Goal: Task Accomplishment & Management: Manage account settings

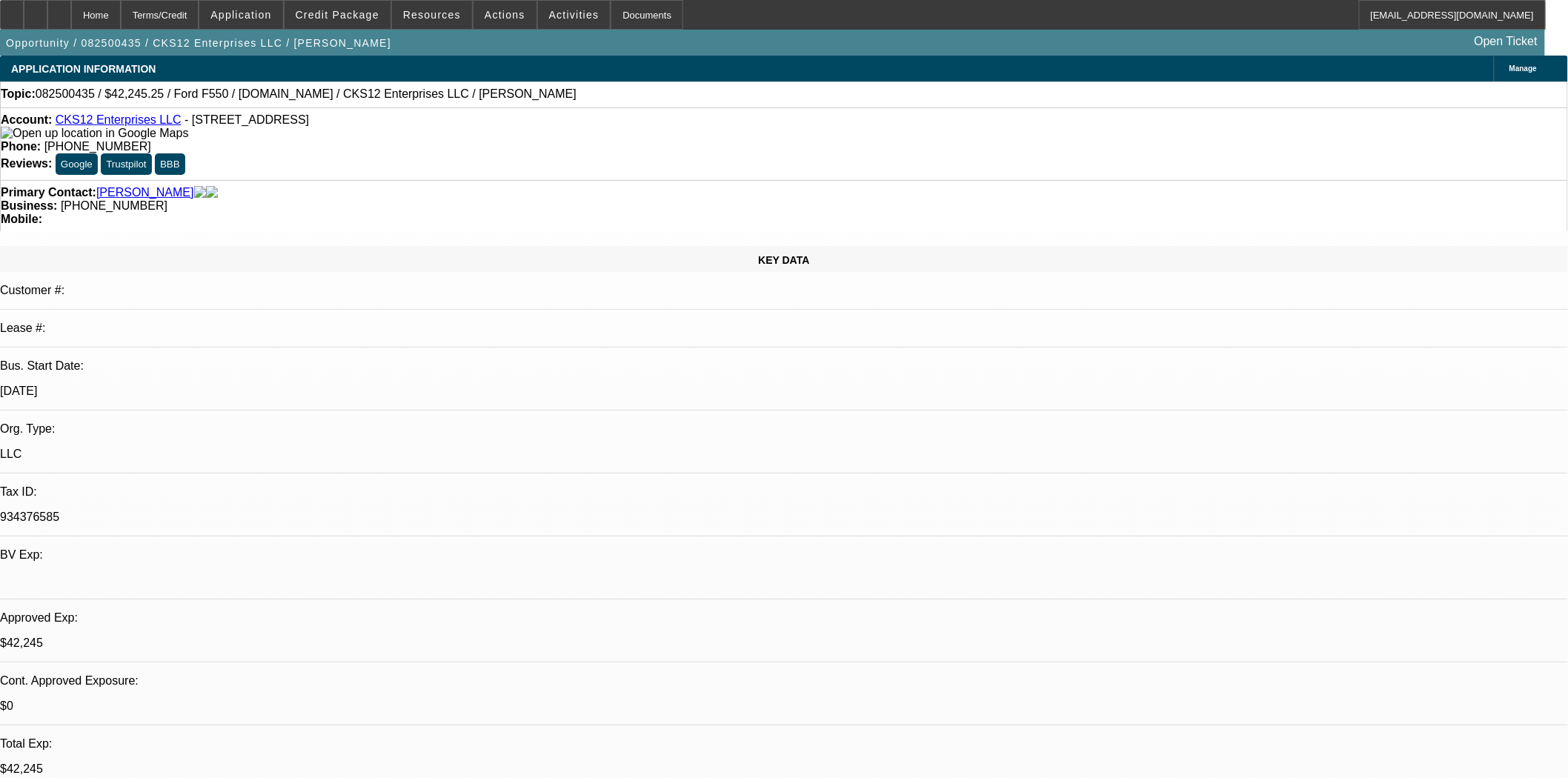
select select "0"
select select "2"
select select "0.1"
select select "4"
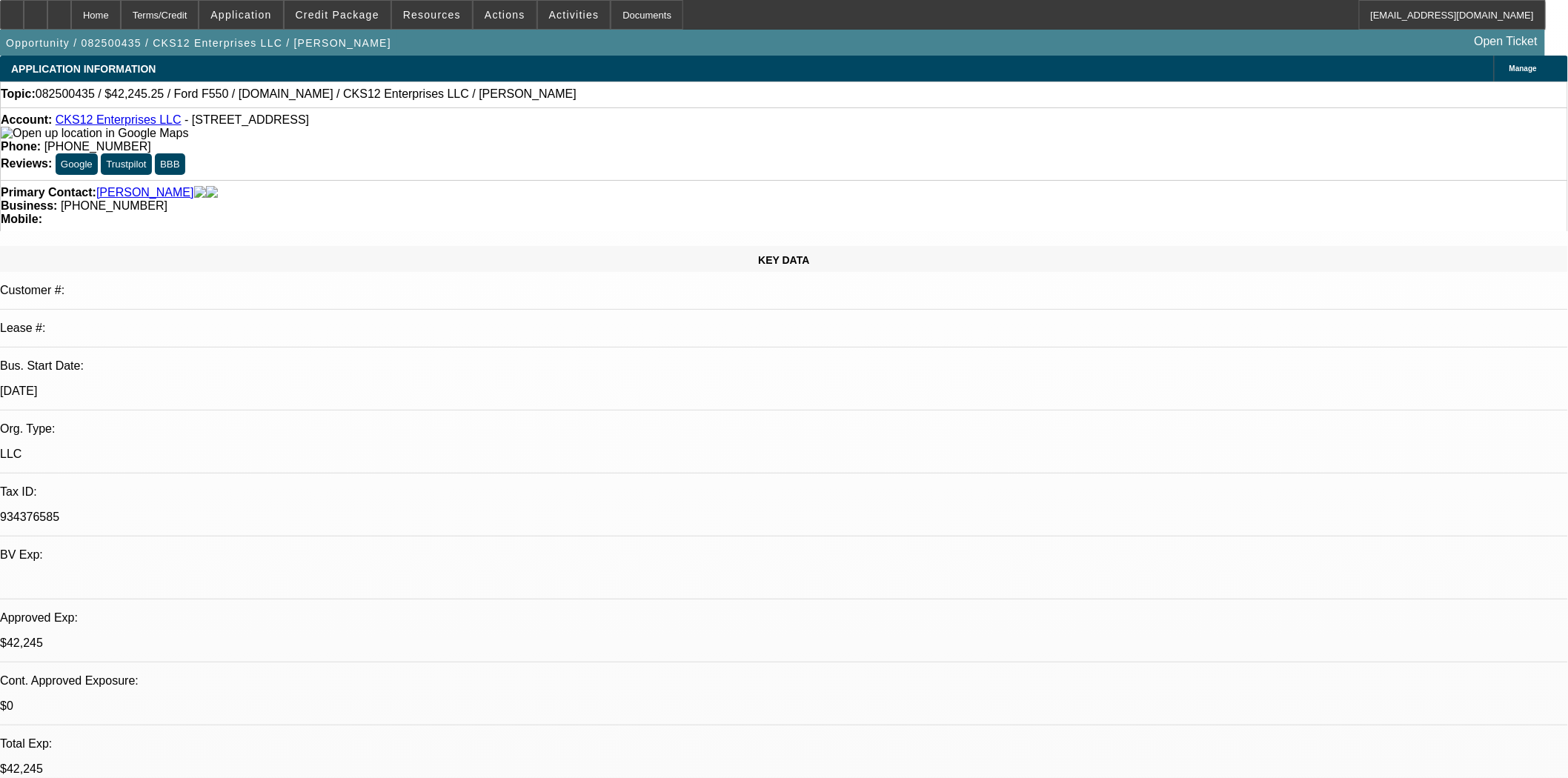
select select "0"
select select "2"
select select "0.1"
select select "4"
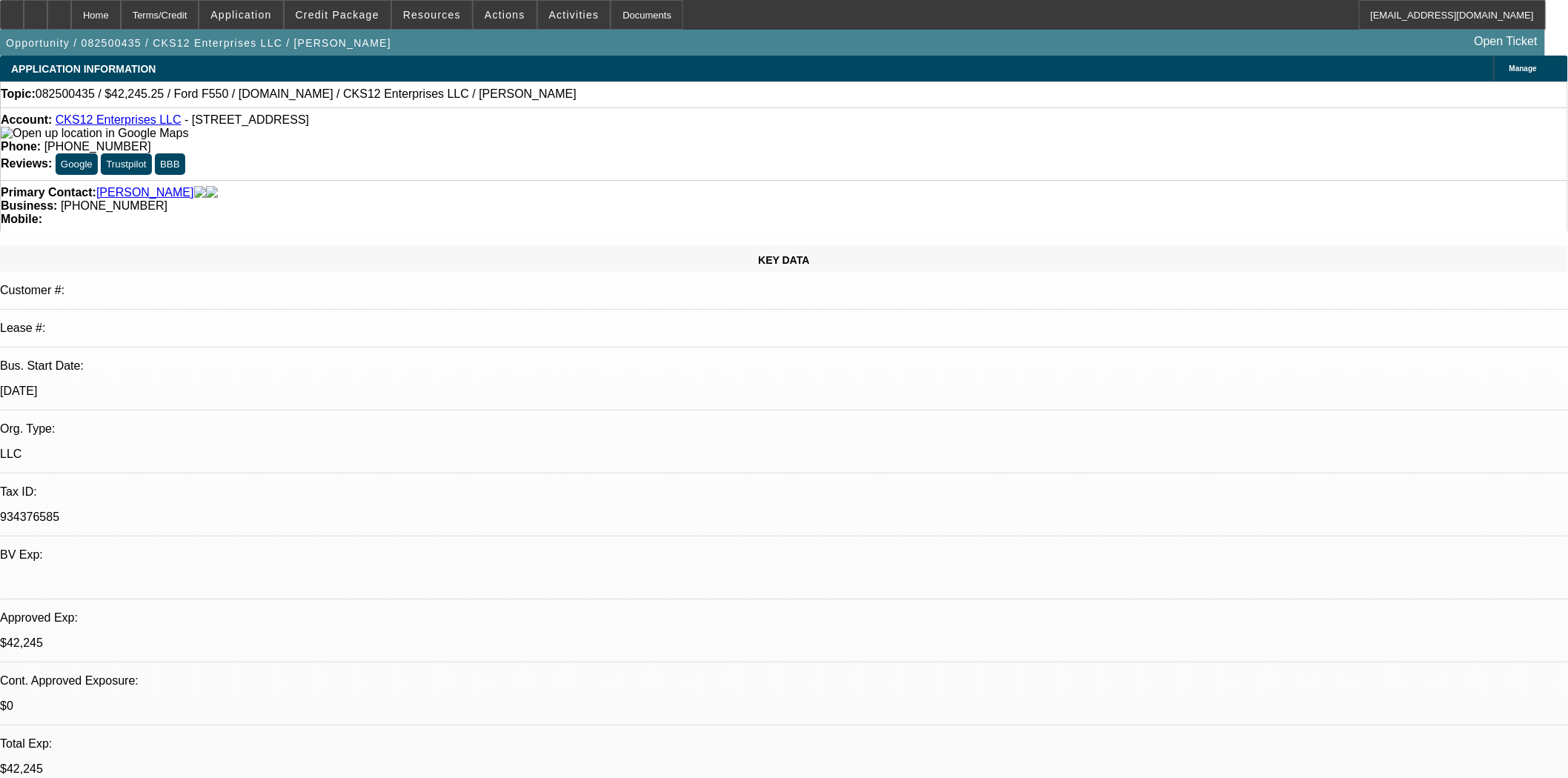
select select "0.15"
select select "2"
select select "0.1"
select select "4"
select select "0"
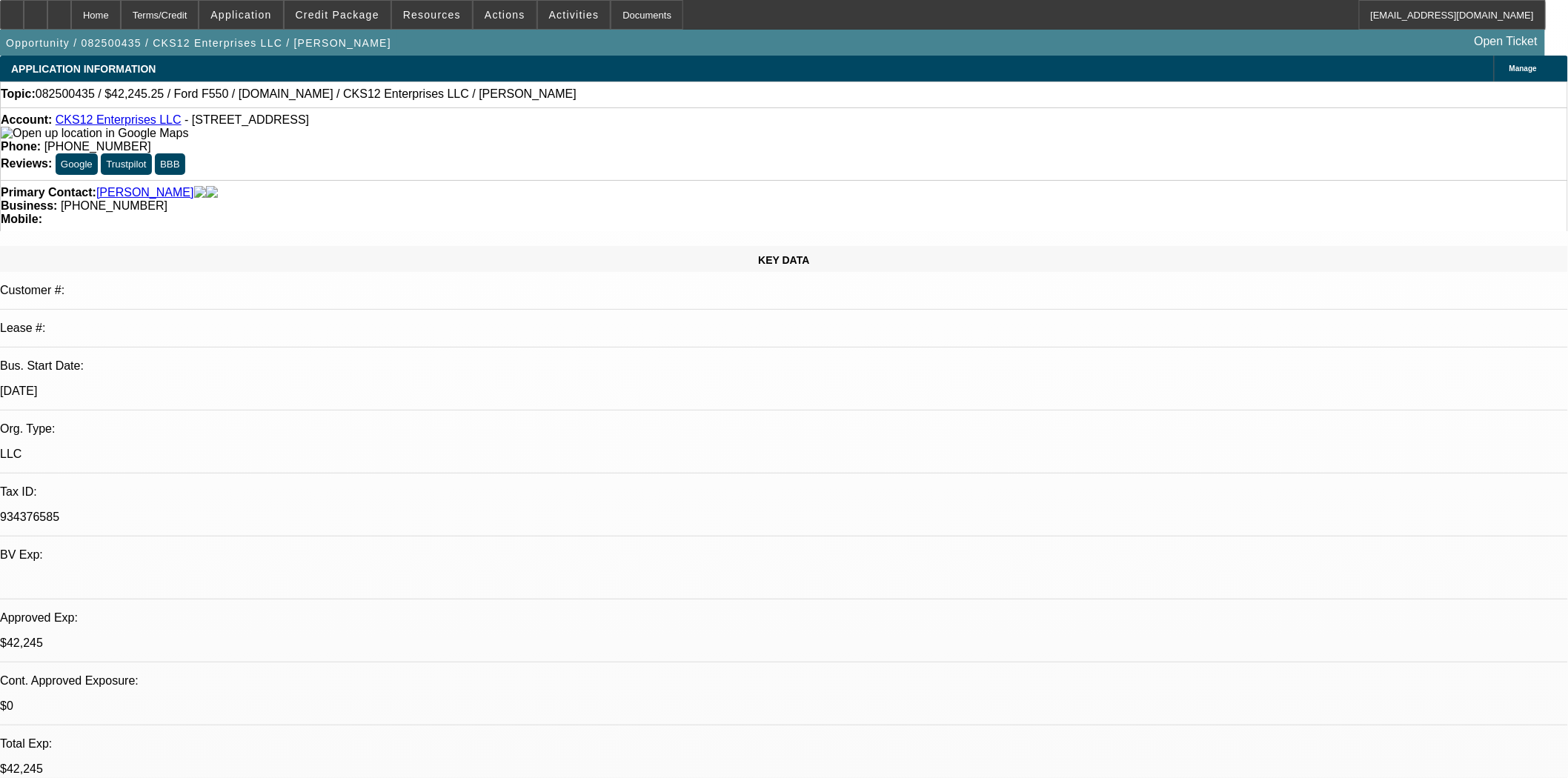
select select "2"
select select "0.1"
select select "4"
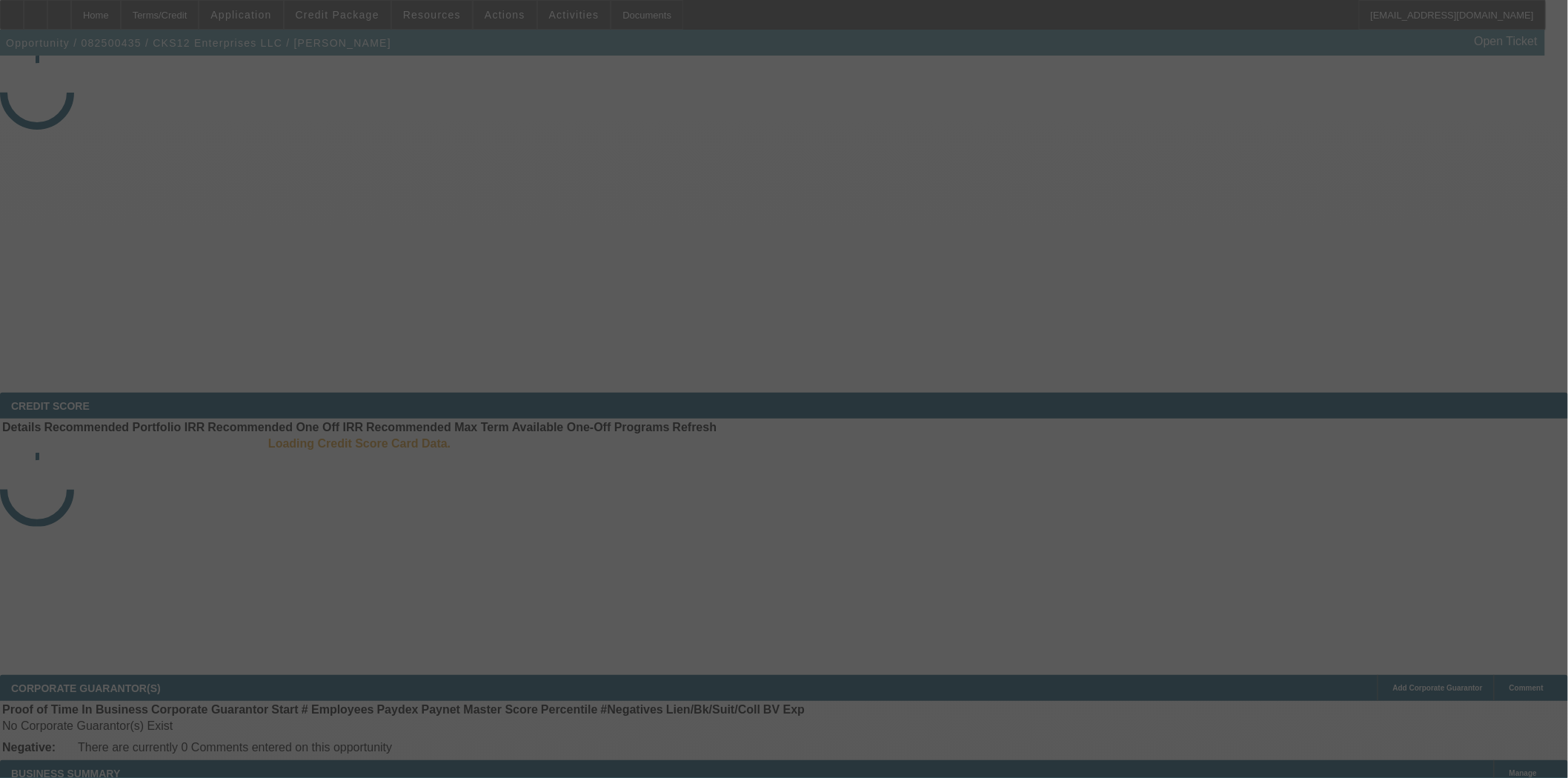
select select "3"
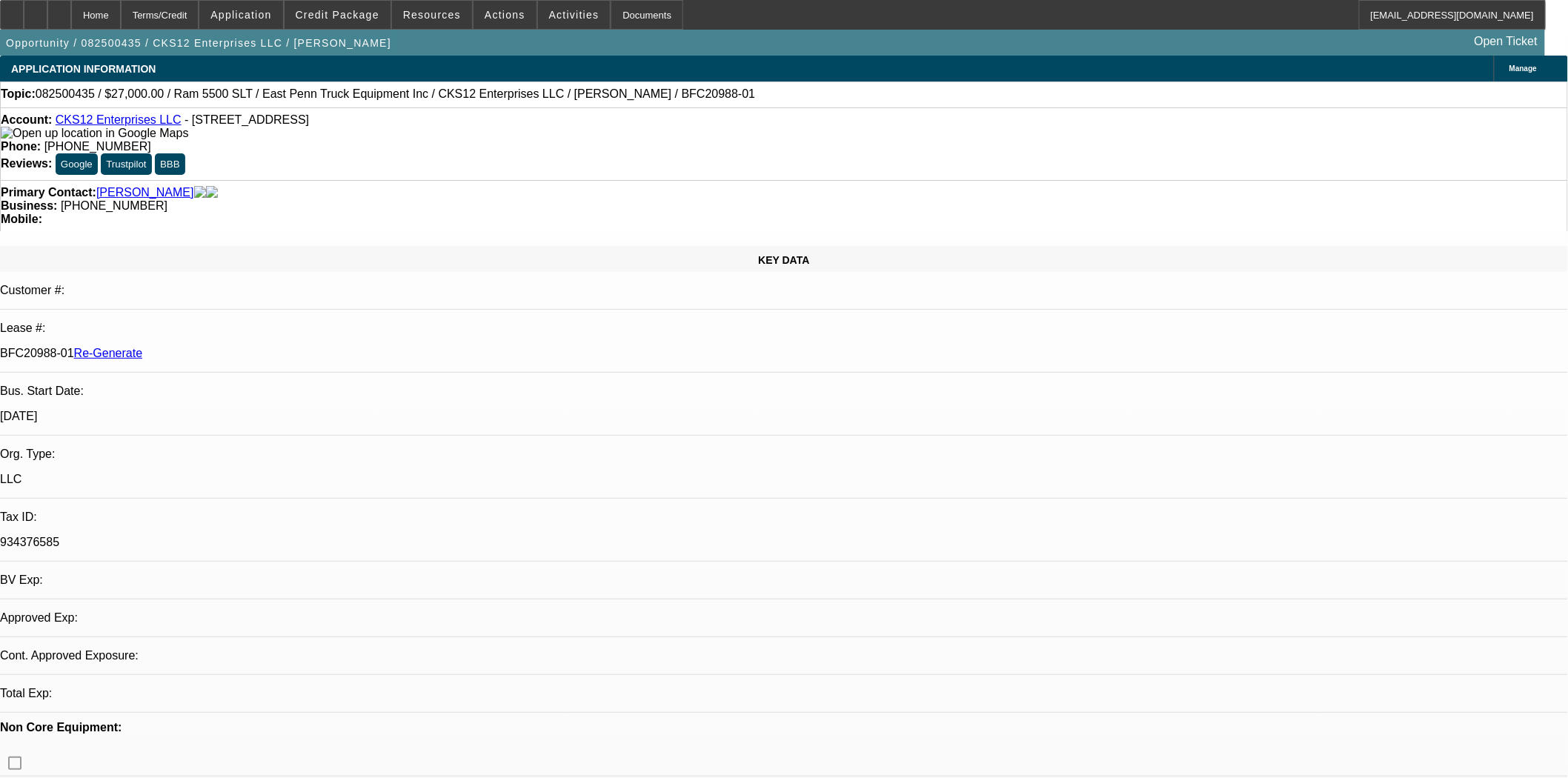
select select "0"
select select "2"
select select "0.1"
select select "4"
select select "2"
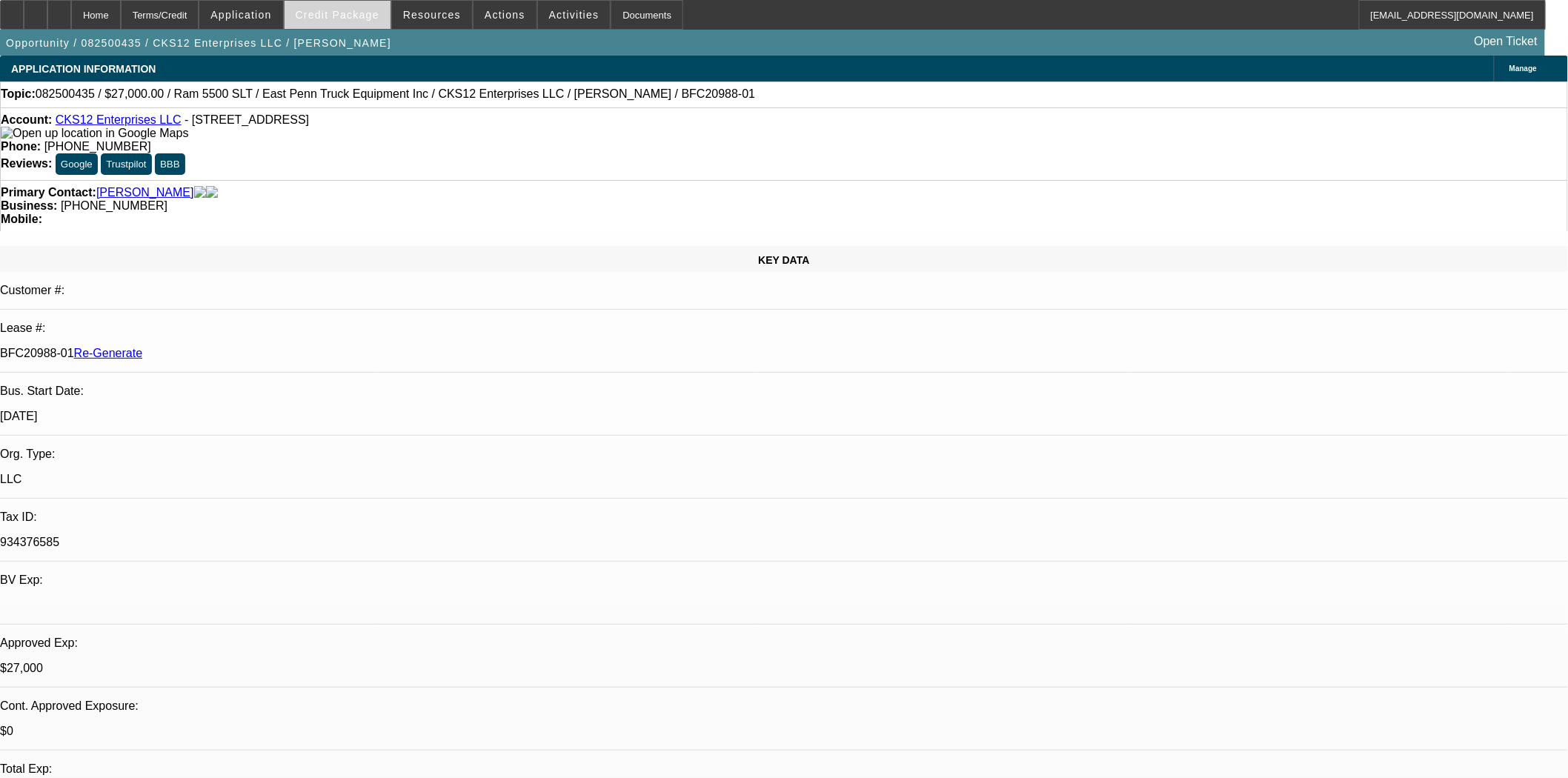
click at [390, 12] on span at bounding box center [337, 14] width 106 height 35
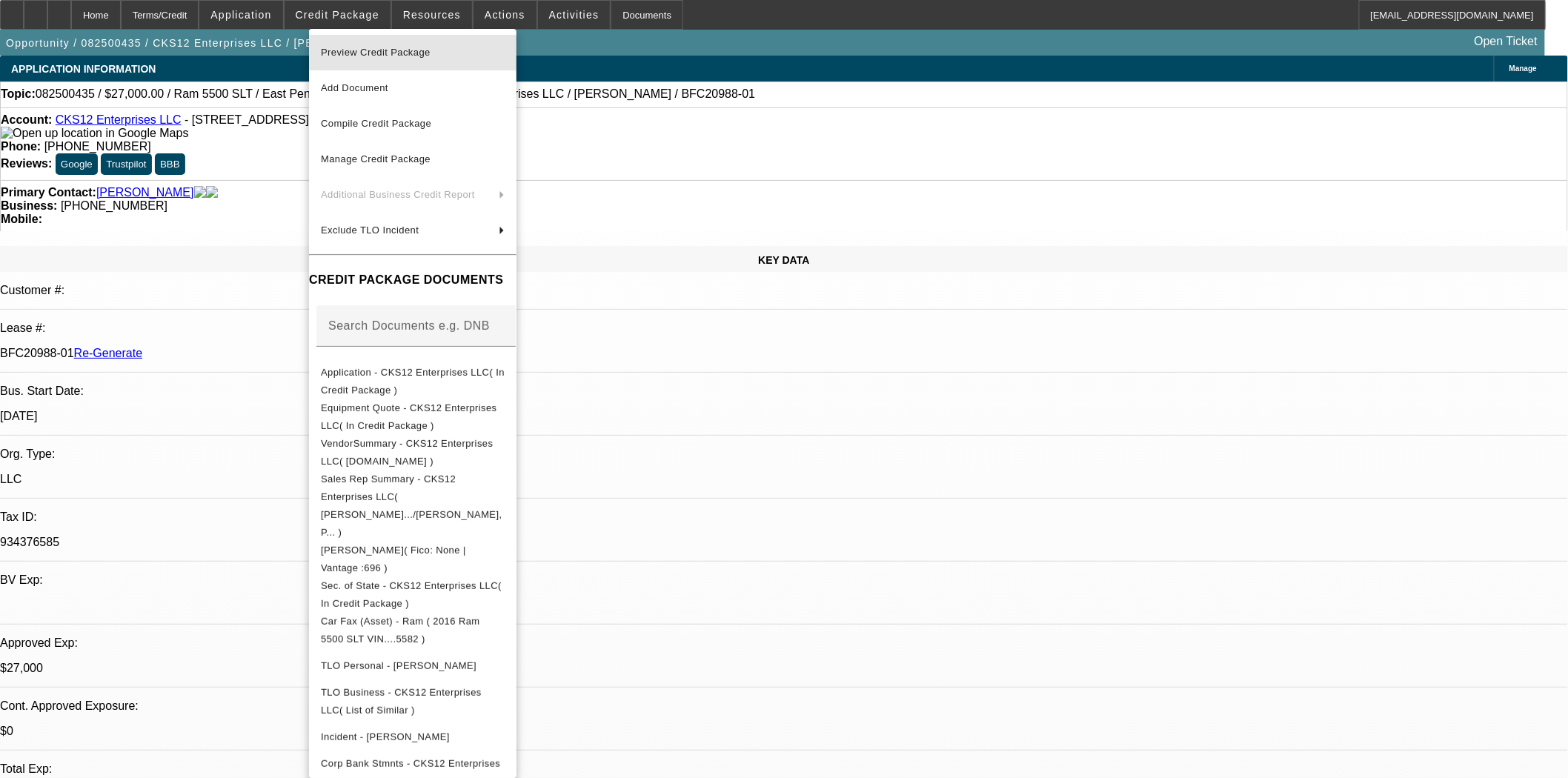
click at [397, 53] on span "Preview Credit Package" at bounding box center [376, 52] width 110 height 11
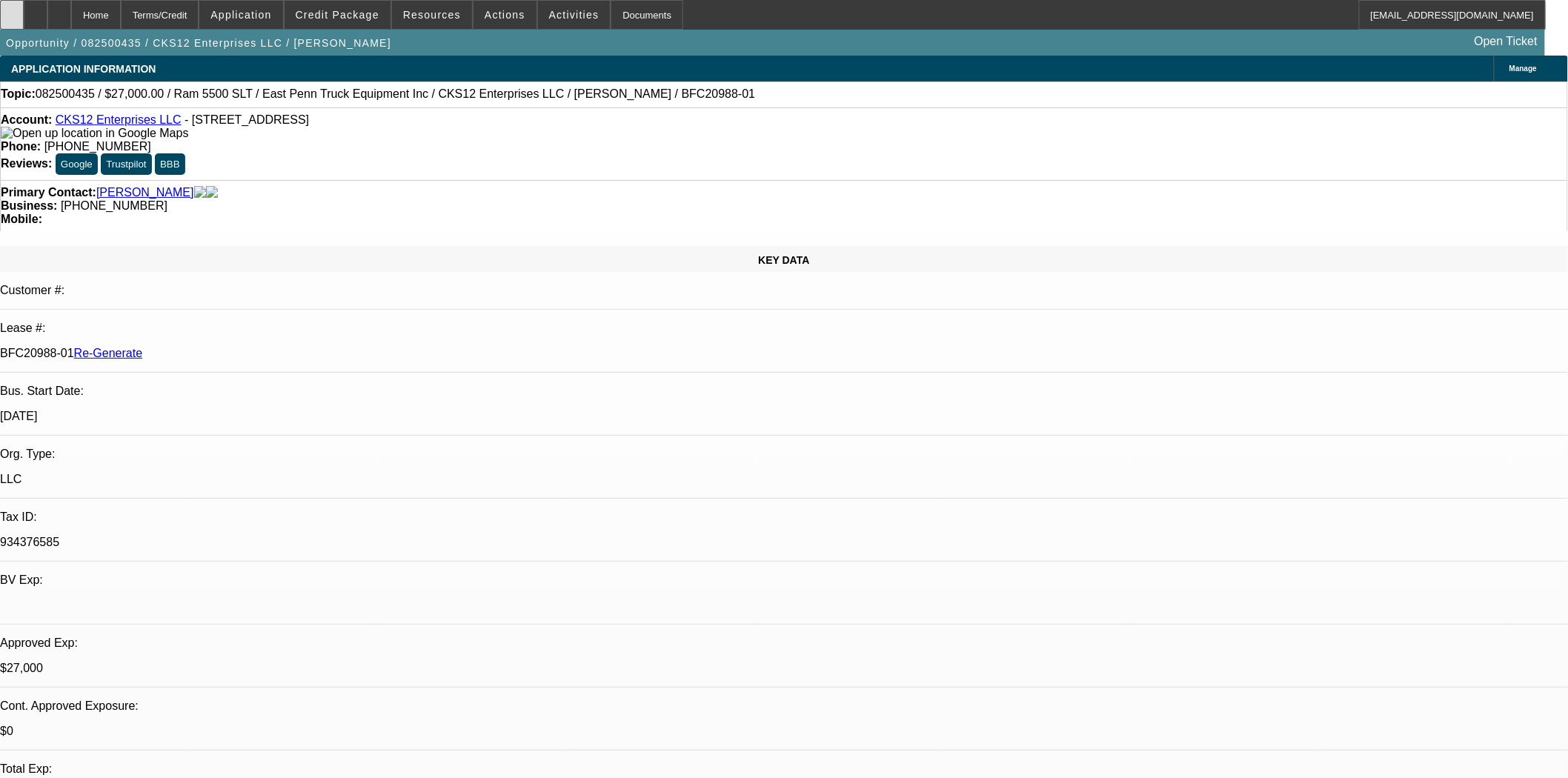
click at [24, 20] on div at bounding box center [11, 15] width 24 height 29
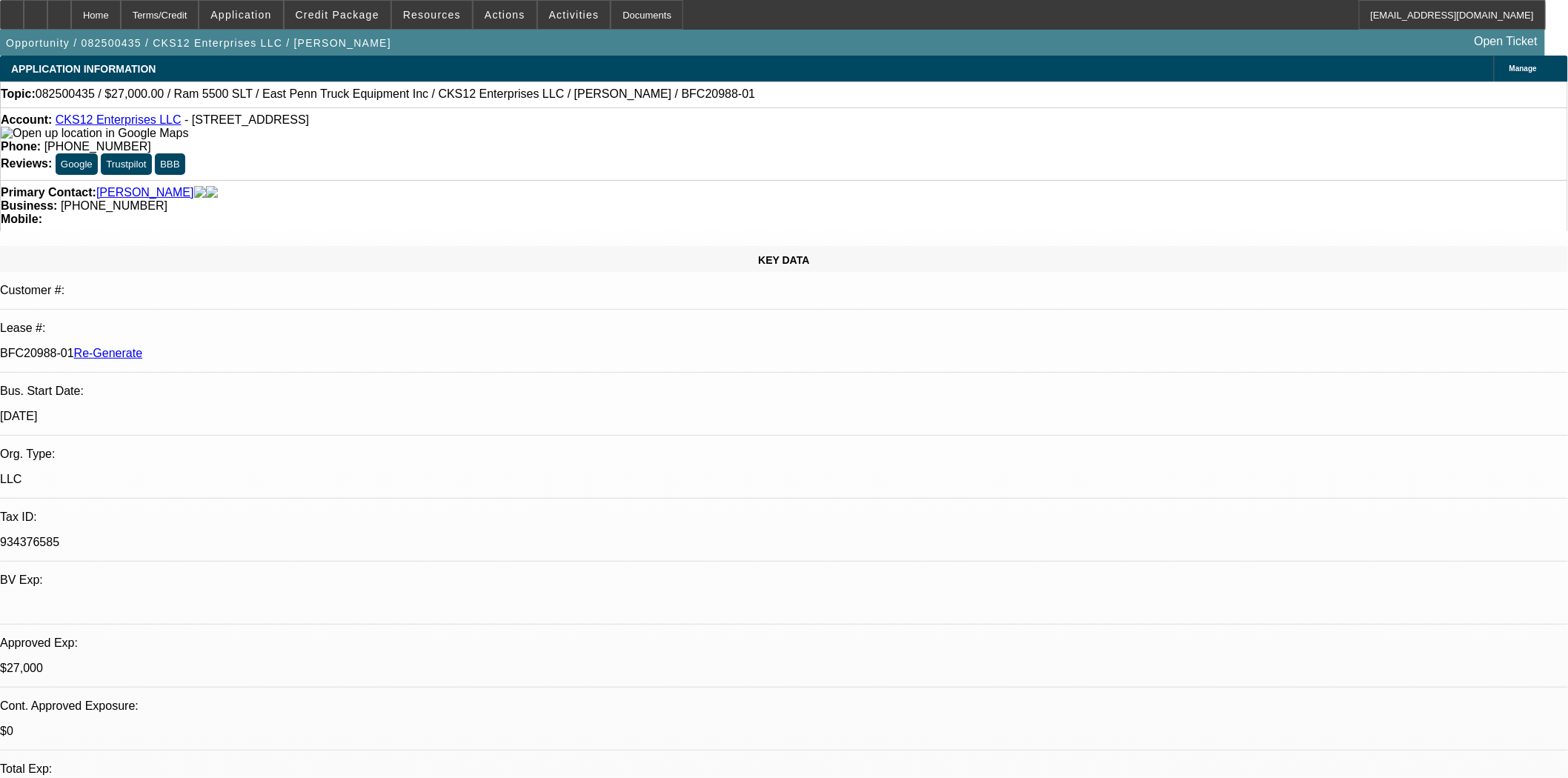
scroll to position [2468, 0]
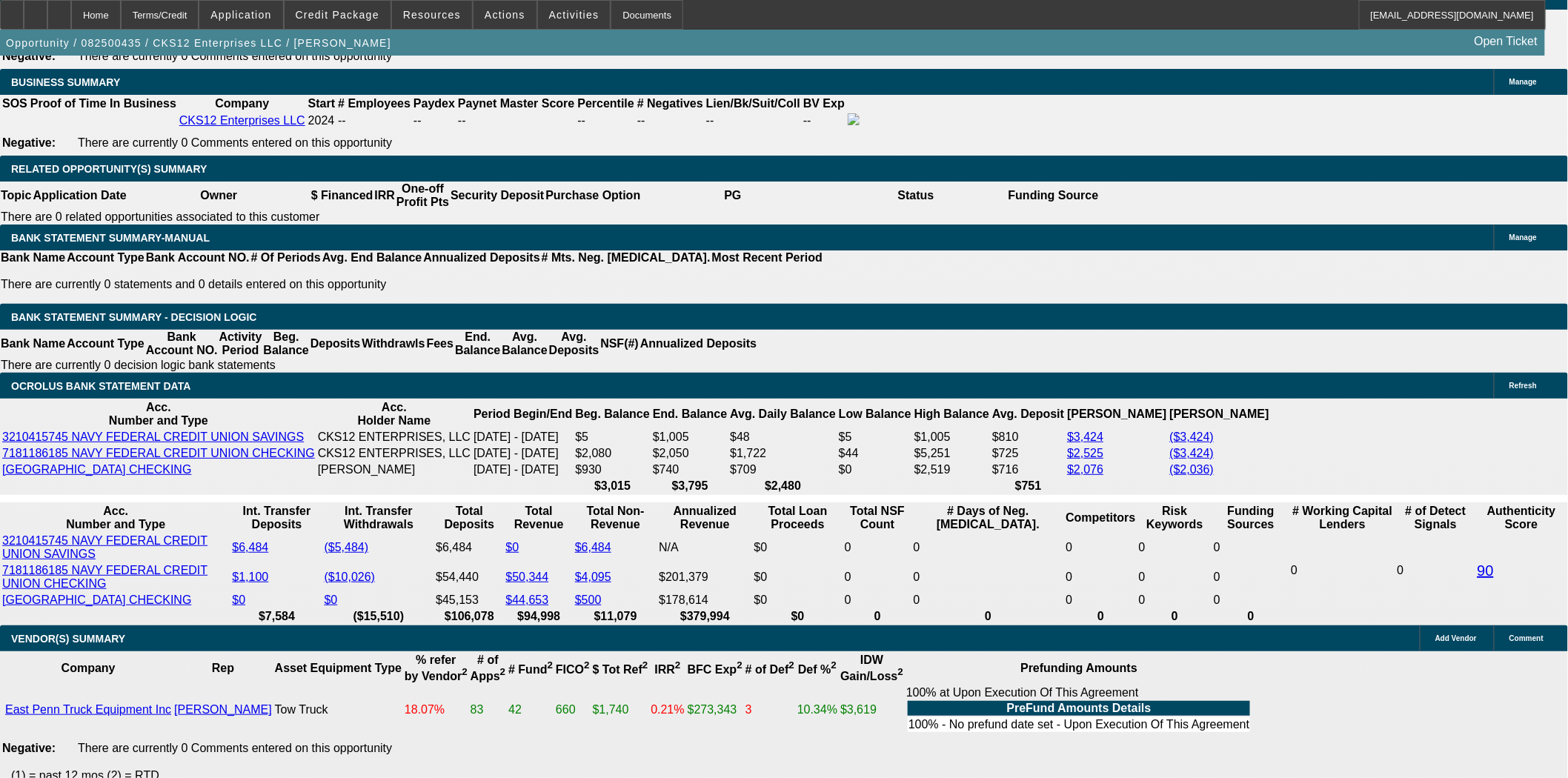
scroll to position [2386, 0]
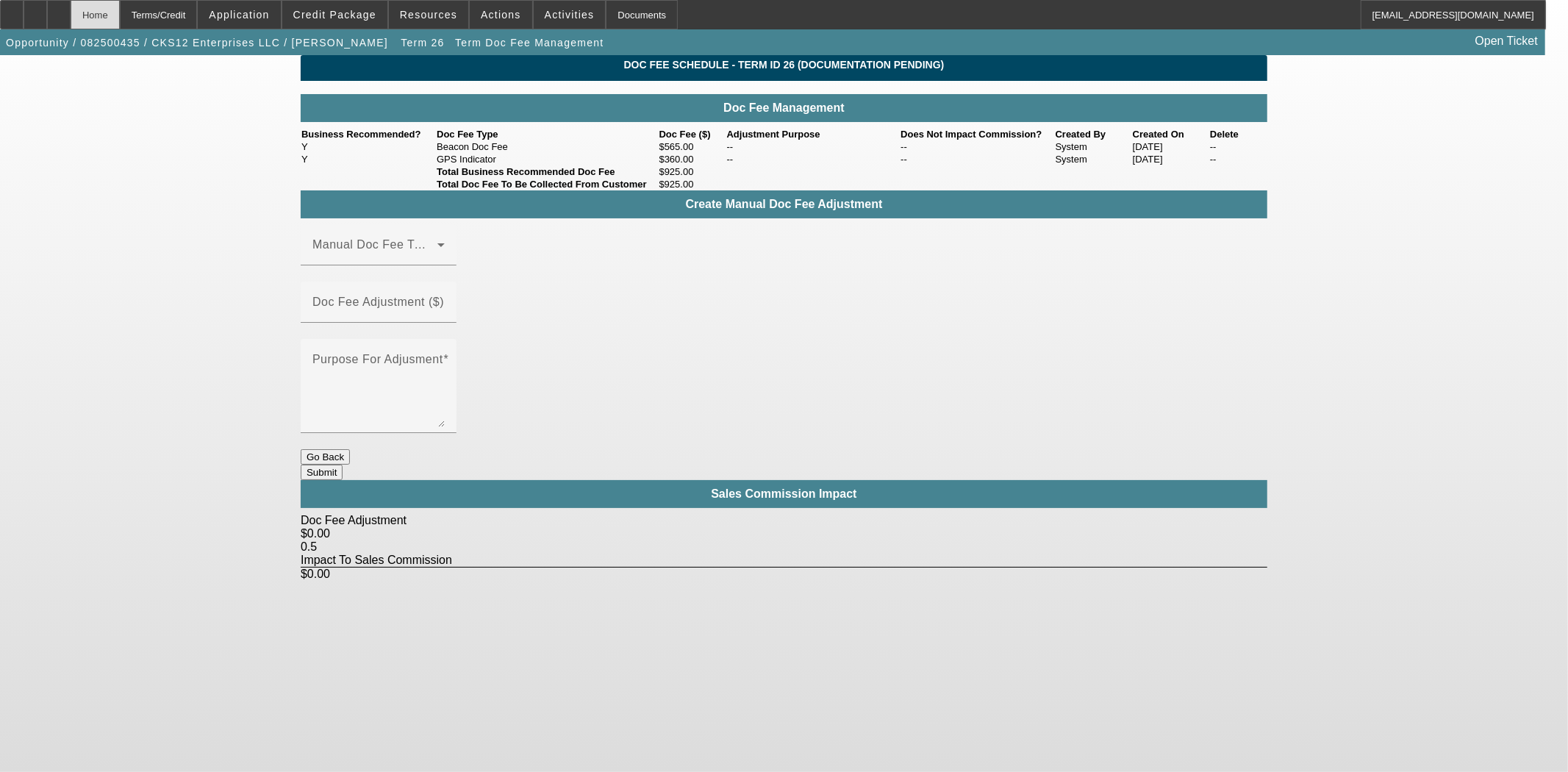
click at [119, 24] on div "Home" at bounding box center [95, 15] width 50 height 29
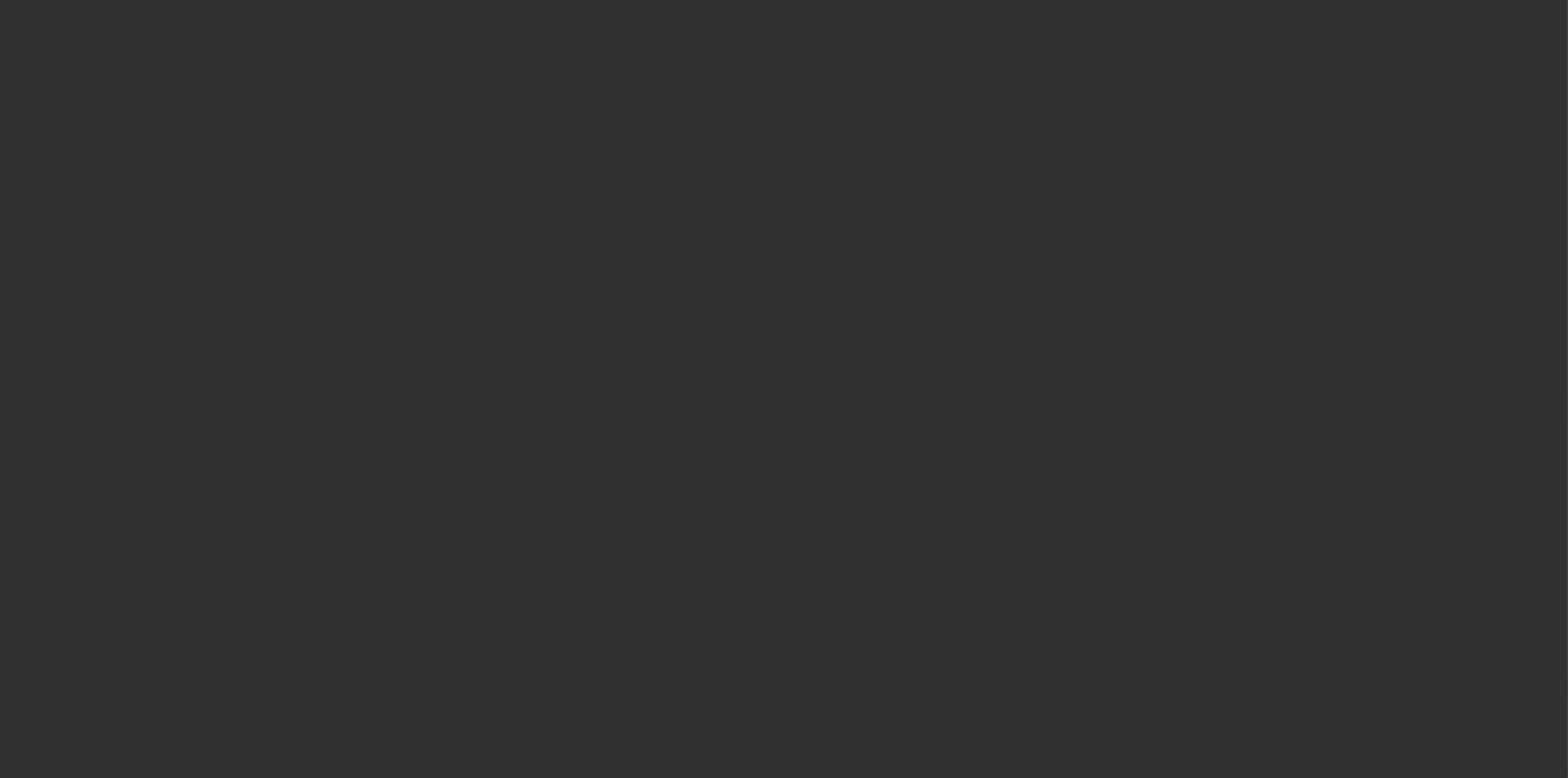
select select "3"
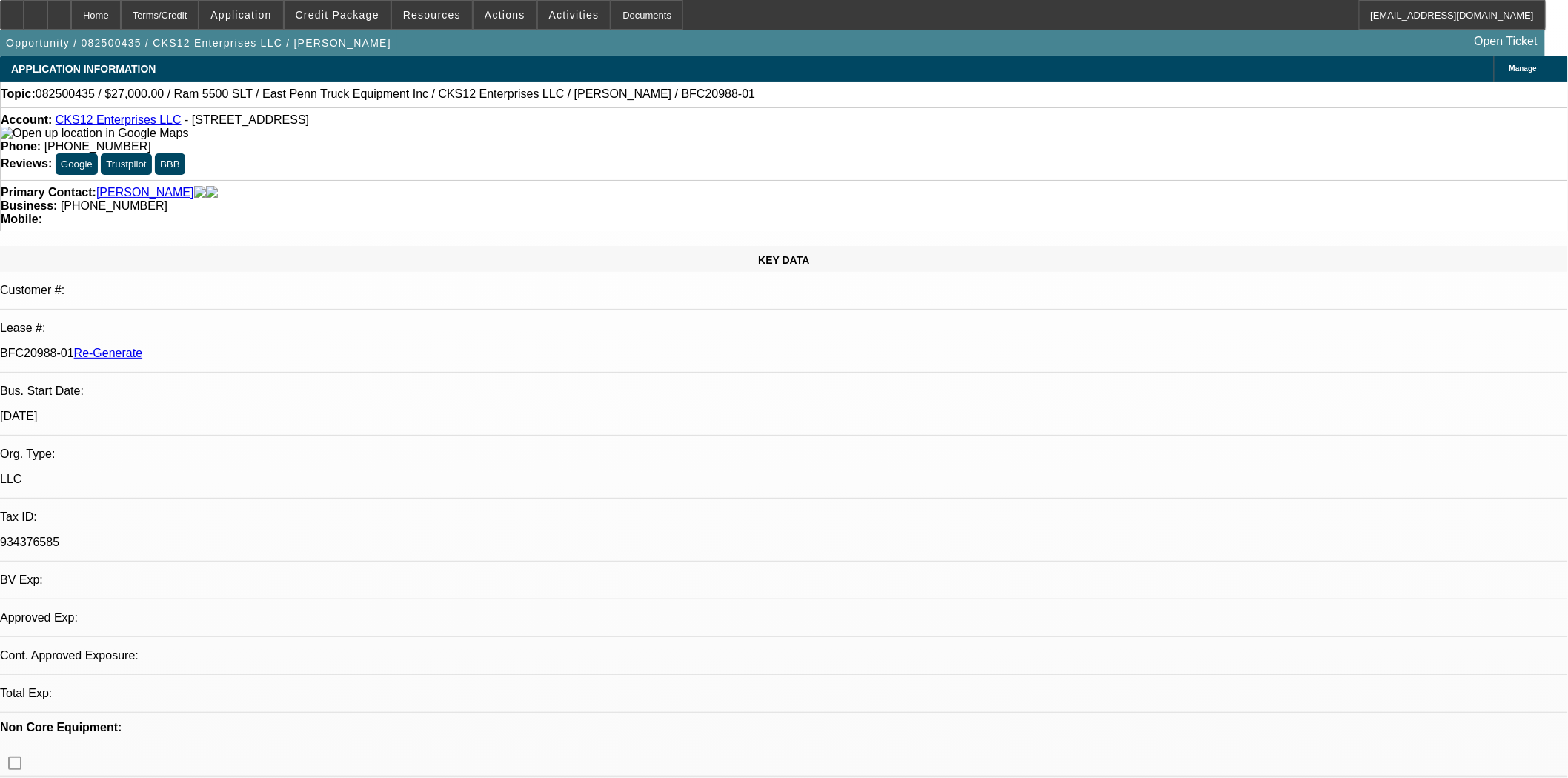
select select "0"
select select "2"
select select "0.1"
select select "4"
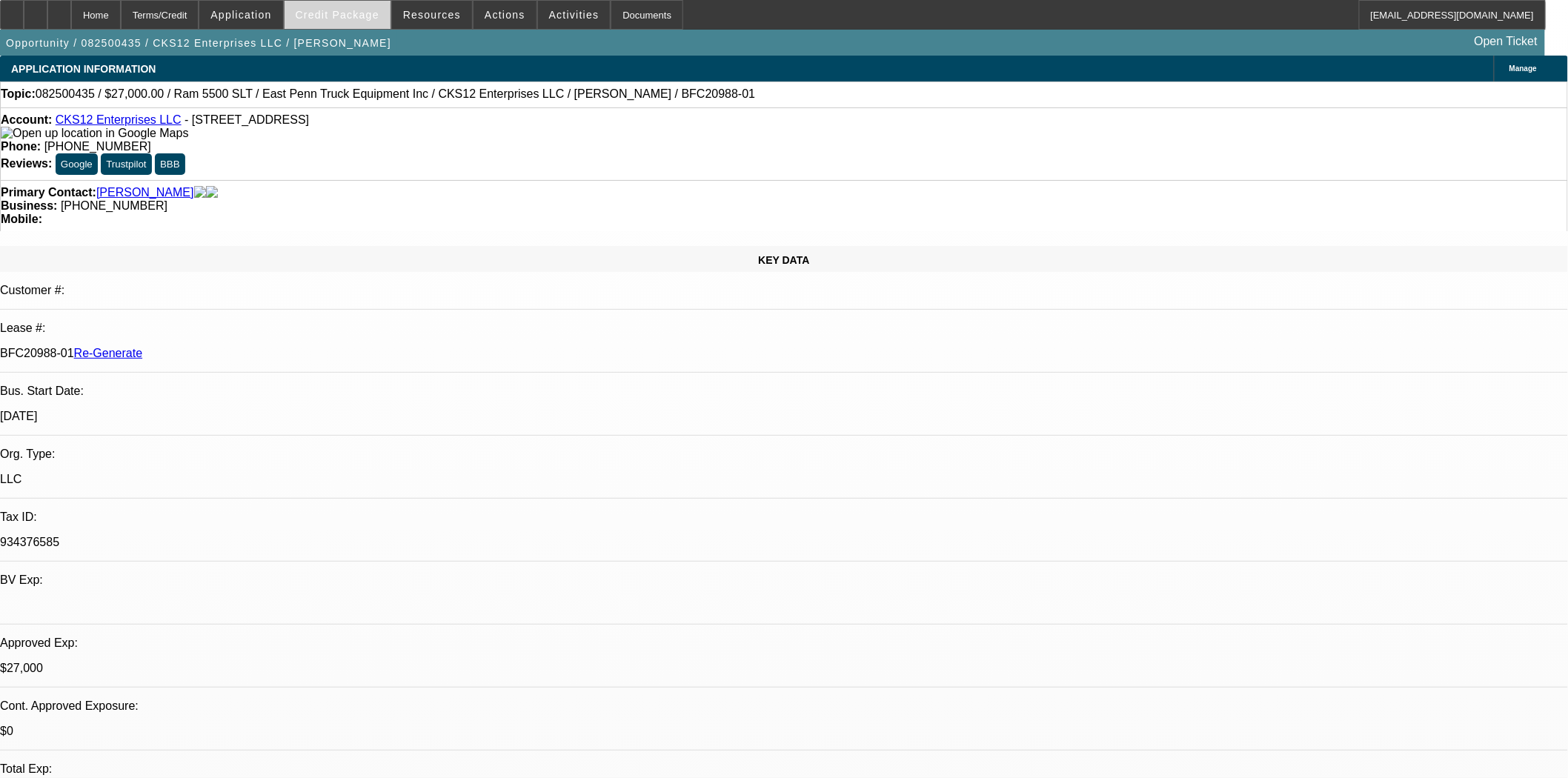
click at [344, 19] on span "Credit Package" at bounding box center [338, 15] width 84 height 11
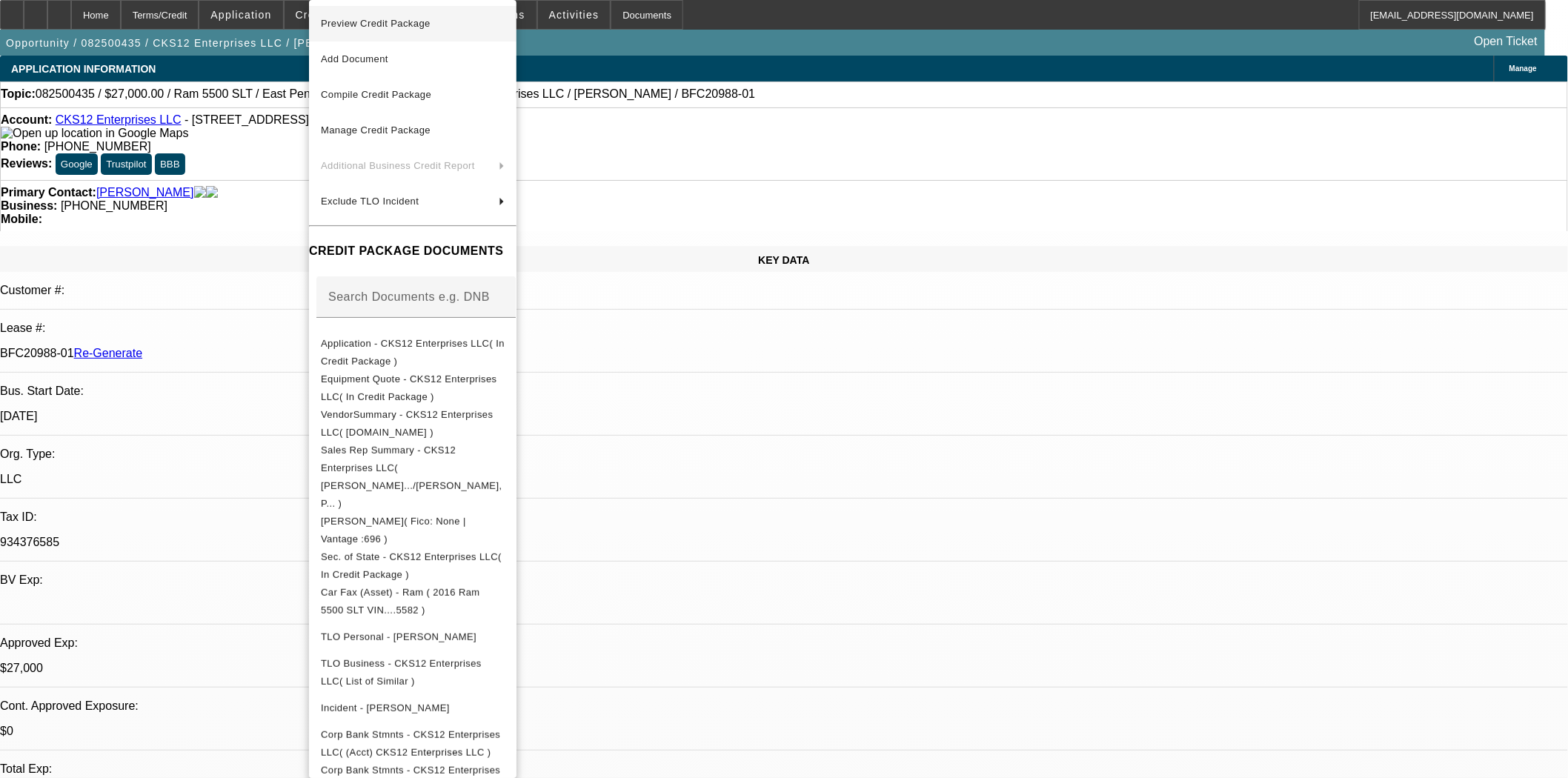
click at [367, 26] on span "Preview Credit Package" at bounding box center [376, 24] width 110 height 11
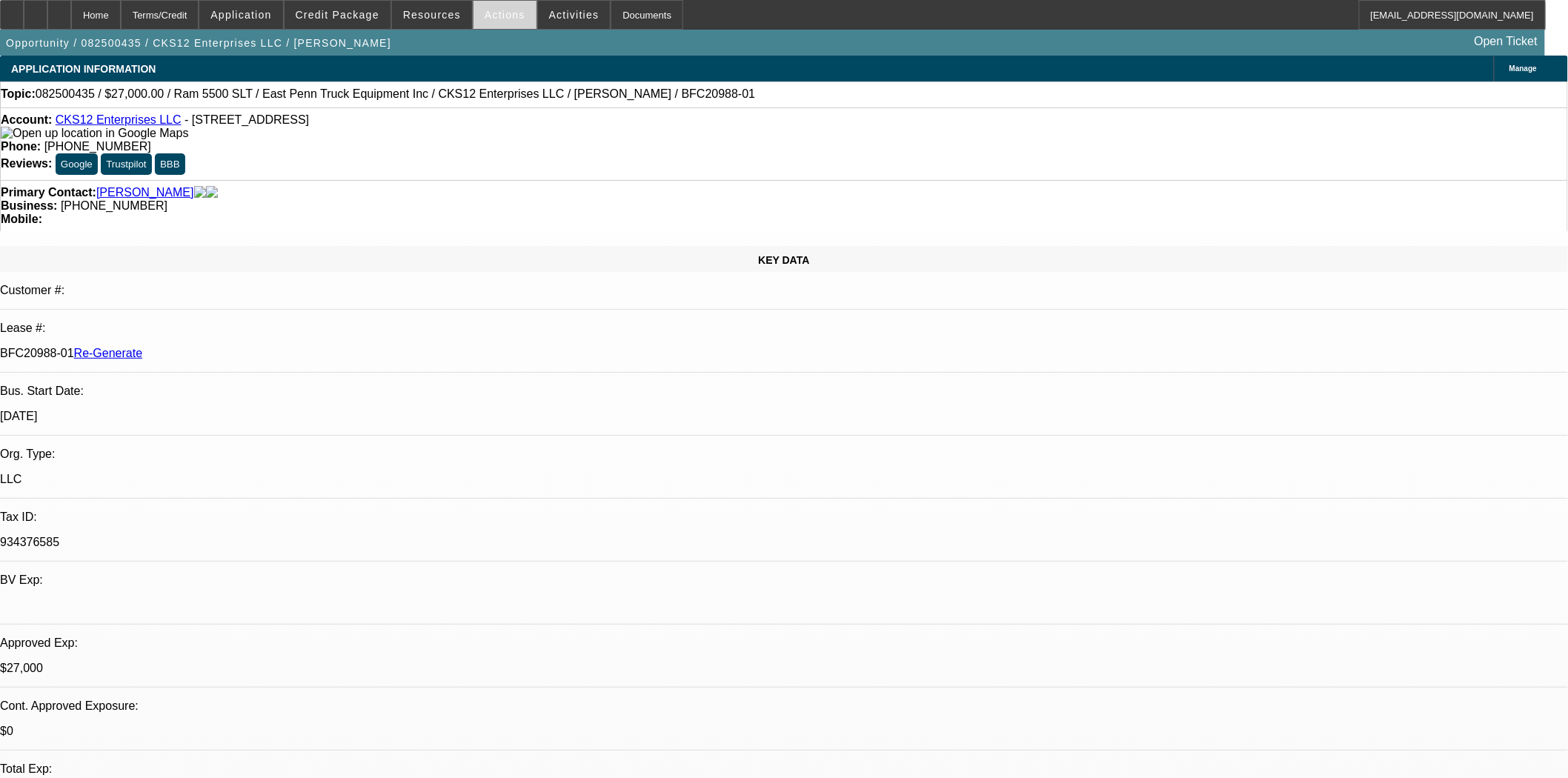
click at [474, 12] on span at bounding box center [505, 14] width 63 height 35
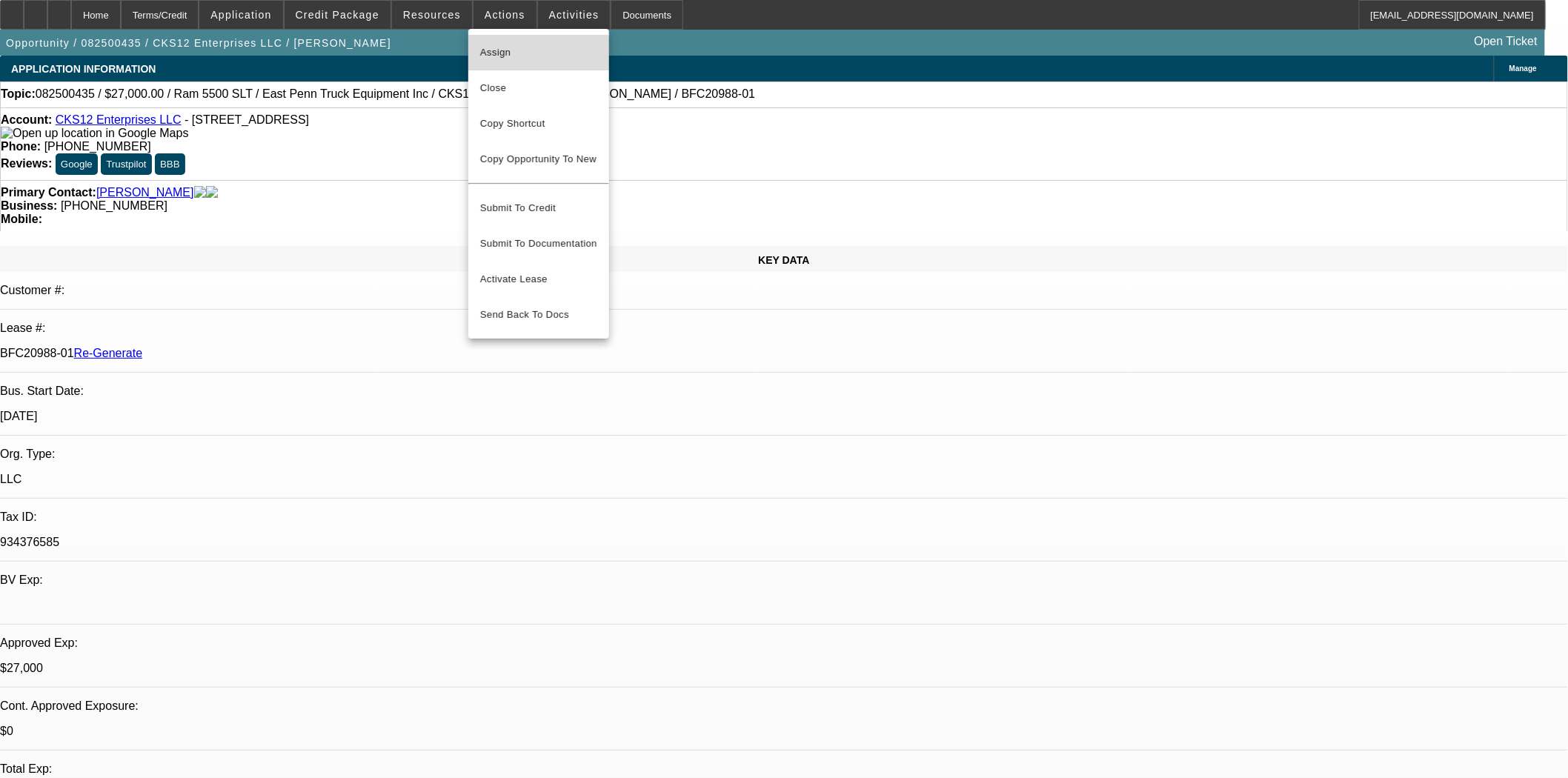
click at [491, 55] on span "Assign" at bounding box center [538, 52] width 117 height 18
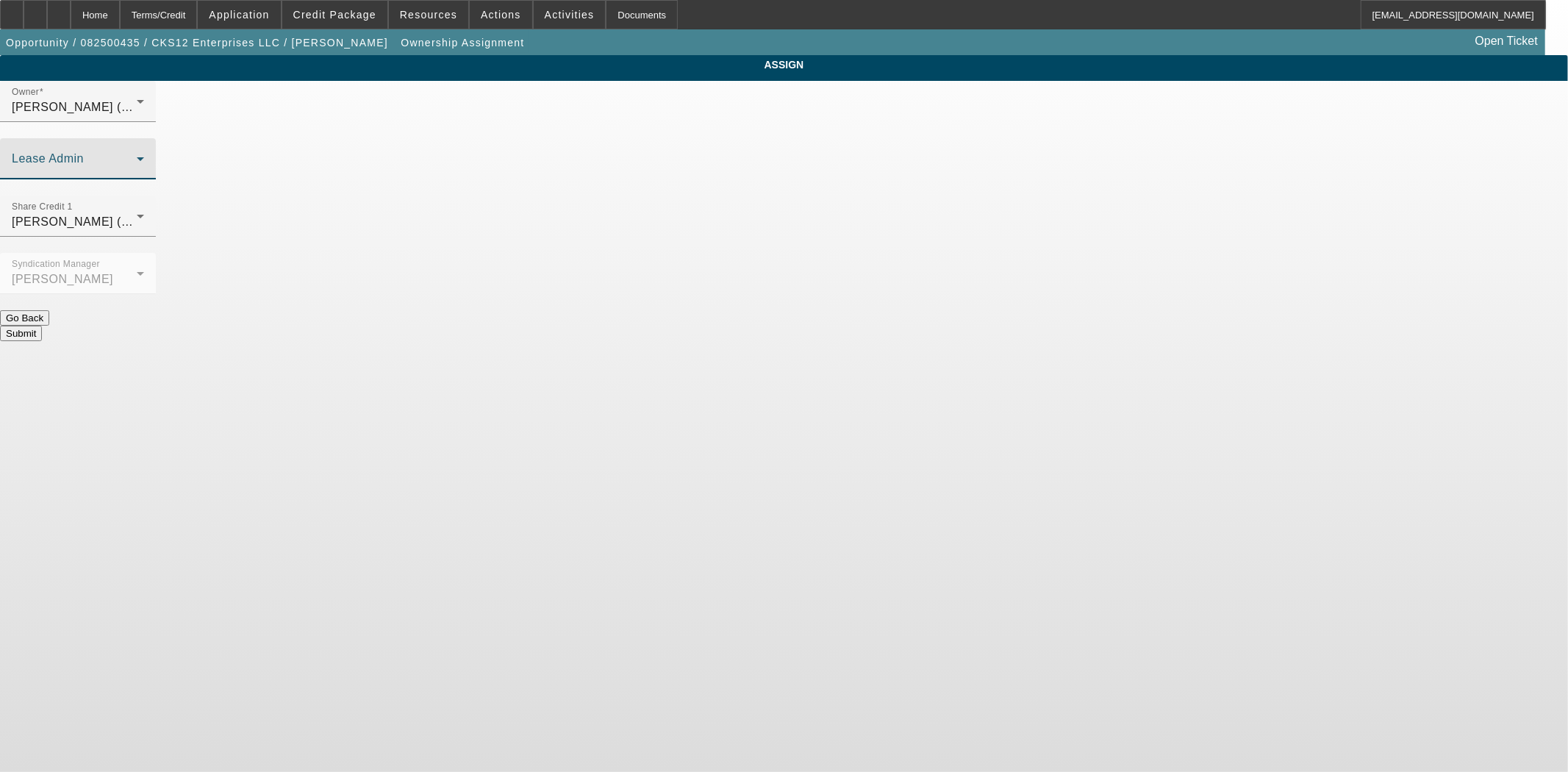
click at [137, 156] on span at bounding box center [74, 165] width 125 height 18
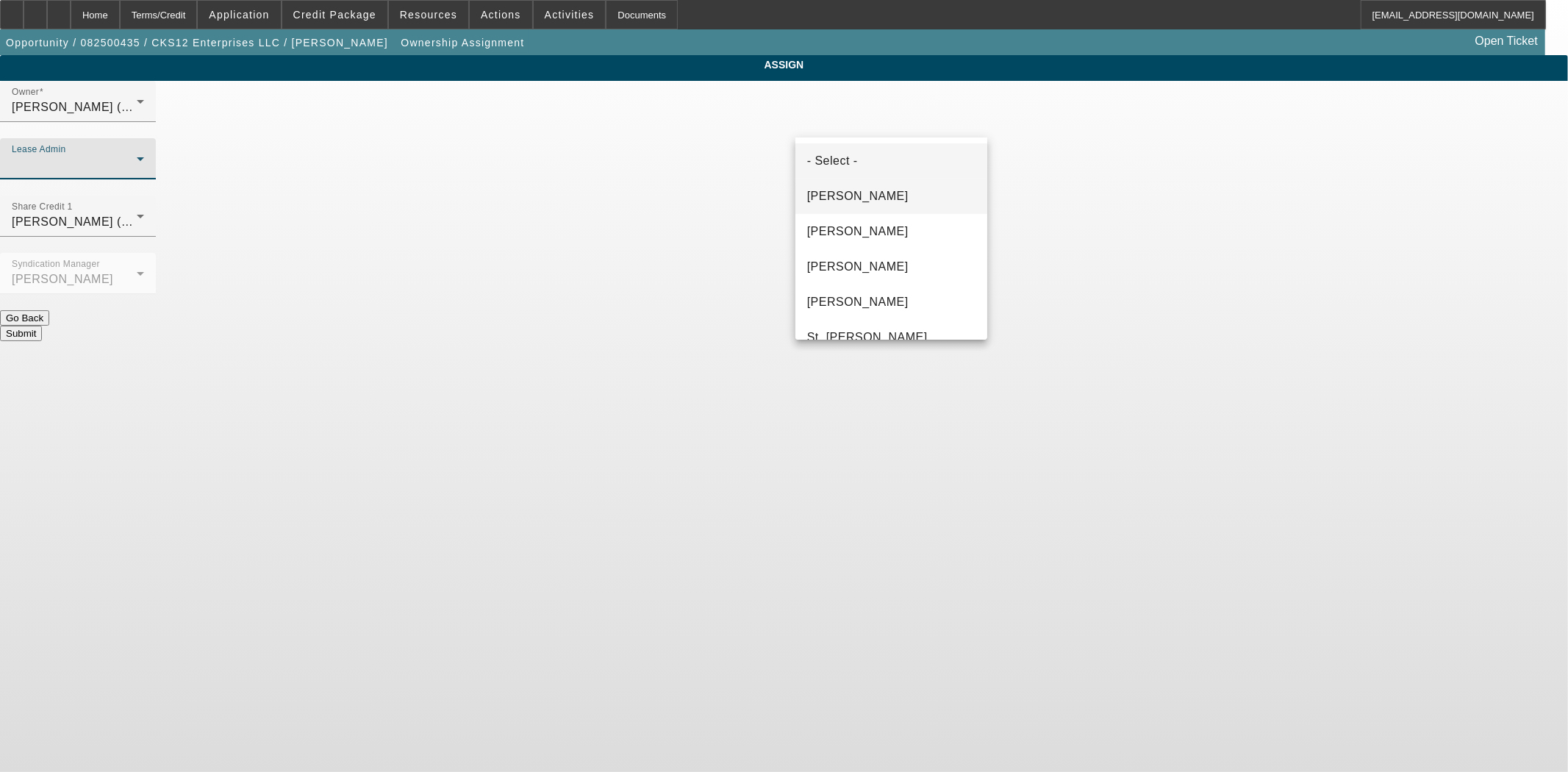
click at [823, 192] on span "Byrne, Mark" at bounding box center [858, 197] width 102 height 18
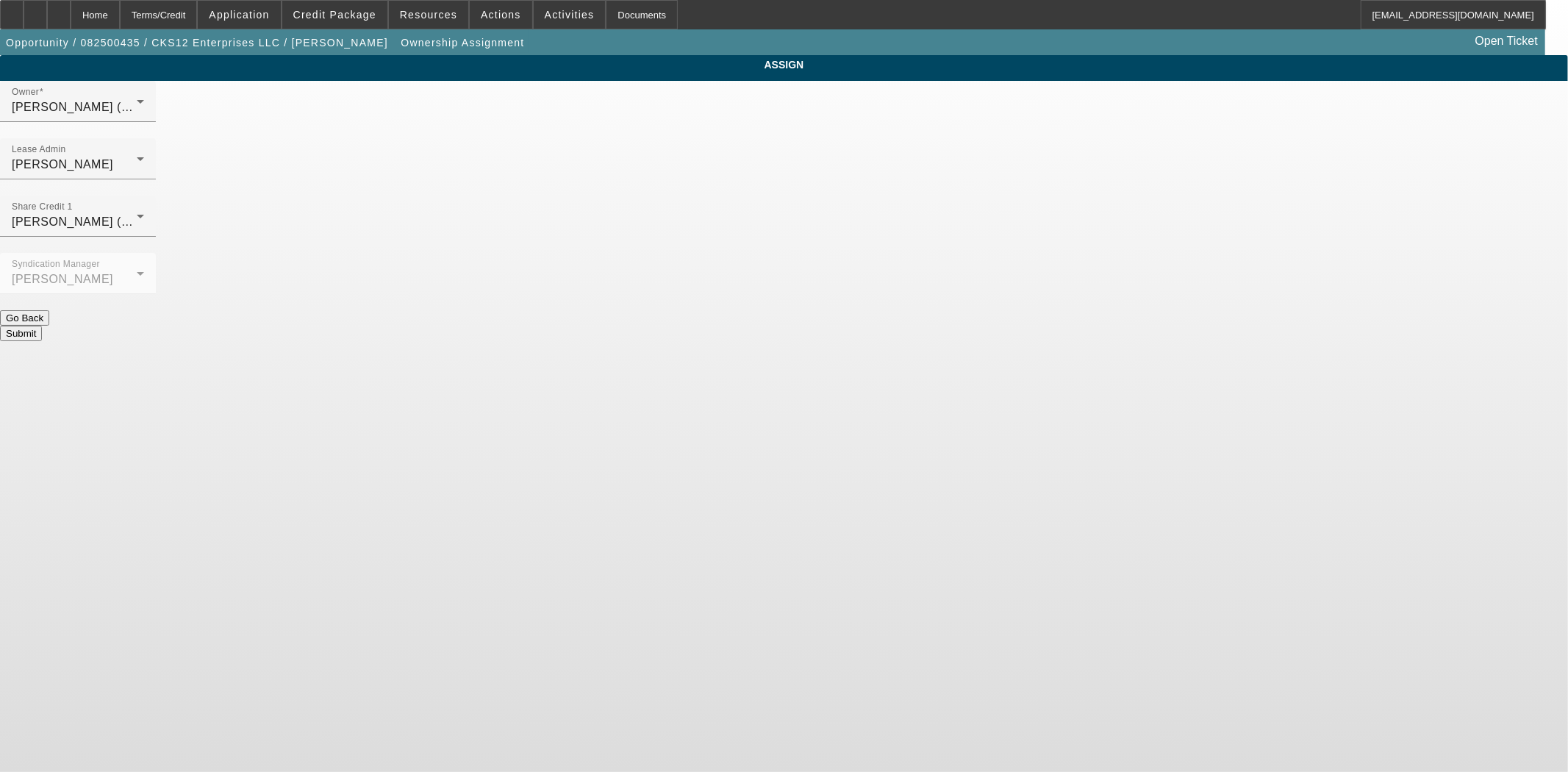
click at [42, 326] on button "Submit" at bounding box center [21, 333] width 42 height 15
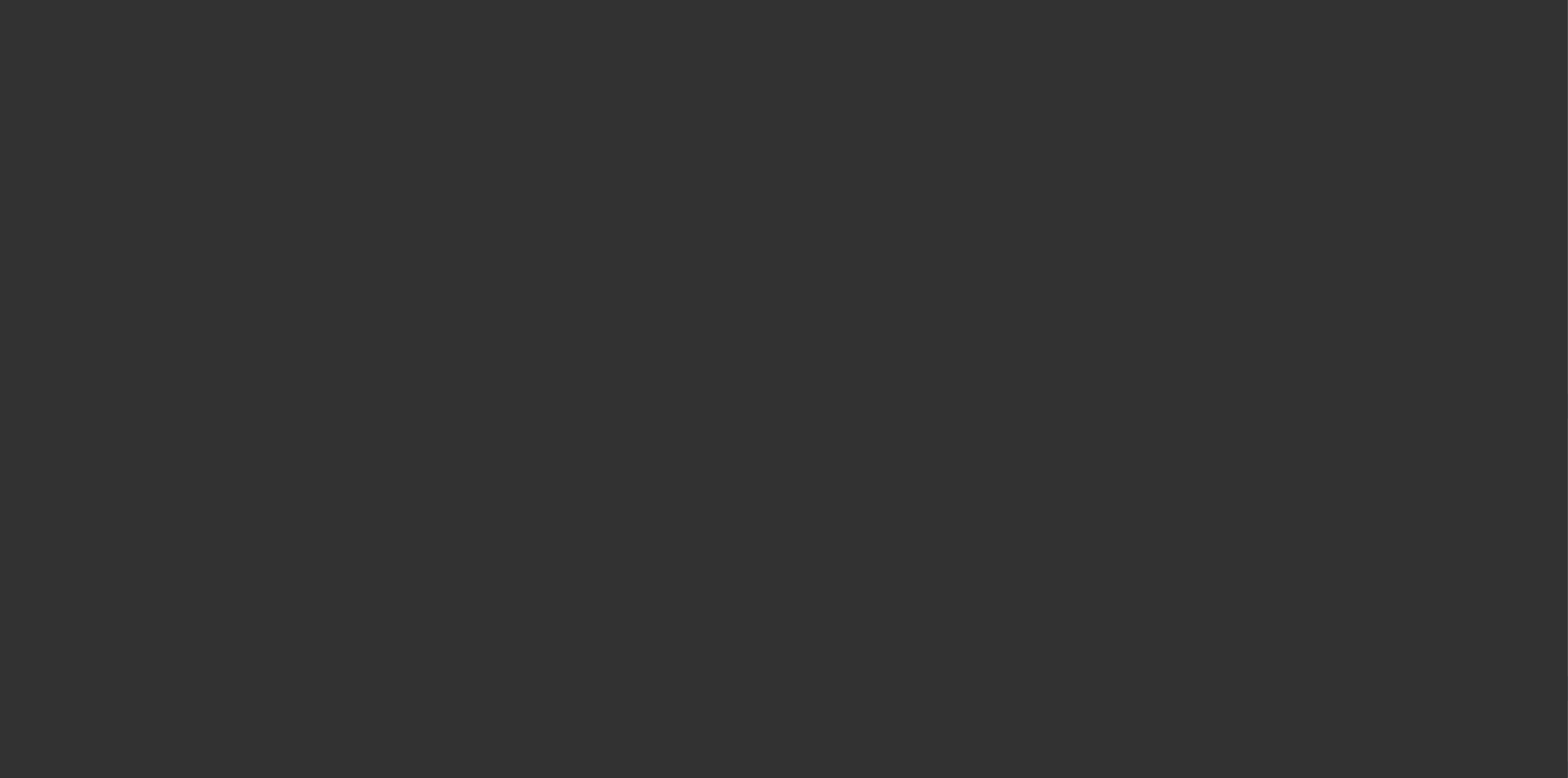
select select "3"
select select "0"
select select "2"
select select "0.1"
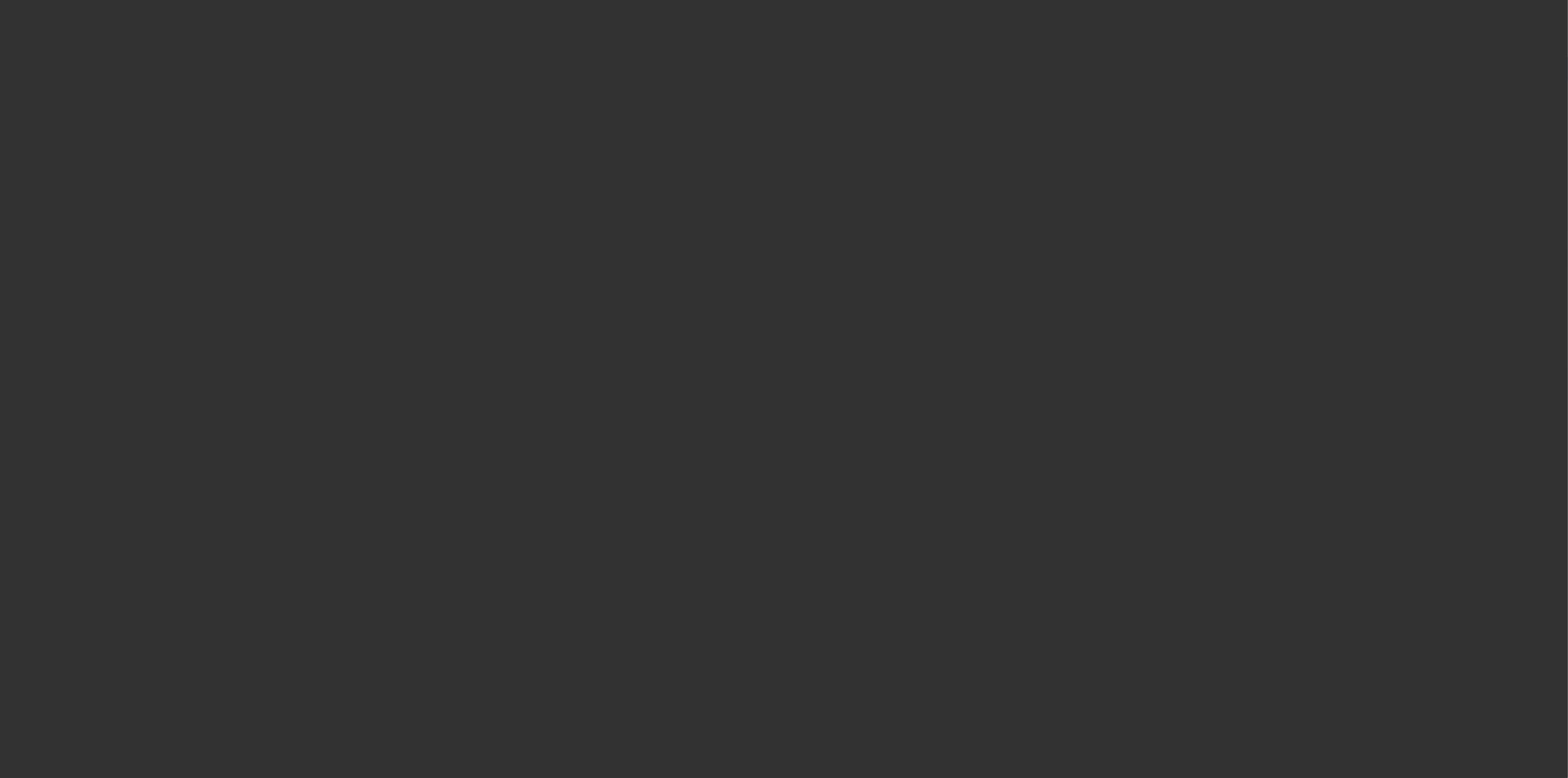
select select "4"
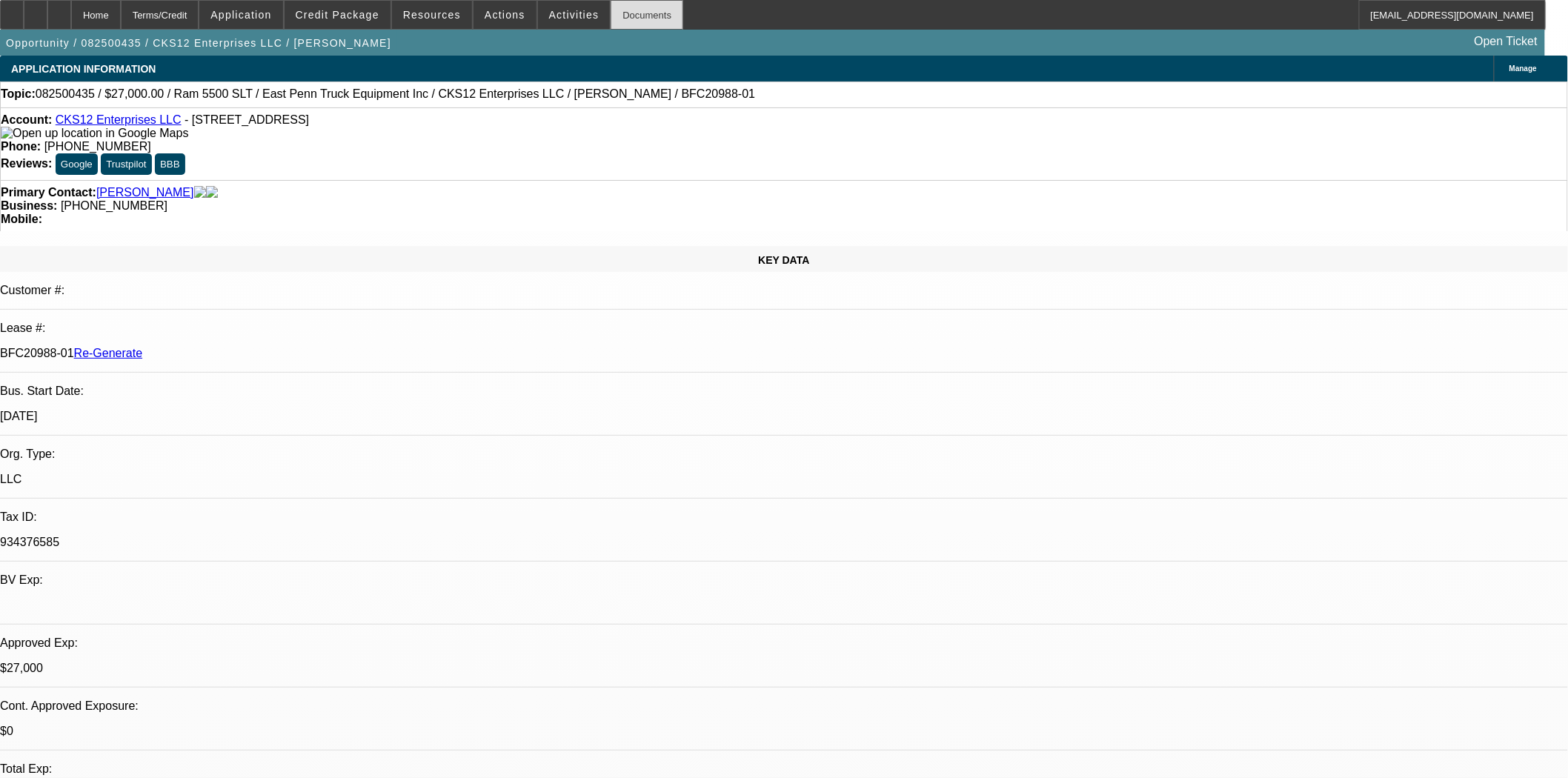
click at [610, 19] on div "Documents" at bounding box center [646, 15] width 73 height 29
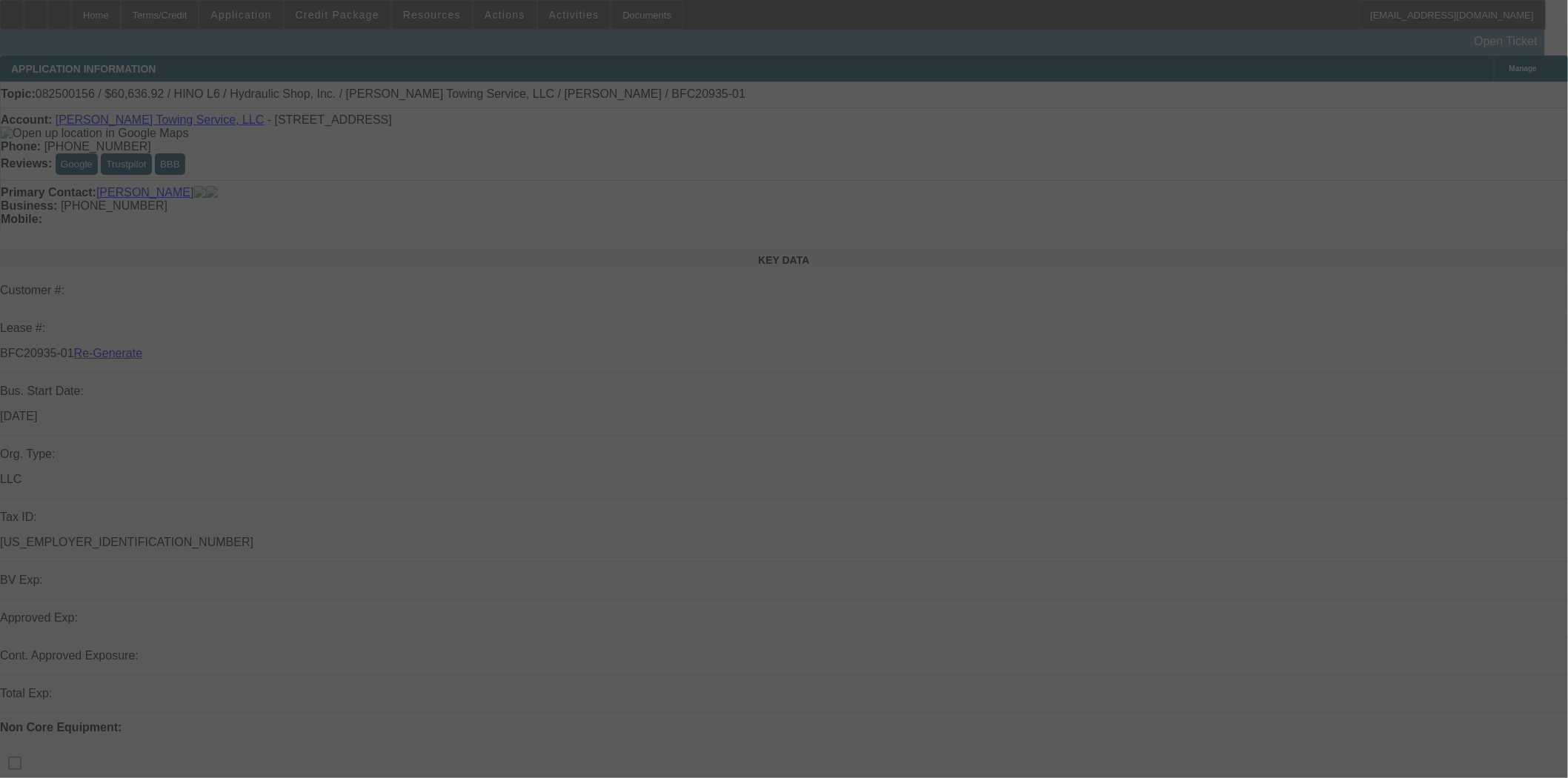
select select "3"
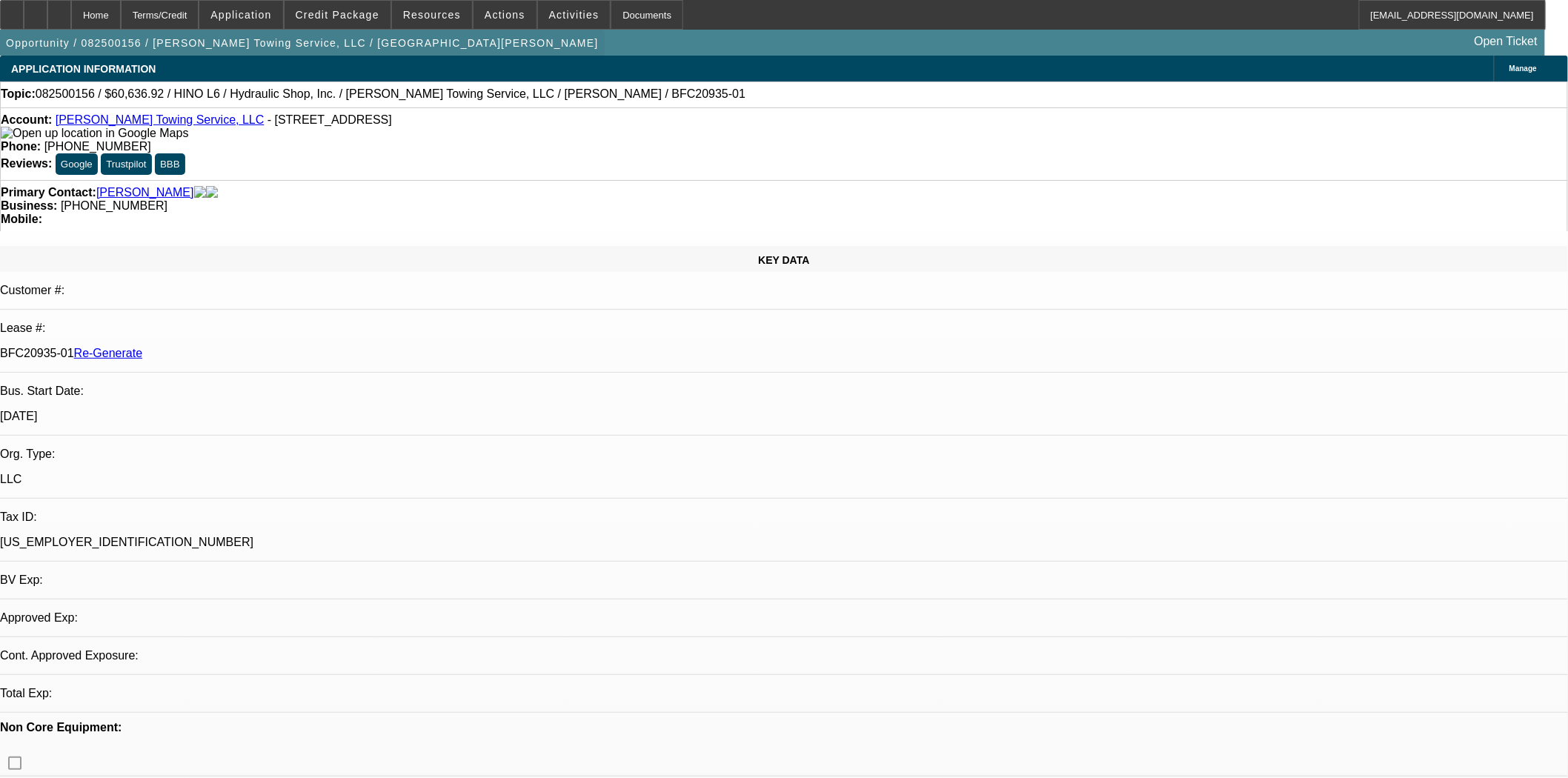
select select "0"
select select "6"
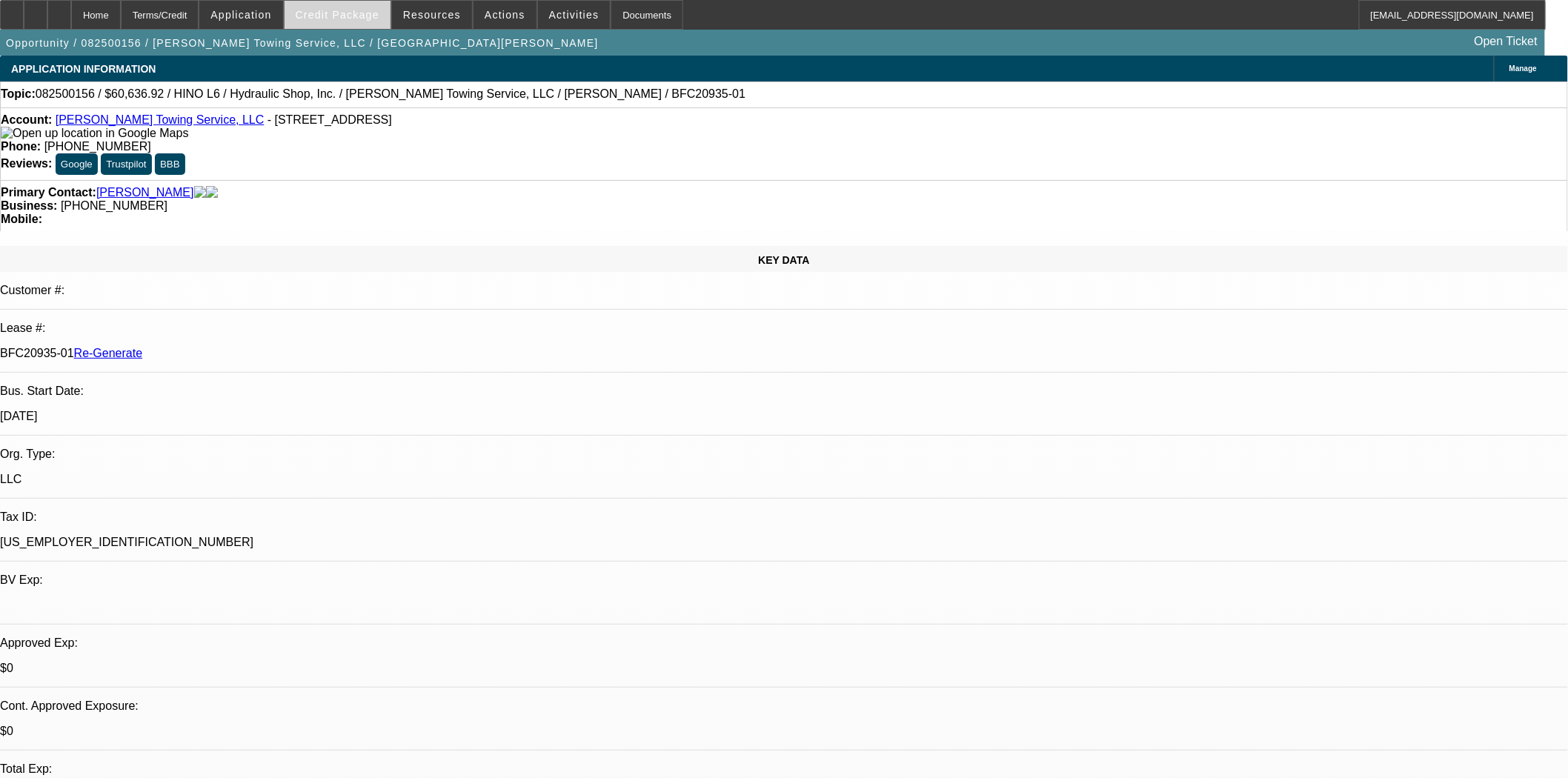
click at [338, 25] on span at bounding box center [337, 14] width 106 height 35
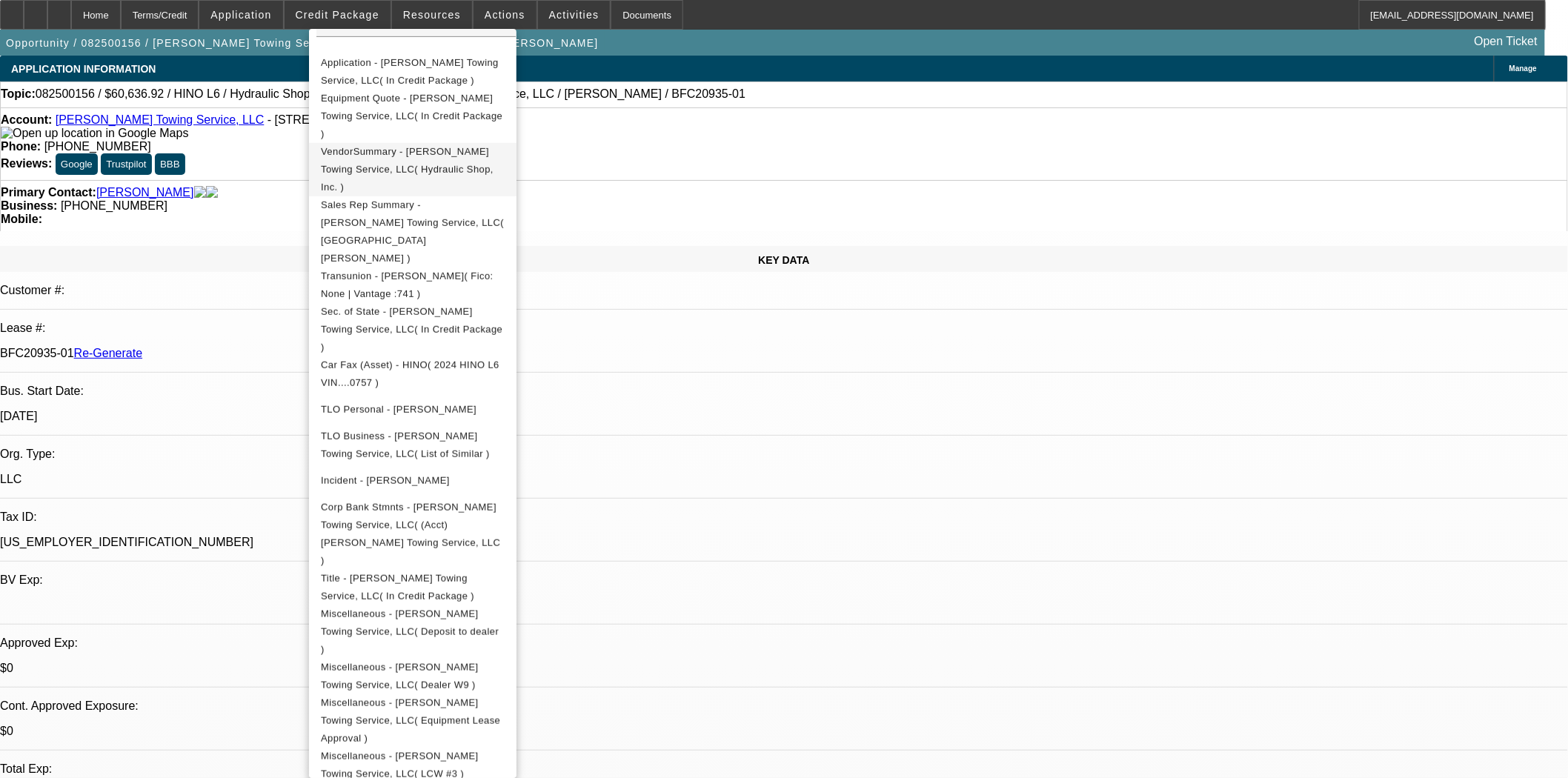
scroll to position [329, 0]
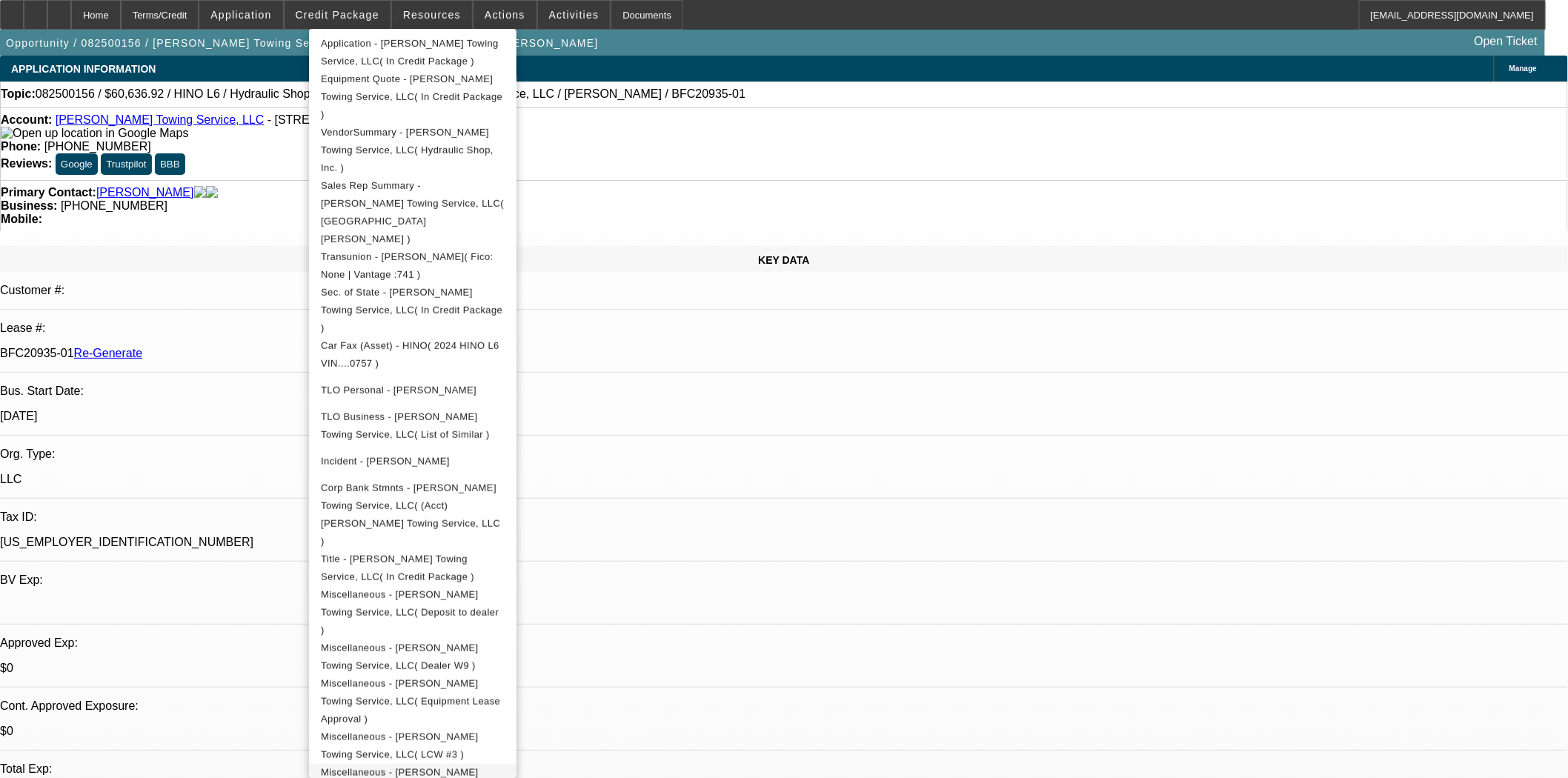
click at [505, 763] on span "Miscellaneous - Padilla Towing Service, LLC( Proof of down payment )" at bounding box center [413, 789] width 184 height 53
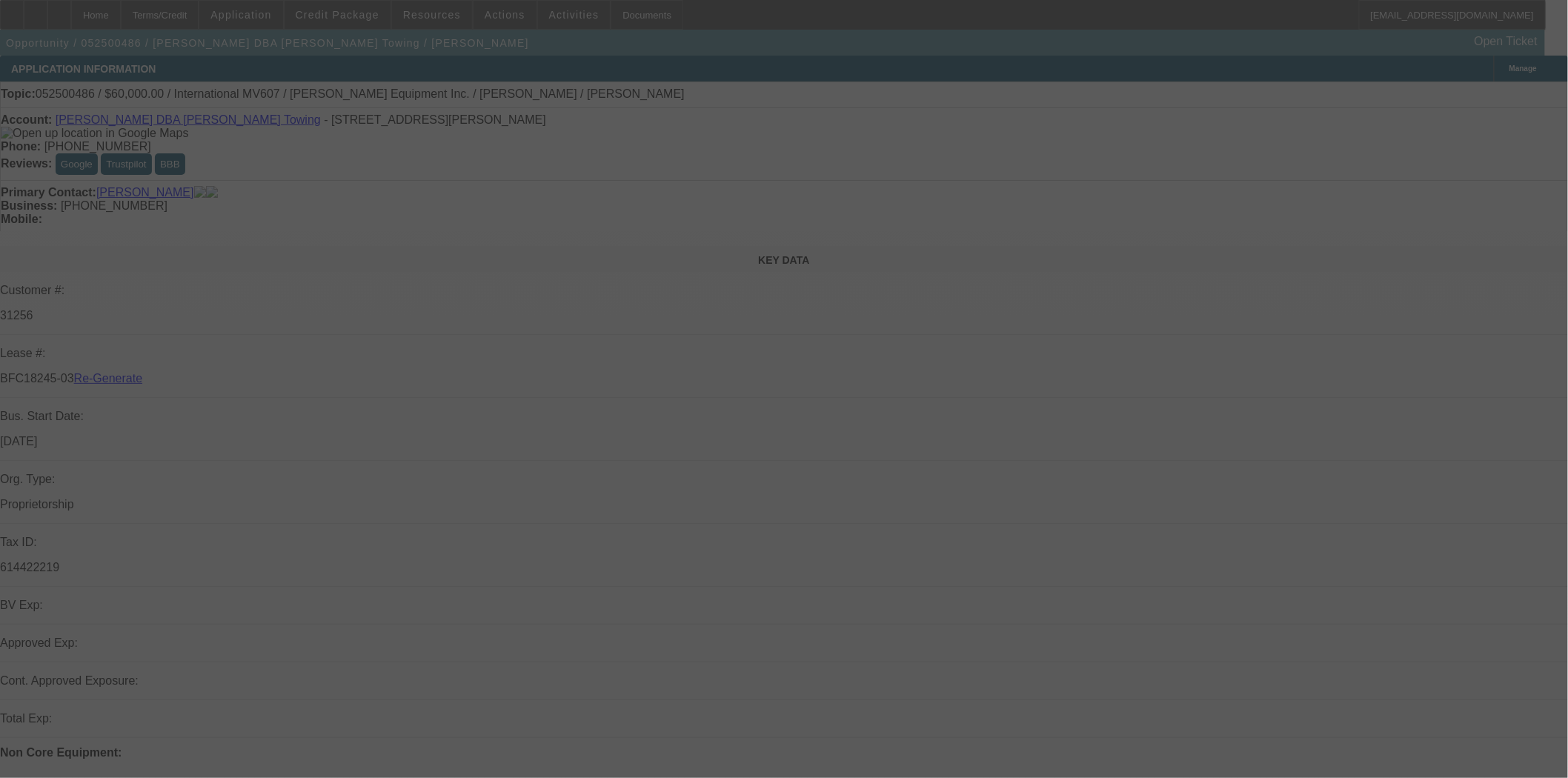
select select "4"
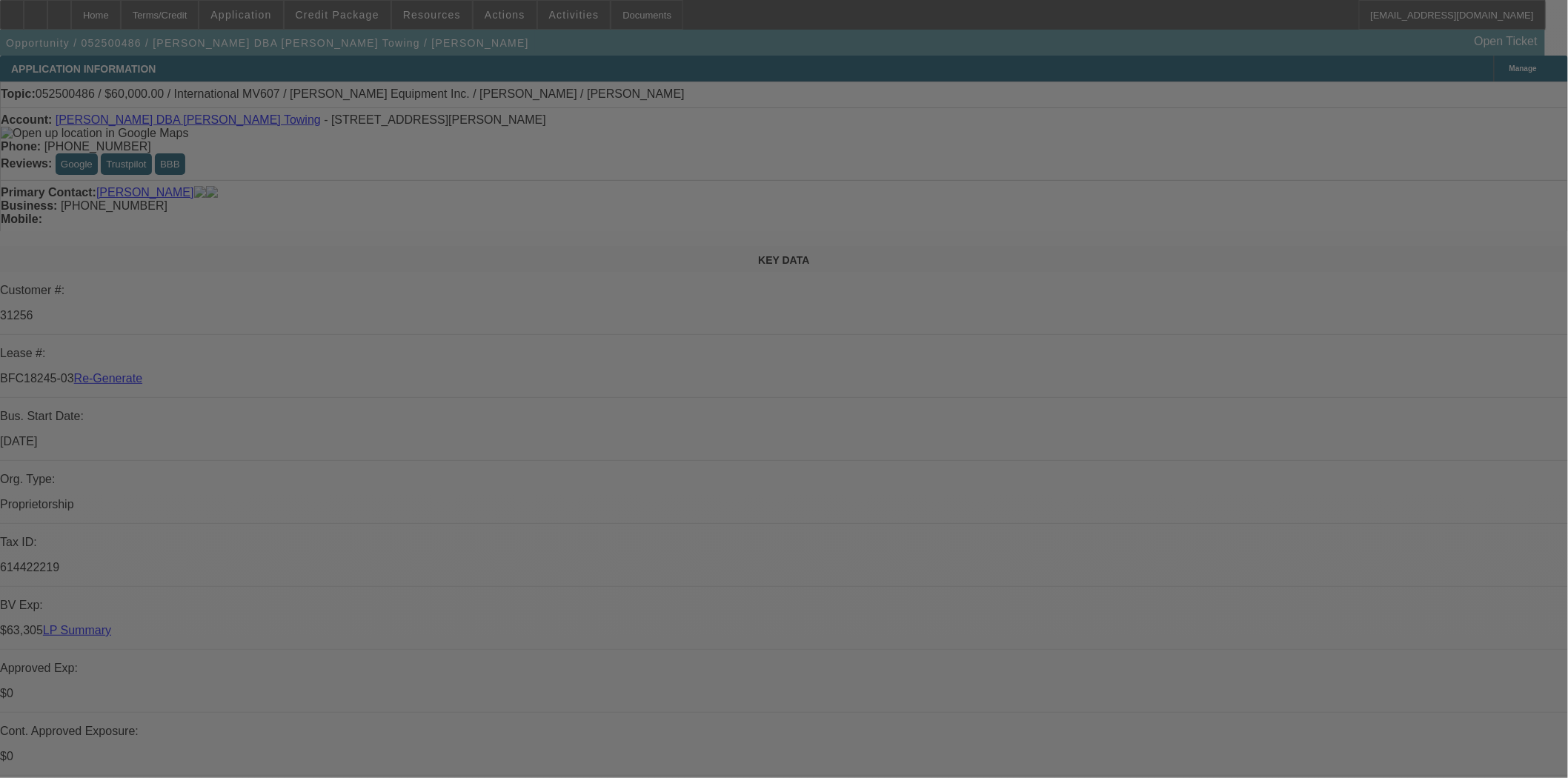
select select "0"
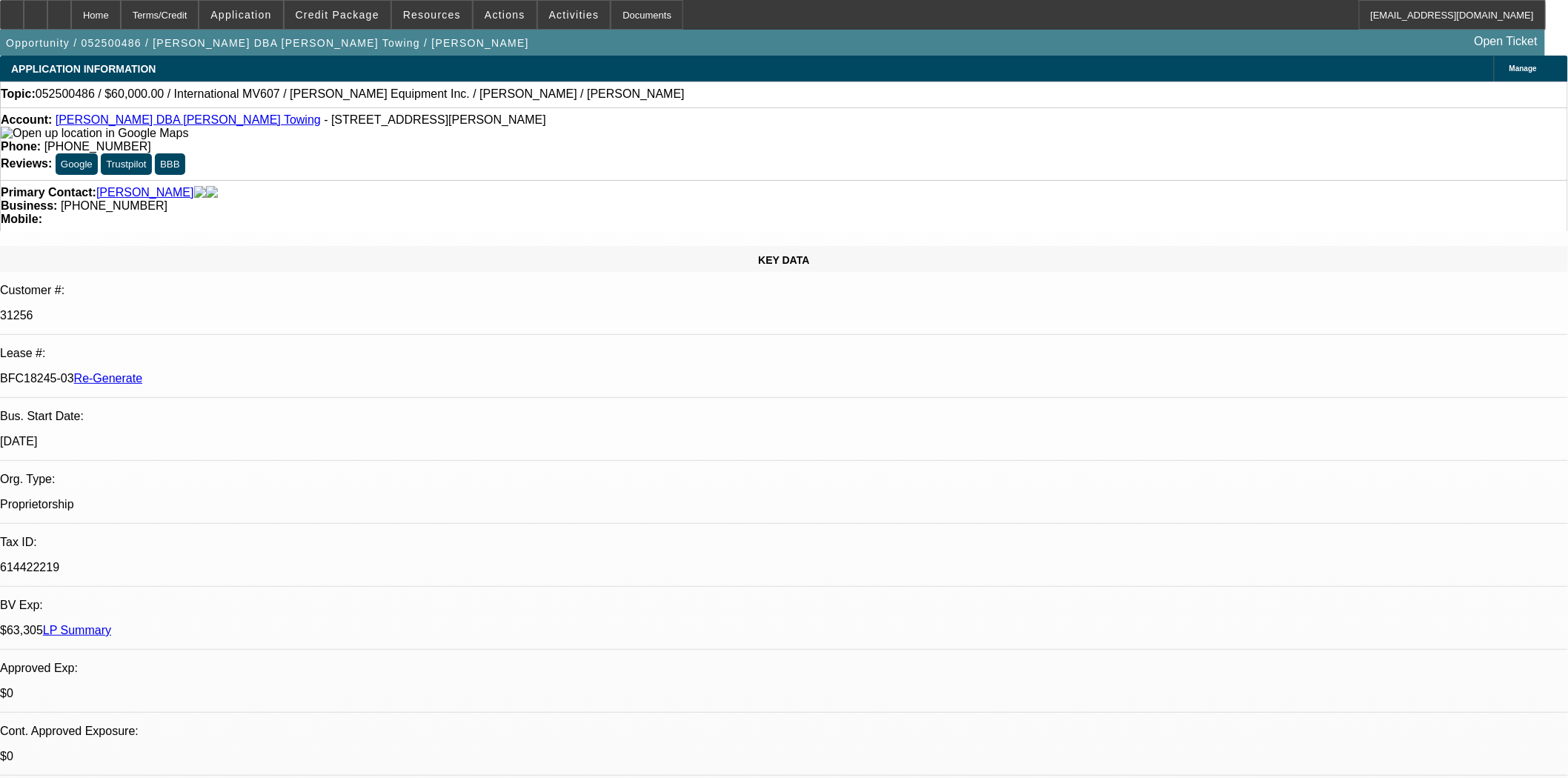
select select "2"
select select "0.1"
select select "4"
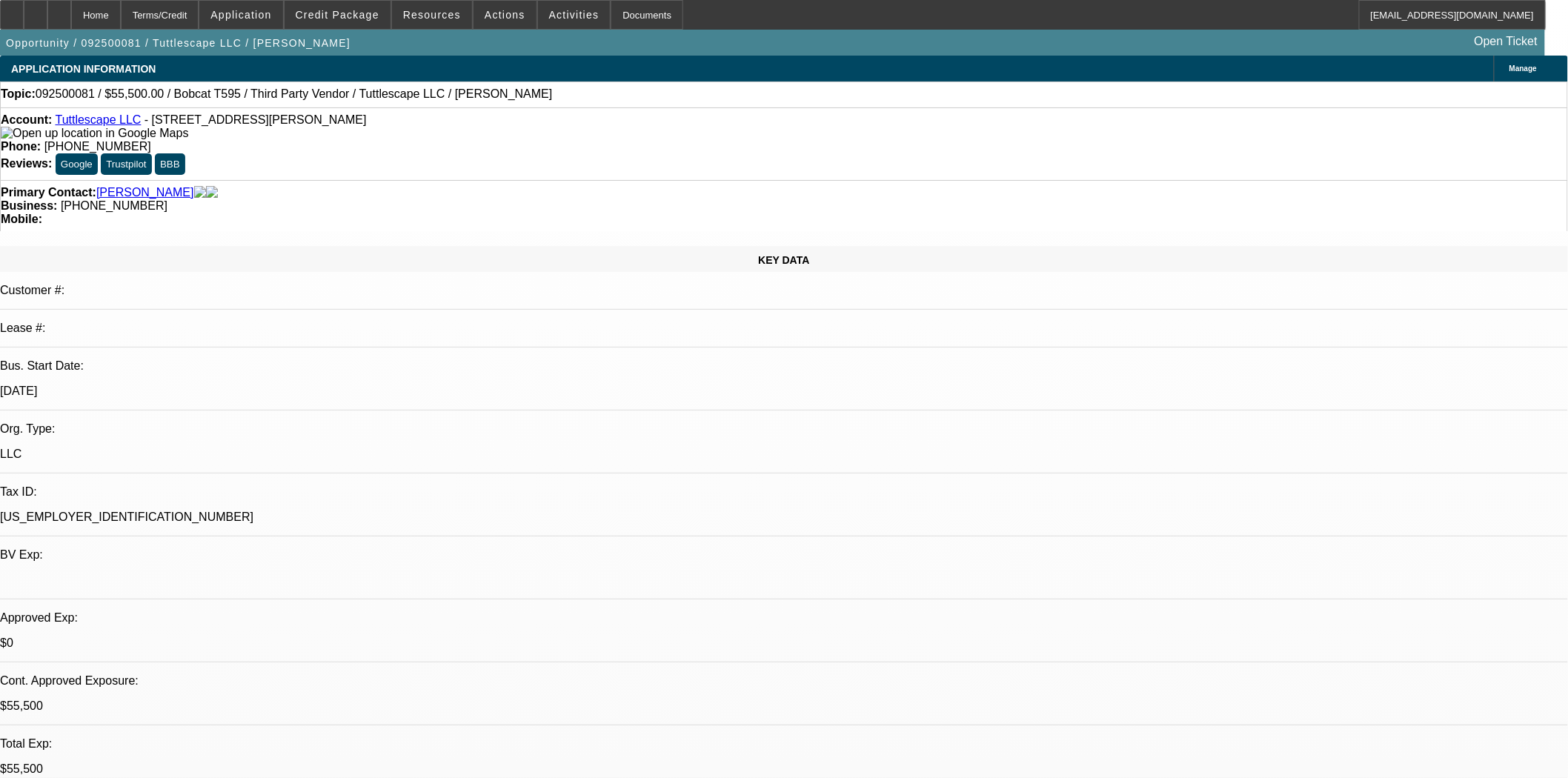
select select "0"
select select "2"
select select "0"
select select "6"
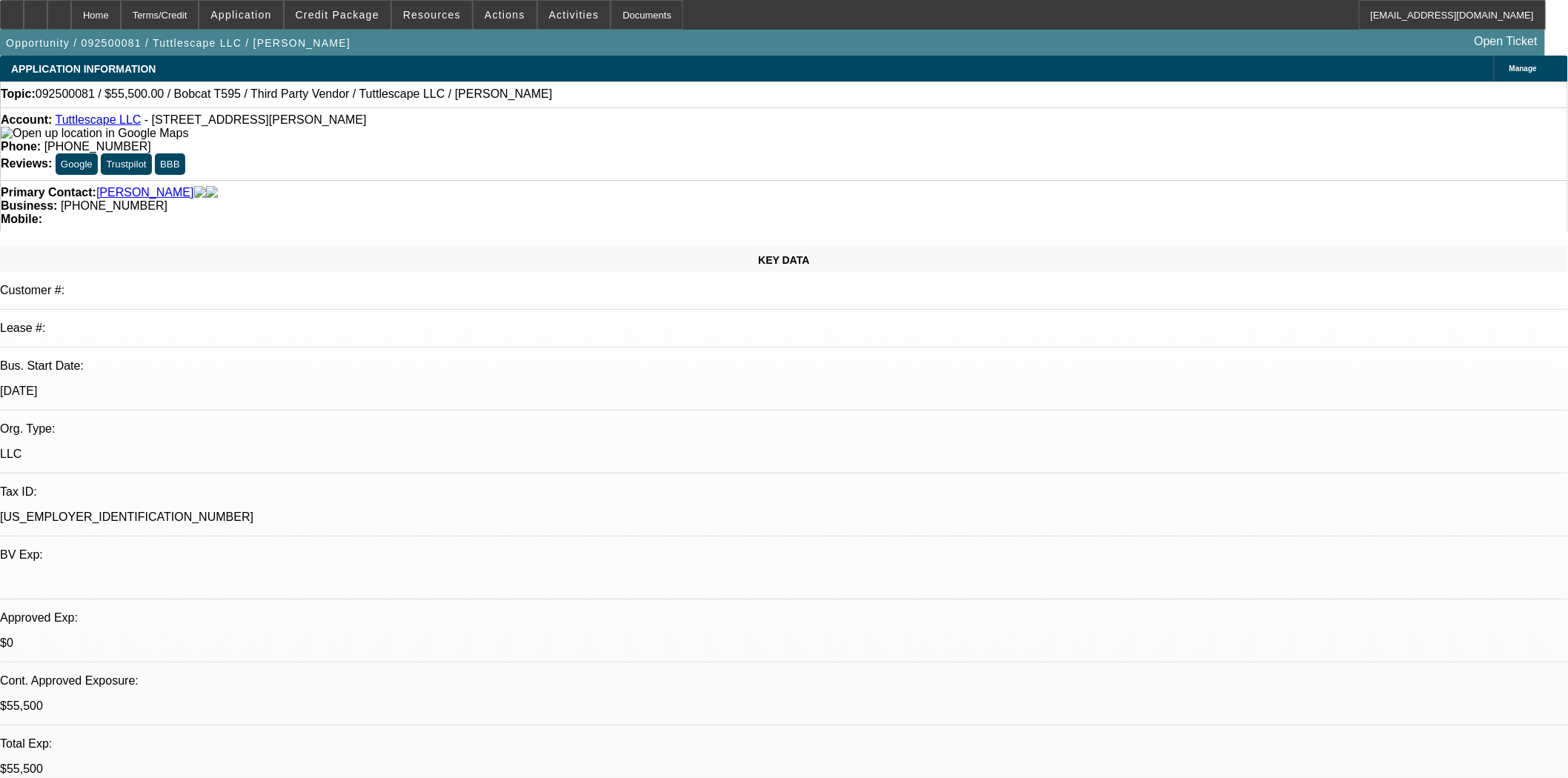
select select "0"
select select "2"
select select "0"
select select "6"
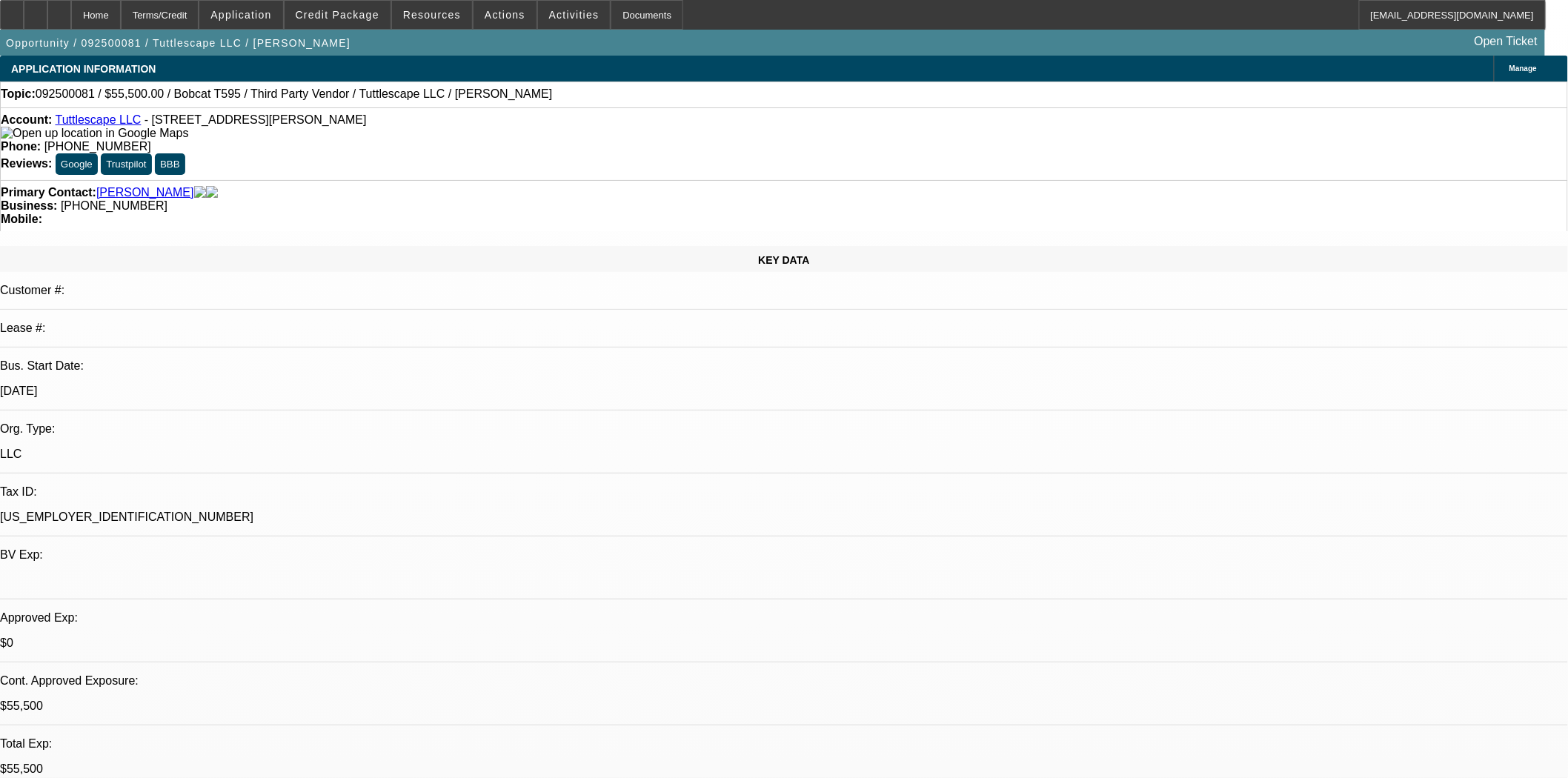
select select "0"
select select "2"
select select "0"
select select "6"
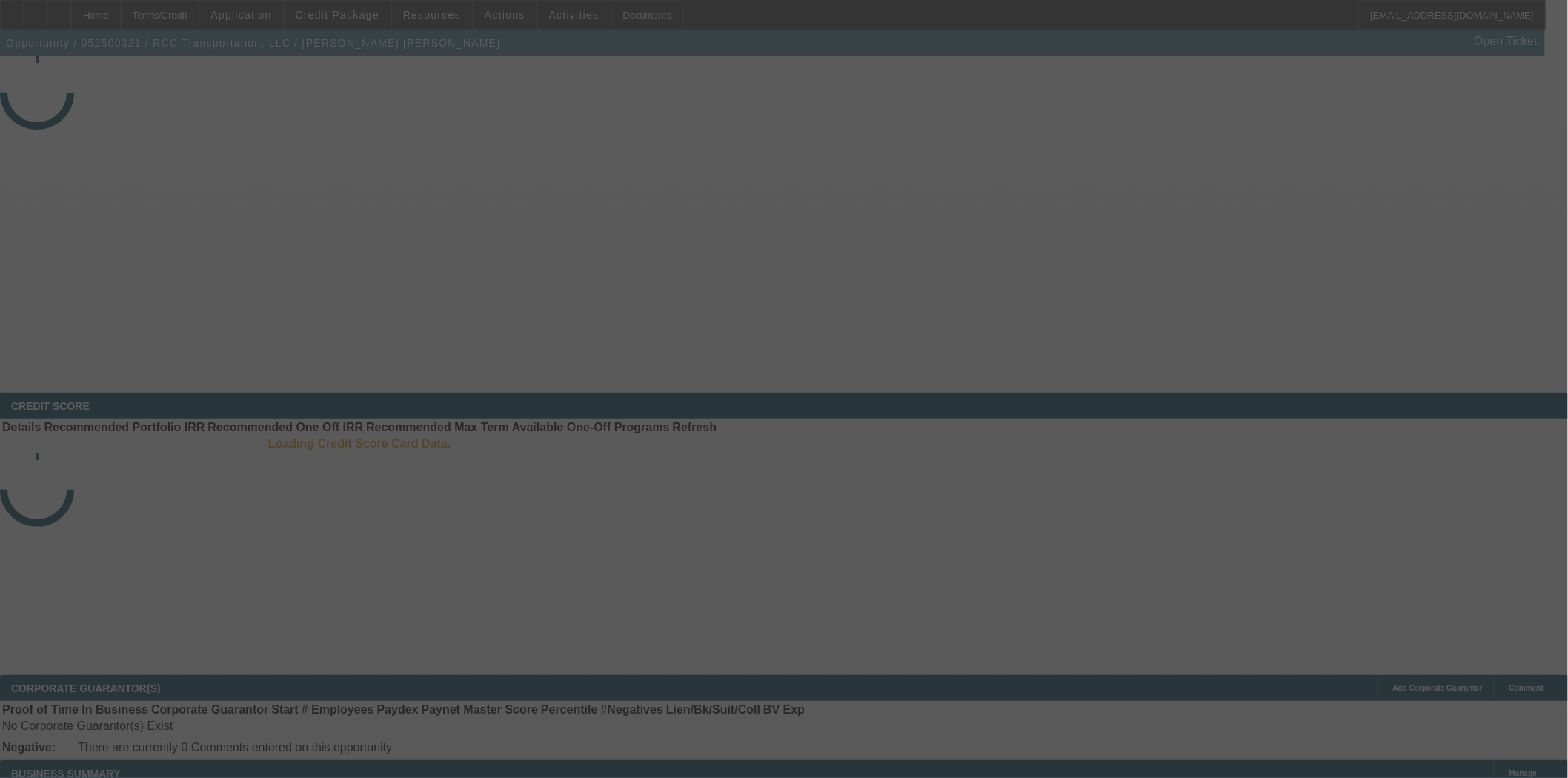
select select "4"
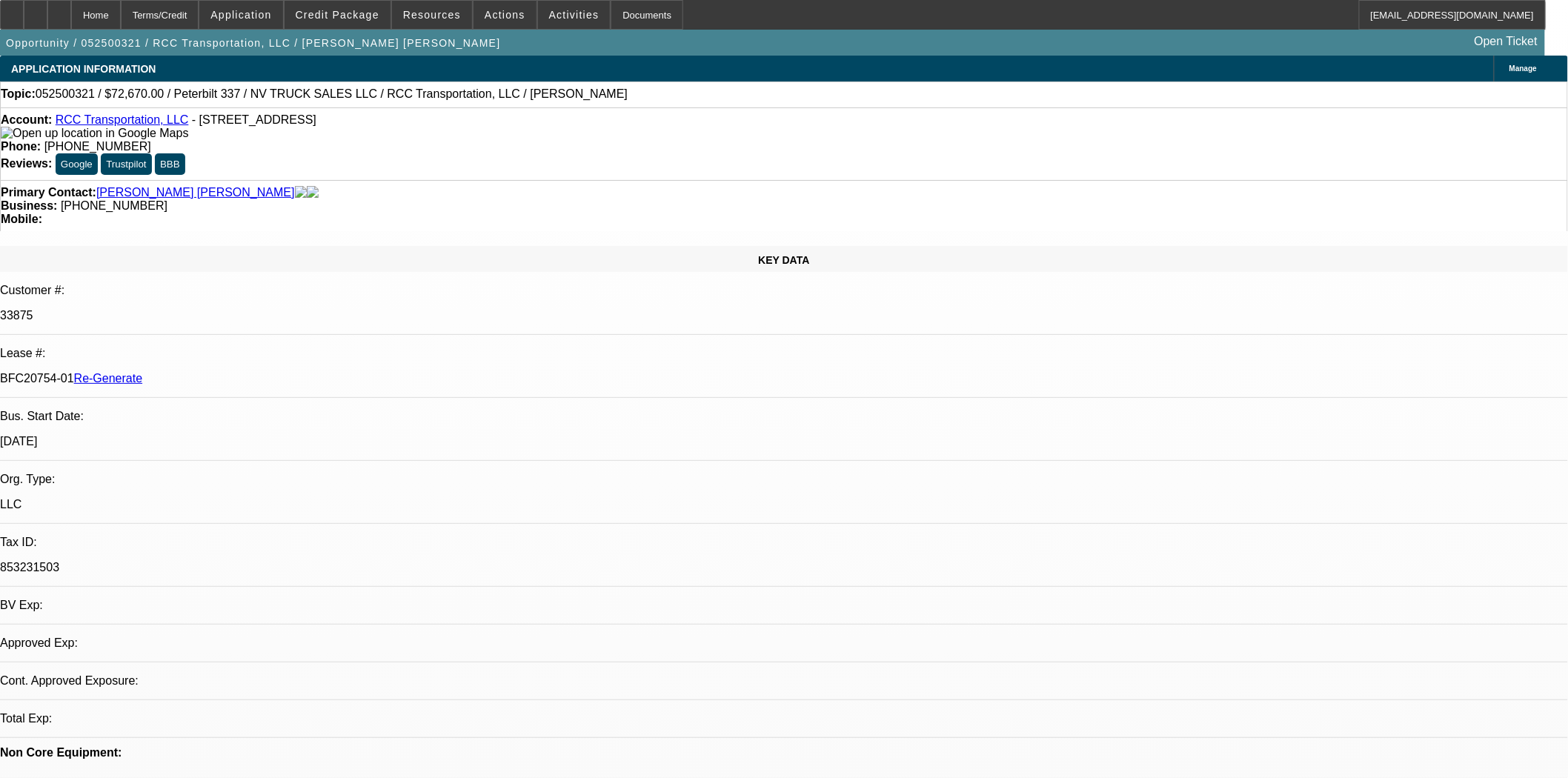
select select "0"
select select "2"
select select "0.1"
select select "4"
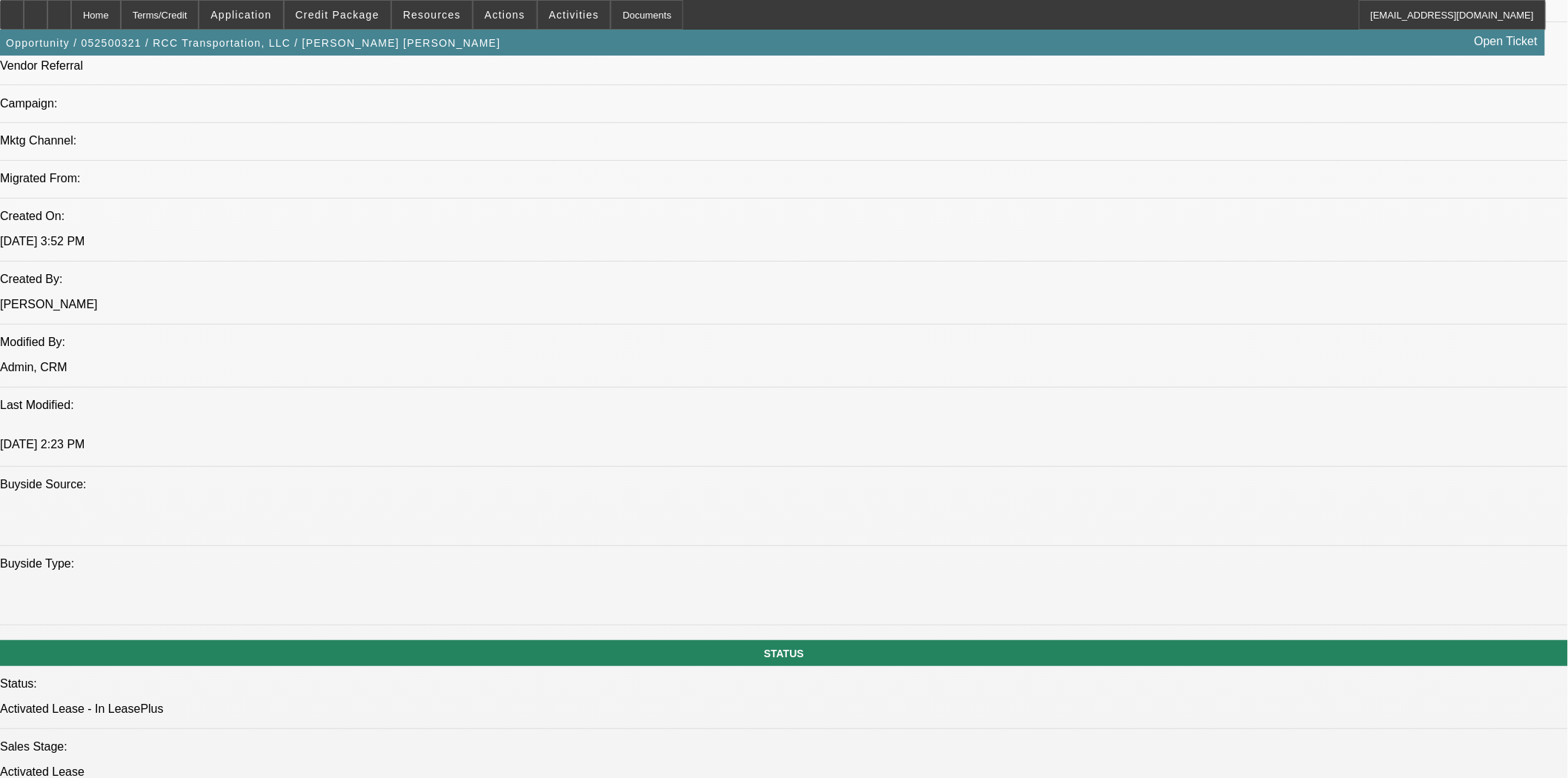
scroll to position [1070, 0]
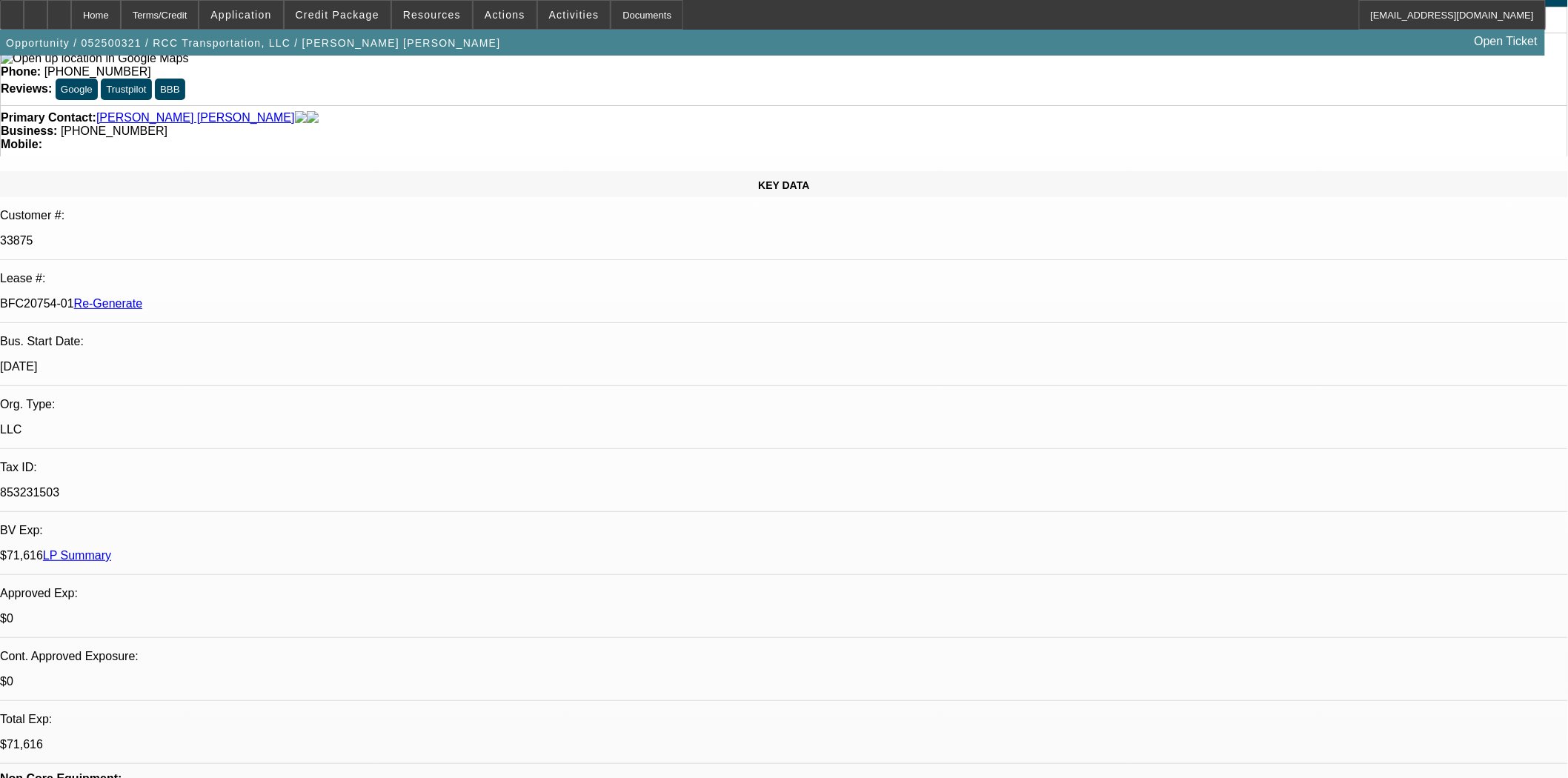
scroll to position [0, 0]
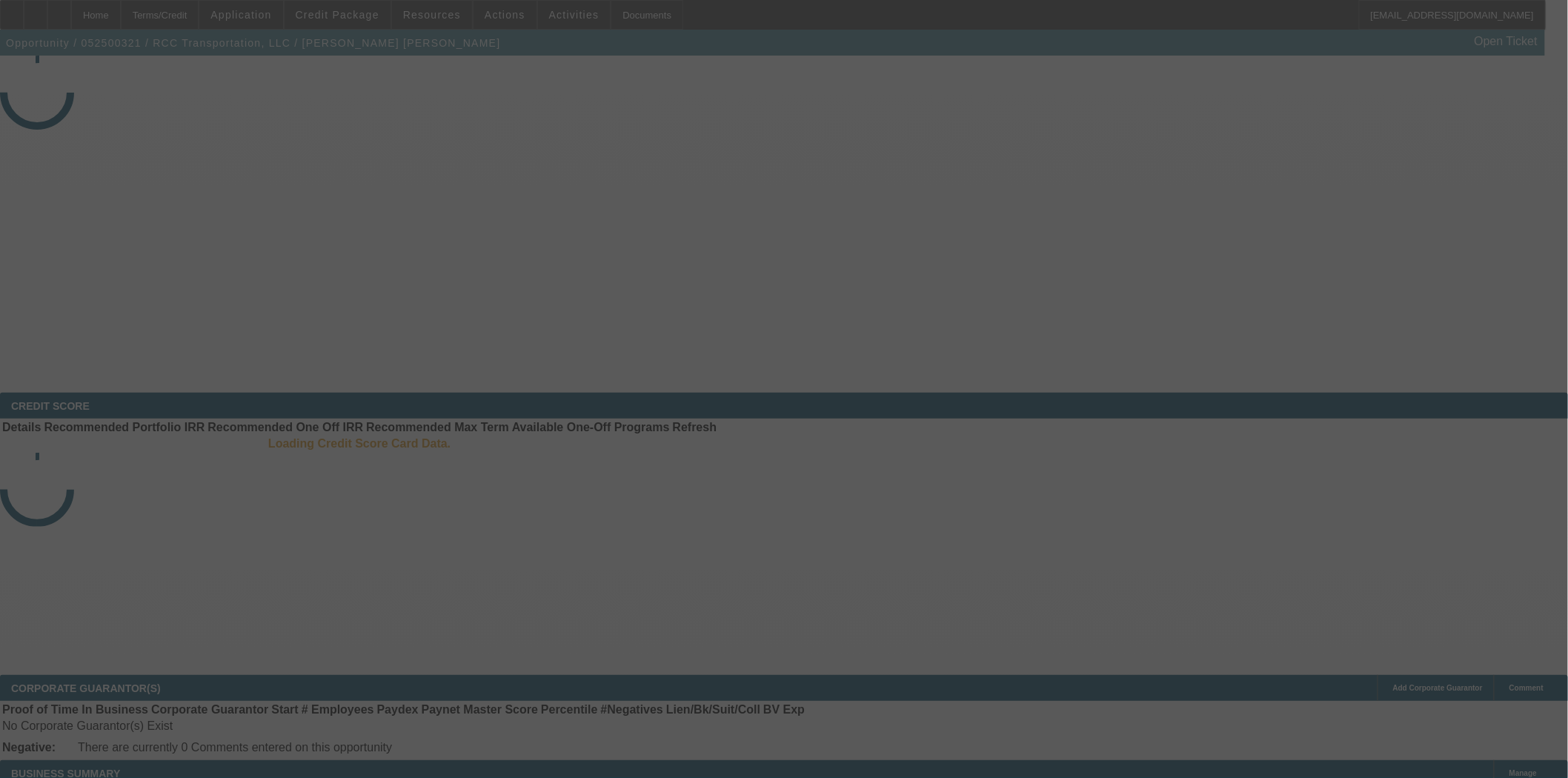
select select "4"
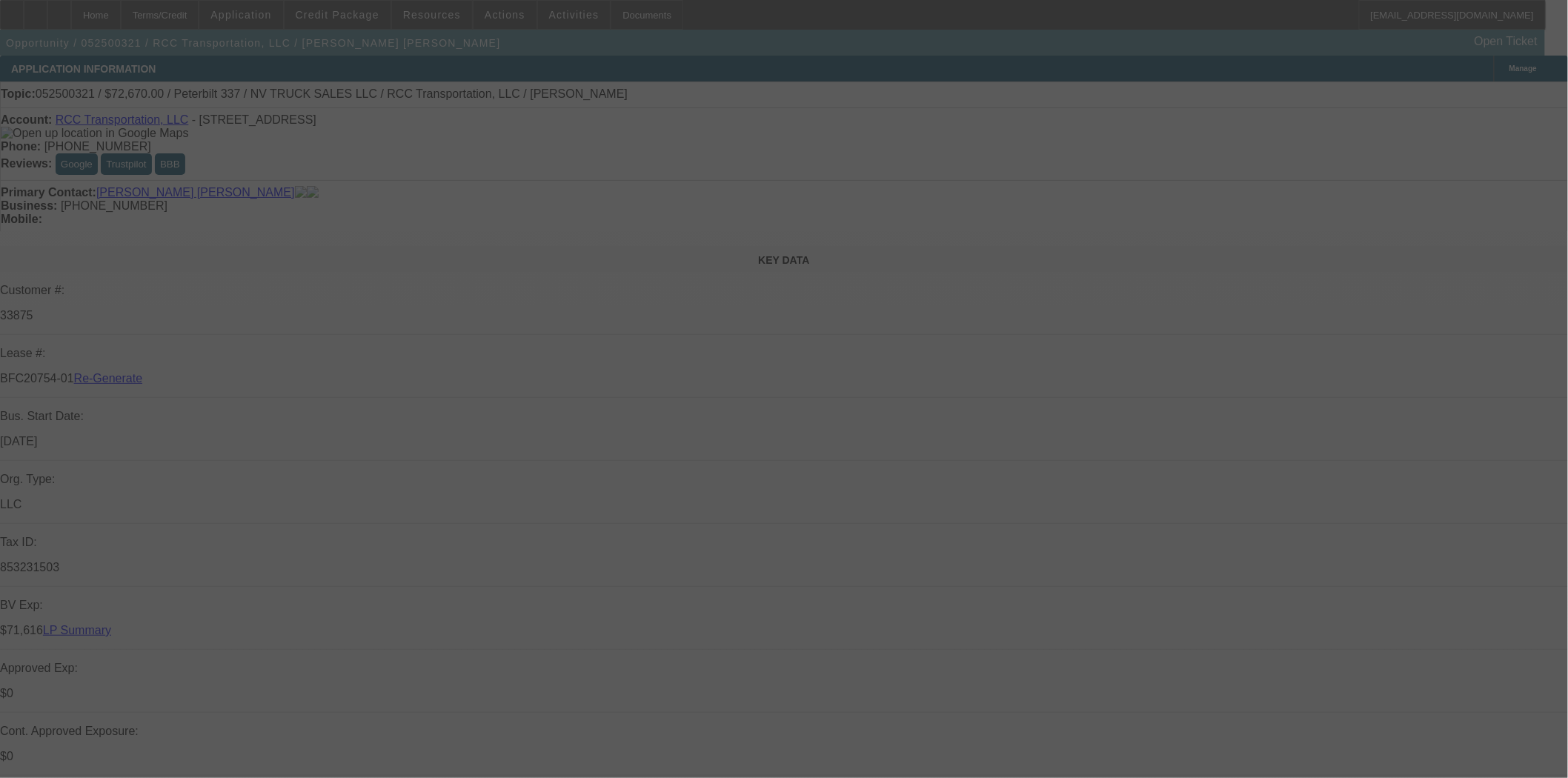
select select "0"
select select "2"
select select "0.1"
select select "4"
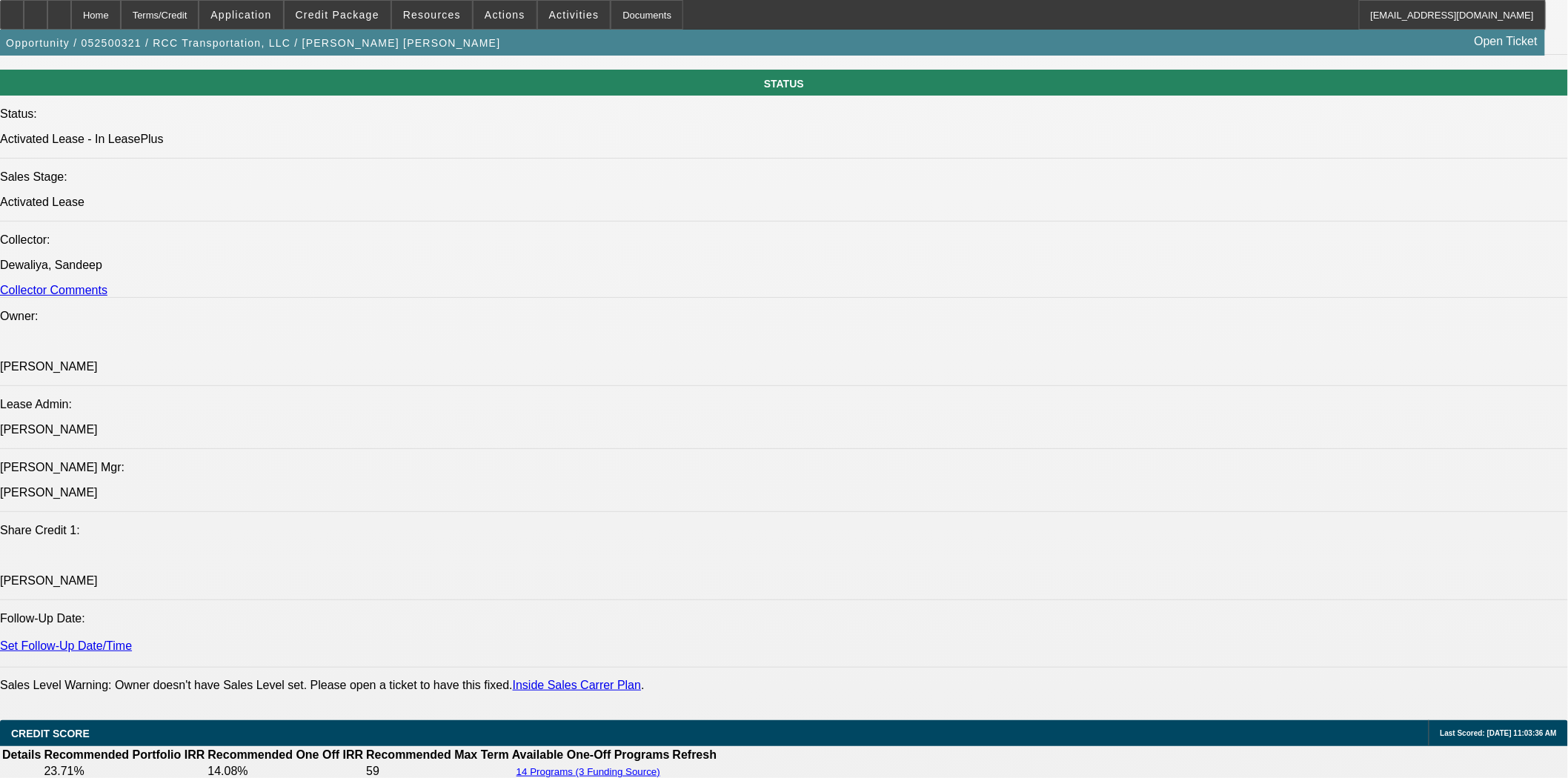
scroll to position [1316, 0]
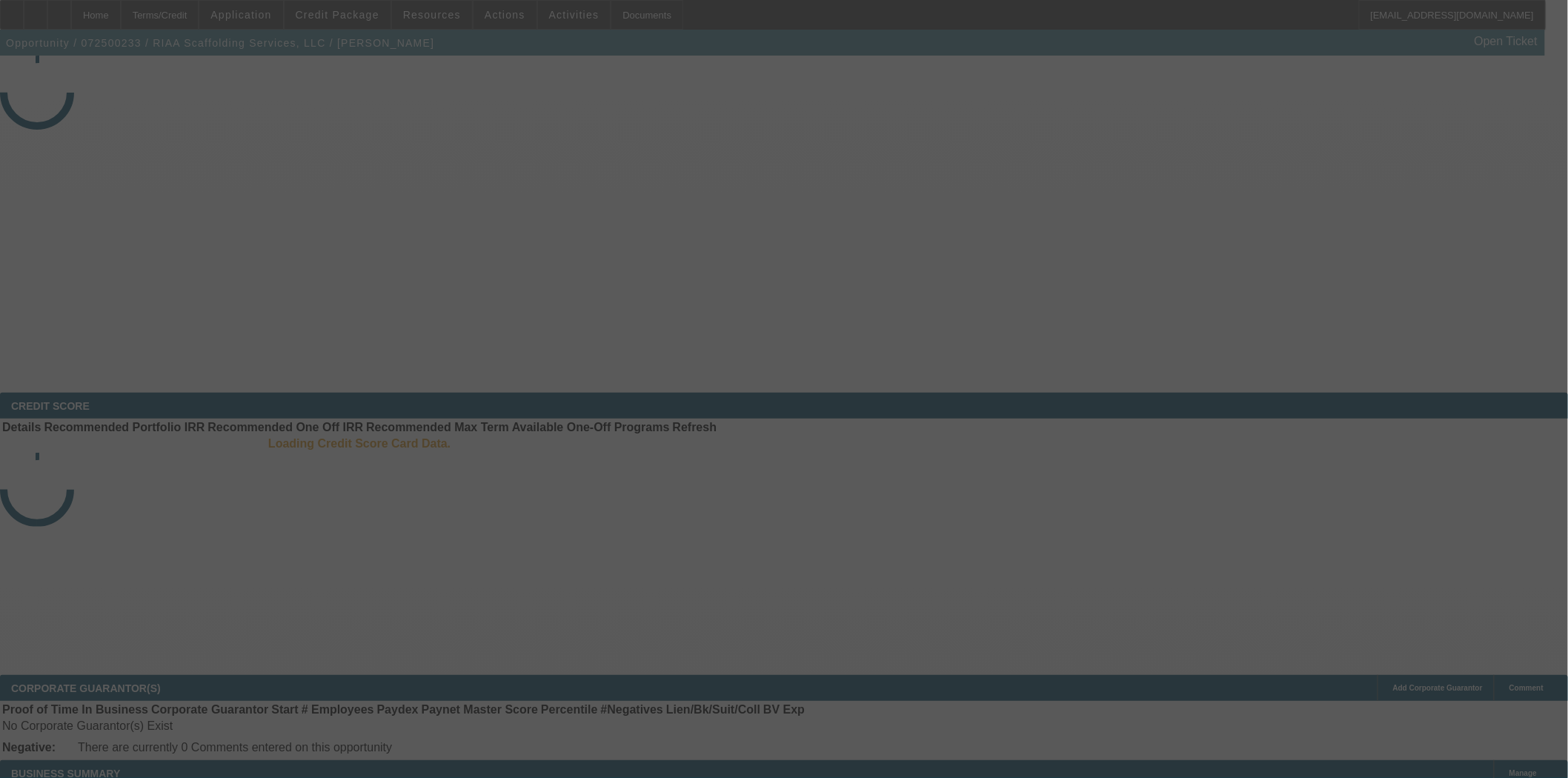
select select "4"
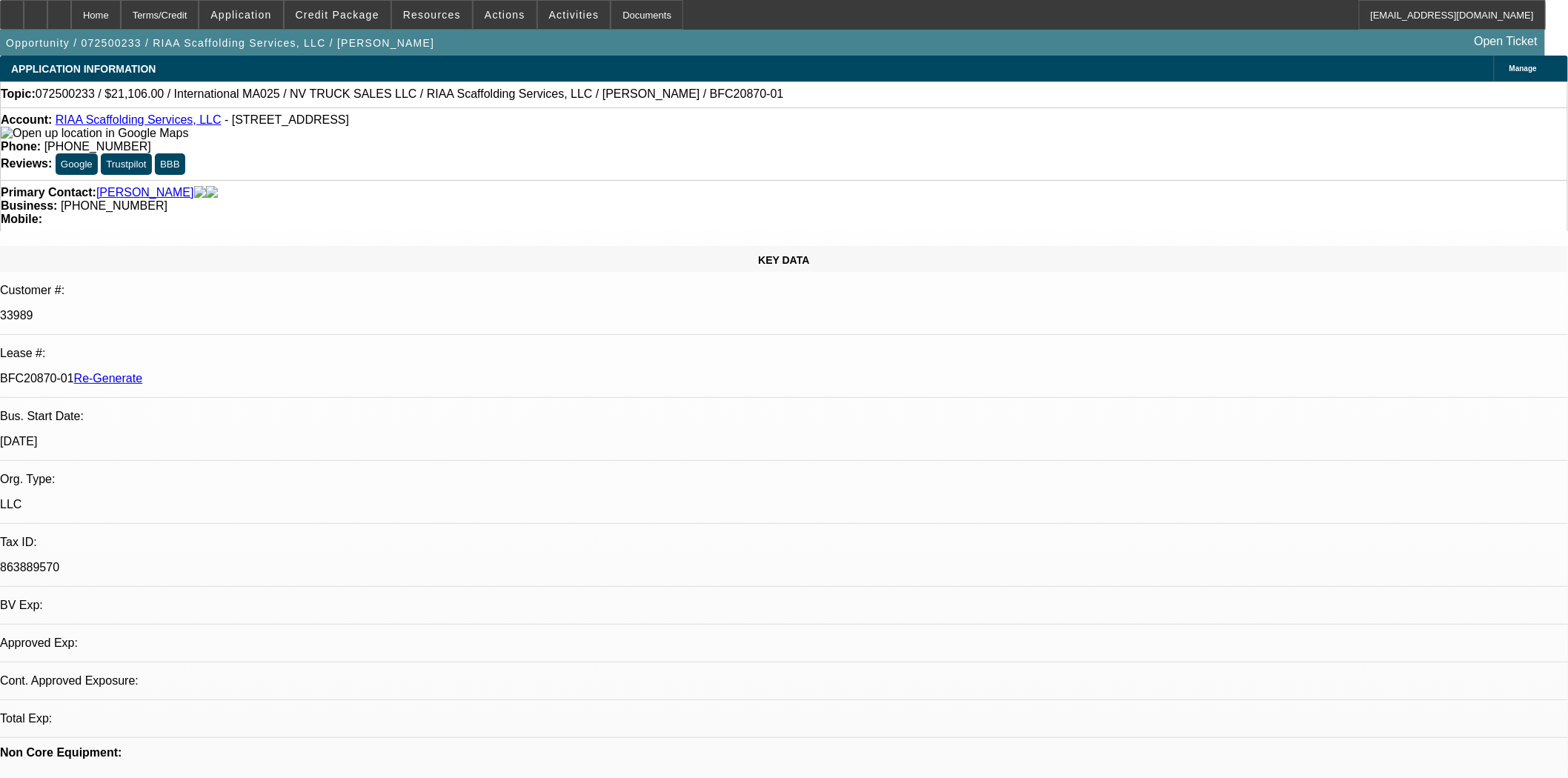
select select "0"
select select "0.1"
select select "5"
select select "1"
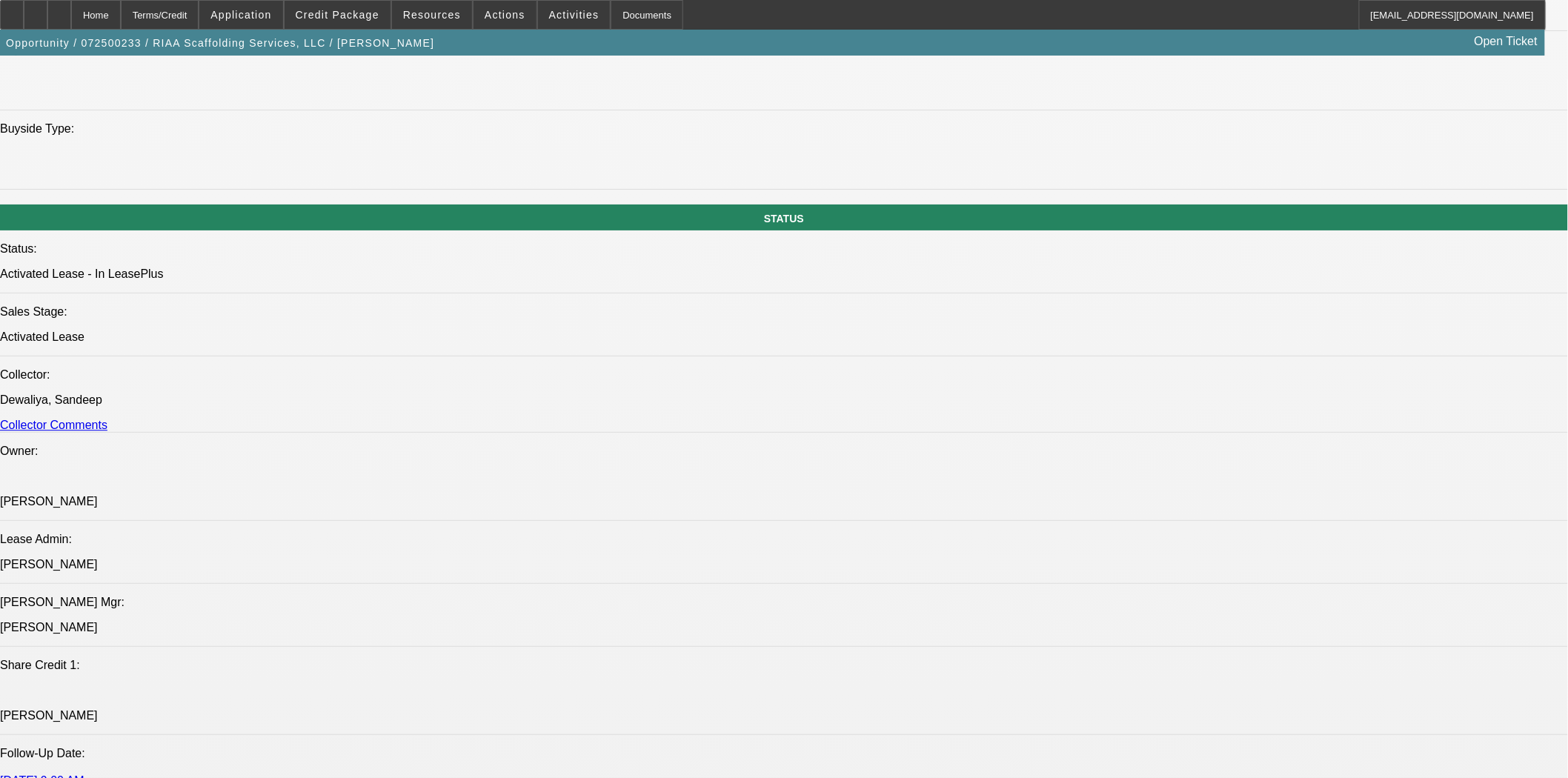
scroll to position [1481, 0]
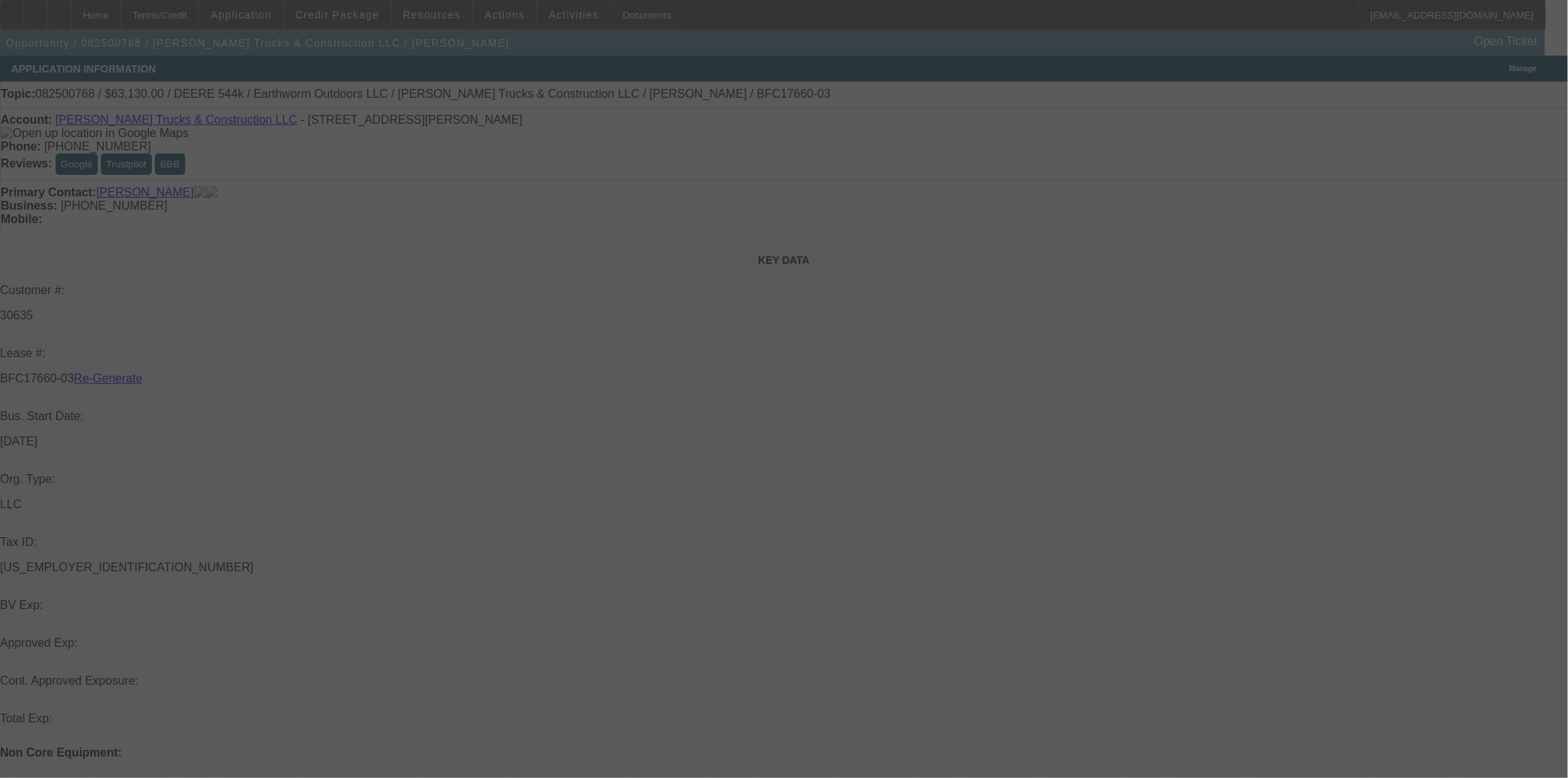
select select "3"
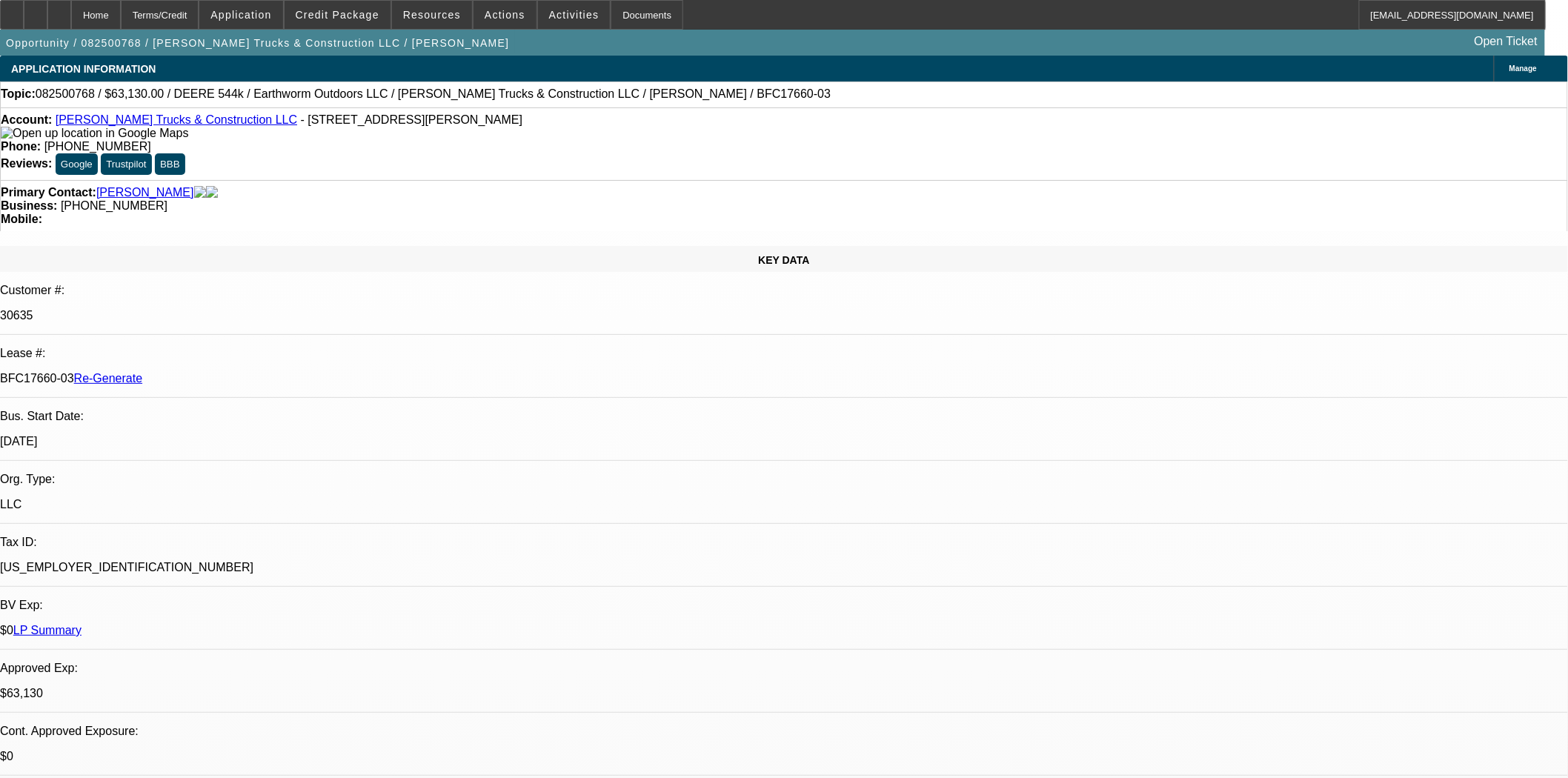
select select "0"
select select "2"
select select "0"
select select "6"
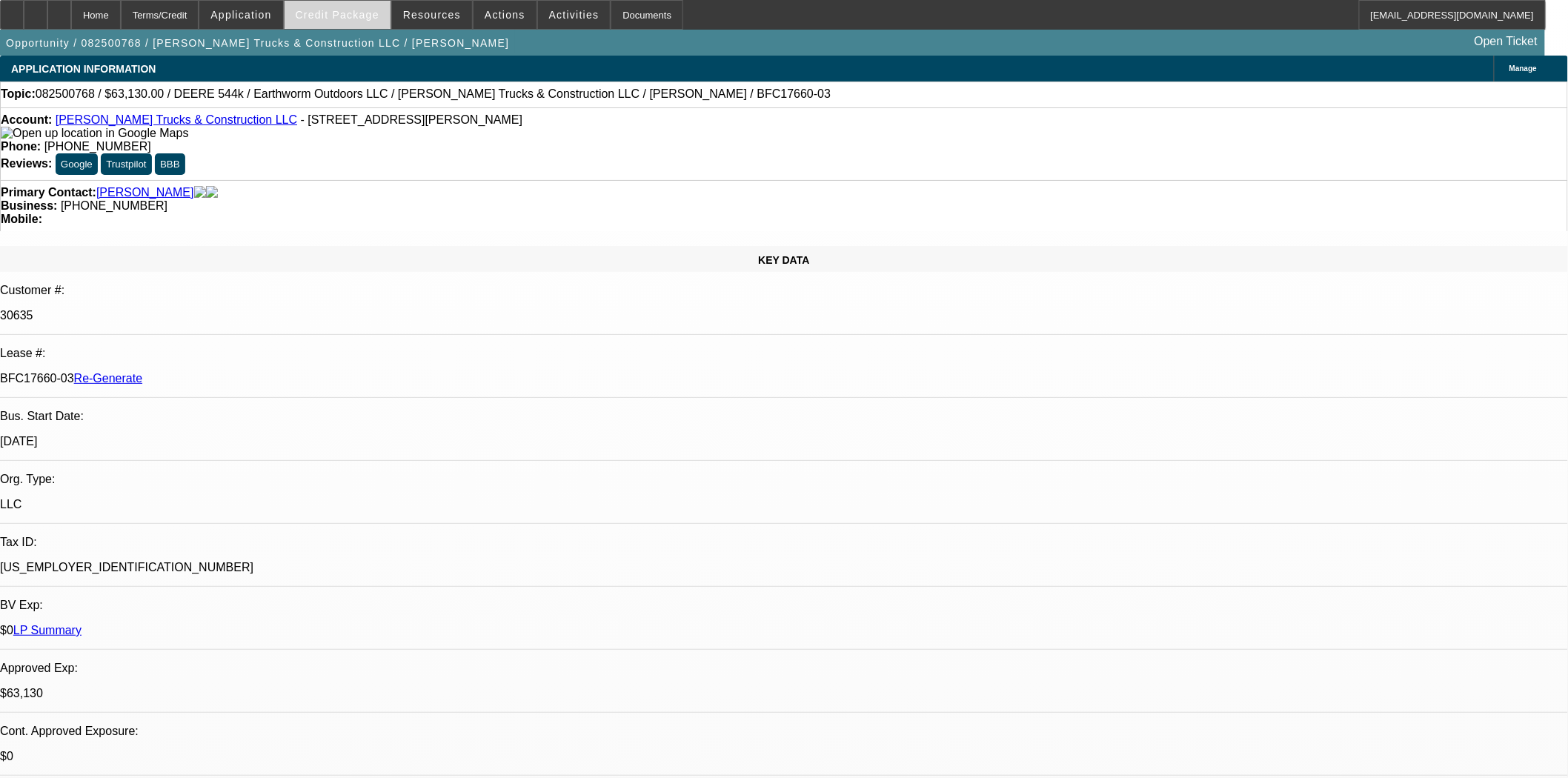
click at [338, 11] on span "Credit Package" at bounding box center [338, 15] width 84 height 11
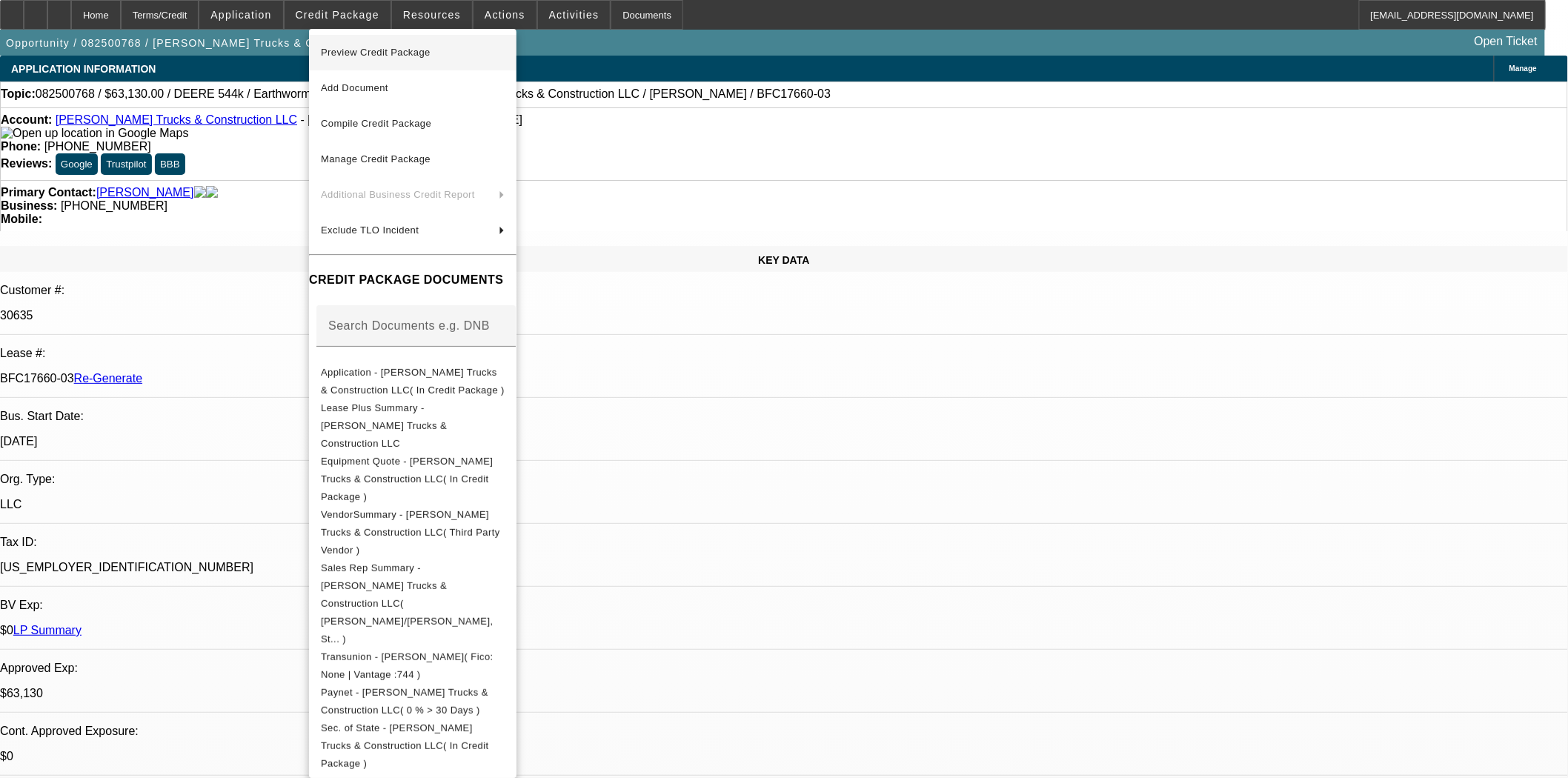
click at [382, 53] on span "Preview Credit Package" at bounding box center [376, 52] width 110 height 11
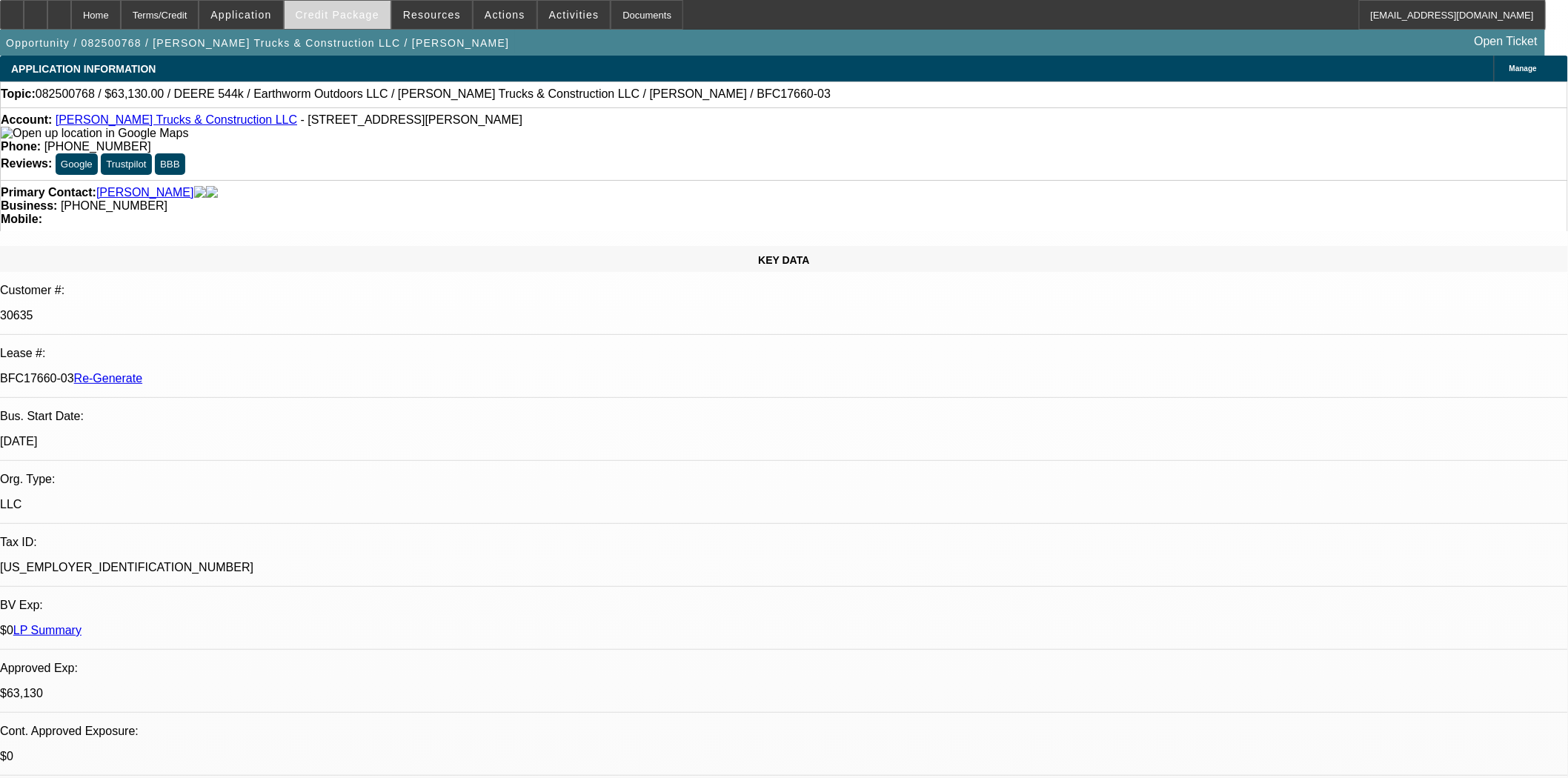
click at [338, 13] on span "Credit Package" at bounding box center [338, 15] width 84 height 11
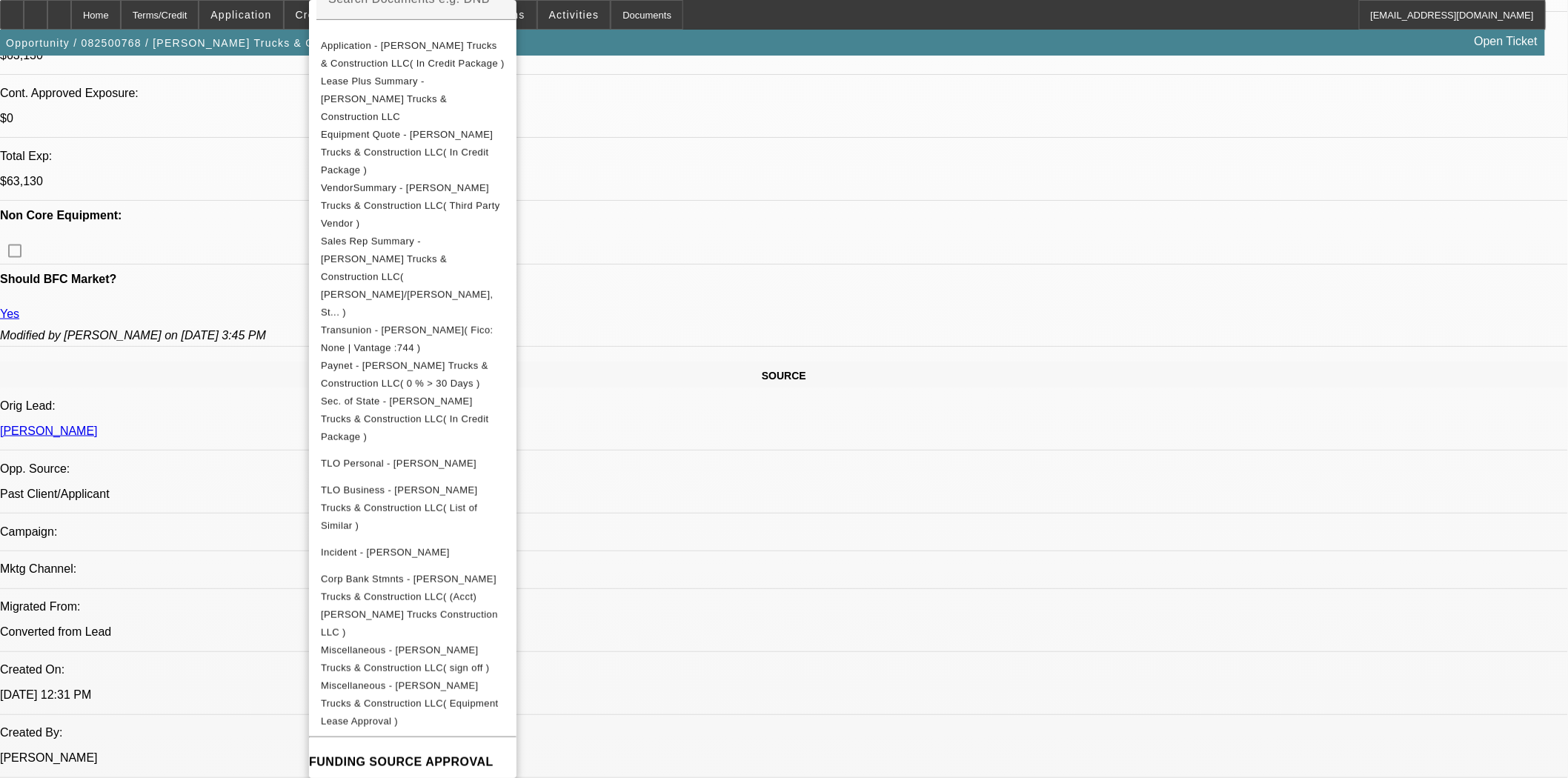
scroll to position [905, 0]
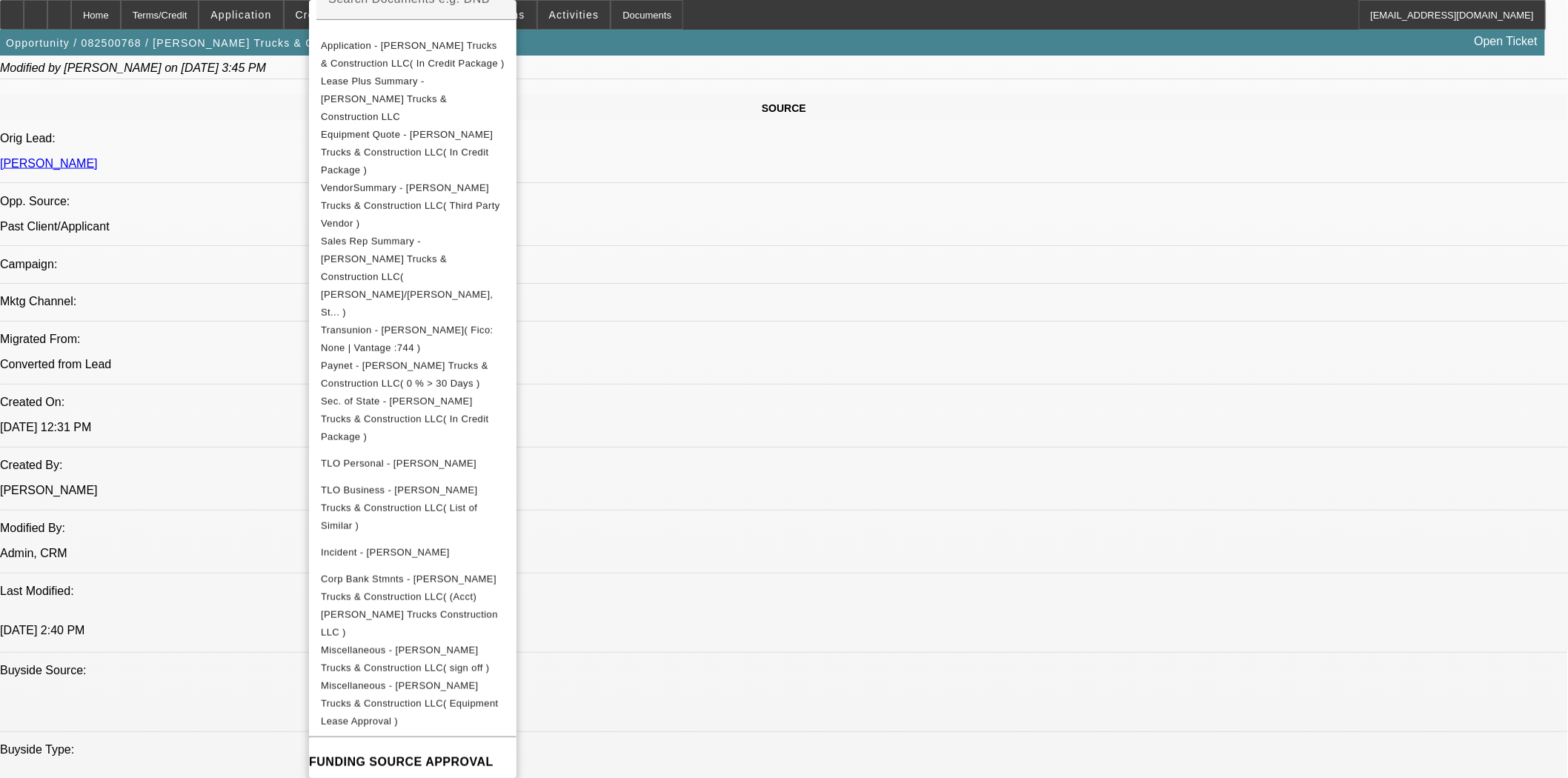
drag, startPoint x: 372, startPoint y: 712, endPoint x: 380, endPoint y: 708, distance: 8.9
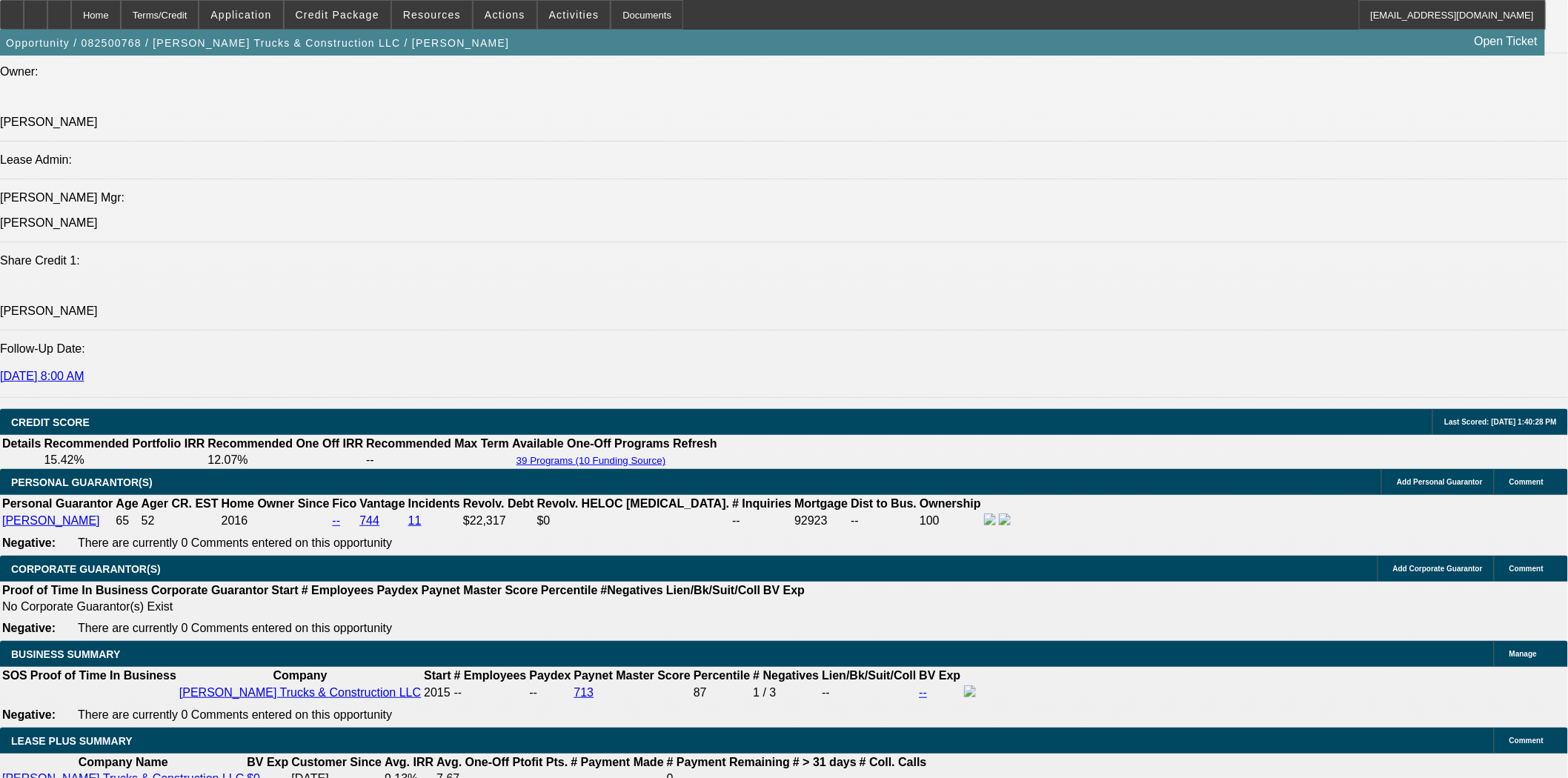
scroll to position [2222, 0]
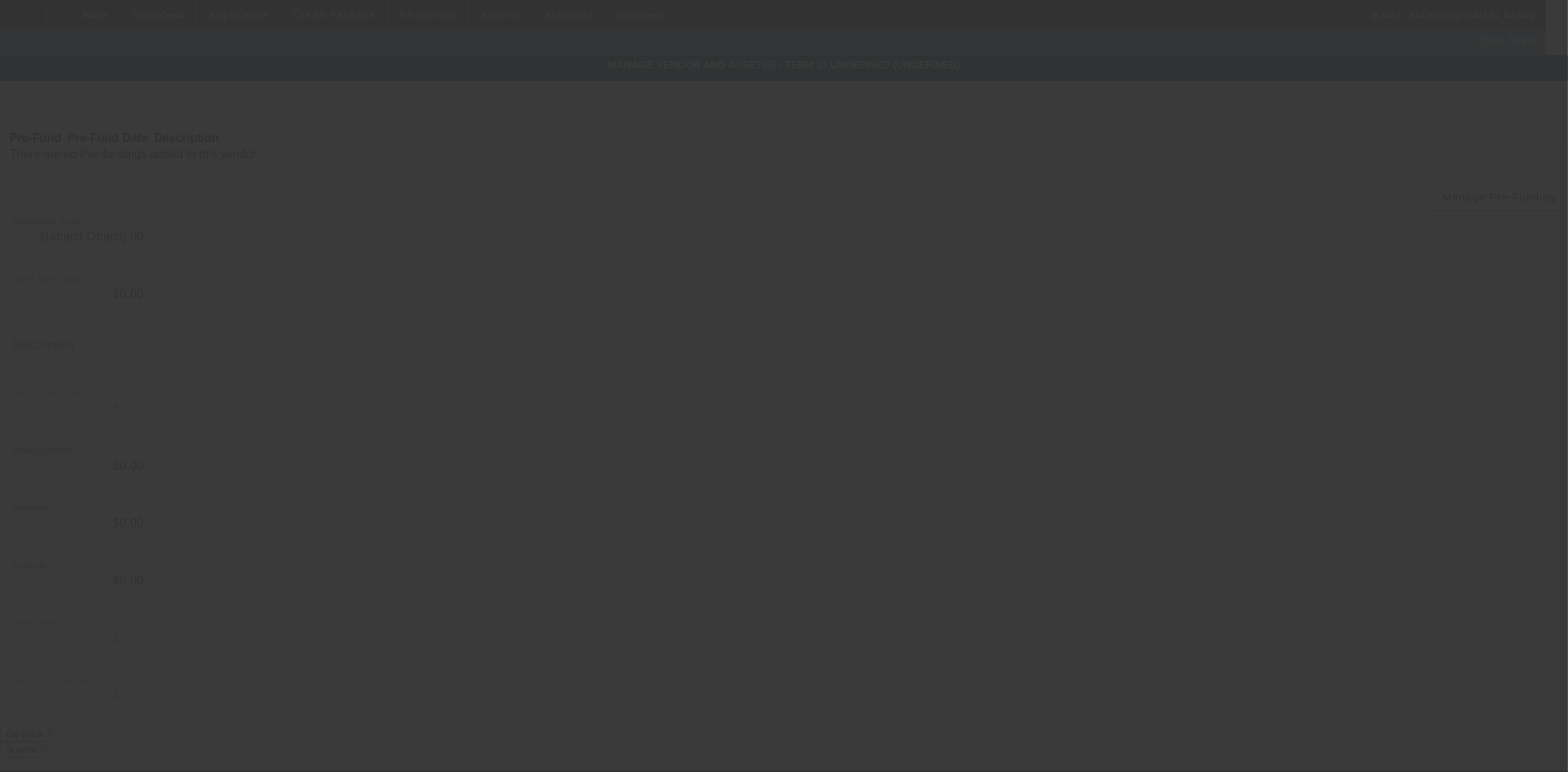
type input "$59,000.00"
type input "$4,130.00"
type input "tax"
type input "$63,130.00"
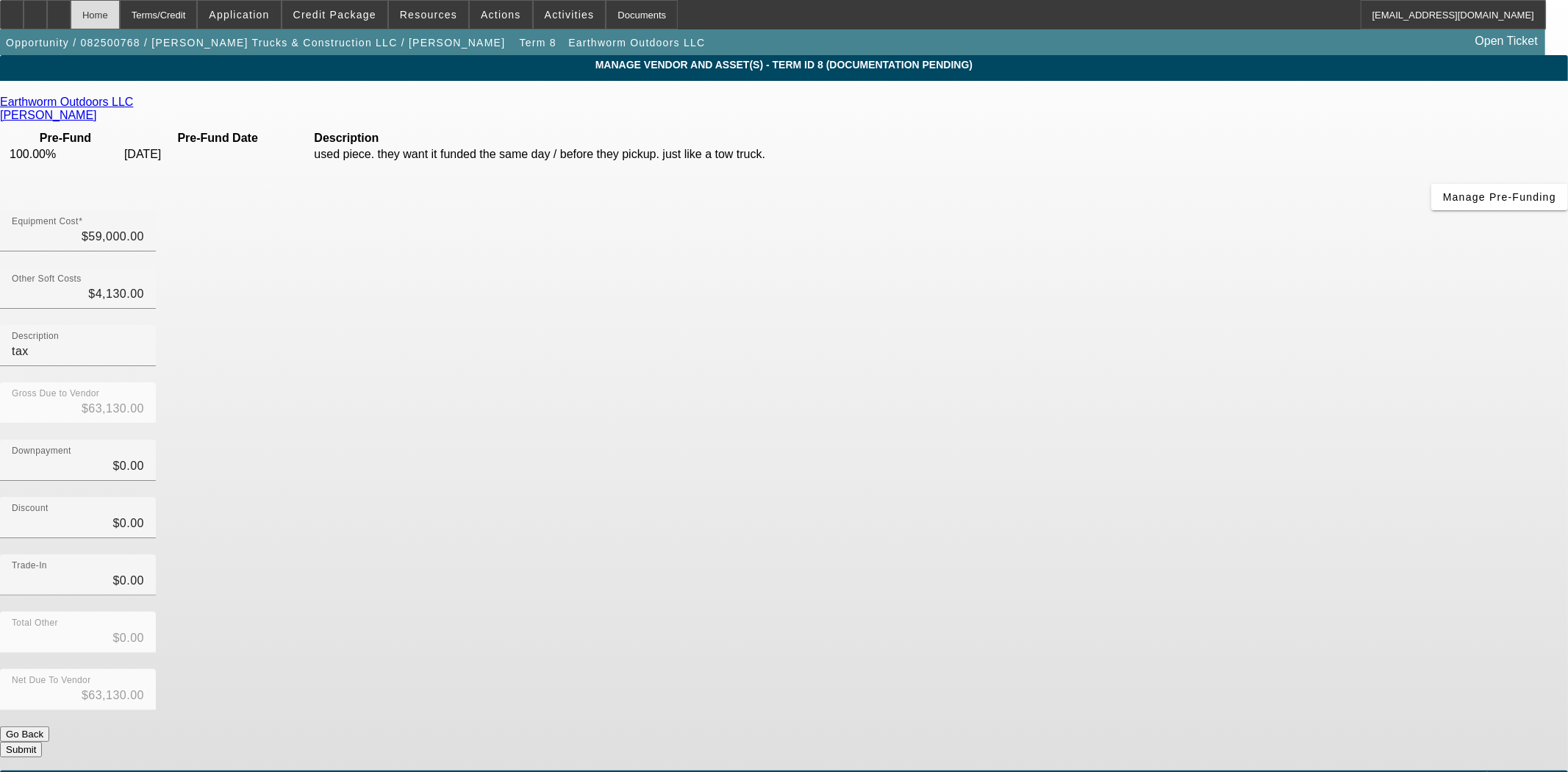
click at [119, 11] on div "Home" at bounding box center [95, 15] width 50 height 29
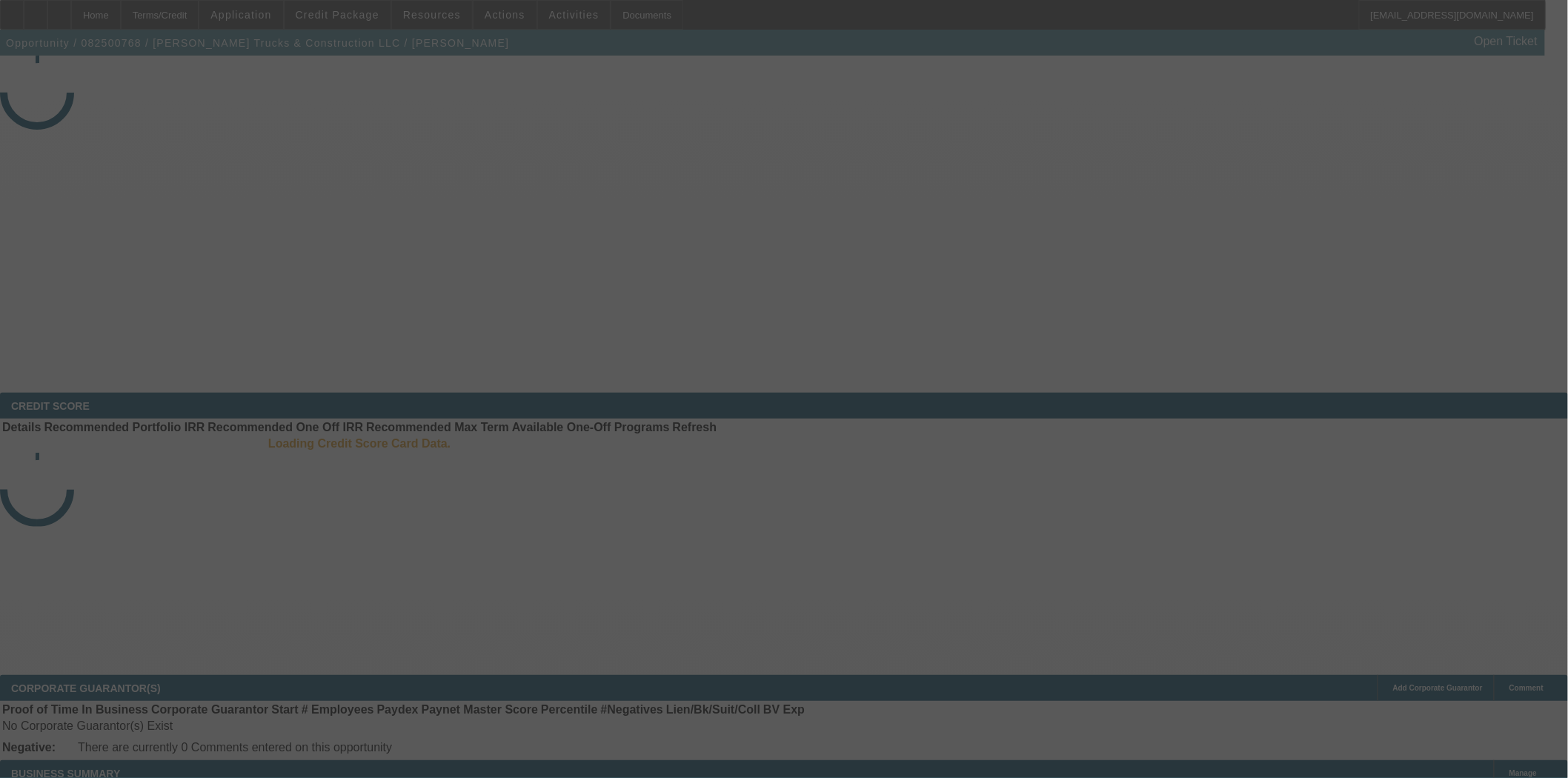
select select "3"
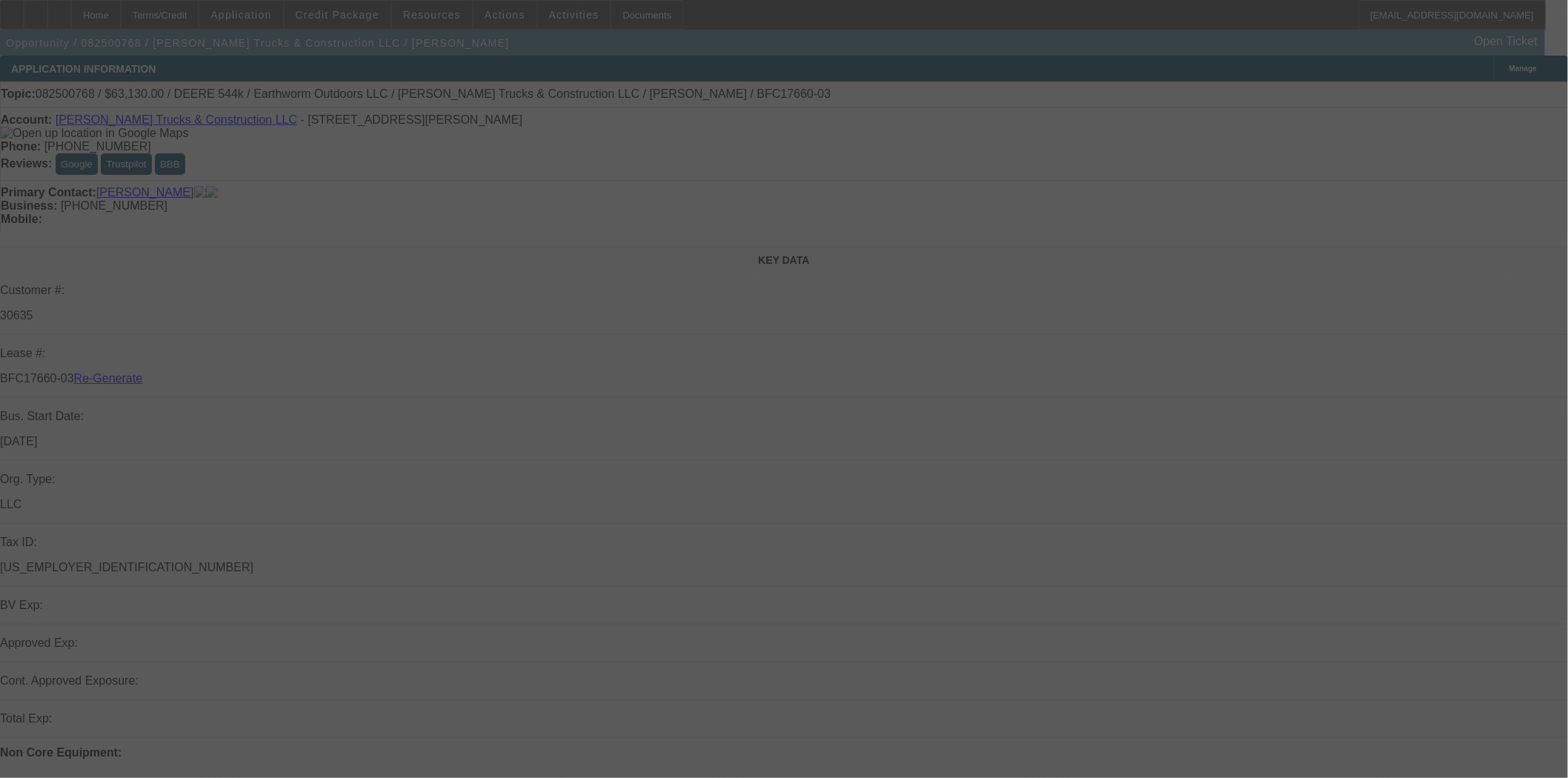
select select "0"
select select "2"
select select "0"
select select "6"
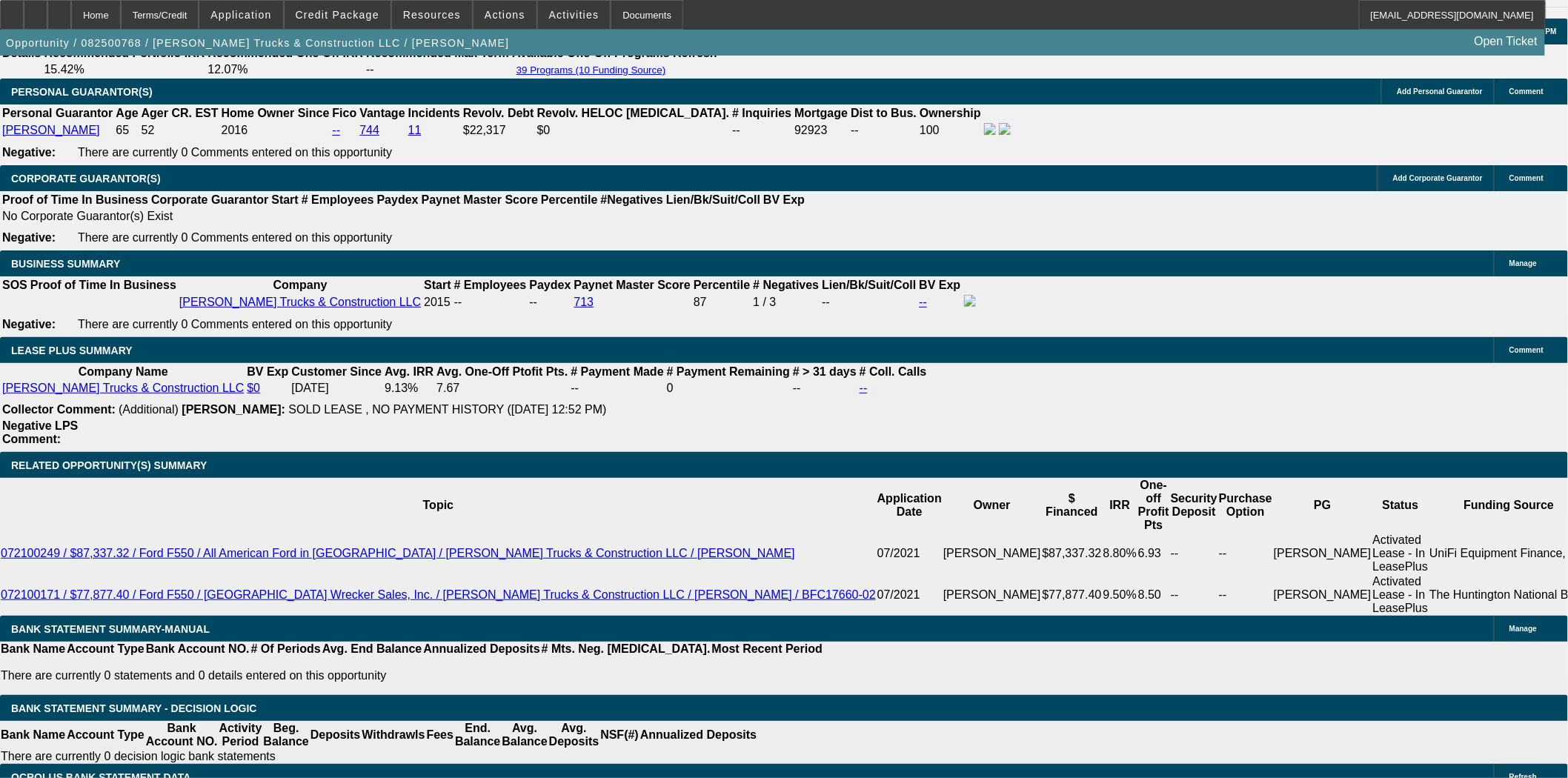
scroll to position [2305, 0]
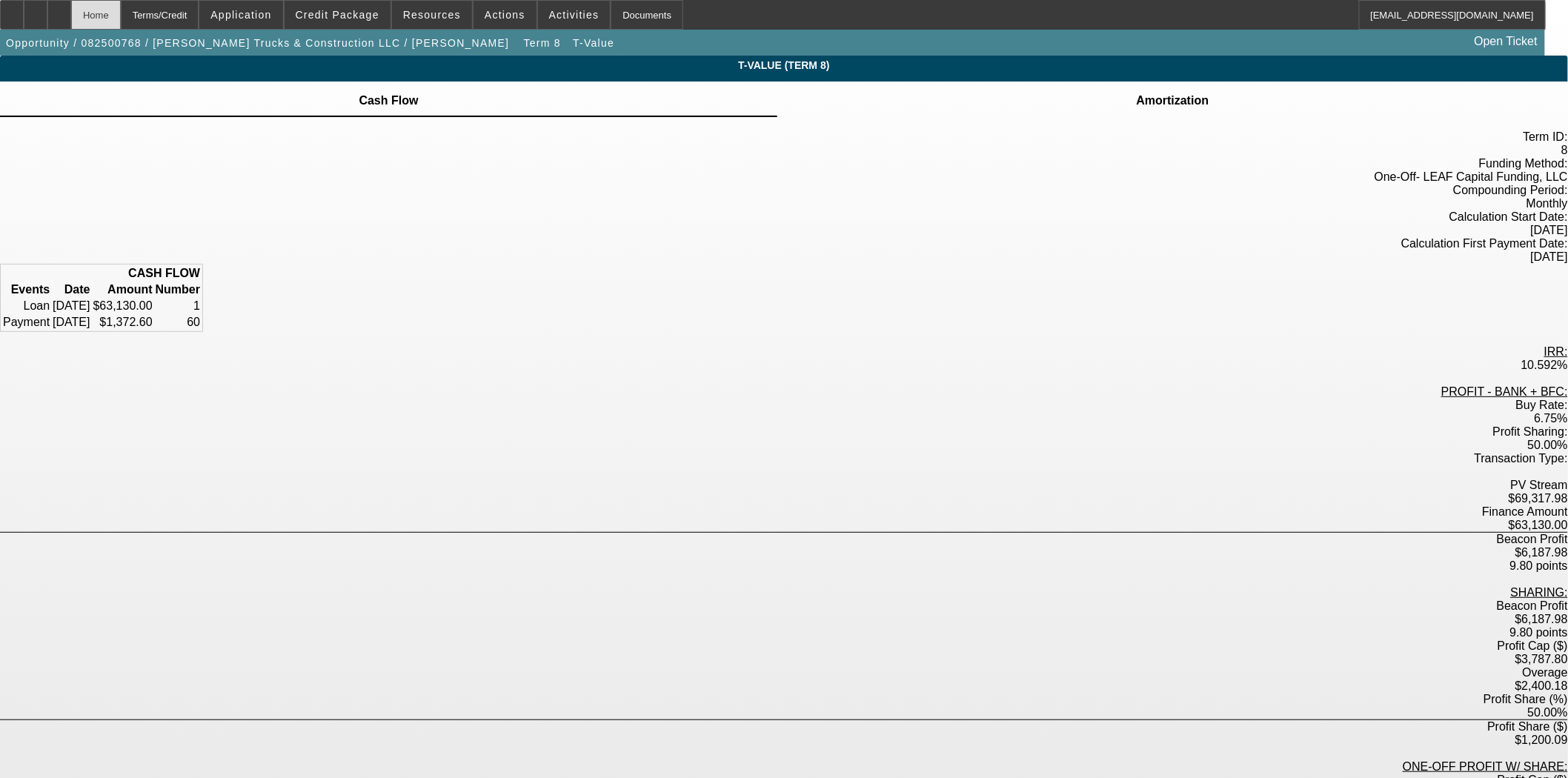
click at [120, 9] on div "Home" at bounding box center [96, 15] width 50 height 29
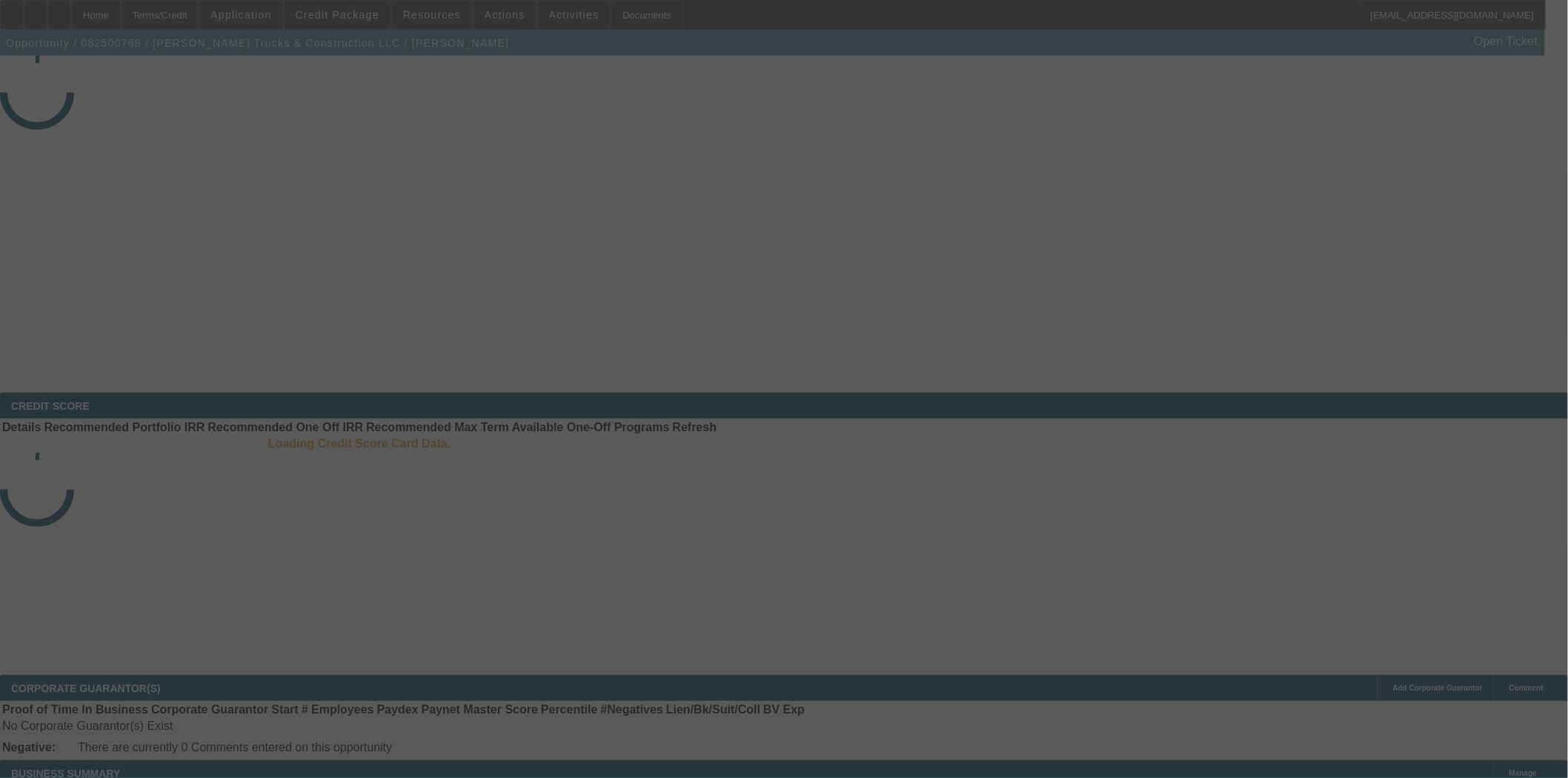
select select "3"
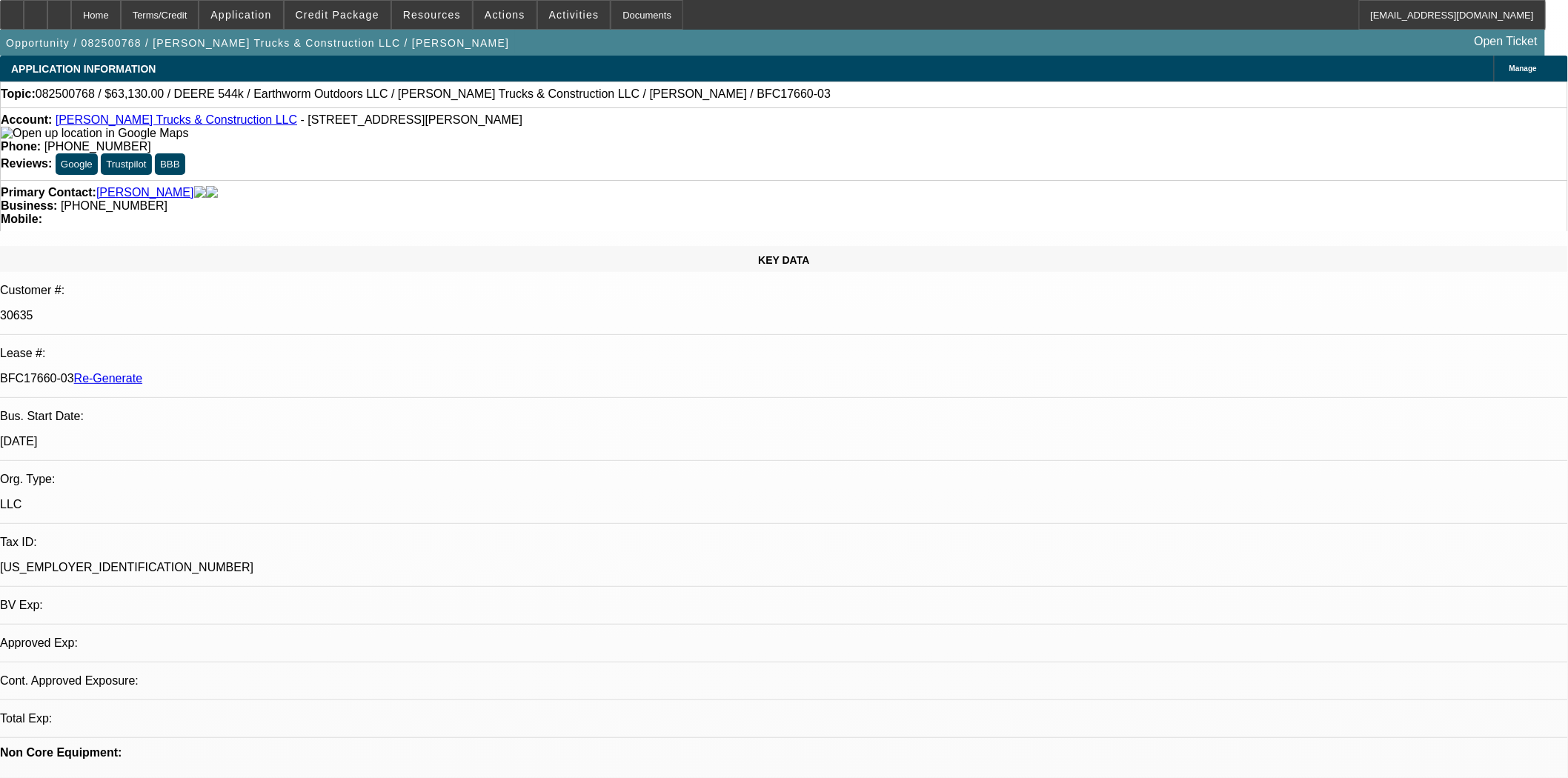
select select "0"
select select "2"
select select "0"
select select "6"
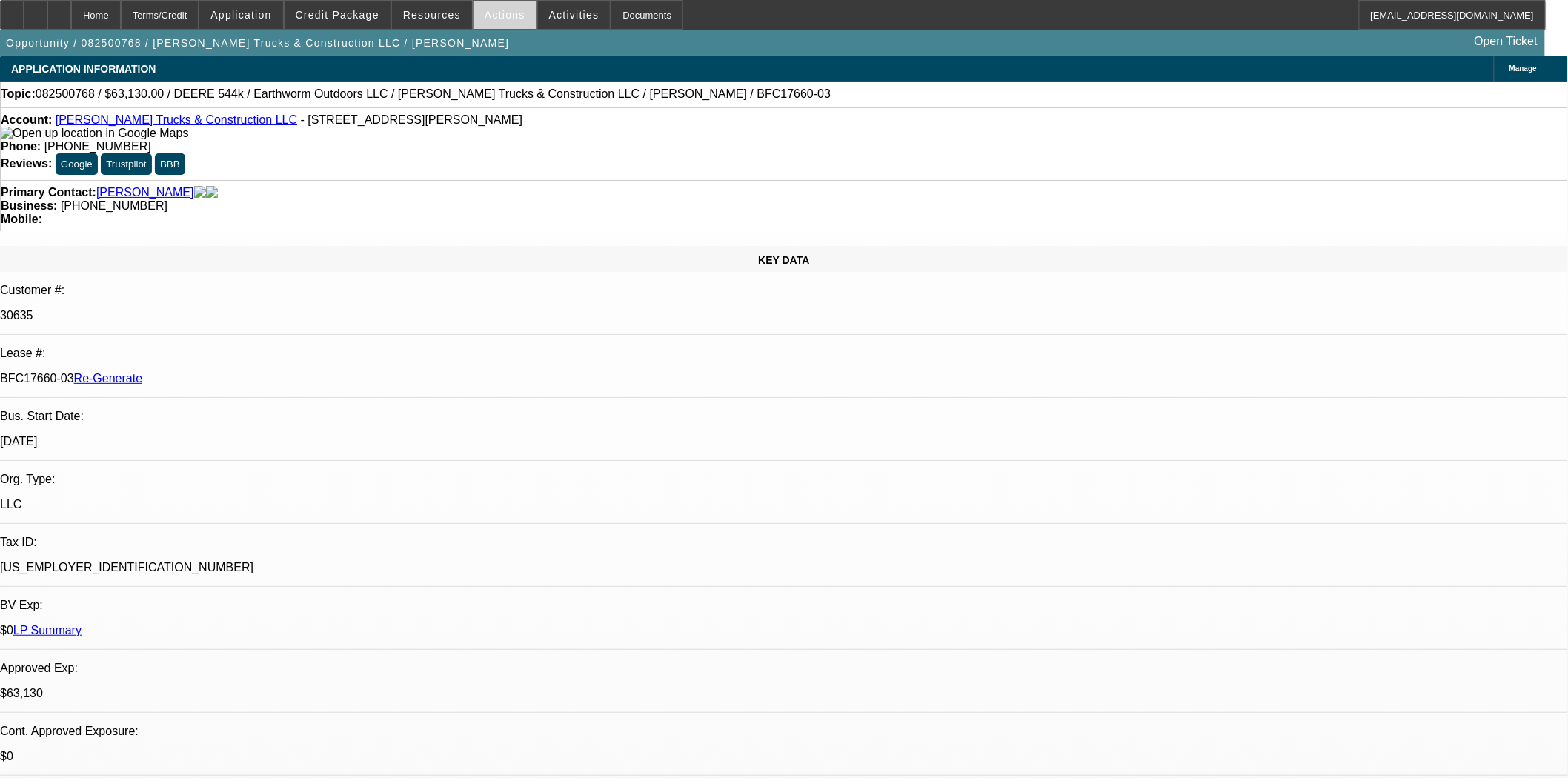
click at [500, 12] on span "Actions" at bounding box center [505, 15] width 41 height 11
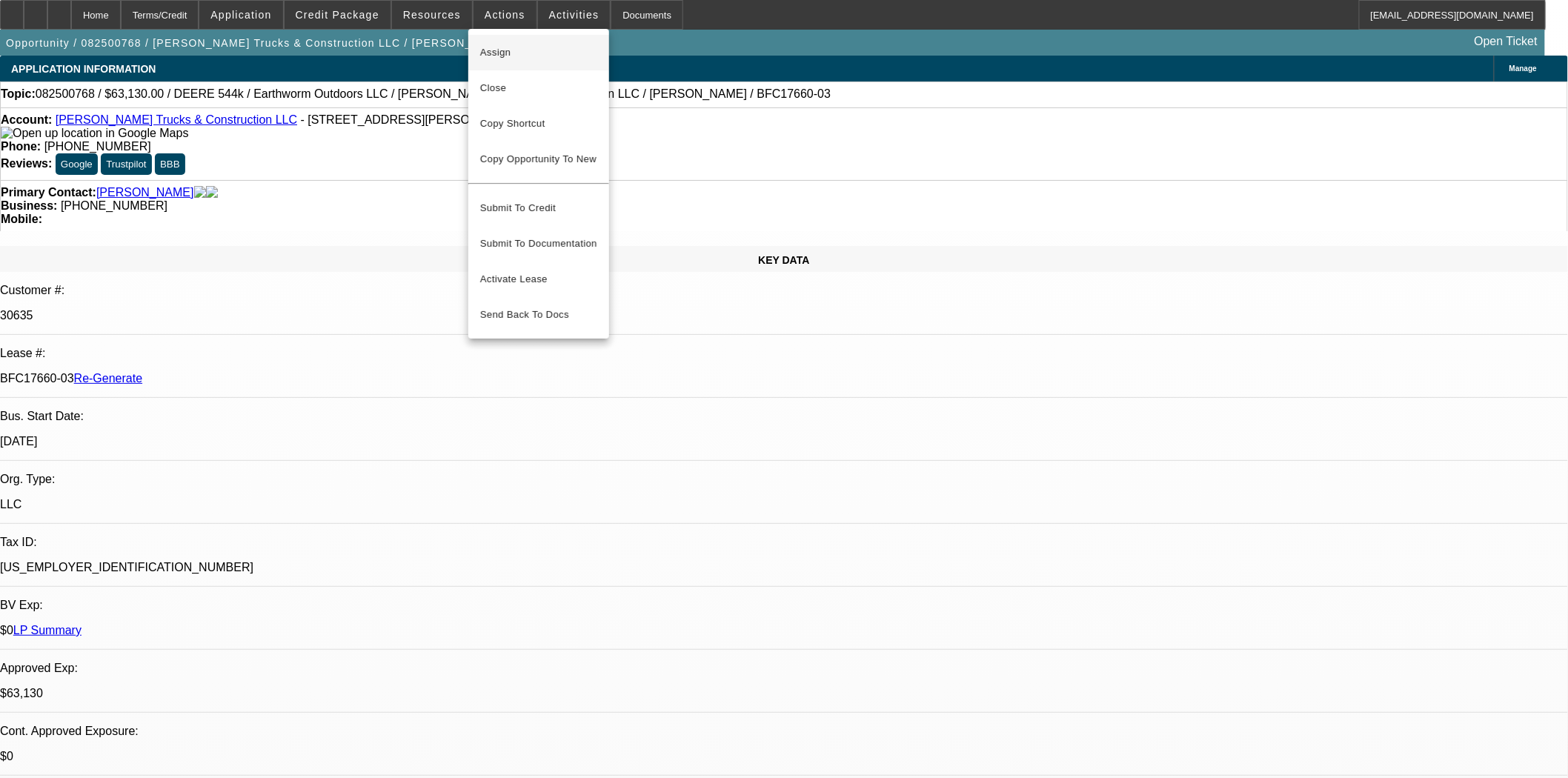
click at [510, 47] on span "Assign" at bounding box center [538, 52] width 117 height 18
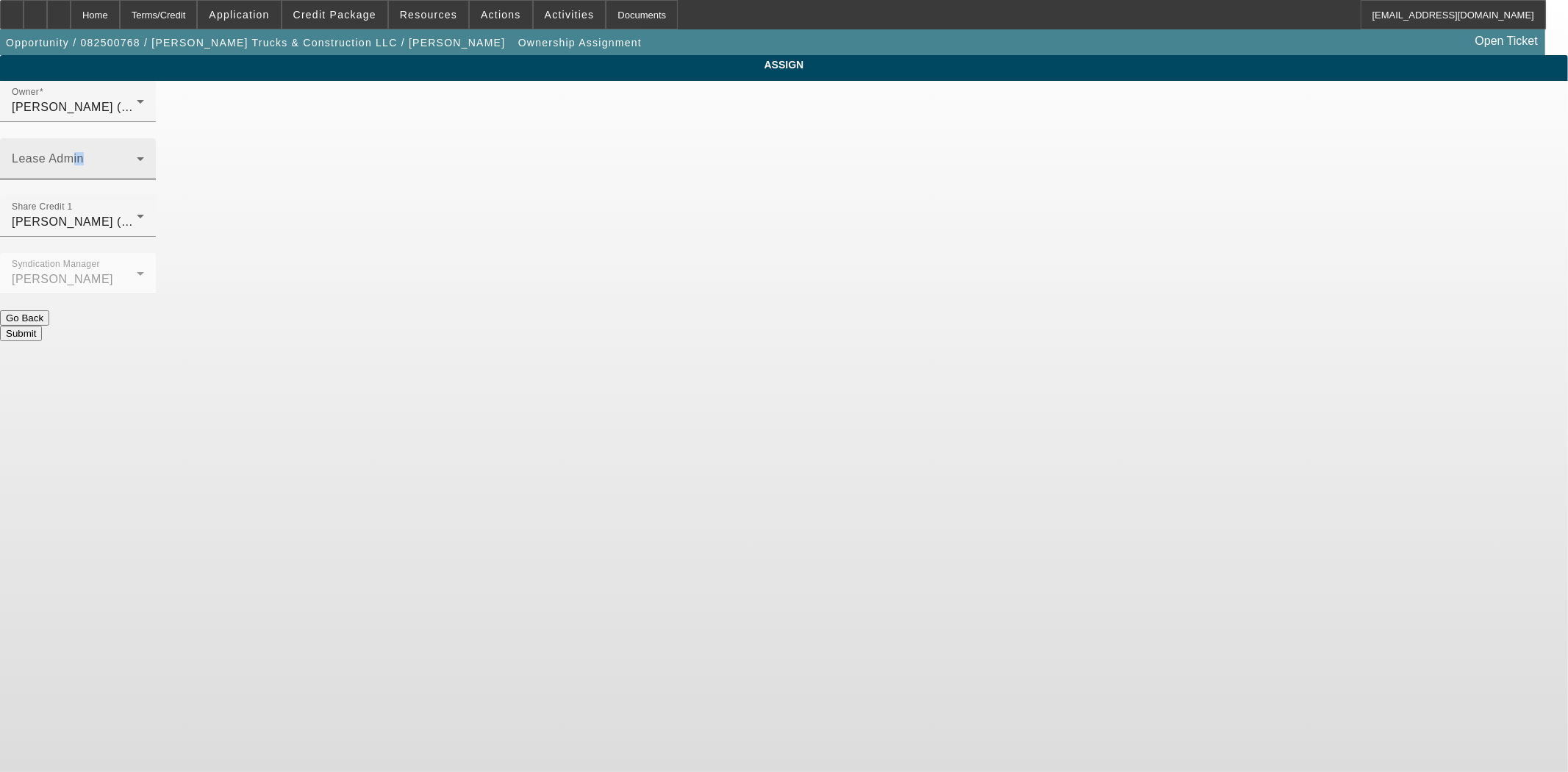
click at [144, 138] on div "Lease Admin" at bounding box center [77, 158] width 132 height 41
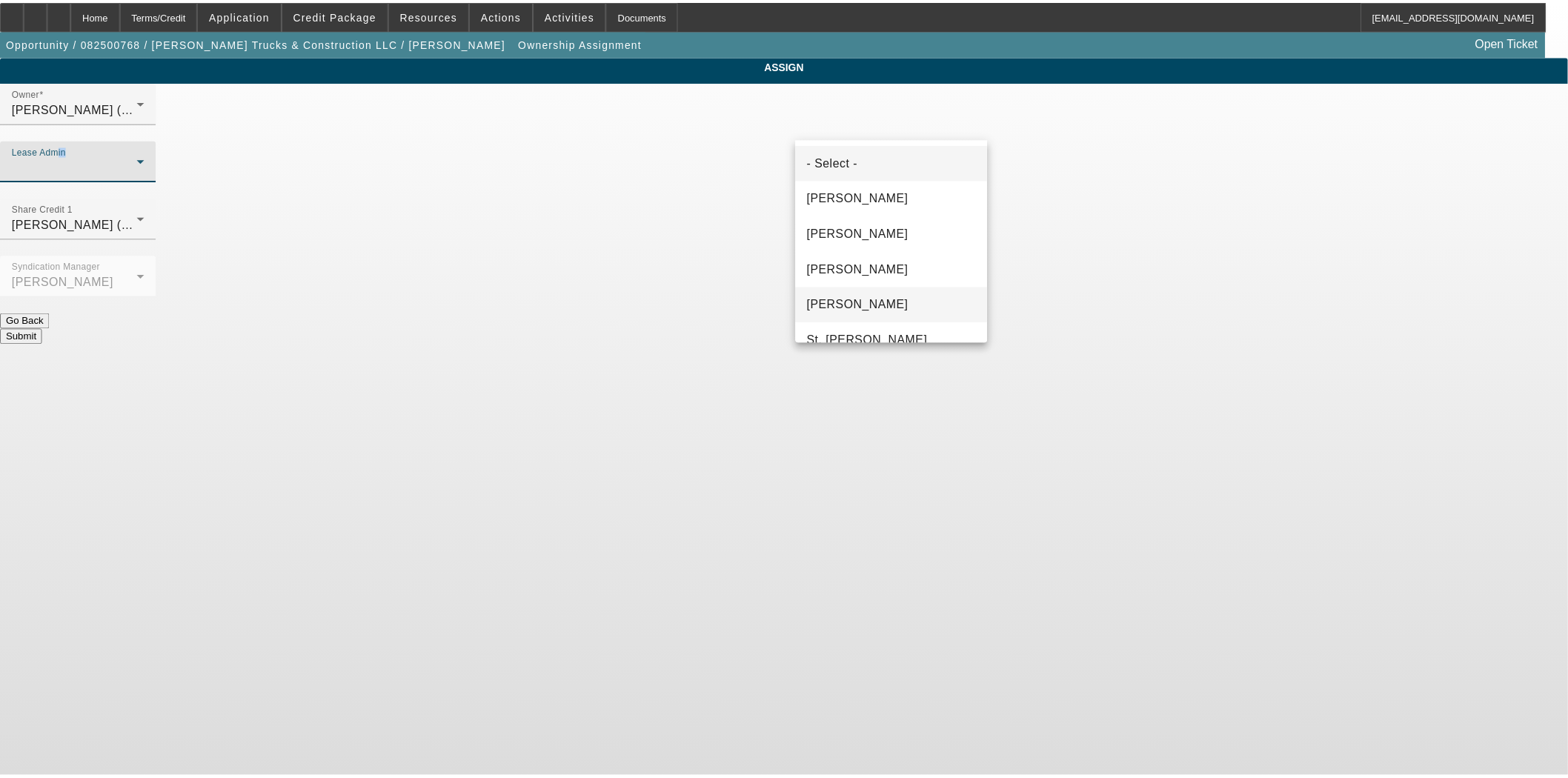
scroll to position [57, 0]
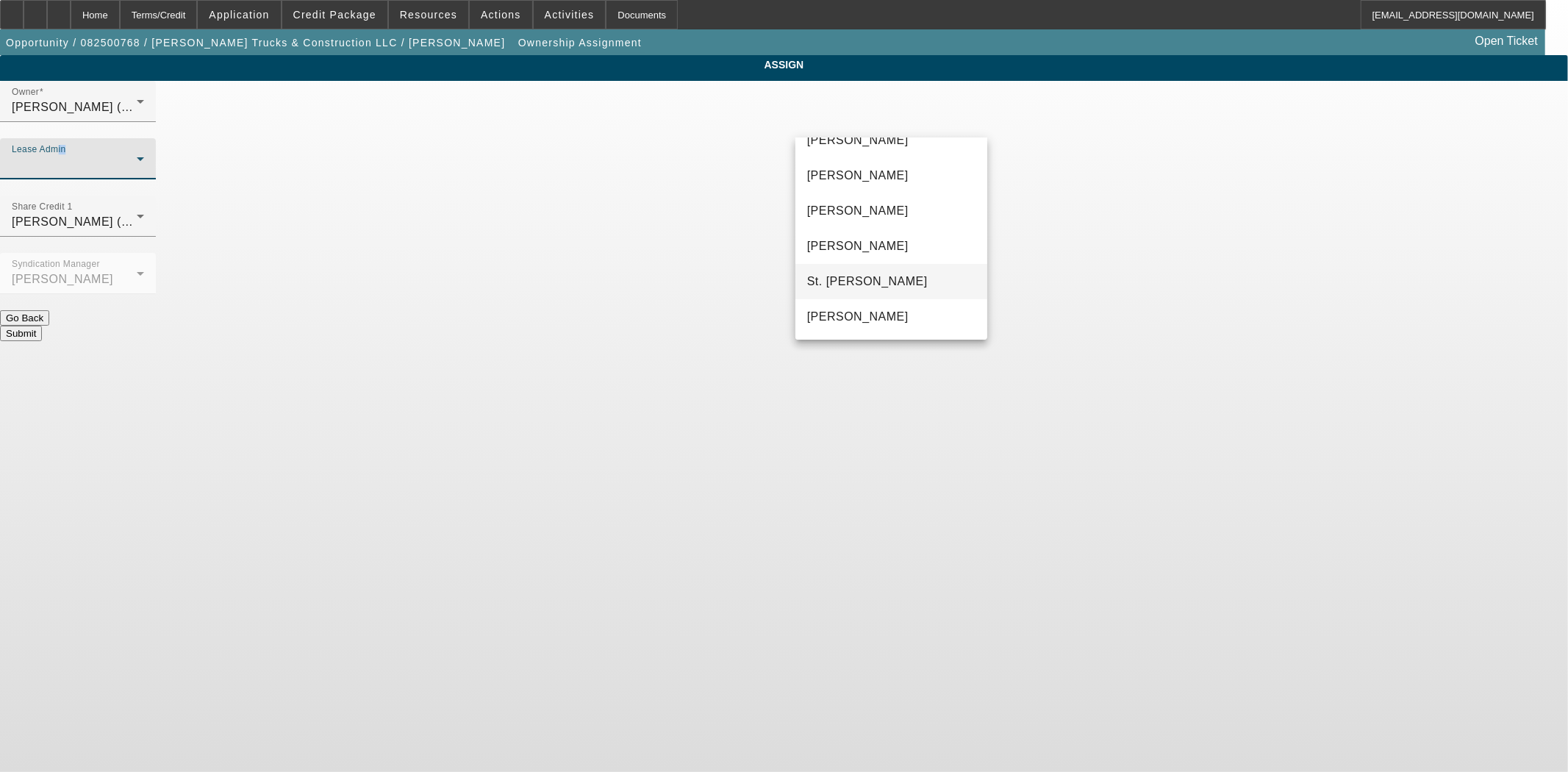
click at [884, 275] on span "St. Laurent, Kim" at bounding box center [867, 282] width 120 height 18
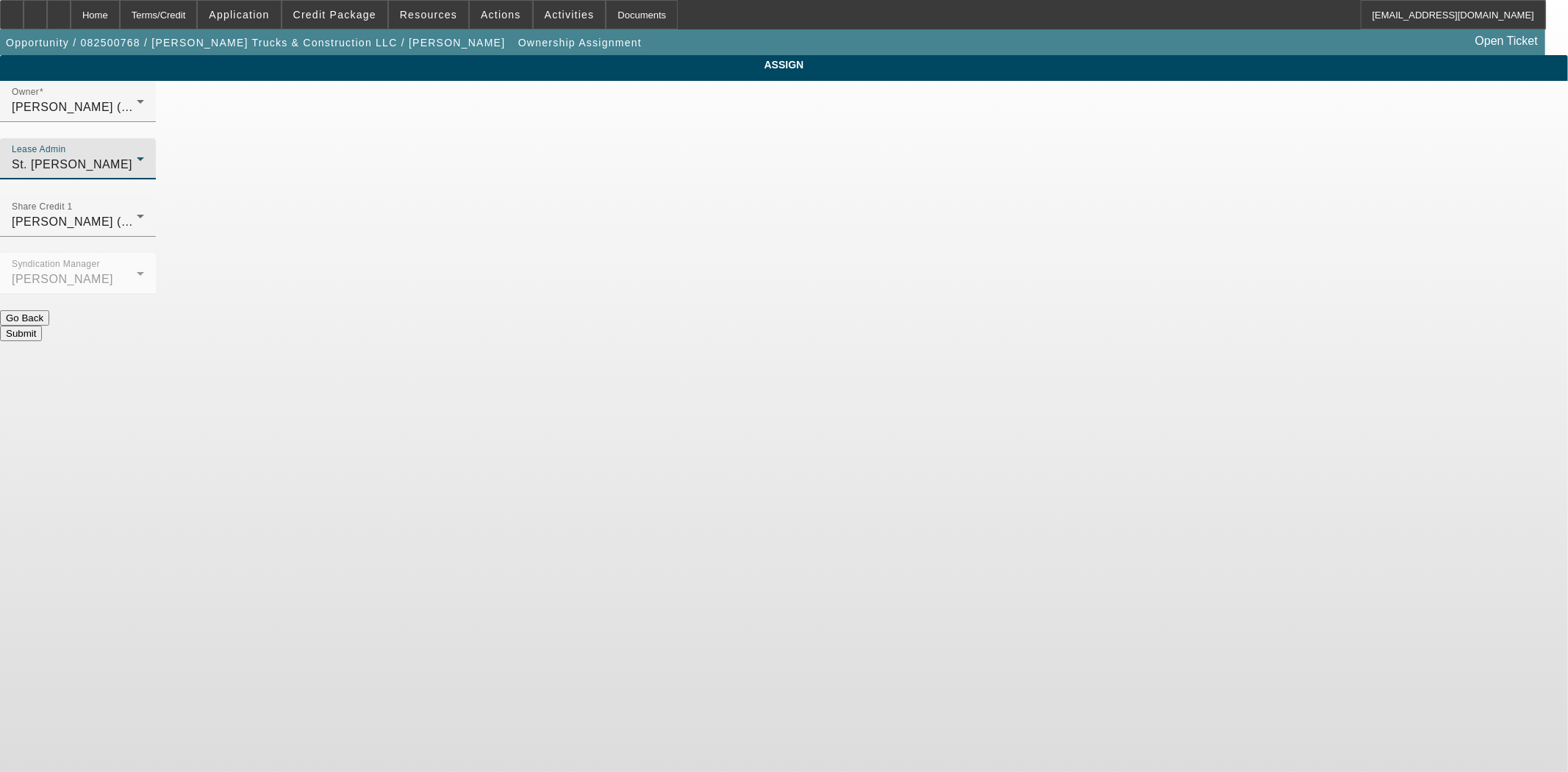
click at [873, 326] on div "Submit" at bounding box center [784, 333] width 1568 height 15
click at [42, 326] on button "Submit" at bounding box center [21, 333] width 42 height 15
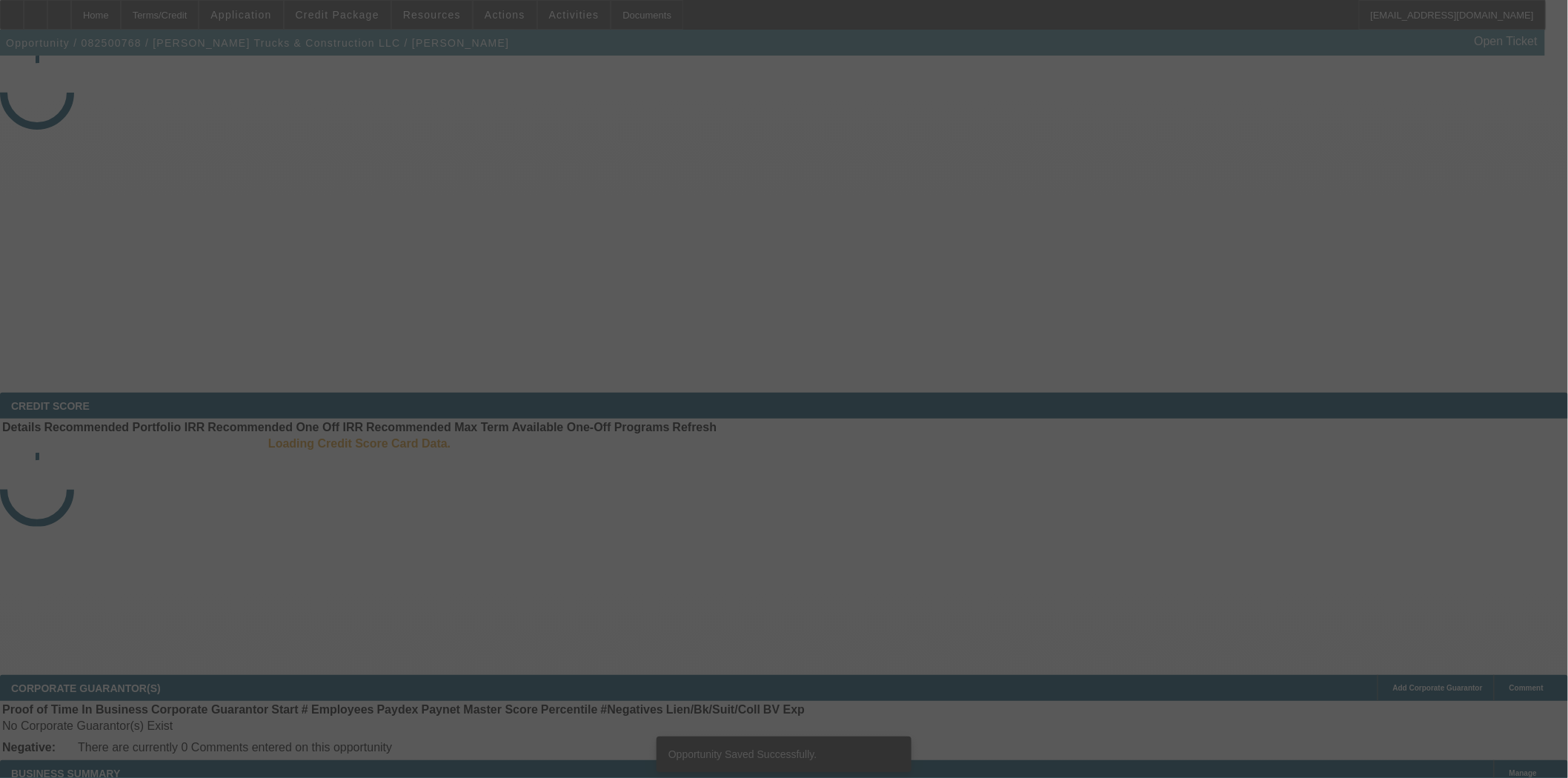
select select "3"
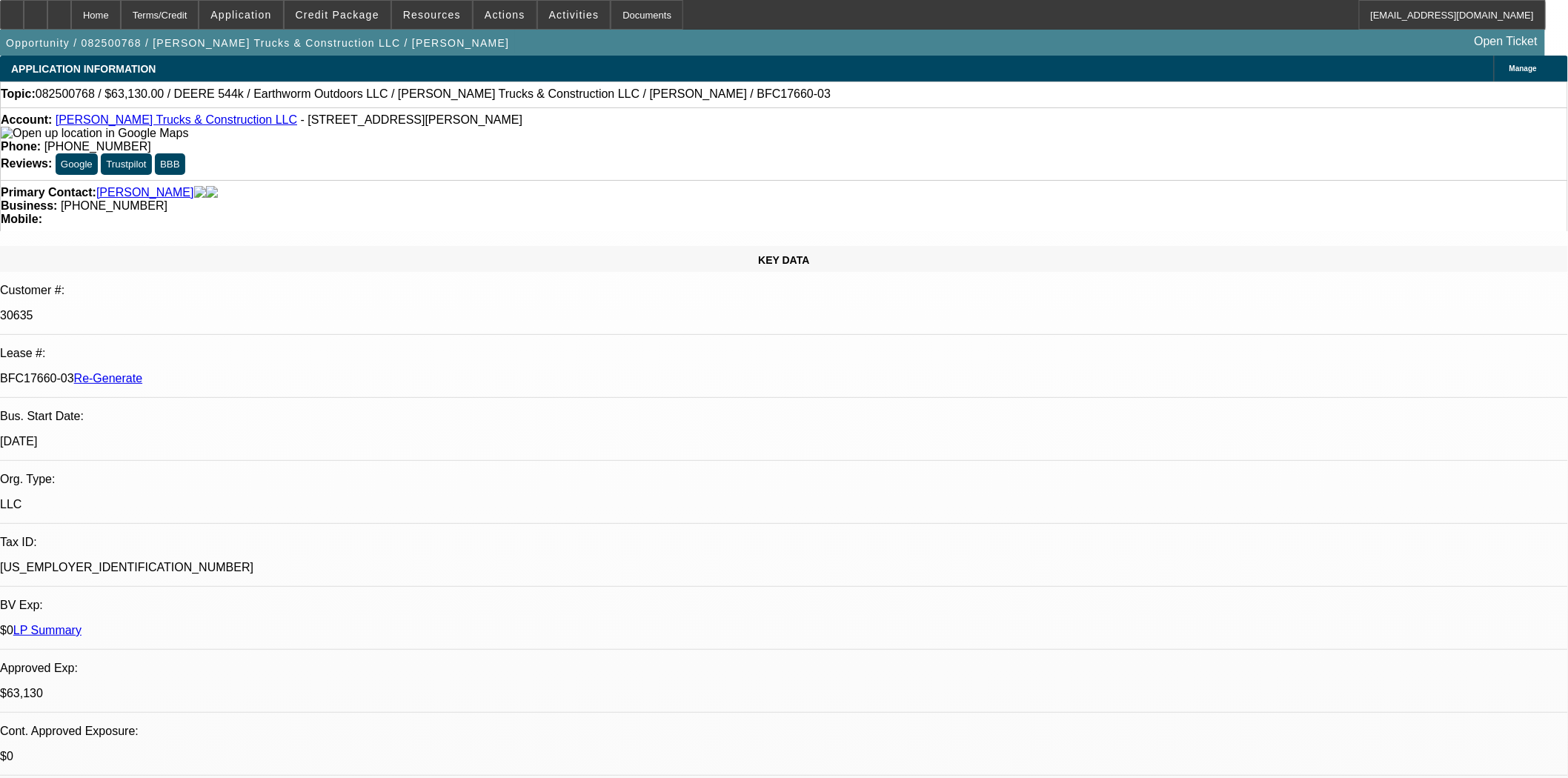
select select "0"
select select "2"
select select "0"
select select "6"
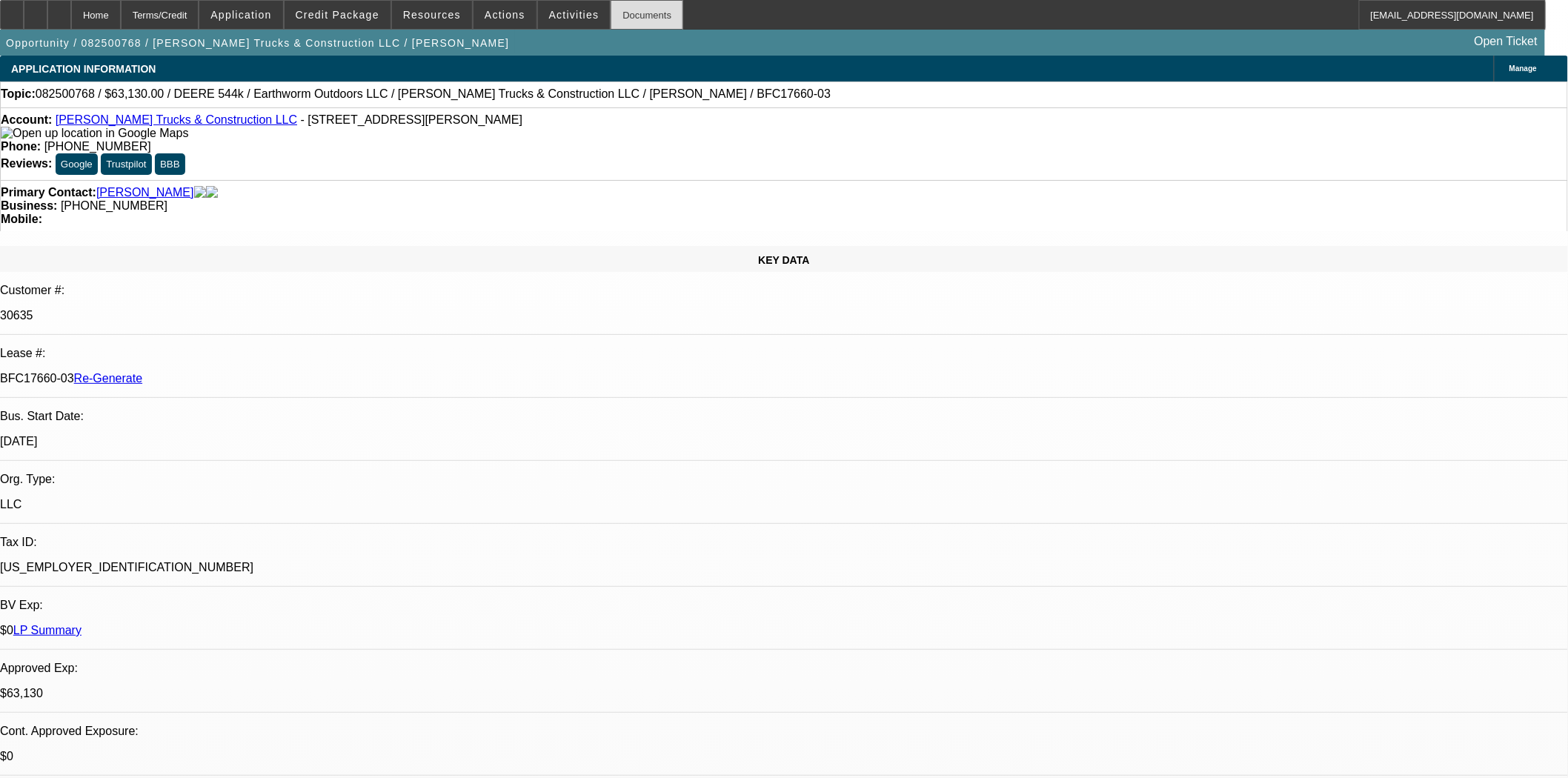
click at [610, 18] on div "Documents" at bounding box center [646, 15] width 73 height 29
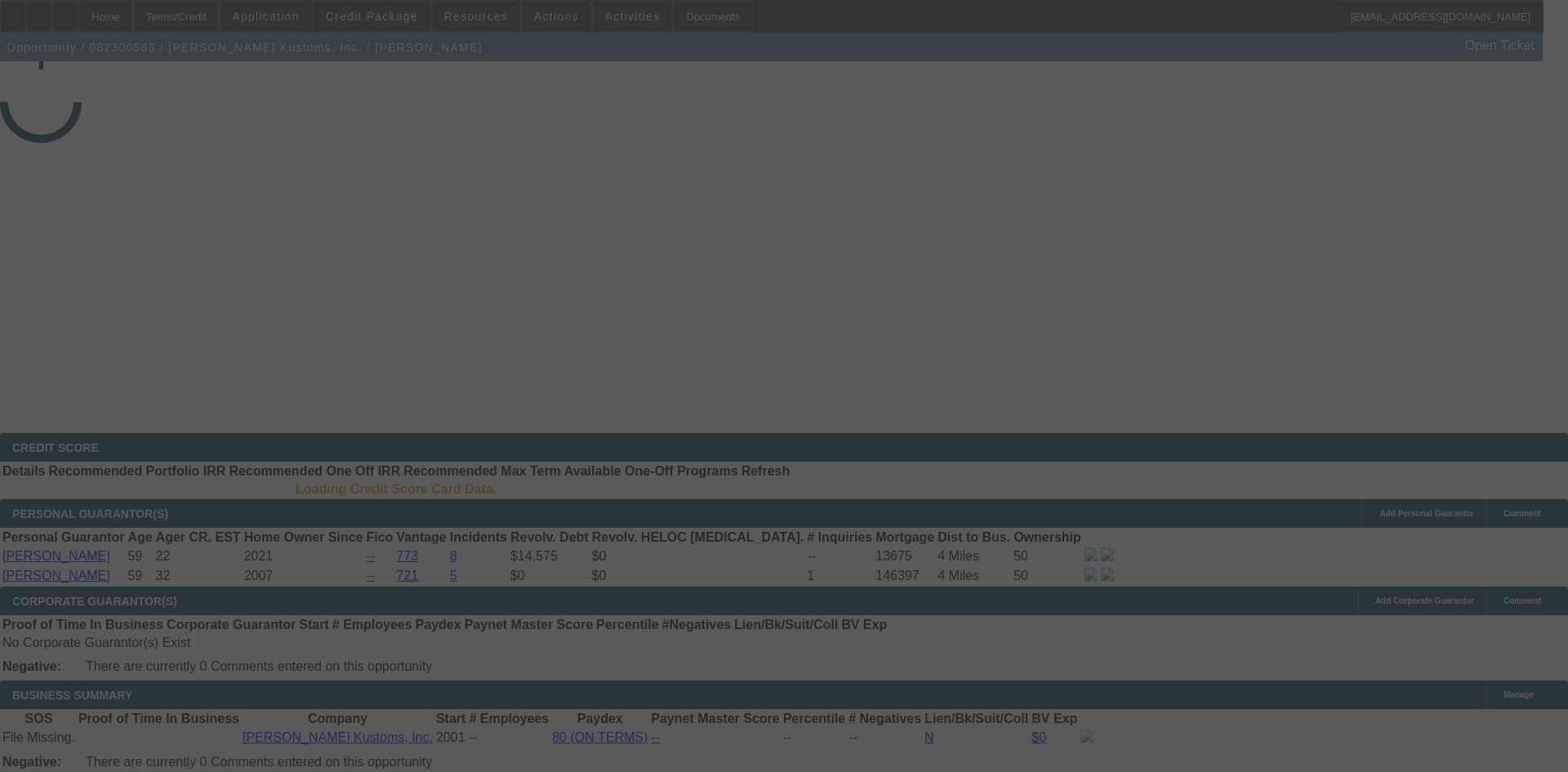
select select "4"
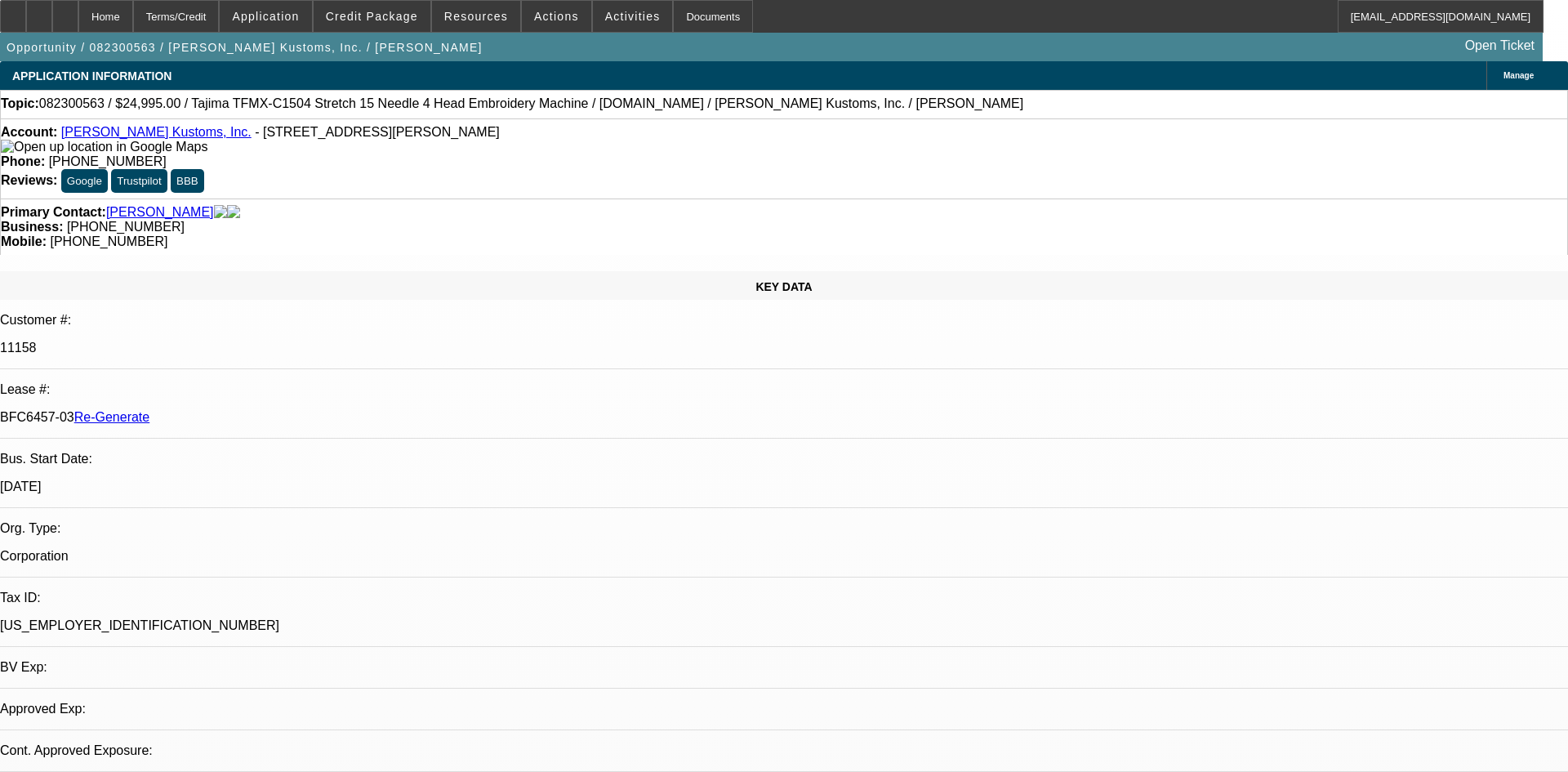
select select "0"
select select "2"
select select "0"
select select "2"
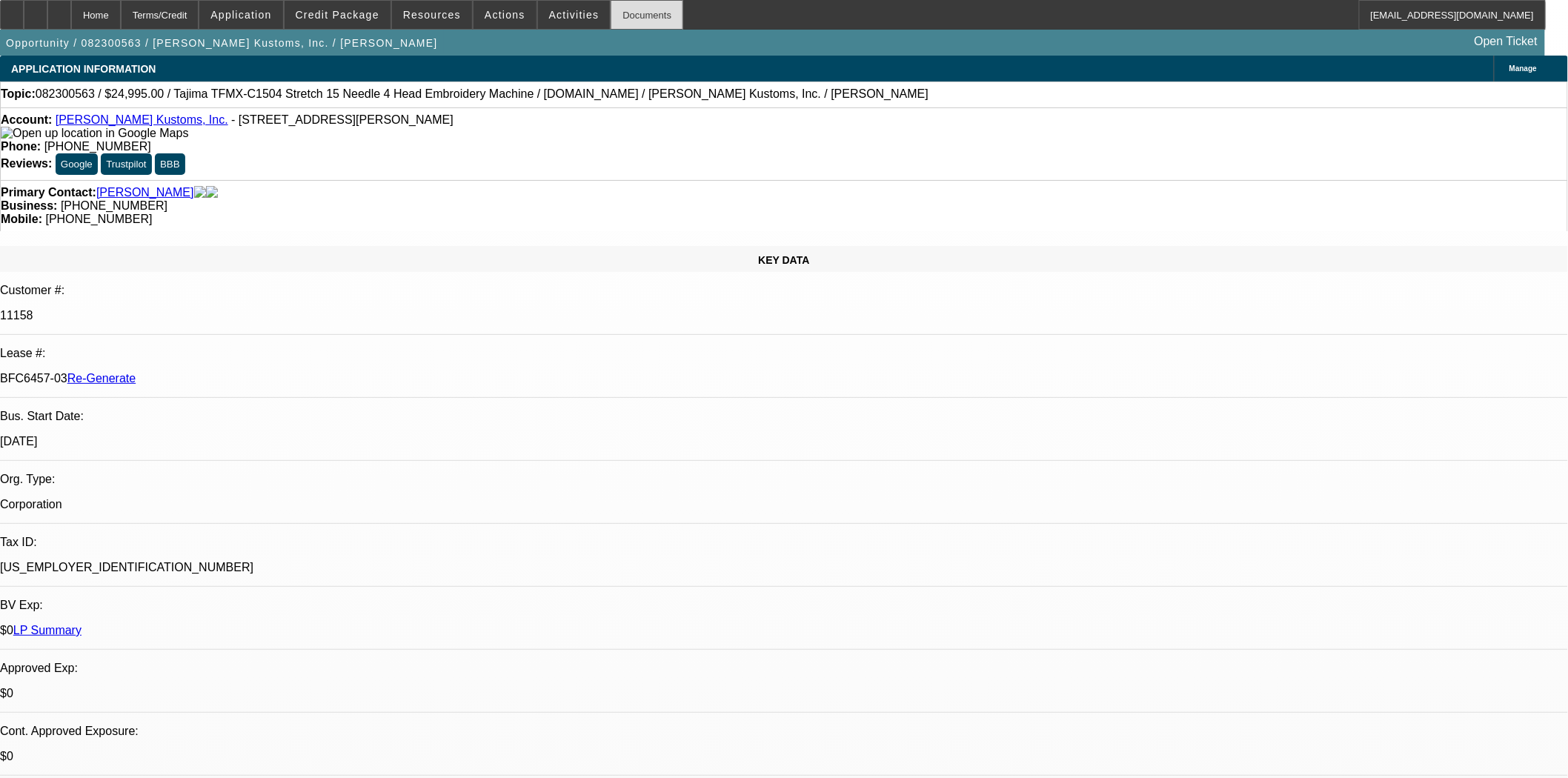
click at [638, 17] on div "Documents" at bounding box center [646, 15] width 73 height 29
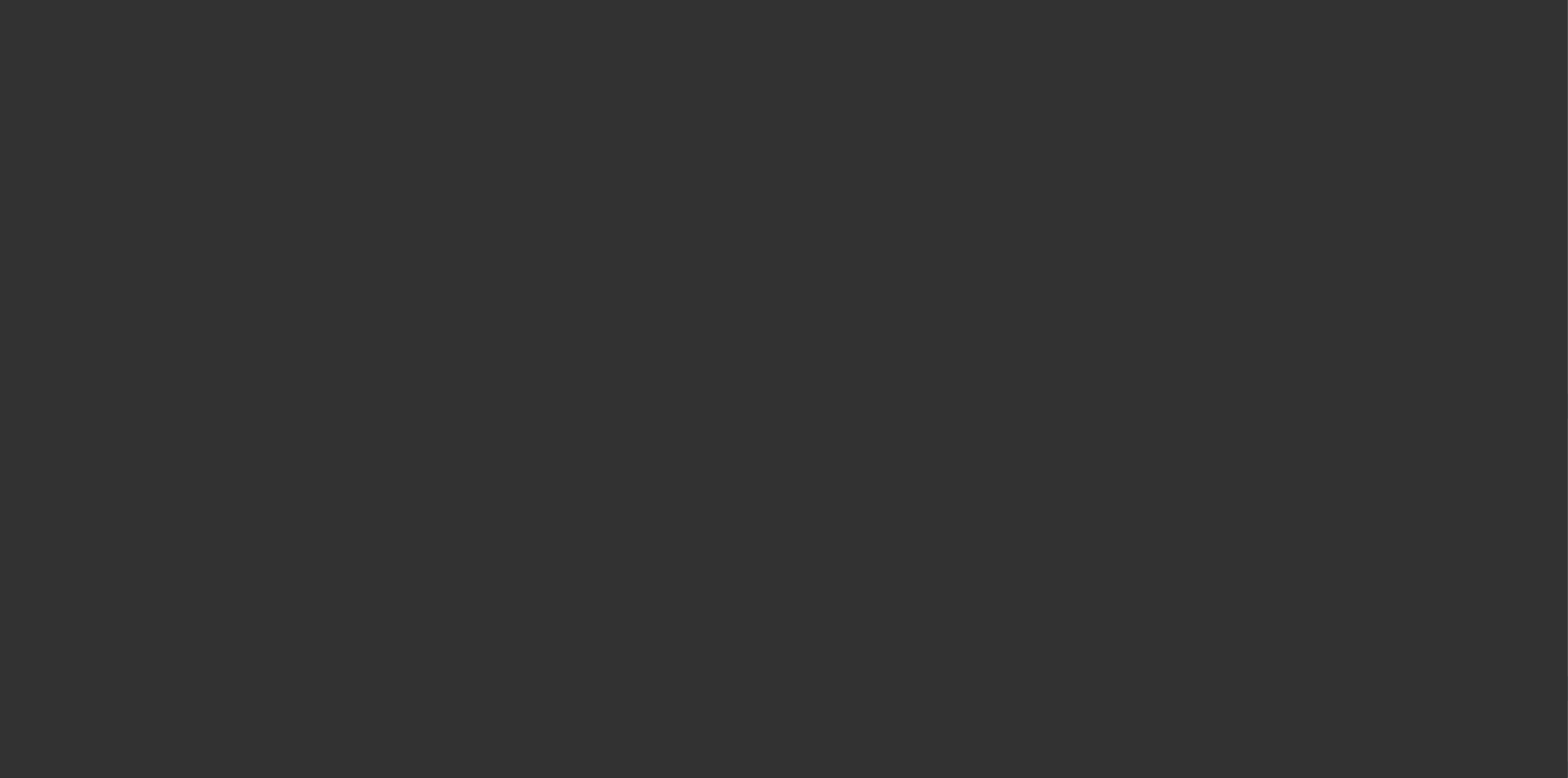
select select "3"
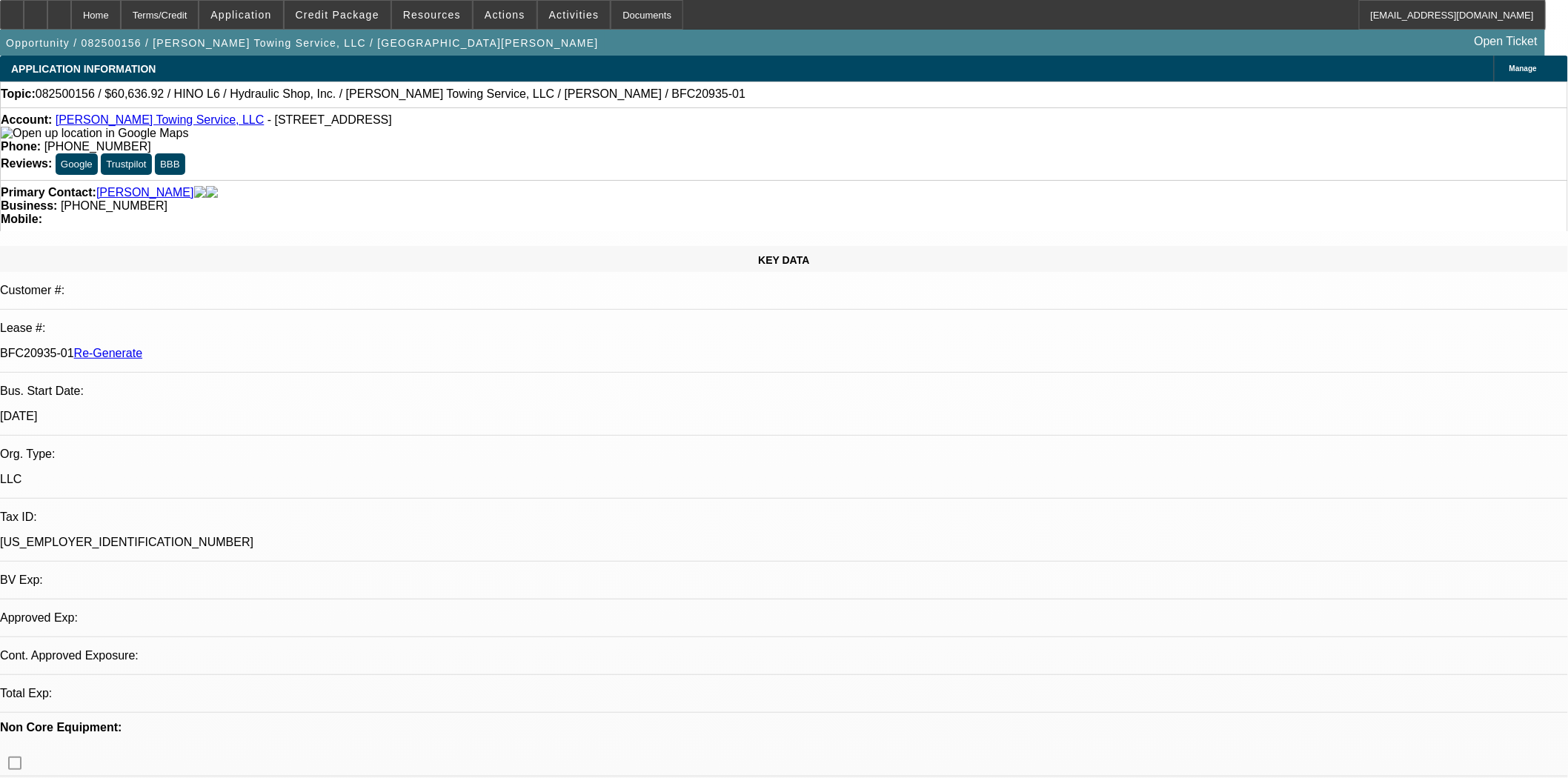
select select "0"
select select "6"
click at [505, 12] on span "Actions" at bounding box center [505, 15] width 41 height 11
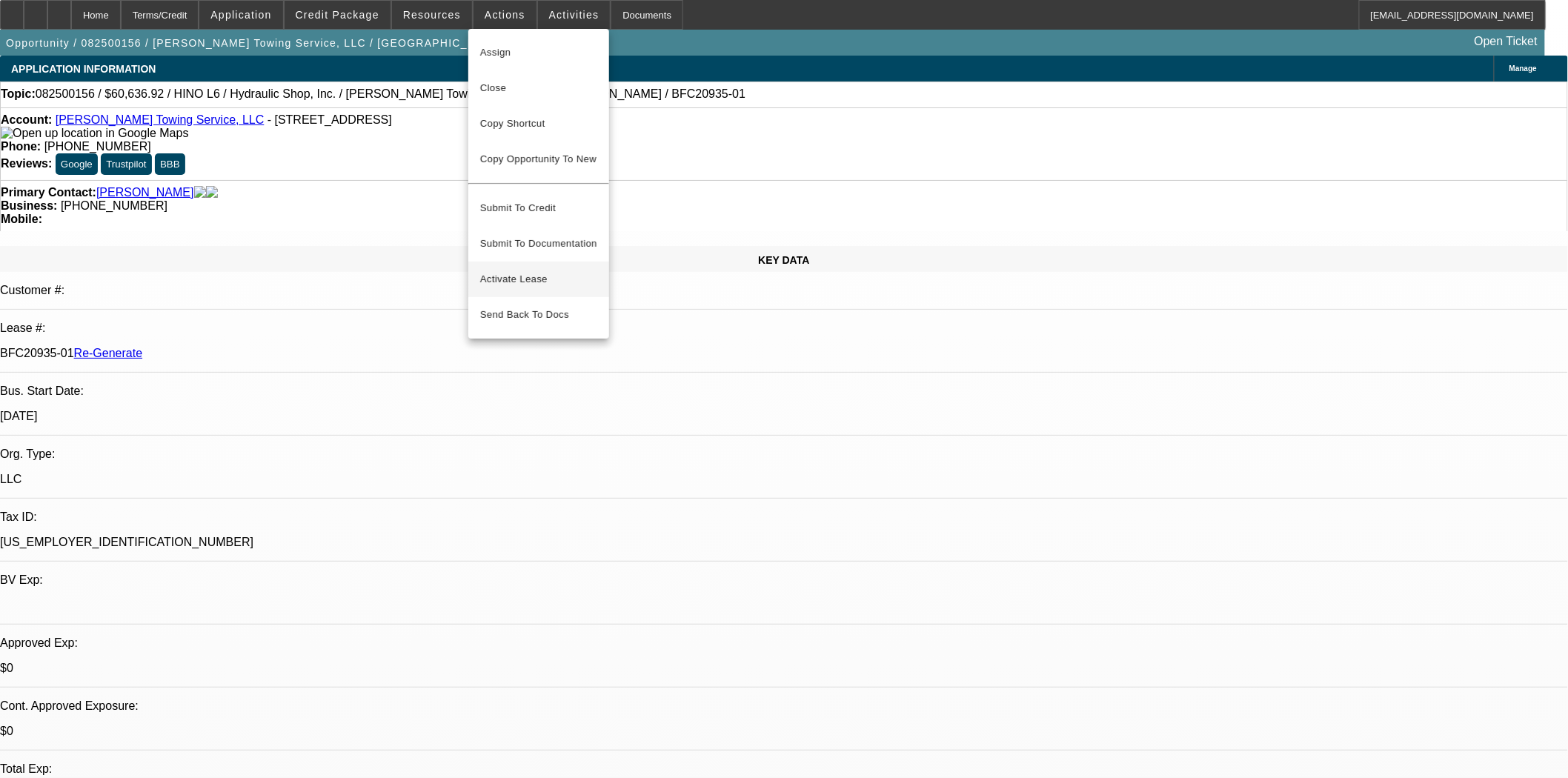
click at [523, 270] on span "Activate Lease" at bounding box center [538, 279] width 117 height 18
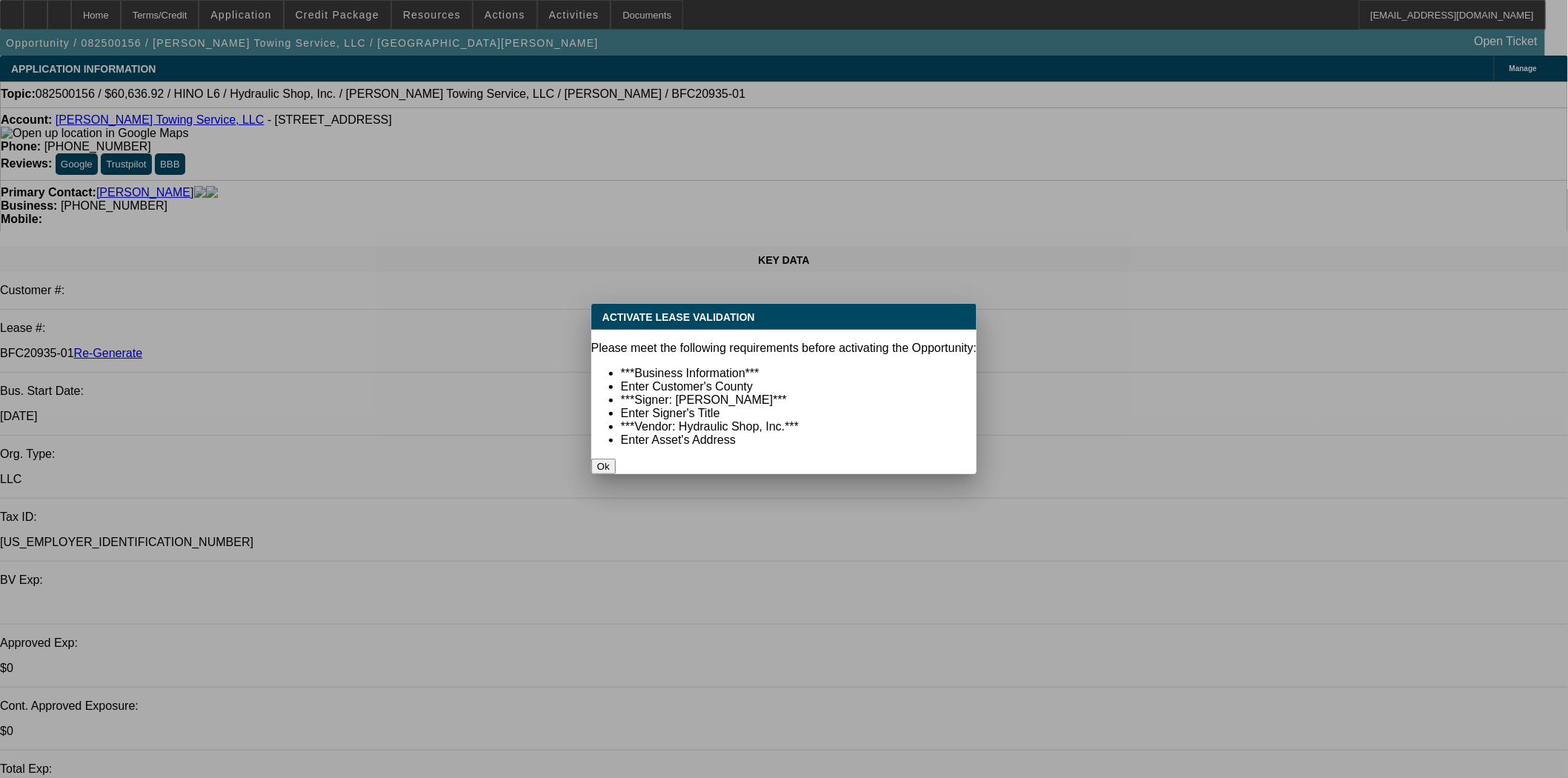
click at [616, 459] on button "Ok" at bounding box center [604, 466] width 25 height 16
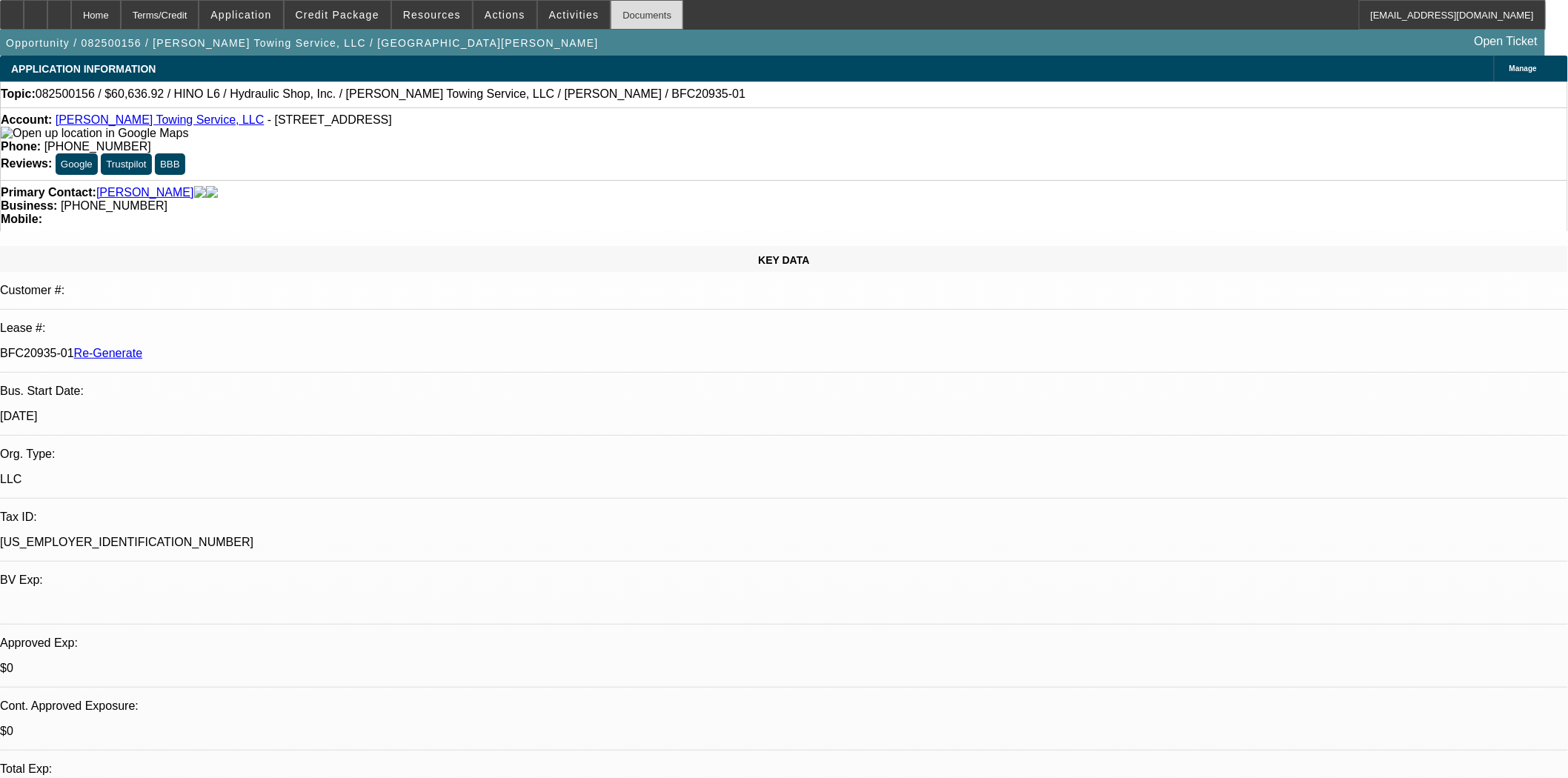
click at [634, 6] on div "Documents" at bounding box center [646, 15] width 73 height 29
click at [514, 16] on span at bounding box center [505, 14] width 63 height 35
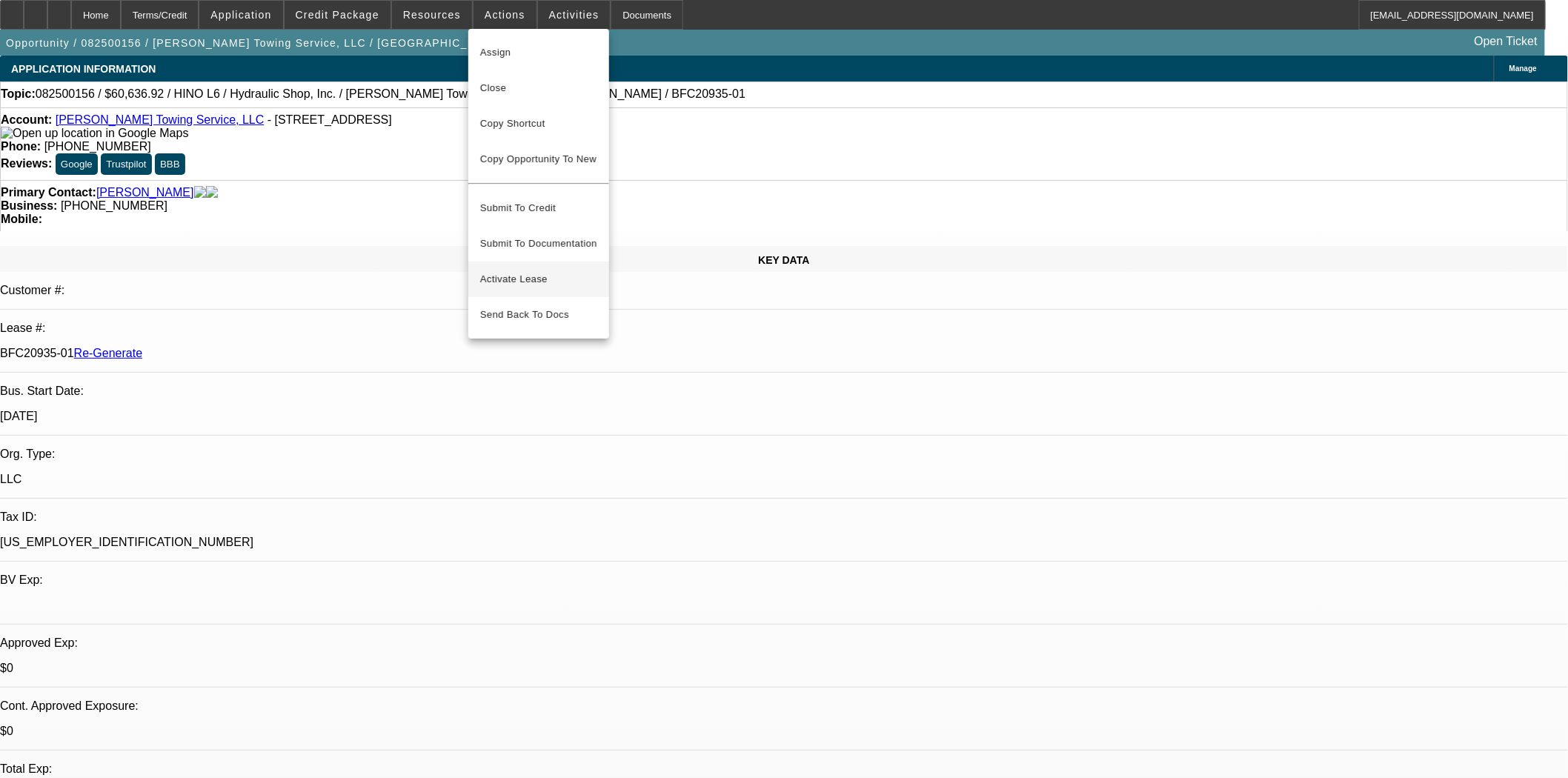
click at [500, 270] on span "Activate Lease" at bounding box center [538, 279] width 117 height 18
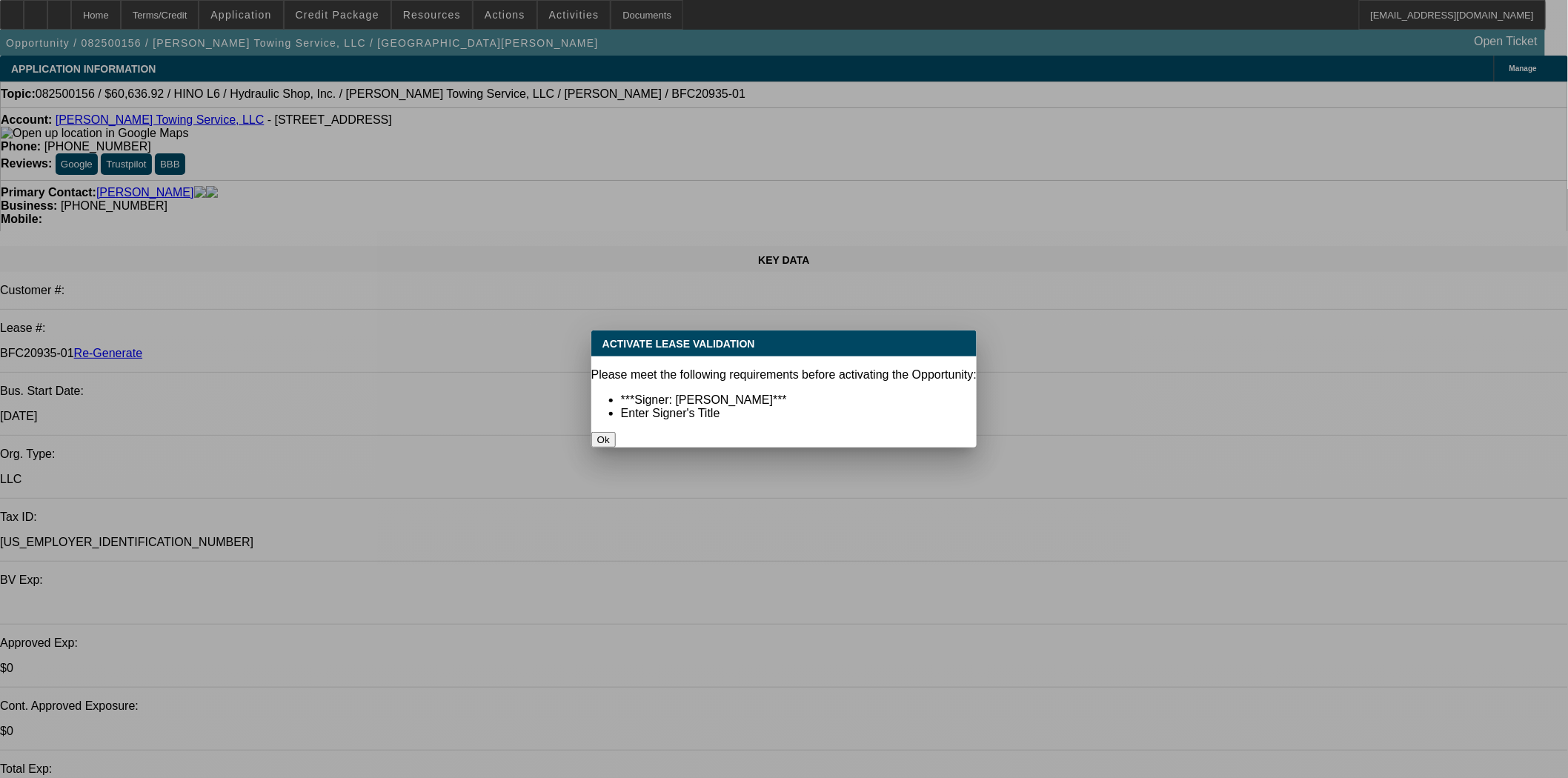
click at [616, 432] on button "Ok" at bounding box center [604, 439] width 25 height 16
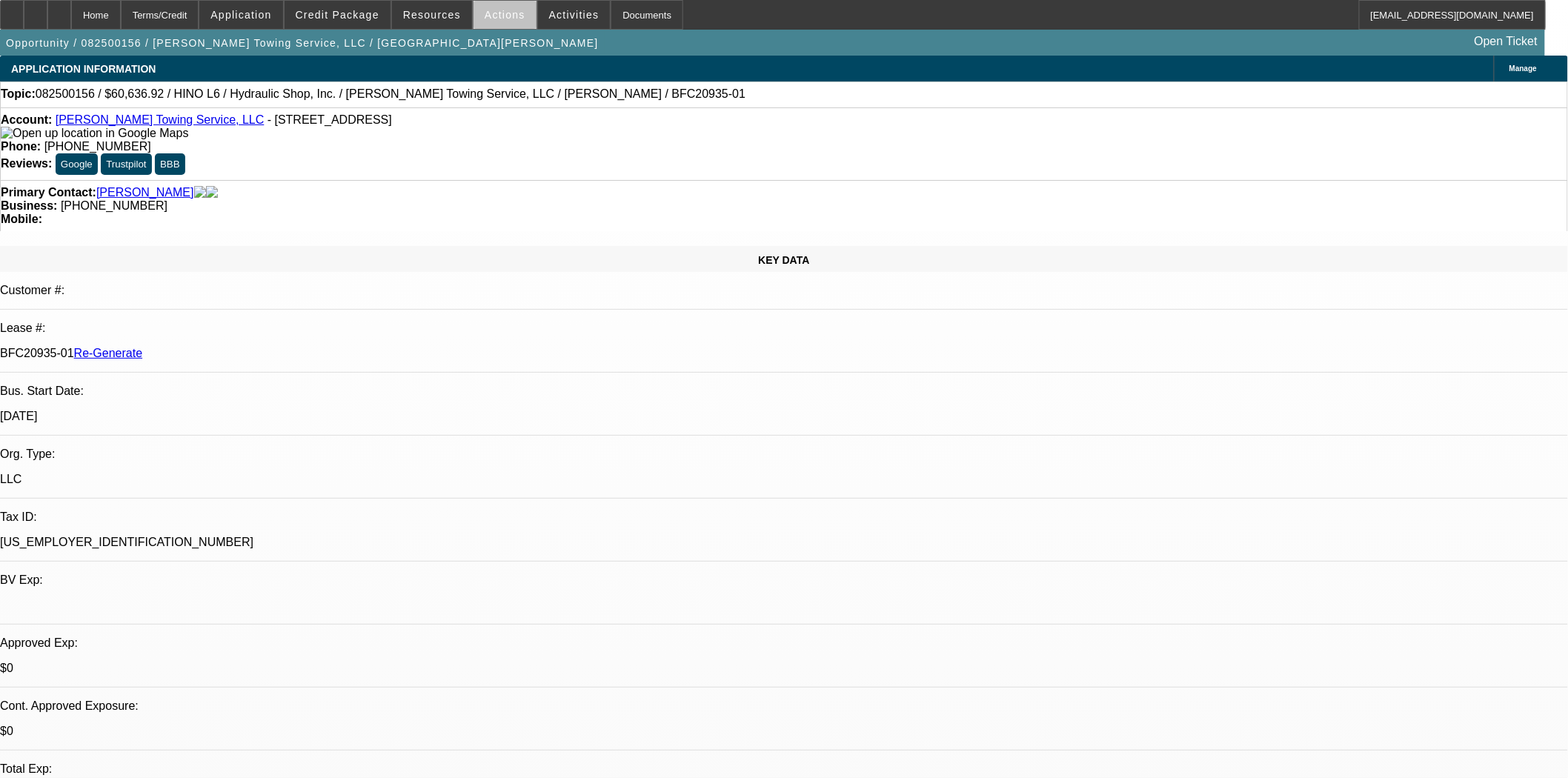
click at [495, 20] on span at bounding box center [505, 14] width 63 height 35
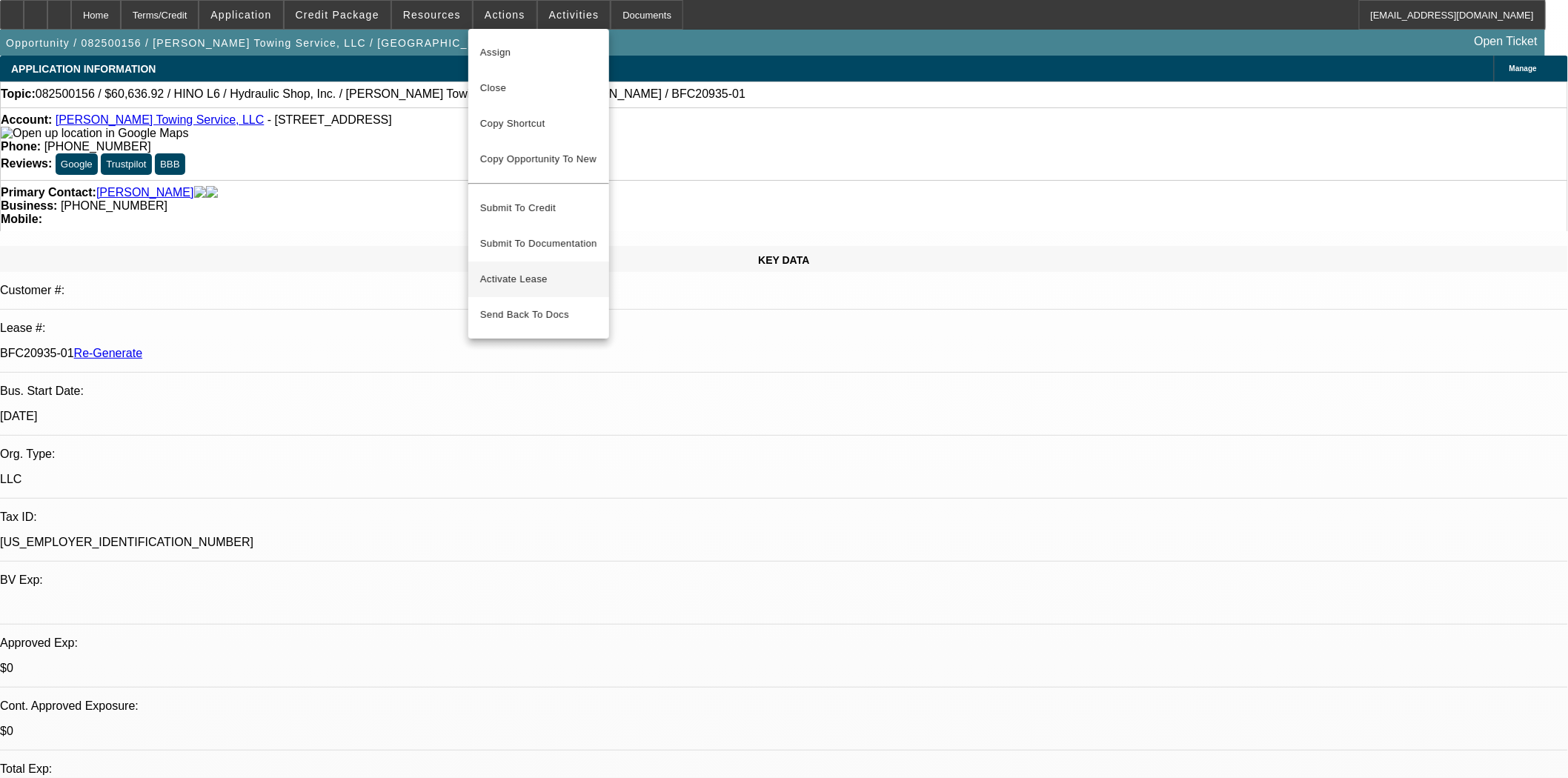
click at [516, 270] on span "Activate Lease" at bounding box center [538, 279] width 117 height 18
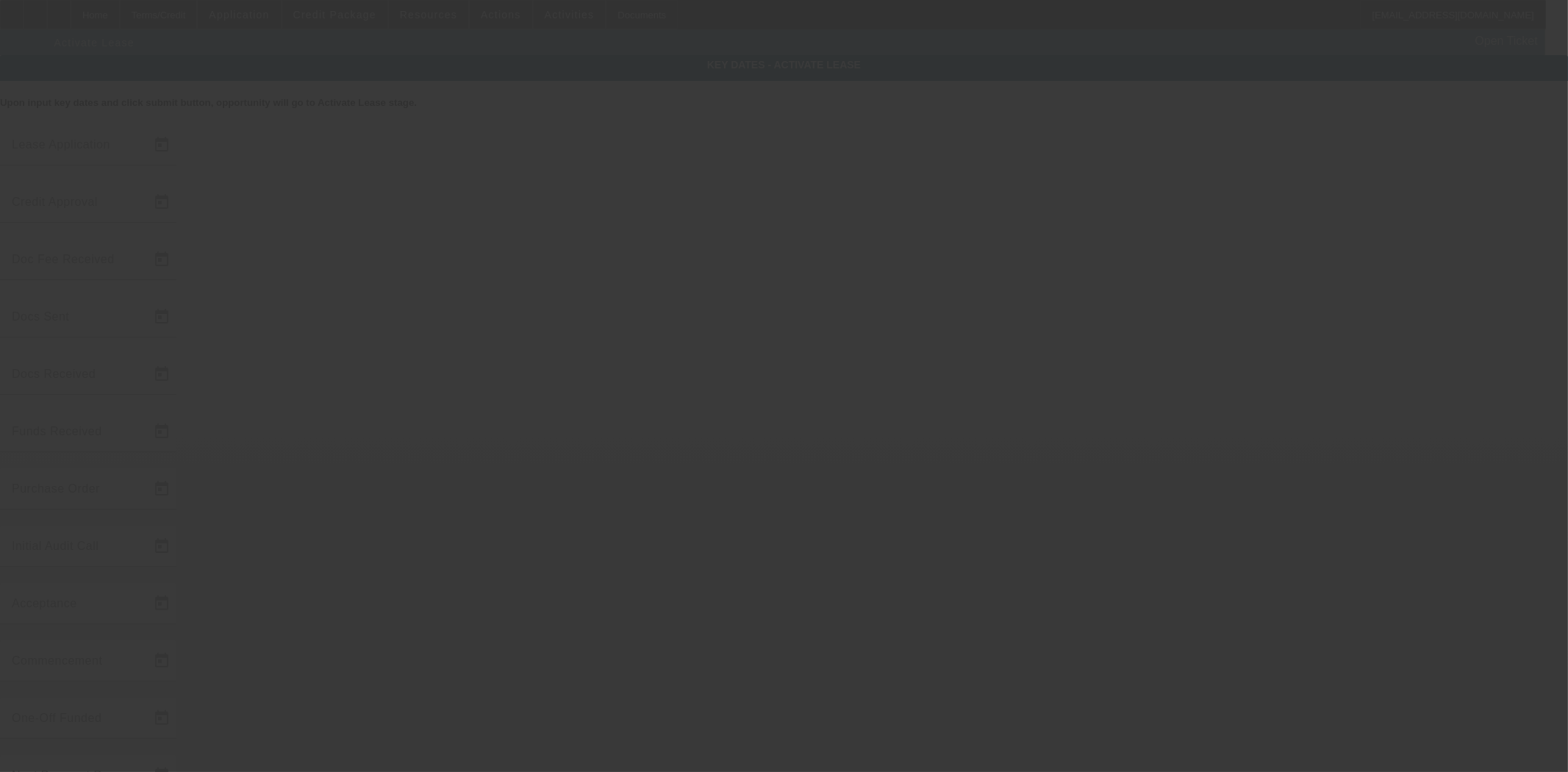
type input "8/6/2025"
type input "8/11/2025"
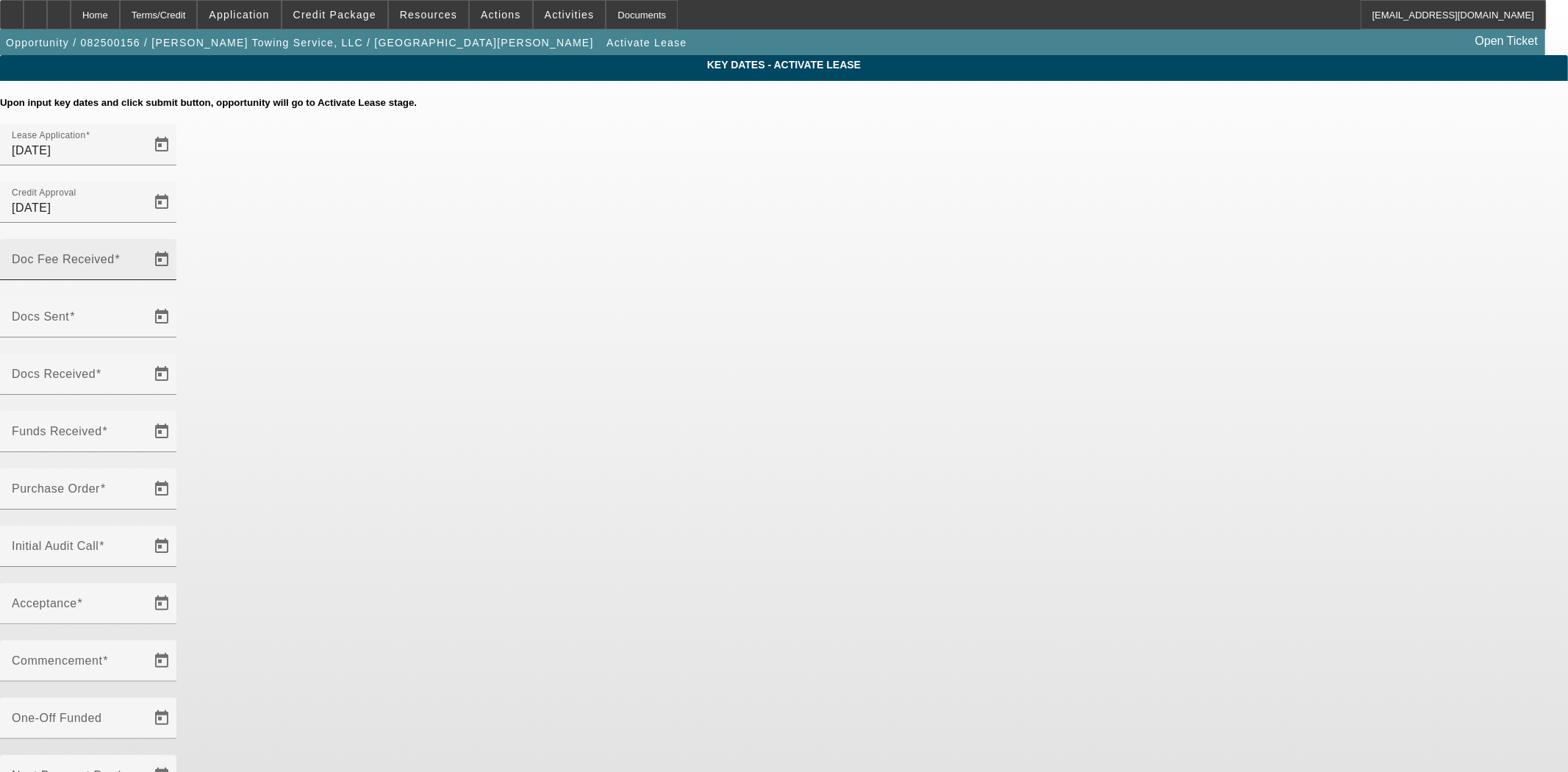
click at [115, 253] on mat-label "Doc Fee Received" at bounding box center [63, 258] width 103 height 12
click at [144, 257] on input "Doc Fee Received" at bounding box center [77, 266] width 132 height 18
type input "9/8/2025"
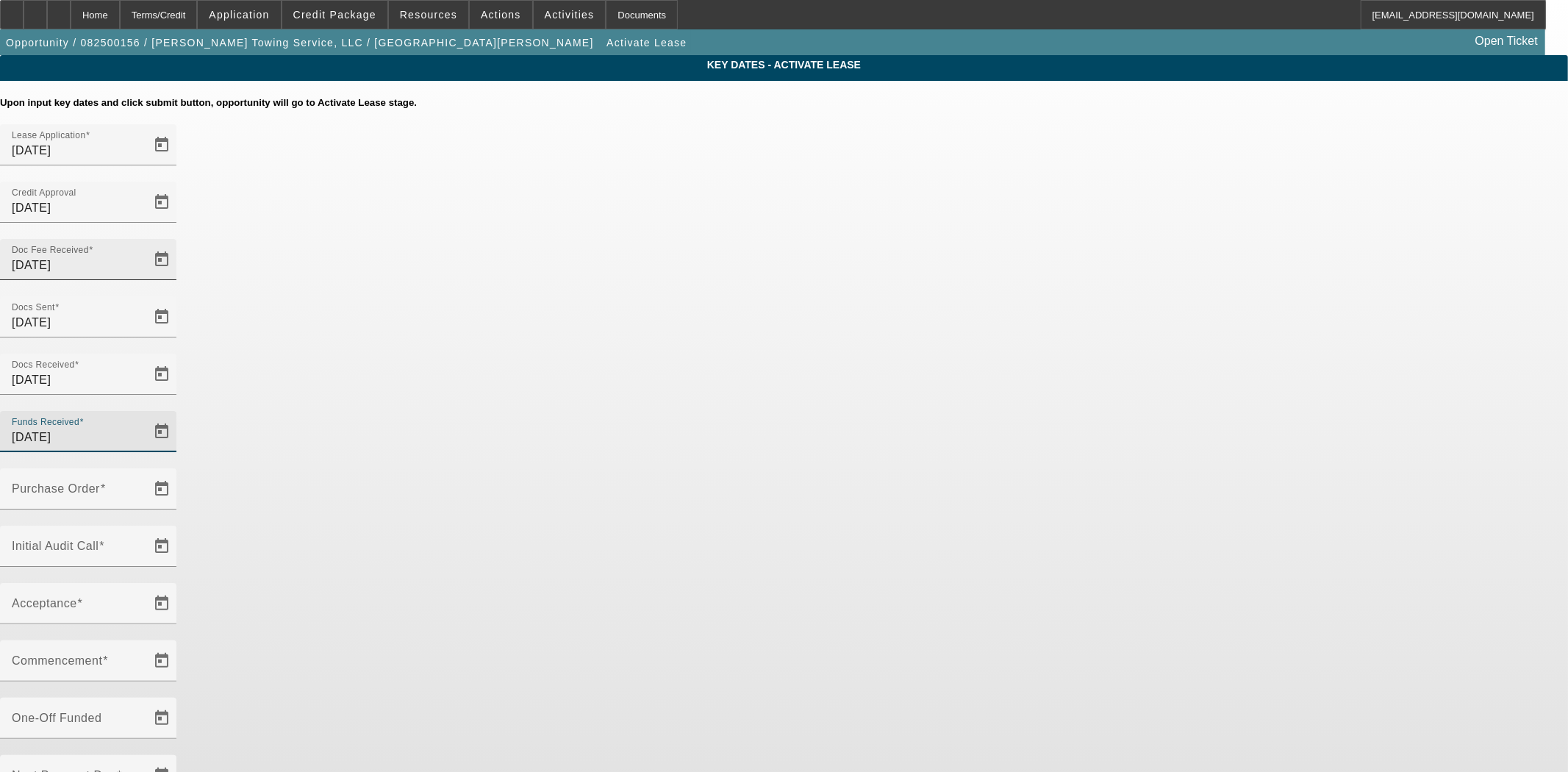
type input "9/8/2025"
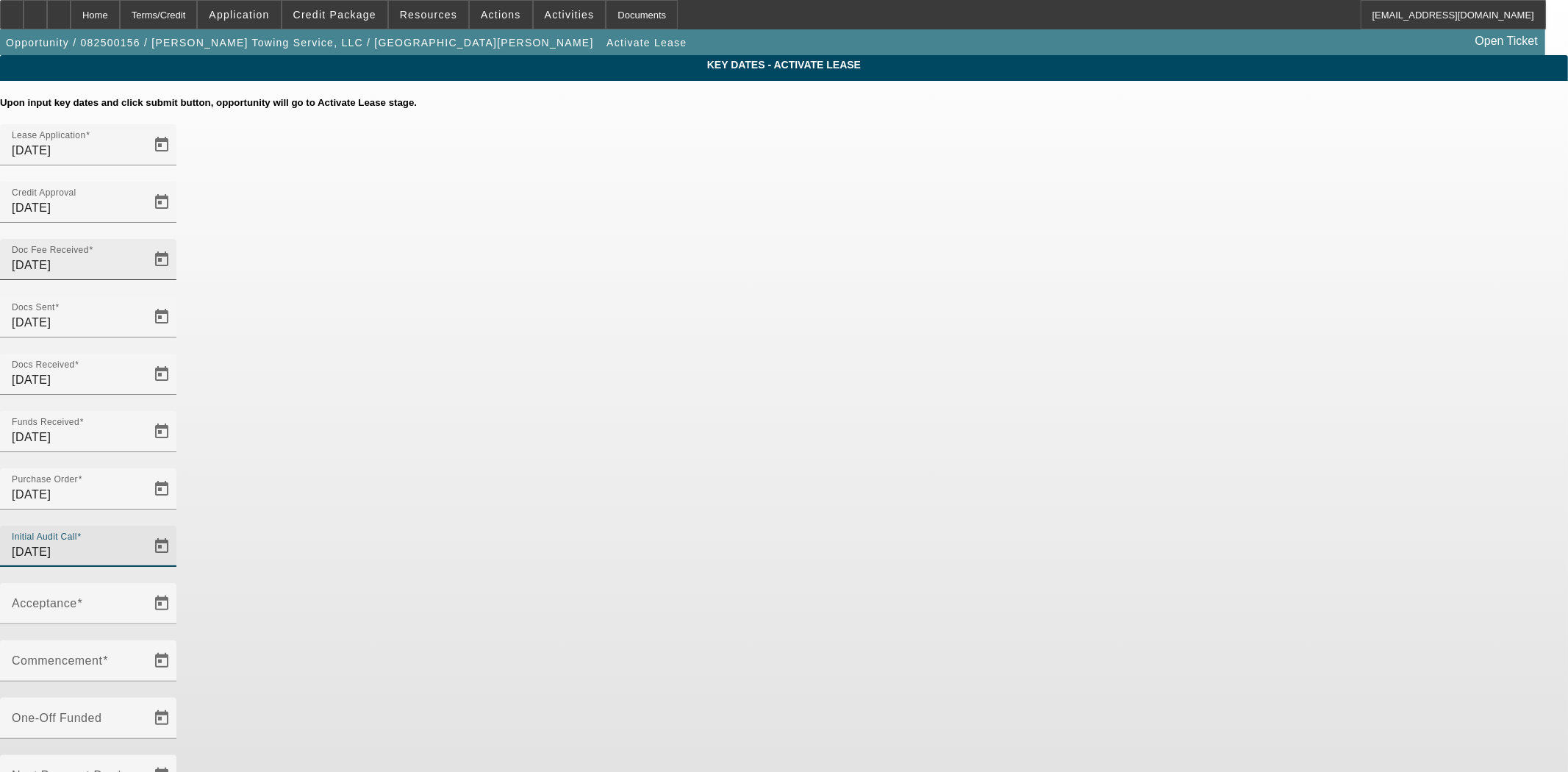
type input "9/8/2025"
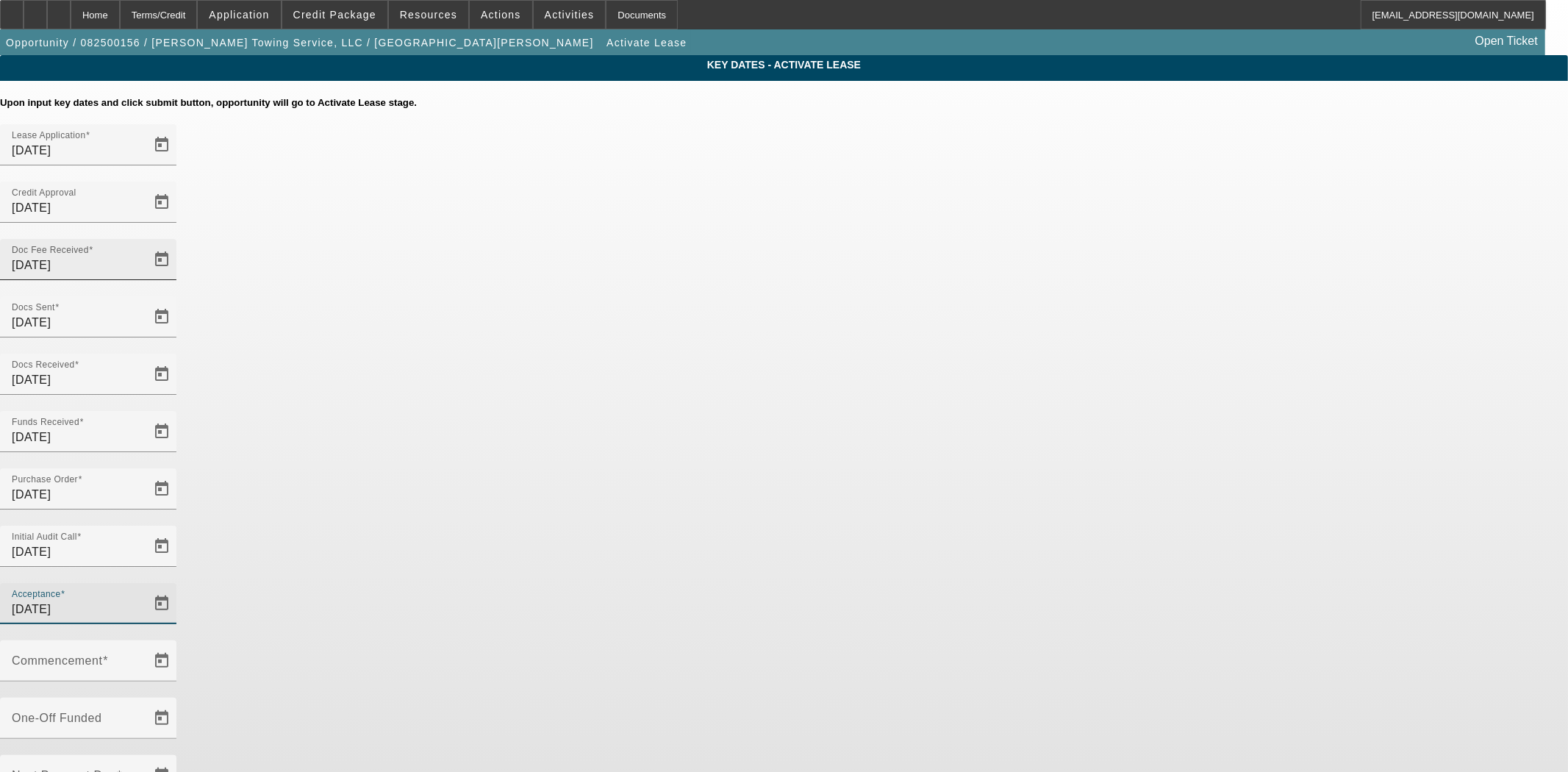
type input "9/8/2025"
type input "10/1/2025"
type input "11/1/2025"
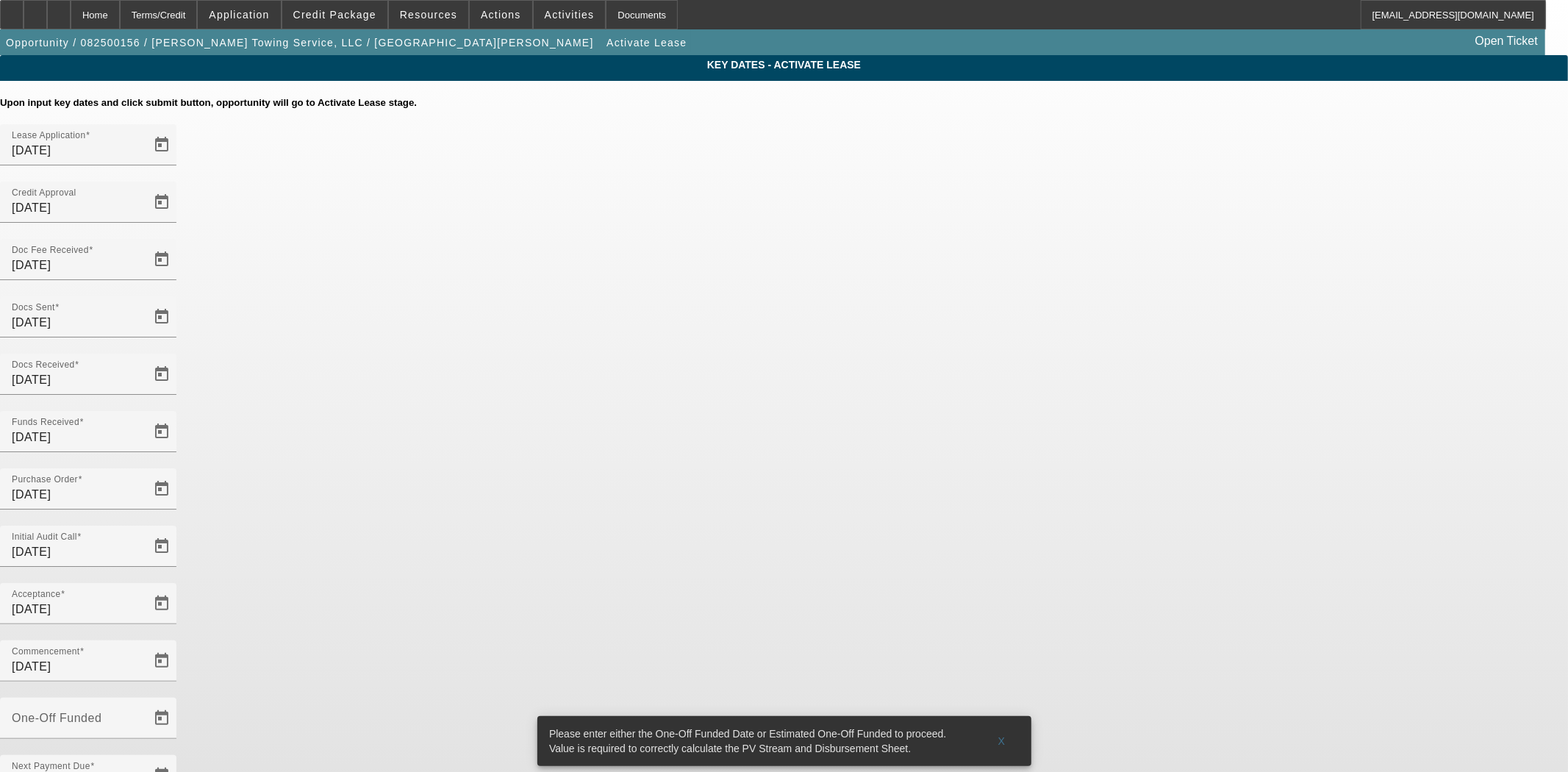
type input "9/8/2025"
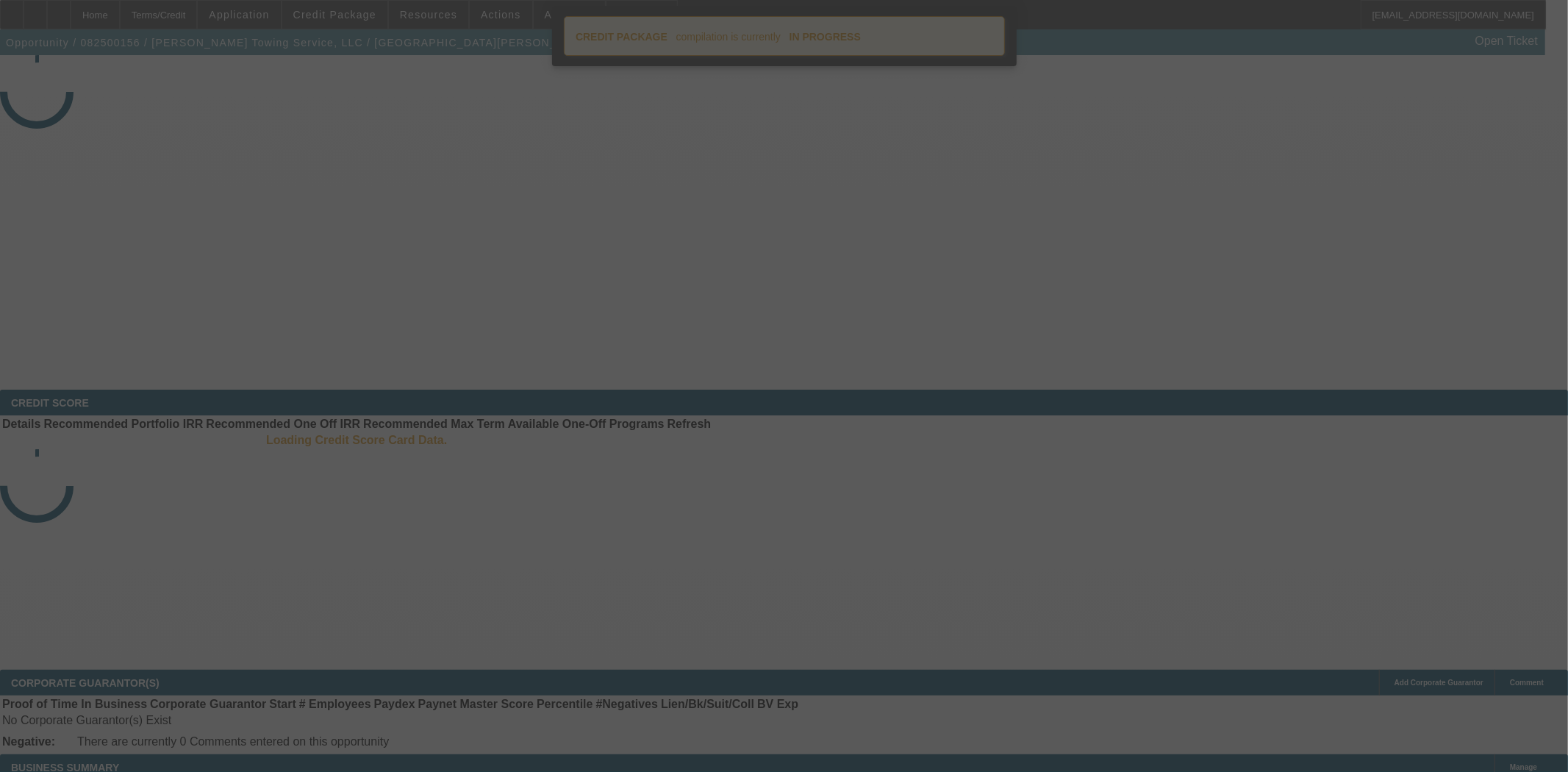
select select "4"
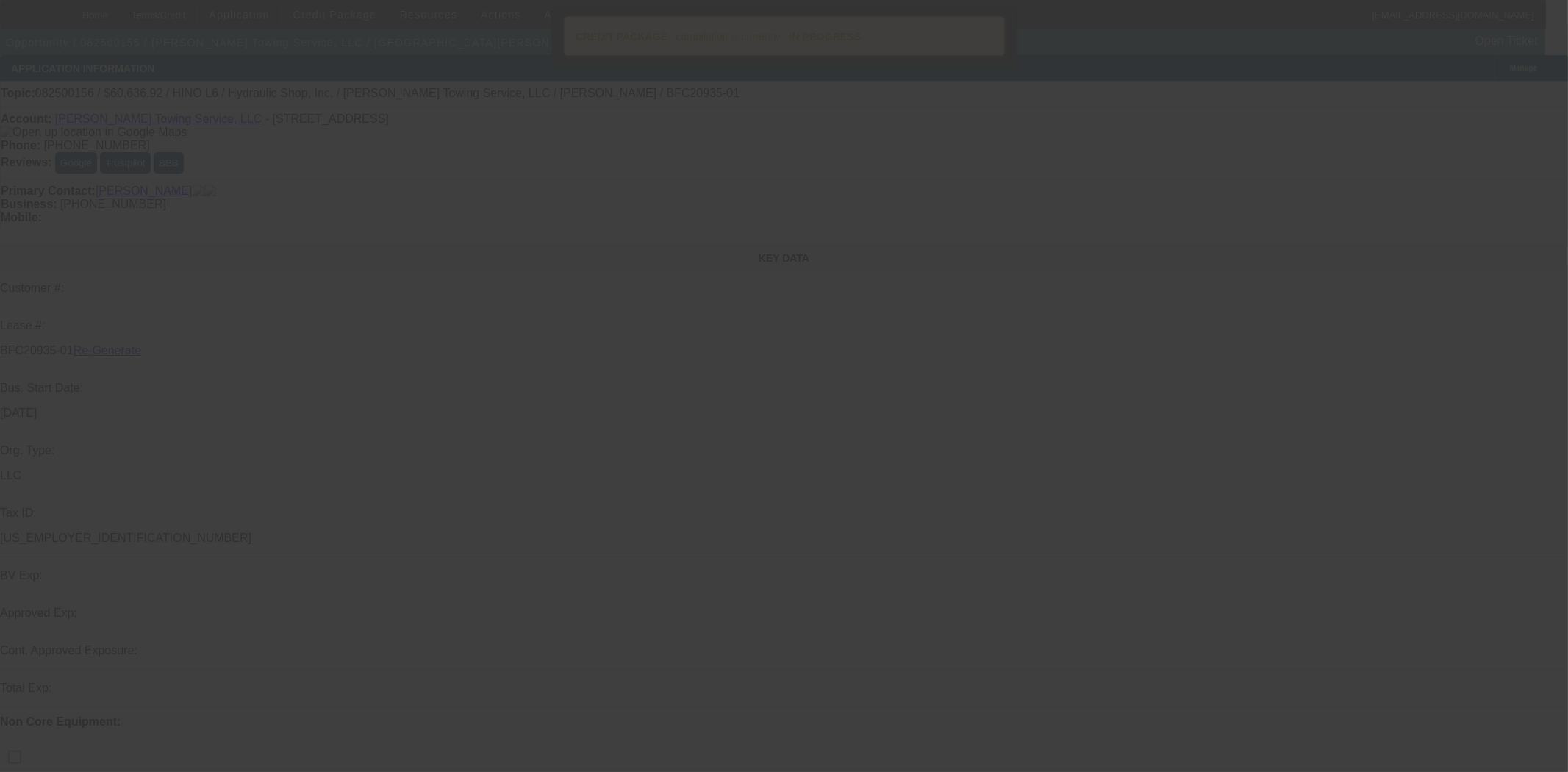
select select "0"
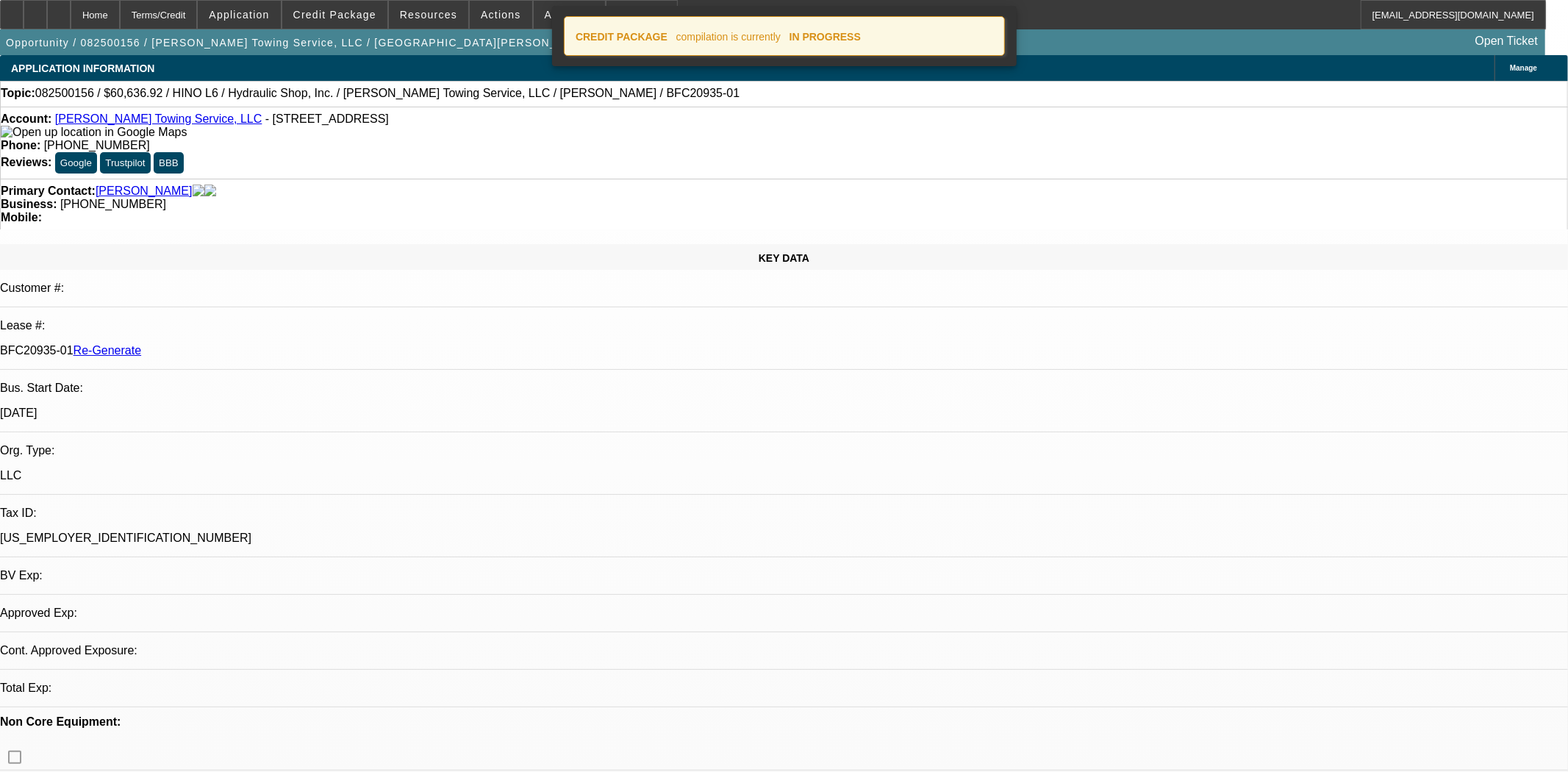
select select "0"
select select "6"
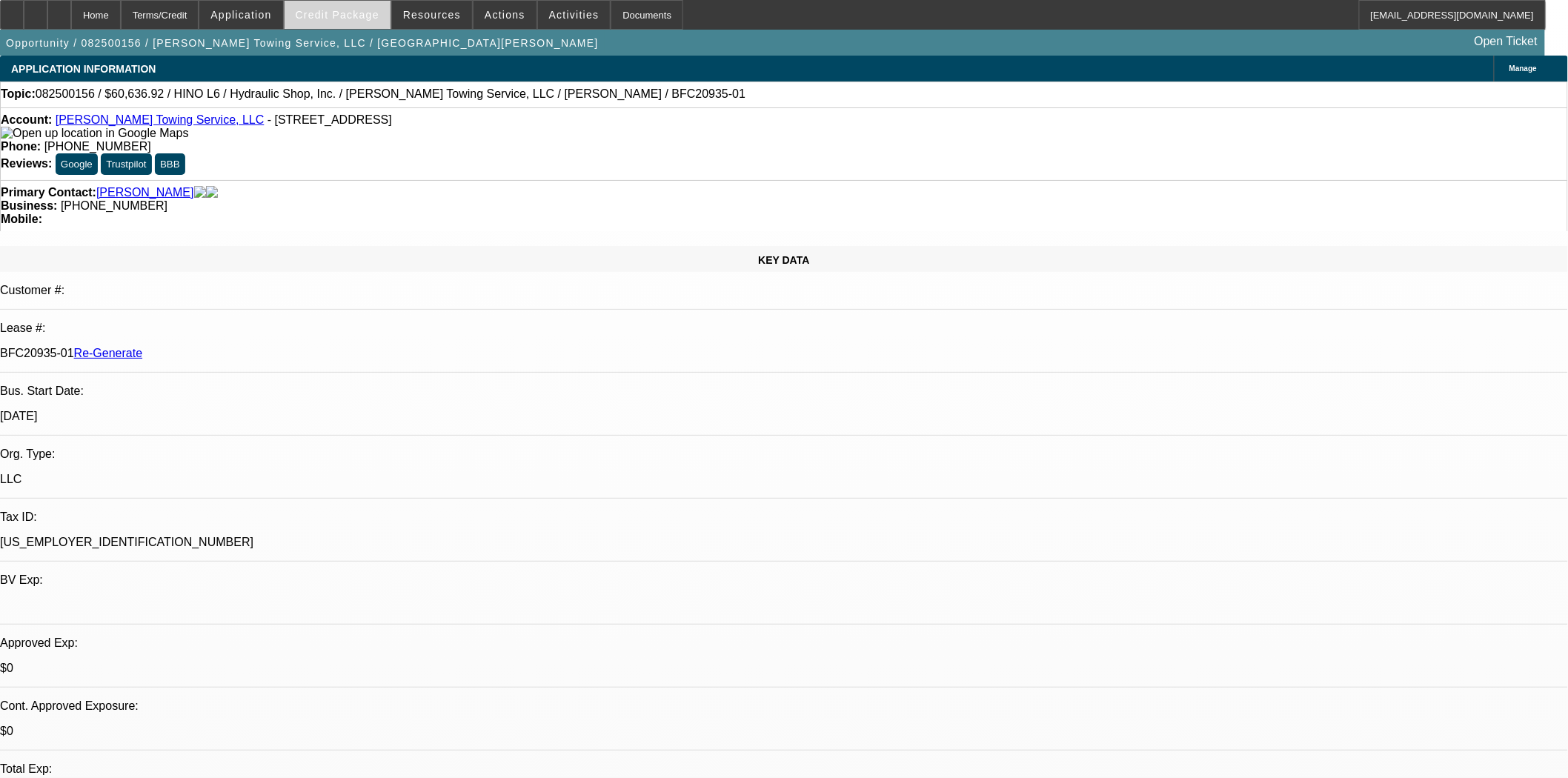
click at [344, 20] on span at bounding box center [337, 14] width 106 height 35
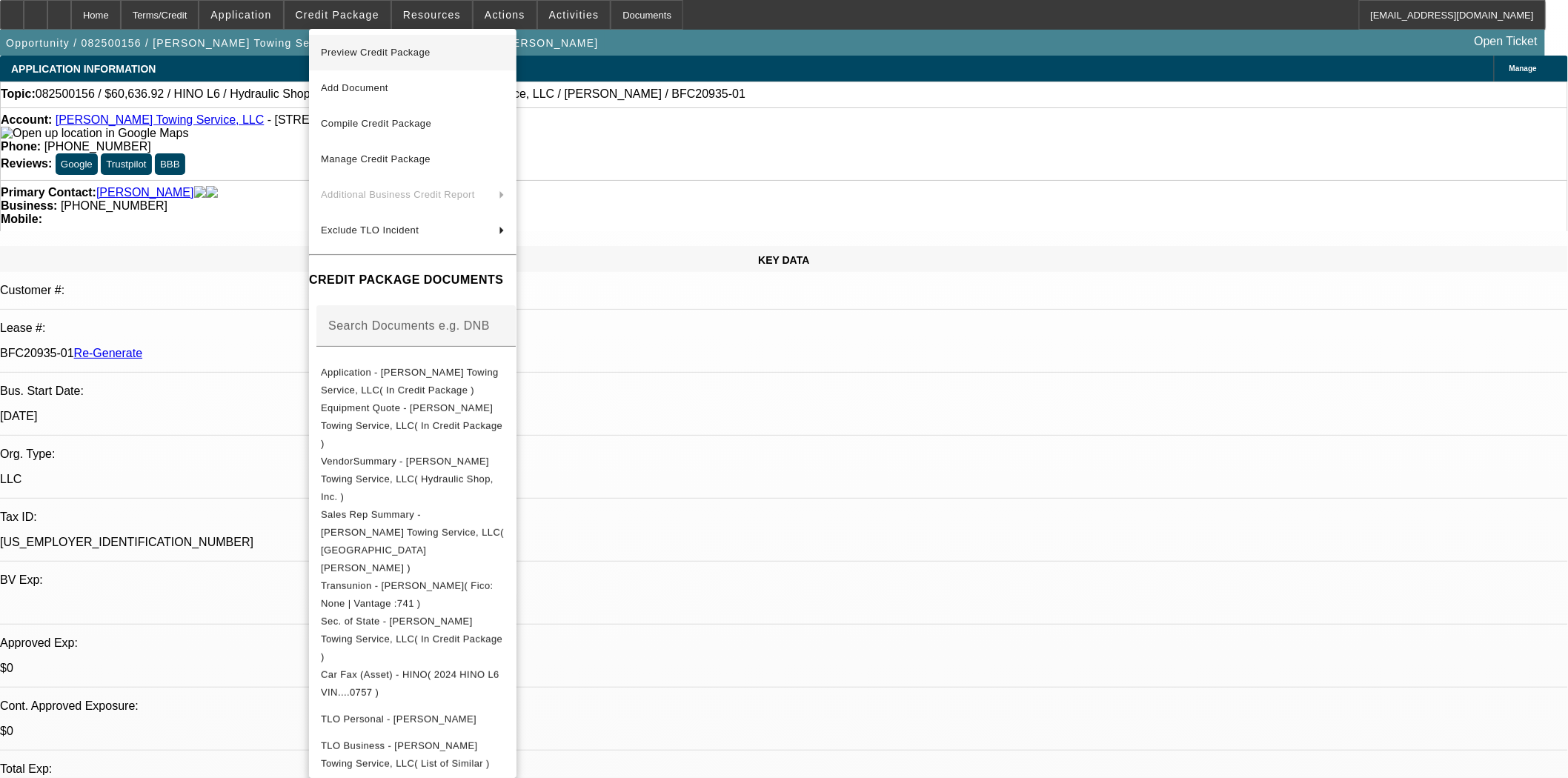
click at [380, 66] on button "Preview Credit Package" at bounding box center [412, 52] width 207 height 35
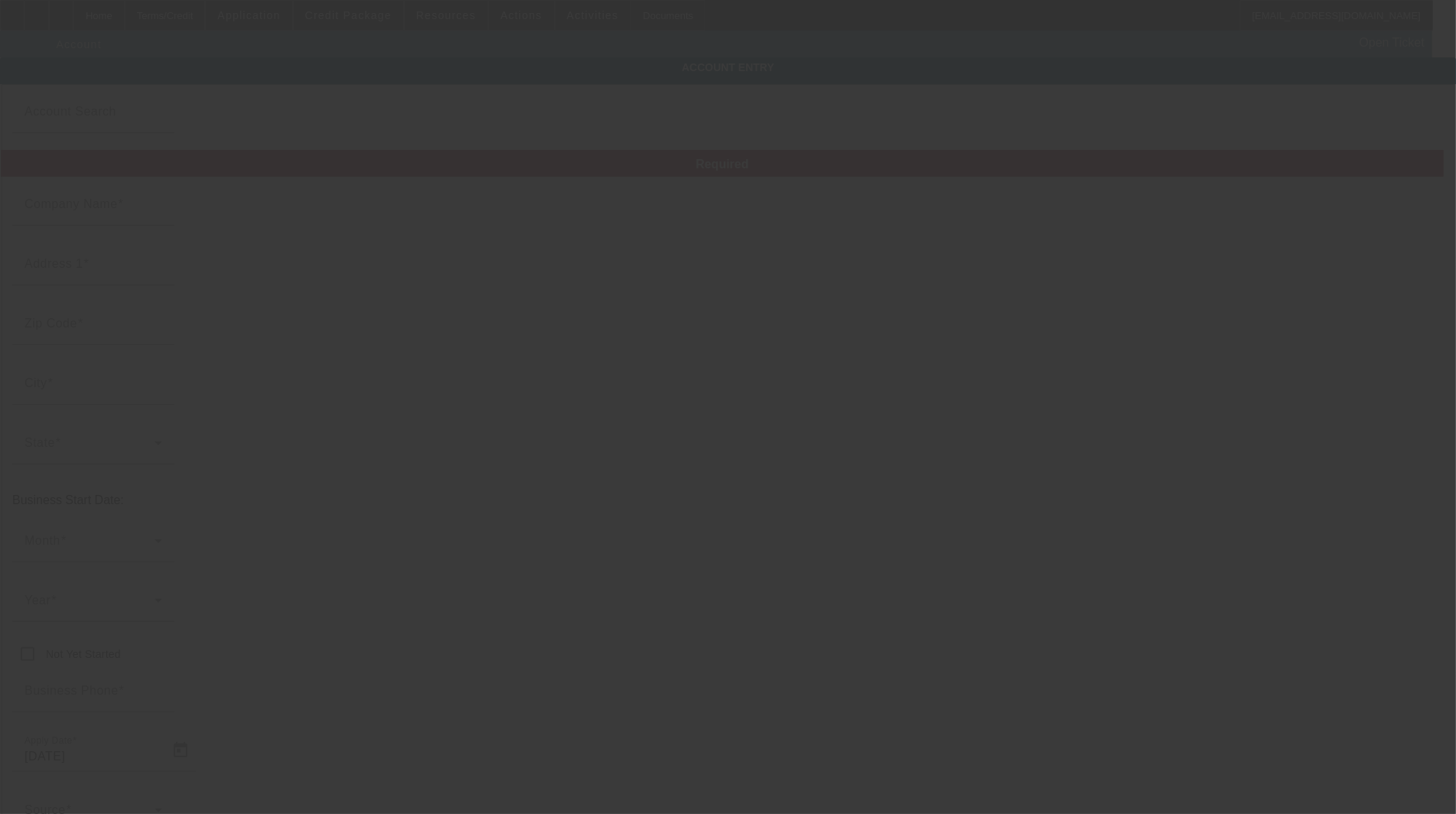
type input "[PERSON_NAME] Towing Service, LLC"
type input "[STREET_ADDRESS]"
type input "91764"
type input "[GEOGRAPHIC_DATA]"
type input "[PHONE_NUMBER]"
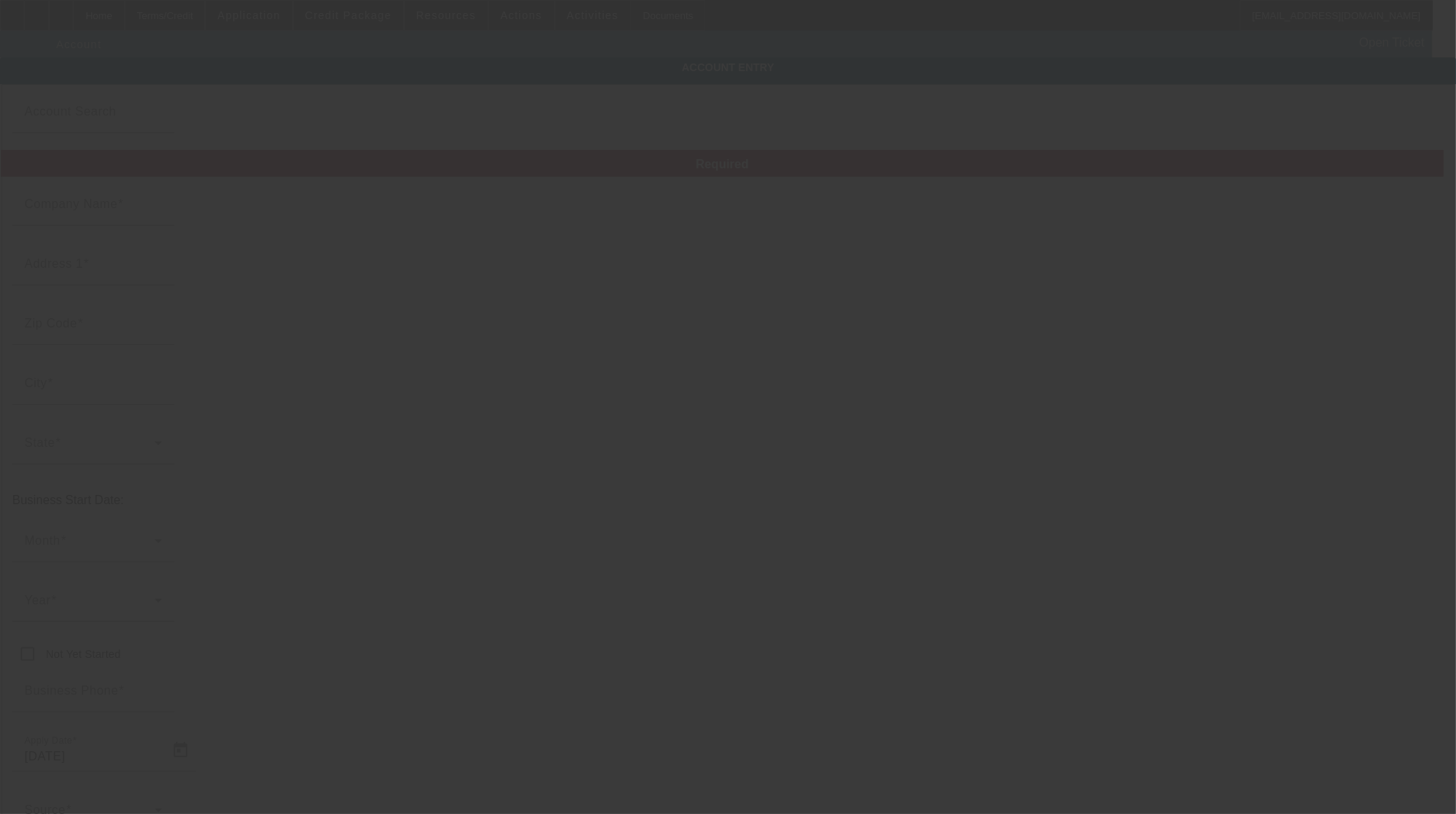
type input "[EMAIL_ADDRESS][DOMAIN_NAME]"
type input "[US_EMPLOYER_IDENTIFICATION_NUMBER]"
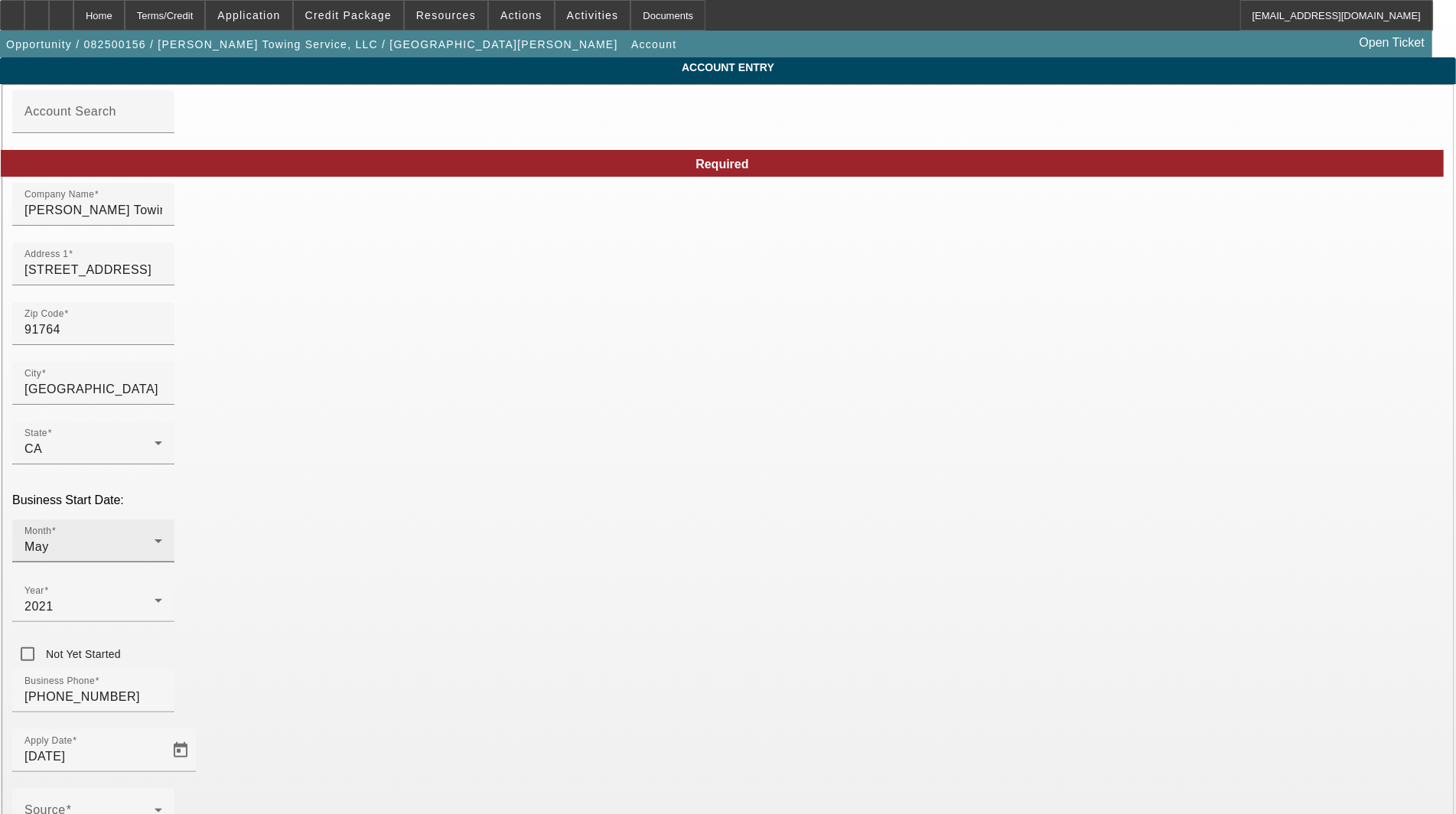
type input "8/6/2025"
click at [162, 339] on input "91764" at bounding box center [93, 330] width 138 height 19
type input "9176"
type input "91764"
type input "[GEOGRAPHIC_DATA]"
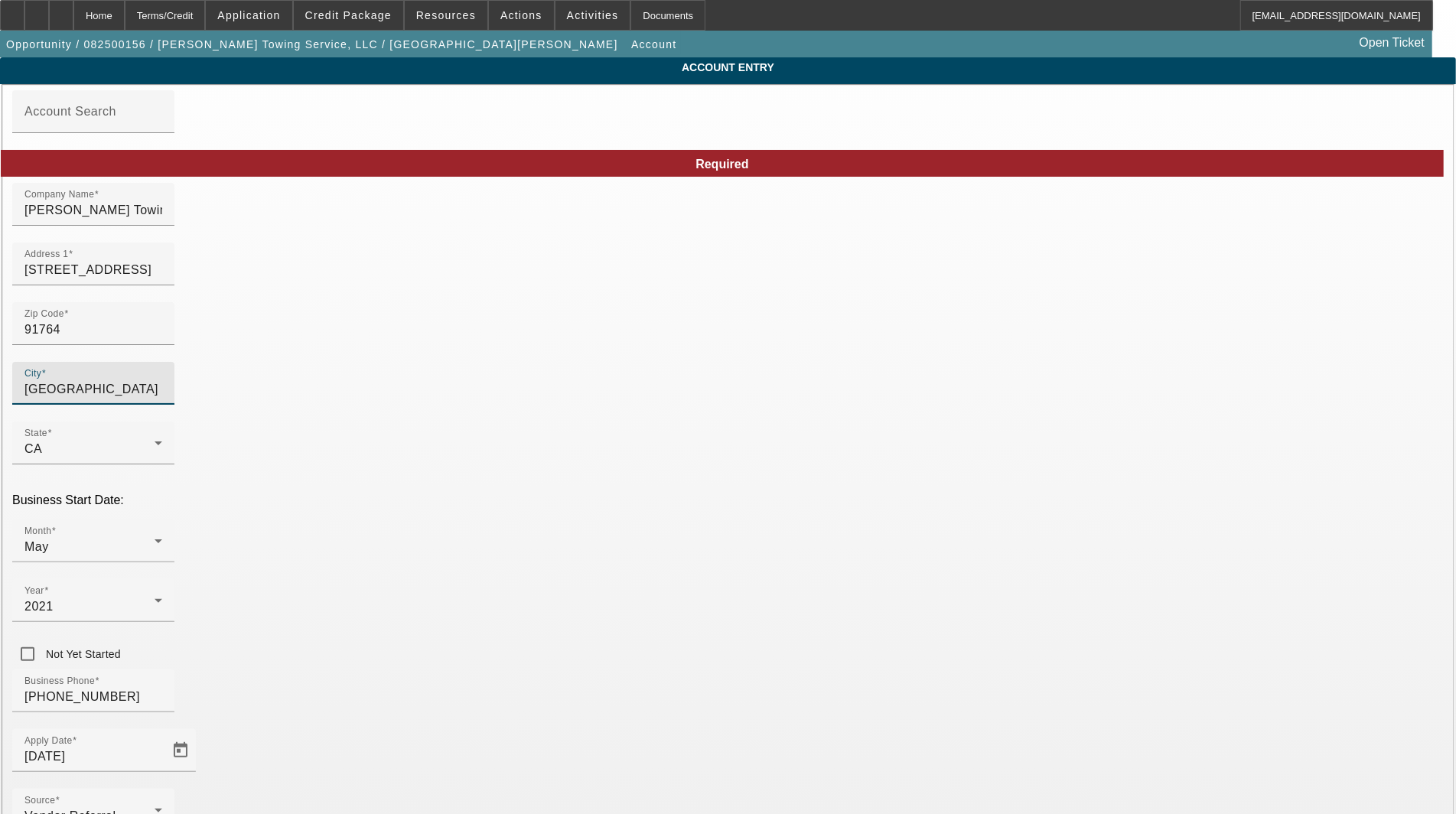
type input "San Bernardino"
drag, startPoint x: 819, startPoint y: 401, endPoint x: 747, endPoint y: 394, distance: 72.3
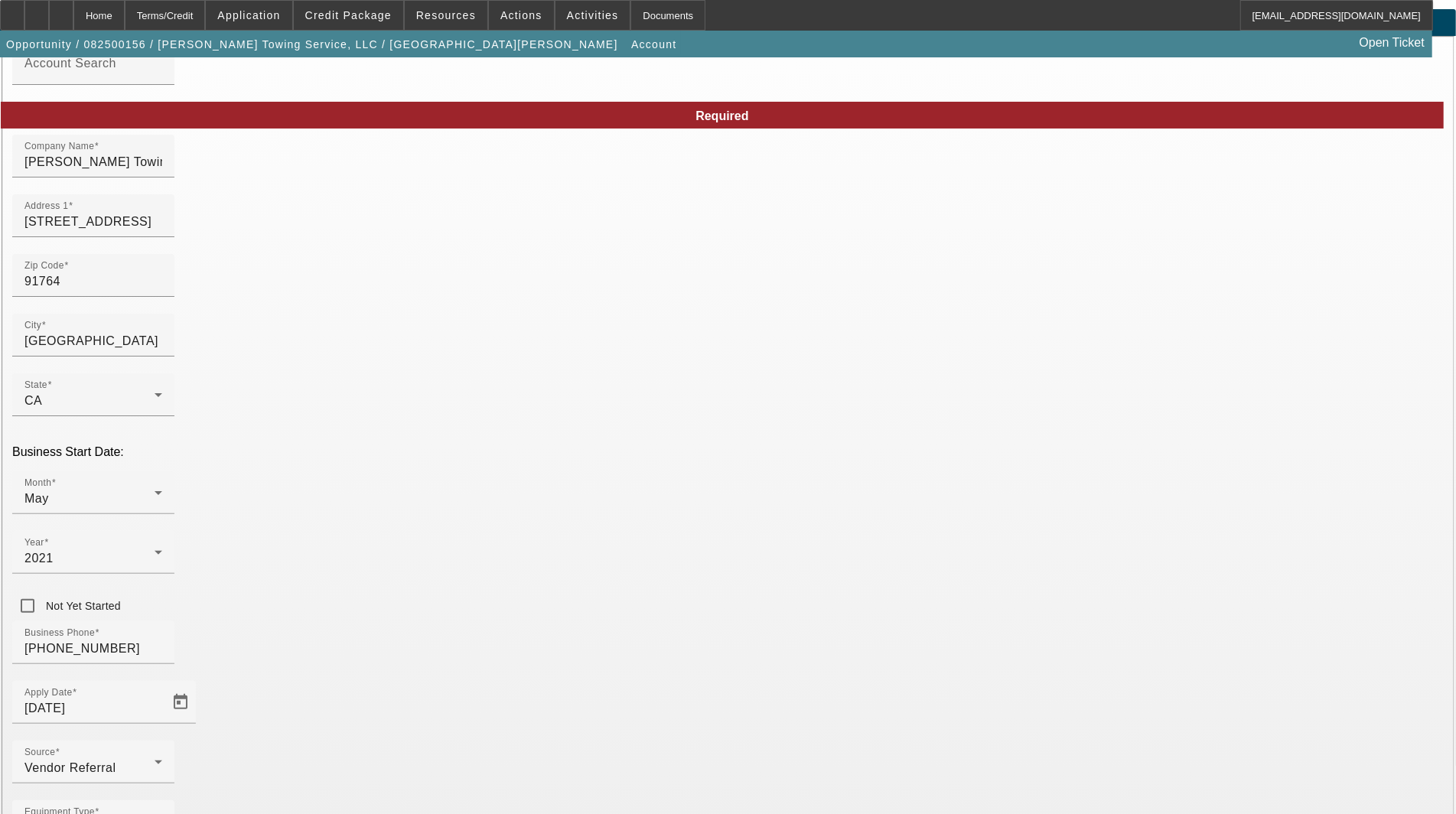
scroll to position [74, 0]
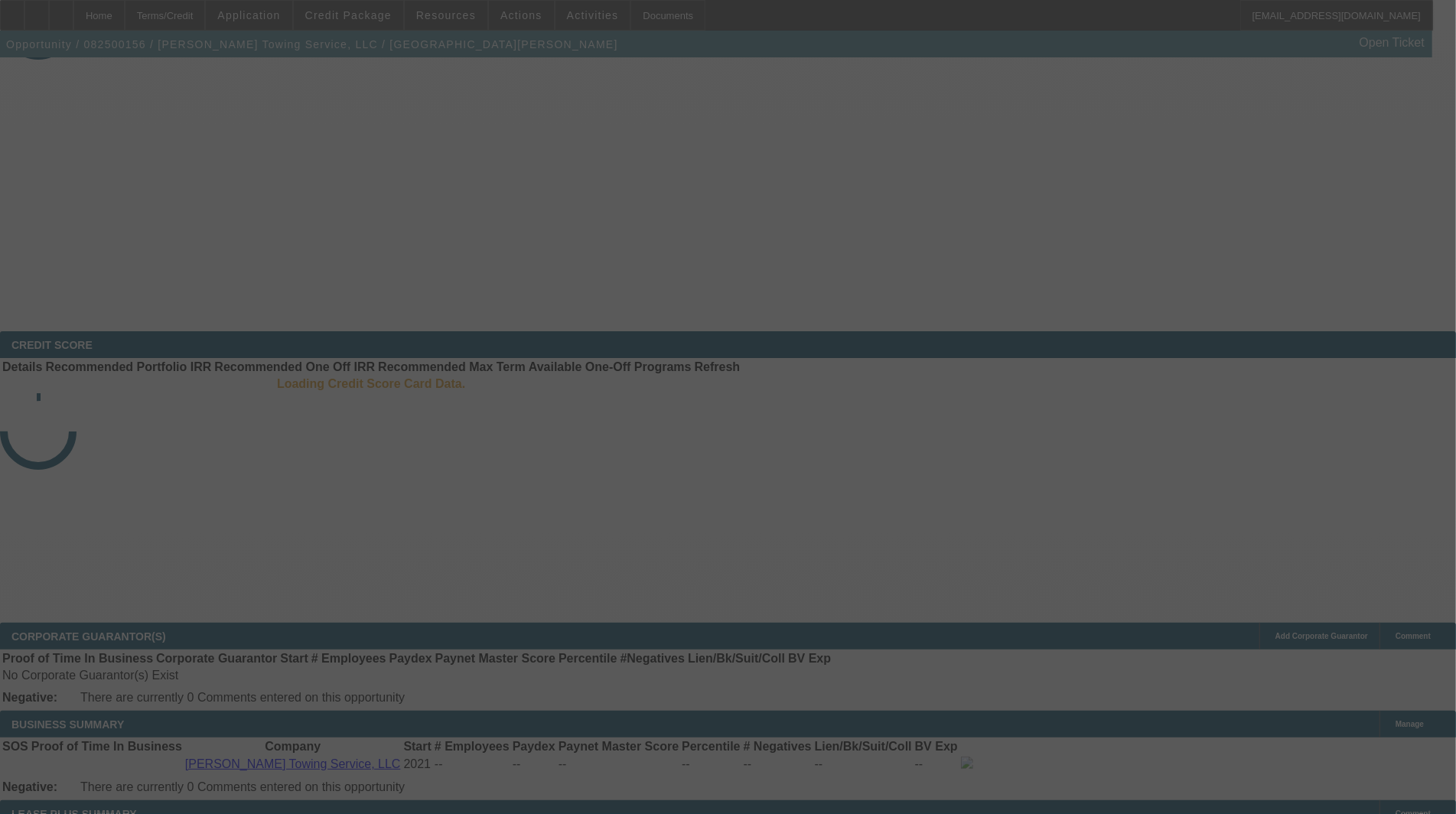
select select "3"
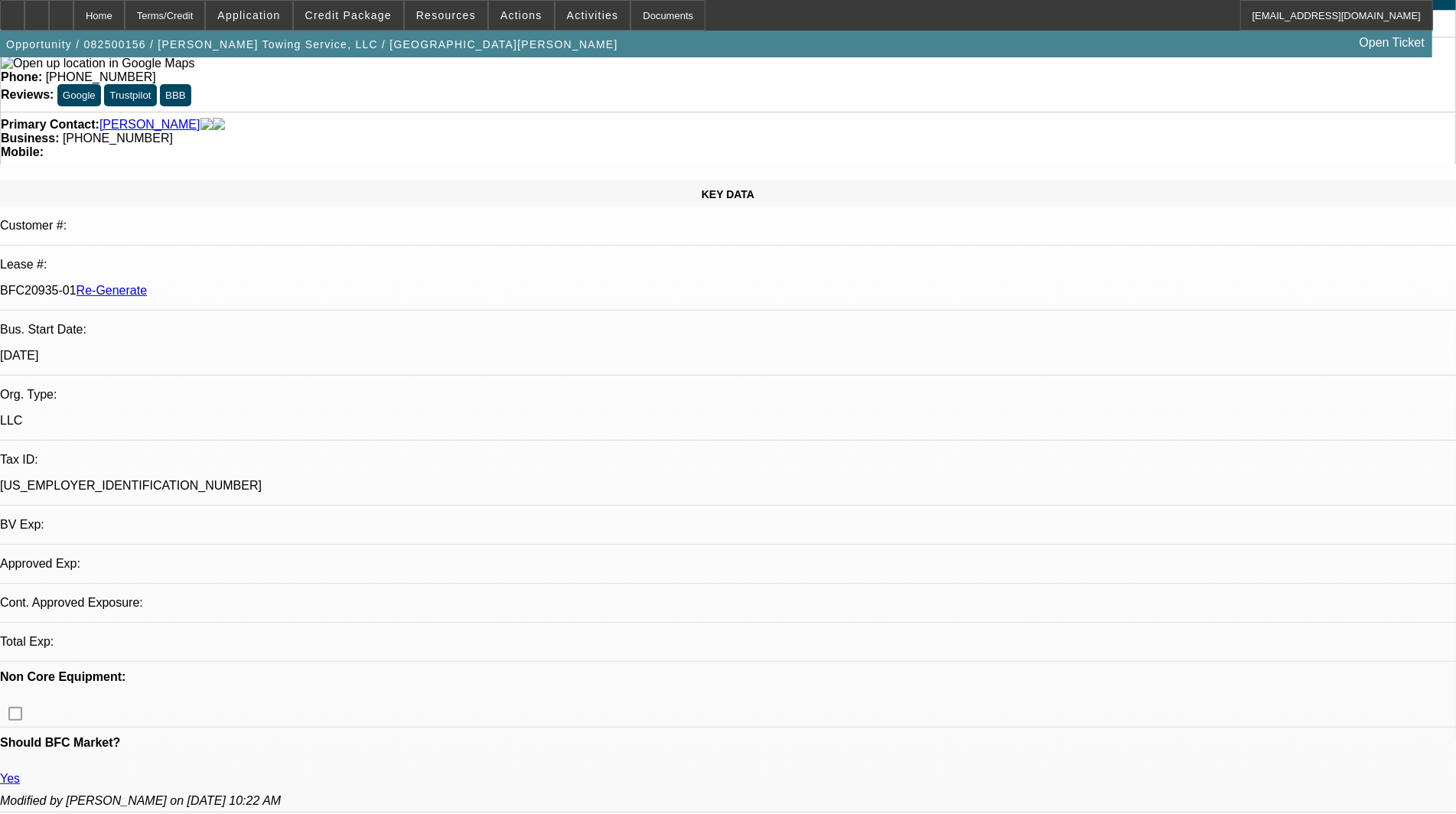
select select "0"
select select "6"
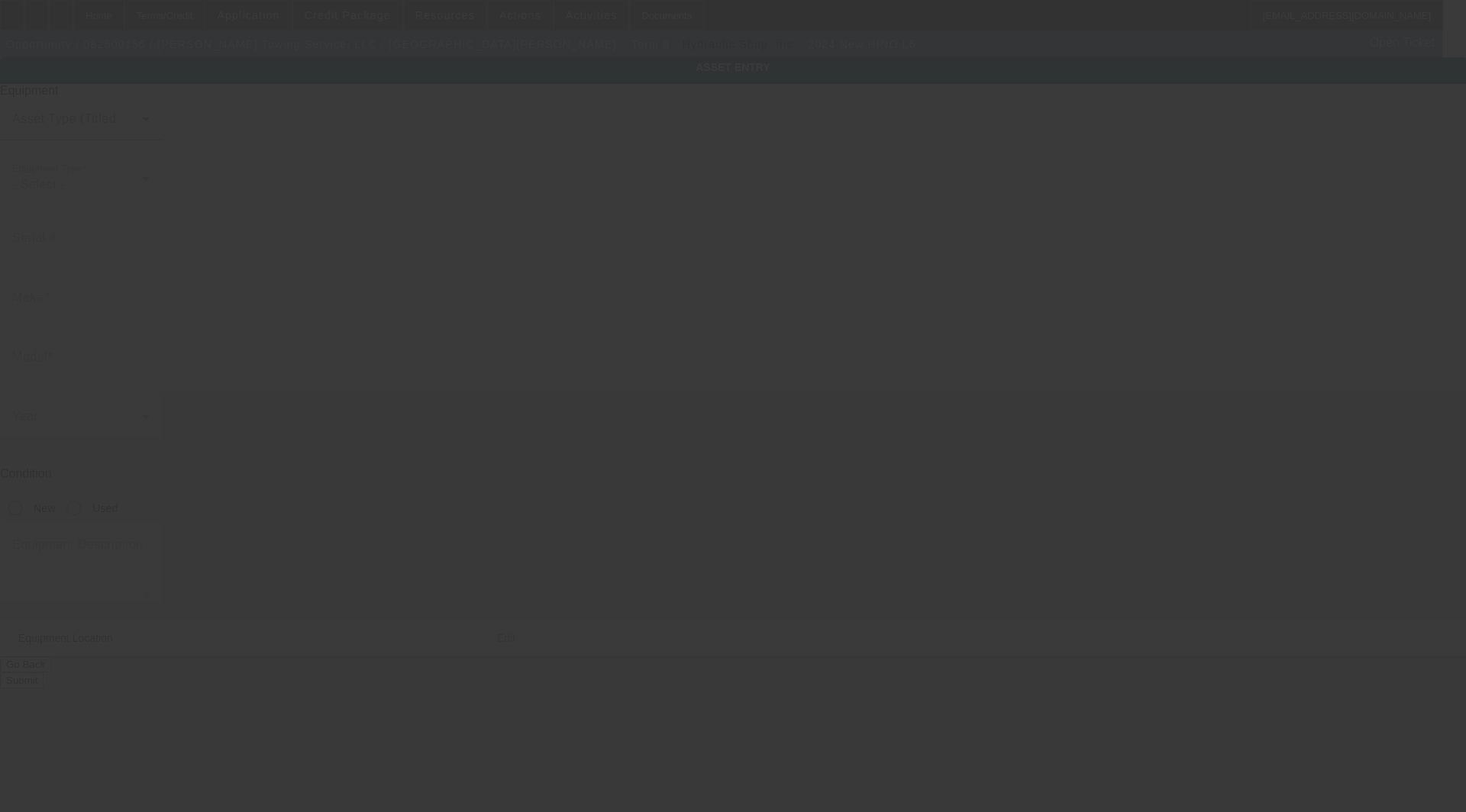
type input "[US_VEHICLE_IDENTIFICATION_NUMBER]"
type input "Hino"
type input "L6"
radio input "true"
type textarea "With:"
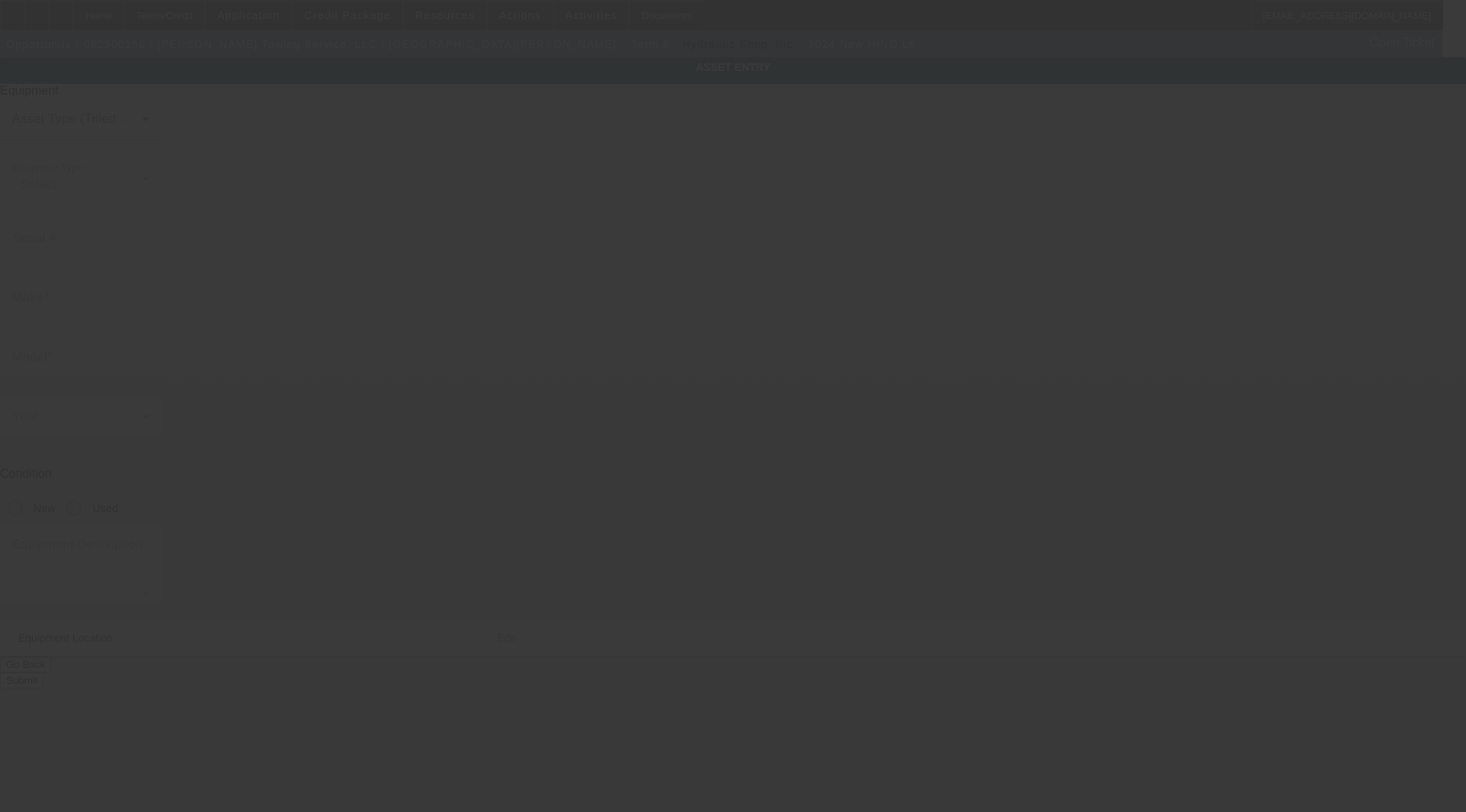
type input "[STREET_ADDRESS]"
type input "[GEOGRAPHIC_DATA]"
type input "91764"
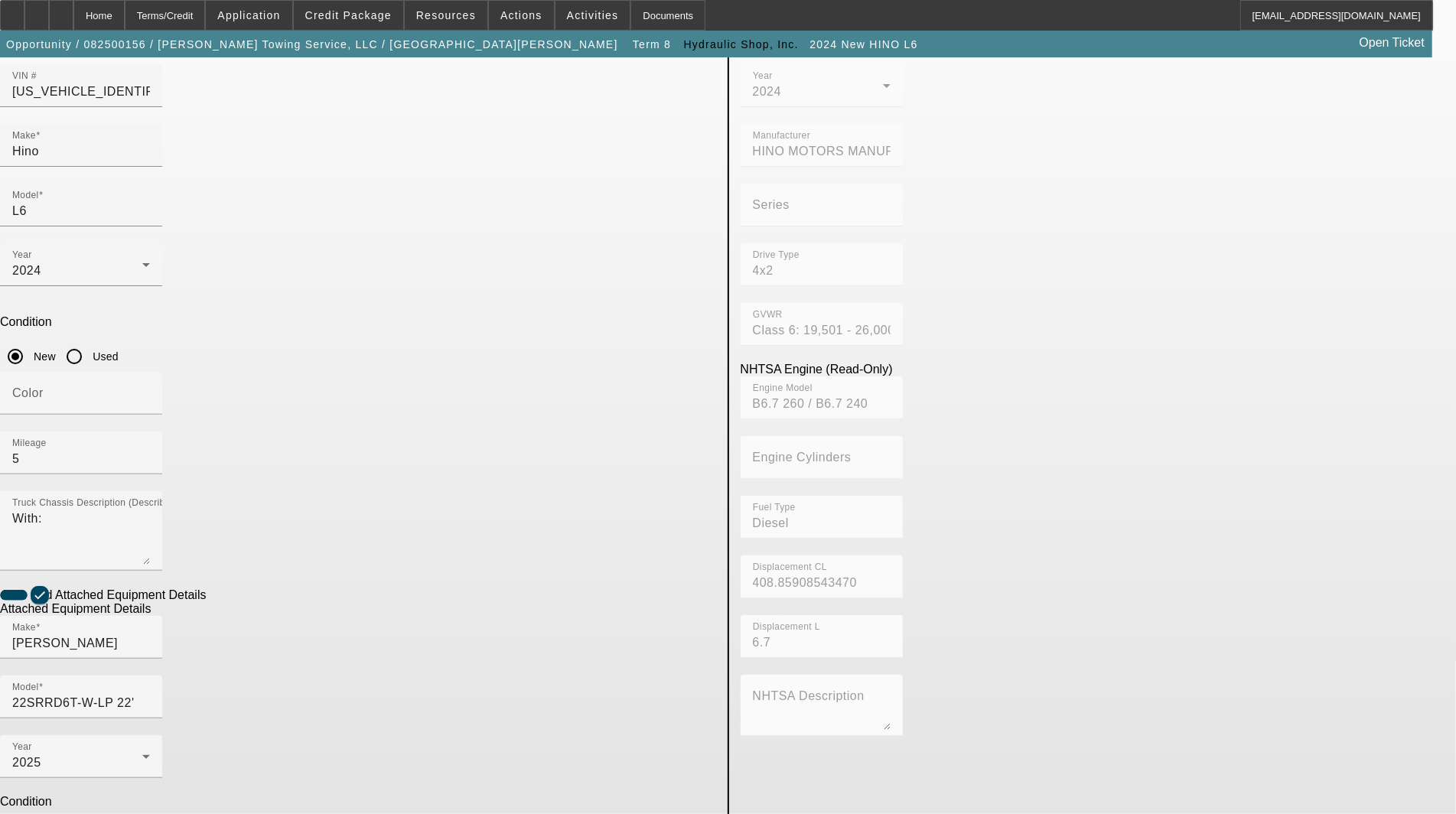
scroll to position [162, 0]
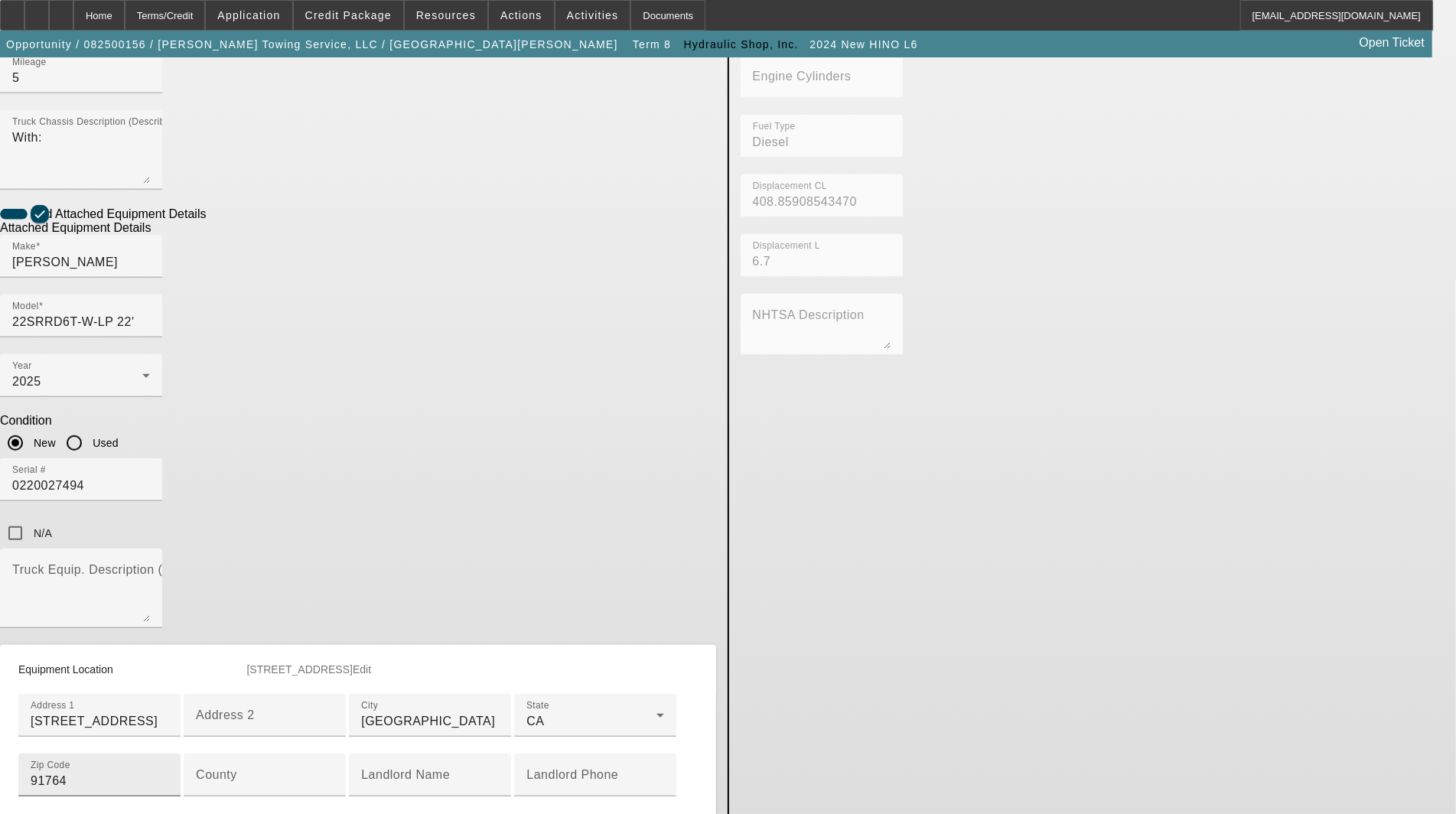
scroll to position [586, 0]
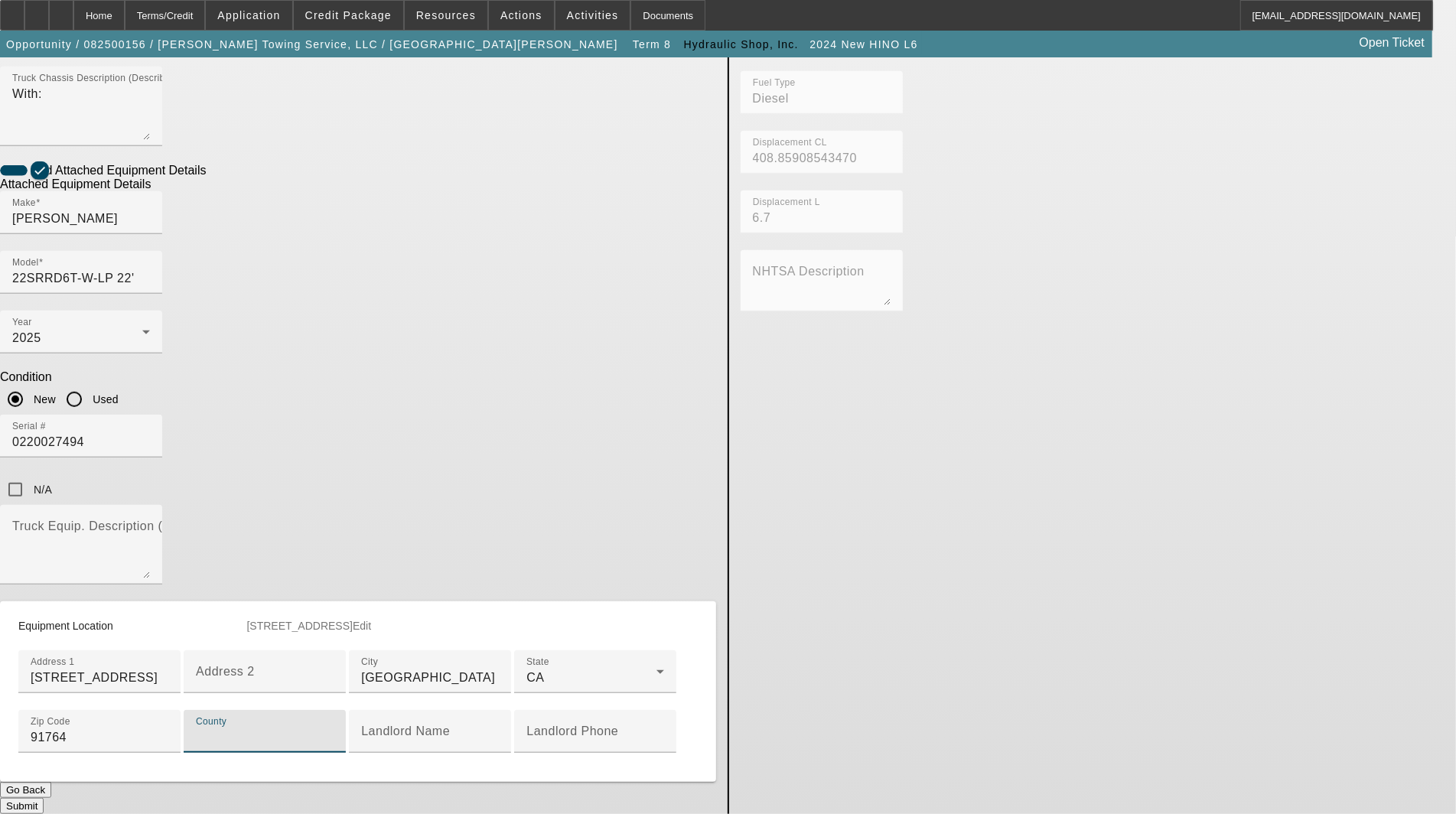
click at [333, 729] on input "County" at bounding box center [265, 738] width 138 height 19
paste input "[GEOGRAPHIC_DATA]"
type input "[GEOGRAPHIC_DATA]"
click at [44, 798] on button "Submit" at bounding box center [22, 806] width 44 height 16
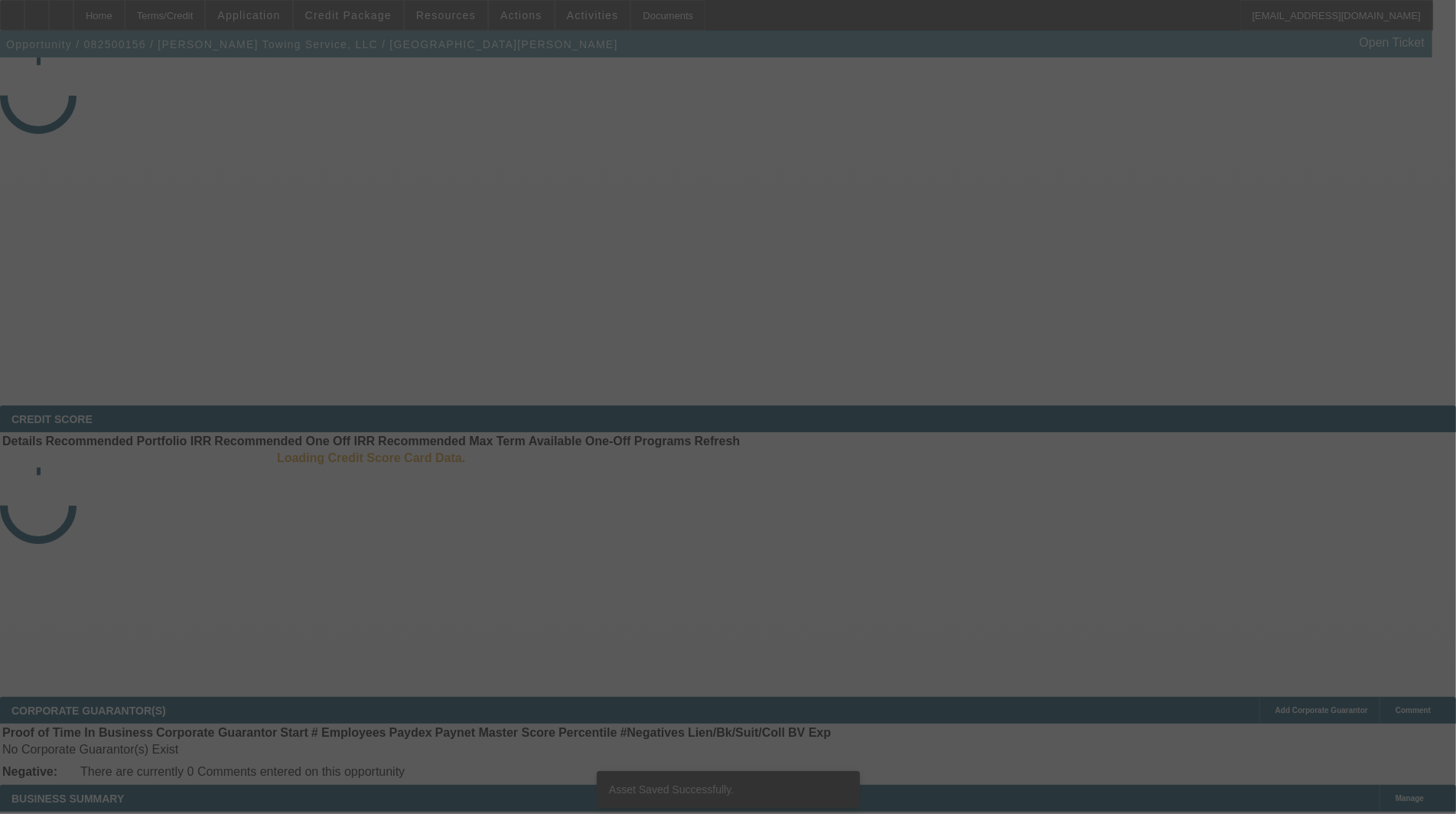
select select "3"
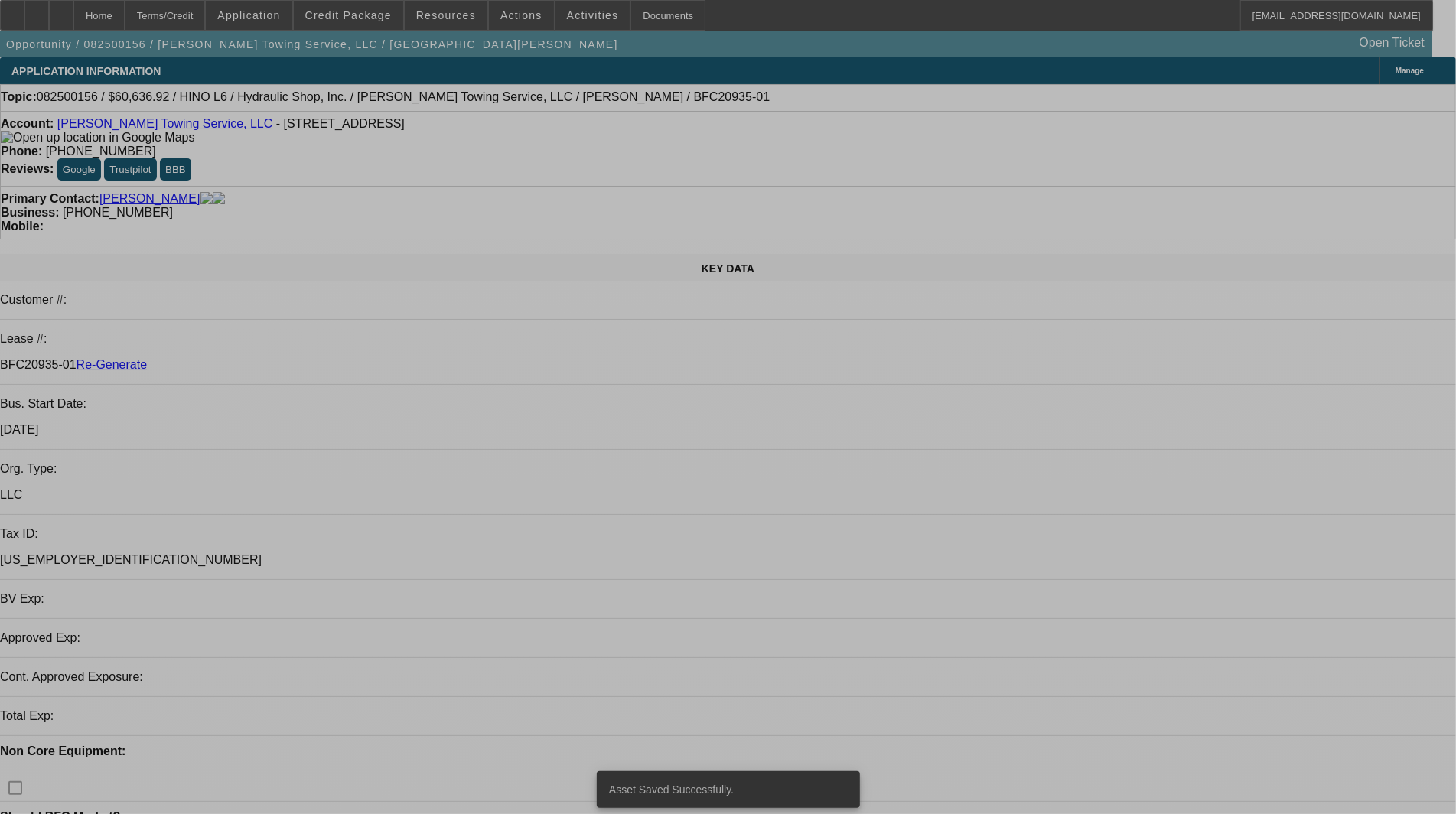
select select "0"
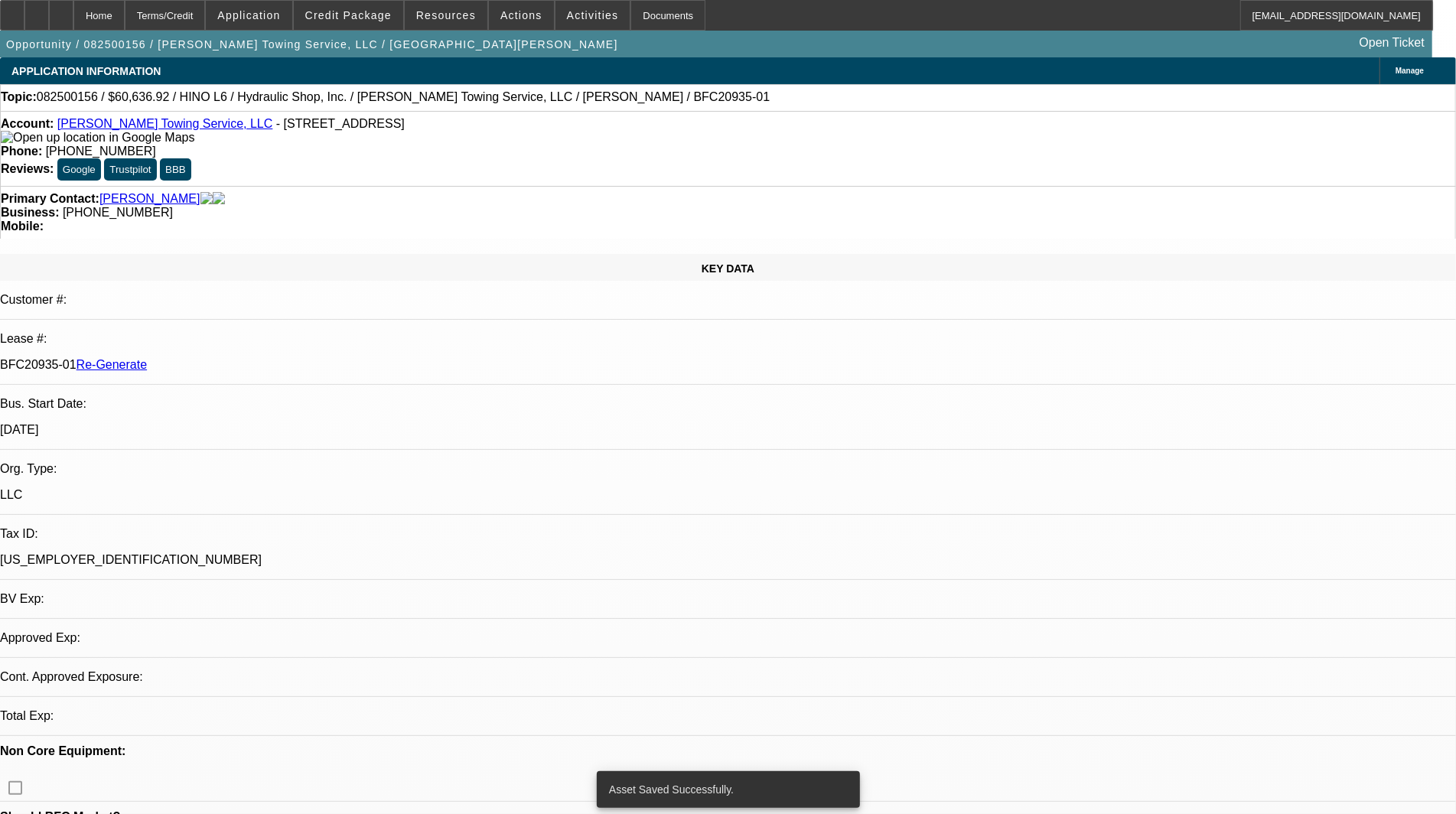
select select "0"
select select "6"
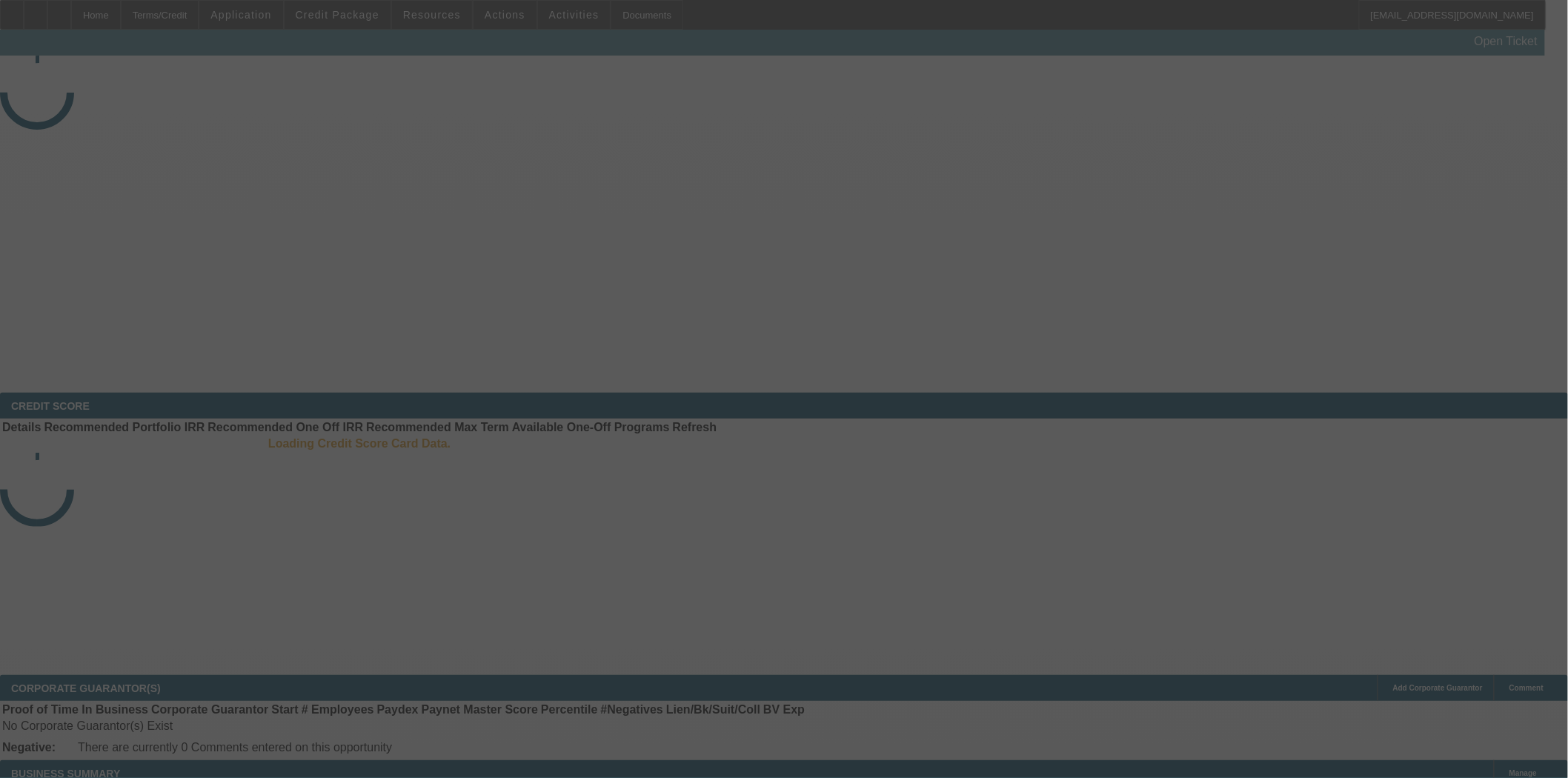
select select "4"
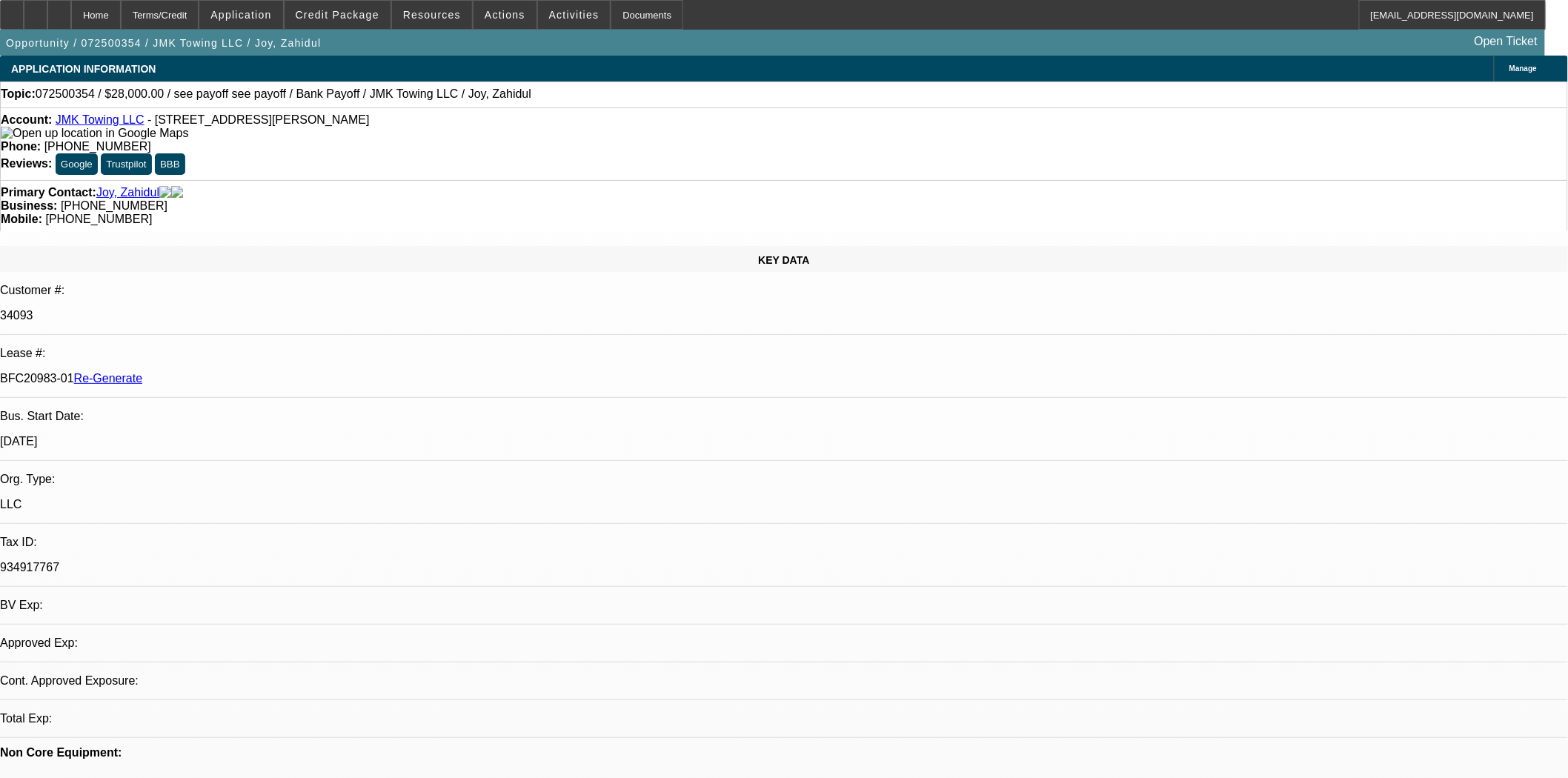
select select "0"
select select "6"
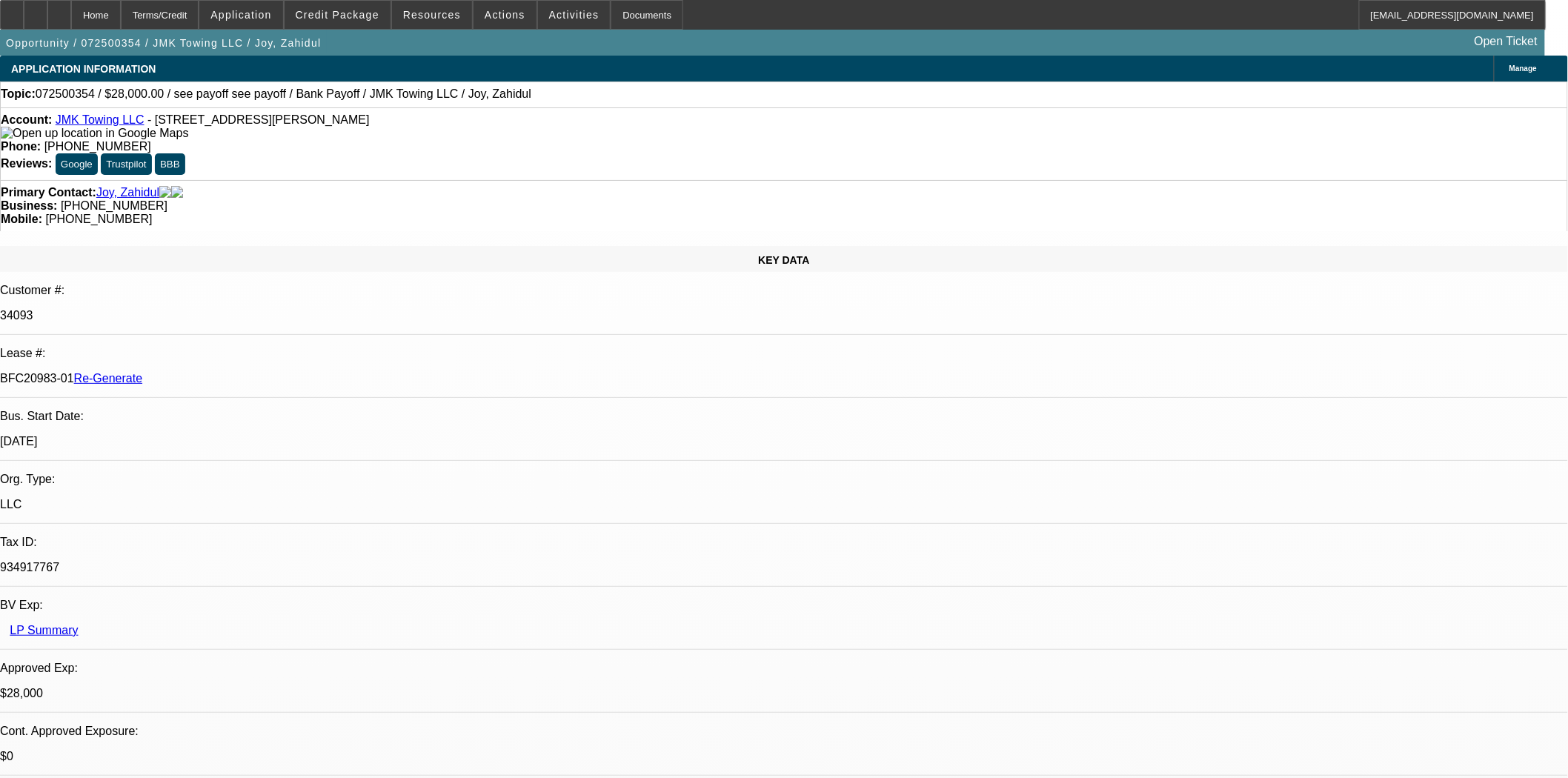
drag, startPoint x: 1187, startPoint y: 182, endPoint x: 1200, endPoint y: 196, distance: 19.1
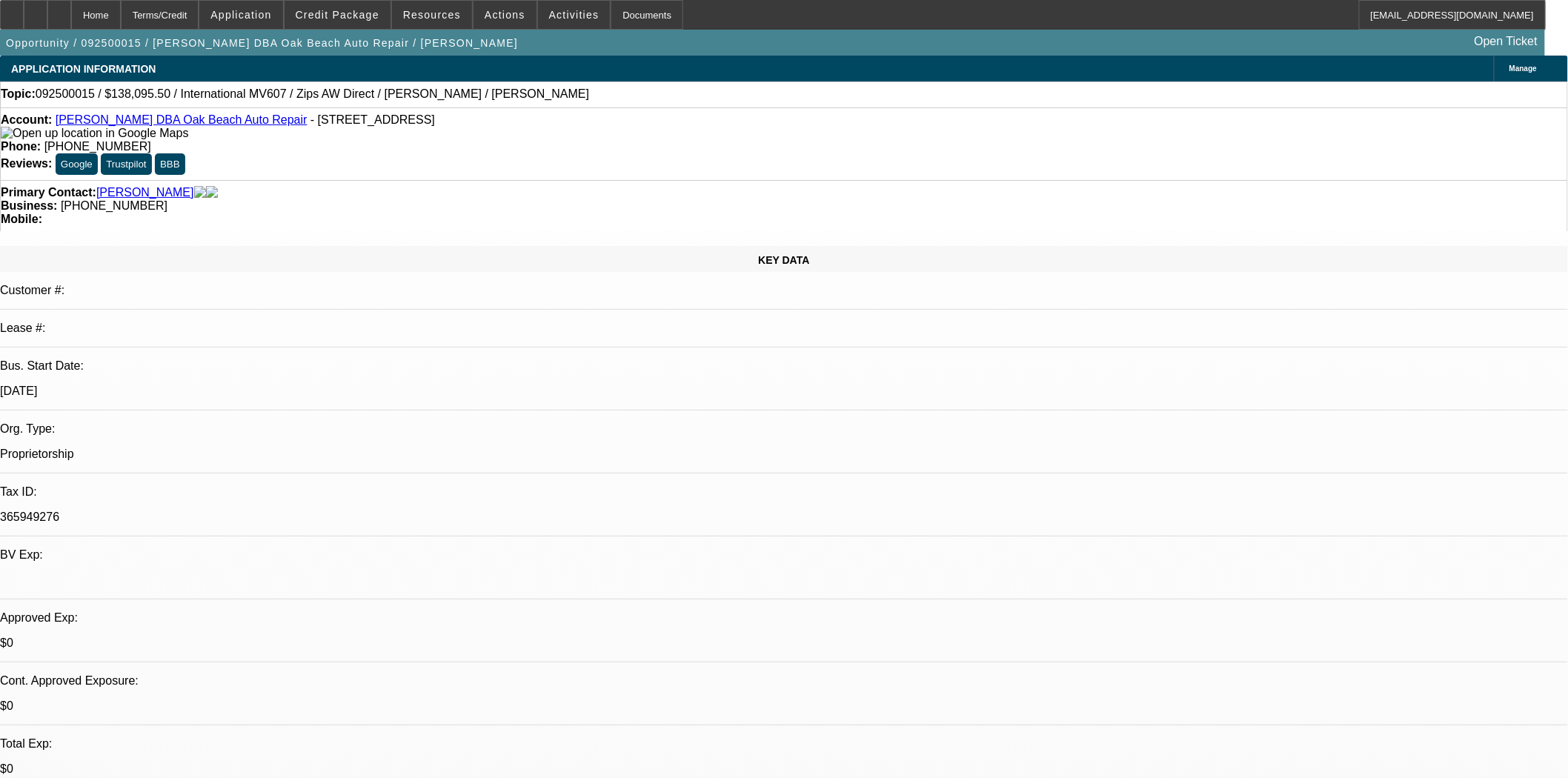
select select "0"
select select "0.1"
select select "5"
select select "0"
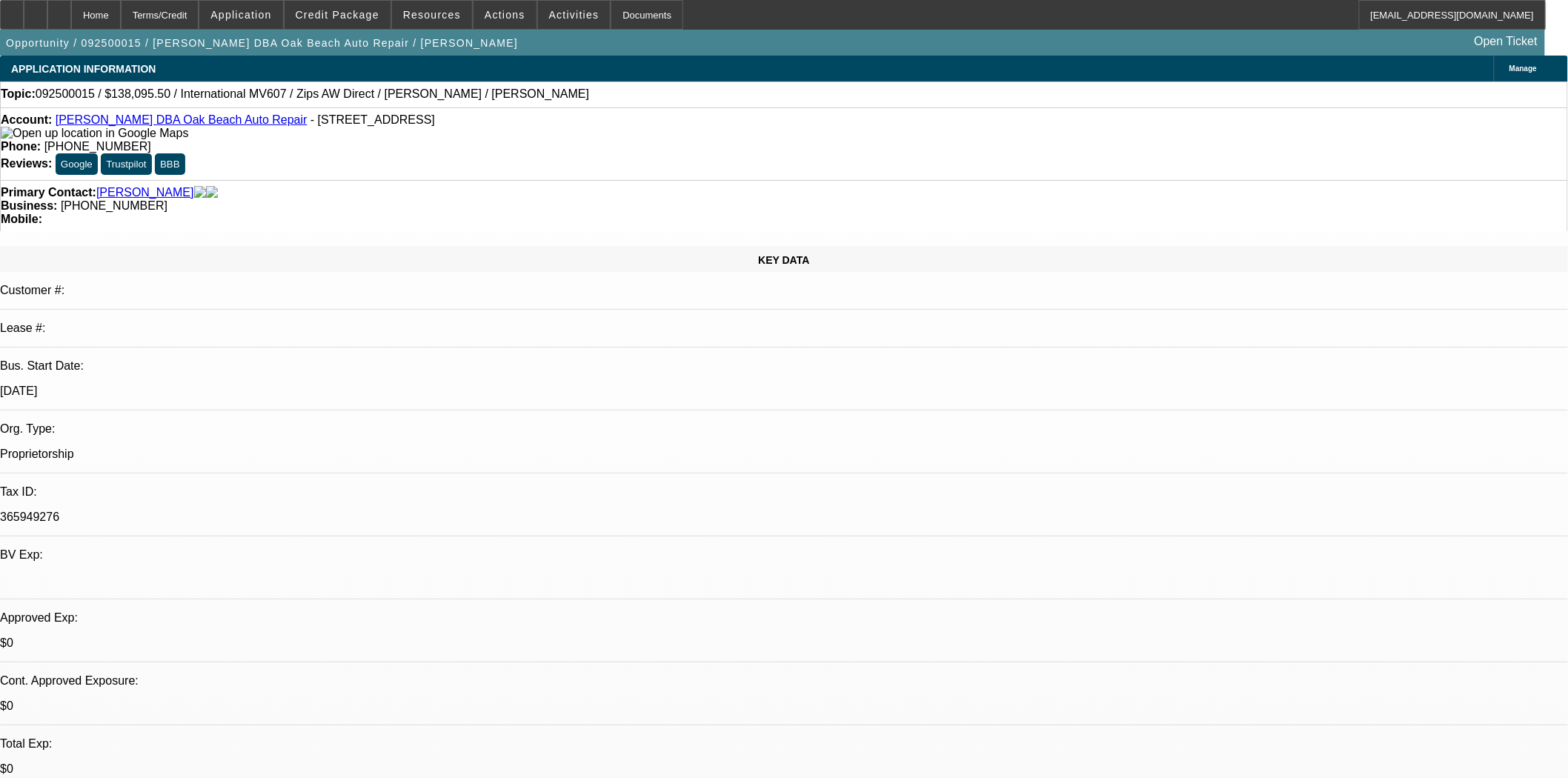
select select "0"
select select "6"
select select "0"
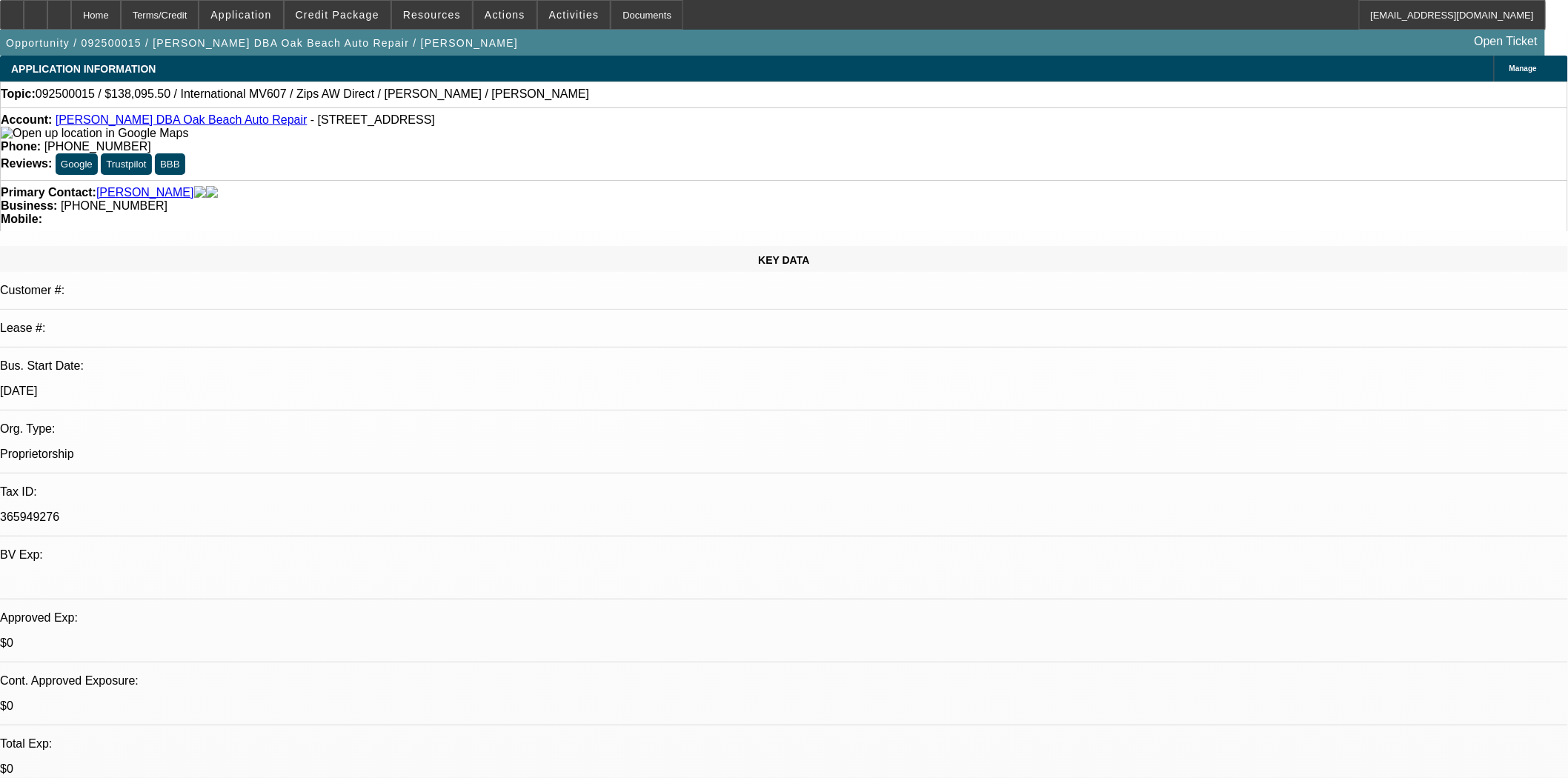
select select "0"
select select "6"
select select "0"
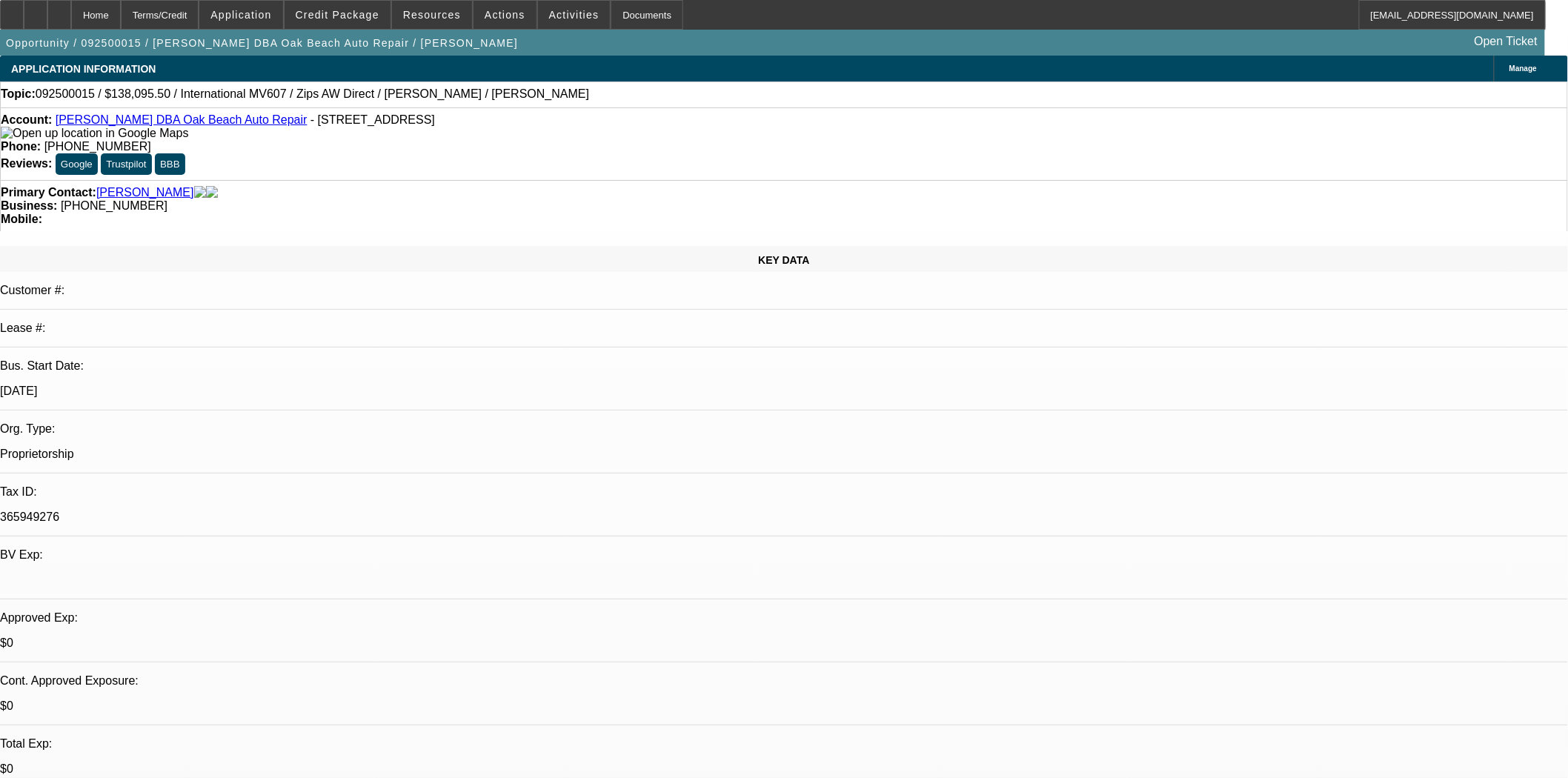
select select "6"
click at [11, 10] on icon at bounding box center [11, 10] width 0 height 0
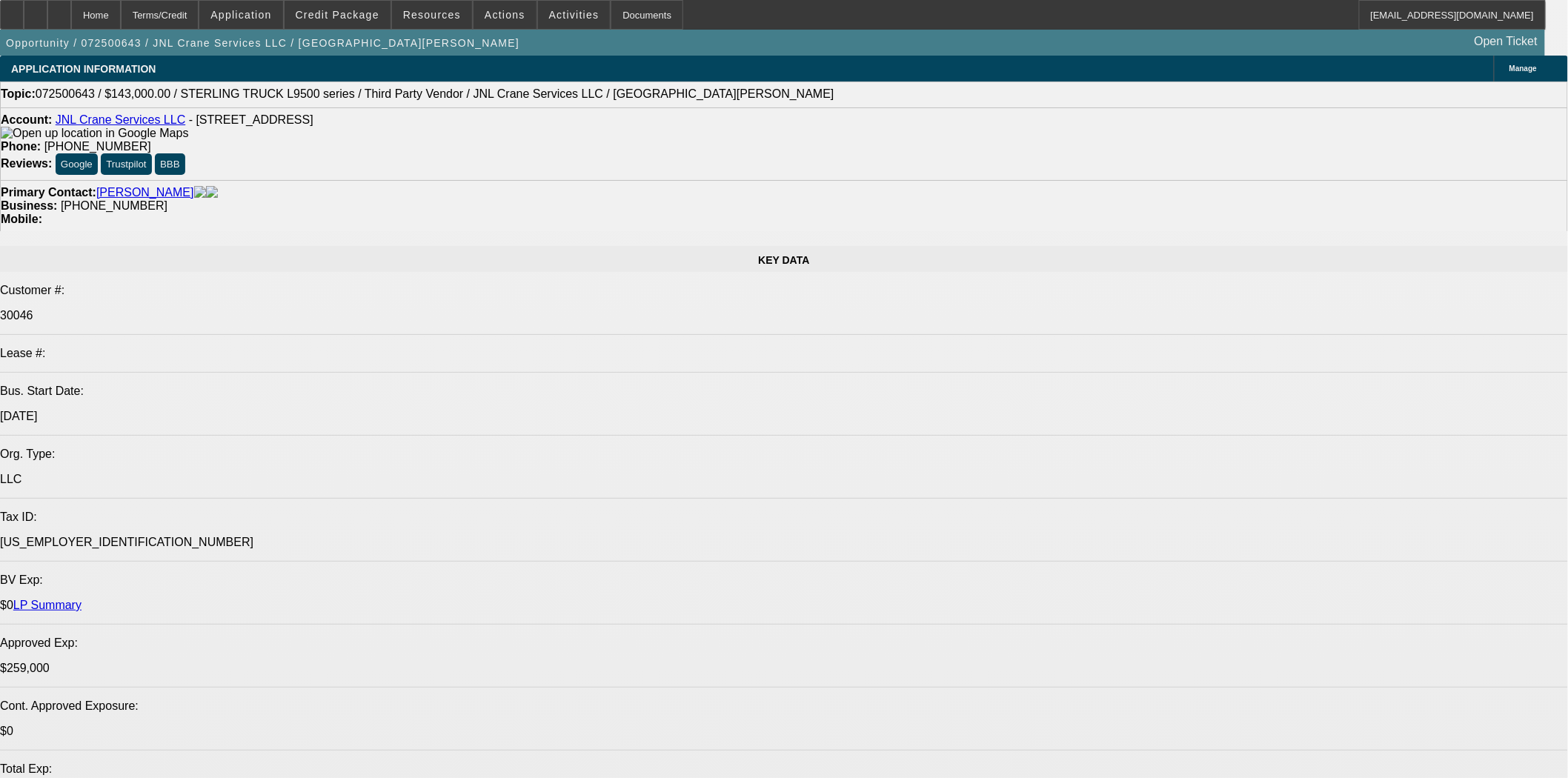
select select "0"
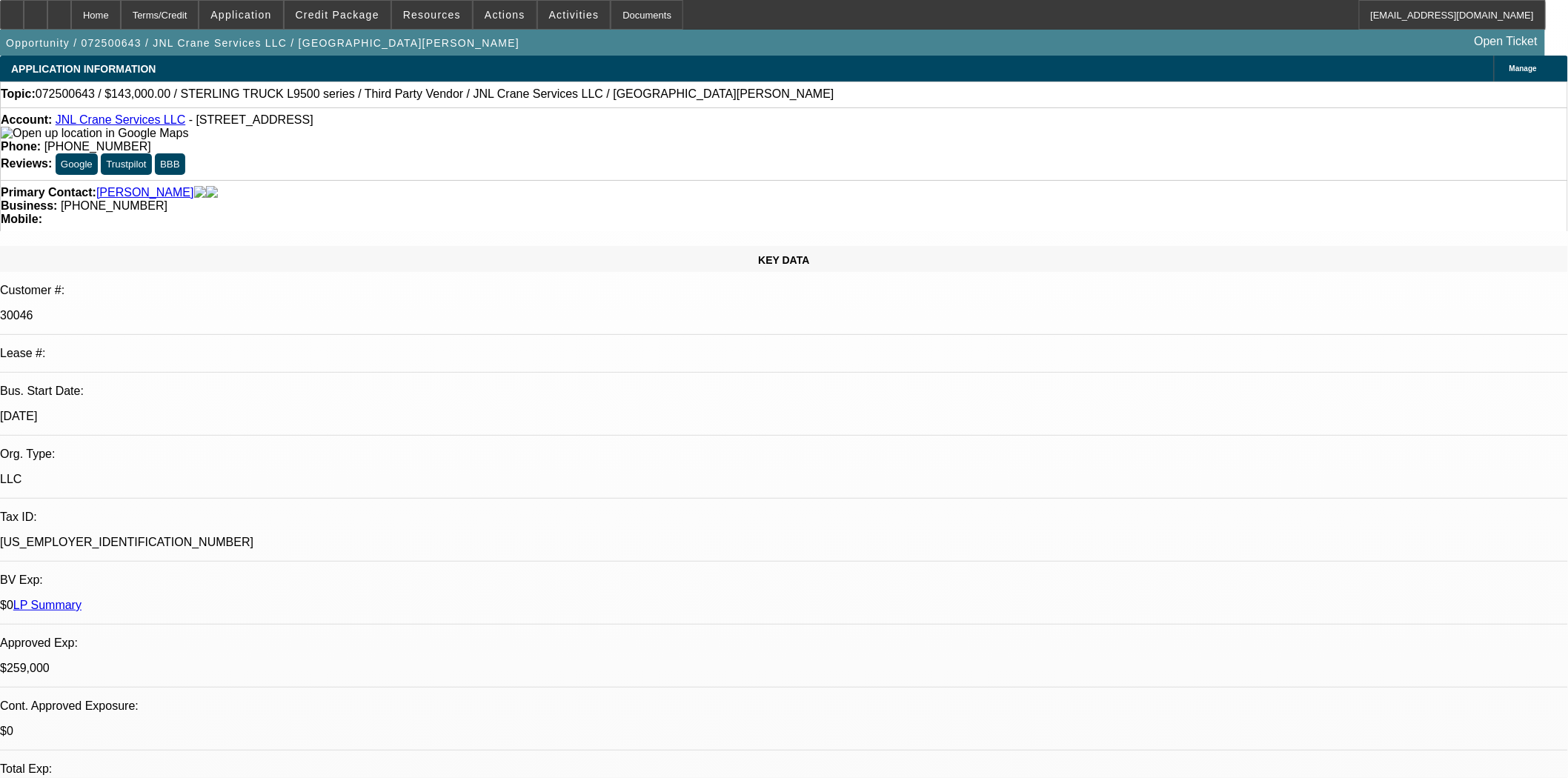
select select "2"
select select "0"
select select "6"
select select "0"
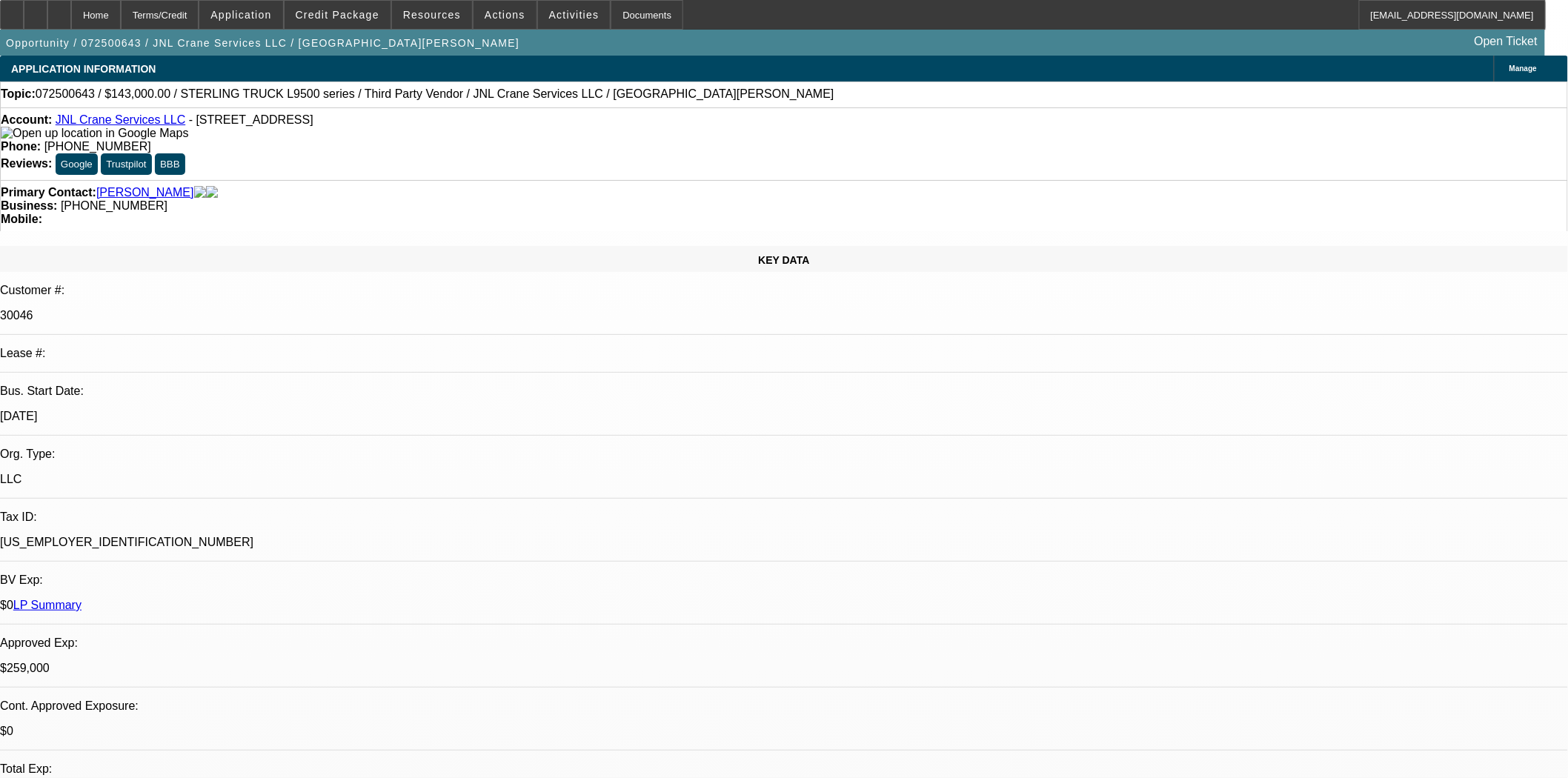
select select "2"
select select "0"
select select "6"
select select "0"
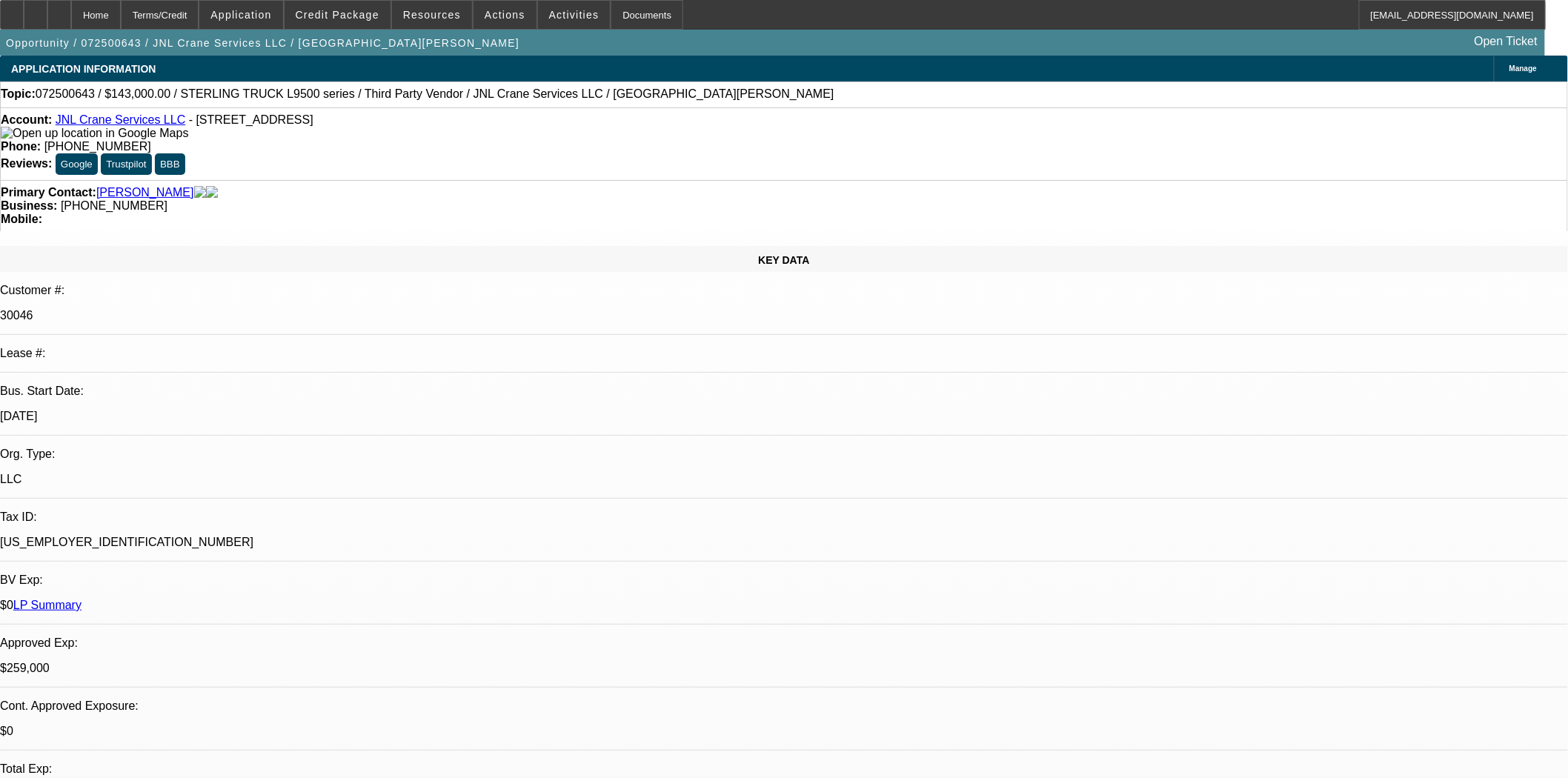
select select "2"
select select "0"
select select "6"
select select "0"
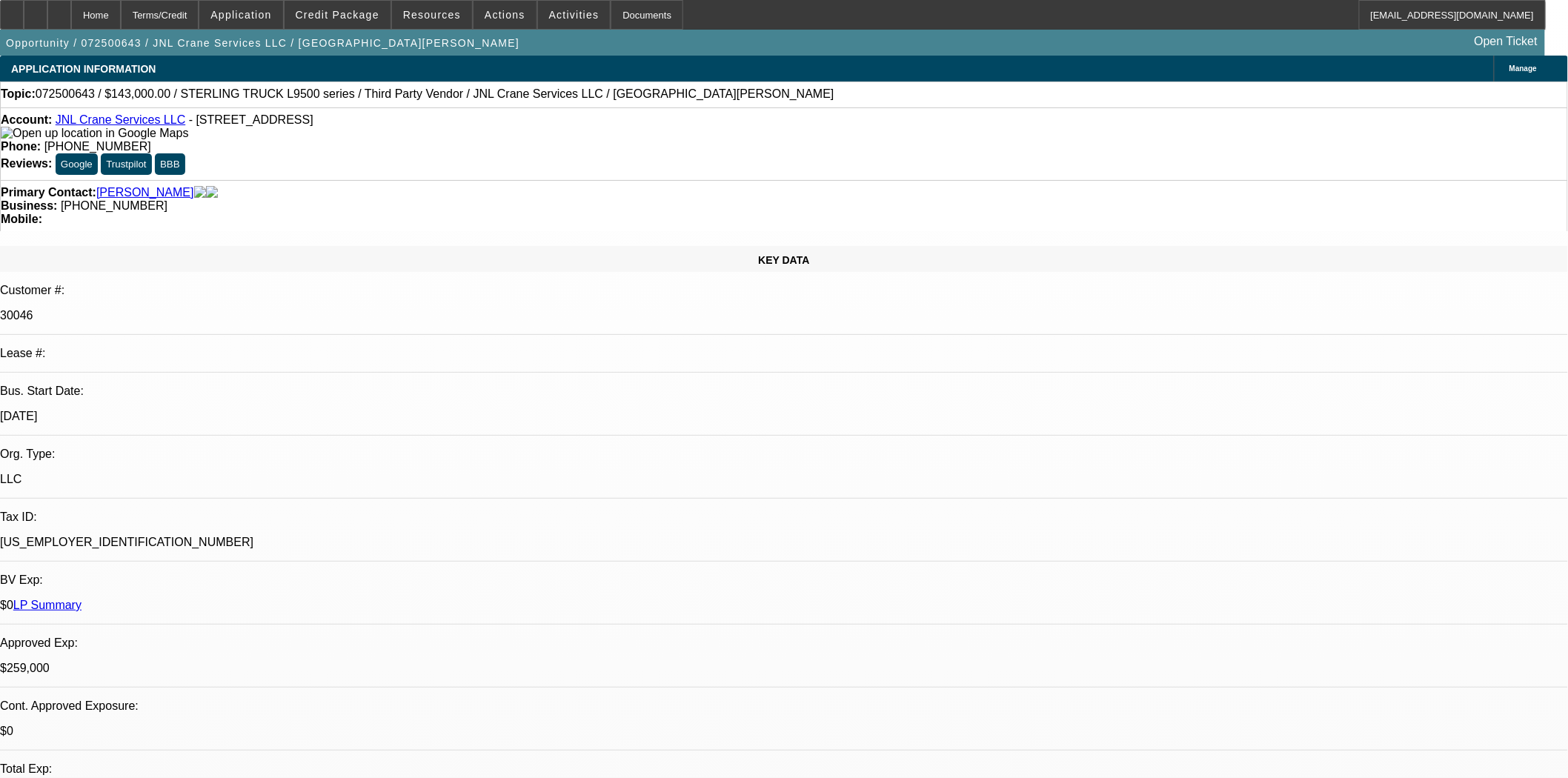
select select "2"
select select "0"
select select "6"
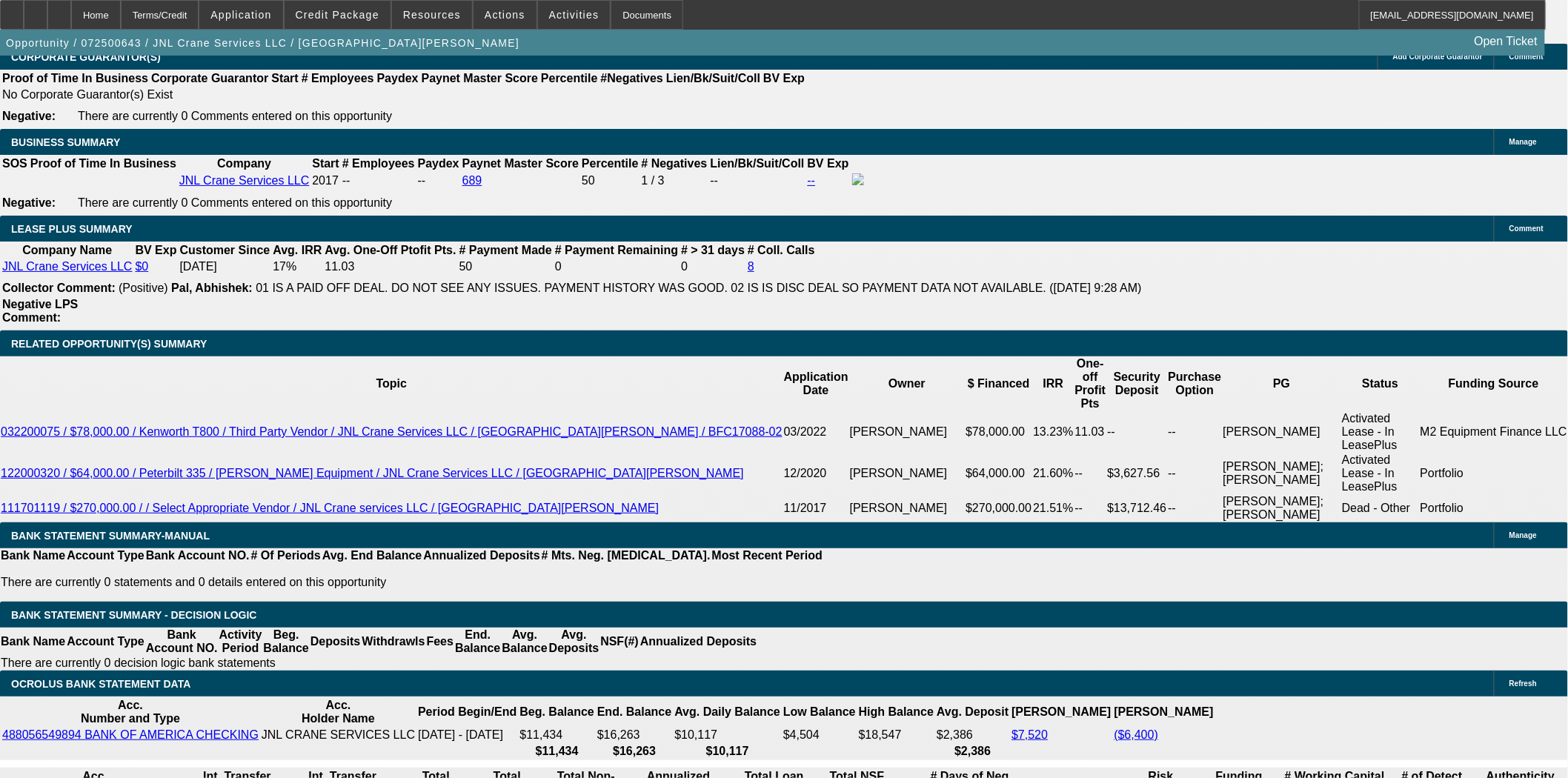
scroll to position [2468, 0]
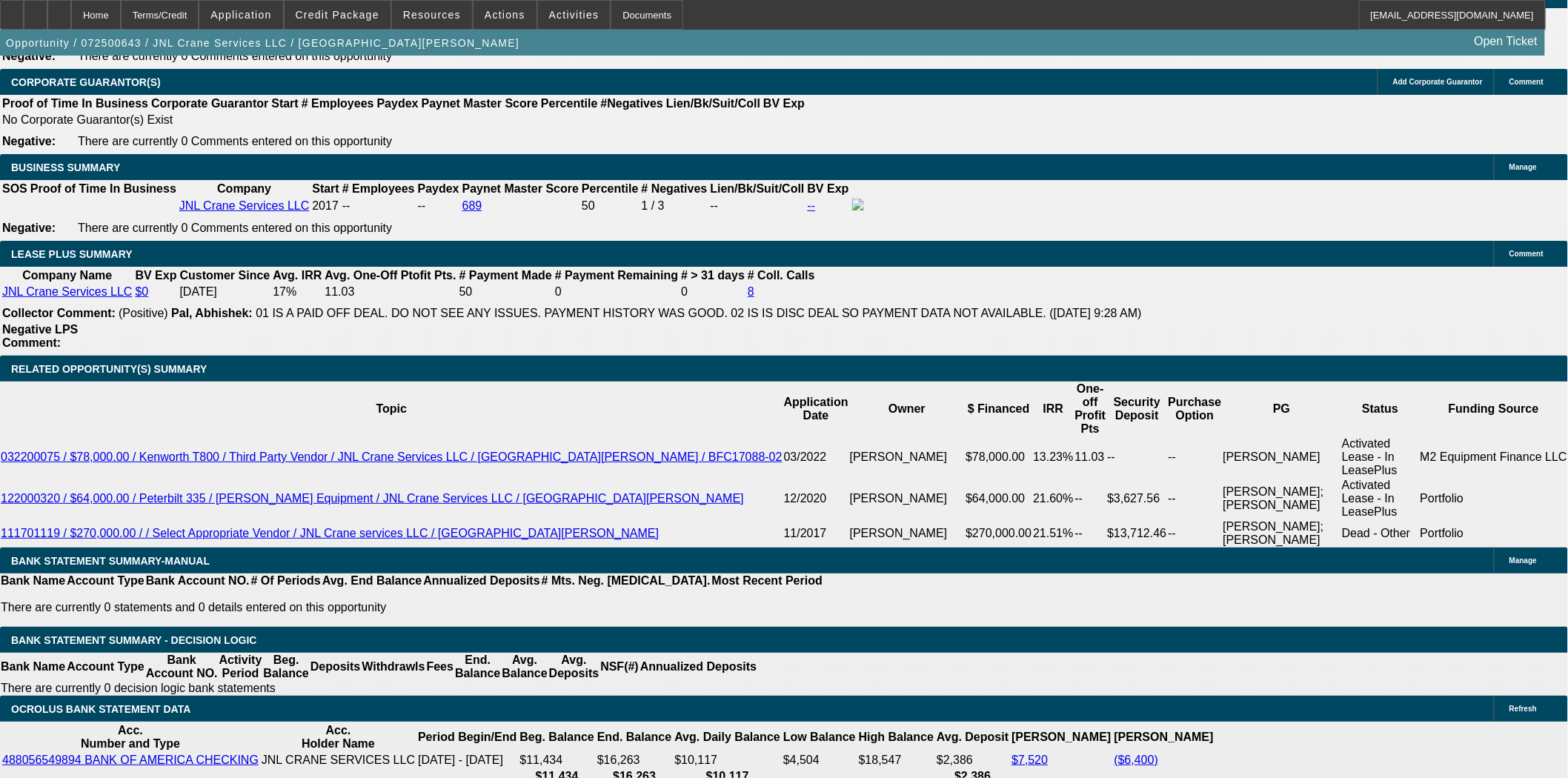
scroll to position [2305, 0]
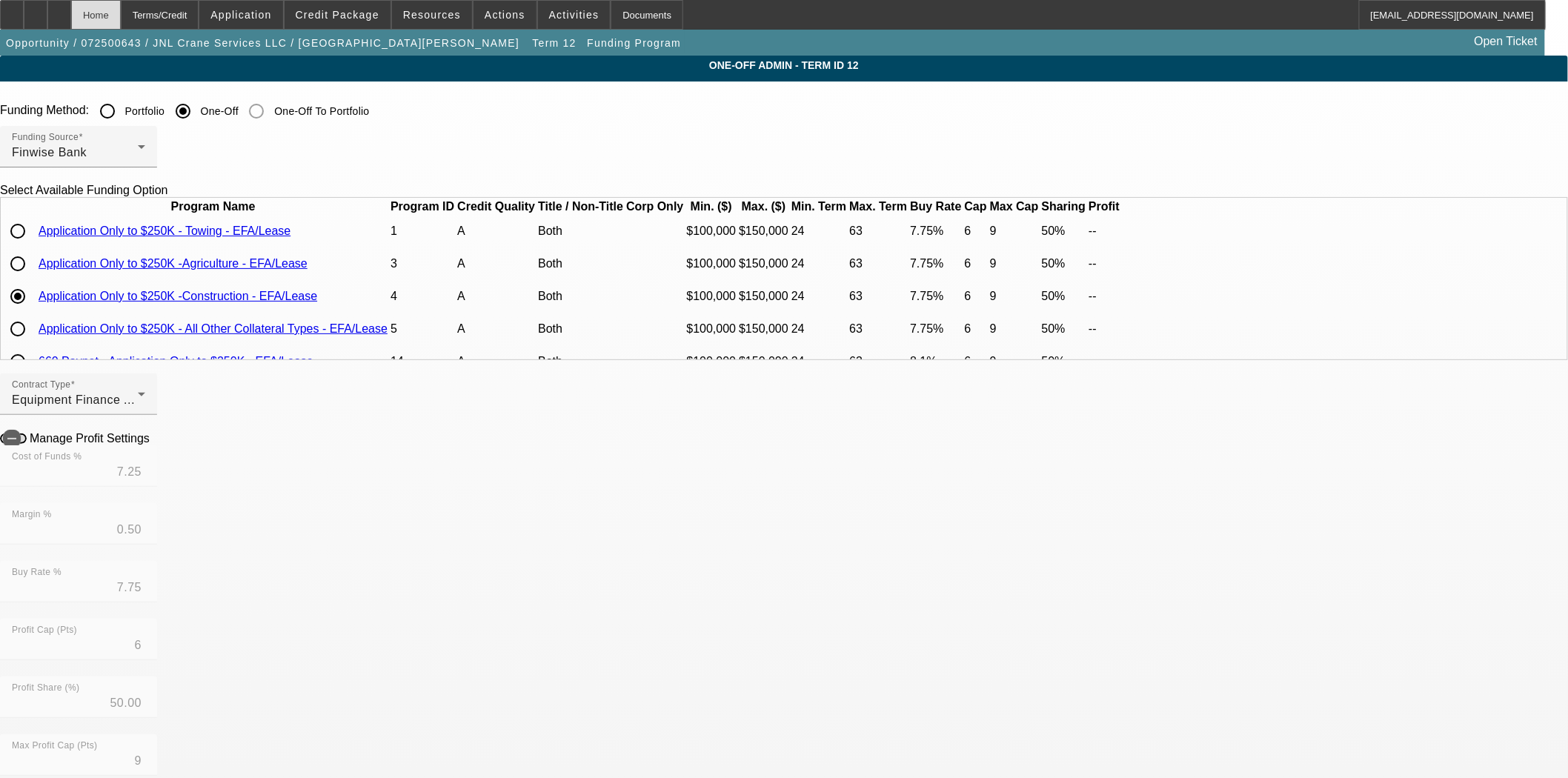
click at [120, 18] on div "Home" at bounding box center [96, 15] width 50 height 29
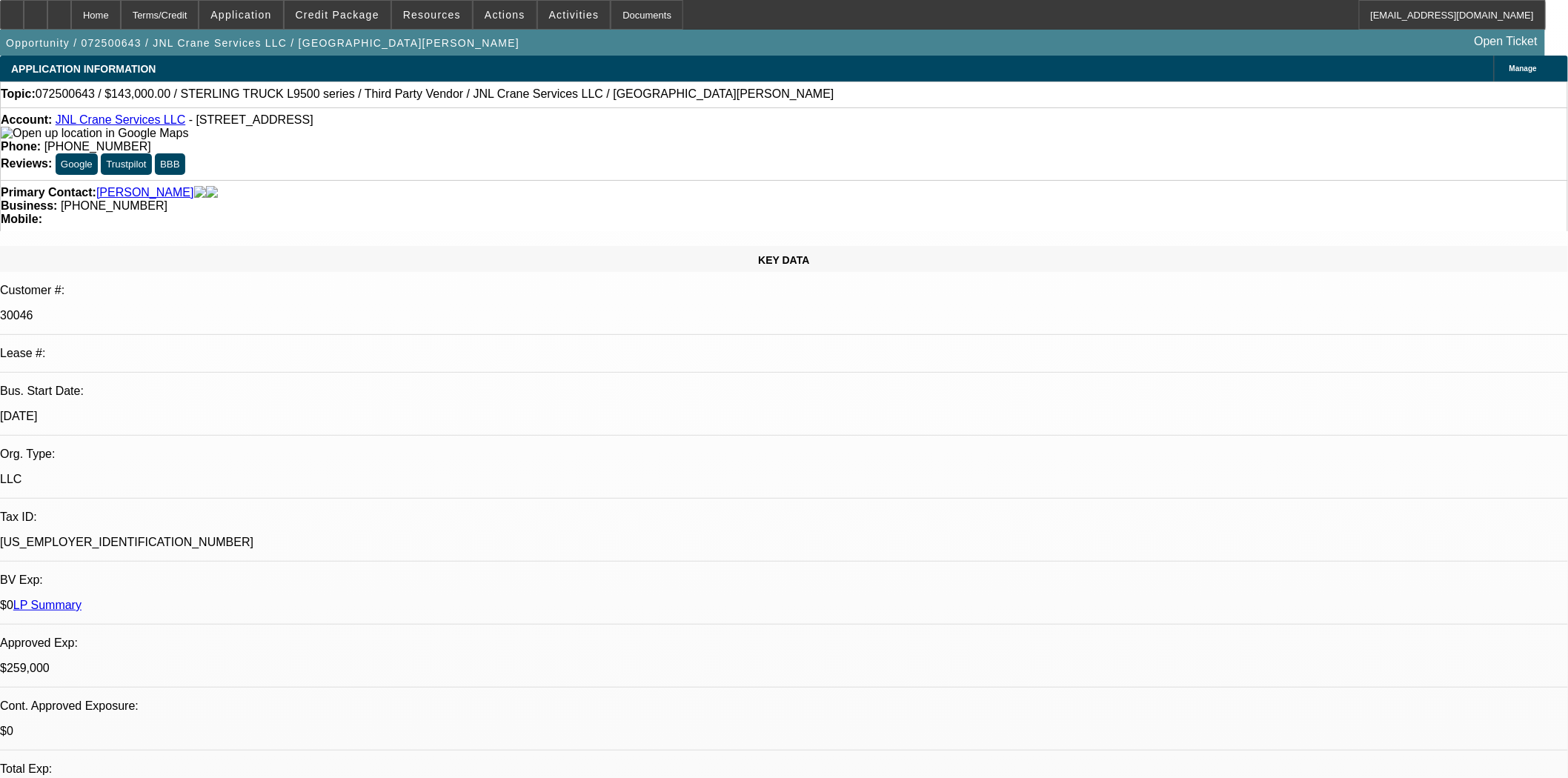
select select "0"
select select "2"
select select "0"
select select "6"
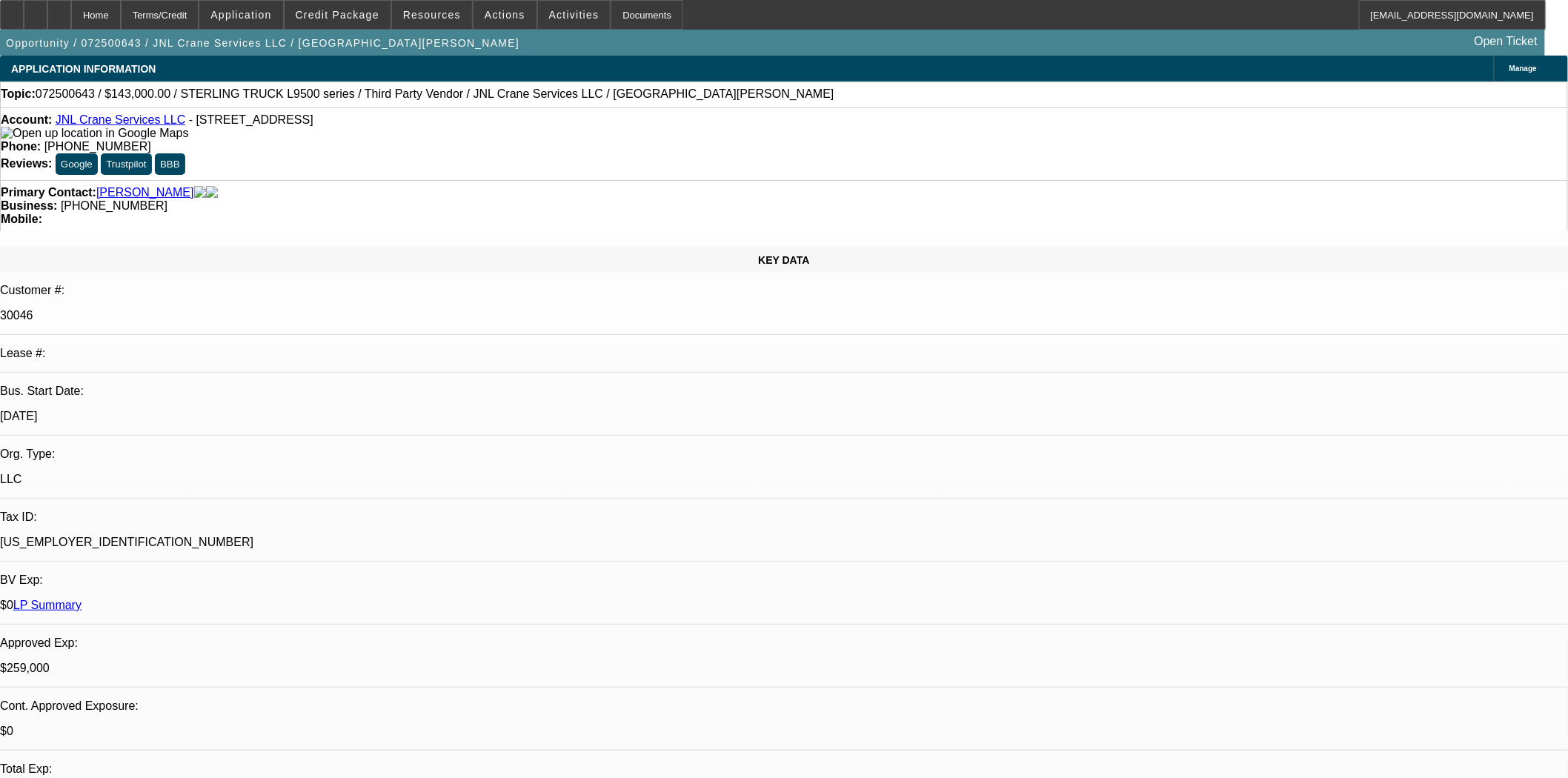
select select "0"
select select "2"
select select "0"
select select "6"
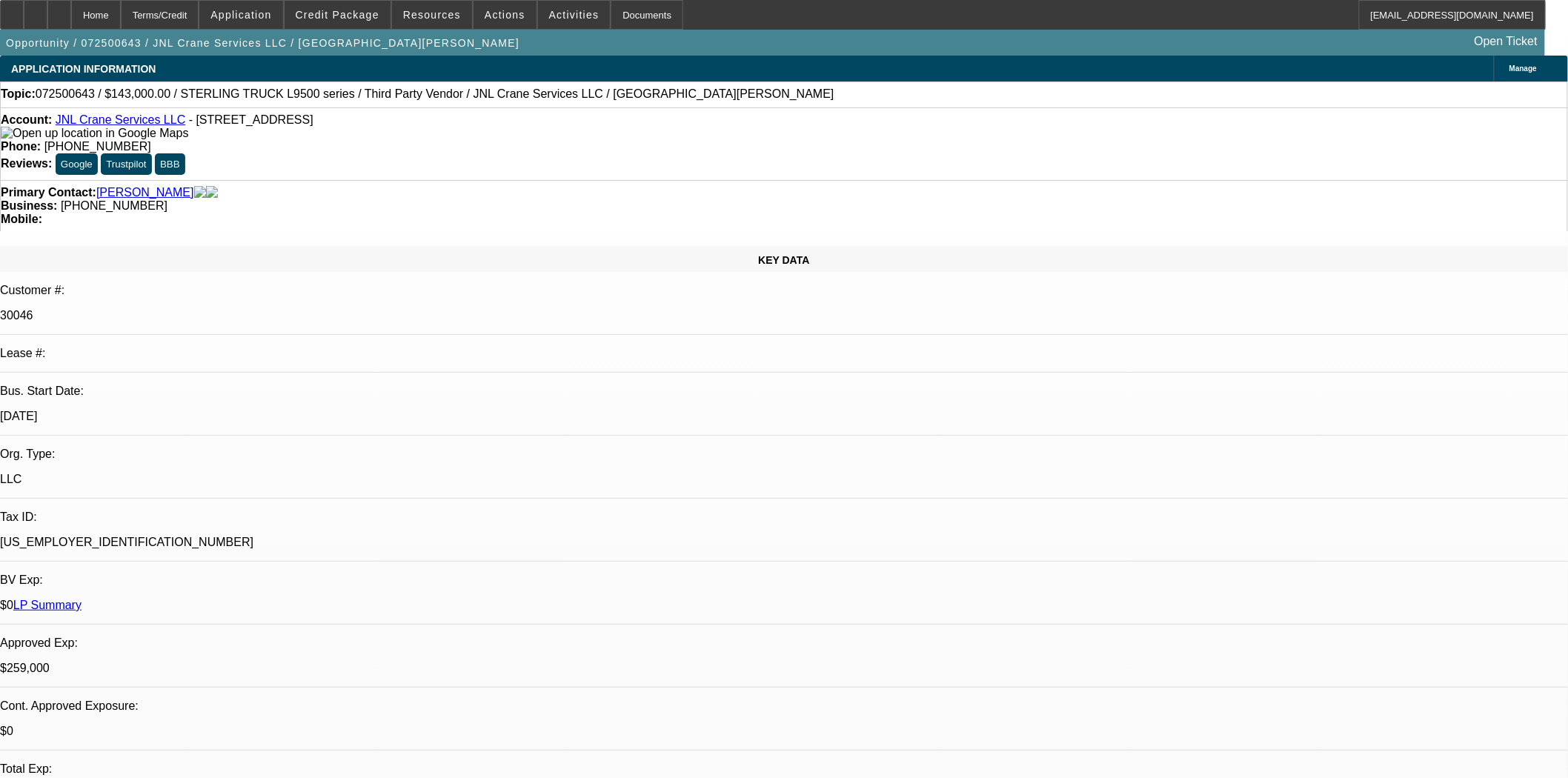
select select "0"
select select "2"
select select "0"
select select "6"
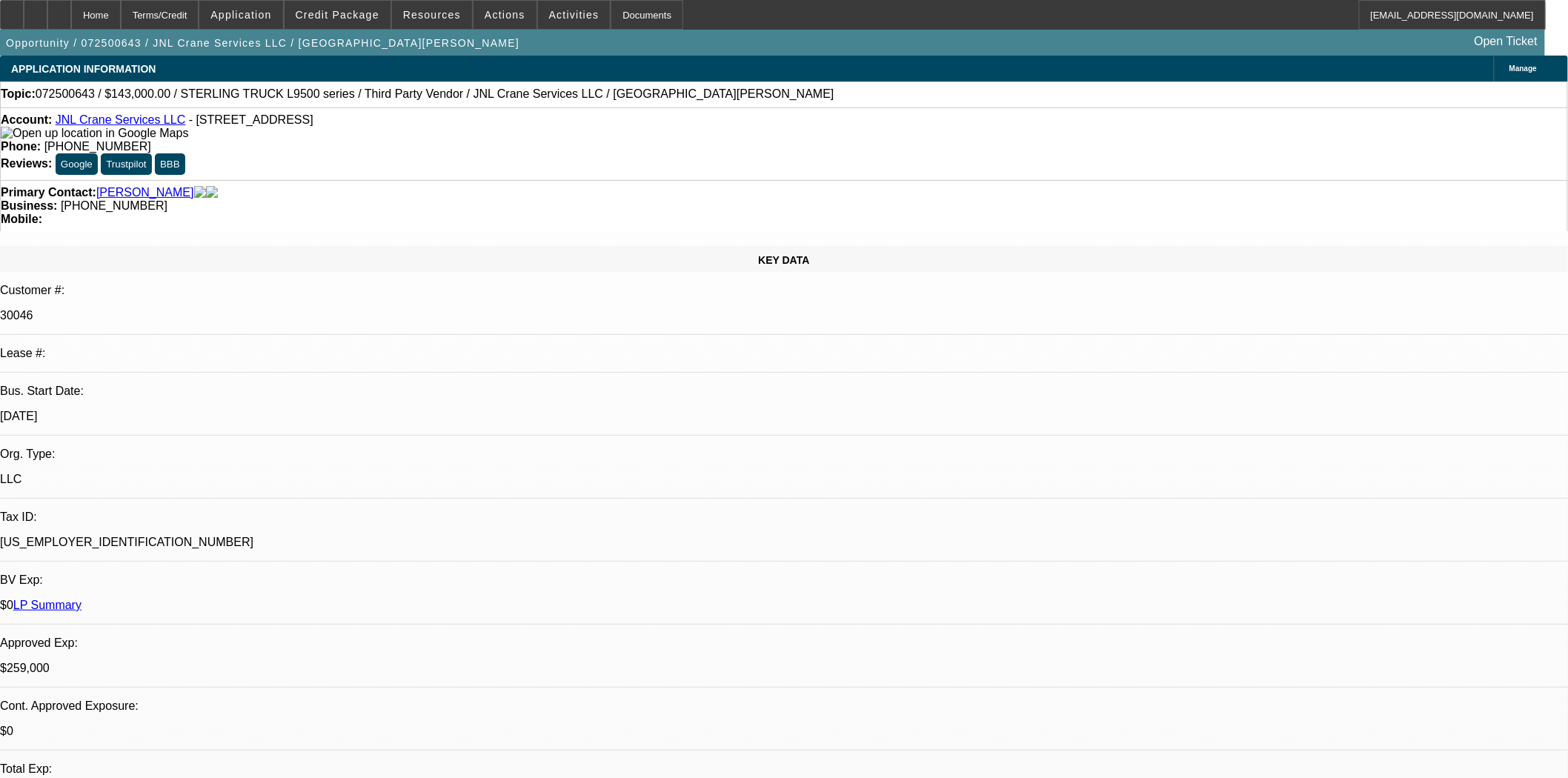
select select "0"
select select "2"
select select "0"
select select "6"
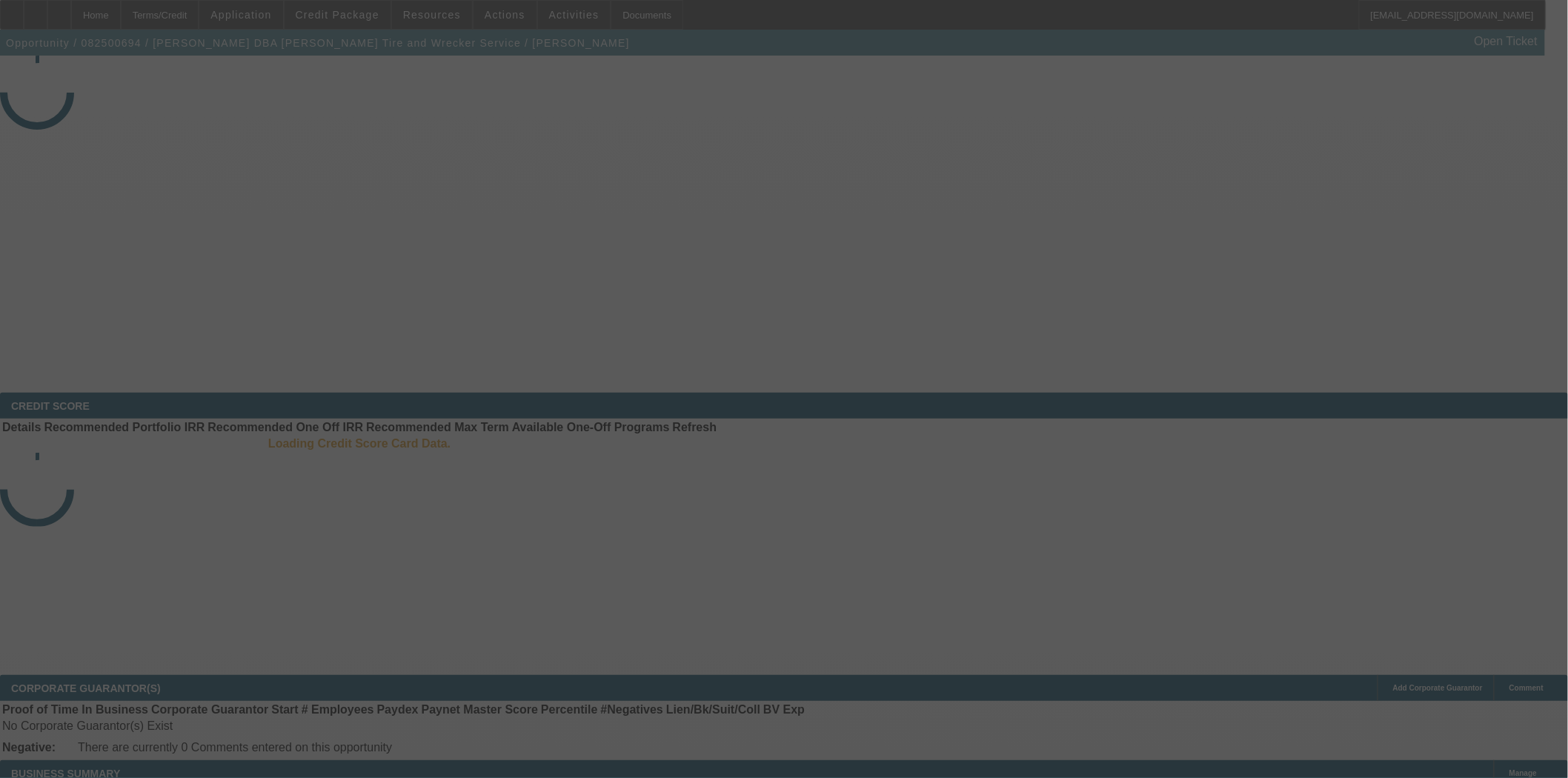
select select "4"
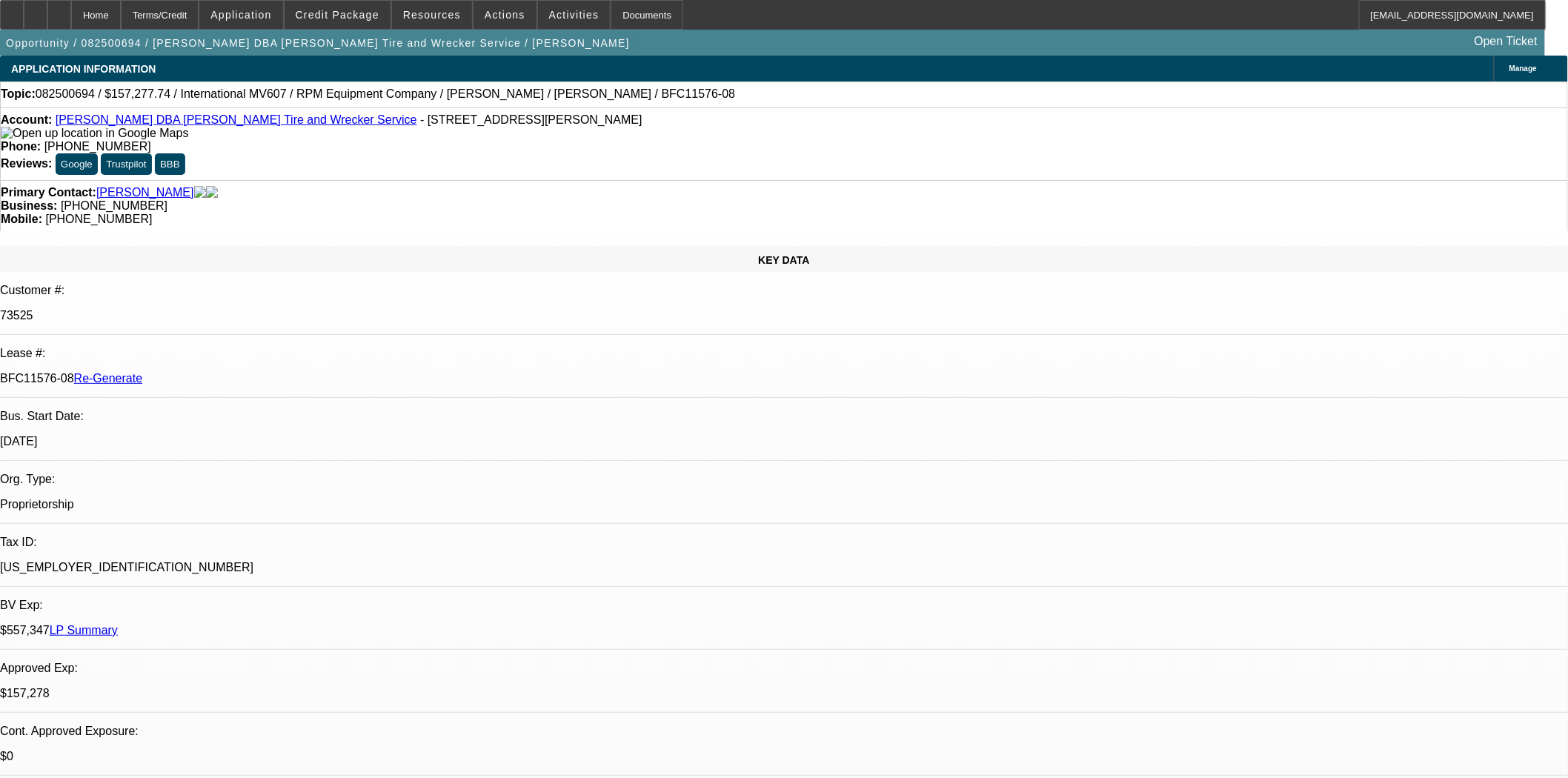
select select "0"
select select "2"
select select "0"
select select "6"
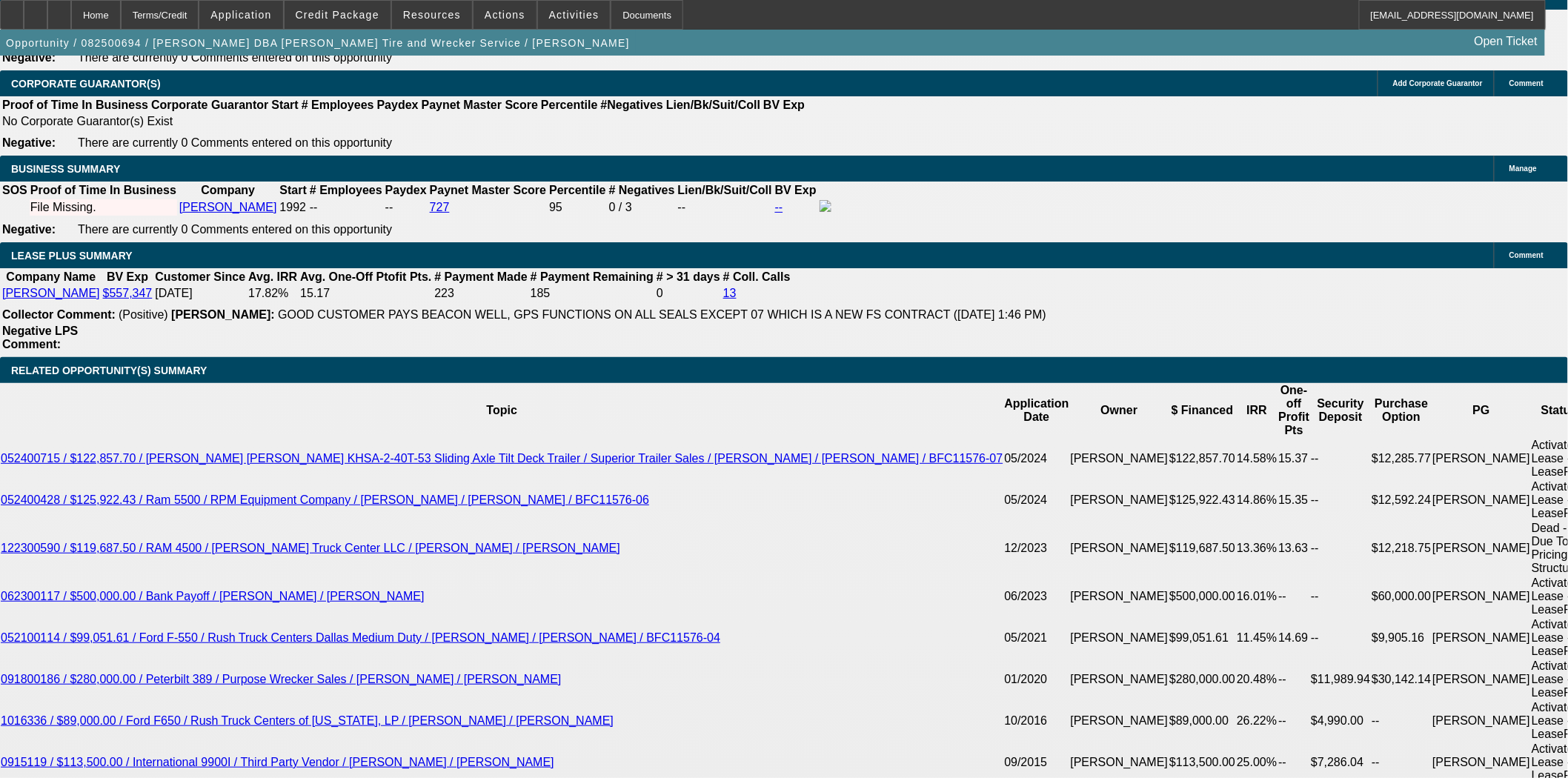
scroll to position [2551, 0]
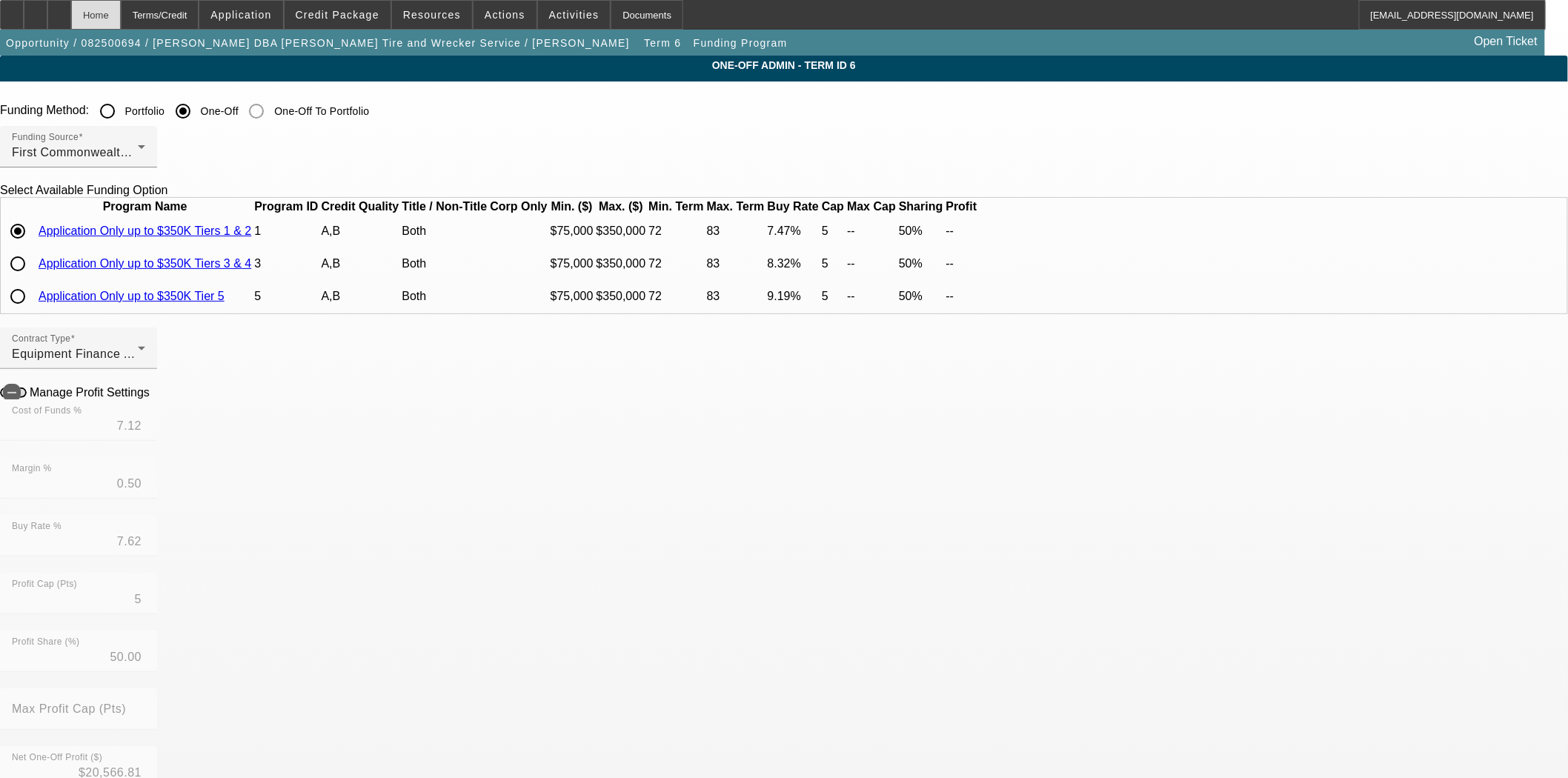
click at [120, 11] on div "Home" at bounding box center [96, 15] width 50 height 29
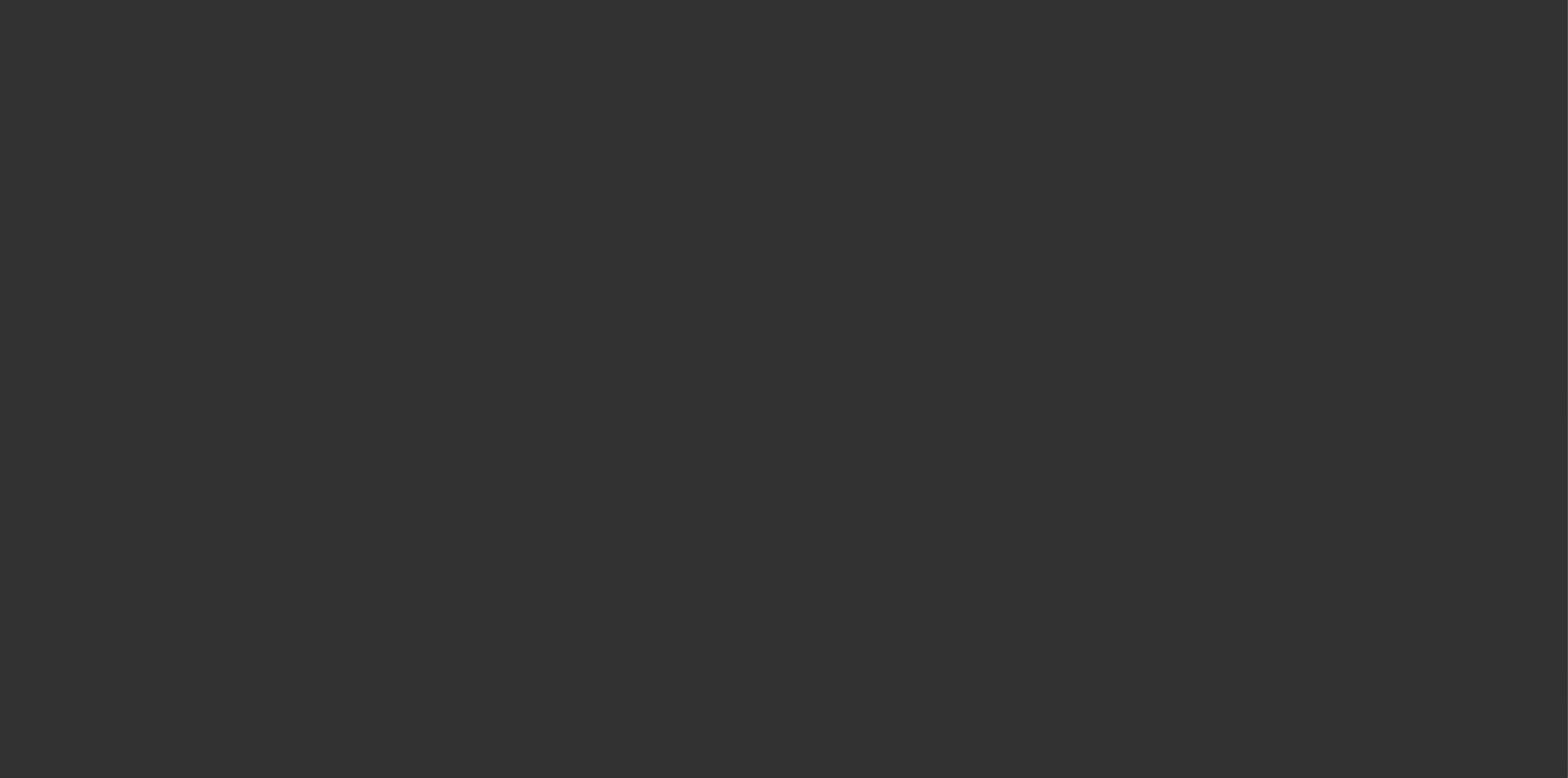
select select "4"
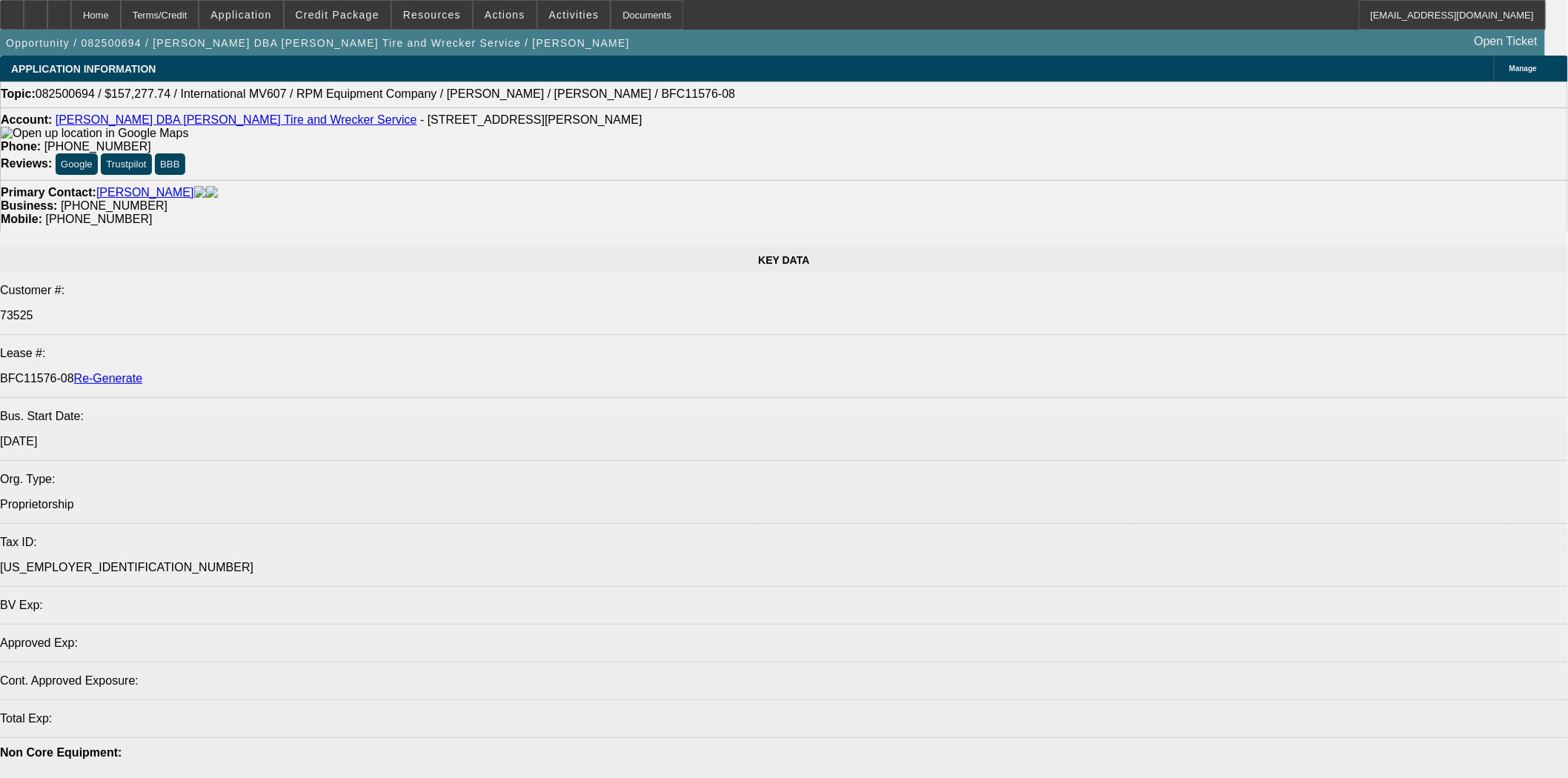
select select "0"
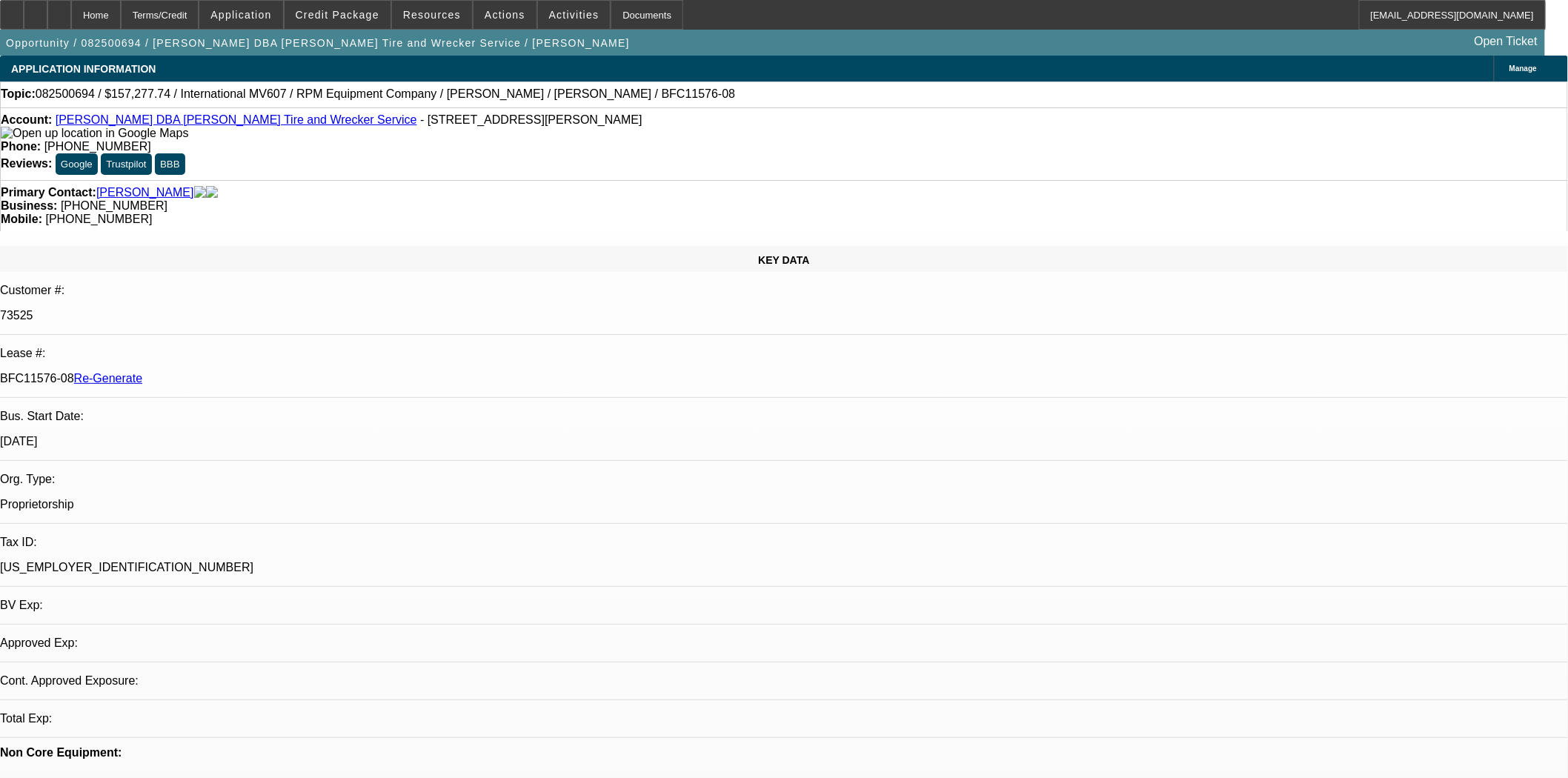
select select "0"
select select "2"
select select "0"
select select "6"
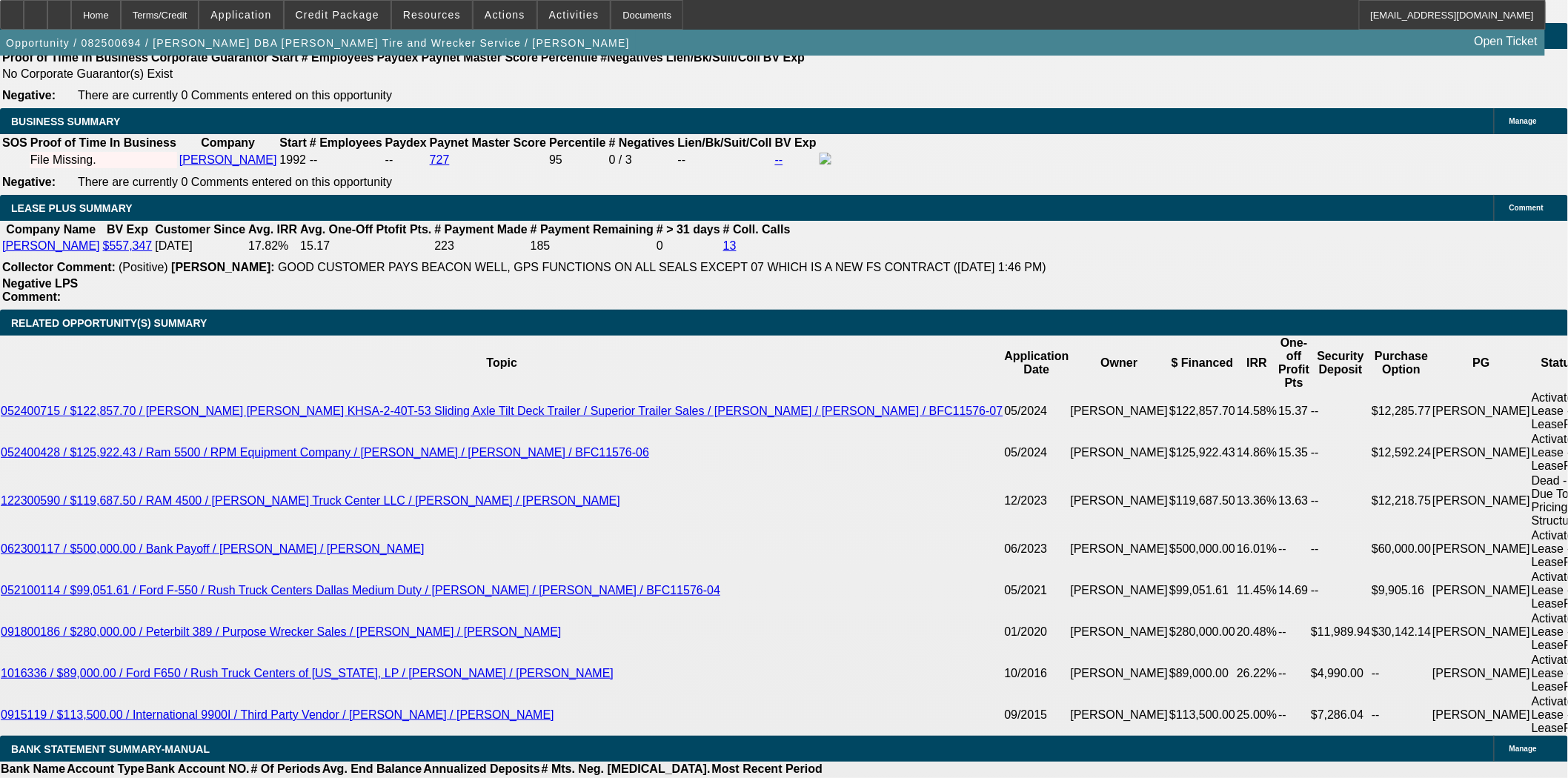
scroll to position [2468, 0]
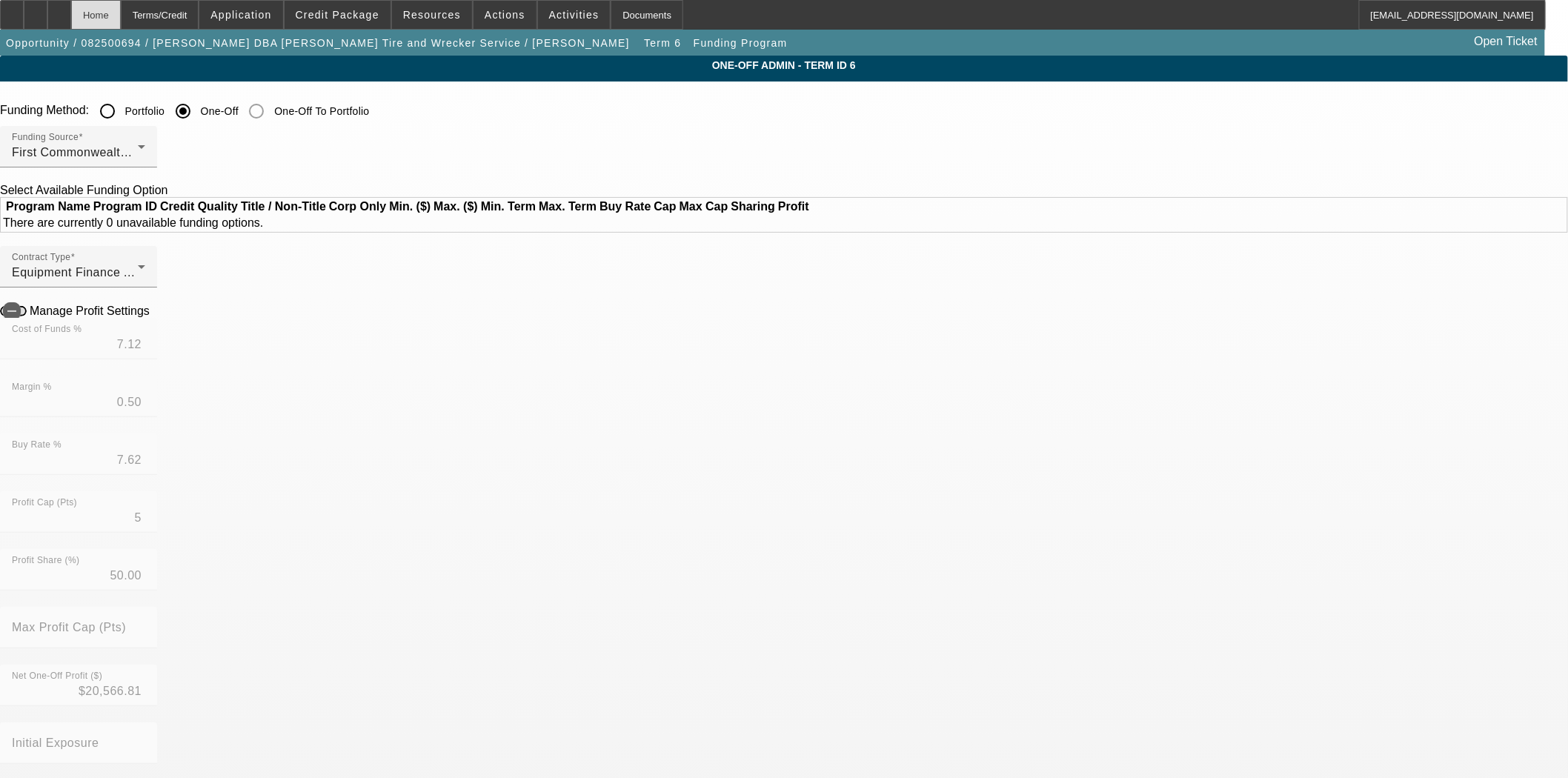
click at [120, 26] on div "Home" at bounding box center [96, 15] width 50 height 29
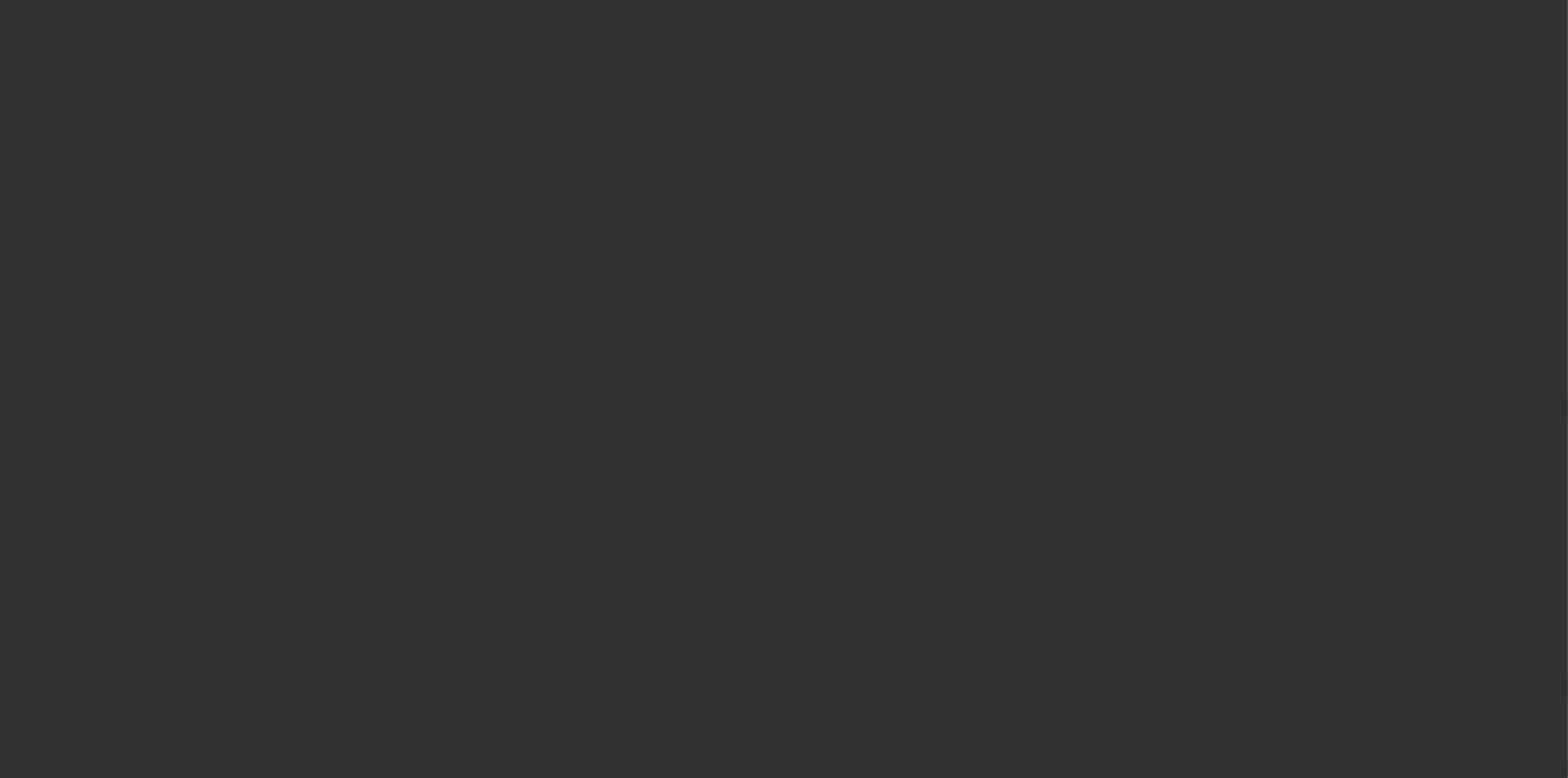
select select "4"
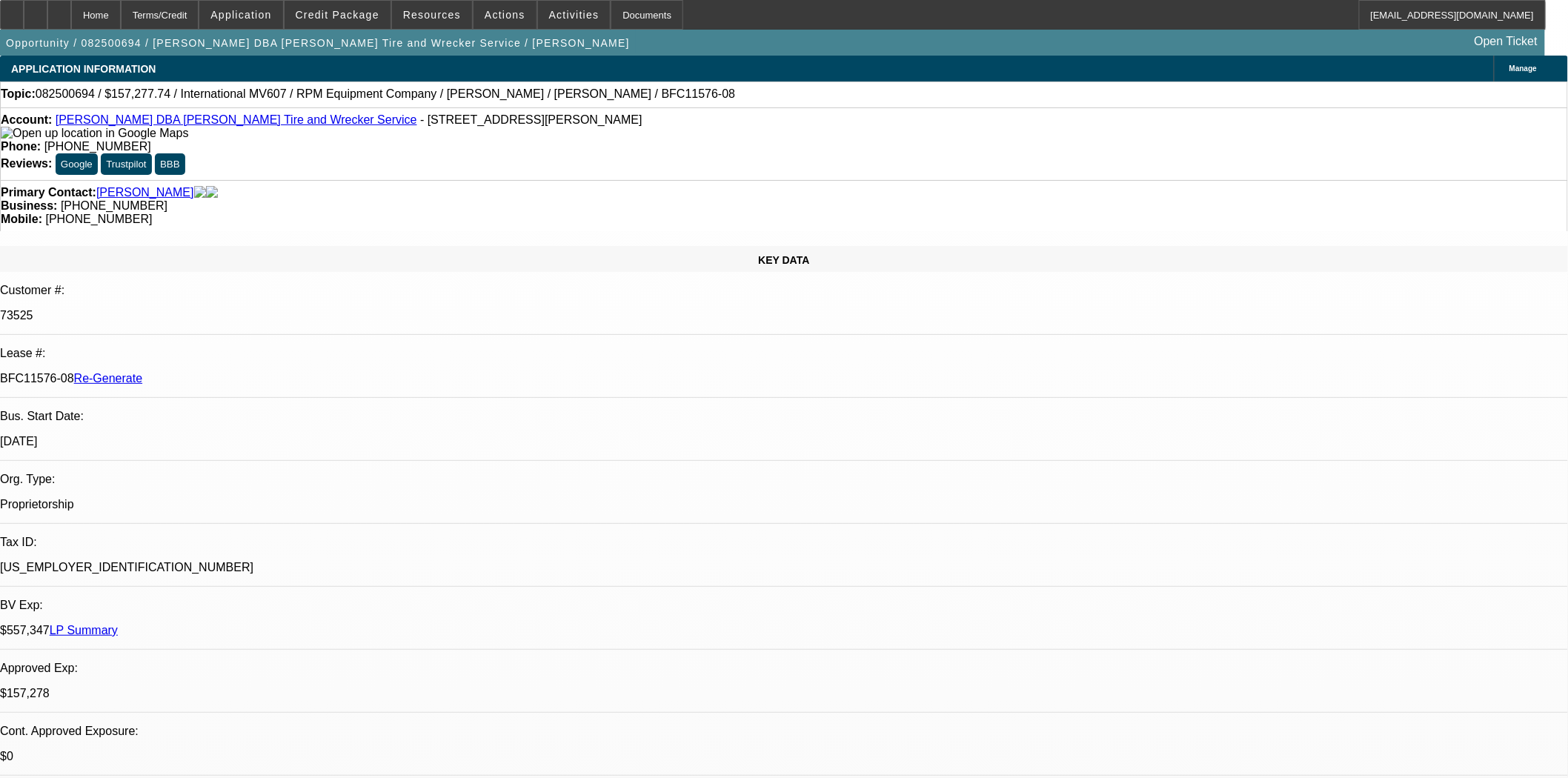
select select "0"
select select "2"
select select "0"
select select "6"
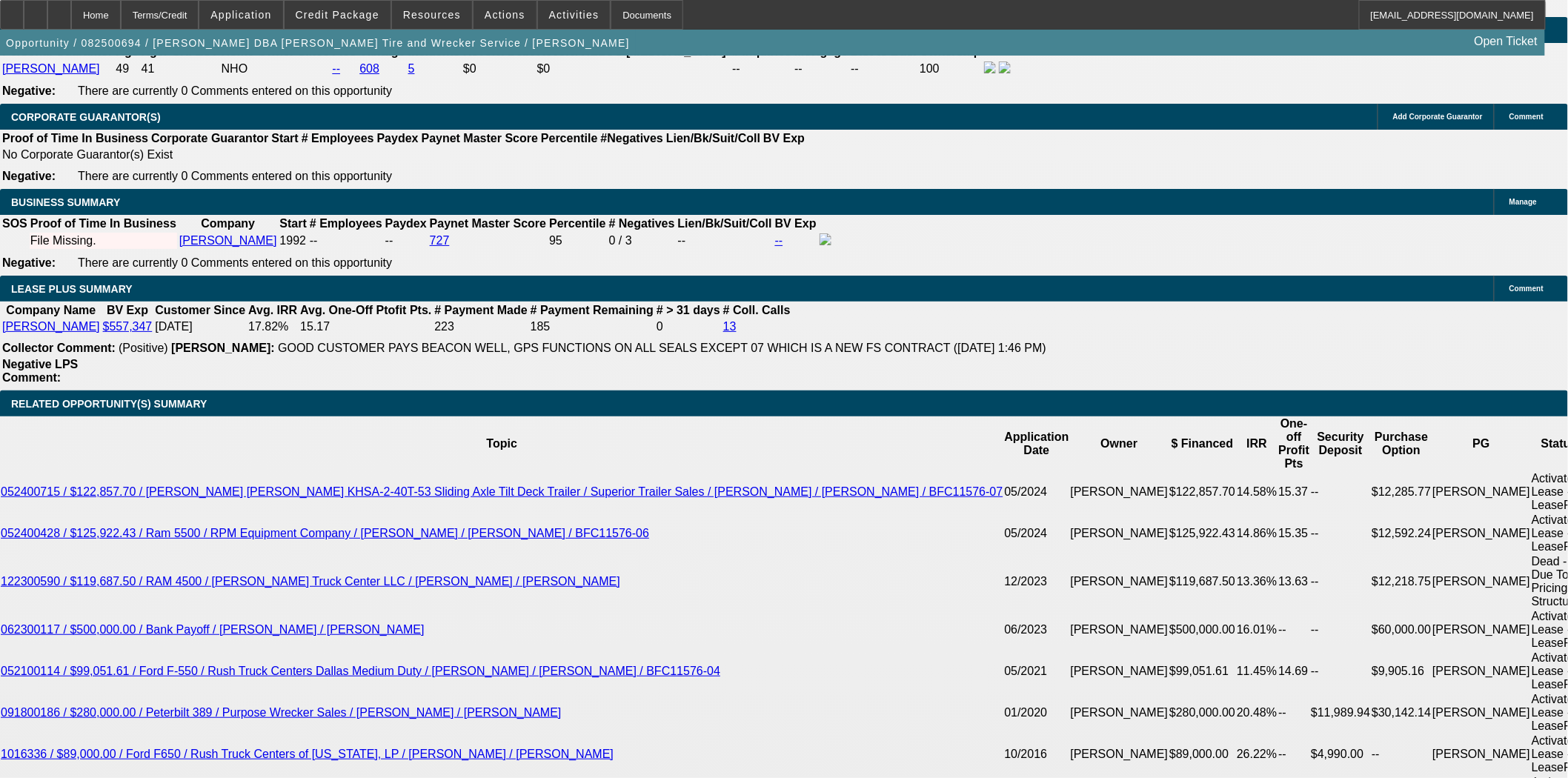
scroll to position [2386, 0]
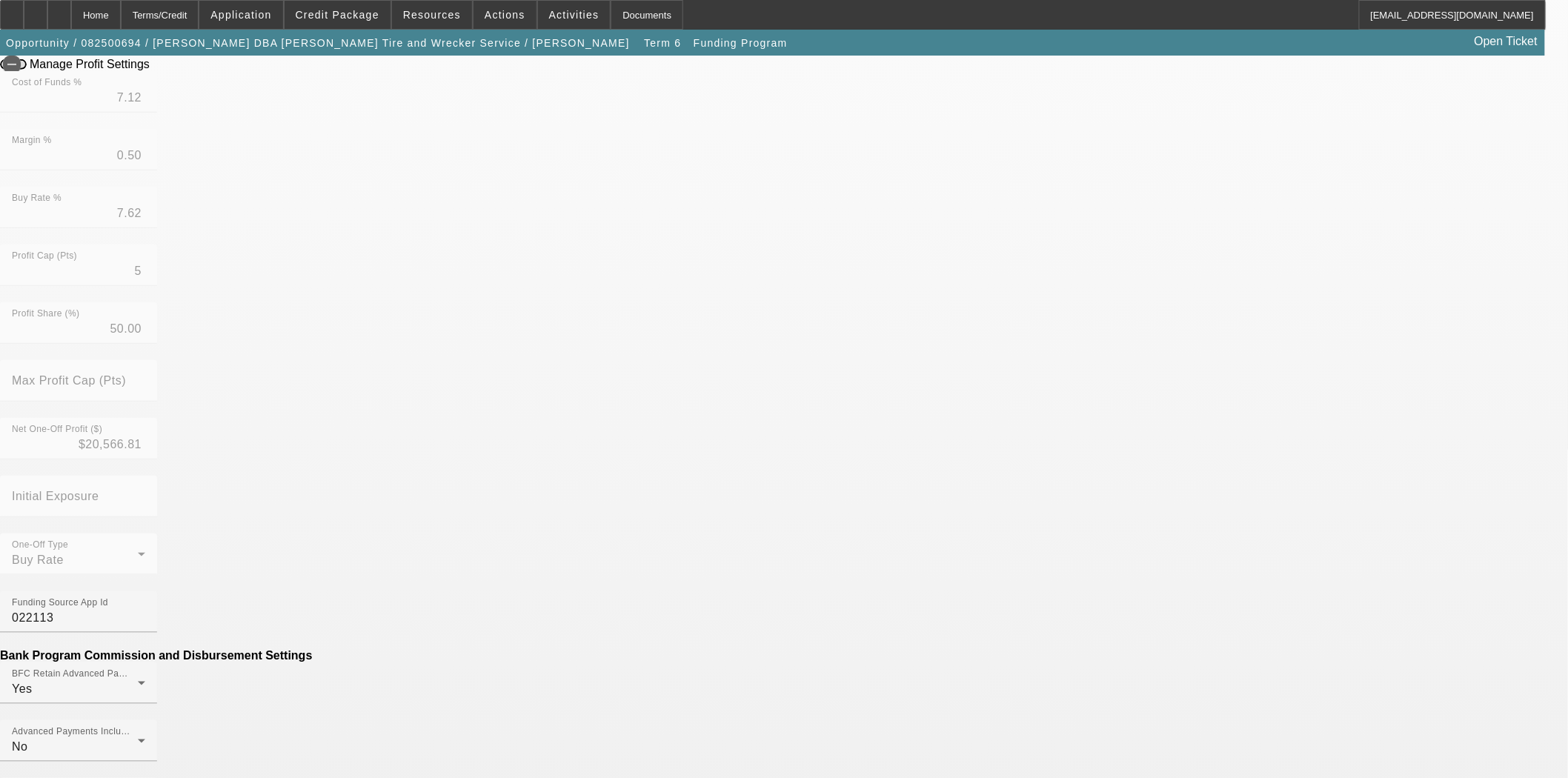
scroll to position [329, 0]
click at [627, 477] on div at bounding box center [784, 389] width 1568 height 778
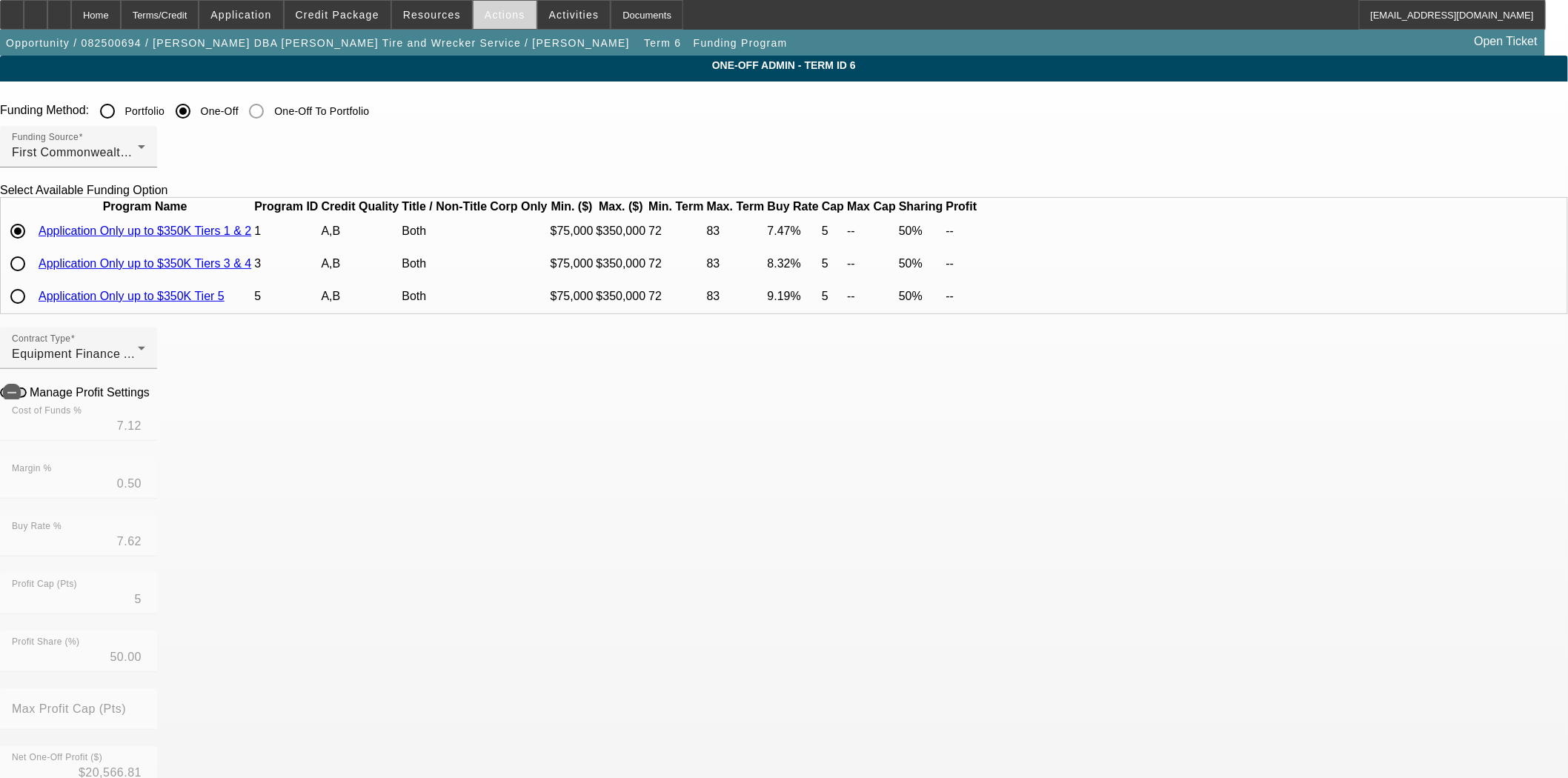
click at [478, 15] on span at bounding box center [505, 14] width 63 height 35
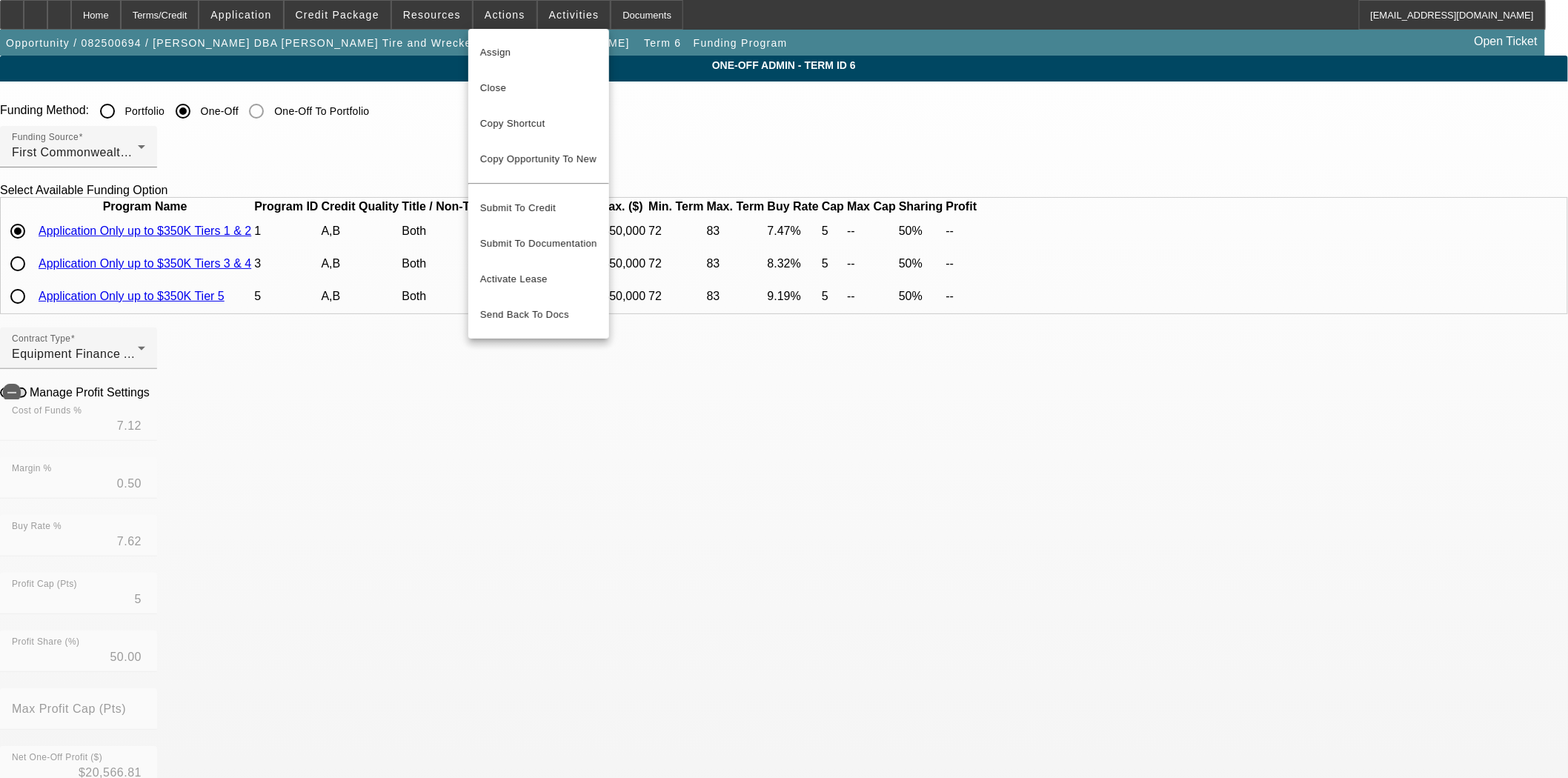
click at [443, 11] on div at bounding box center [784, 389] width 1568 height 778
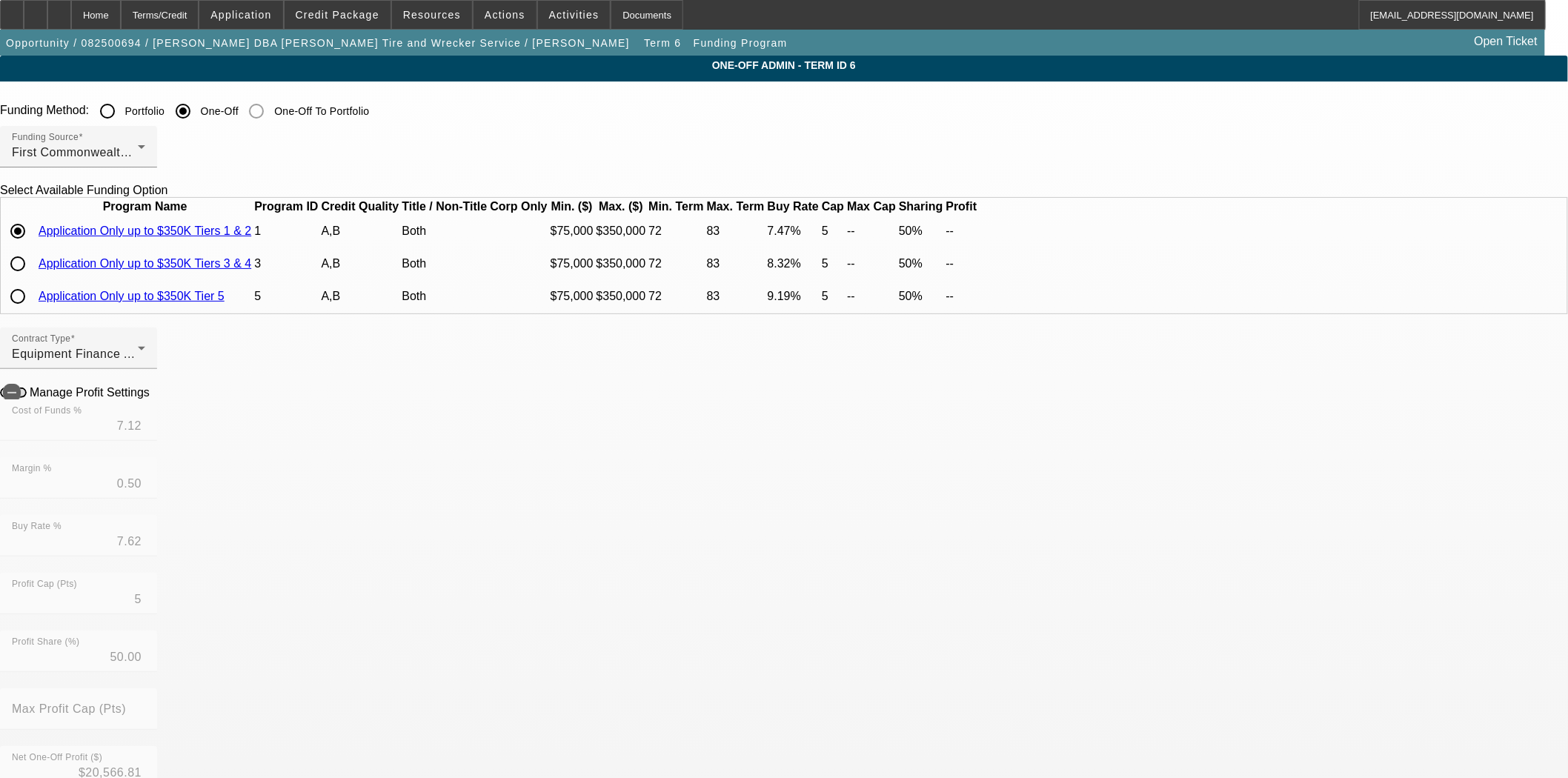
click at [443, 11] on span "Resources" at bounding box center [432, 15] width 58 height 11
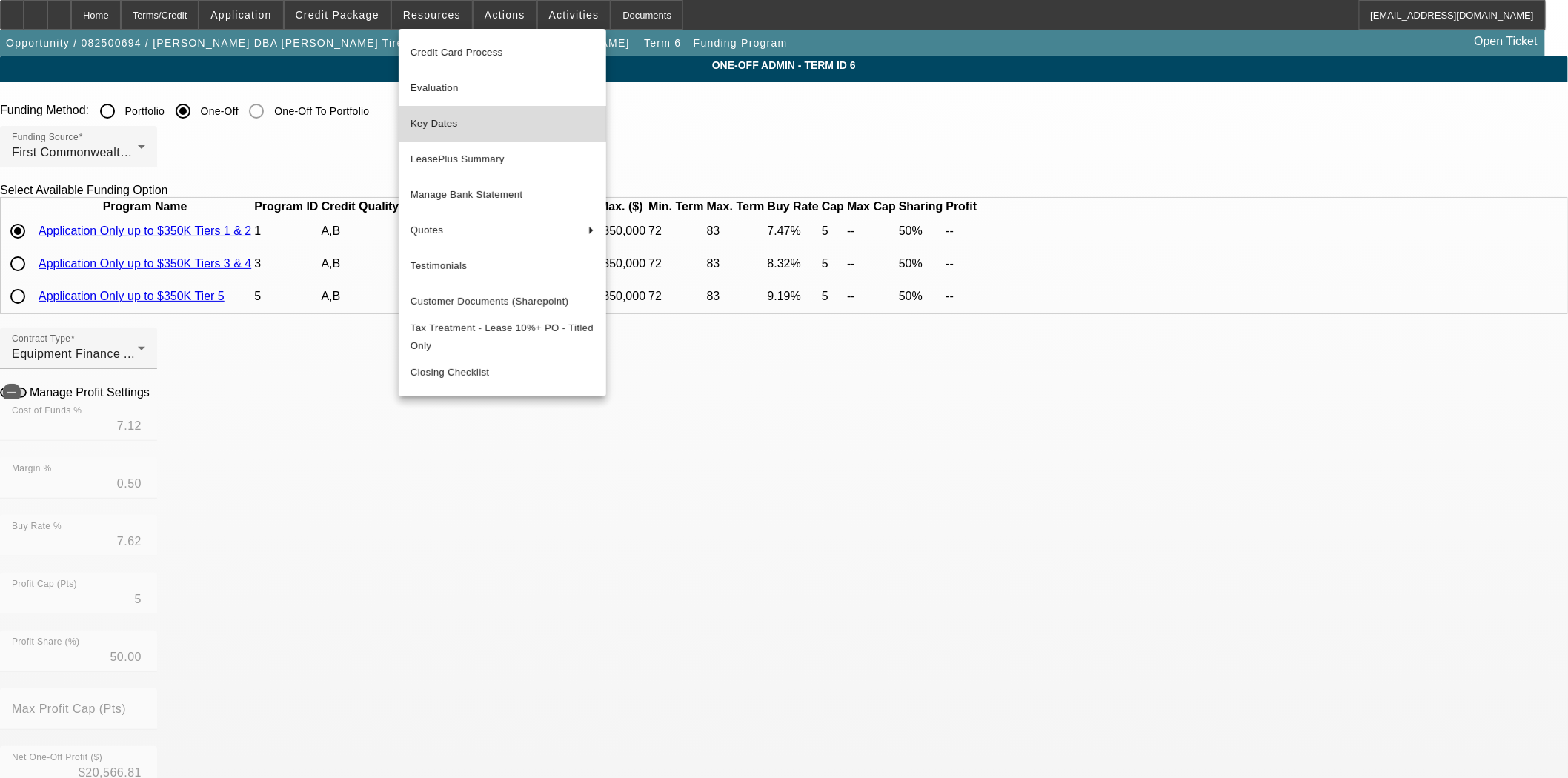
click at [468, 120] on span "Key Dates" at bounding box center [502, 124] width 184 height 18
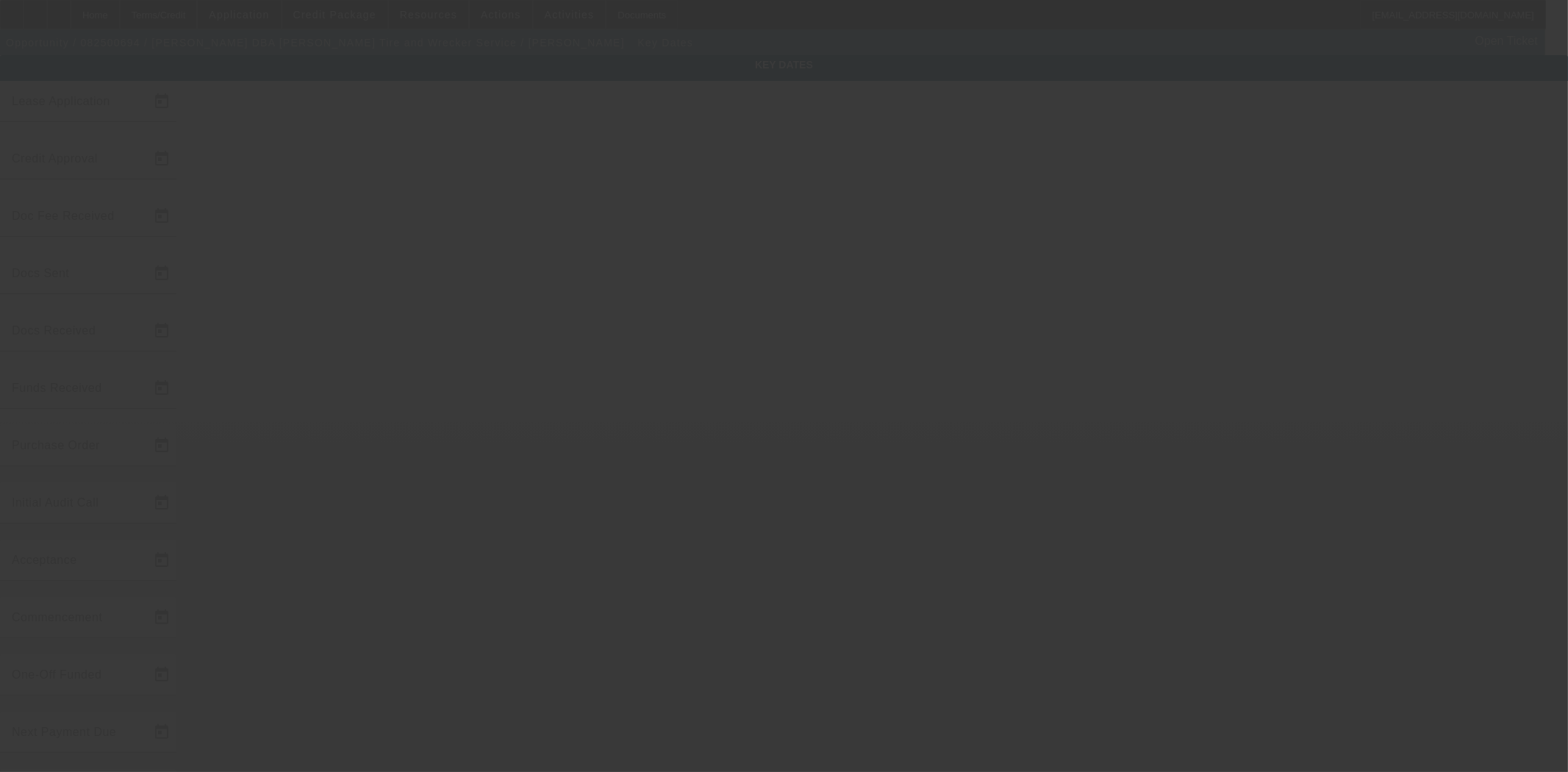
type input "8/26/2025"
type input "8/27/2025"
type input "9/5/2025"
type input "8/27/2025"
type input "8/28/2025"
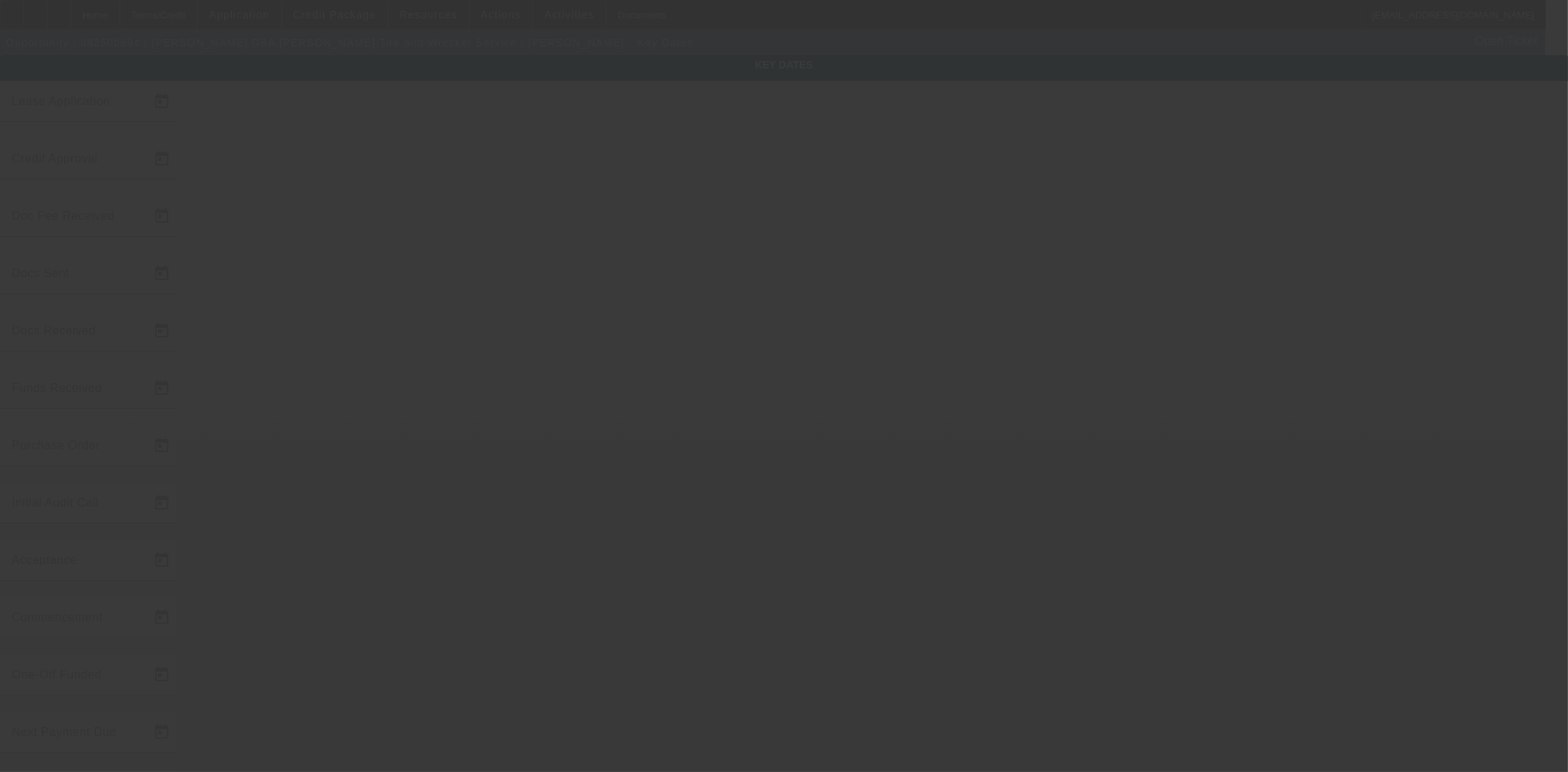
type input "9/5/2025"
type input "10/1/2025"
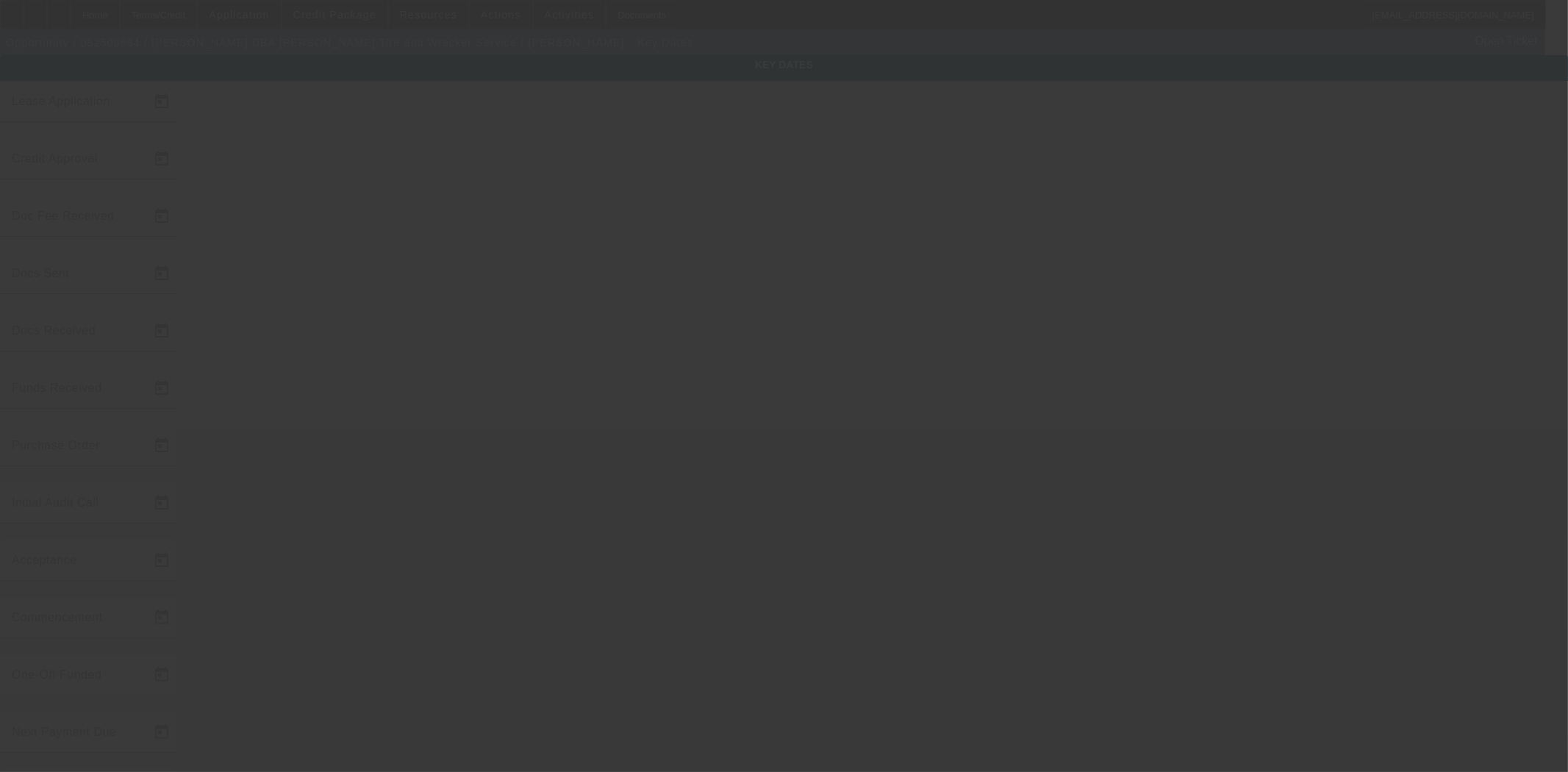
type input "11/1/2025"
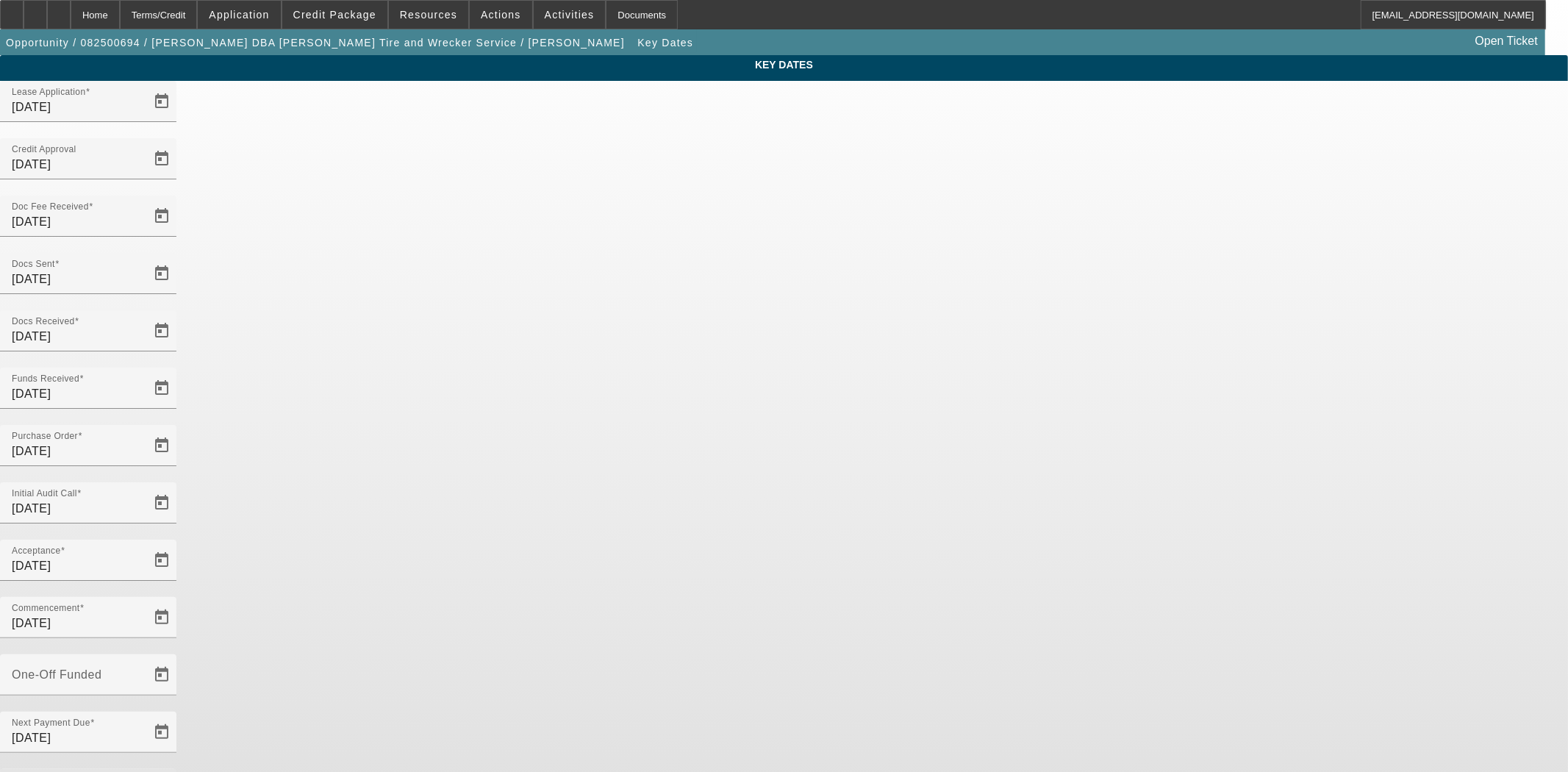
drag, startPoint x: 667, startPoint y: 469, endPoint x: 425, endPoint y: 437, distance: 244.1
click at [425, 437] on div "Key Dates Lease Application 8/26/2025 Credit Approval 8/27/2025 Doc Fee Receive…" at bounding box center [784, 484] width 1568 height 859
type input "9/10/2025"
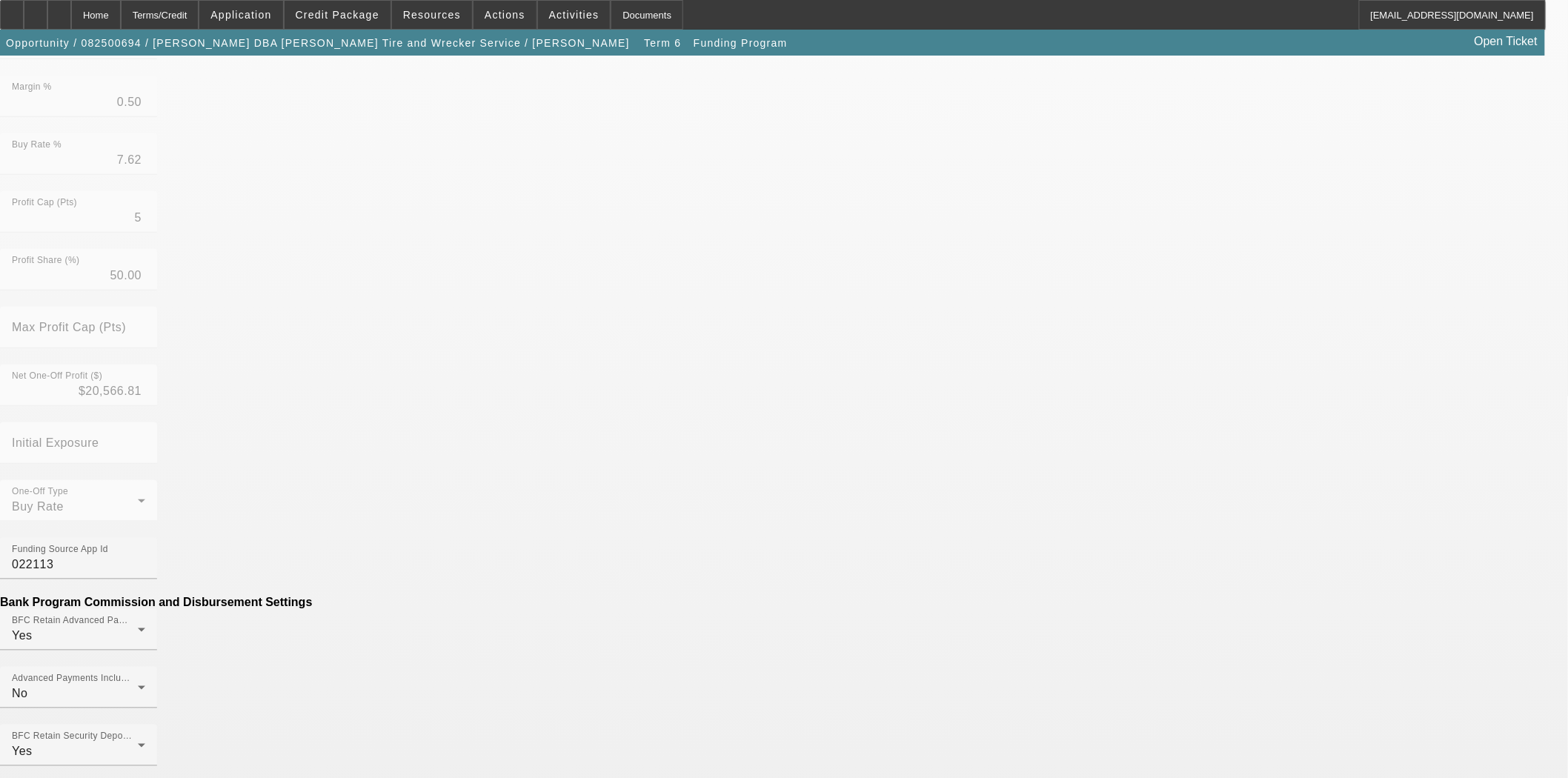
scroll to position [513, 0]
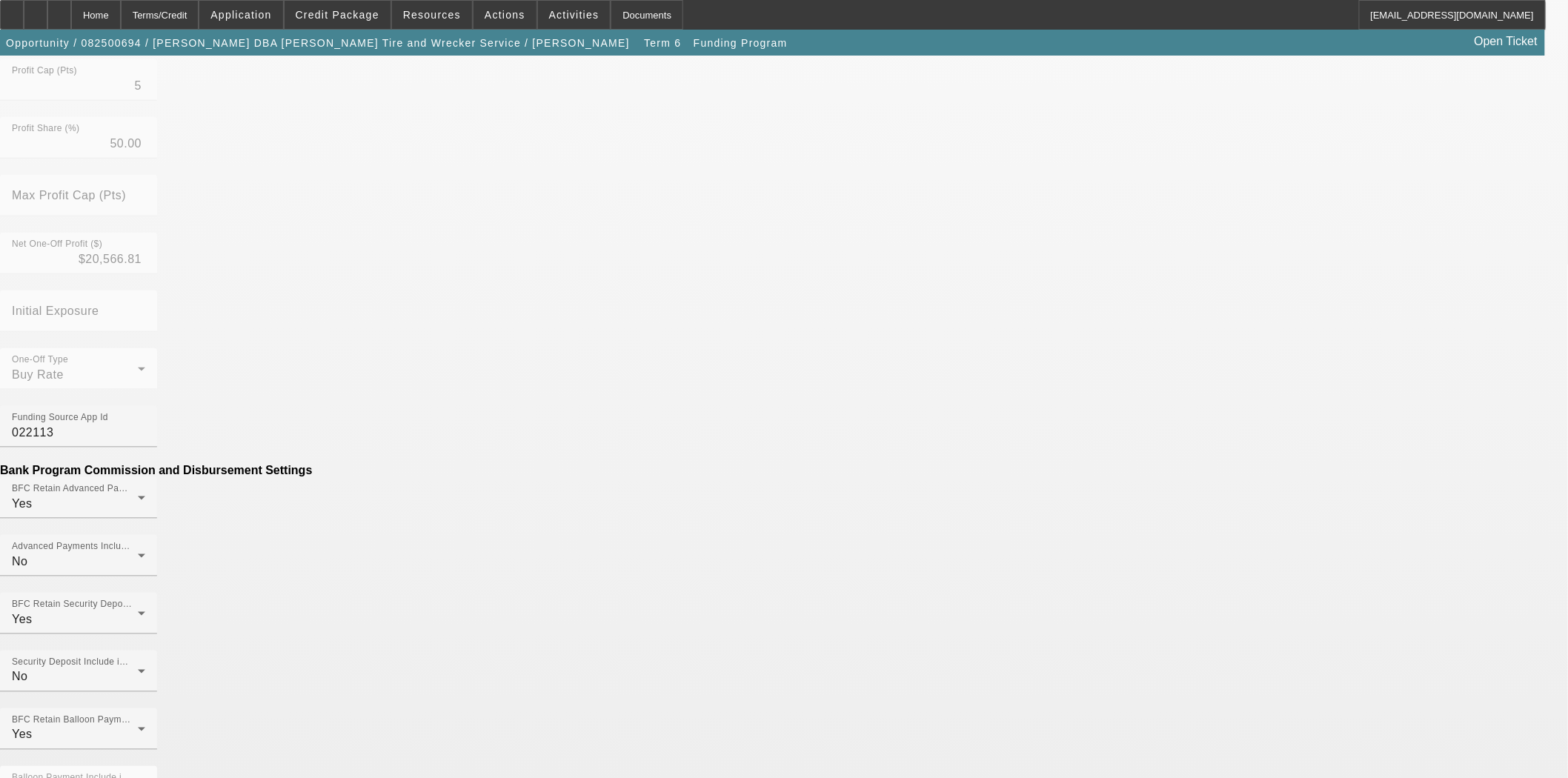
drag, startPoint x: 771, startPoint y: 428, endPoint x: 756, endPoint y: 455, distance: 30.9
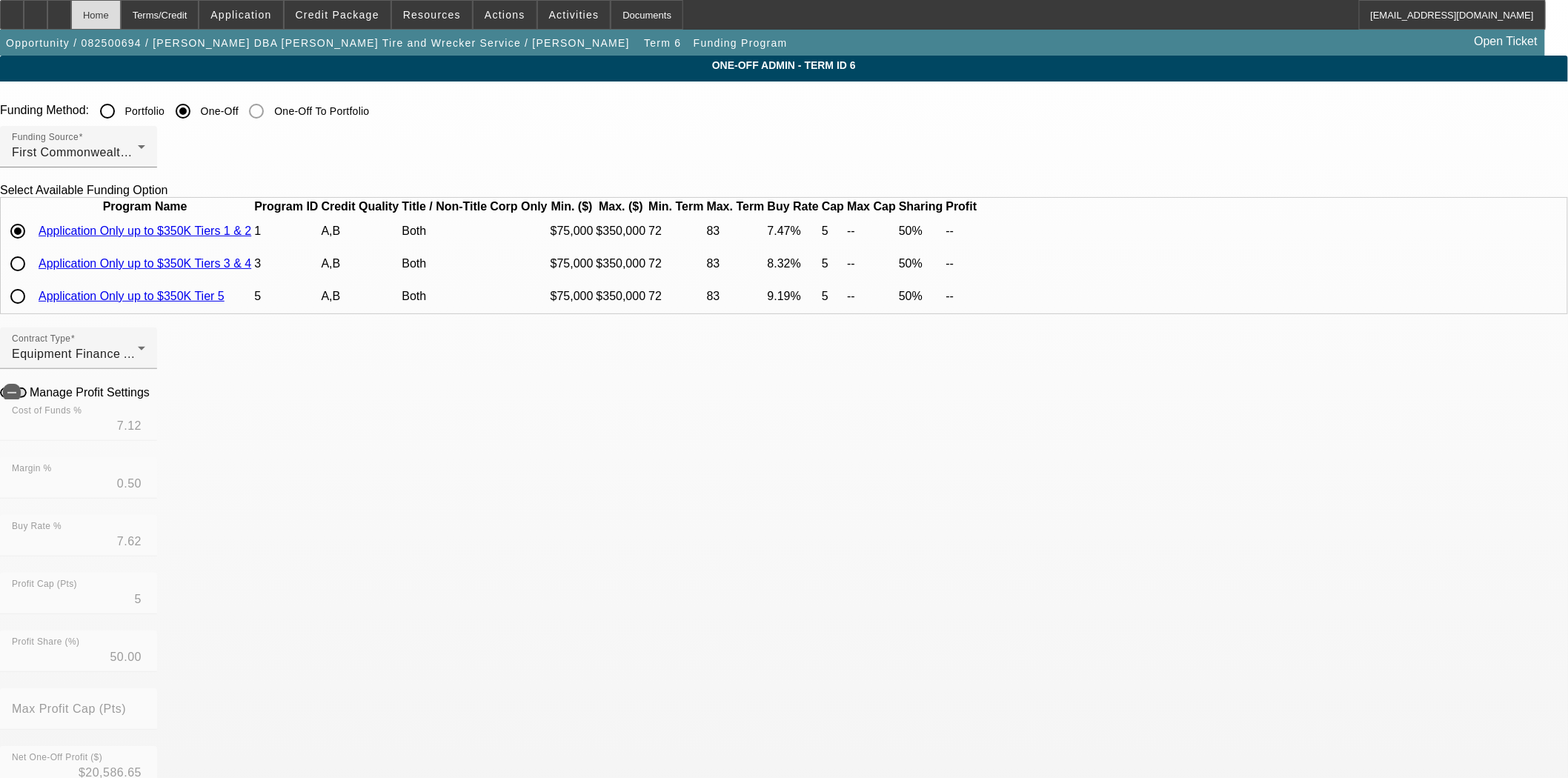
click at [120, 19] on div "Home" at bounding box center [96, 15] width 50 height 29
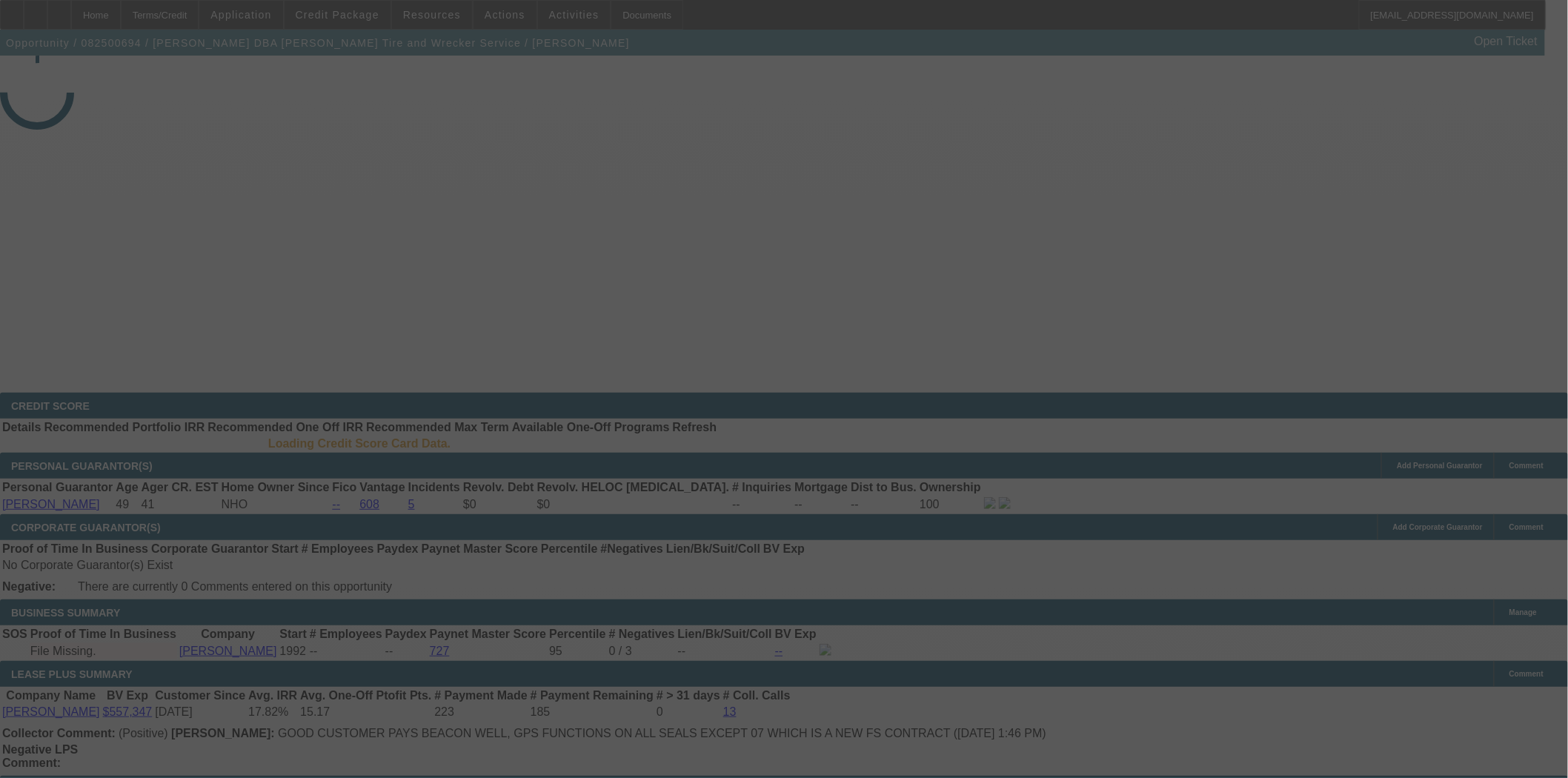
select select "4"
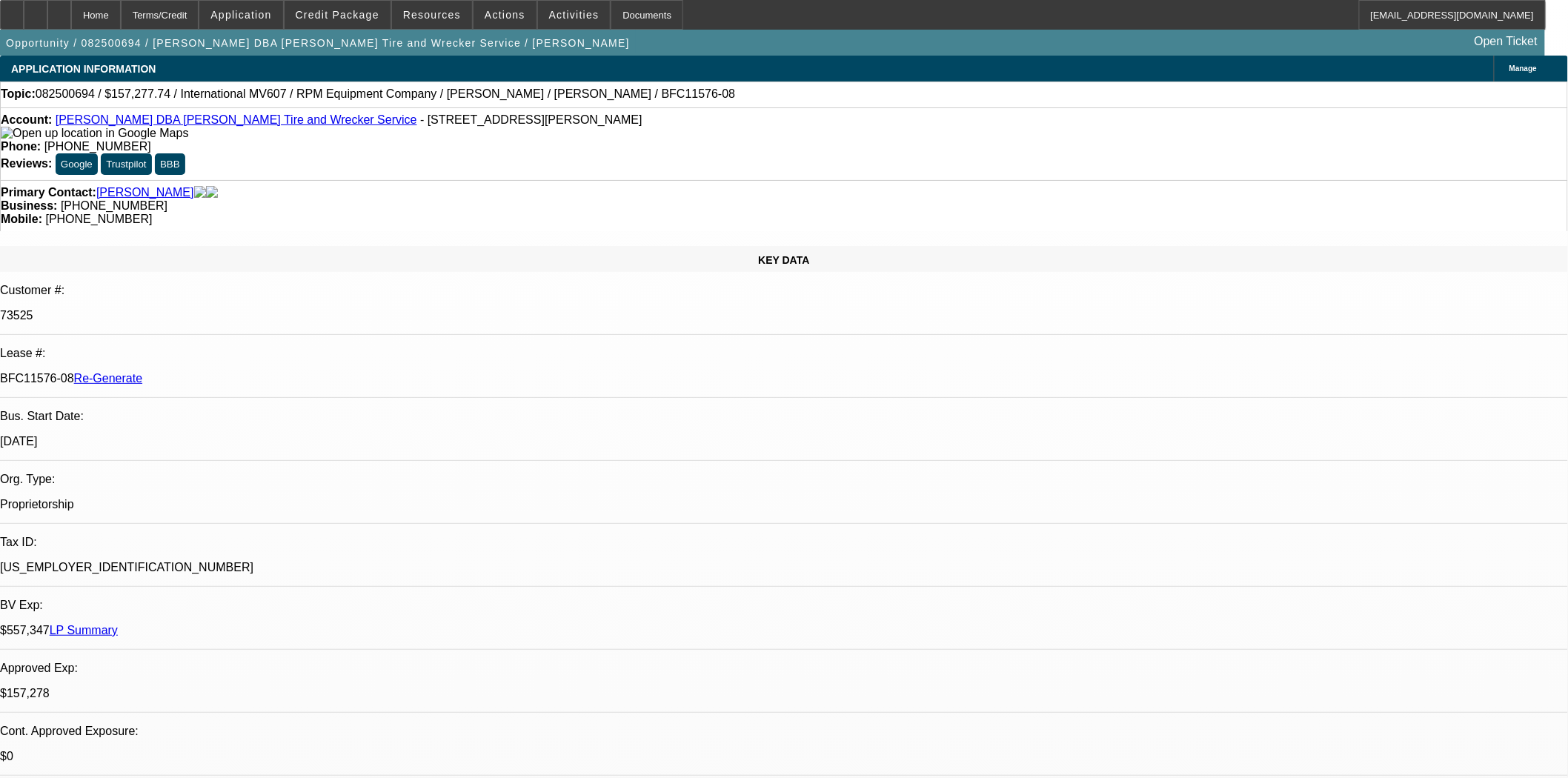
select select "0"
select select "2"
select select "0"
select select "6"
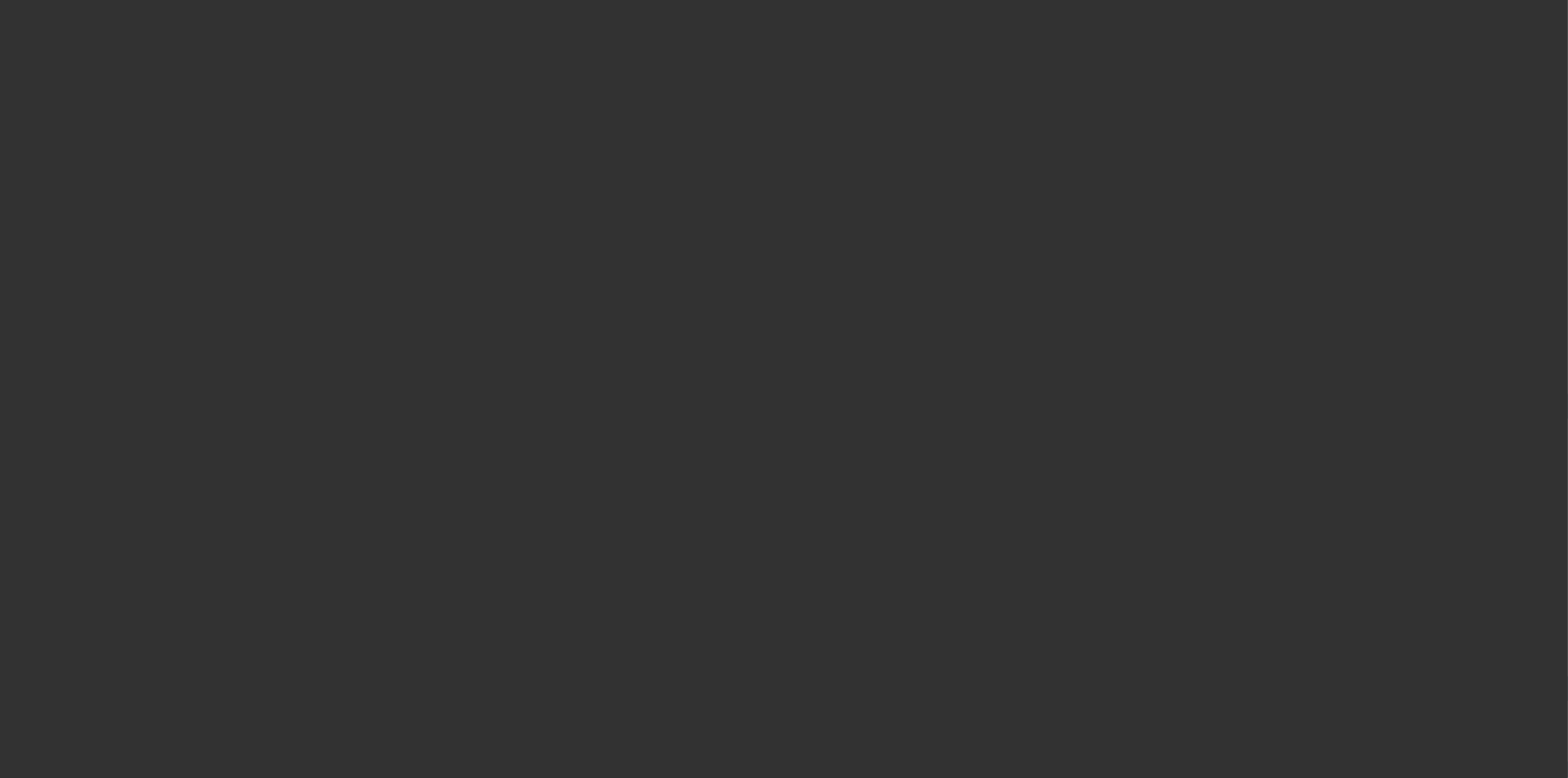
select select "3"
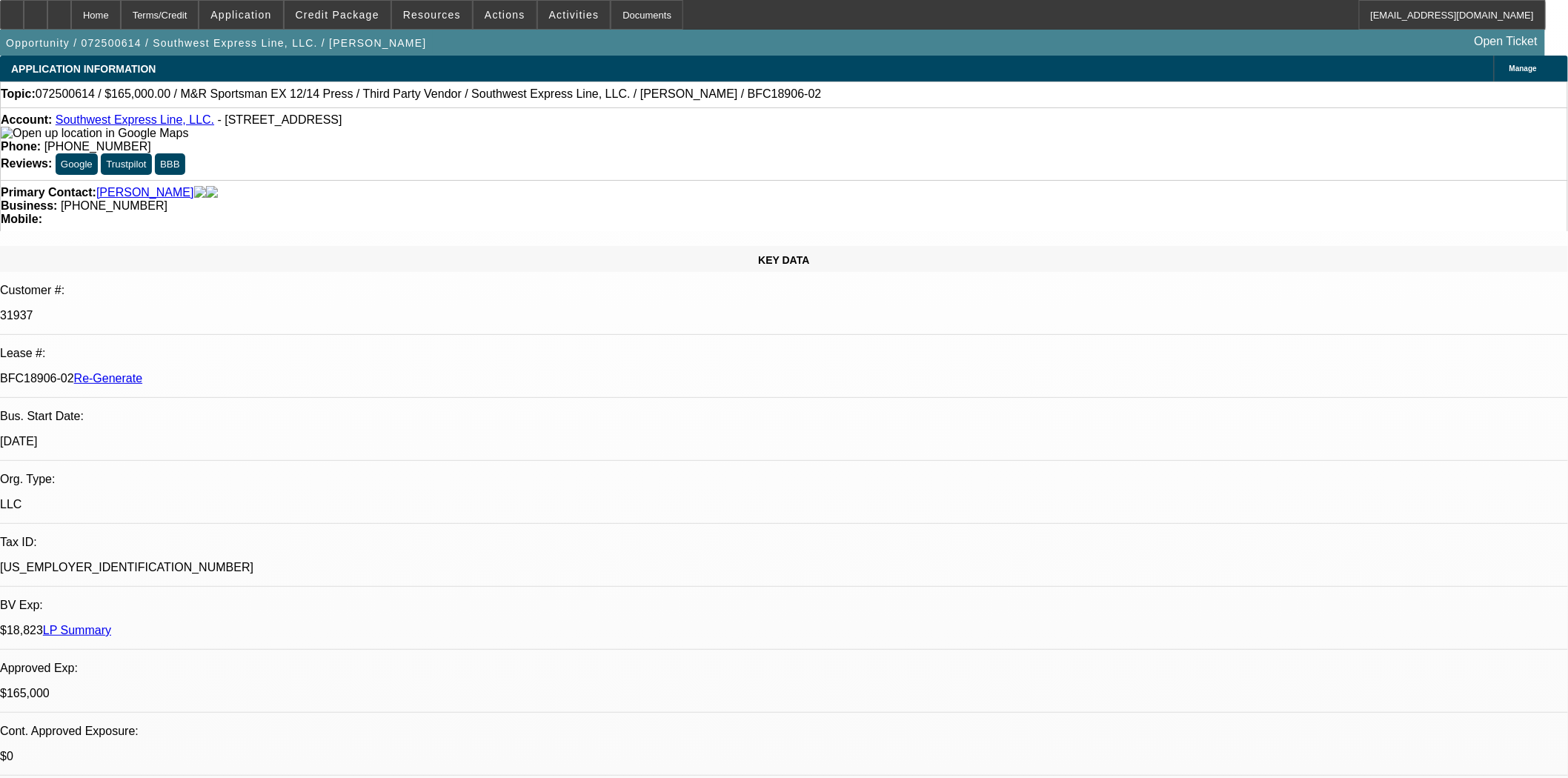
select select "0"
select select "2"
select select "0.1"
select select "4"
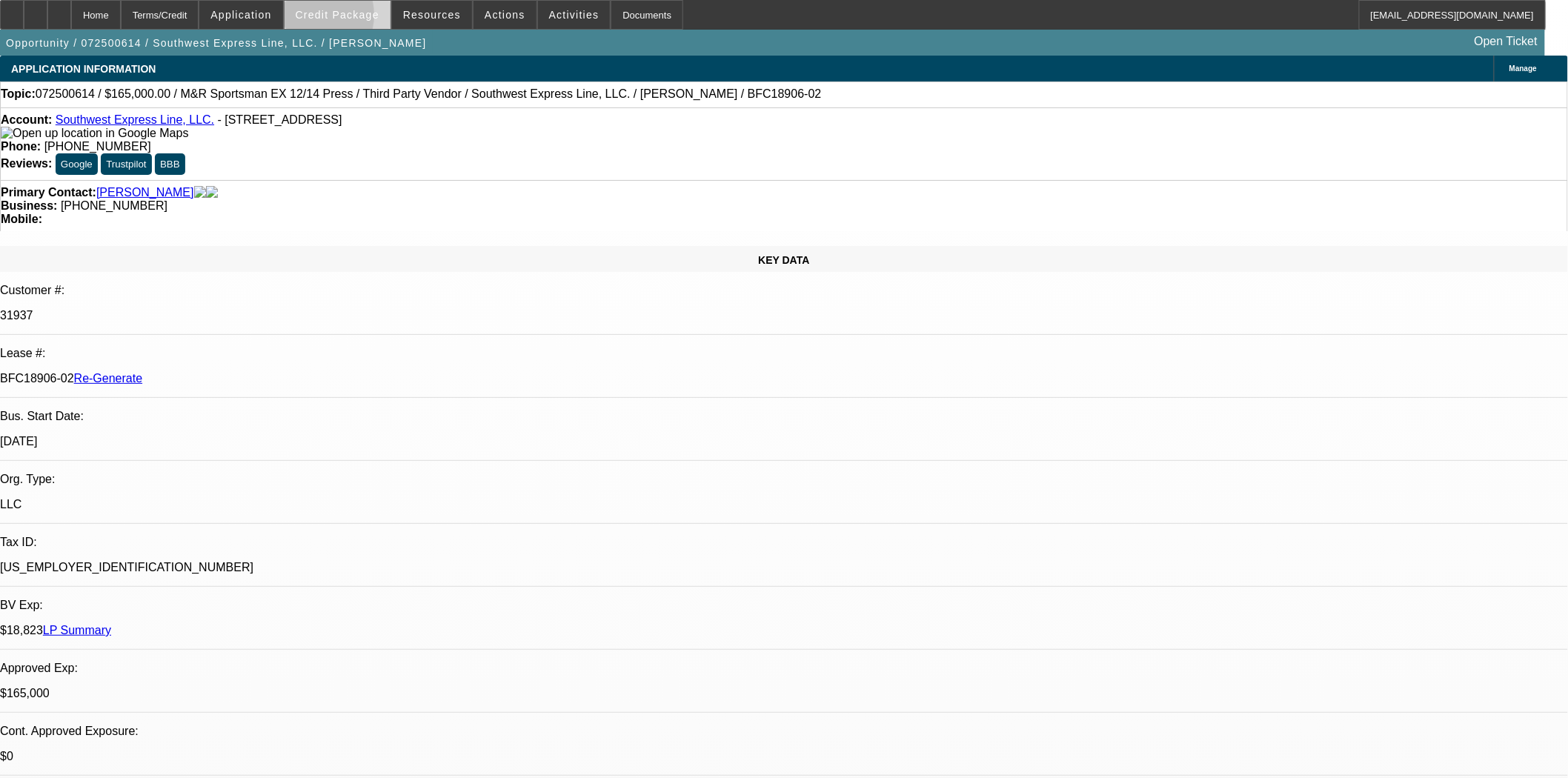
click at [336, 19] on span "Credit Package" at bounding box center [338, 15] width 84 height 11
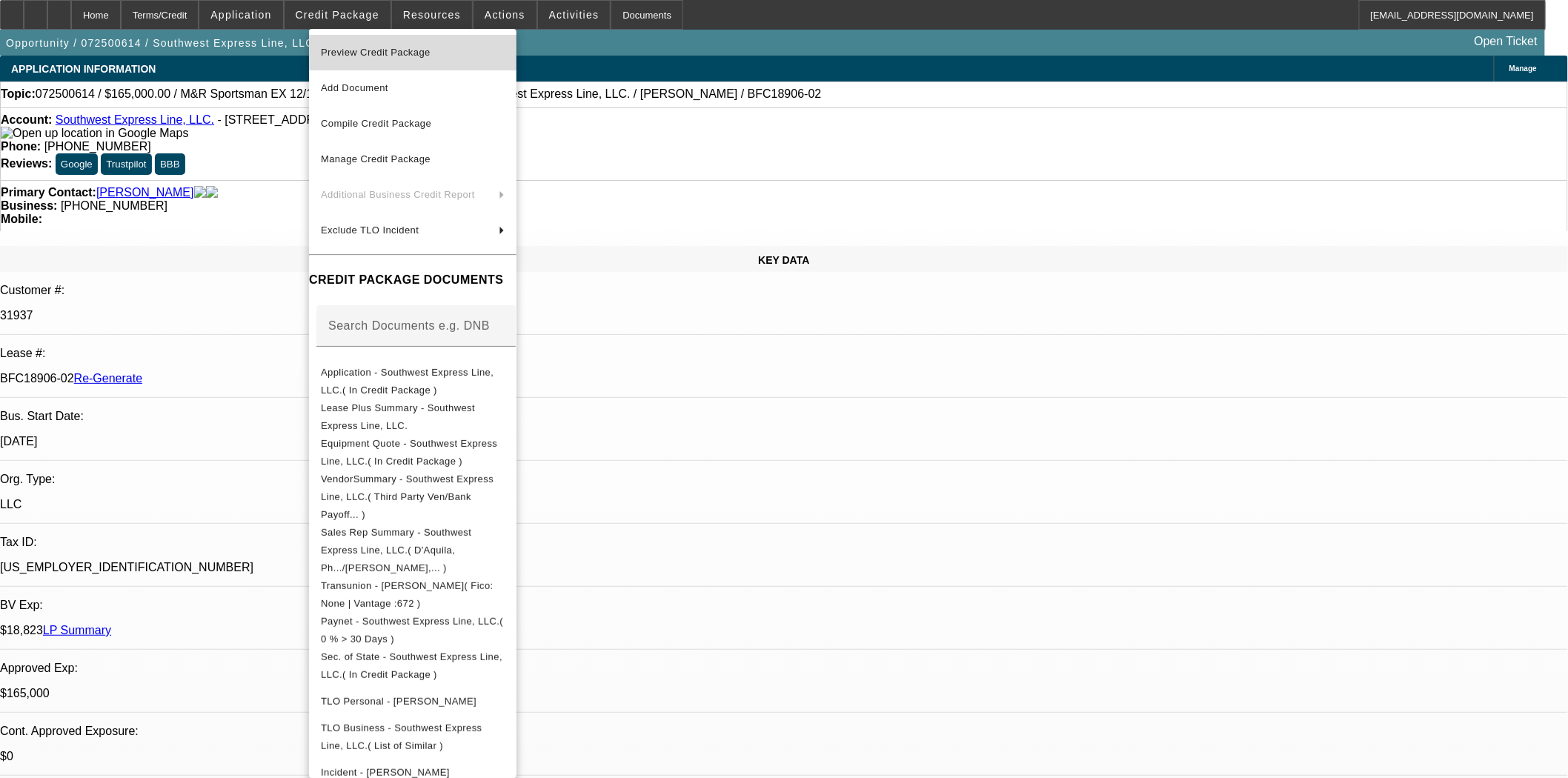
click at [360, 55] on span "Preview Credit Package" at bounding box center [376, 52] width 110 height 11
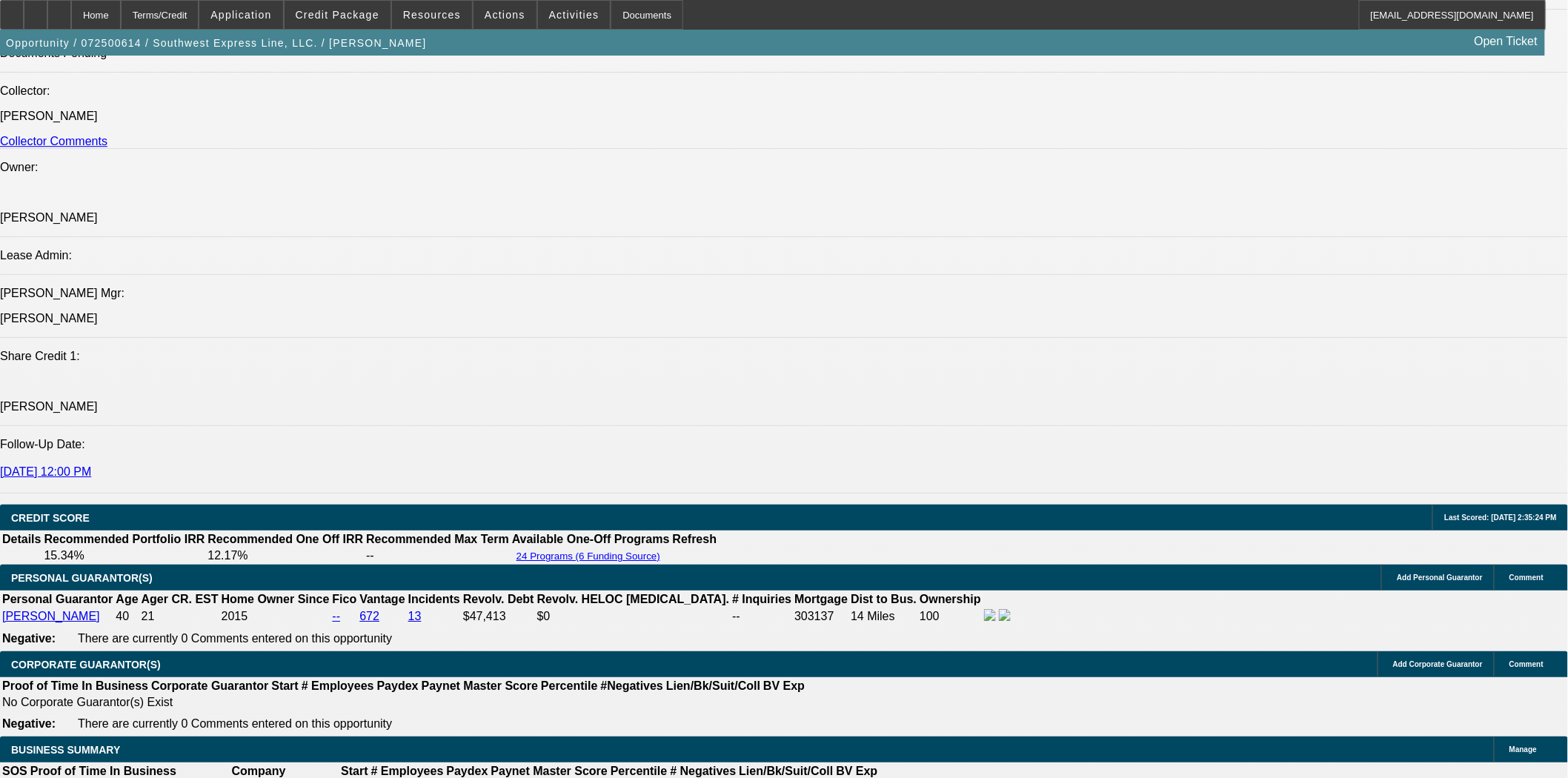
scroll to position [2386, 0]
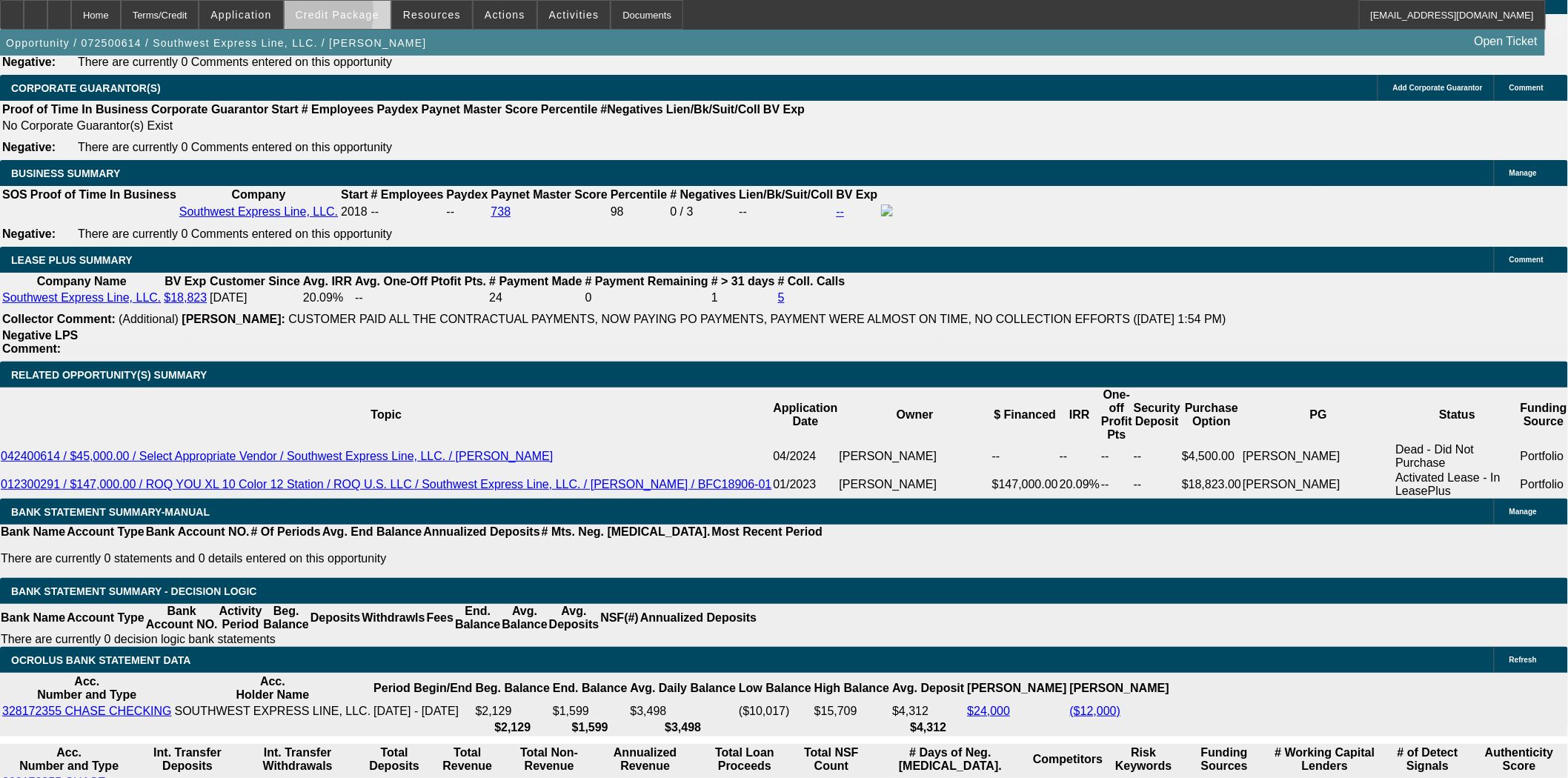
click at [317, 16] on span at bounding box center [337, 14] width 106 height 35
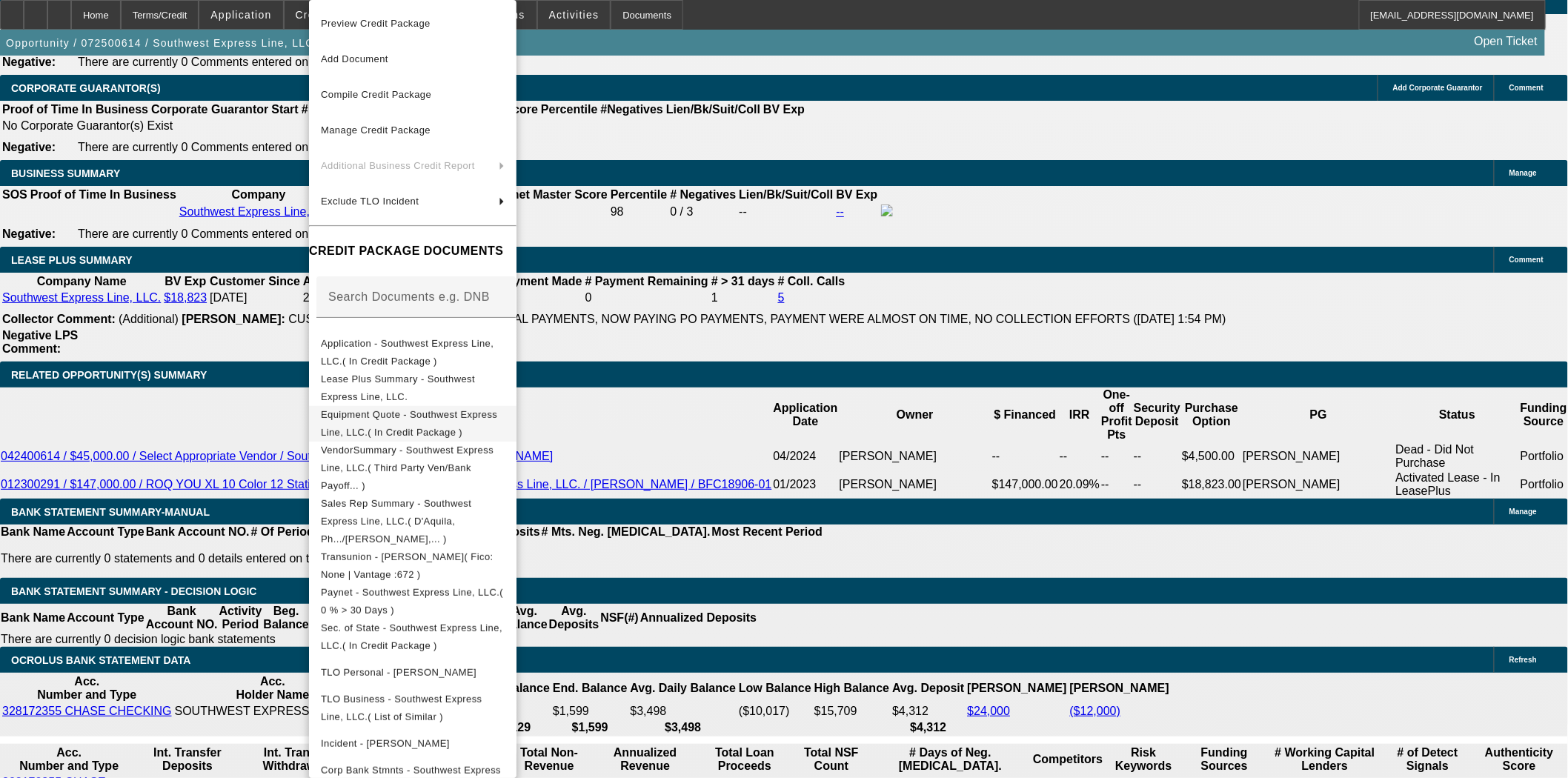
click at [383, 418] on span "Equipment Quote - Southwest Express Line, LLC.( In Credit Package )" at bounding box center [409, 423] width 176 height 29
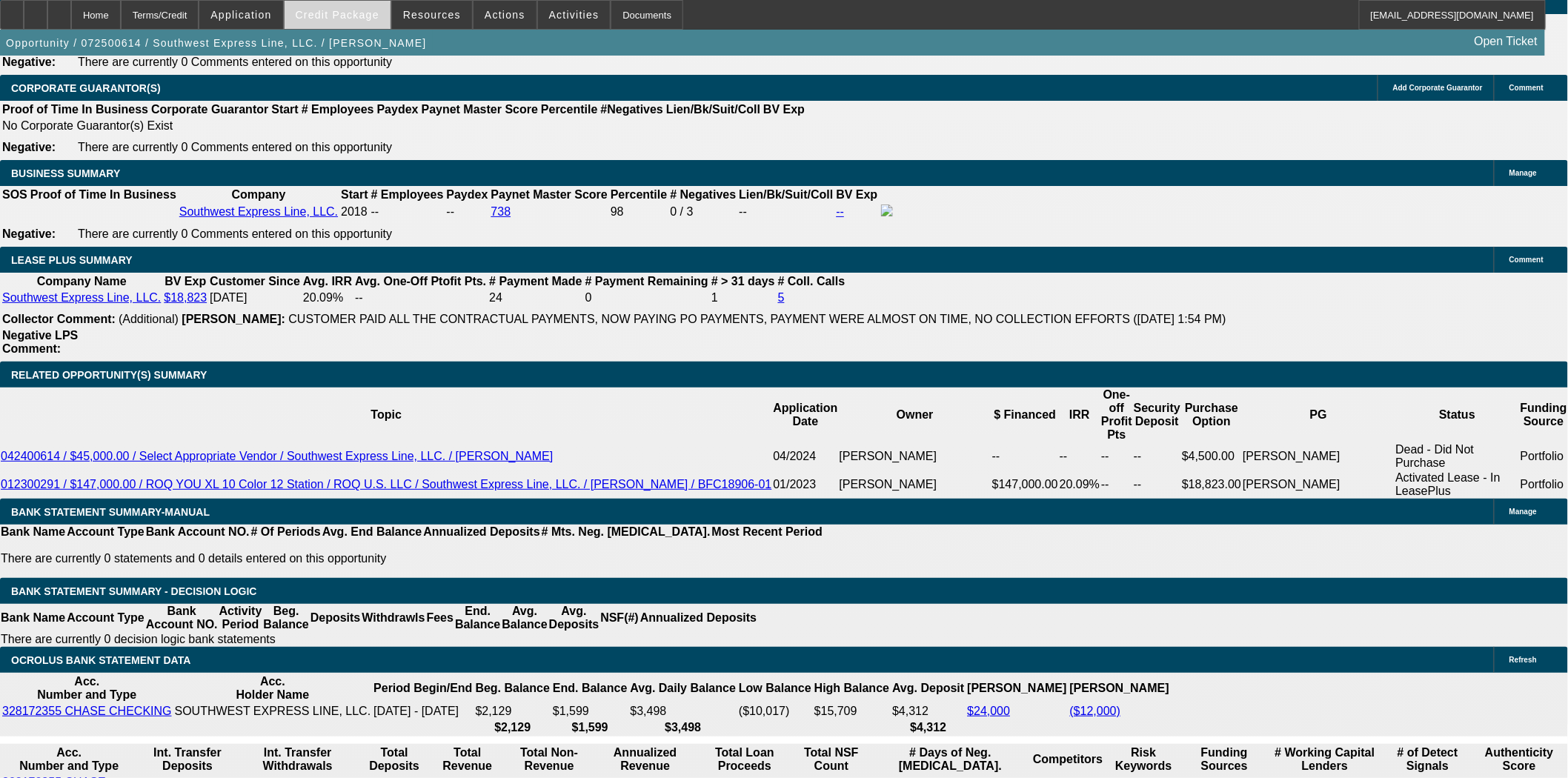
click at [338, 2] on span at bounding box center [337, 14] width 106 height 35
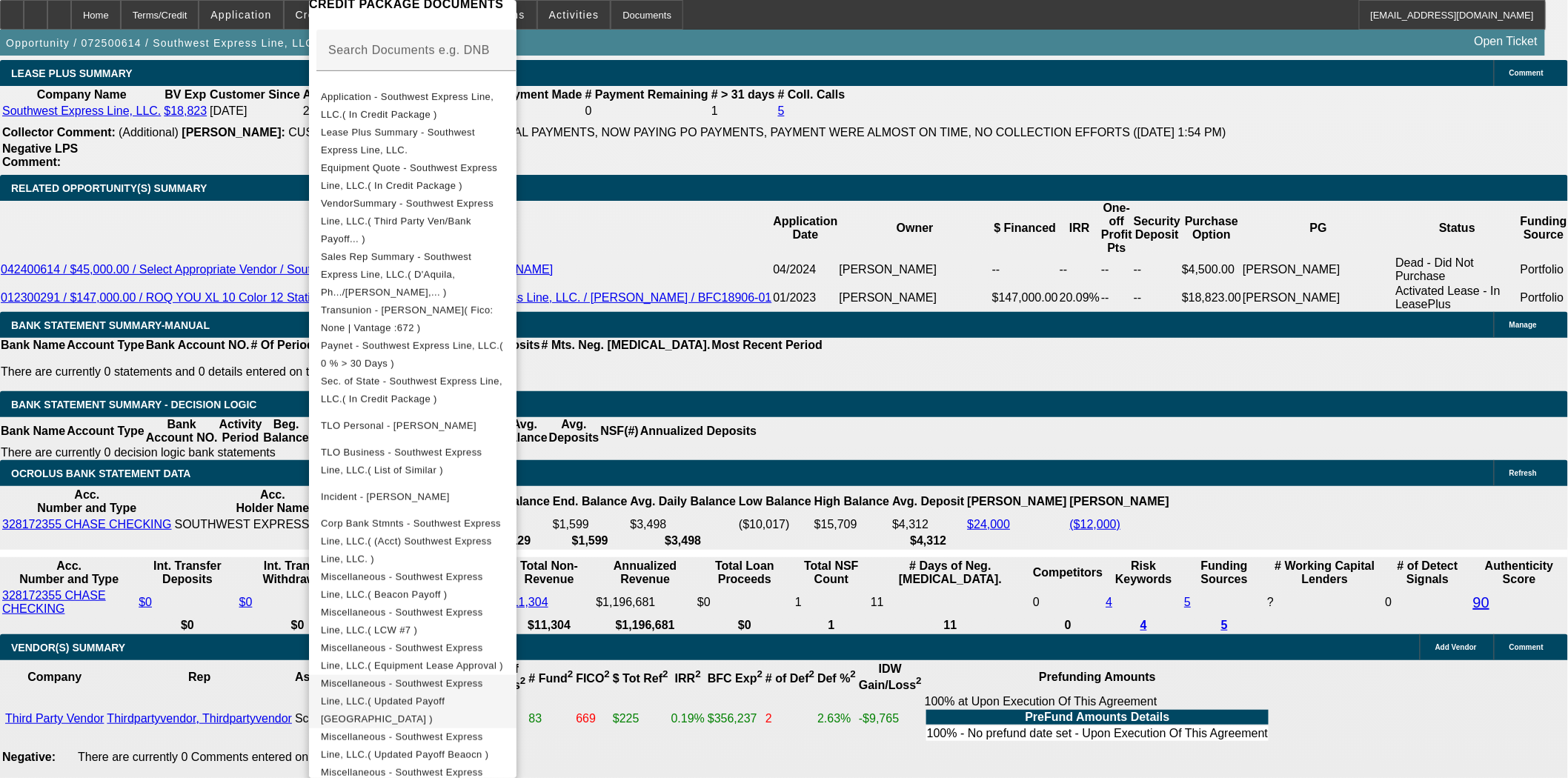
scroll to position [2879, 0]
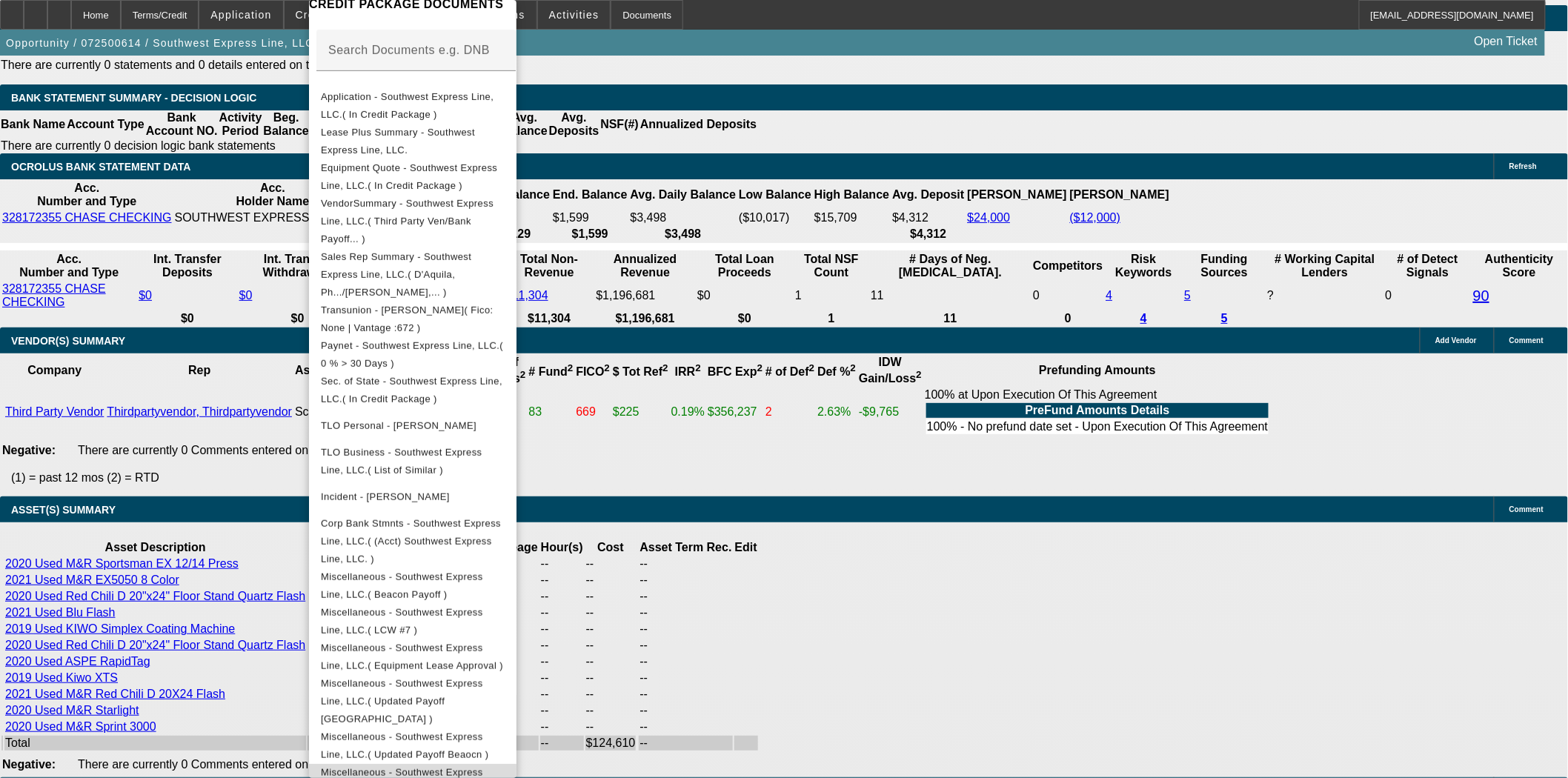
click at [467, 763] on button "Miscellaneous - Southwest Express Line, LLC.( PPI Seller )" at bounding box center [412, 780] width 207 height 35
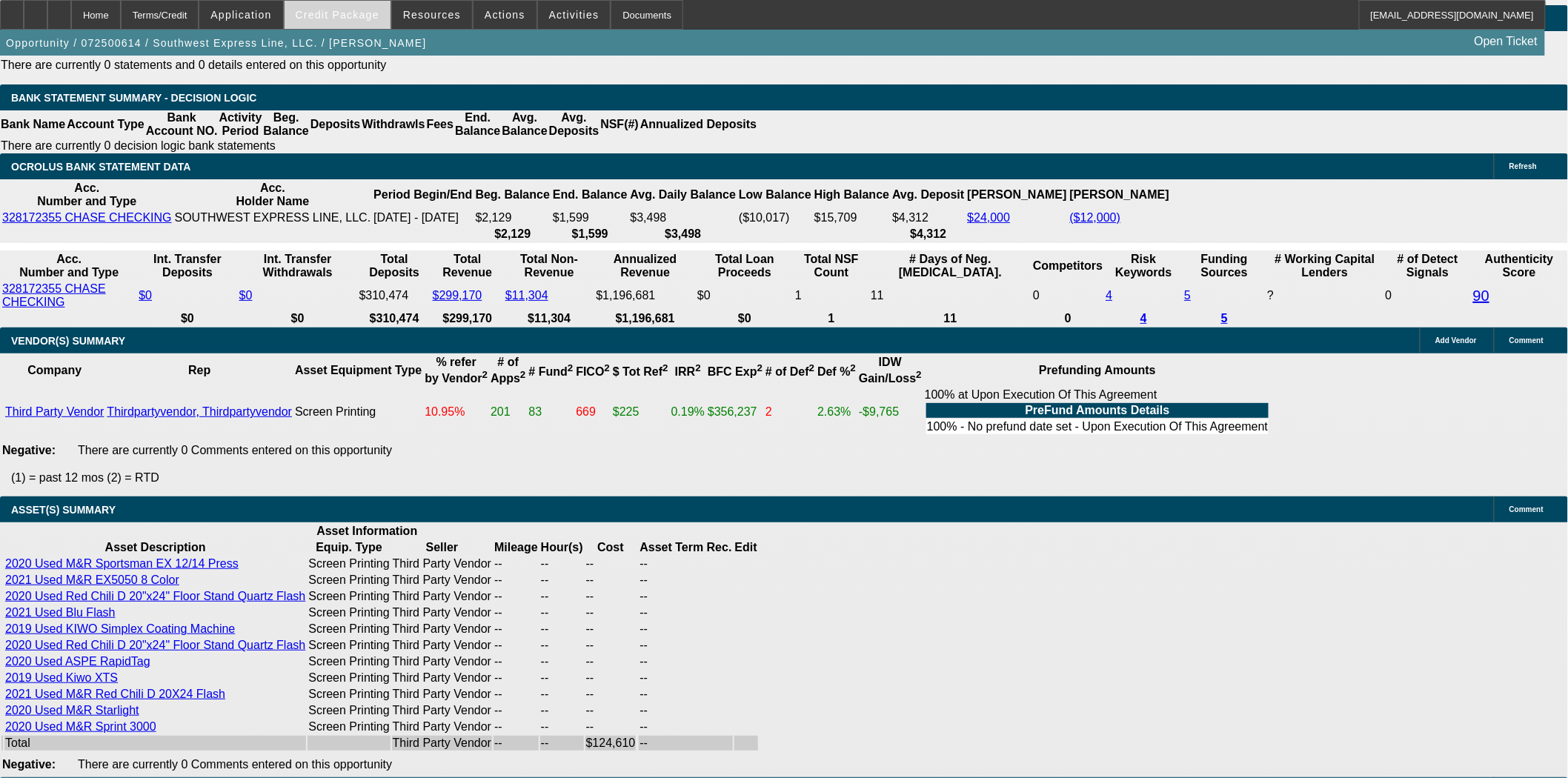
click at [338, 11] on span "Credit Package" at bounding box center [338, 15] width 84 height 11
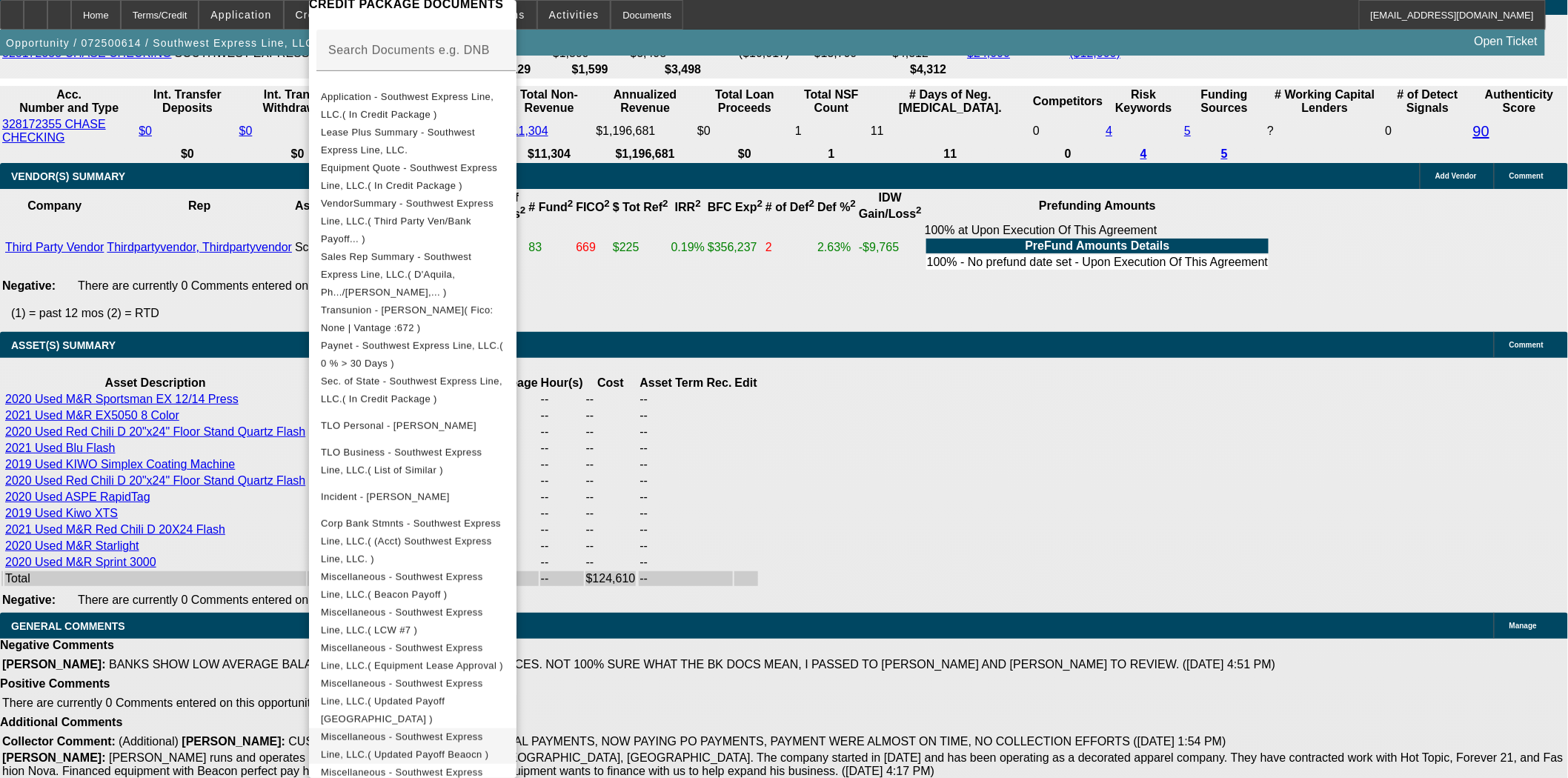
scroll to position [3045, 0]
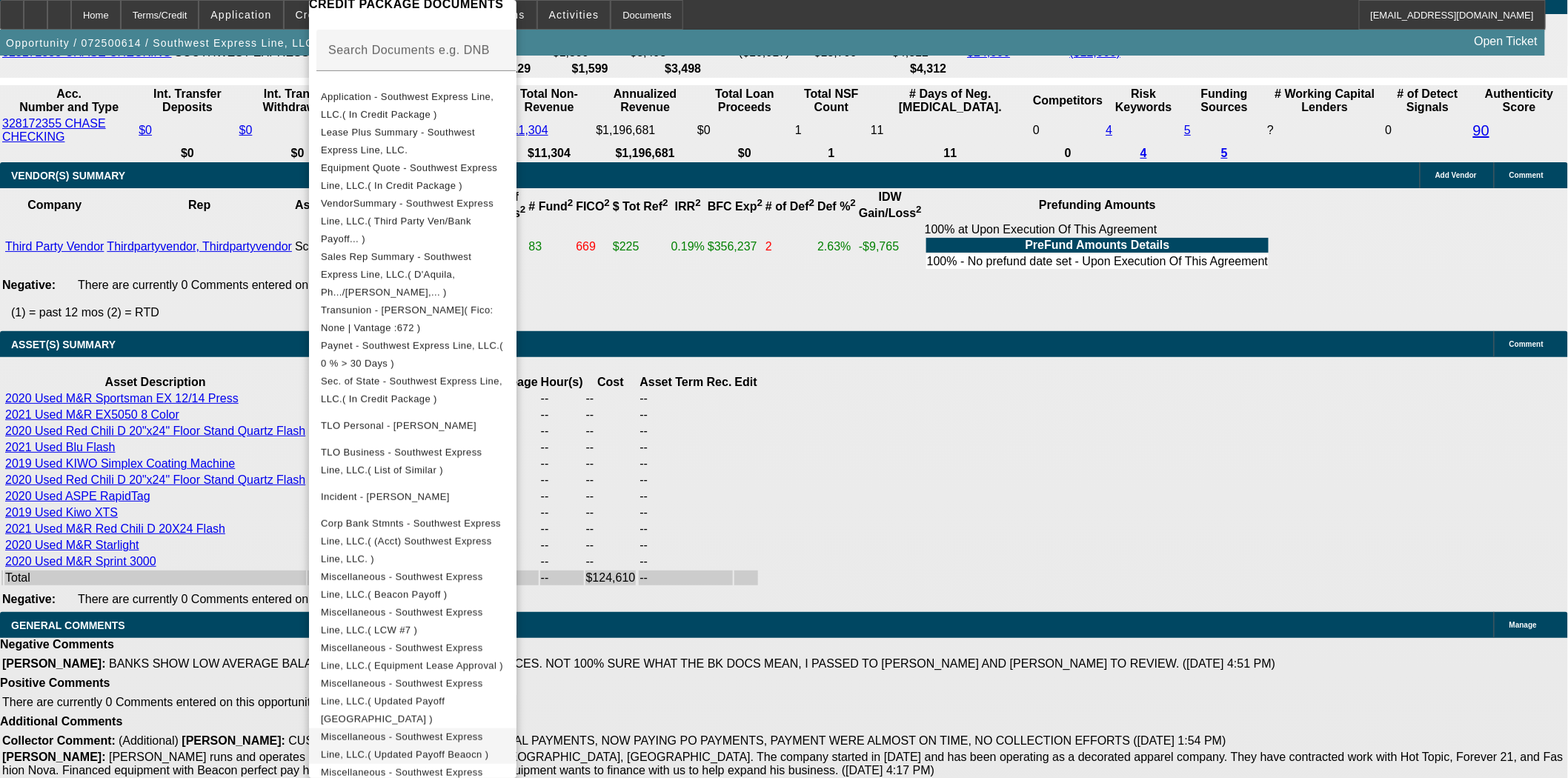
click at [488, 731] on span "Miscellaneous - Southwest Express Line, LLC.( Updated Payoff Beaocn )" at bounding box center [405, 745] width 167 height 29
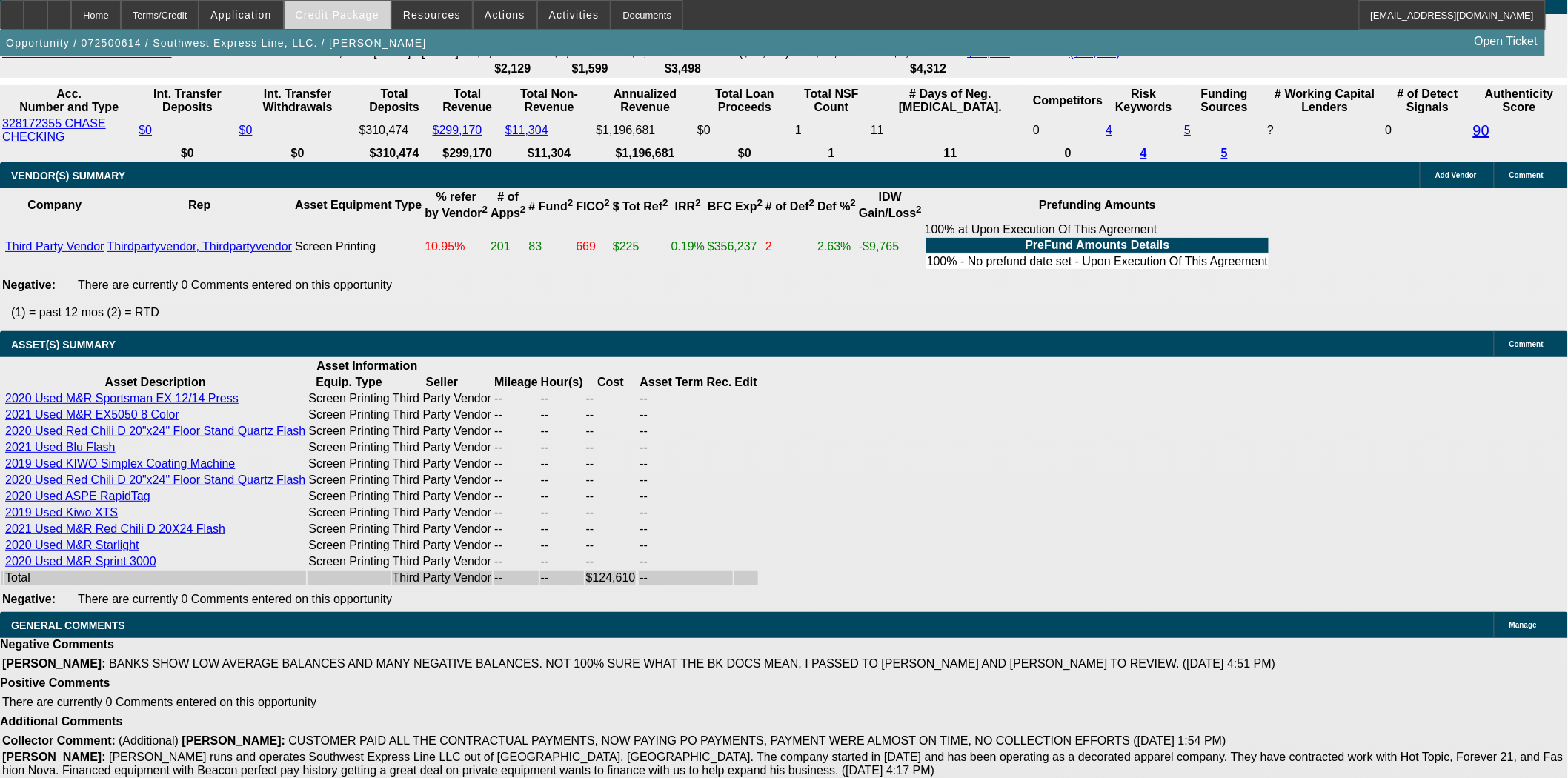
click at [342, 20] on span "Credit Package" at bounding box center [338, 15] width 84 height 11
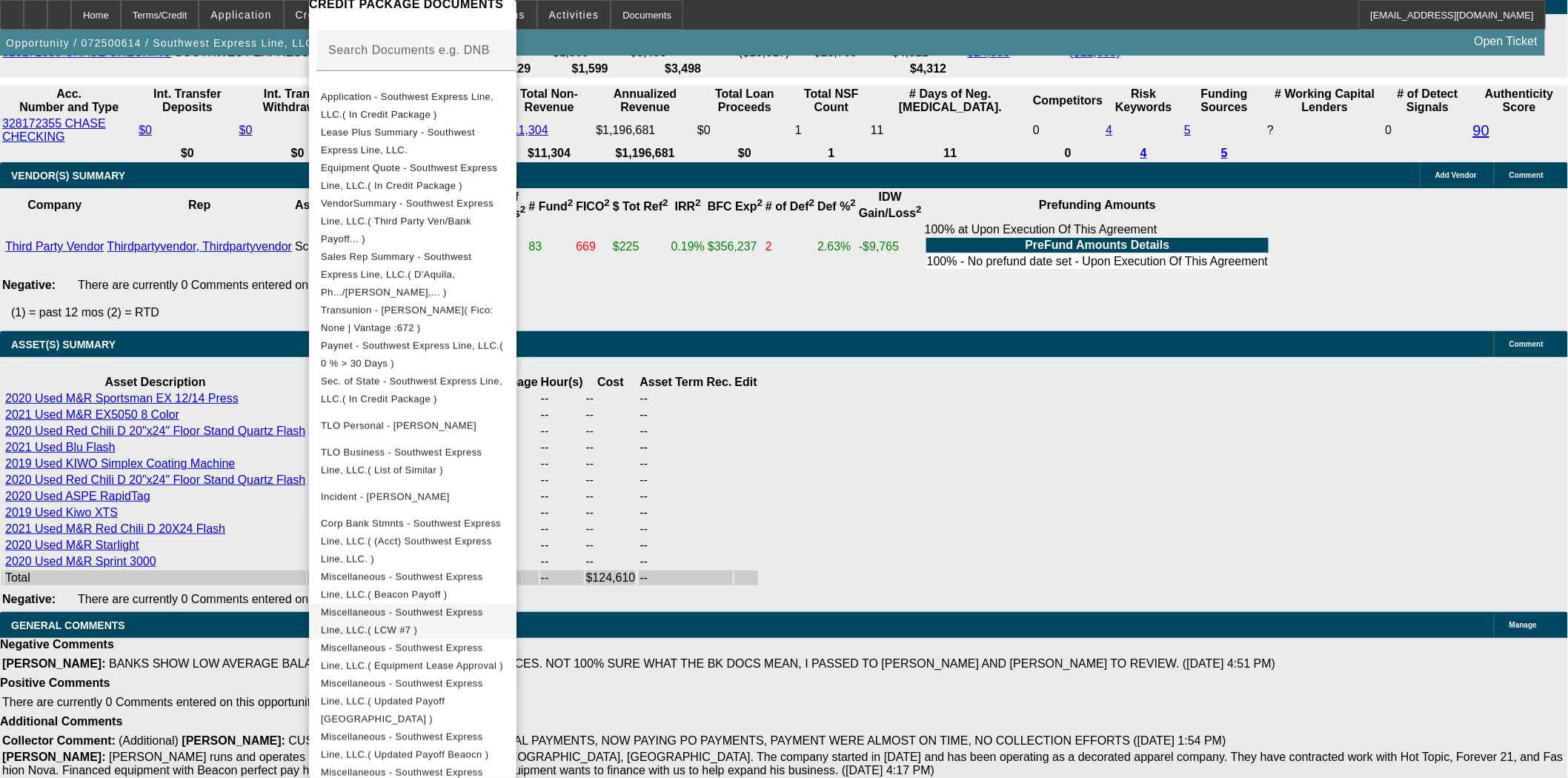
scroll to position [3099, 0]
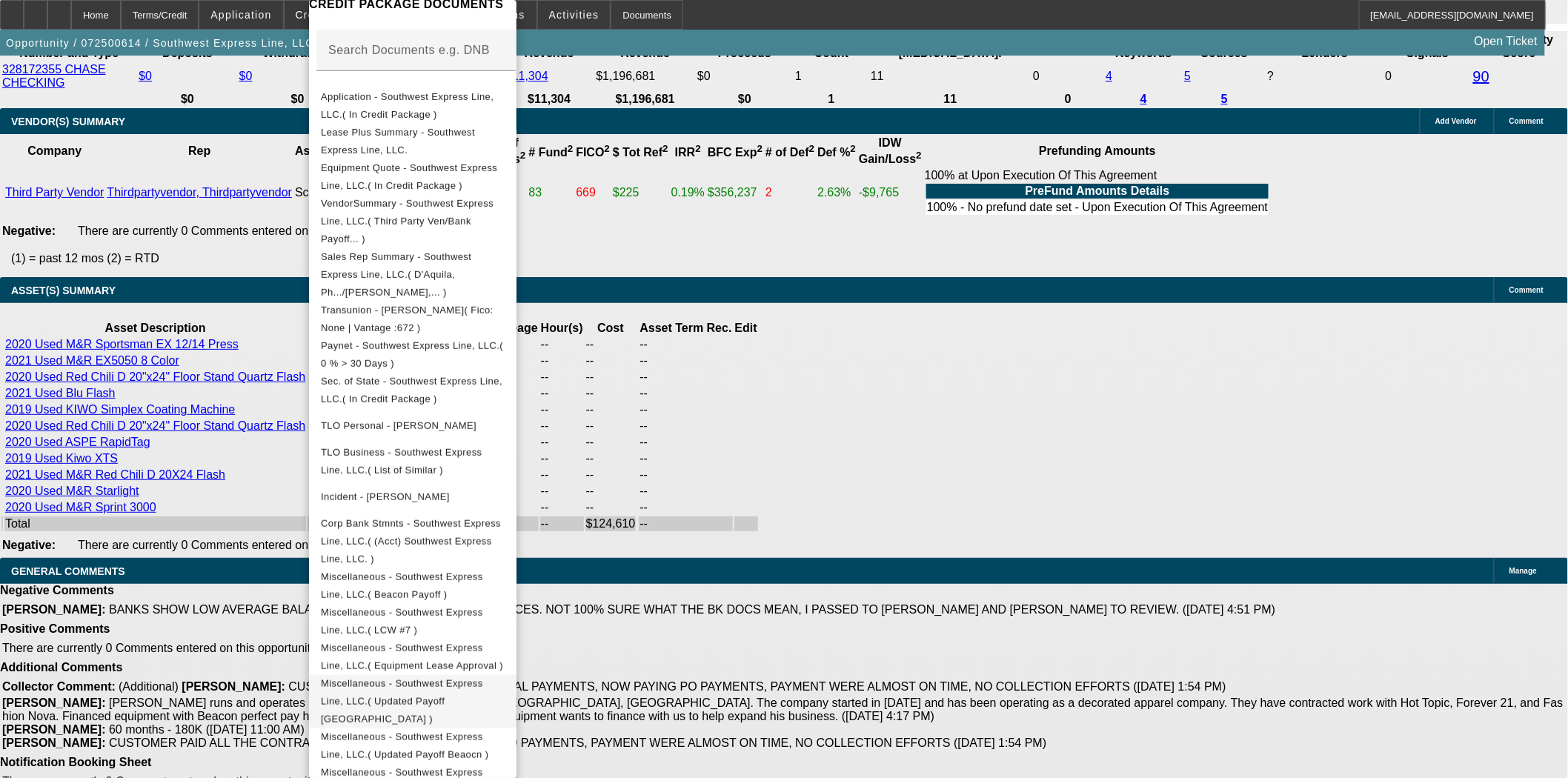
click at [477, 678] on span "Miscellaneous - Southwest Express Line, LLC.( Updated Payoff Geneva )" at bounding box center [402, 701] width 162 height 47
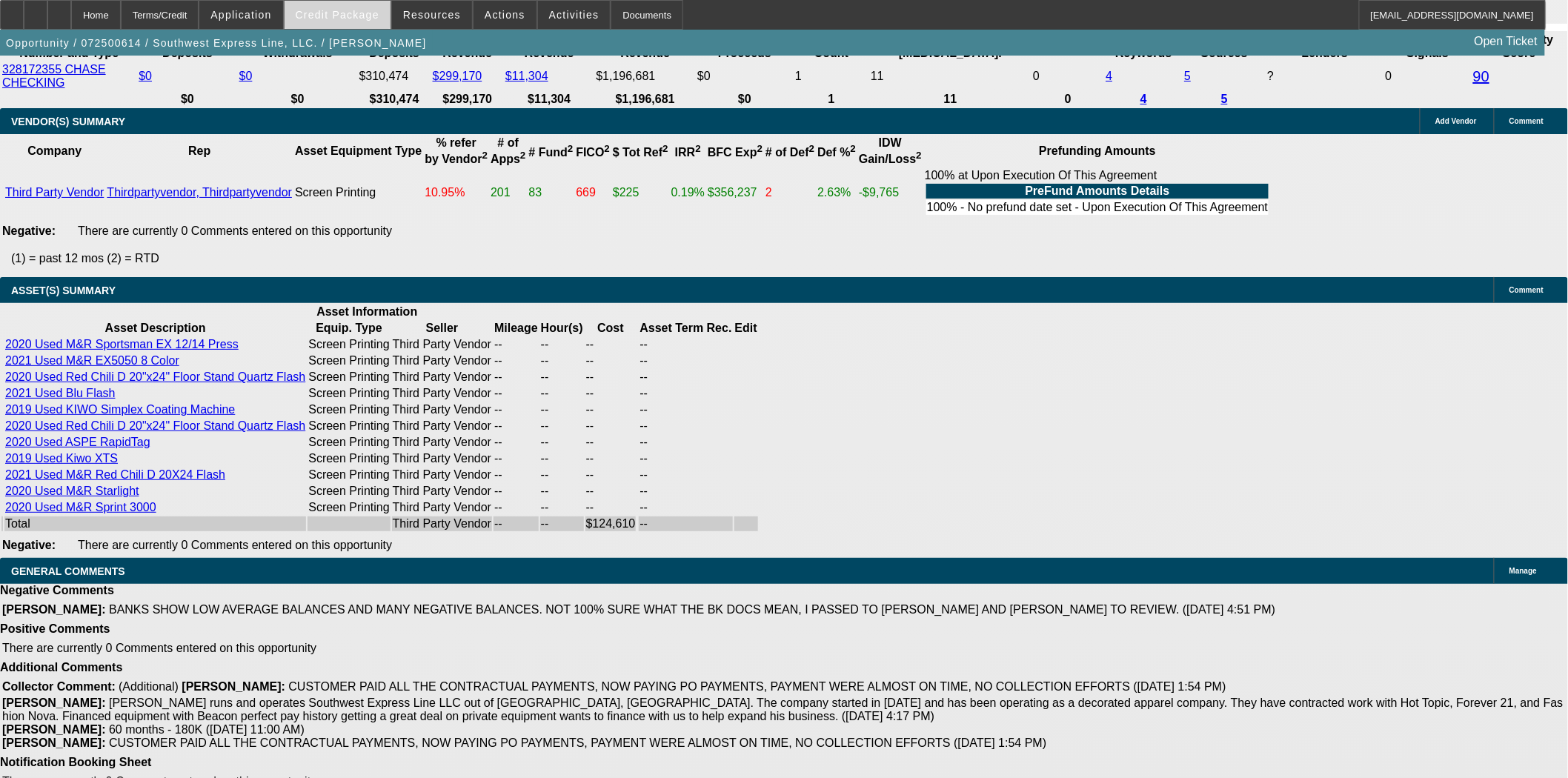
click at [360, 24] on span at bounding box center [337, 14] width 106 height 35
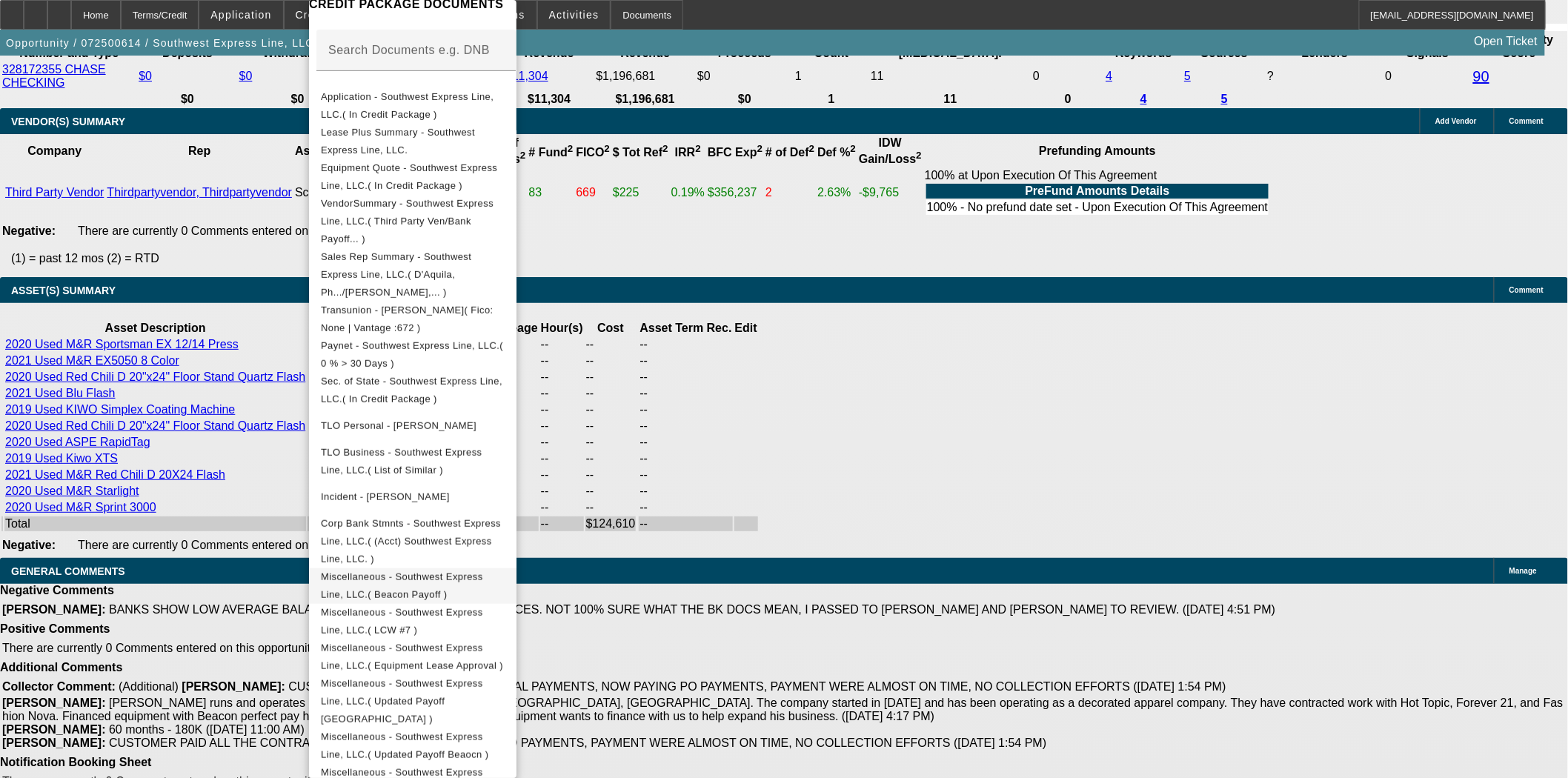
click at [483, 571] on span "Miscellaneous - Southwest Express Line, LLC.( Beacon Payoff )" at bounding box center [402, 585] width 162 height 29
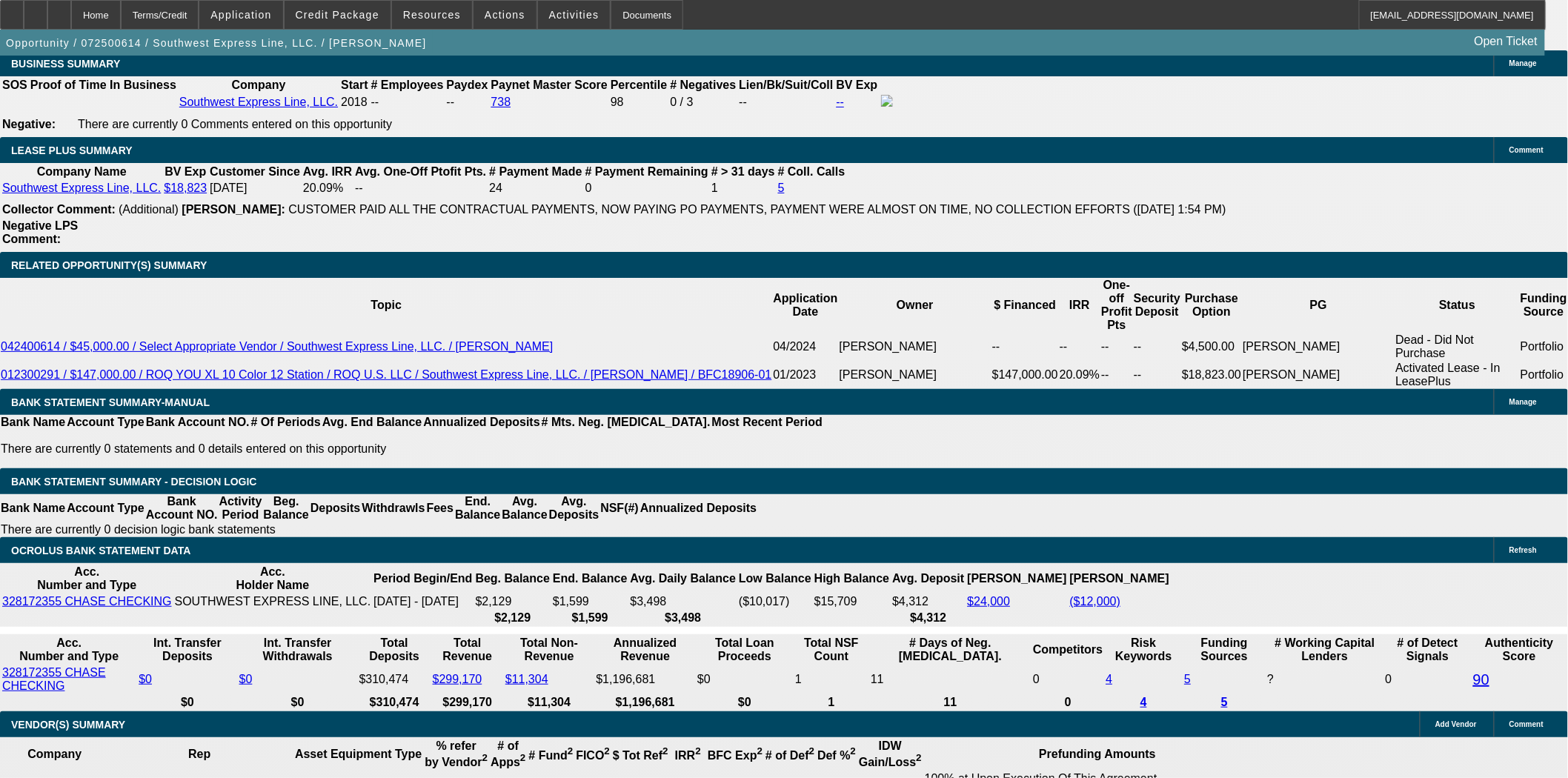
scroll to position [2359, 0]
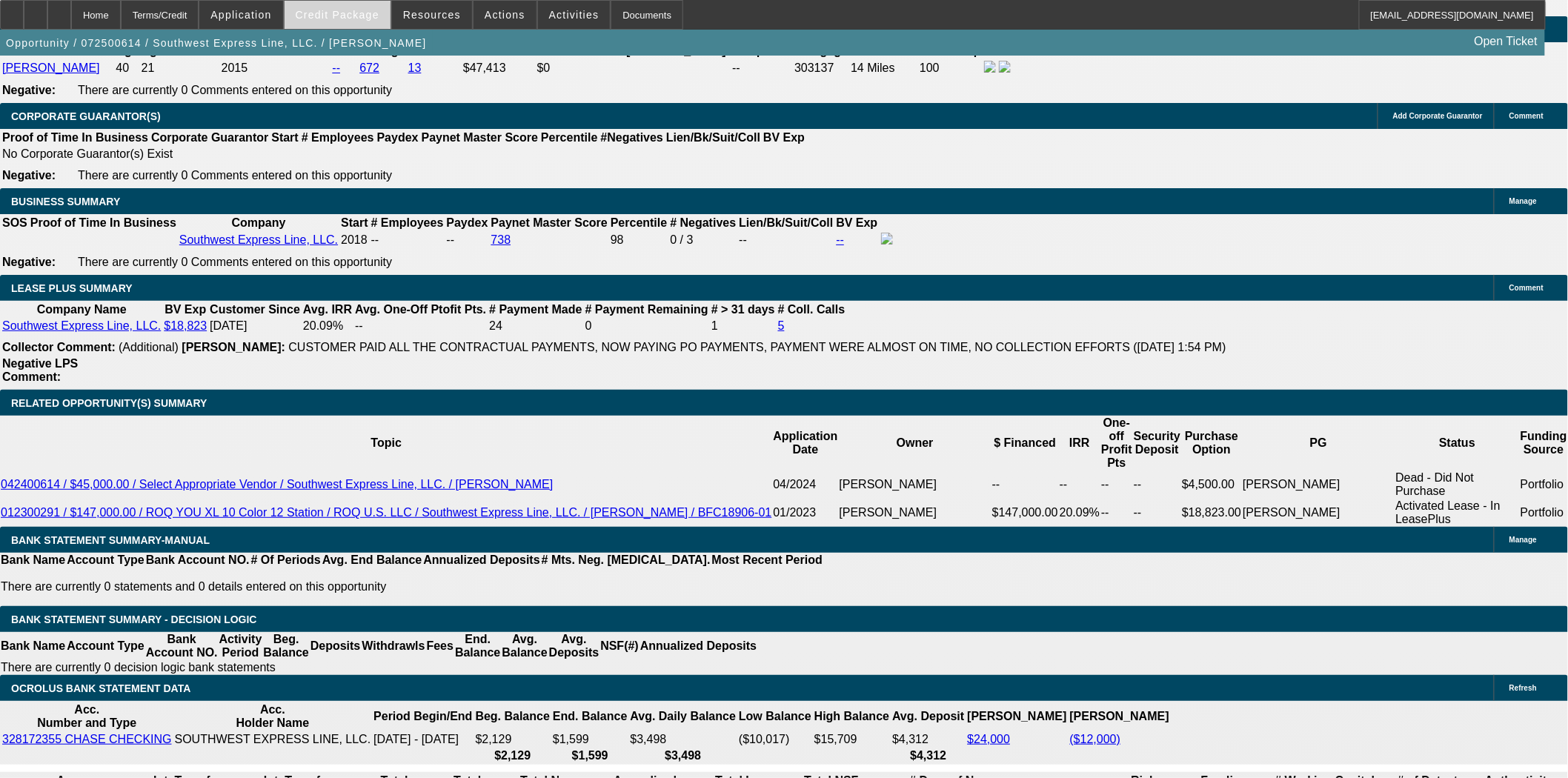
click at [386, 20] on span at bounding box center [337, 14] width 106 height 35
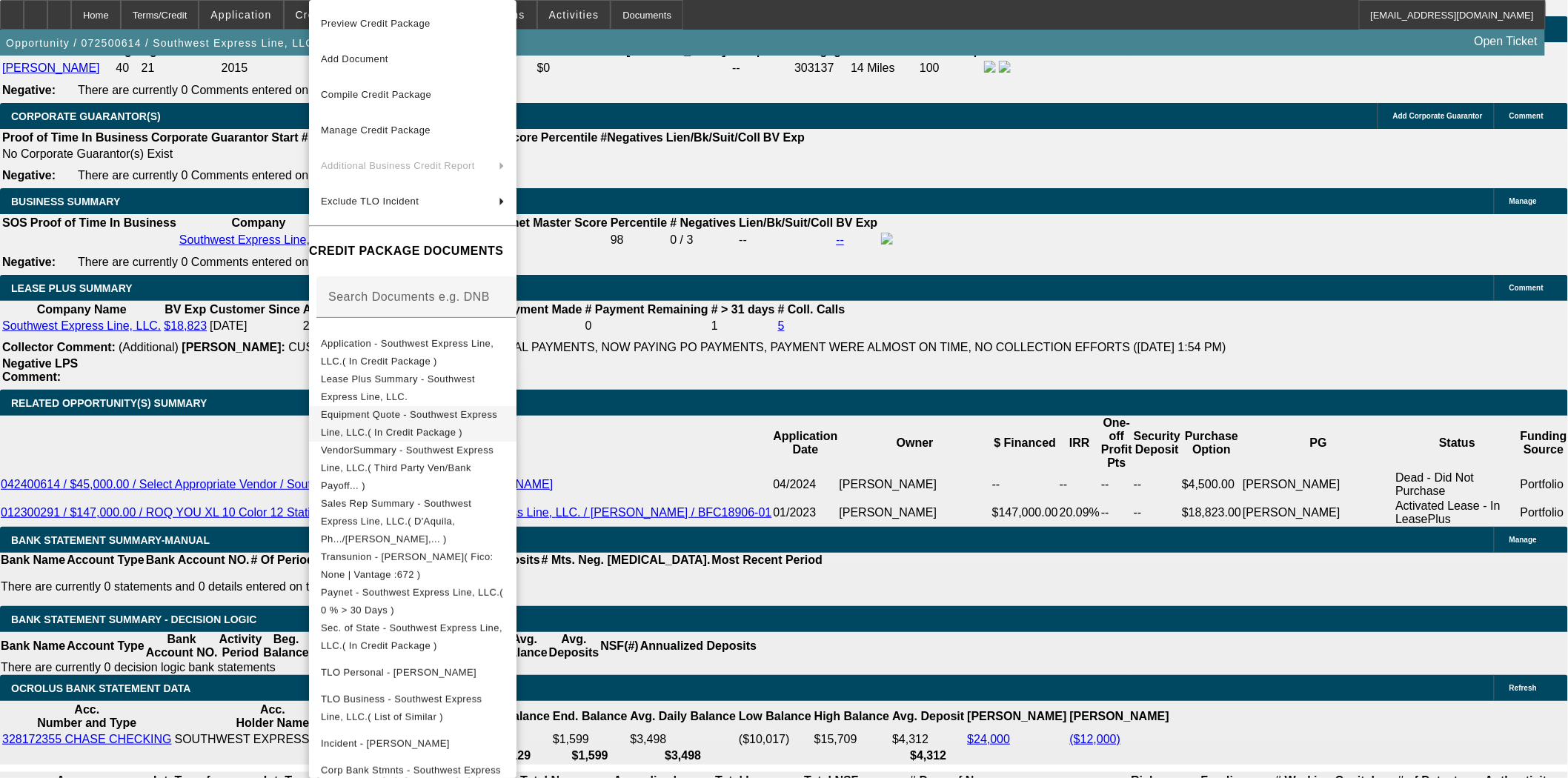
click at [516, 406] on button "Equipment Quote - Southwest Express Line, LLC.( In Credit Package )" at bounding box center [412, 423] width 207 height 35
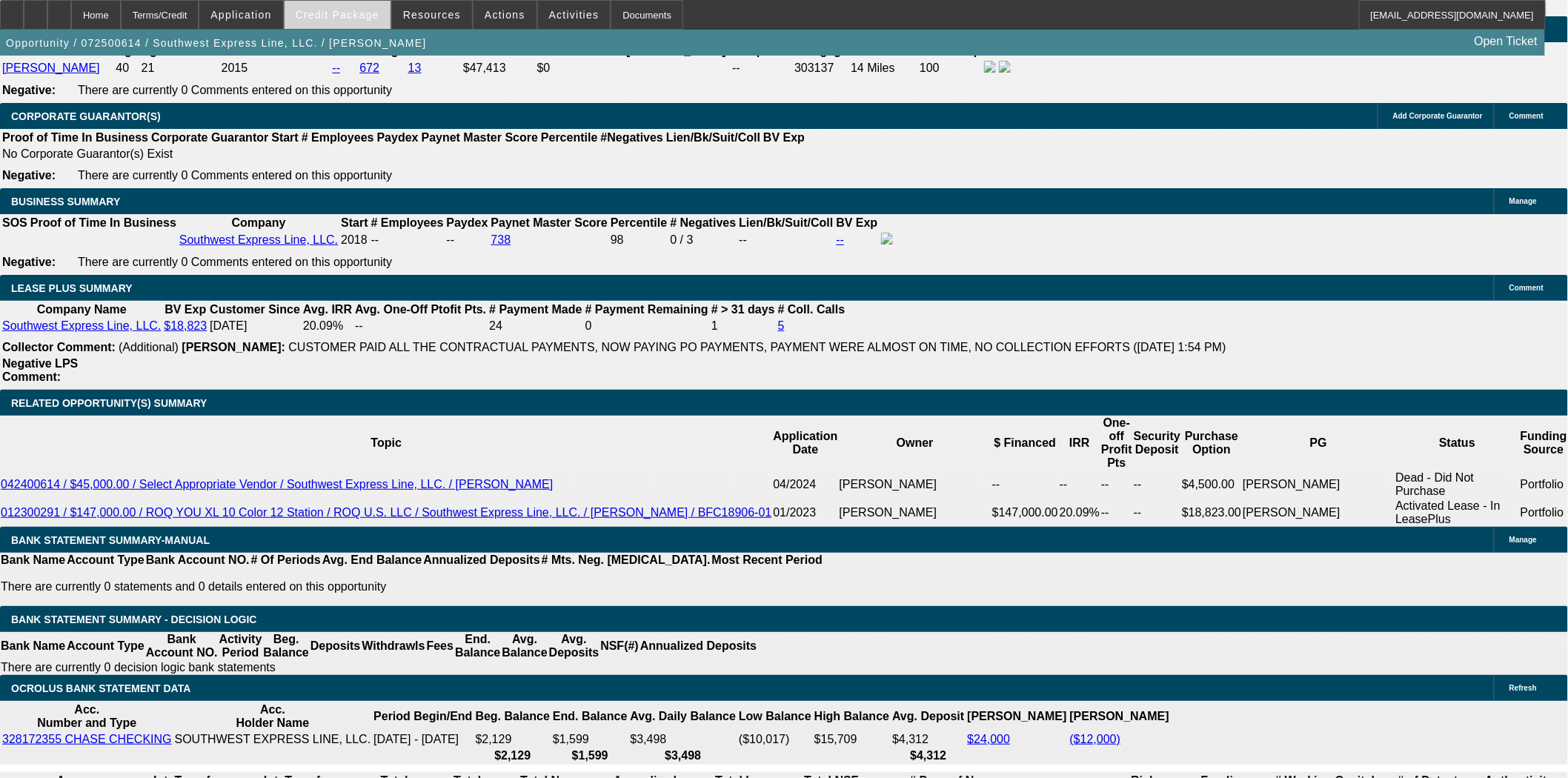
click at [366, 8] on span at bounding box center [337, 14] width 106 height 35
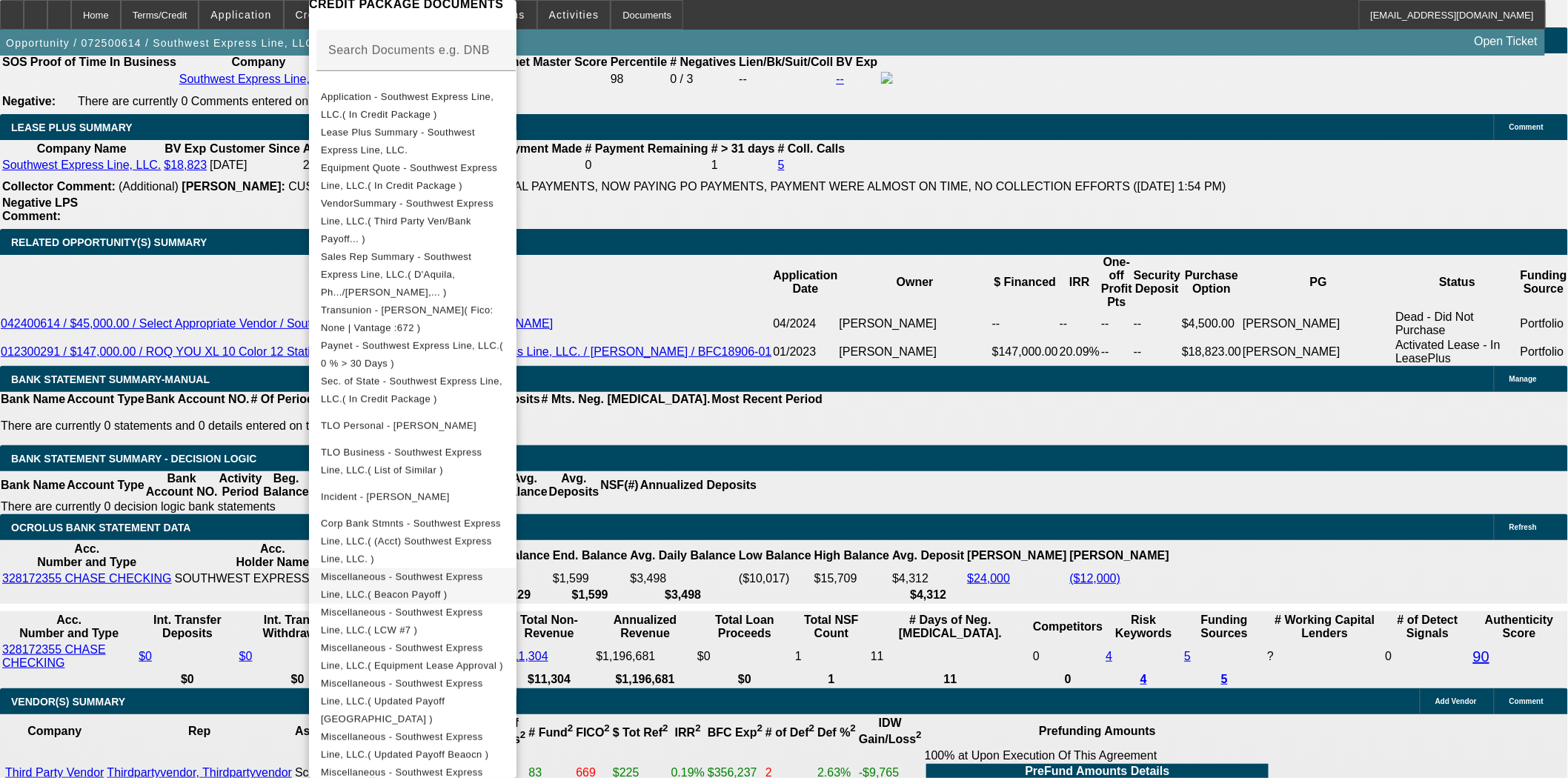
scroll to position [2522, 0]
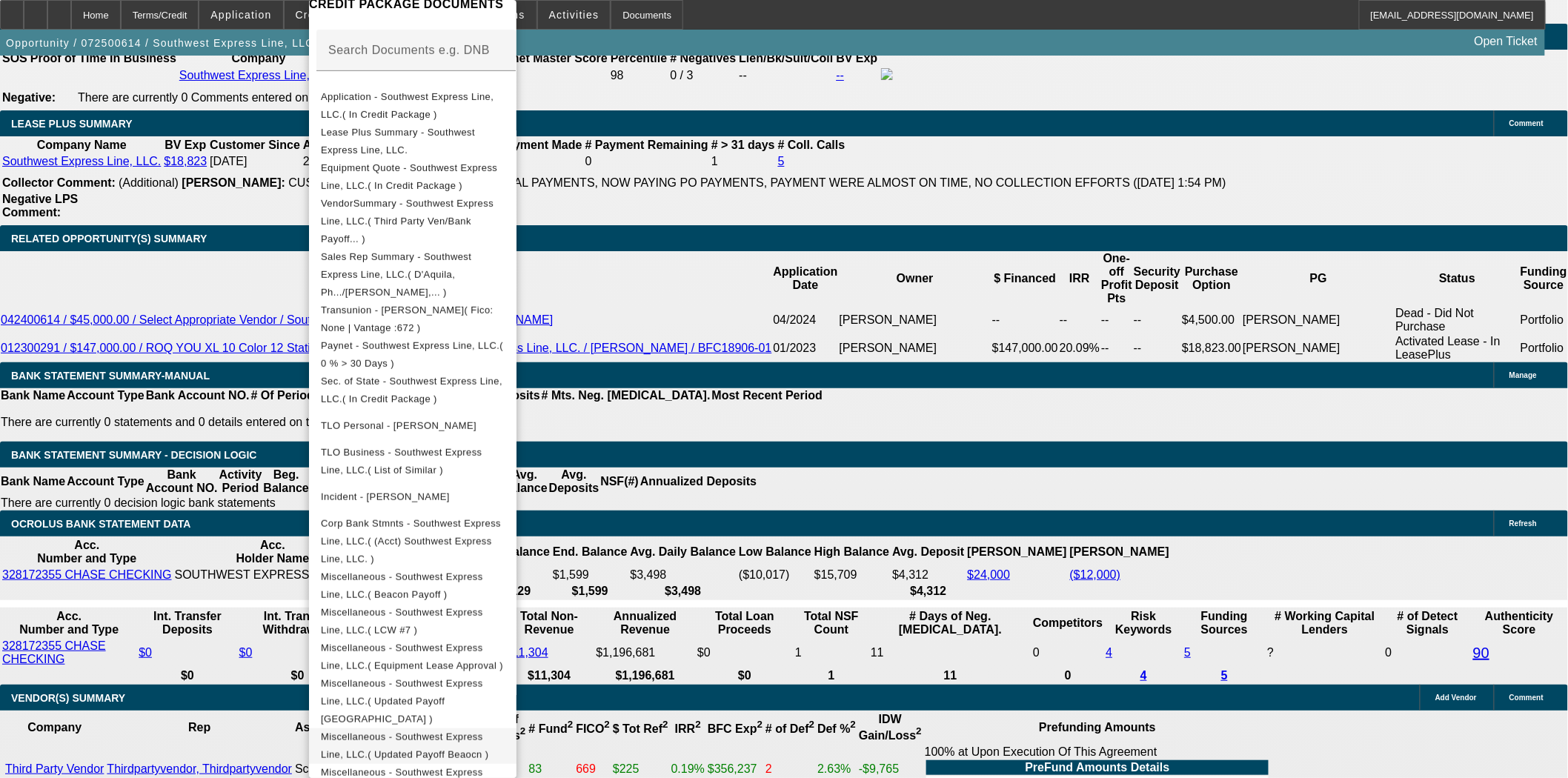
click at [505, 728] on span "Miscellaneous - Southwest Express Line, LLC.( Updated Payoff Beaocn )" at bounding box center [413, 745] width 184 height 35
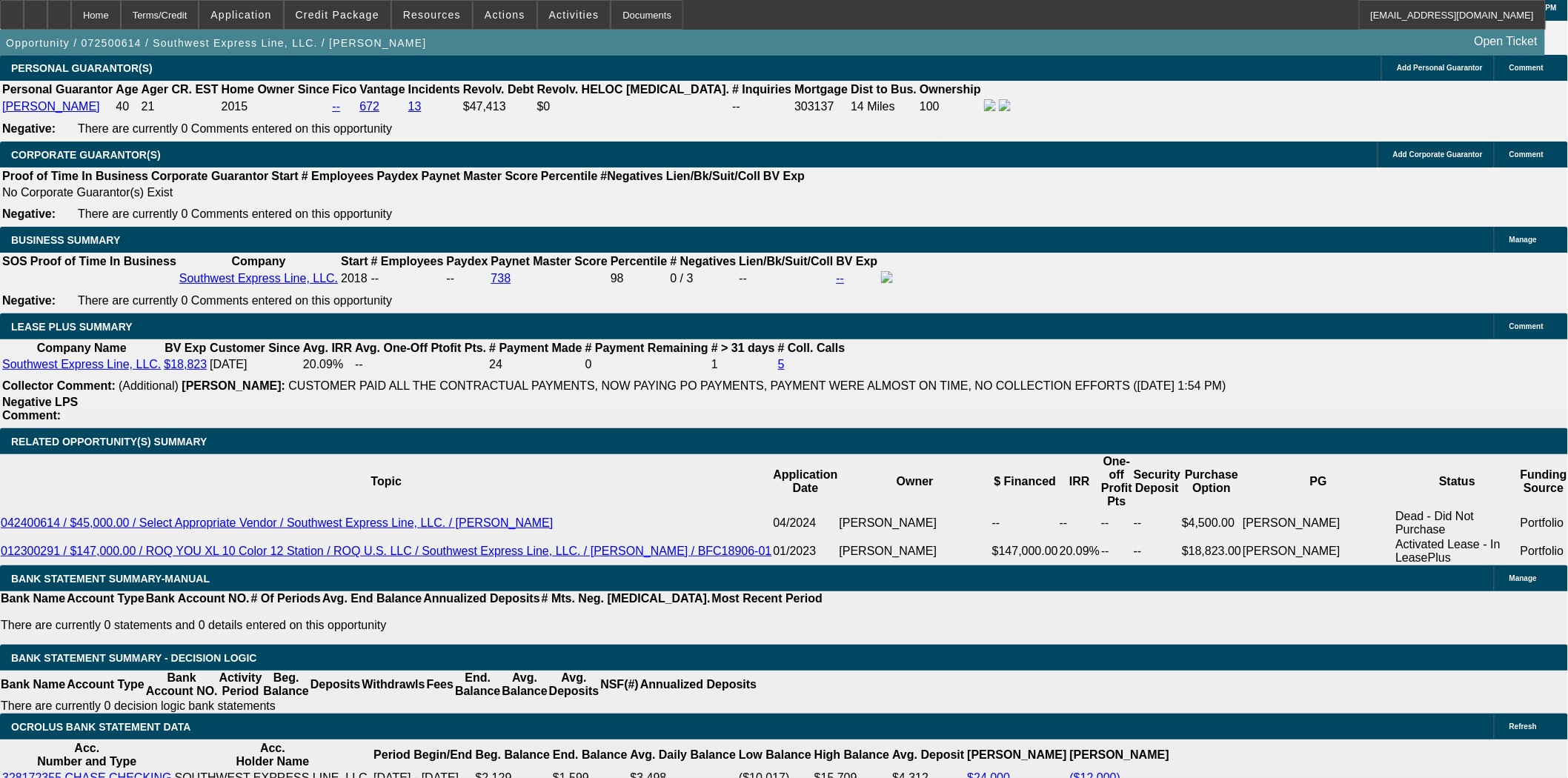
scroll to position [2276, 0]
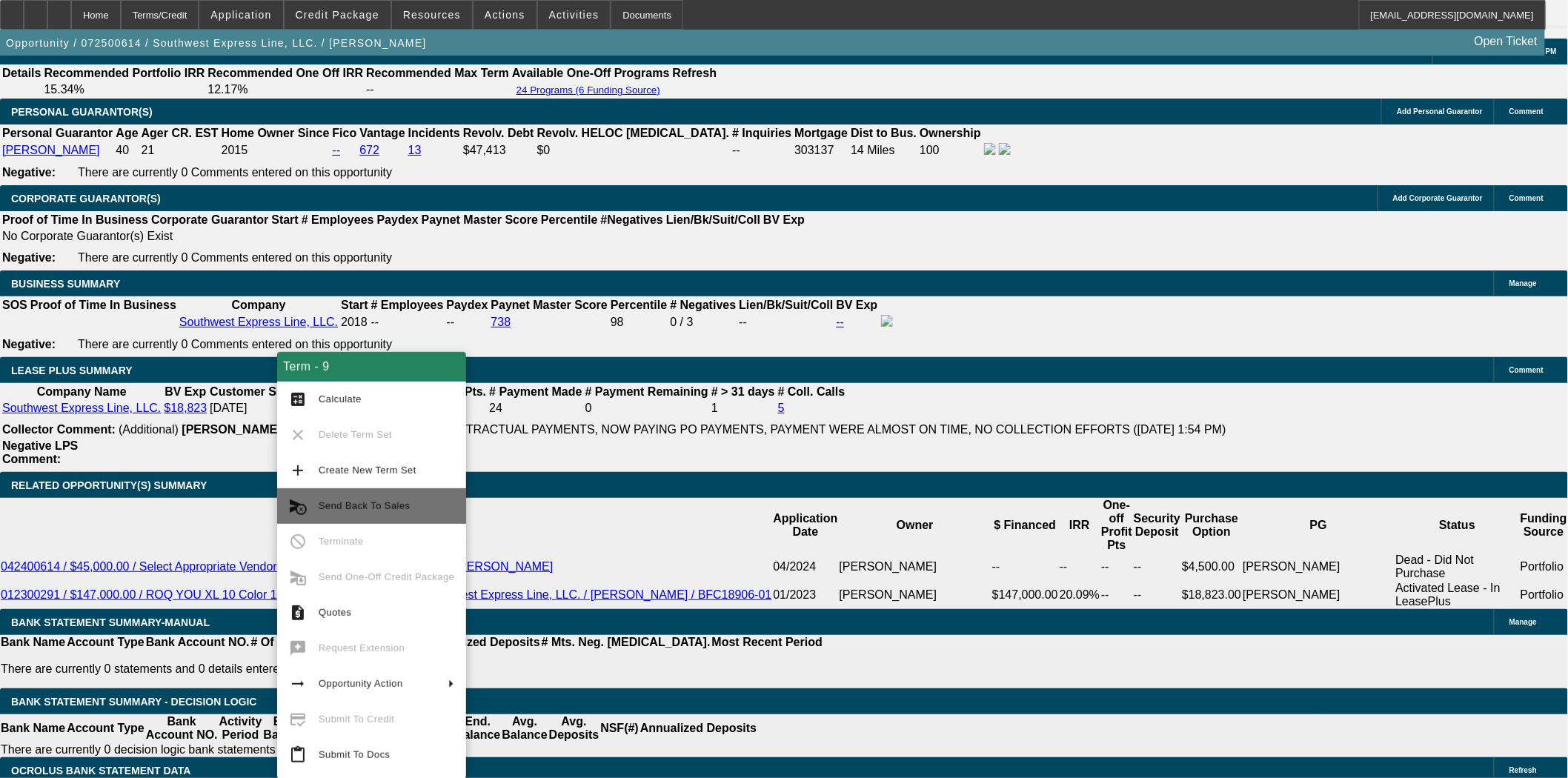
click at [383, 515] on button "cancel_schedule_send Send Back To Sales" at bounding box center [371, 505] width 189 height 35
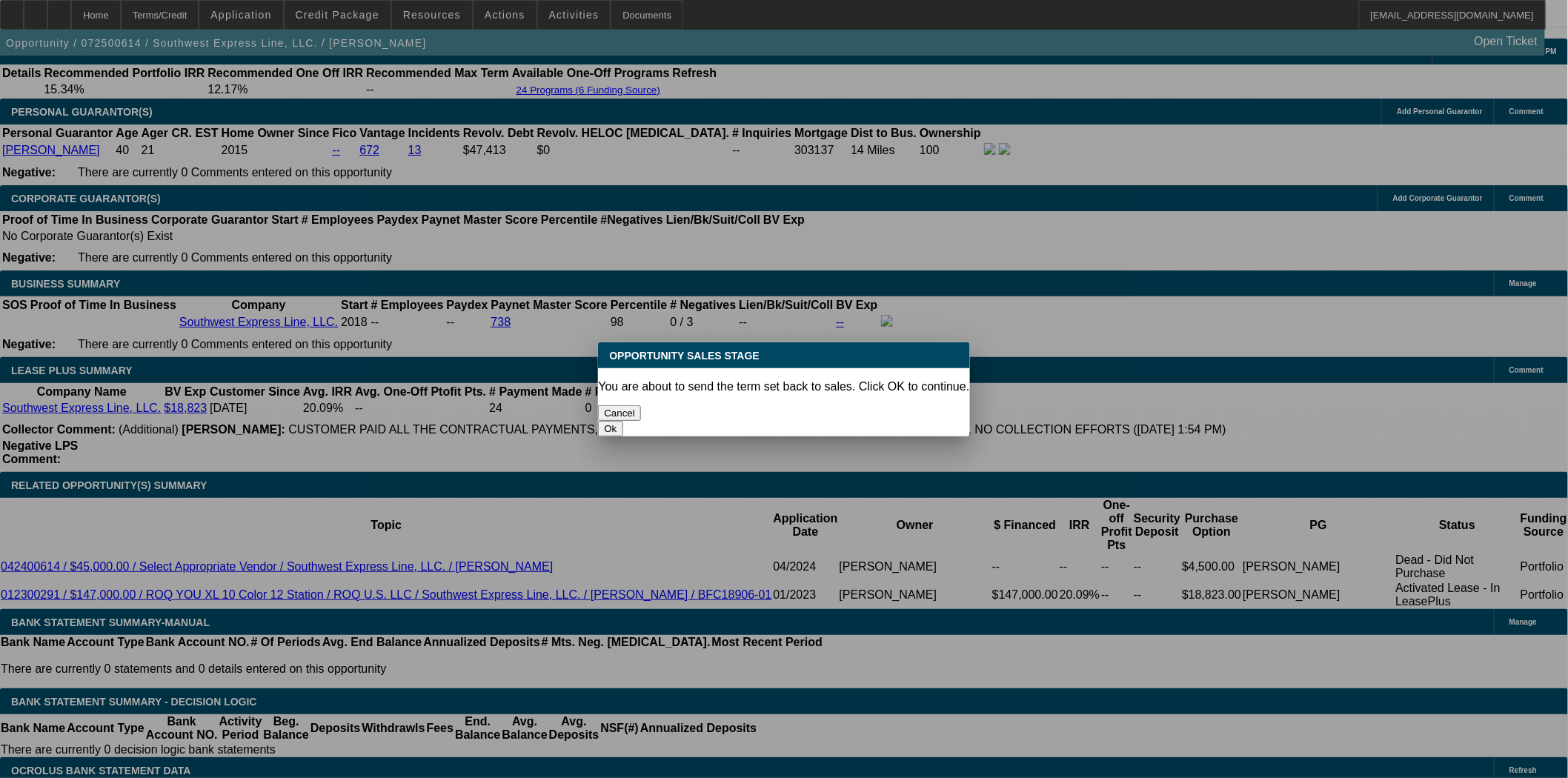
click at [623, 421] on button "Ok" at bounding box center [610, 428] width 25 height 16
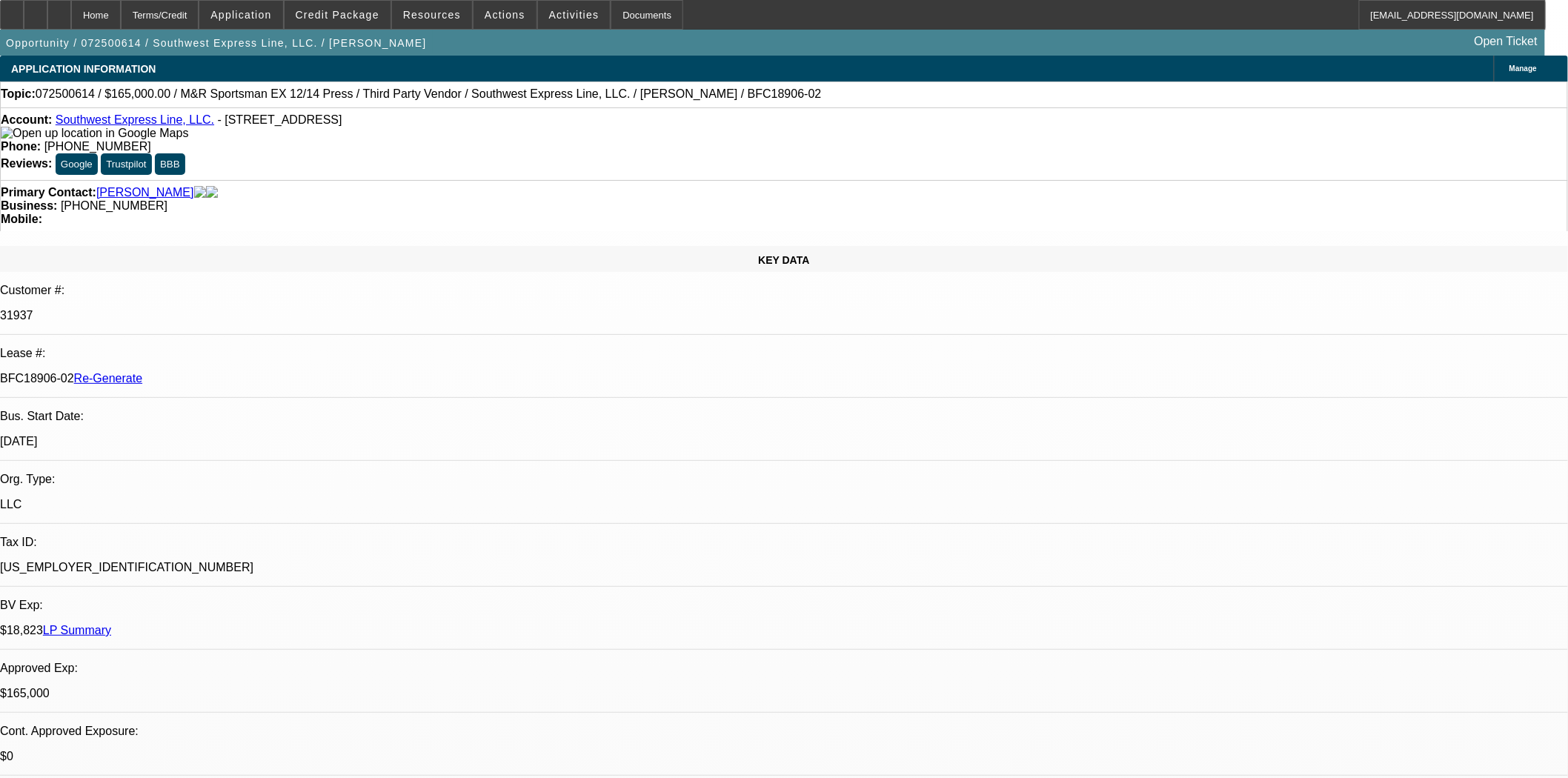
type textarea "Need updated Beacon payoff as one in the file expired on 8/31. May want to get …"
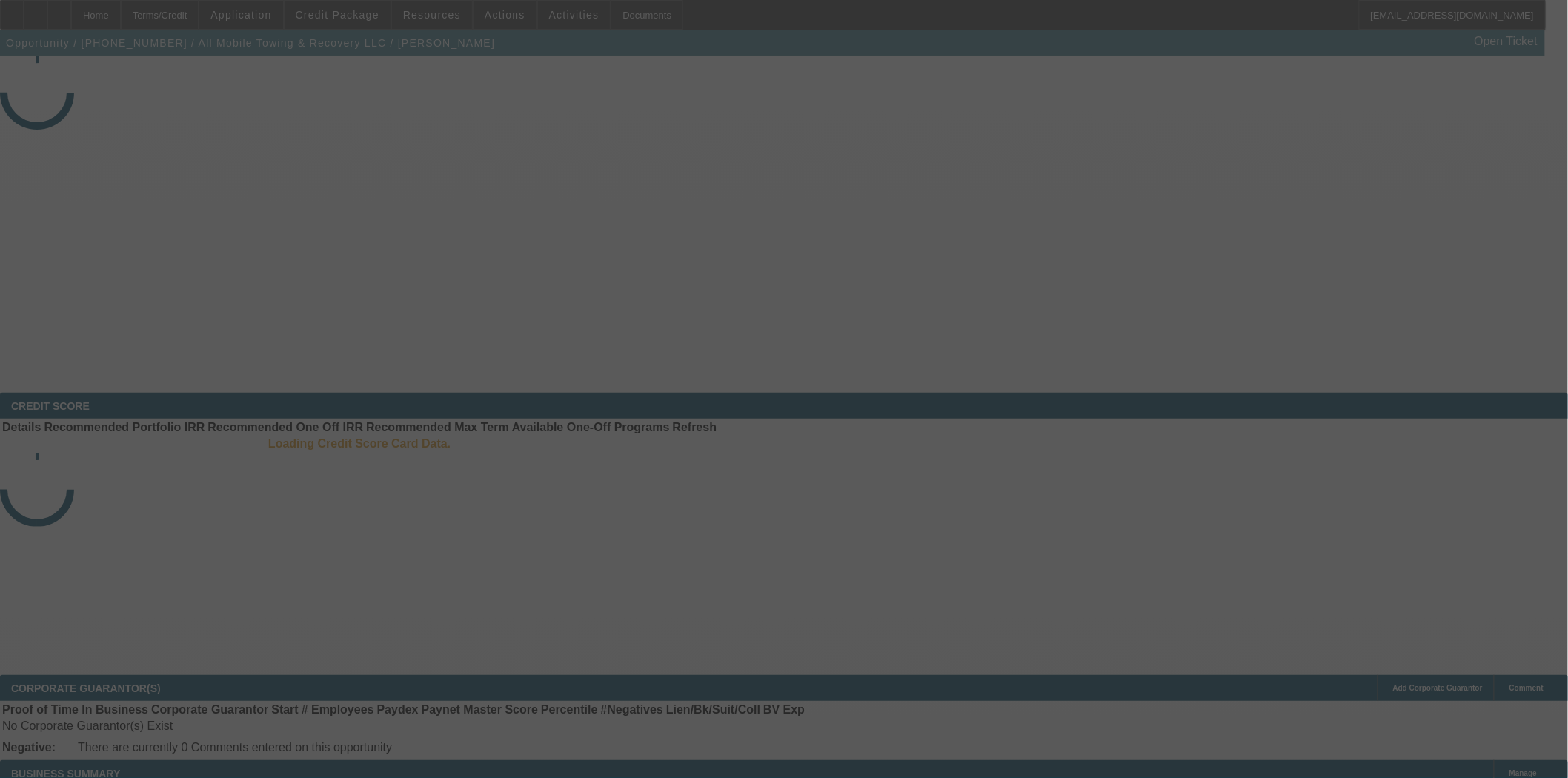
select select "4"
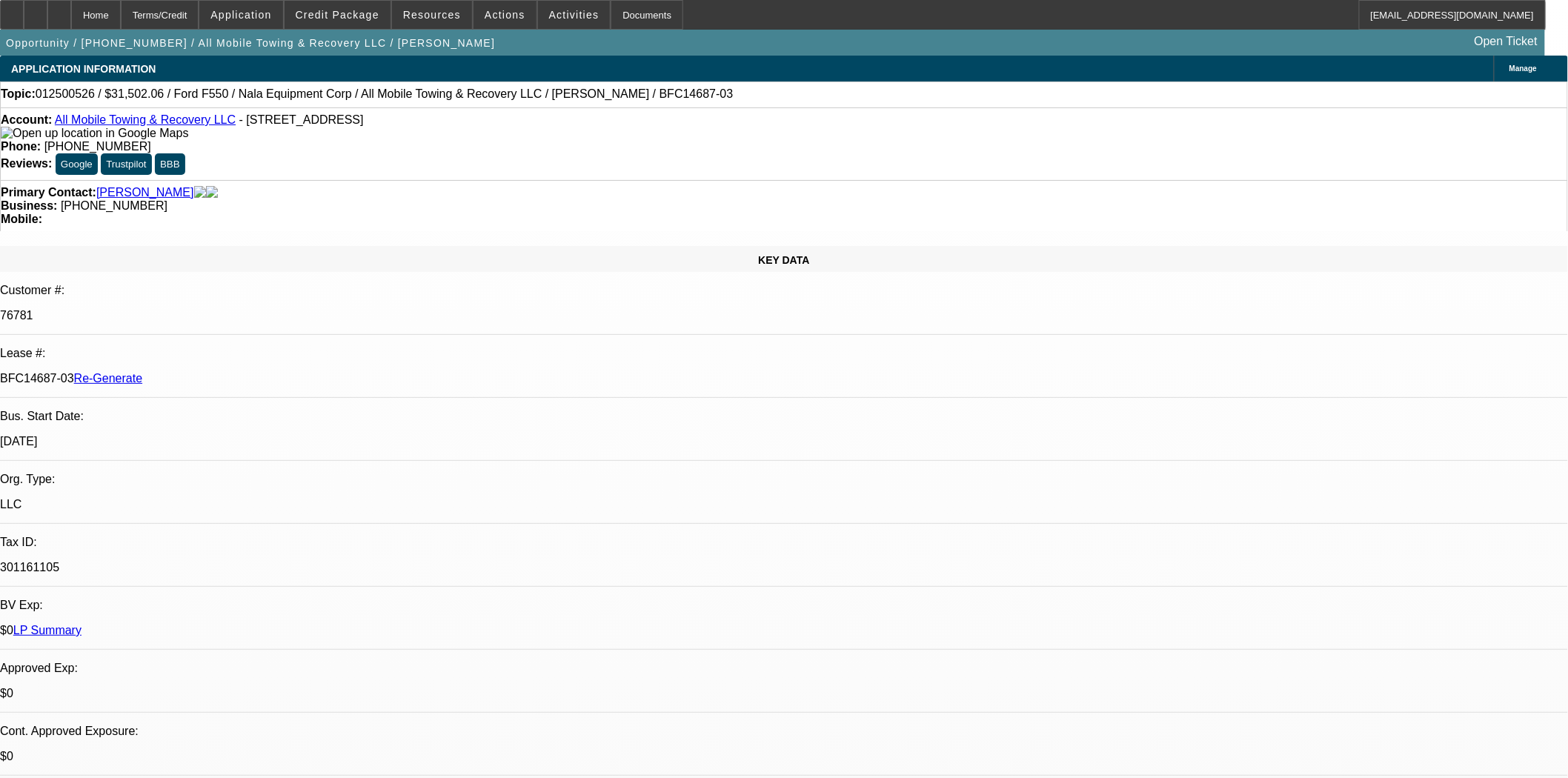
select select "0"
select select "2"
select select "0"
select select "6"
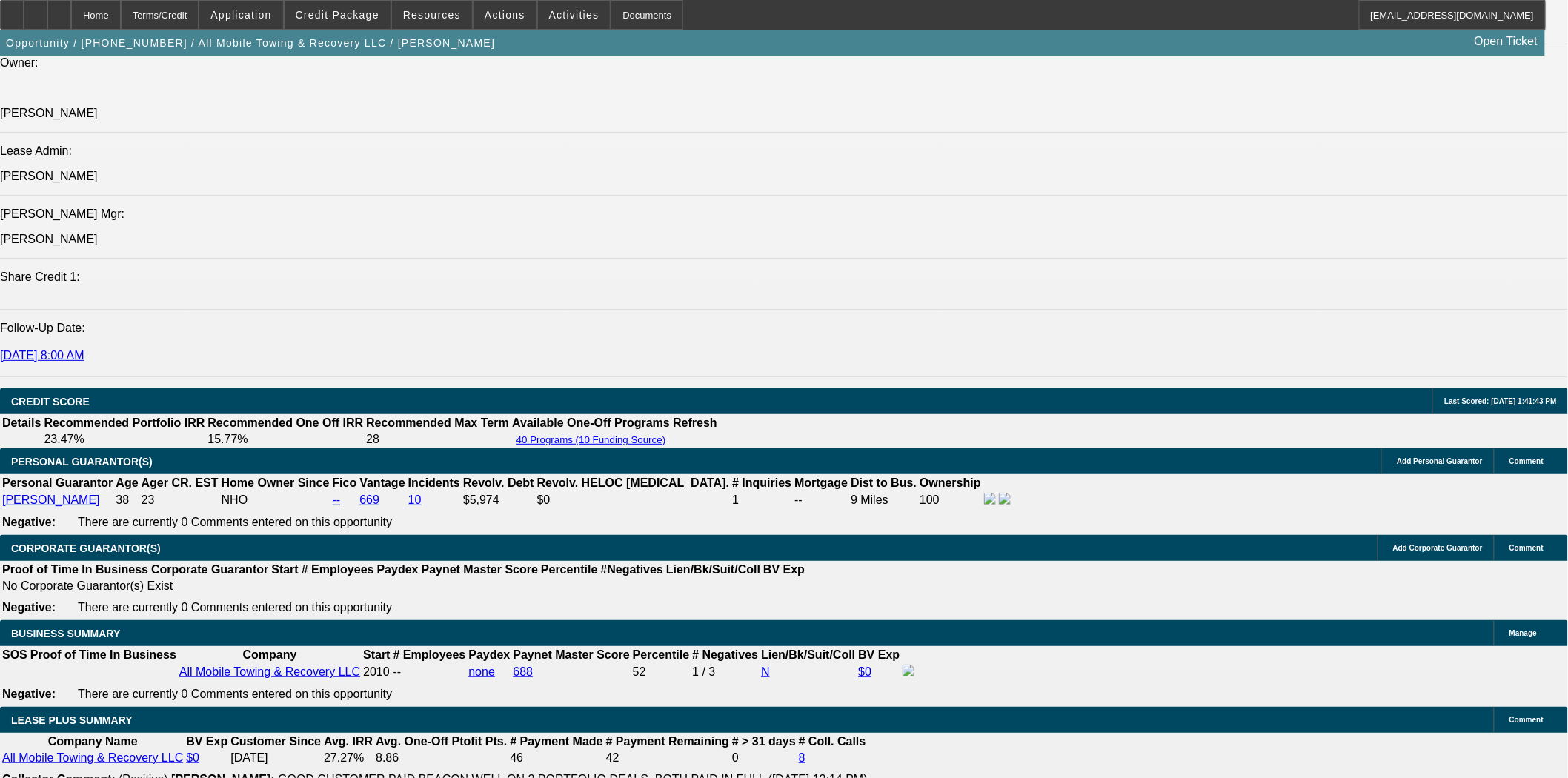
scroll to position [2057, 0]
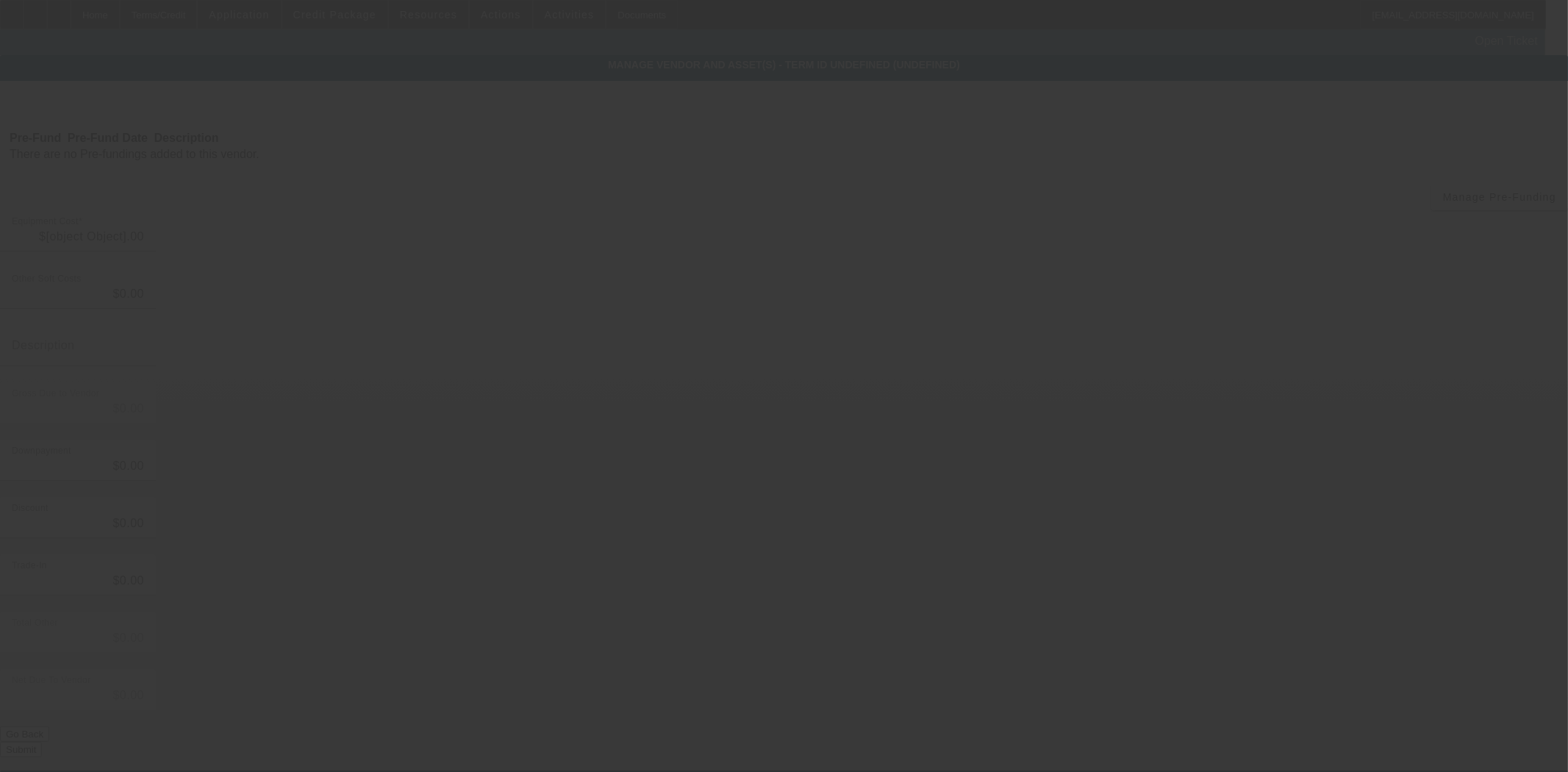
type input "$61,649.00"
type input "$32,000.00"
type input "$29,649.00"
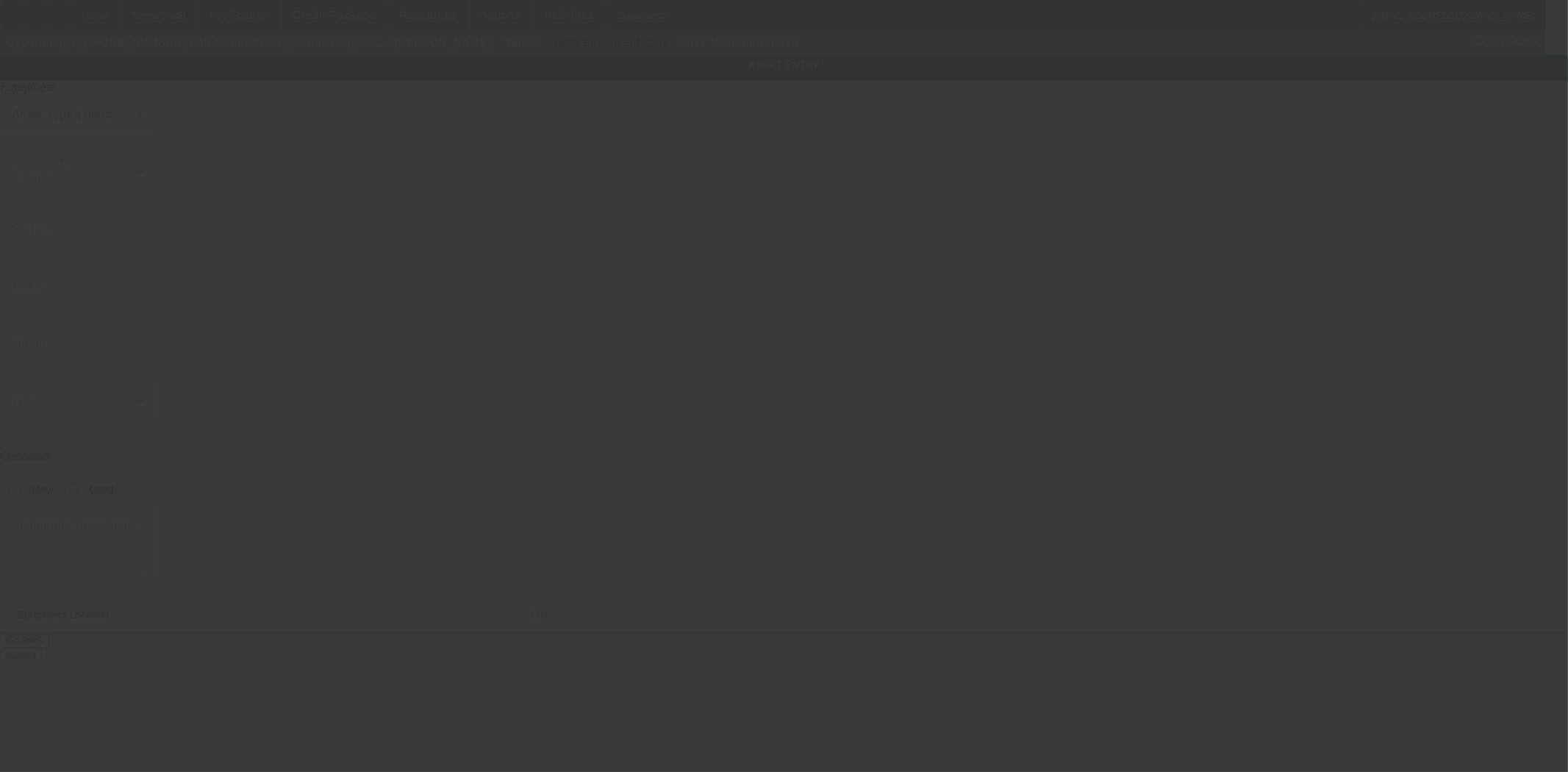
type input "1FD0X5HT2HEC87293"
type input "Ford"
type input "F550"
radio input "true"
type textarea "with:"
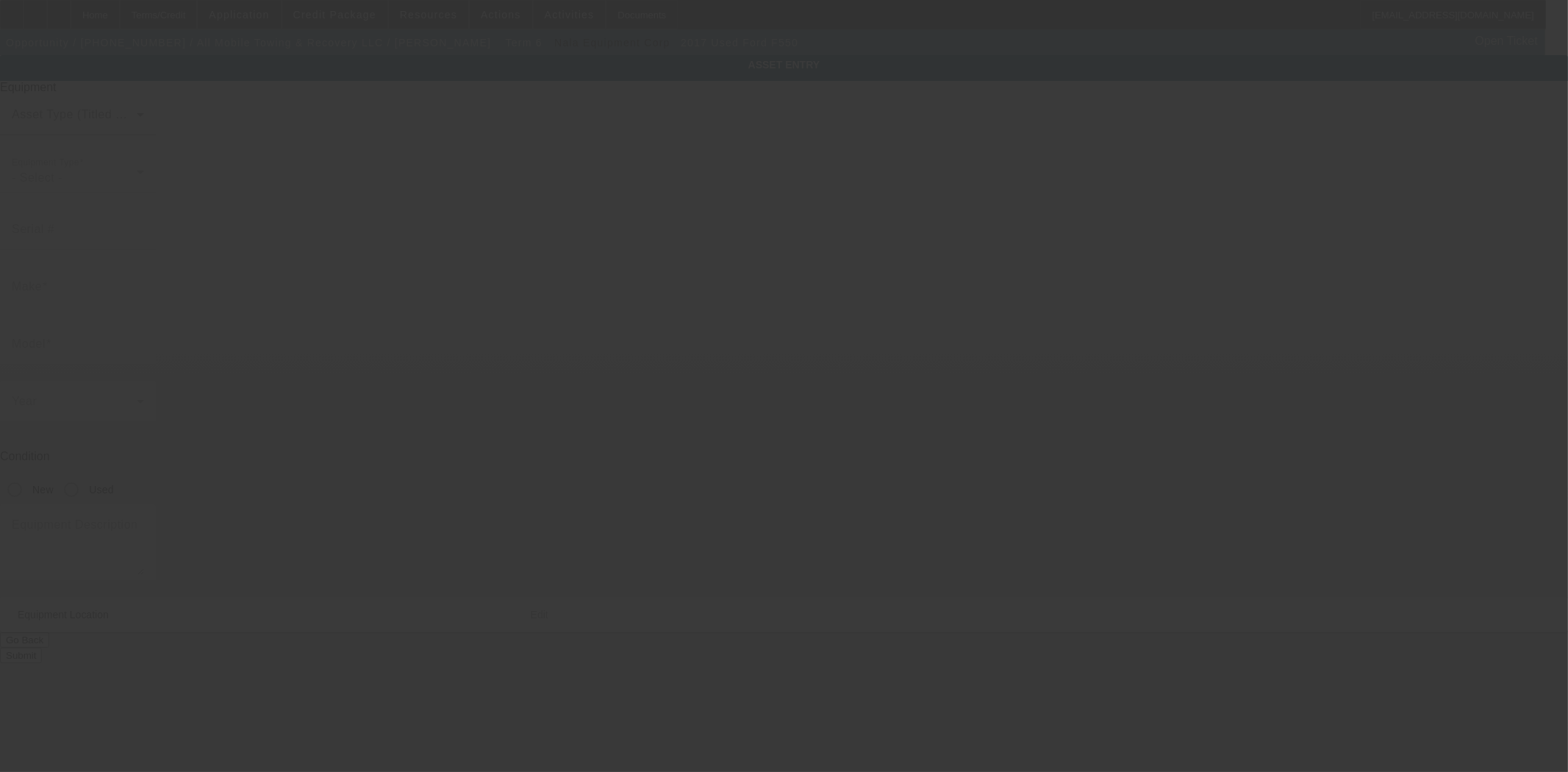
type input "102B Pond Street"
type input "Seekonk"
type input "02771"
type input "Bristol"
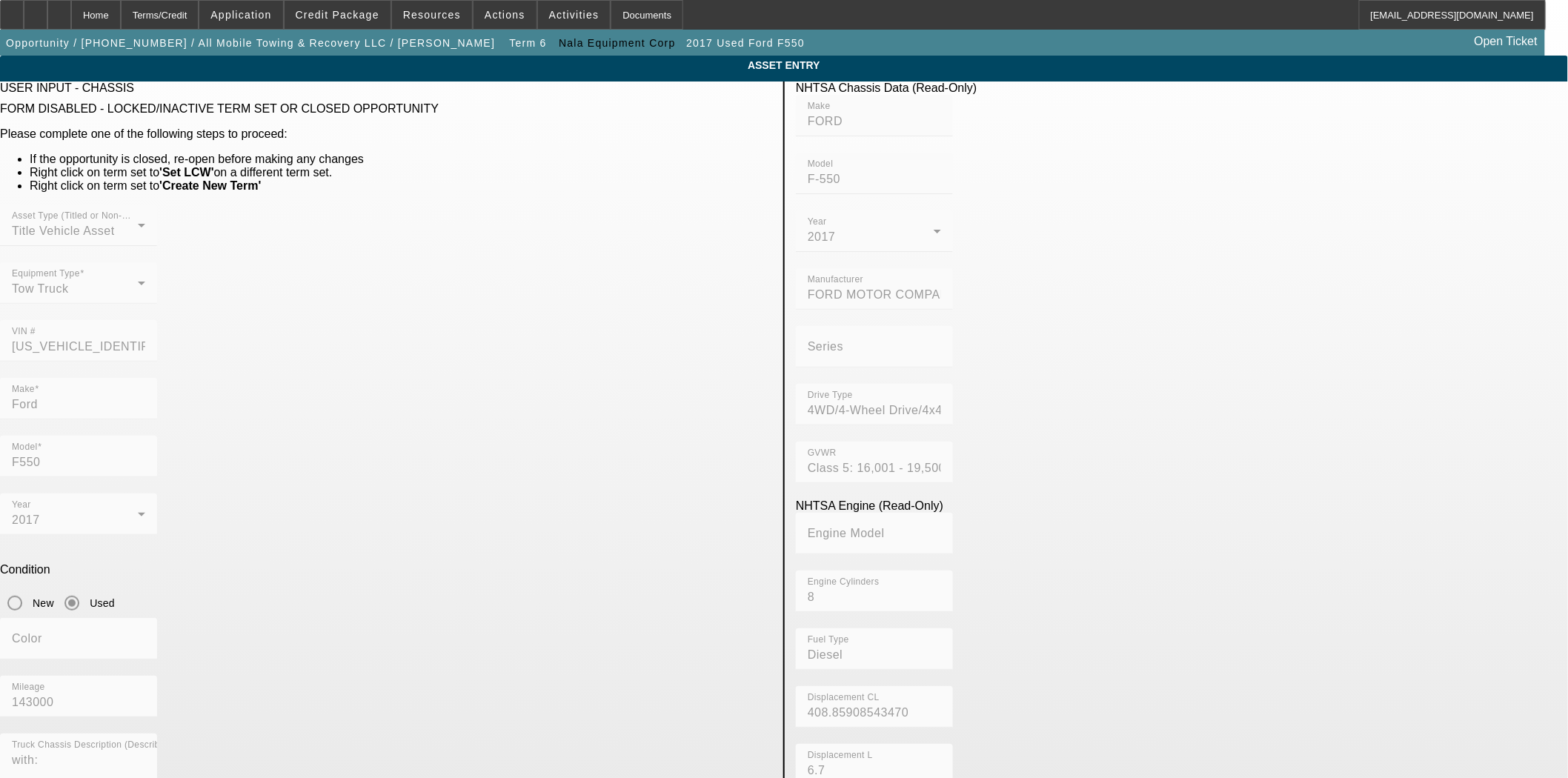
click at [556, 306] on div "Asset Type (Titled or Non-Titled) Title Vehicle Asset Equipment Type Tow Truck …" at bounding box center [386, 292] width 772 height 174
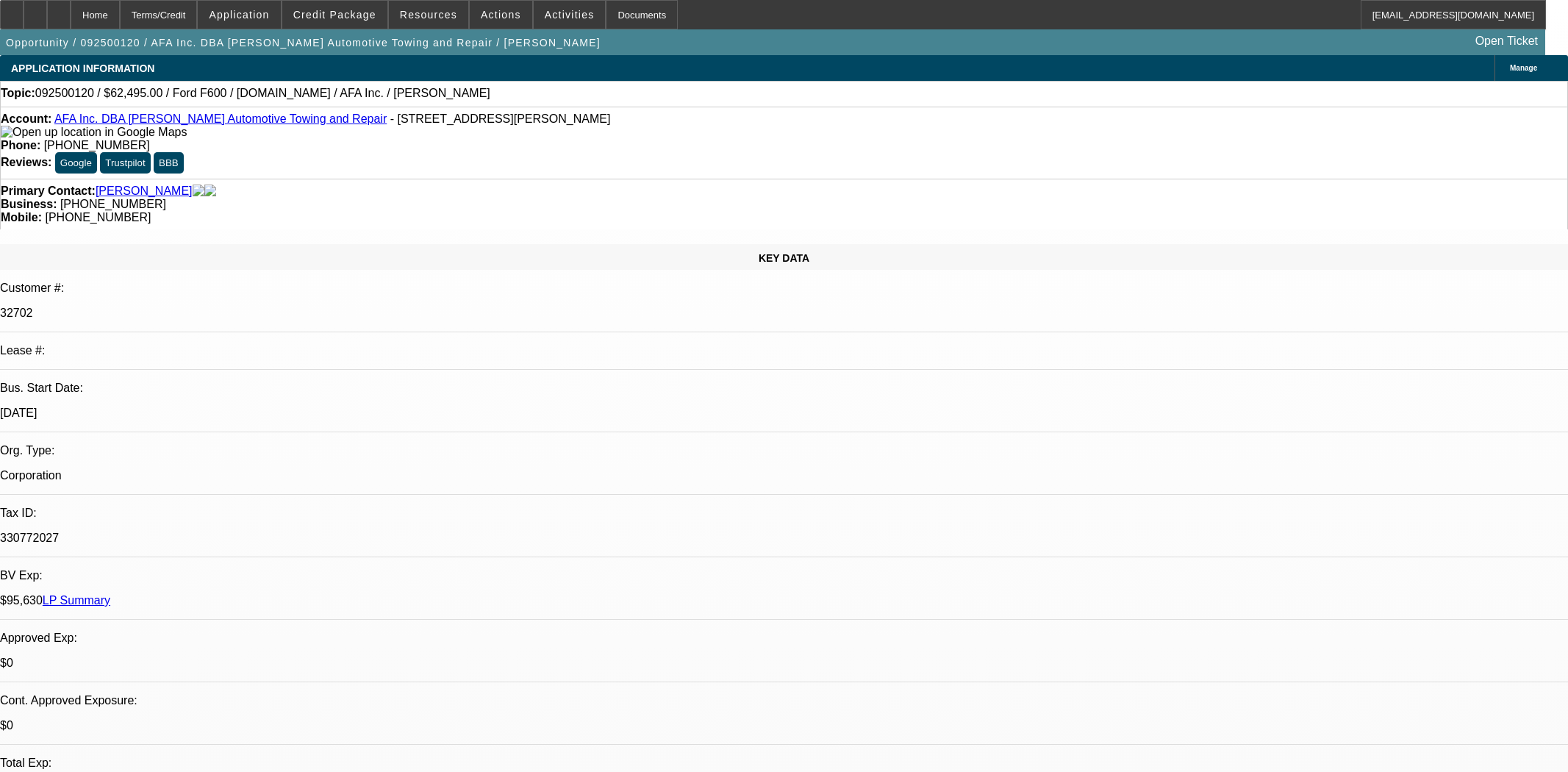
select select "0"
select select "2"
select select "0.1"
select select "4"
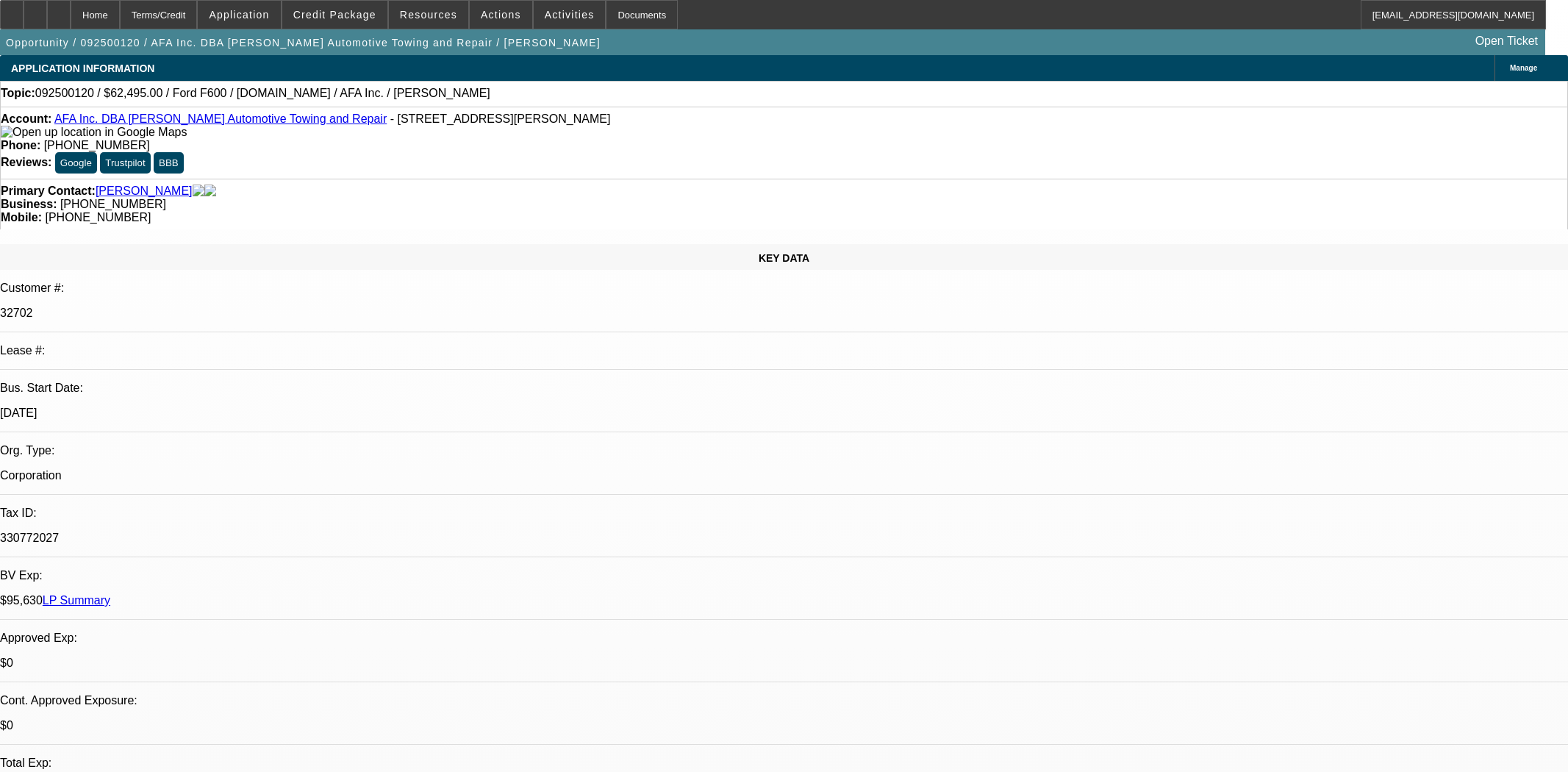
select select "0"
select select "2"
select select "0.1"
select select "4"
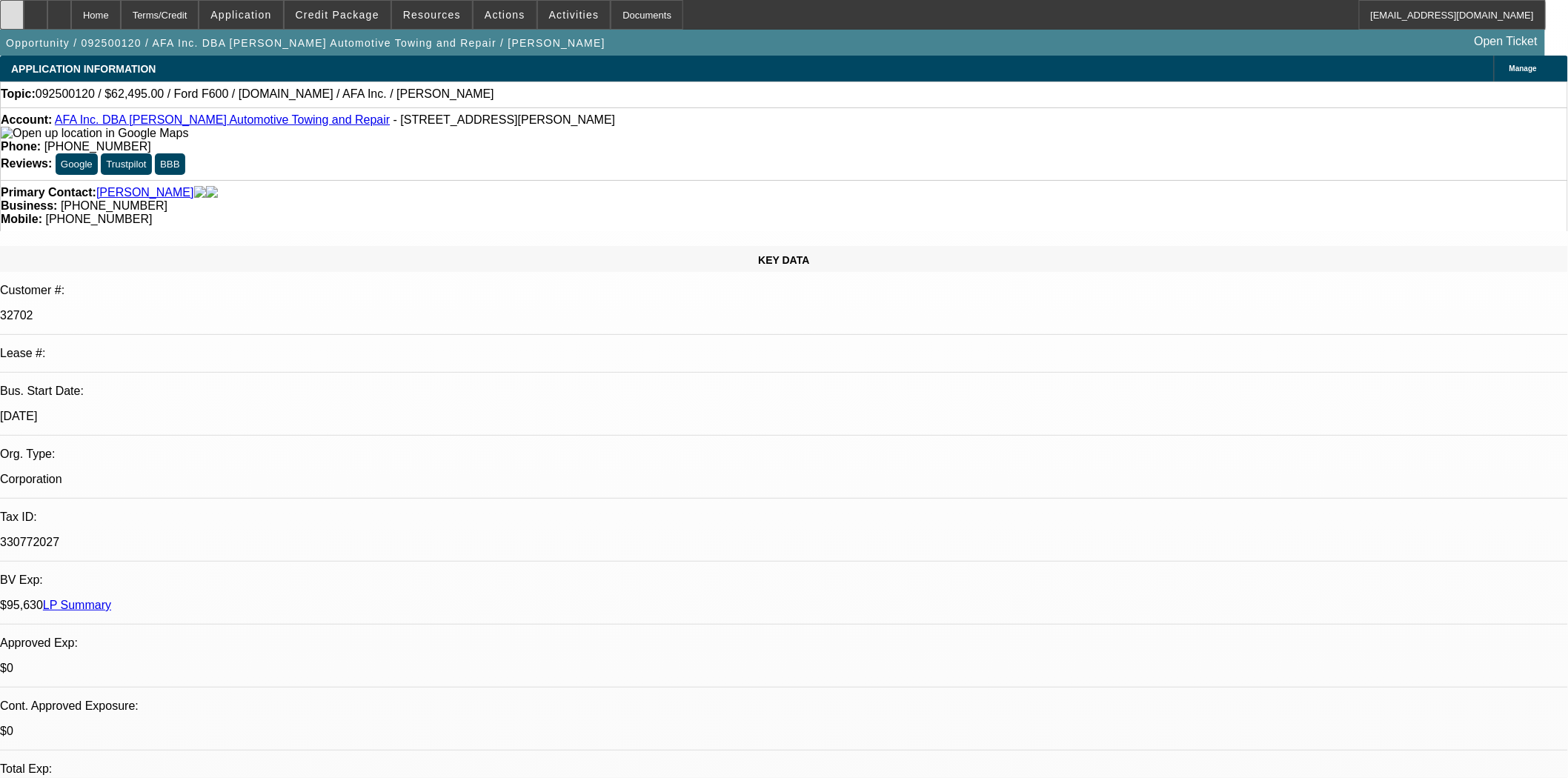
click at [11, 10] on icon at bounding box center [11, 10] width 0 height 0
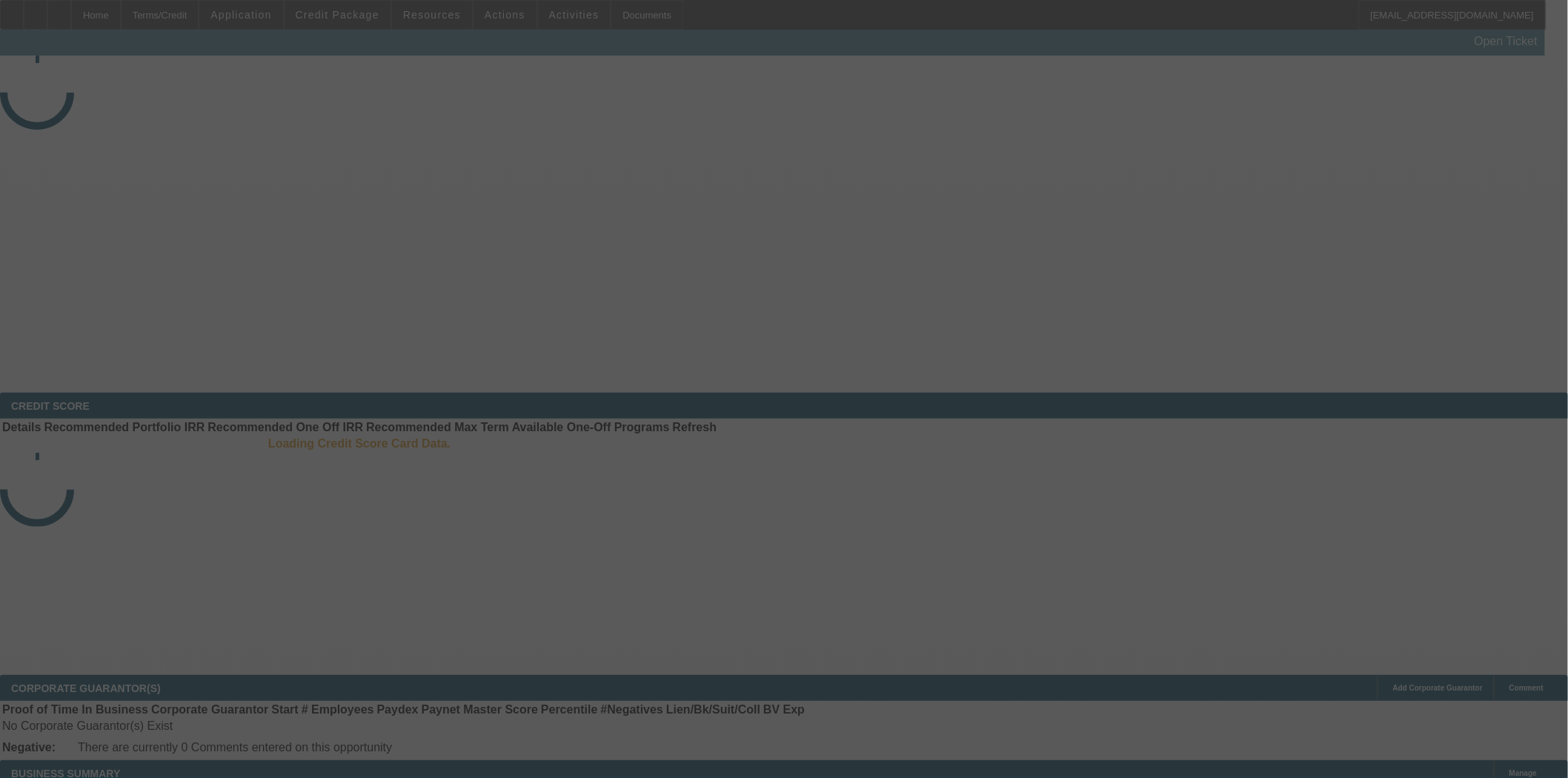
select select "3"
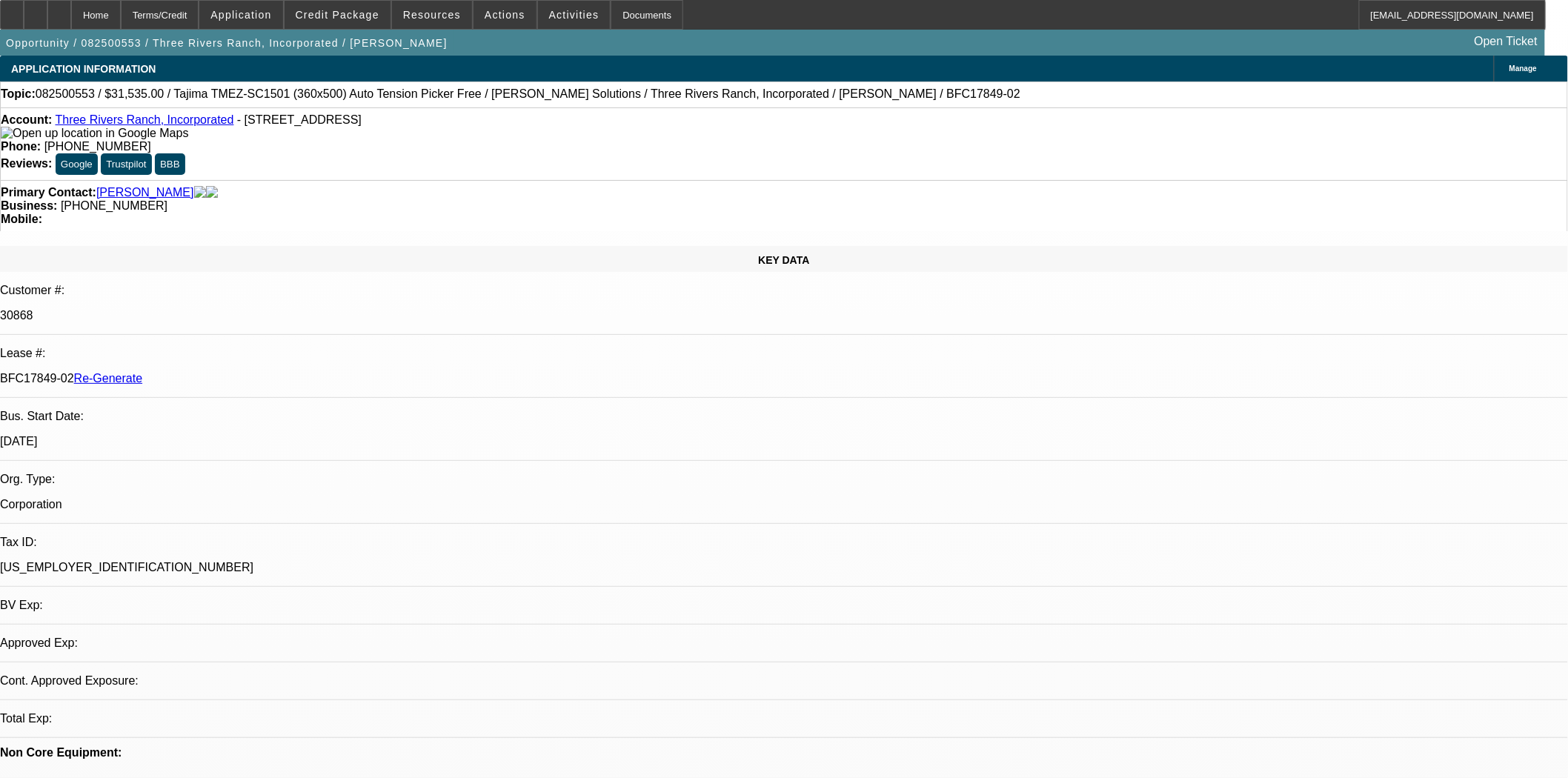
select select "0"
select select "2"
select select "0"
select select "4"
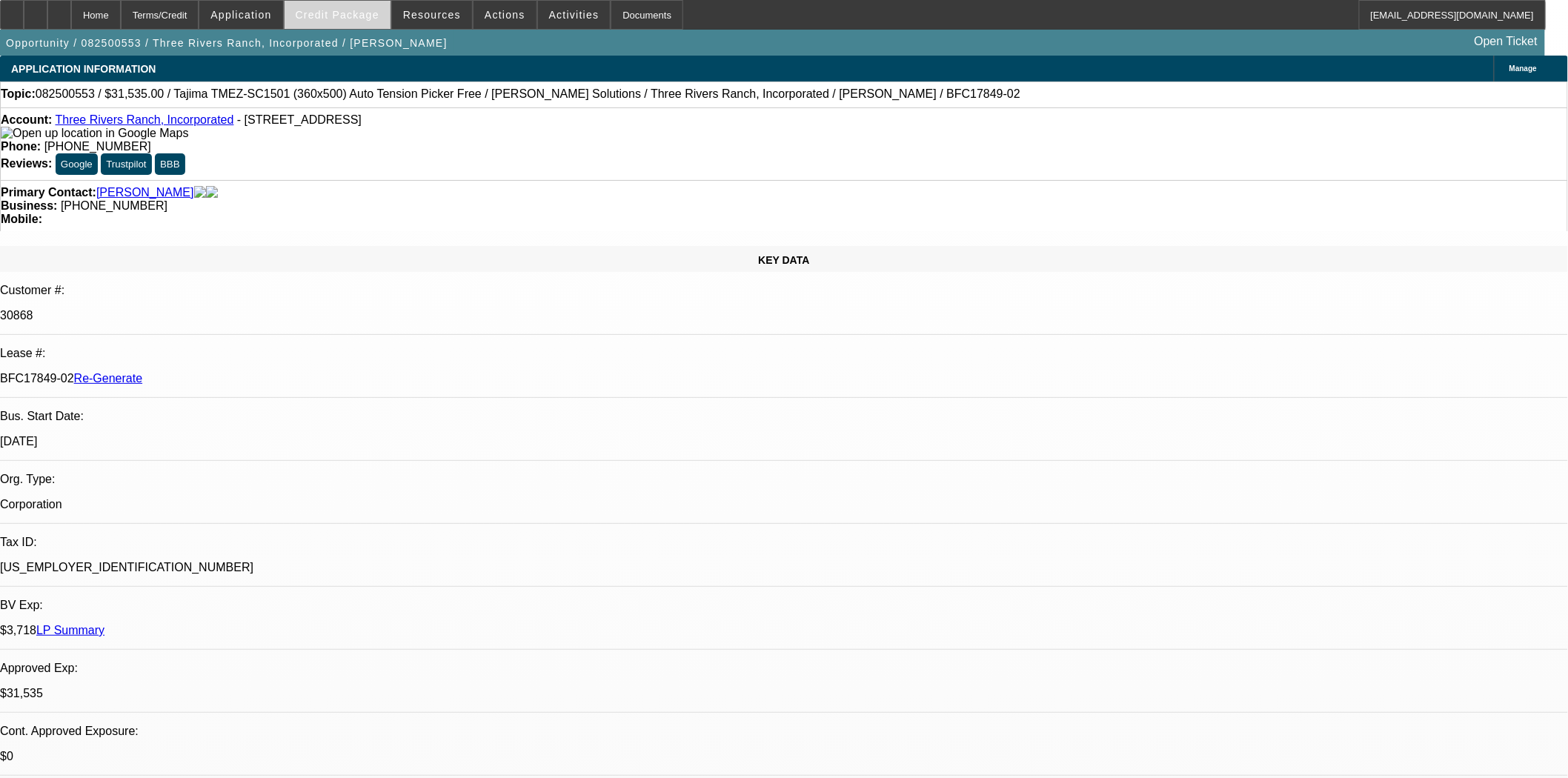
click at [351, 16] on span "Credit Package" at bounding box center [338, 15] width 84 height 11
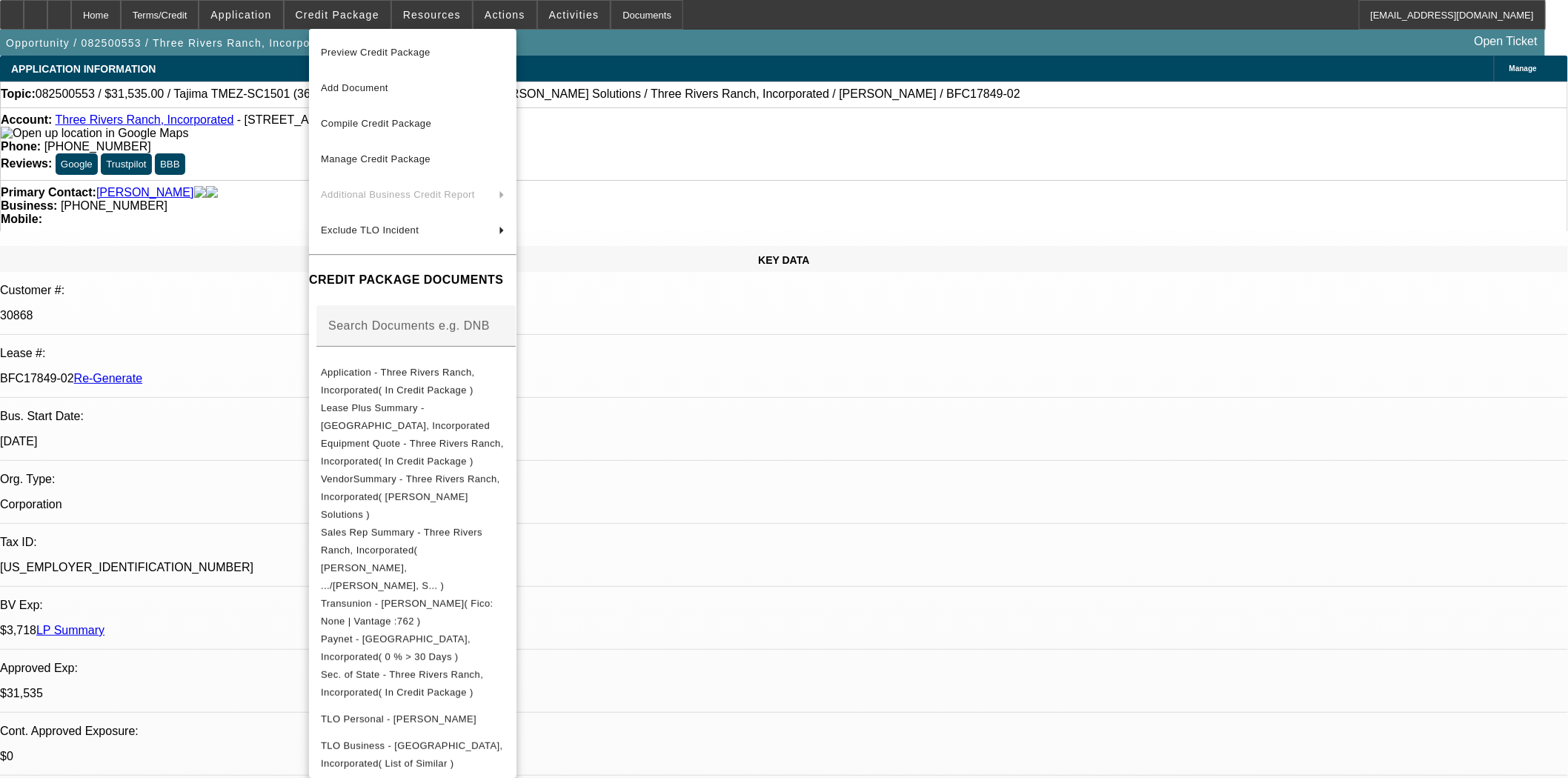
click at [369, 47] on span "Preview Credit Package" at bounding box center [376, 52] width 110 height 11
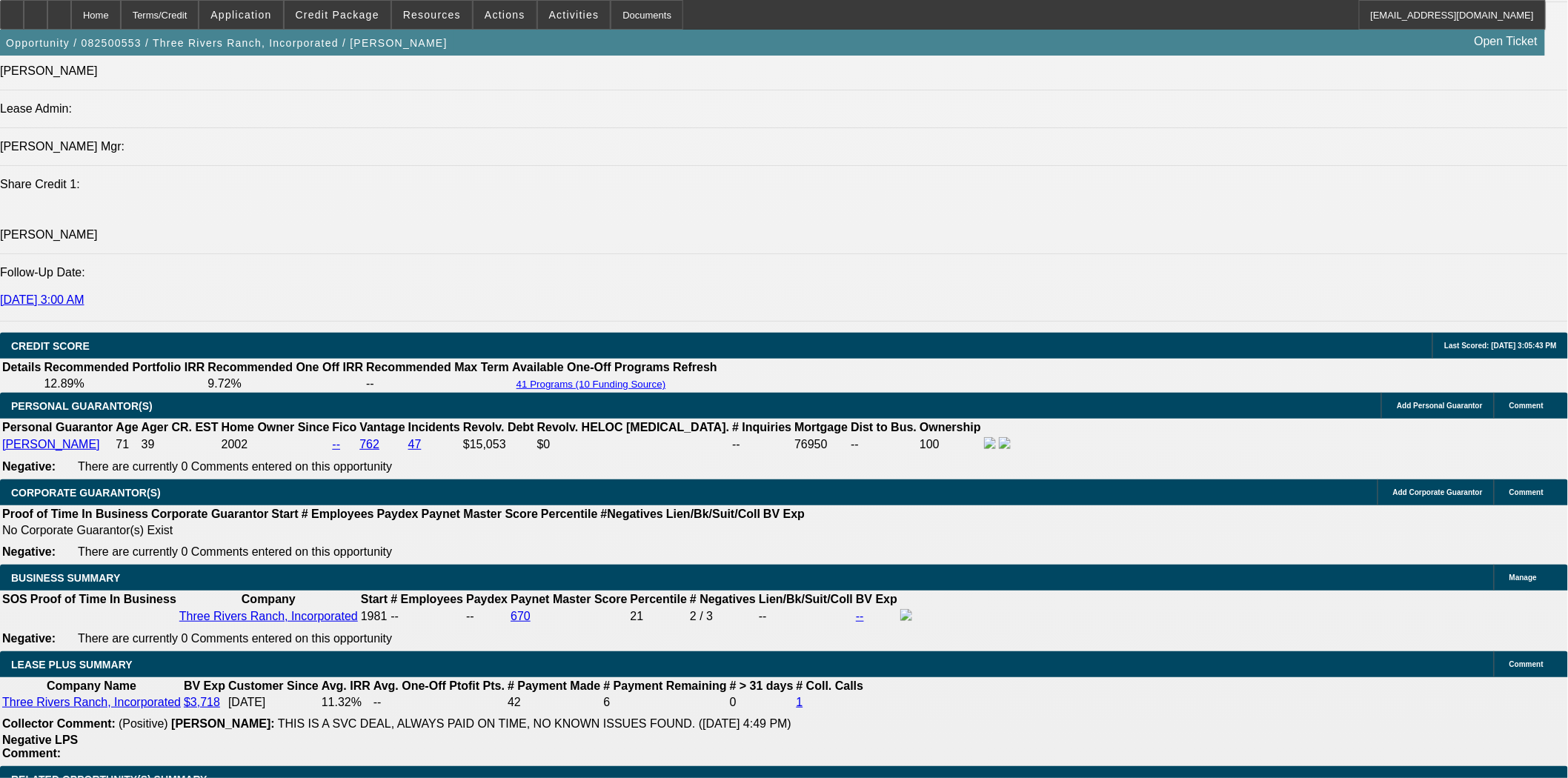
scroll to position [2139, 0]
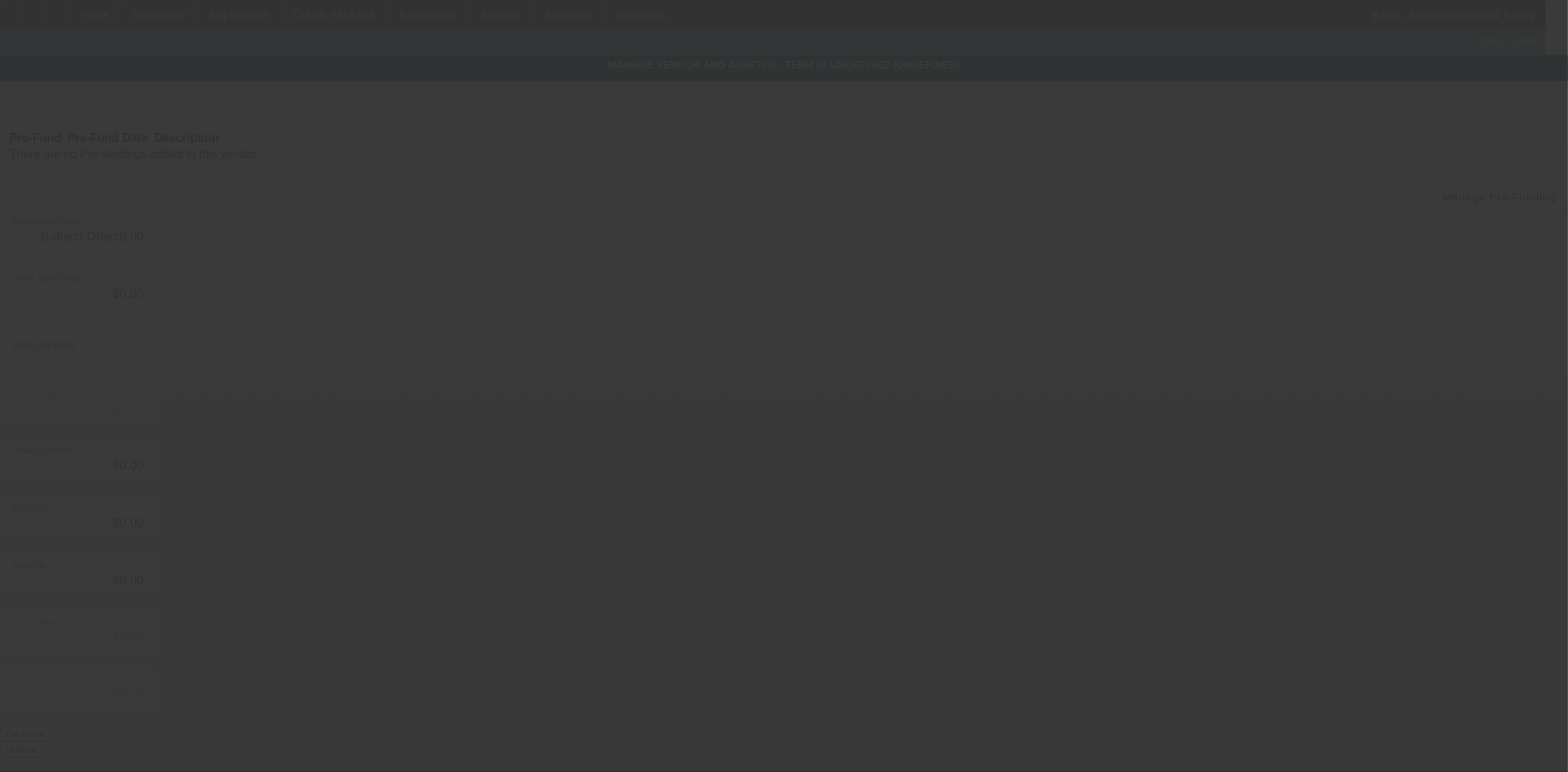
type input "$36,535.00"
type input "$5,000.00"
type input "$31,535.00"
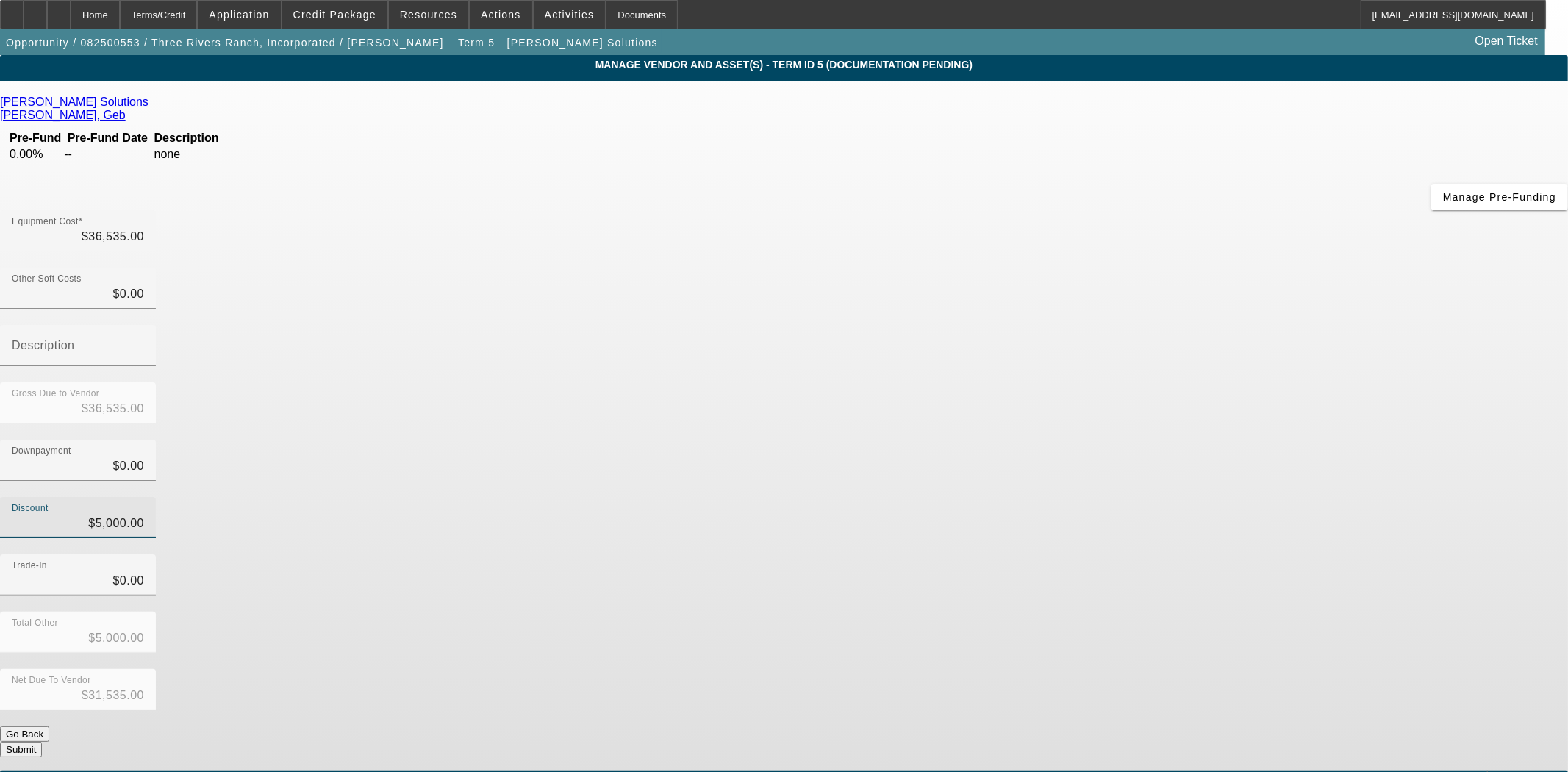
type input "5000"
drag, startPoint x: 899, startPoint y: 357, endPoint x: 998, endPoint y: 354, distance: 99.0
click at [996, 497] on div "Discount 5000" at bounding box center [784, 525] width 1568 height 58
type input "$0.00"
type input "$36,535.00"
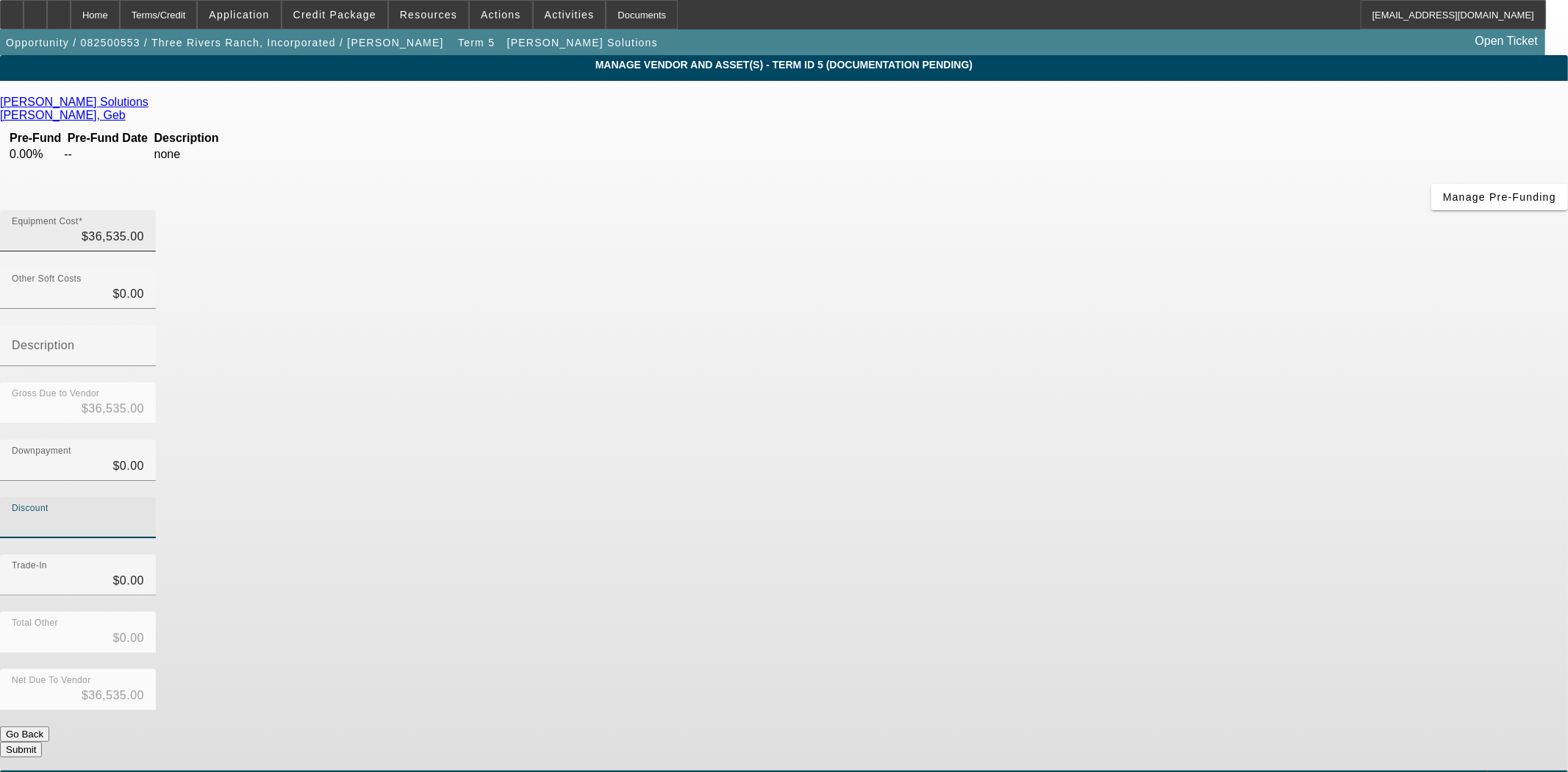
type input "36535"
click at [144, 228] on input "36535" at bounding box center [77, 236] width 132 height 18
drag, startPoint x: 931, startPoint y: 129, endPoint x: 1083, endPoint y: 126, distance: 152.0
click at [1083, 210] on div "Equipment Cost 36535" at bounding box center [784, 239] width 1568 height 58
type input "3"
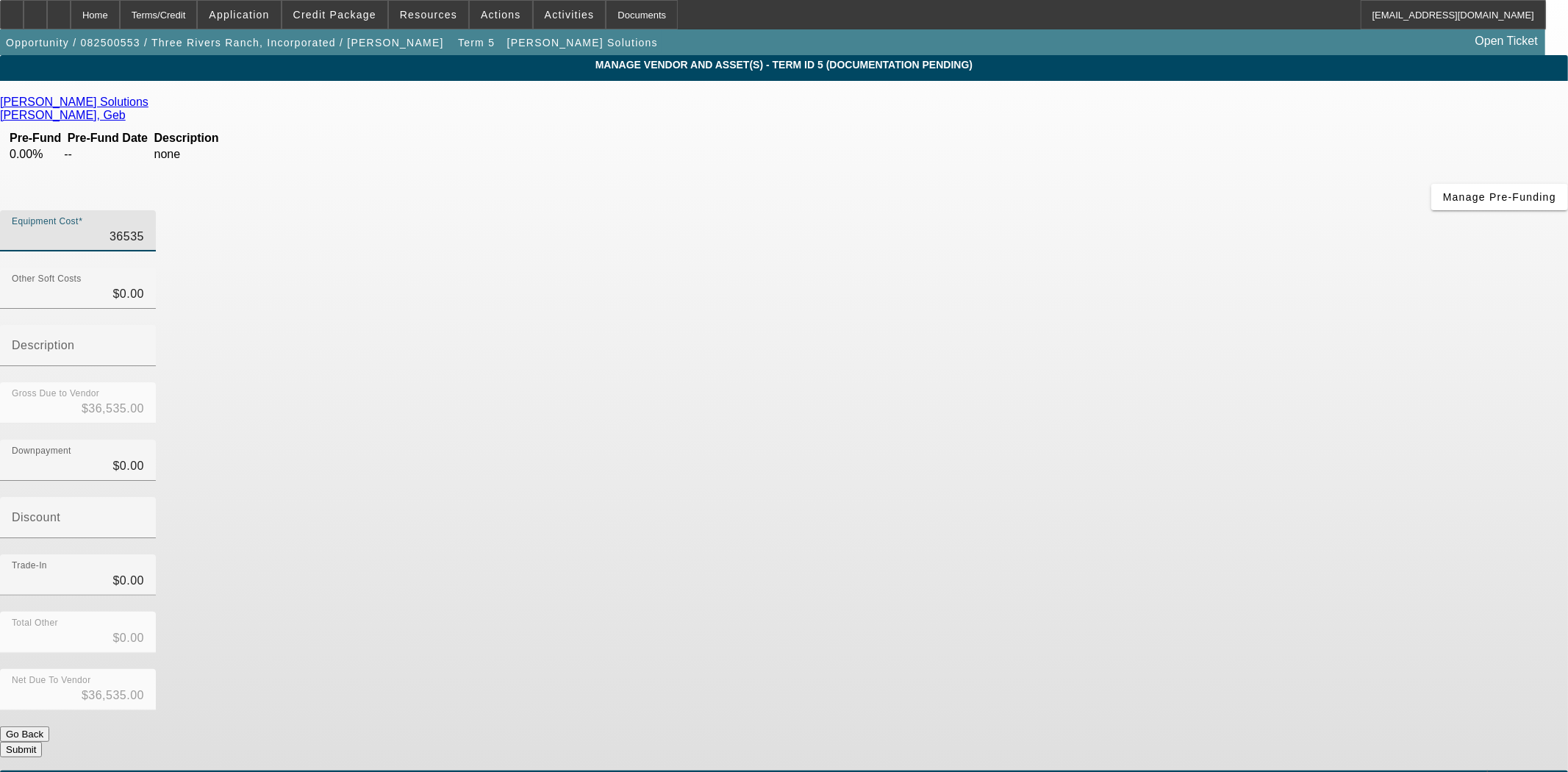
type input "$3.00"
type input "31"
type input "$31.00"
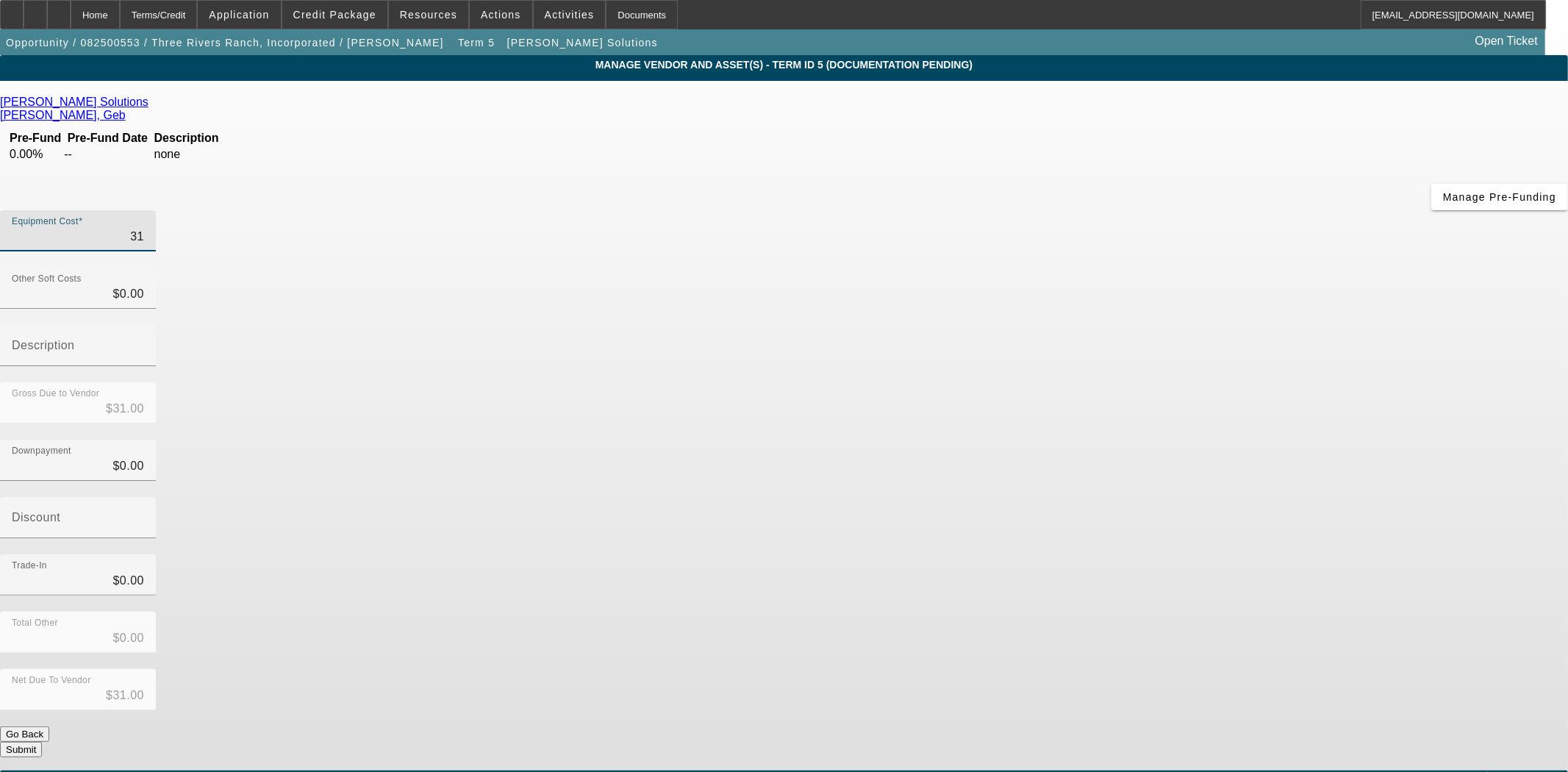
type input "315"
type input "$315.00"
type input "3153"
type input "$3,153.00"
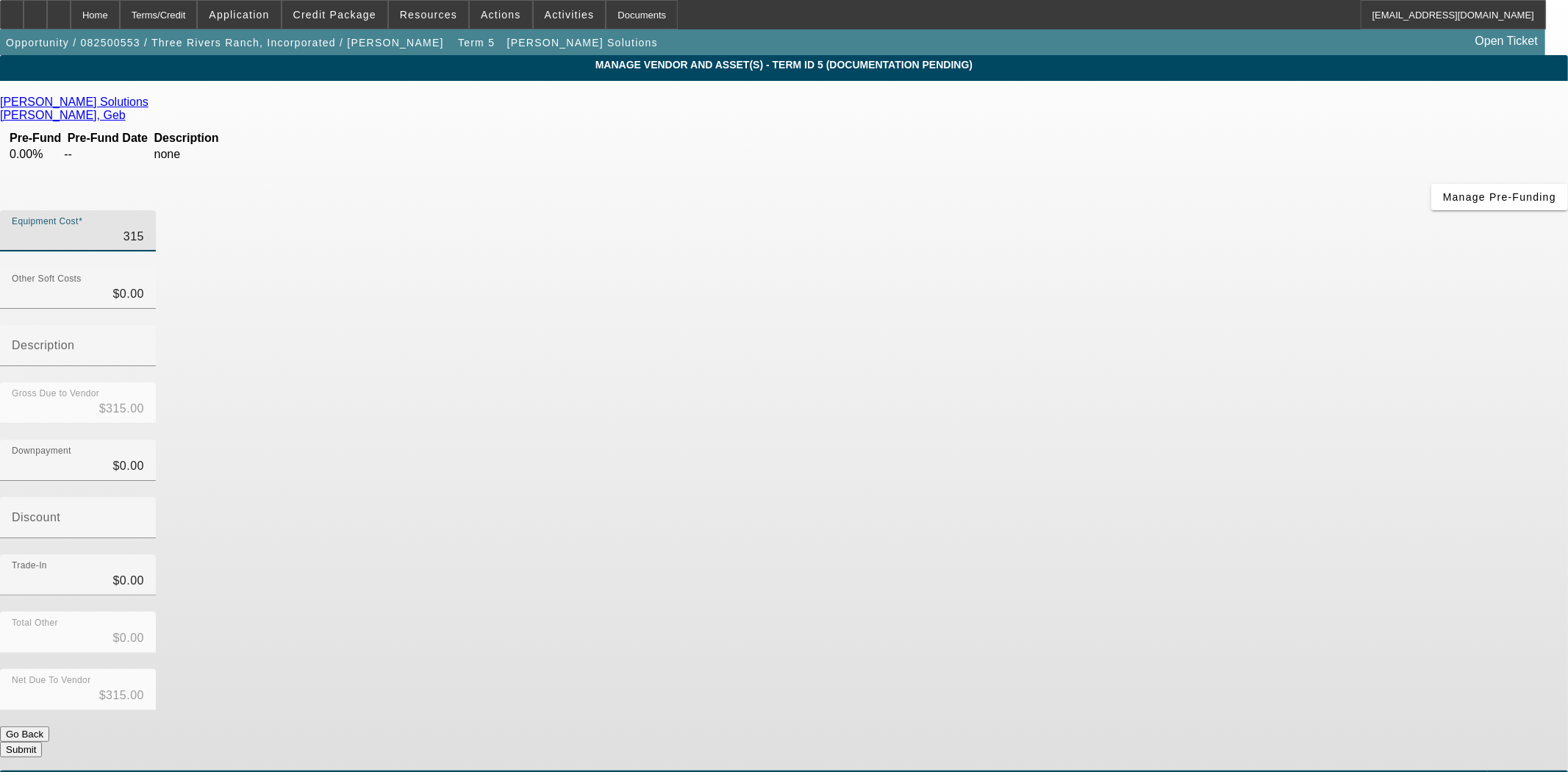
type input "$3,153.00"
type input "31535"
type input "$31,535.00"
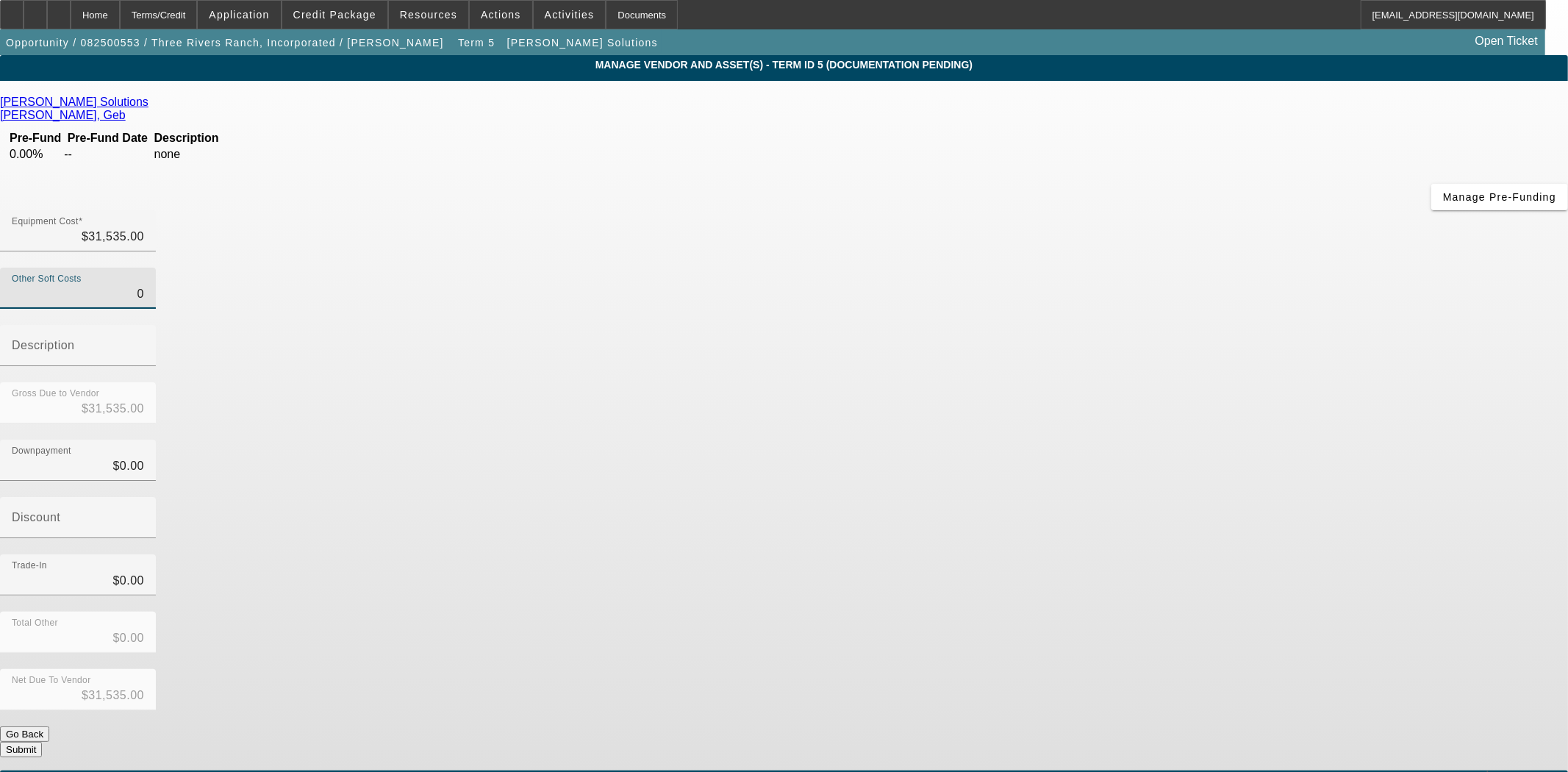
type input "$0.00"
click at [42, 742] on button "Submit" at bounding box center [21, 749] width 42 height 15
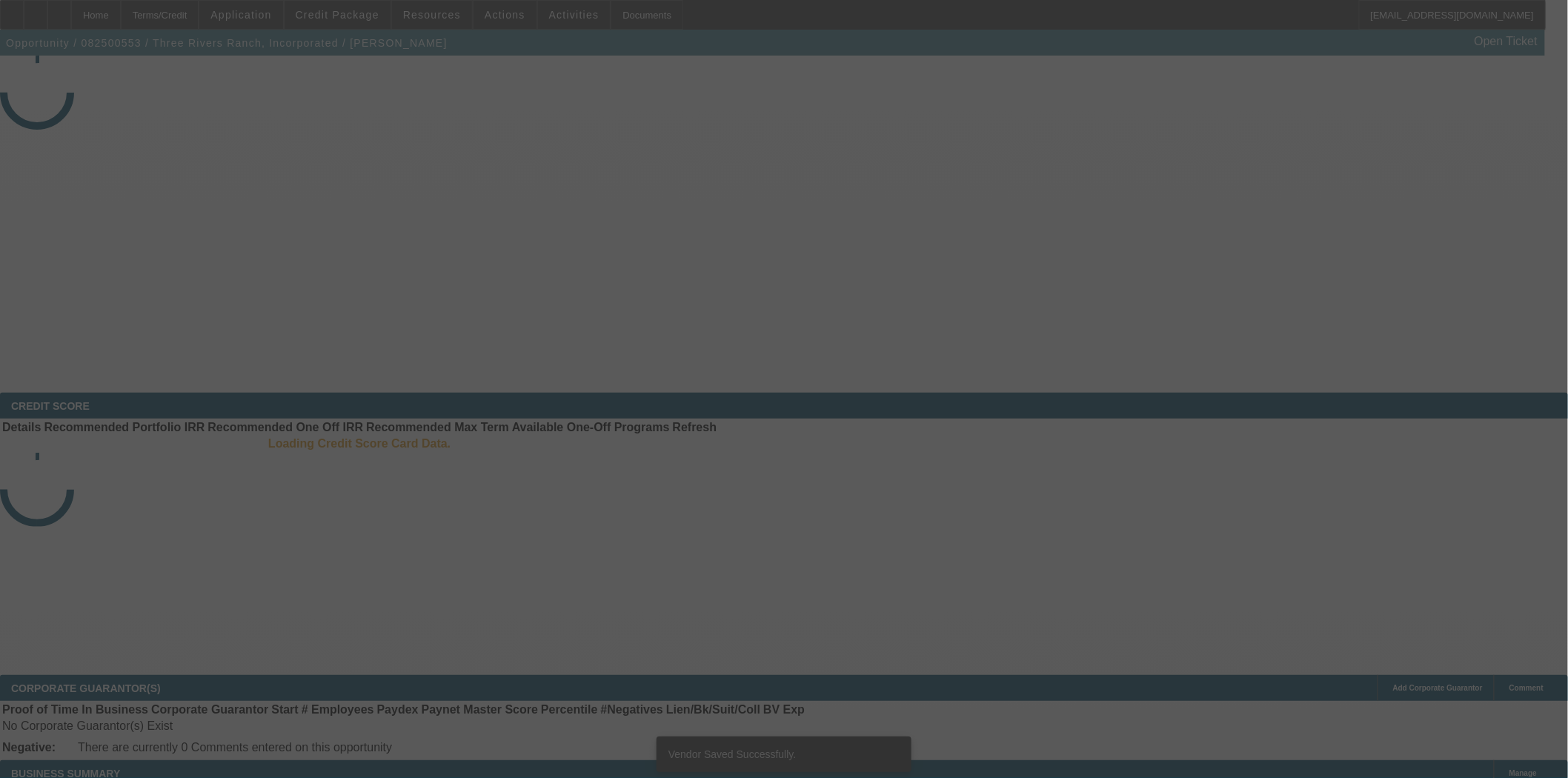
select select "3"
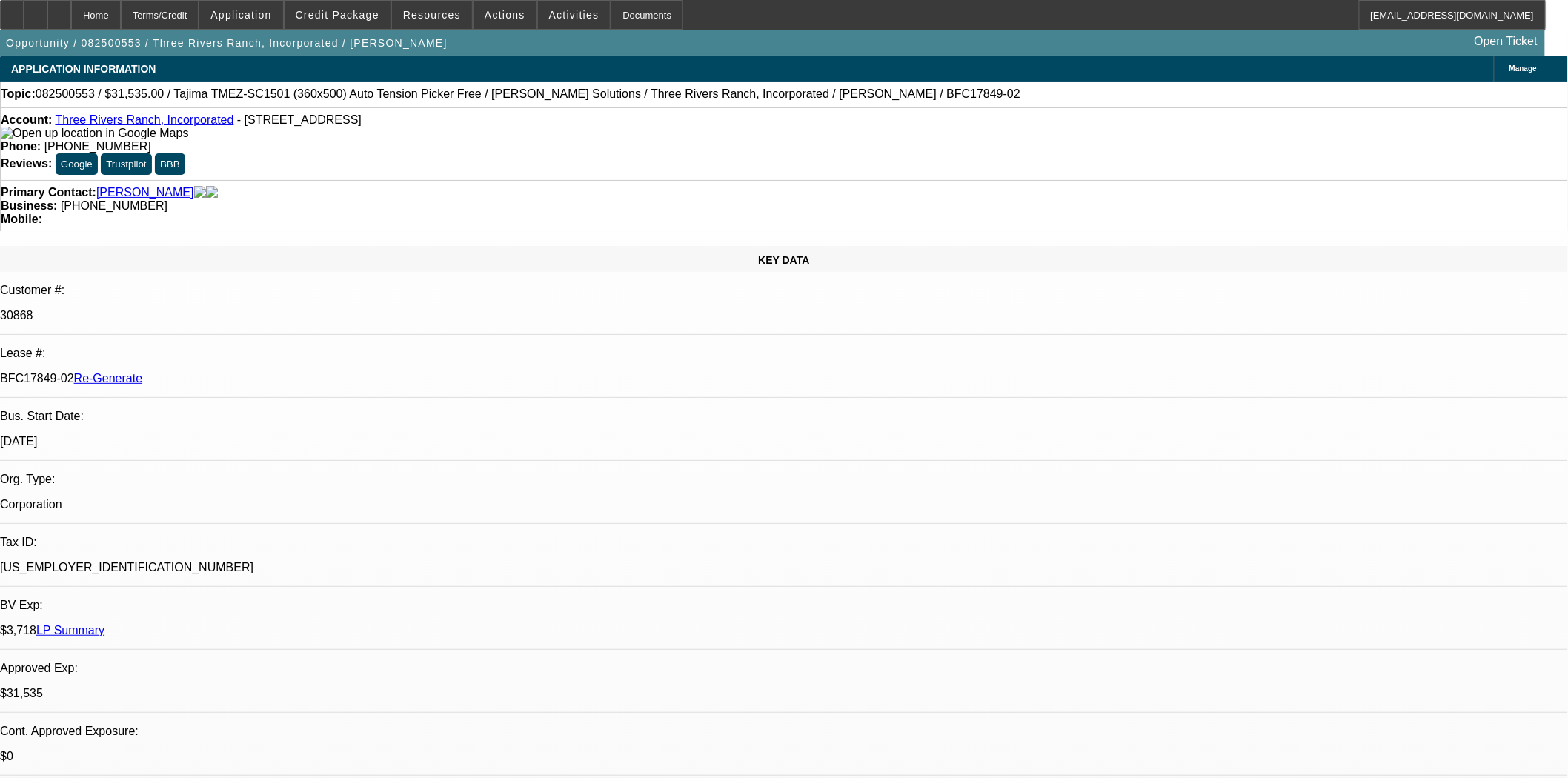
select select "0"
select select "2"
select select "0"
select select "4"
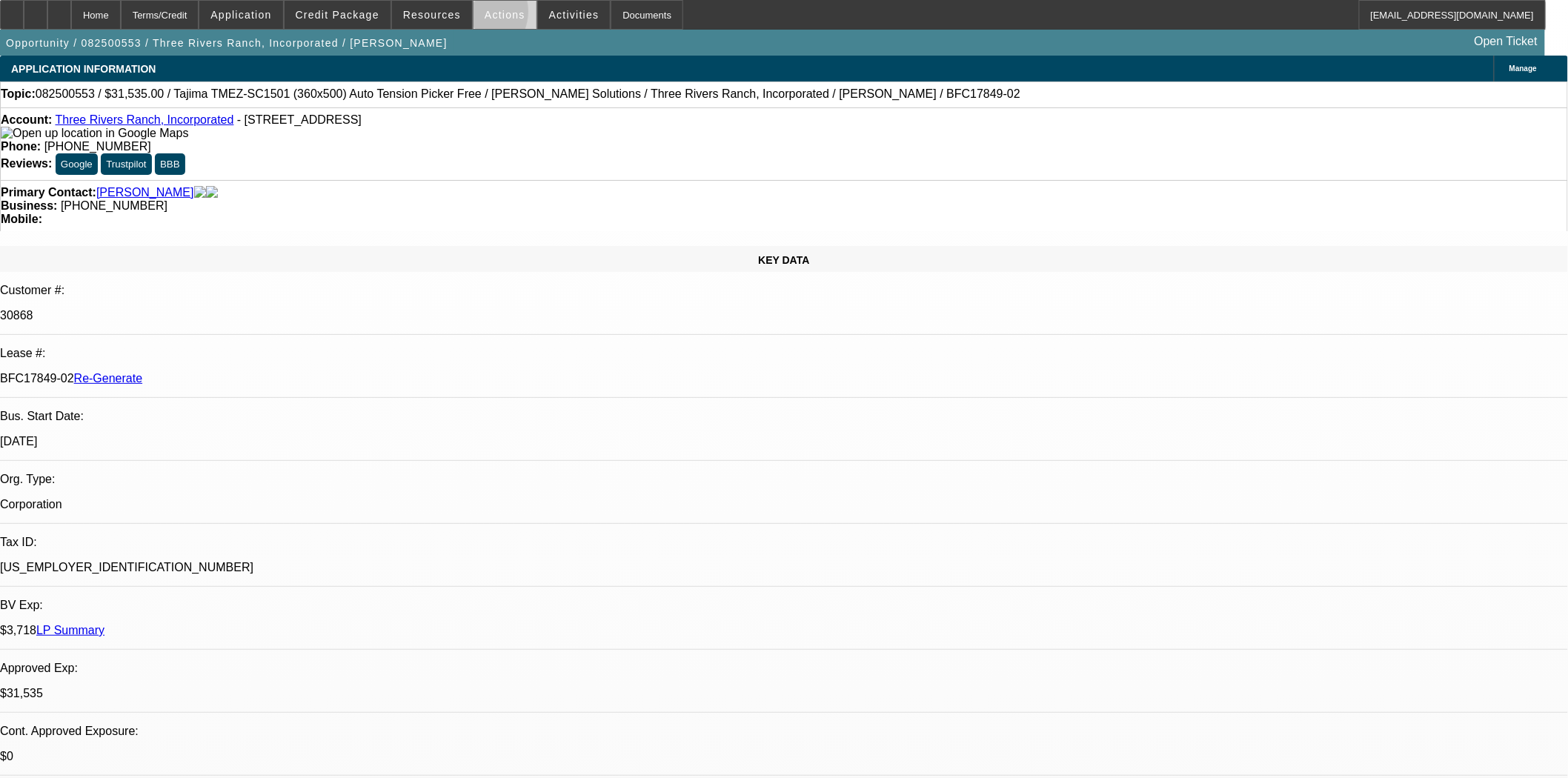
click at [474, 15] on span at bounding box center [505, 14] width 63 height 35
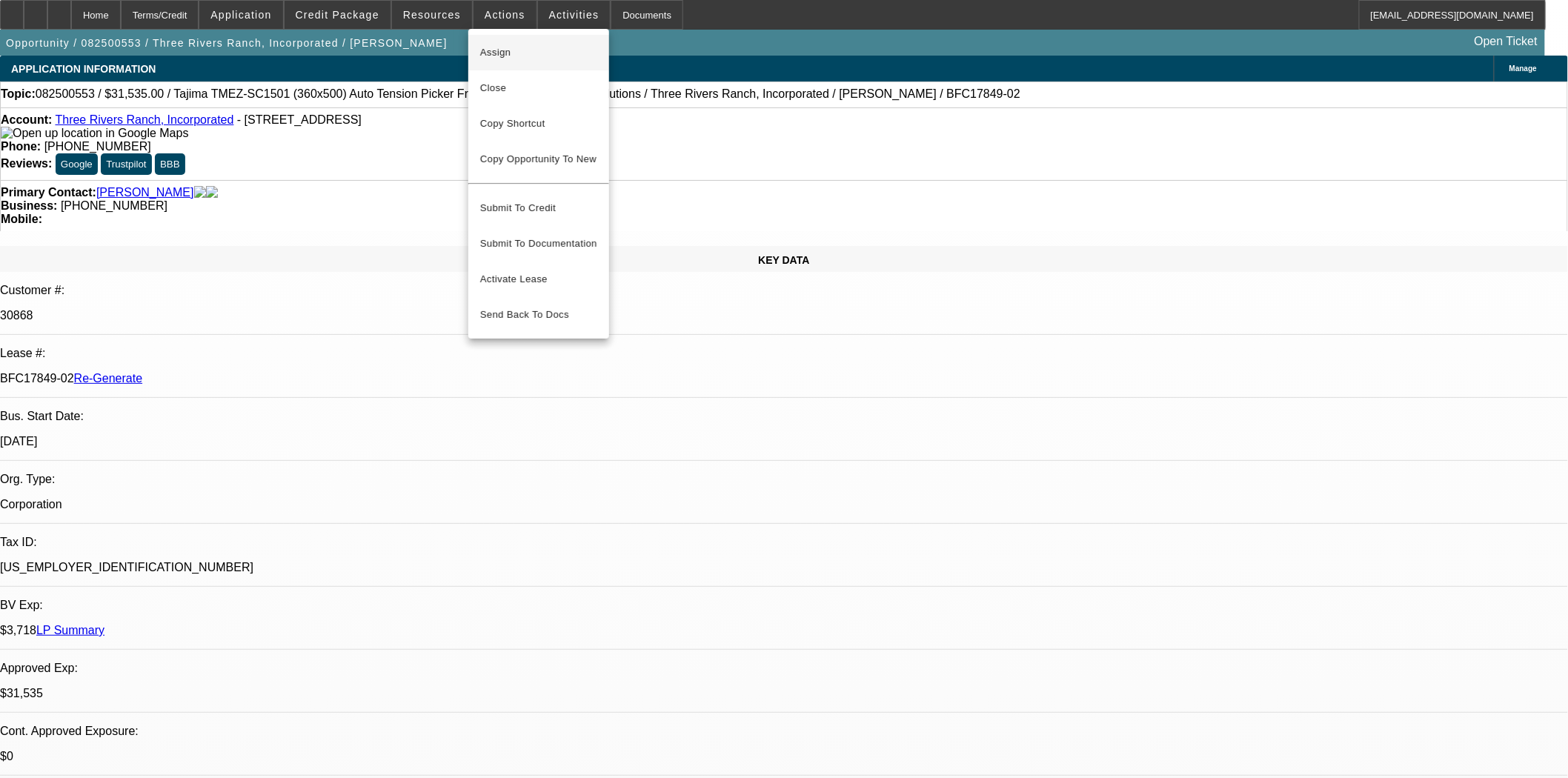
click at [492, 51] on span "Assign" at bounding box center [538, 52] width 117 height 18
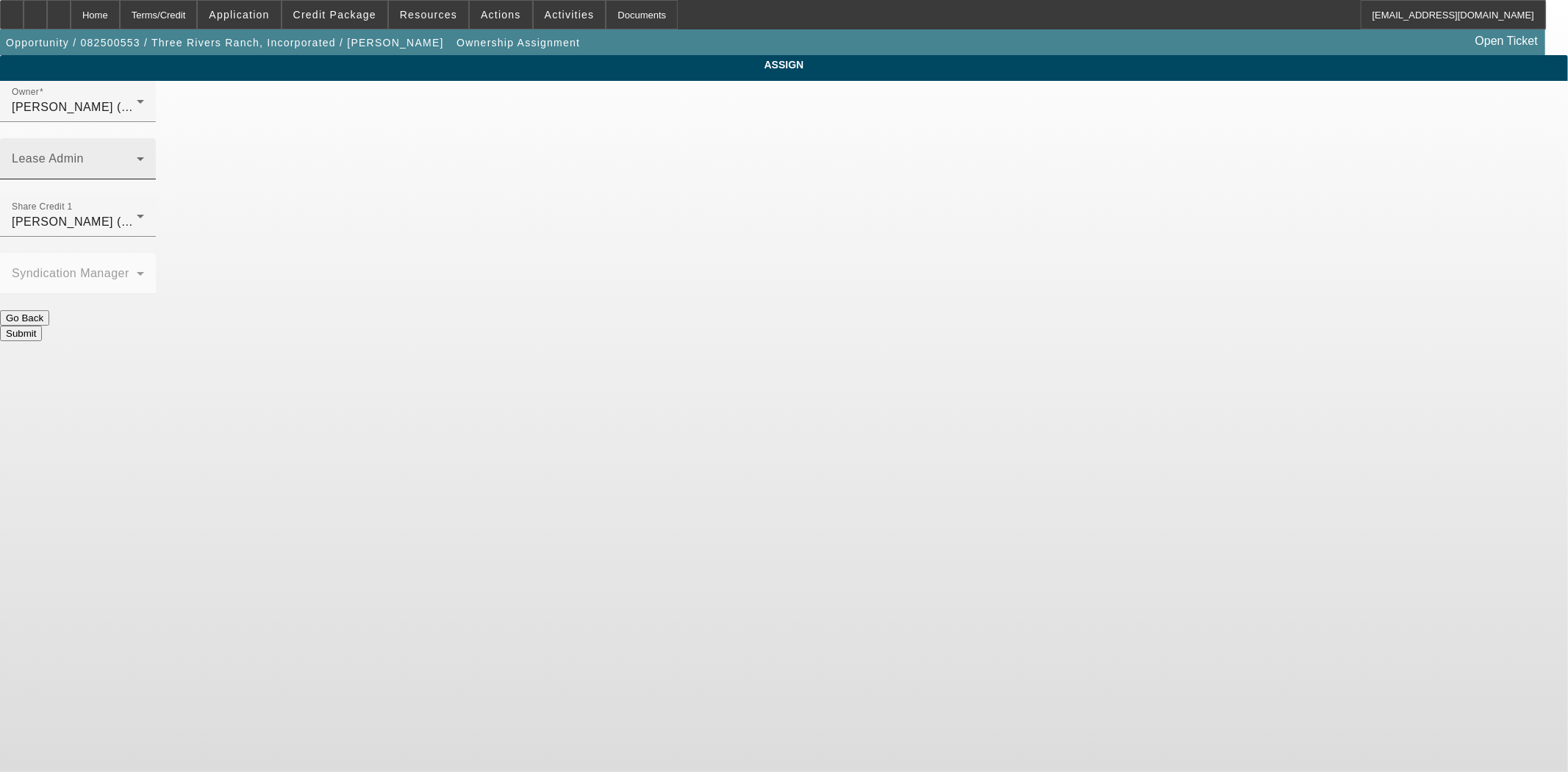
click at [84, 152] on mat-label "Lease Admin" at bounding box center [47, 158] width 72 height 12
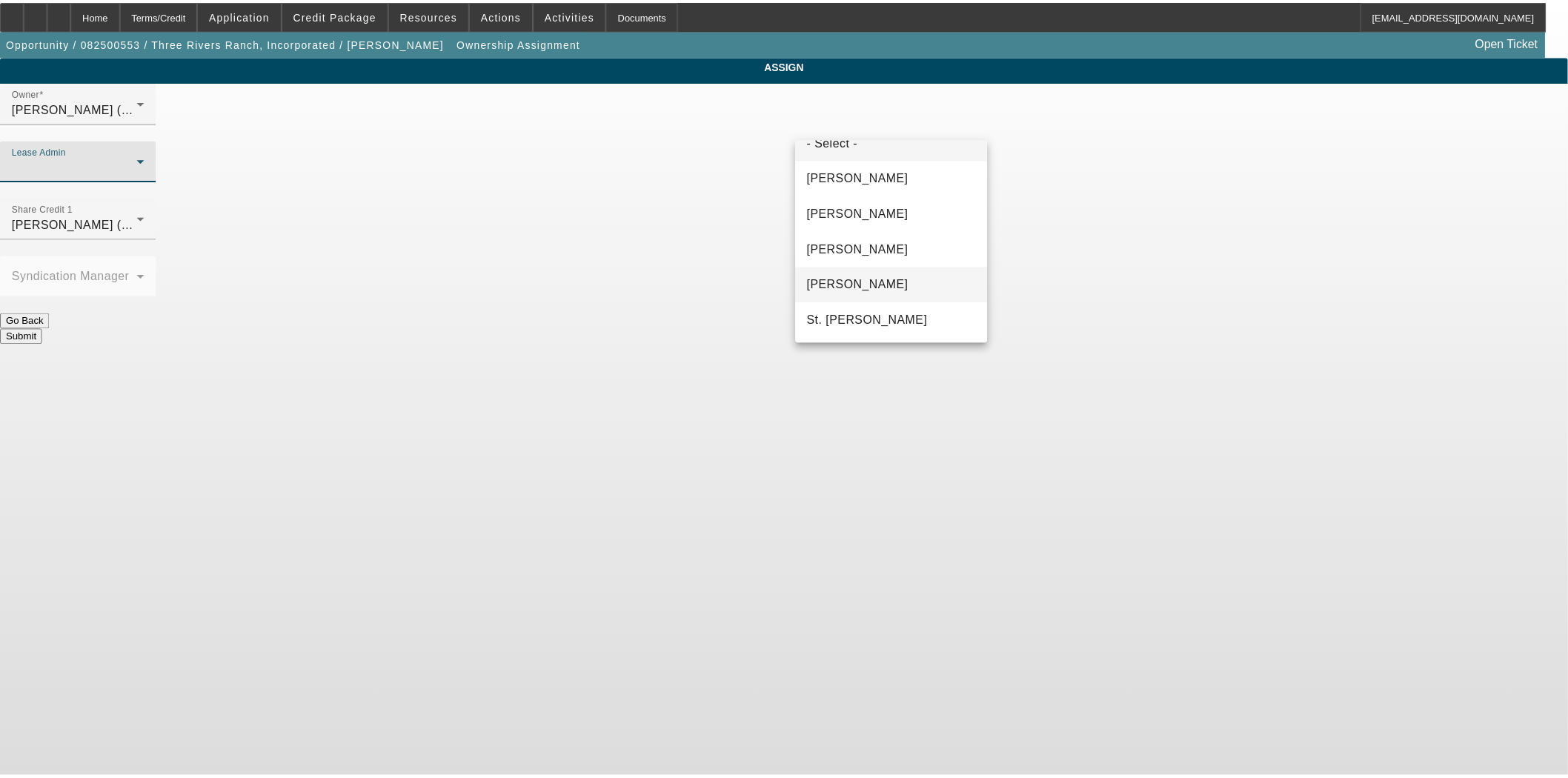
scroll to position [57, 0]
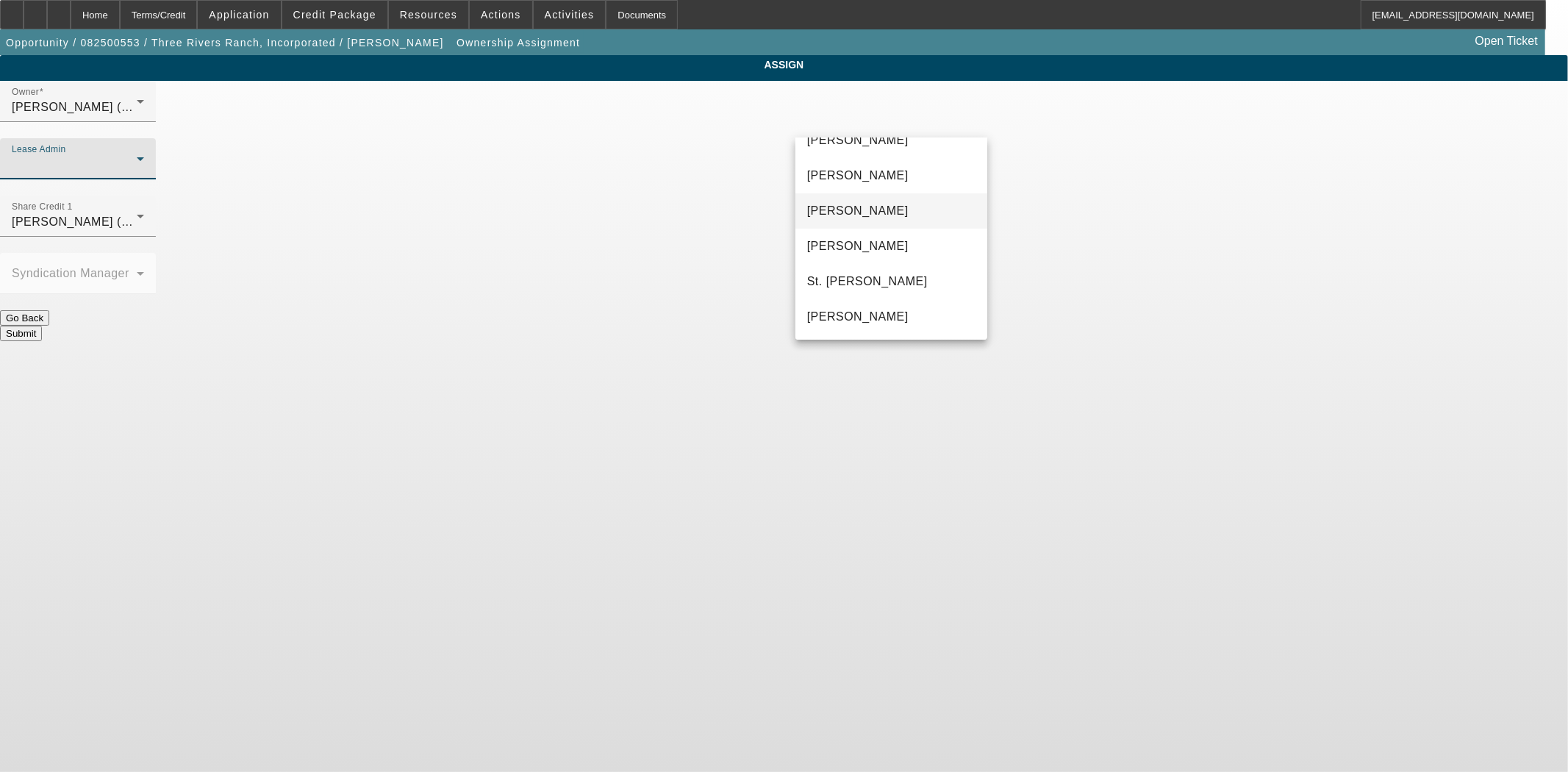
click at [867, 220] on mat-option "Gonzalez, Amanda" at bounding box center [892, 210] width 192 height 35
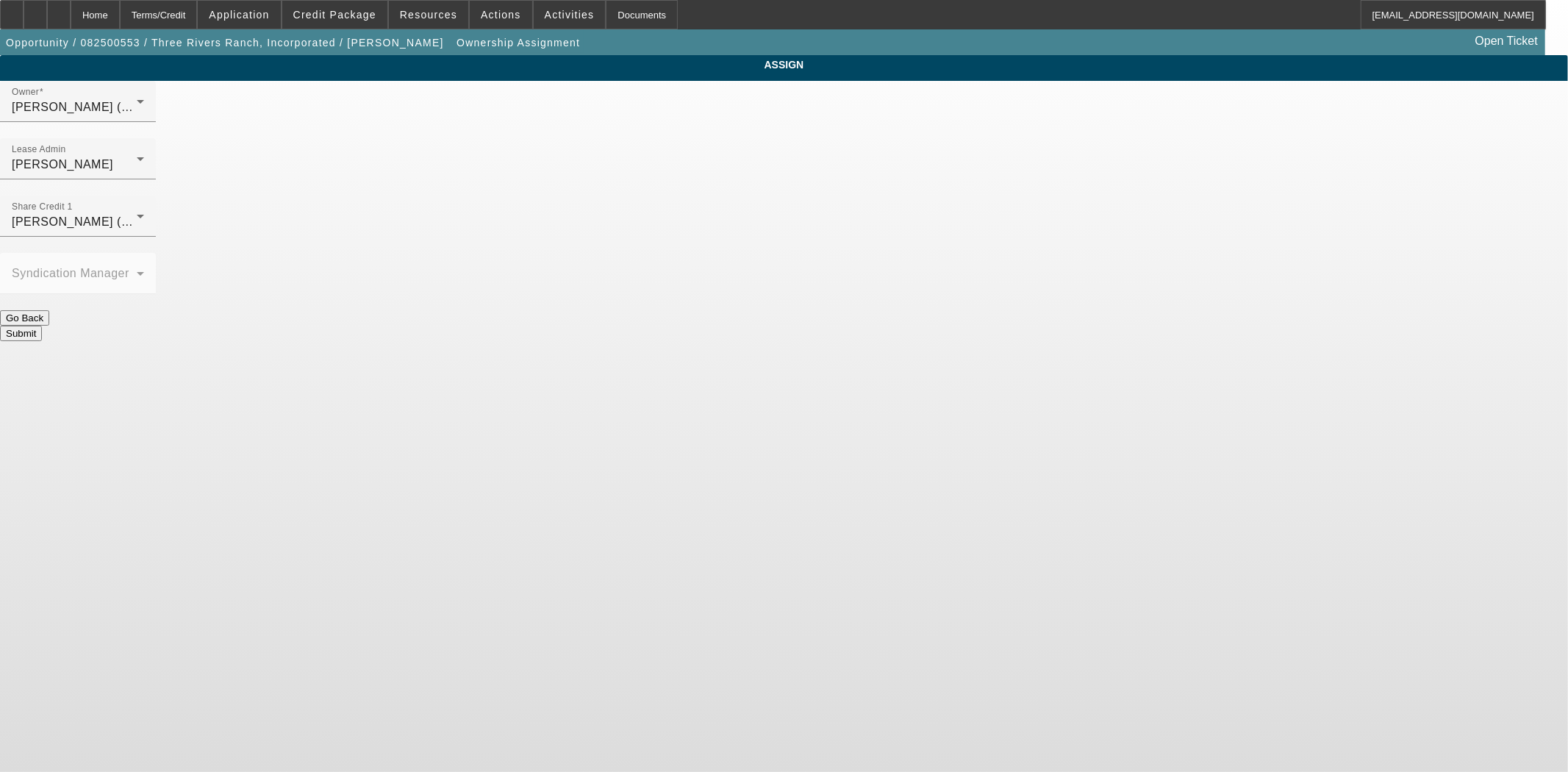
click at [42, 326] on button "Submit" at bounding box center [21, 333] width 42 height 15
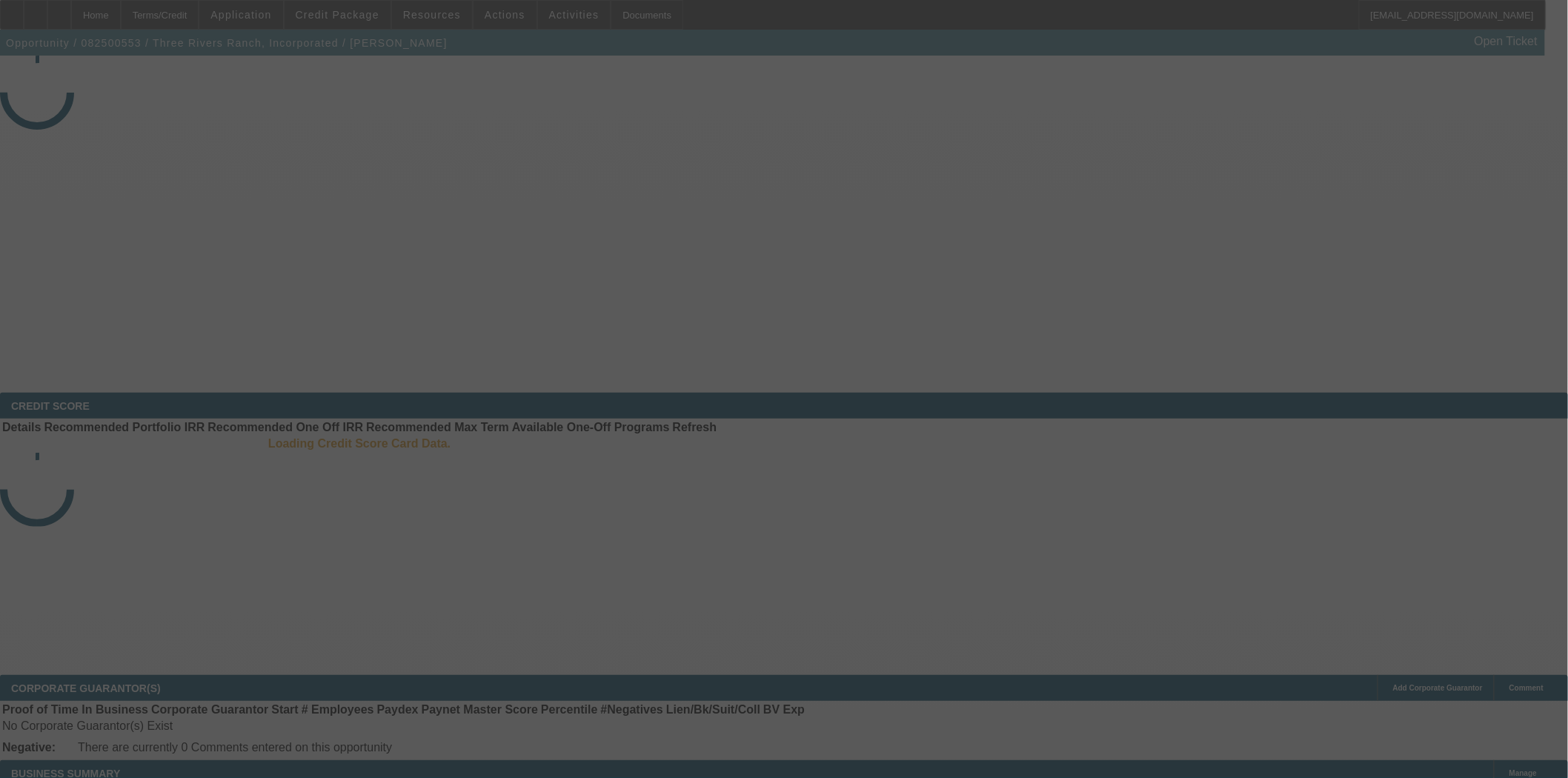
select select "3"
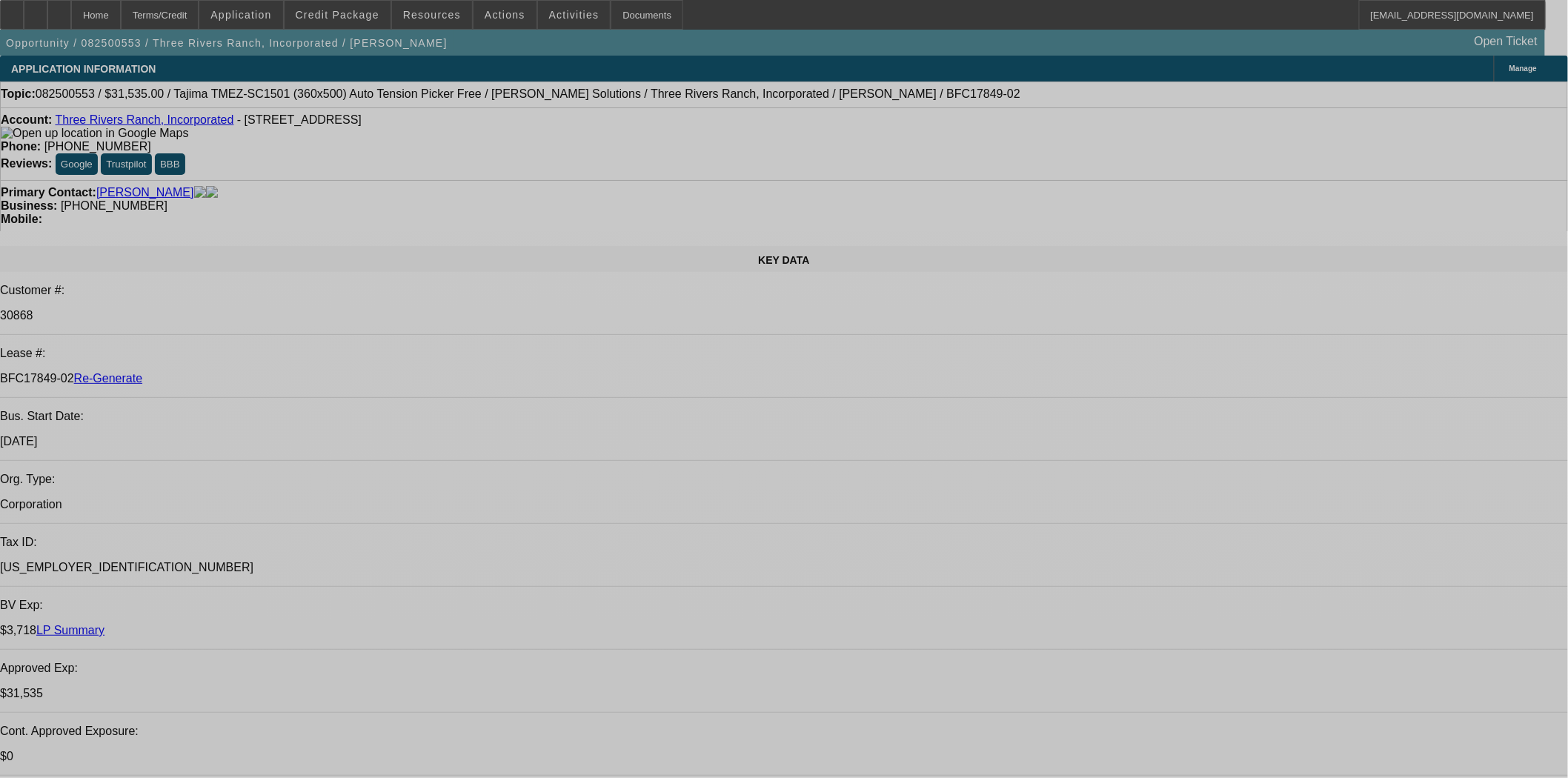
select select "0"
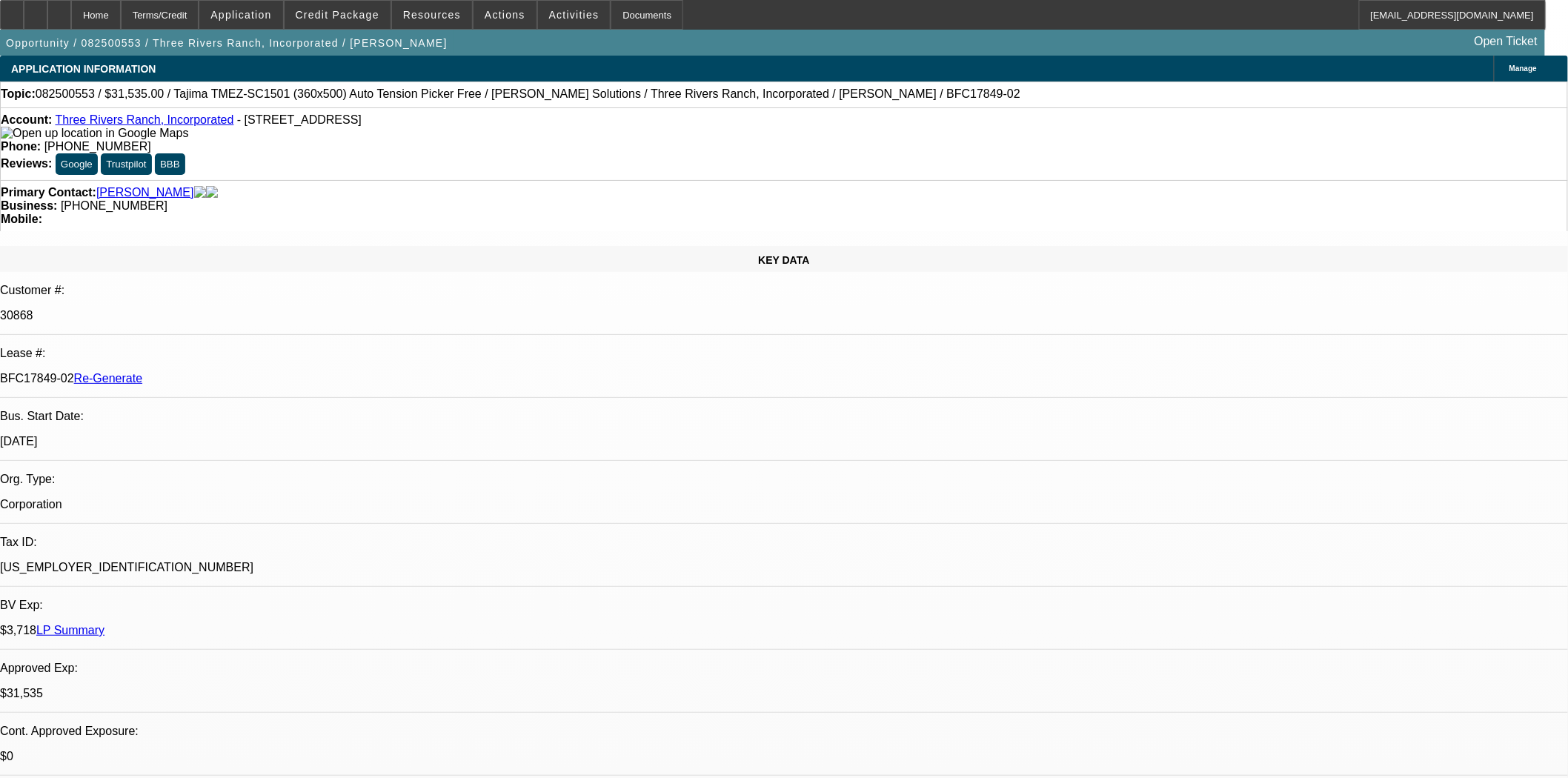
select select "2"
select select "0"
select select "4"
click at [610, 8] on div "Documents" at bounding box center [646, 15] width 73 height 29
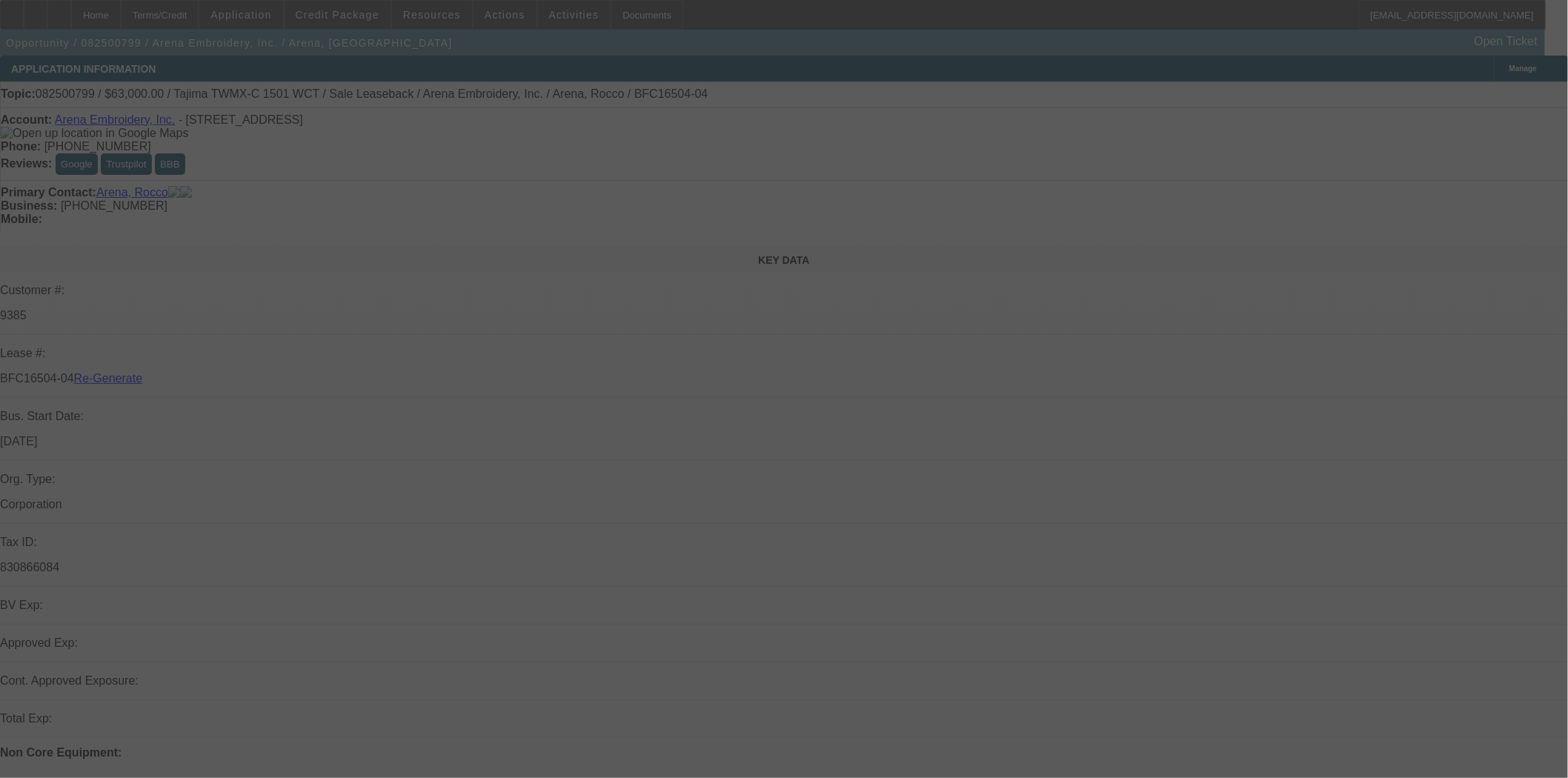
select select "3"
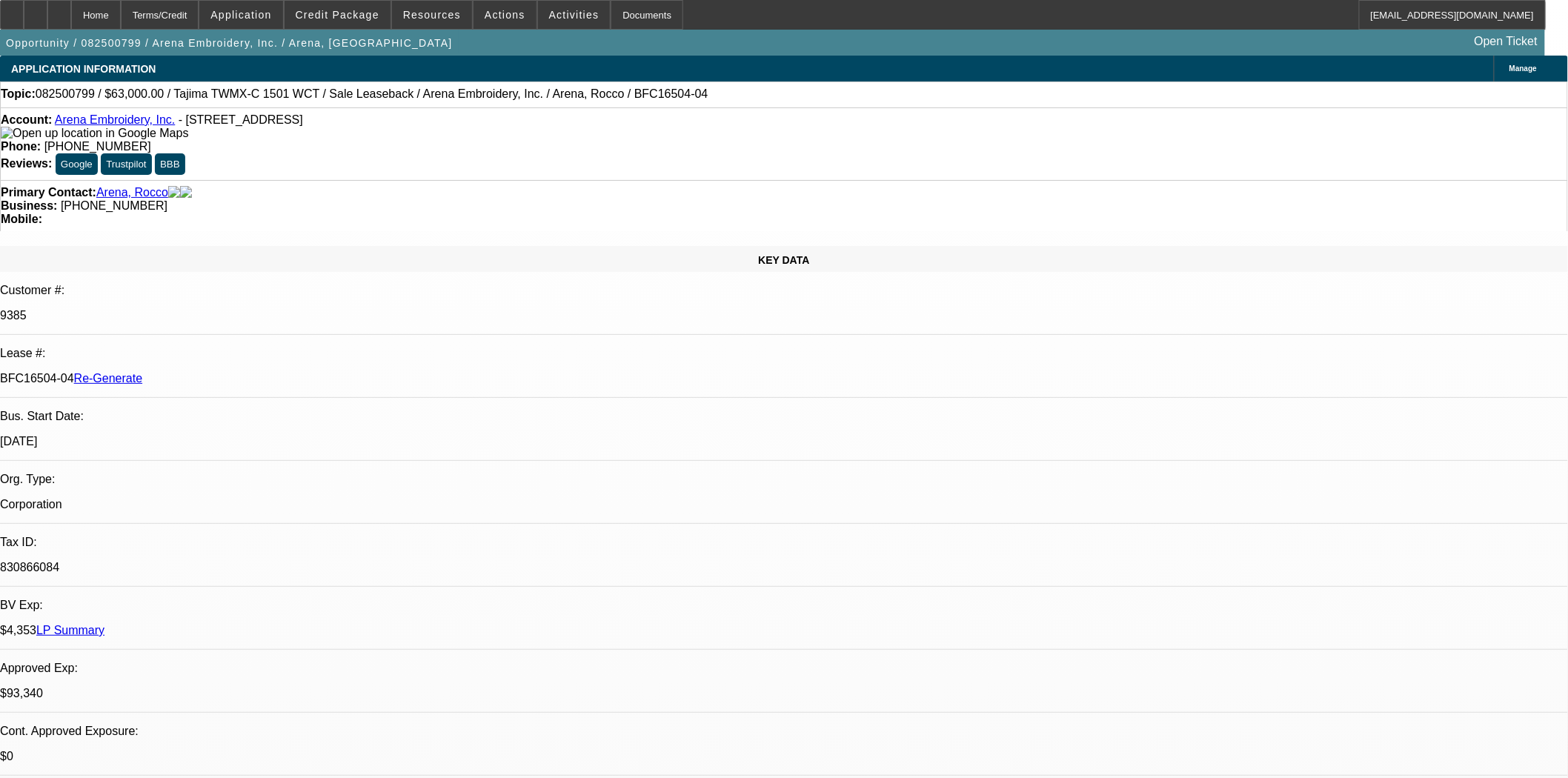
select select "0"
select select "2"
select select "0.1"
select select "1"
select select "2"
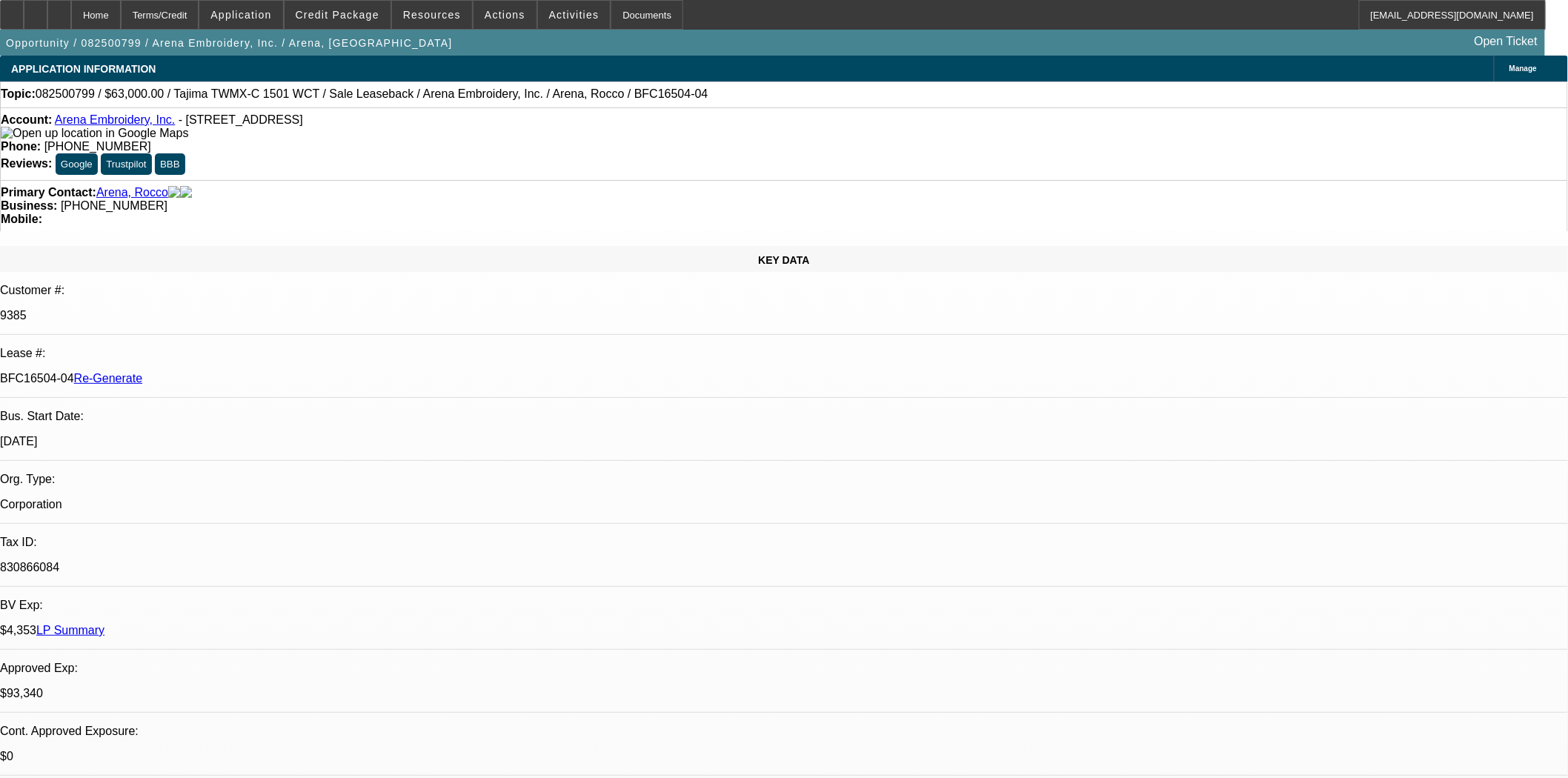
select select "4"
click at [348, 11] on span "Credit Package" at bounding box center [338, 15] width 84 height 11
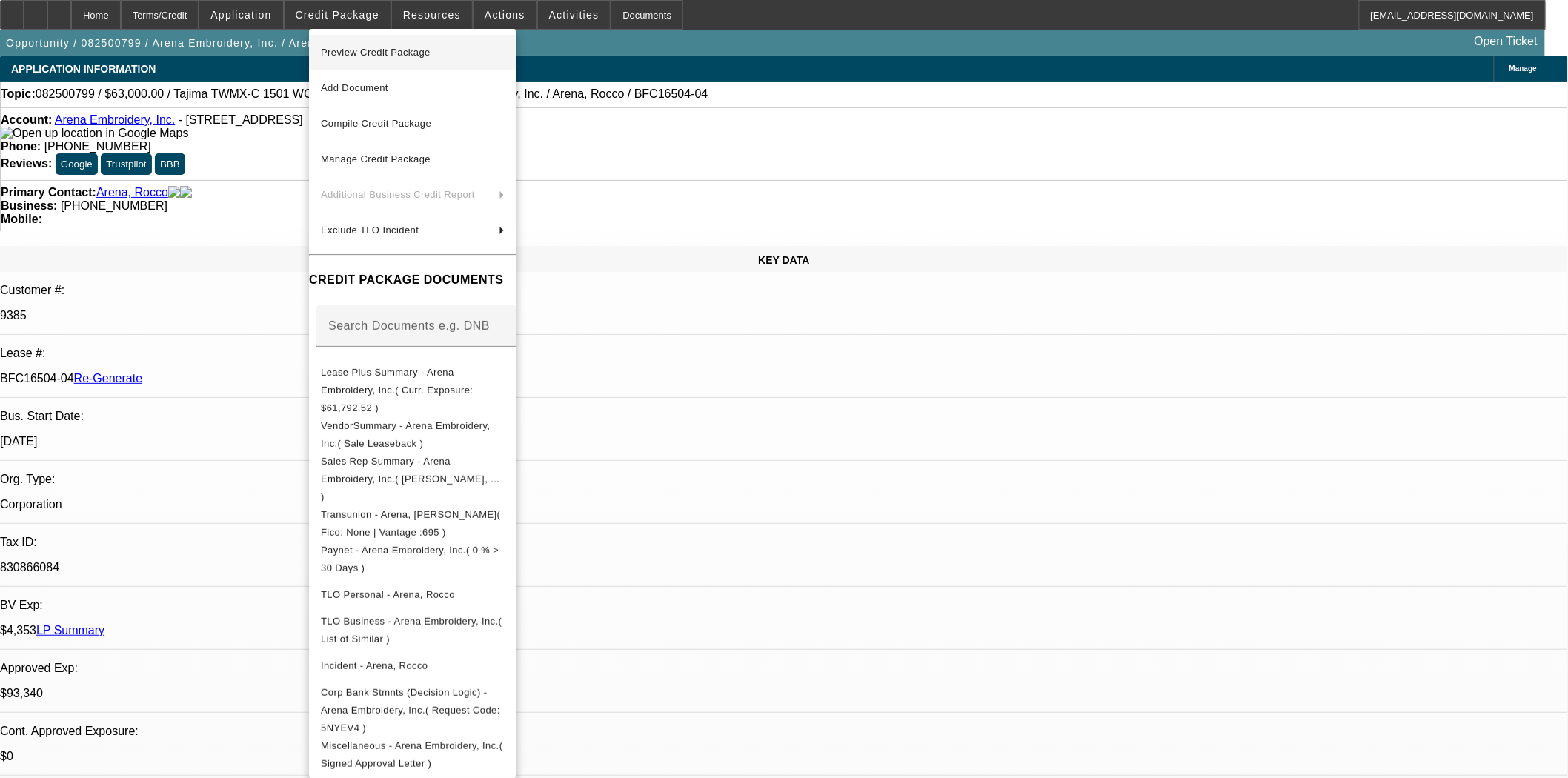
click at [360, 52] on span "Preview Credit Package" at bounding box center [376, 52] width 110 height 11
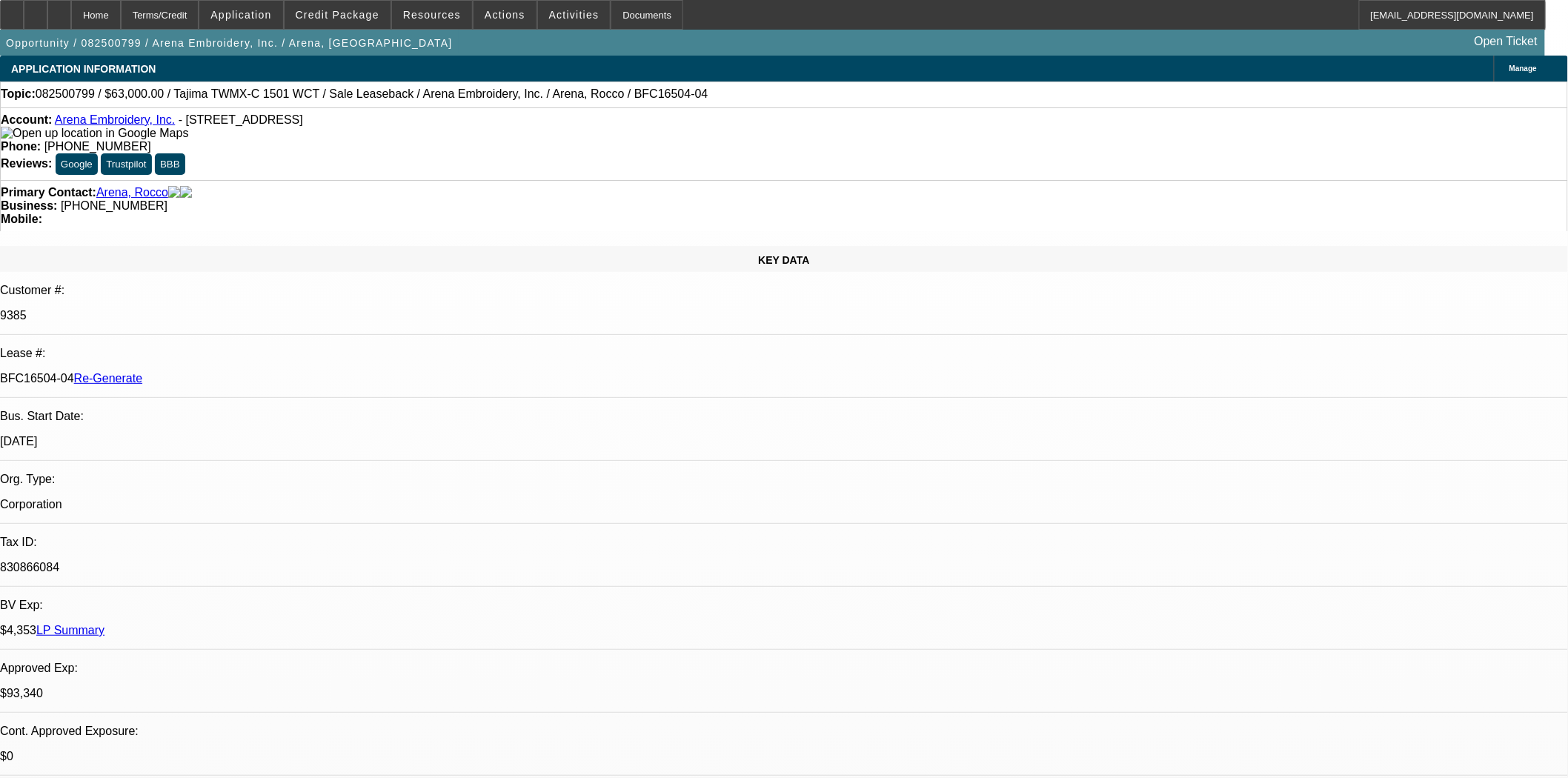
click at [345, 20] on span "Credit Package" at bounding box center [338, 15] width 84 height 11
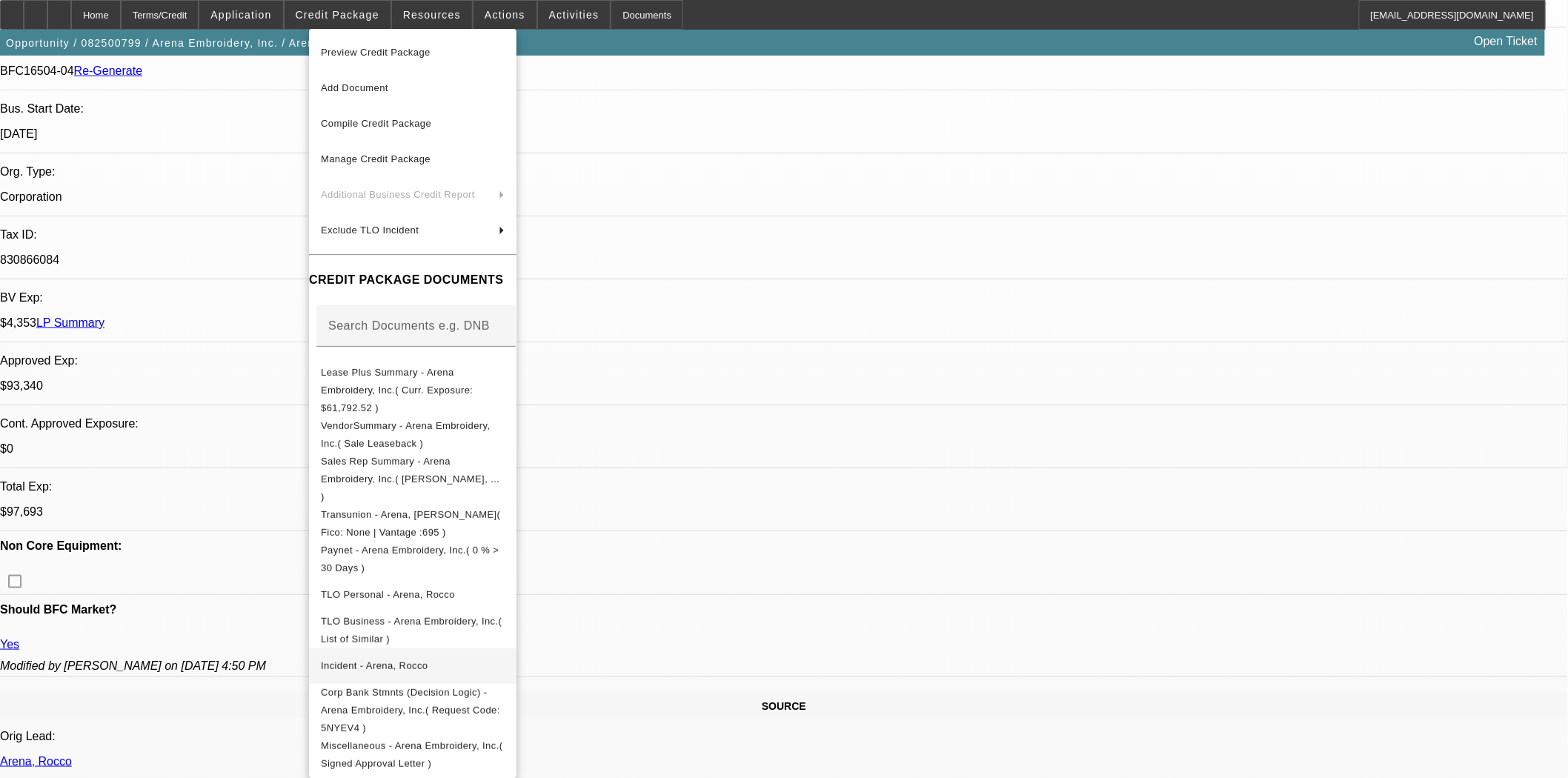
scroll to position [576, 0]
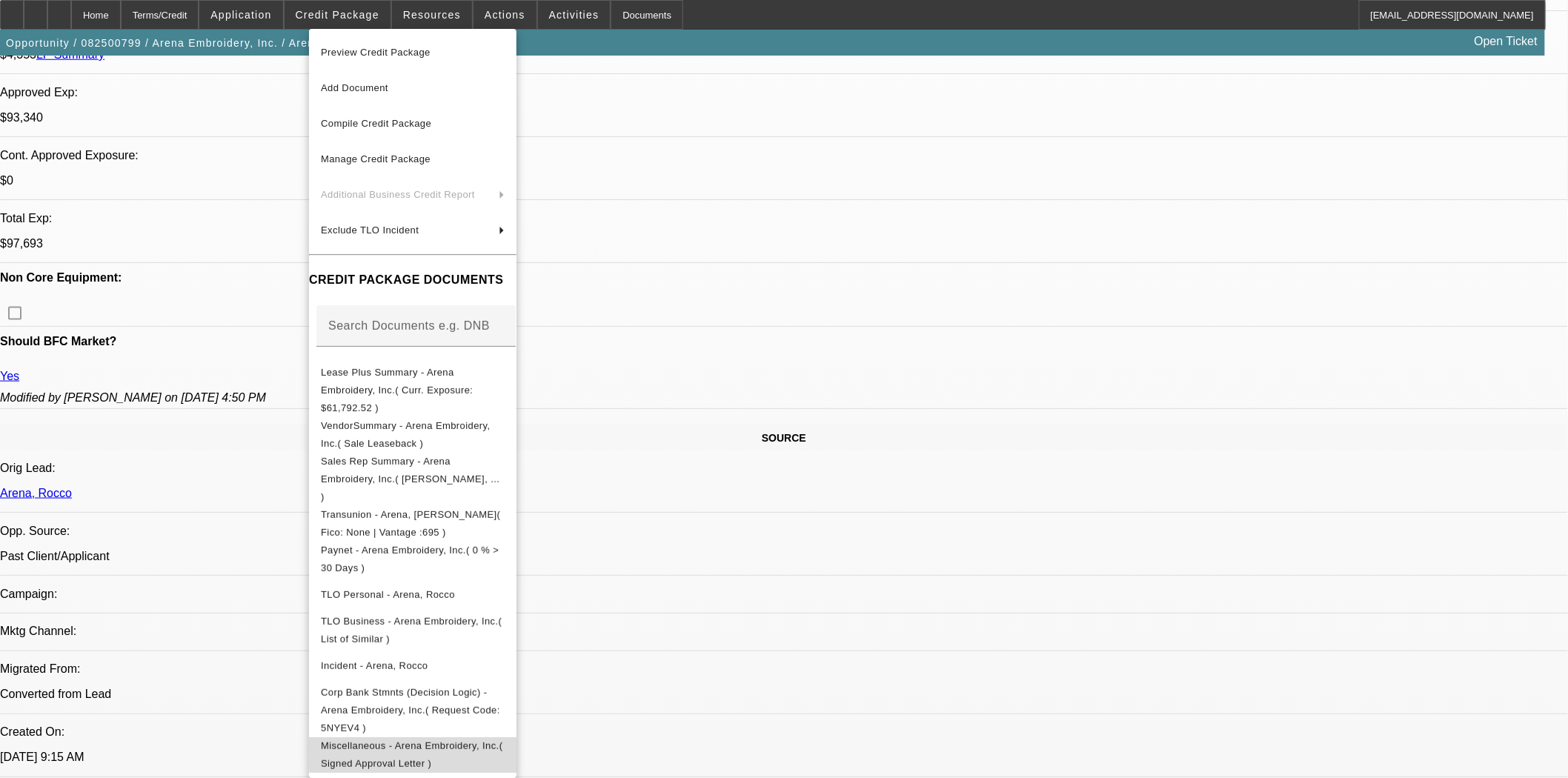
click at [502, 740] on span "Miscellaneous - Arena Embroidery, Inc.( Signed Approval Letter )" at bounding box center [412, 753] width 182 height 29
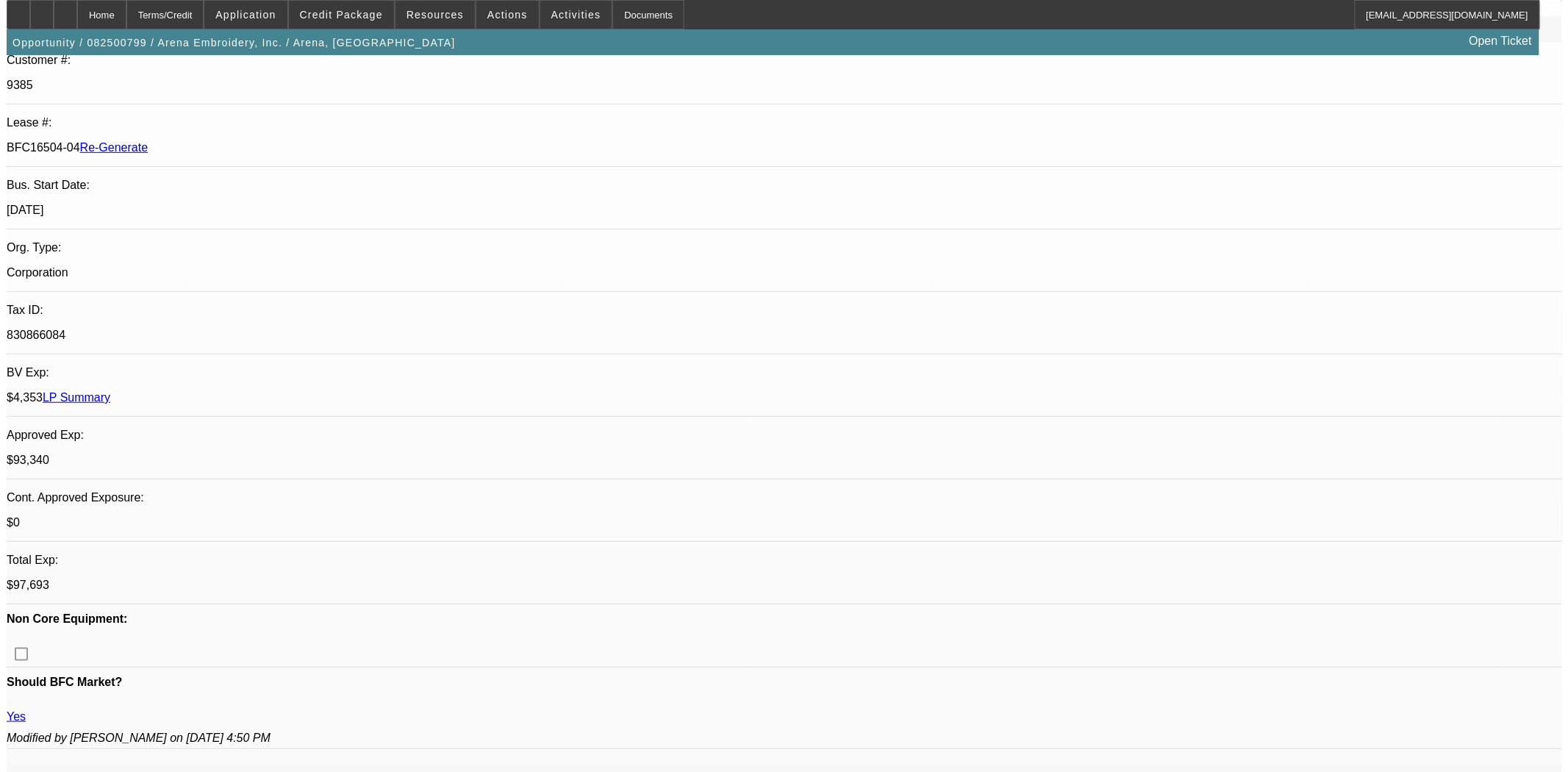
scroll to position [0, 0]
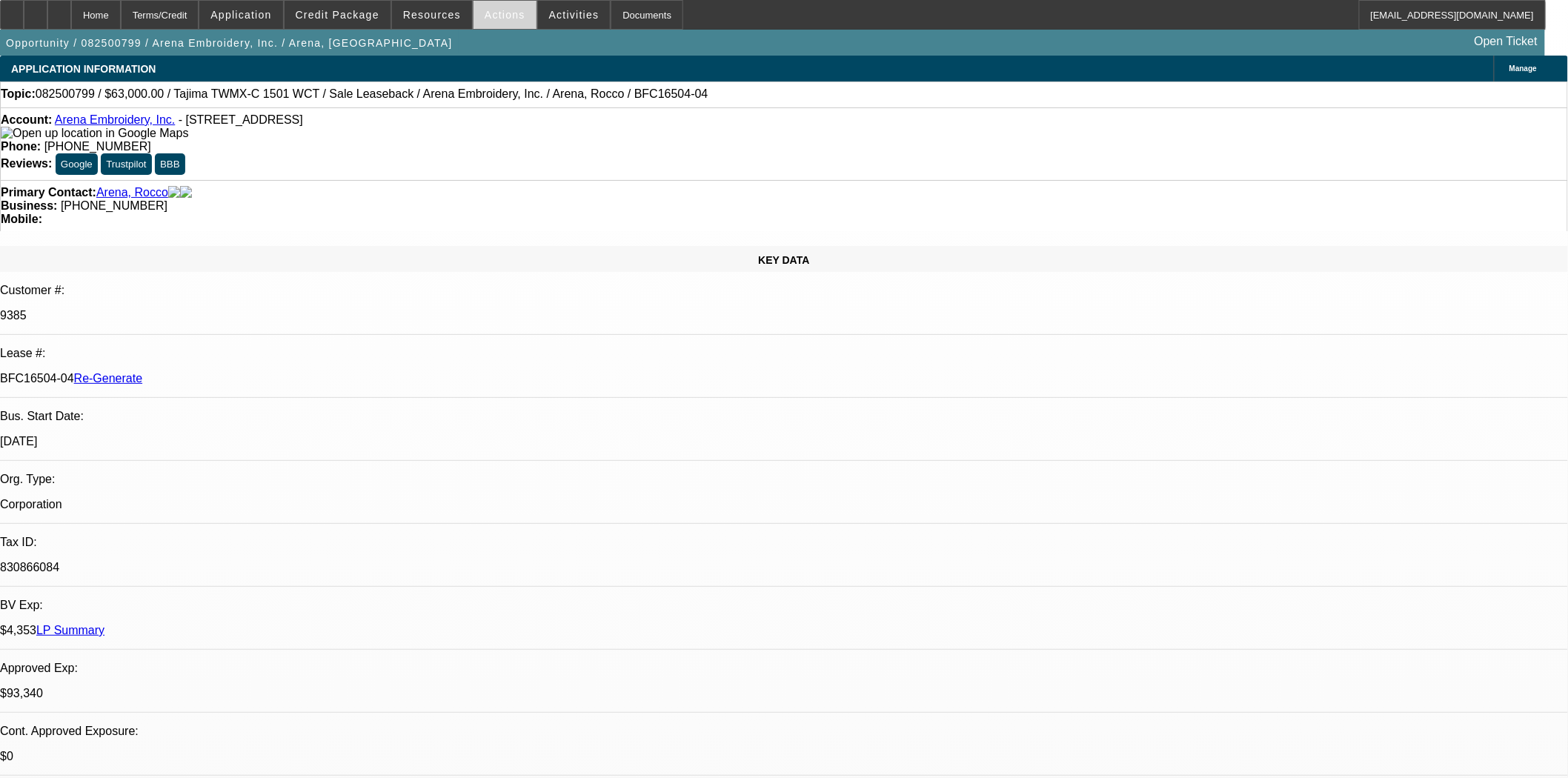
click at [517, 19] on span at bounding box center [505, 14] width 63 height 35
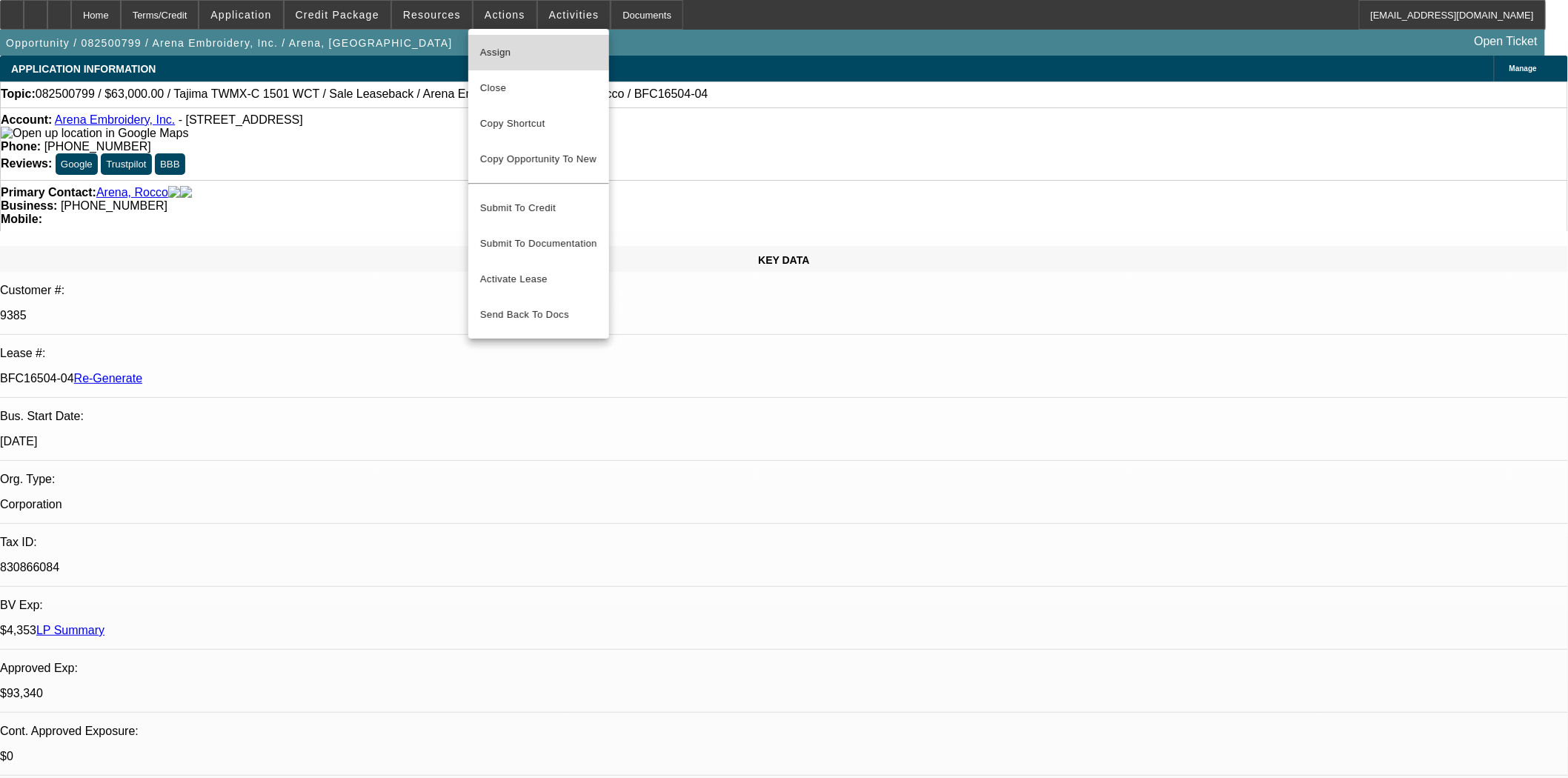
click at [492, 52] on span "Assign" at bounding box center [538, 52] width 117 height 18
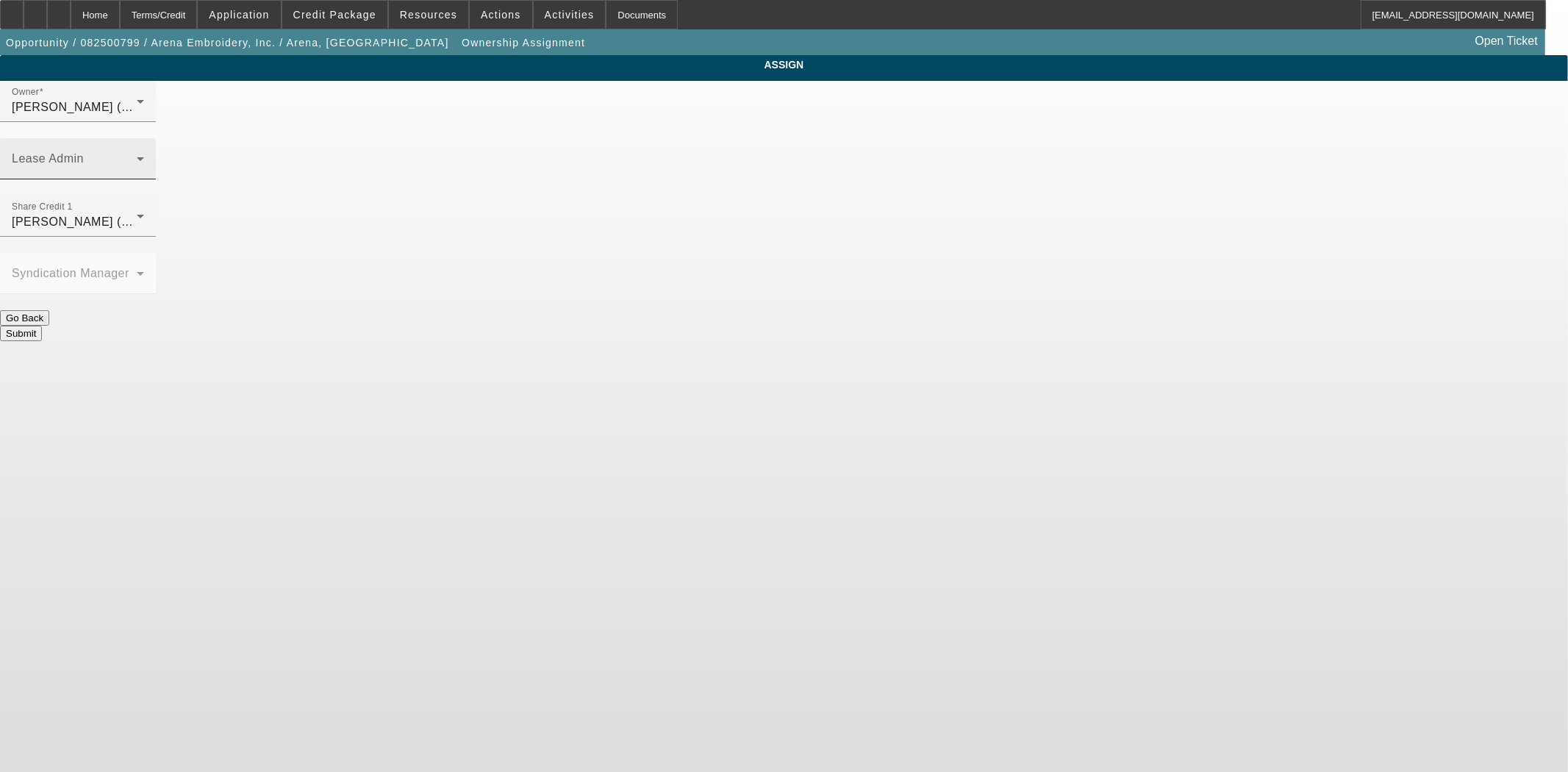
click at [137, 156] on span at bounding box center [74, 165] width 125 height 18
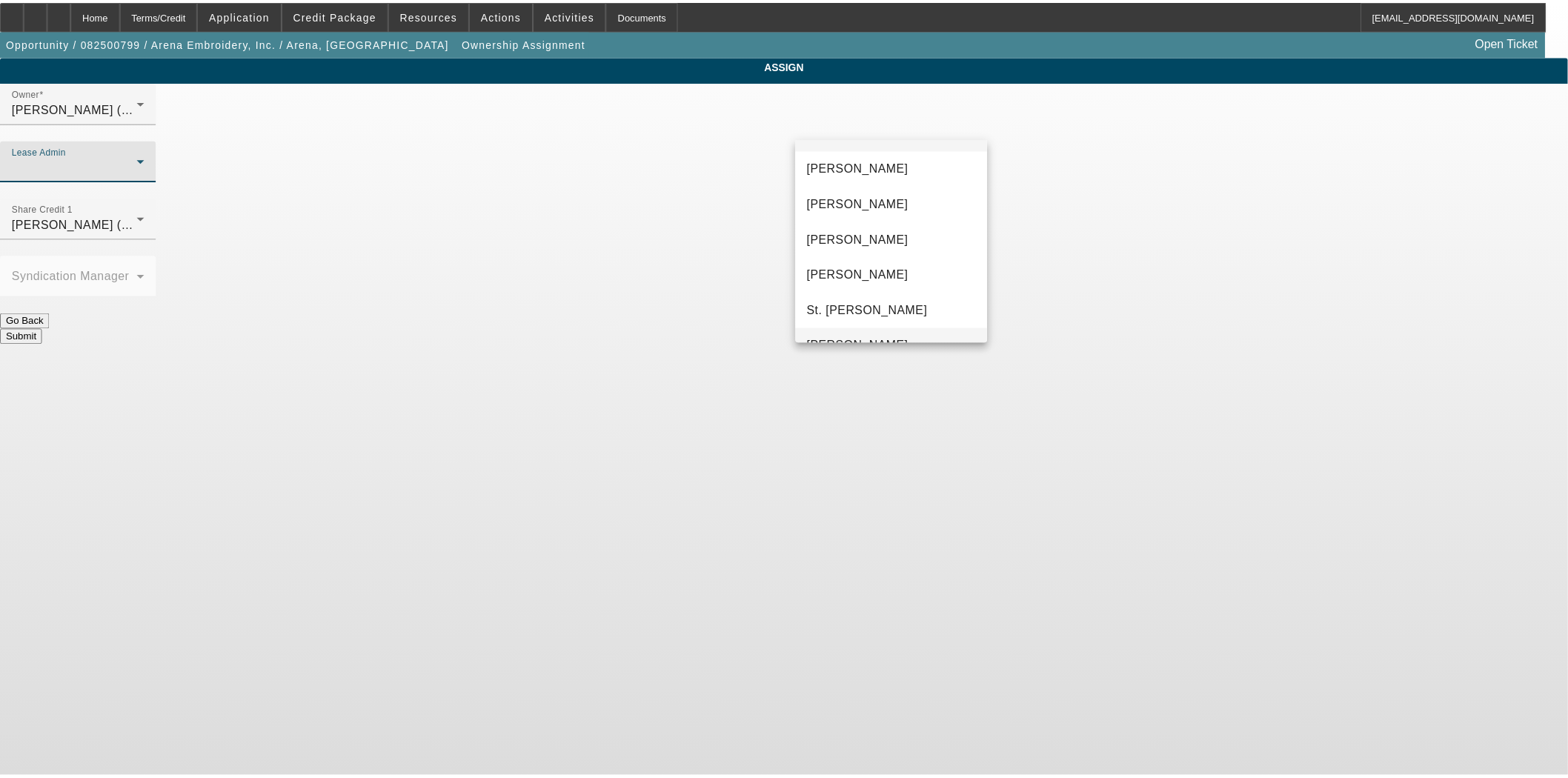
scroll to position [57, 0]
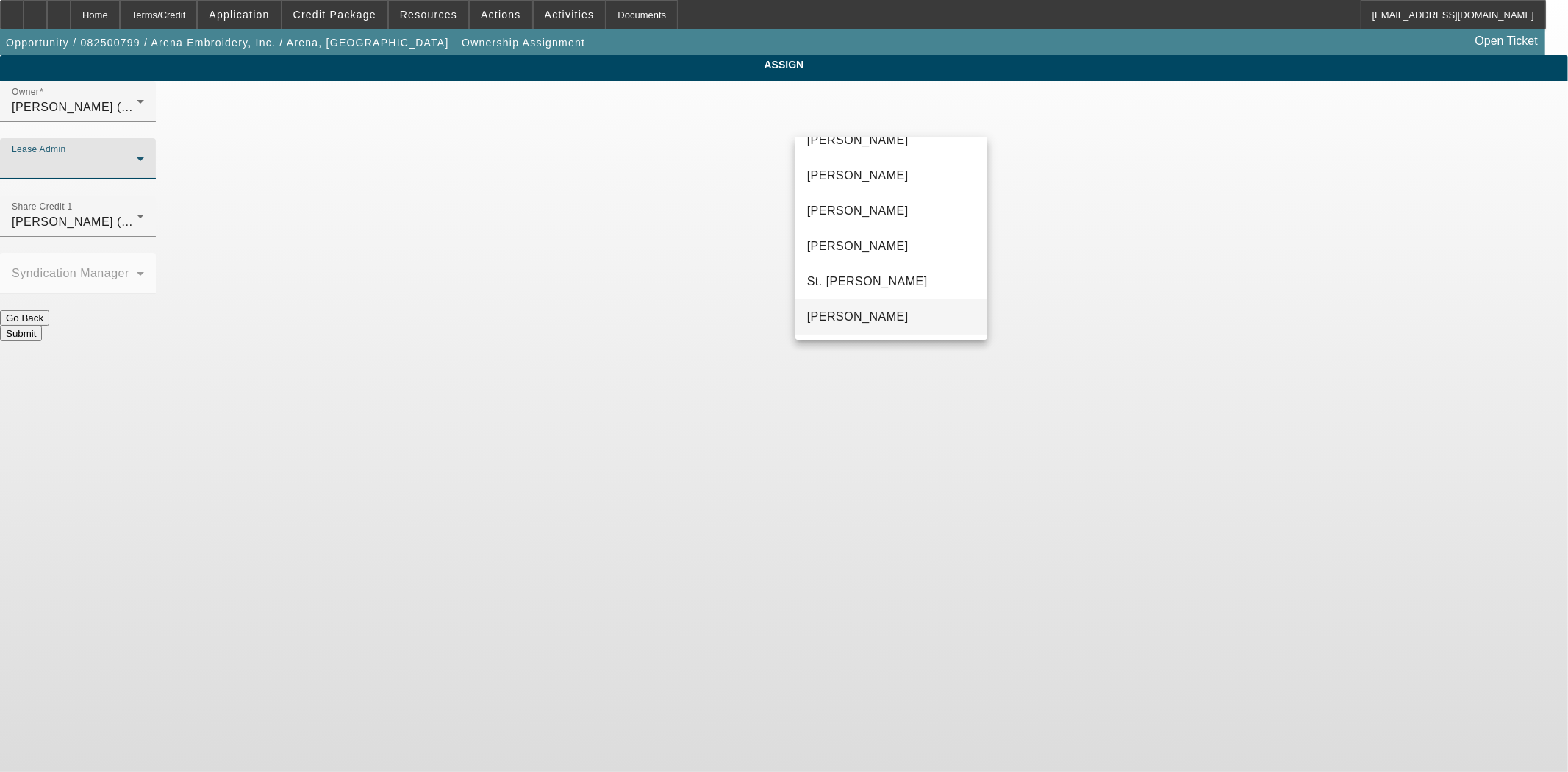
click at [868, 300] on mat-option "[PERSON_NAME]" at bounding box center [892, 316] width 192 height 35
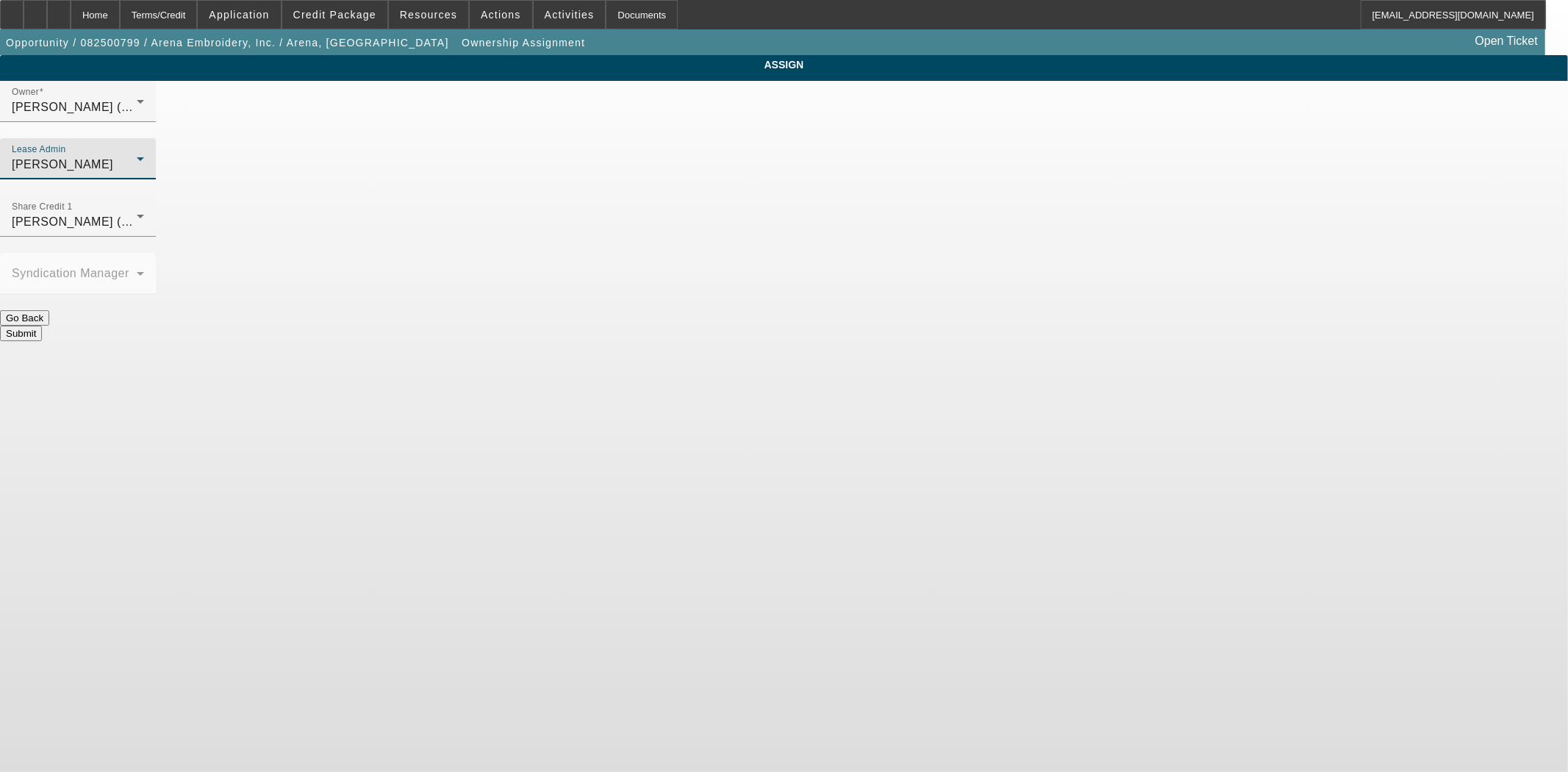
click at [42, 326] on button "Submit" at bounding box center [21, 333] width 42 height 15
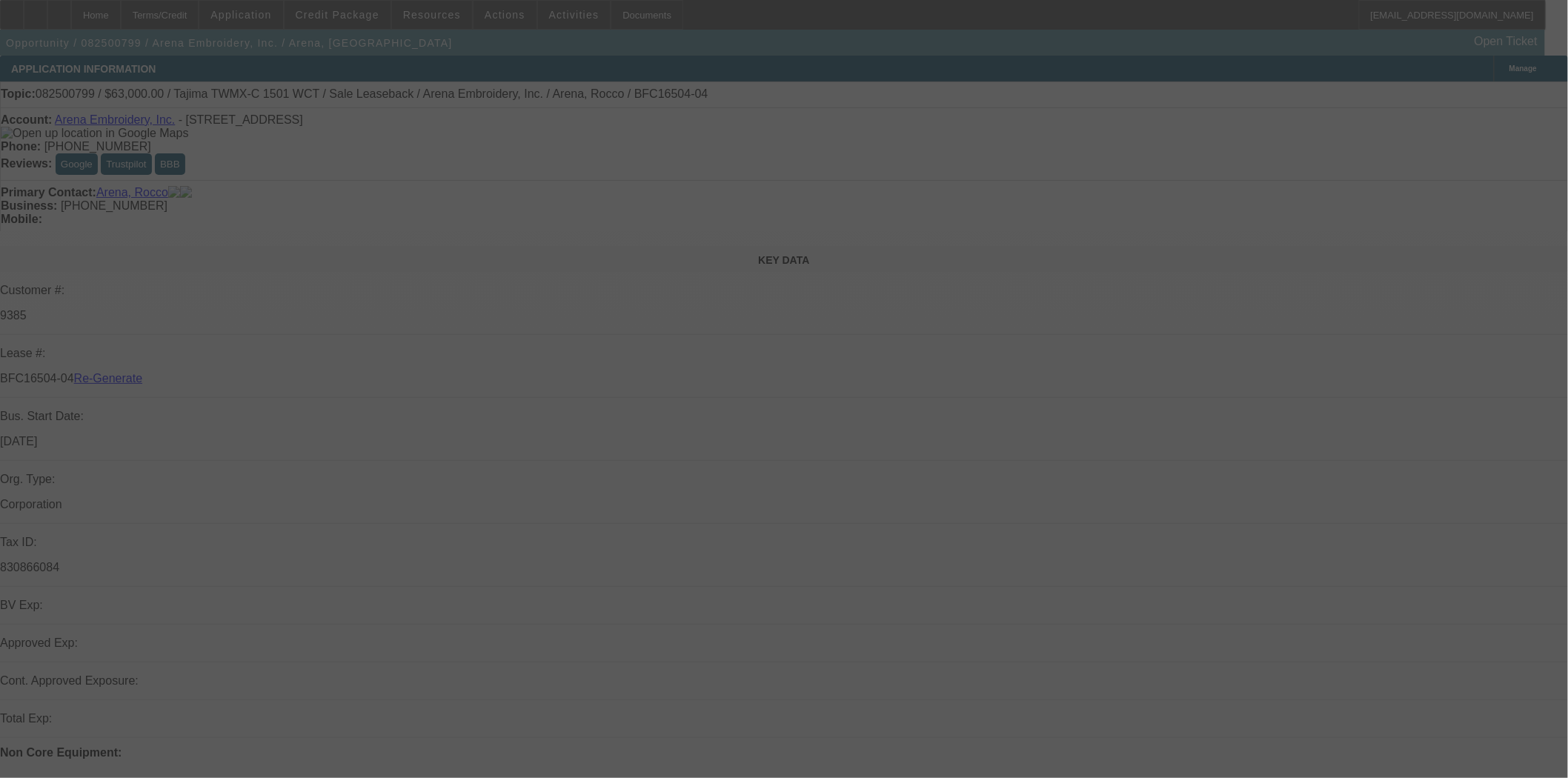
select select "3"
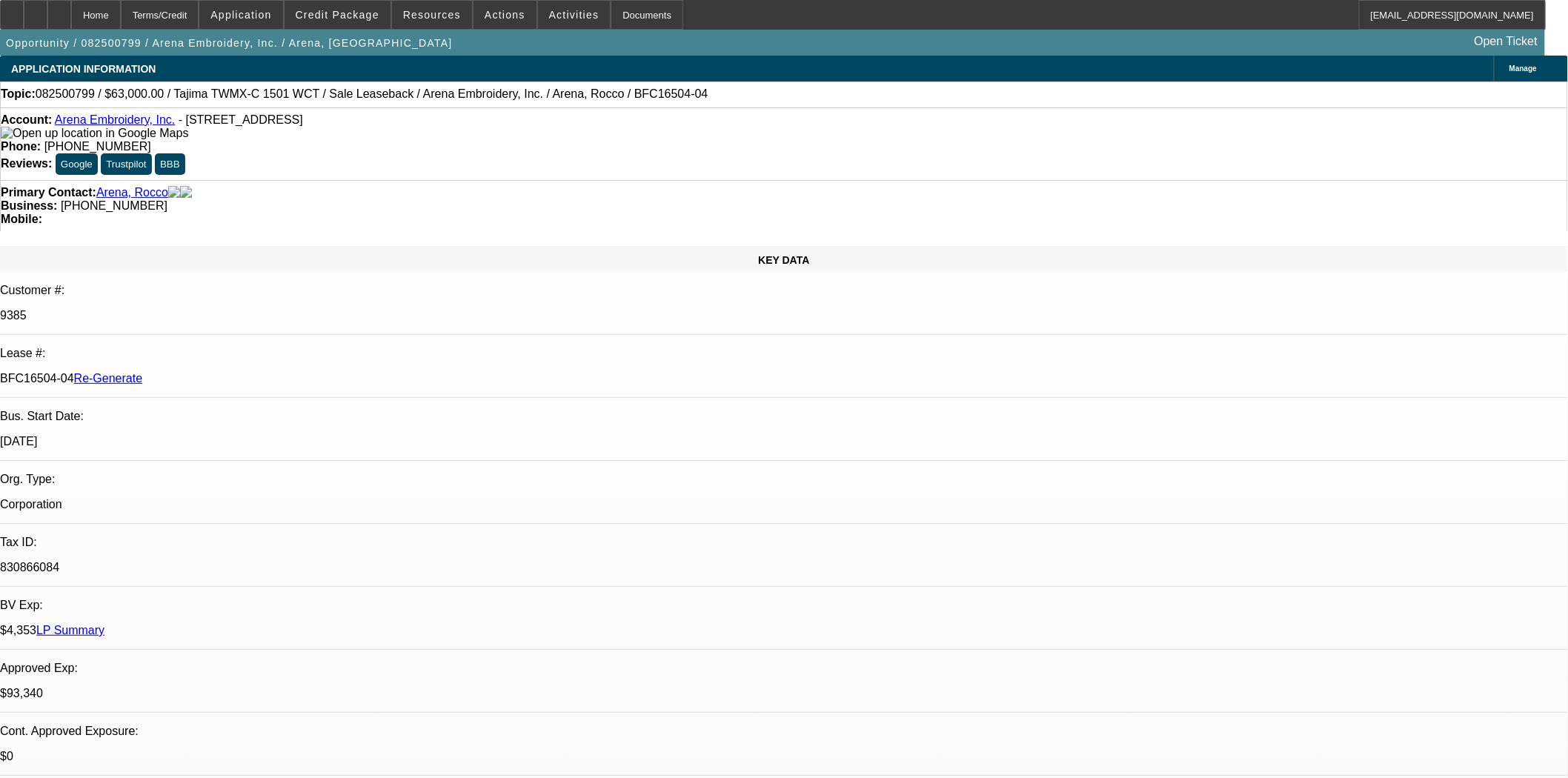
select select "0"
select select "2"
select select "0.1"
select select "4"
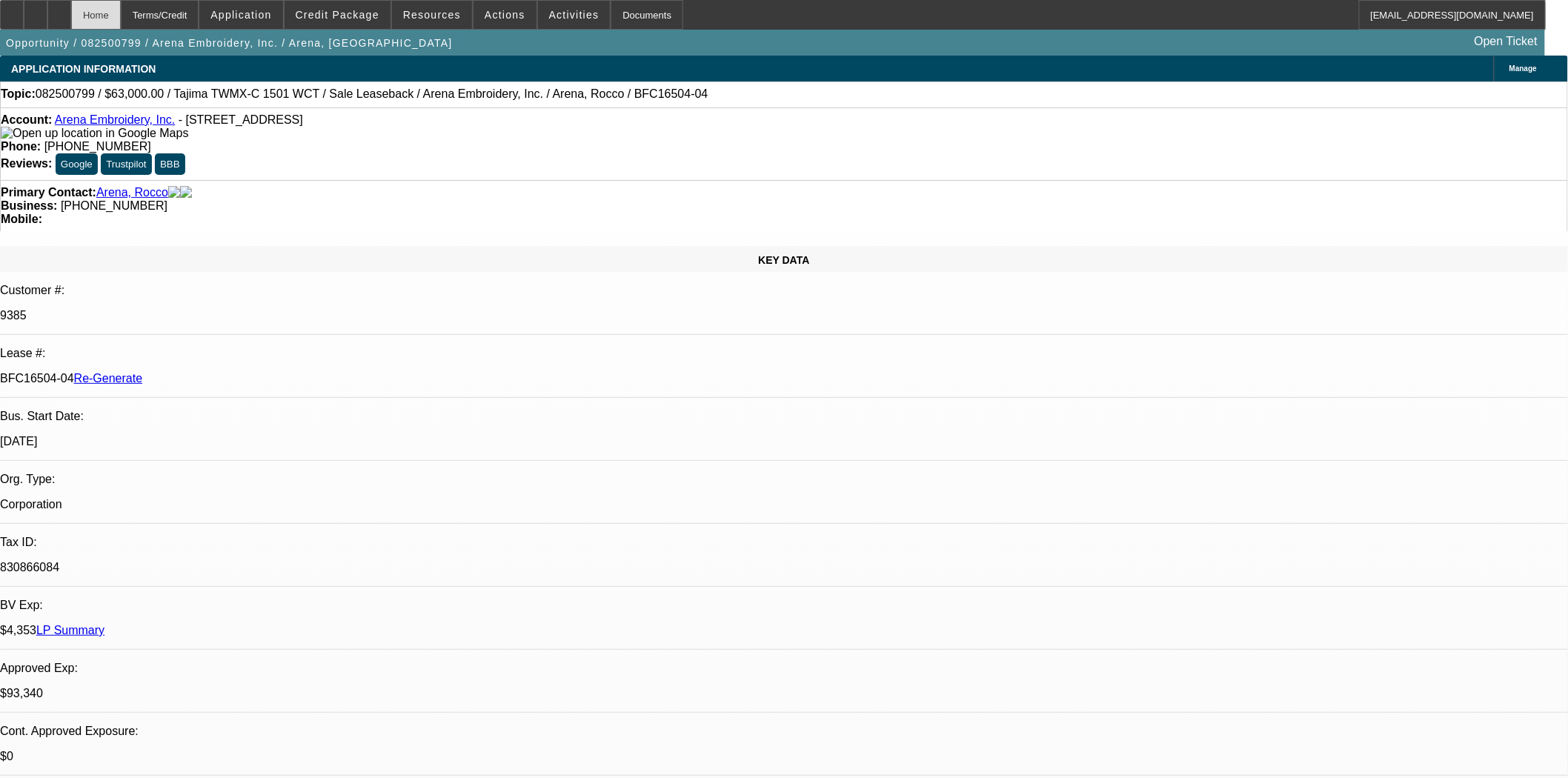
click at [120, 20] on div "Home" at bounding box center [96, 15] width 50 height 29
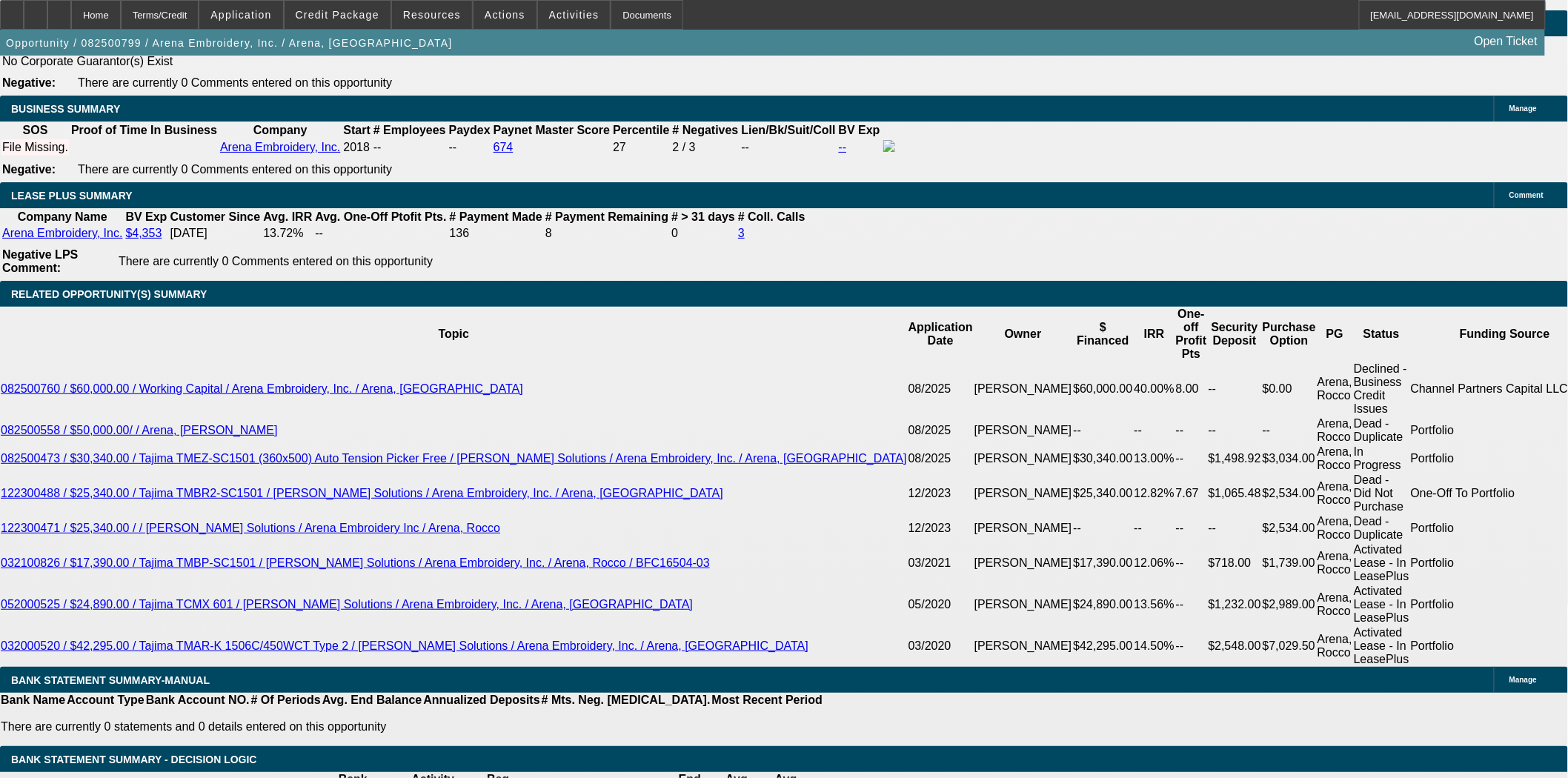
scroll to position [2551, 0]
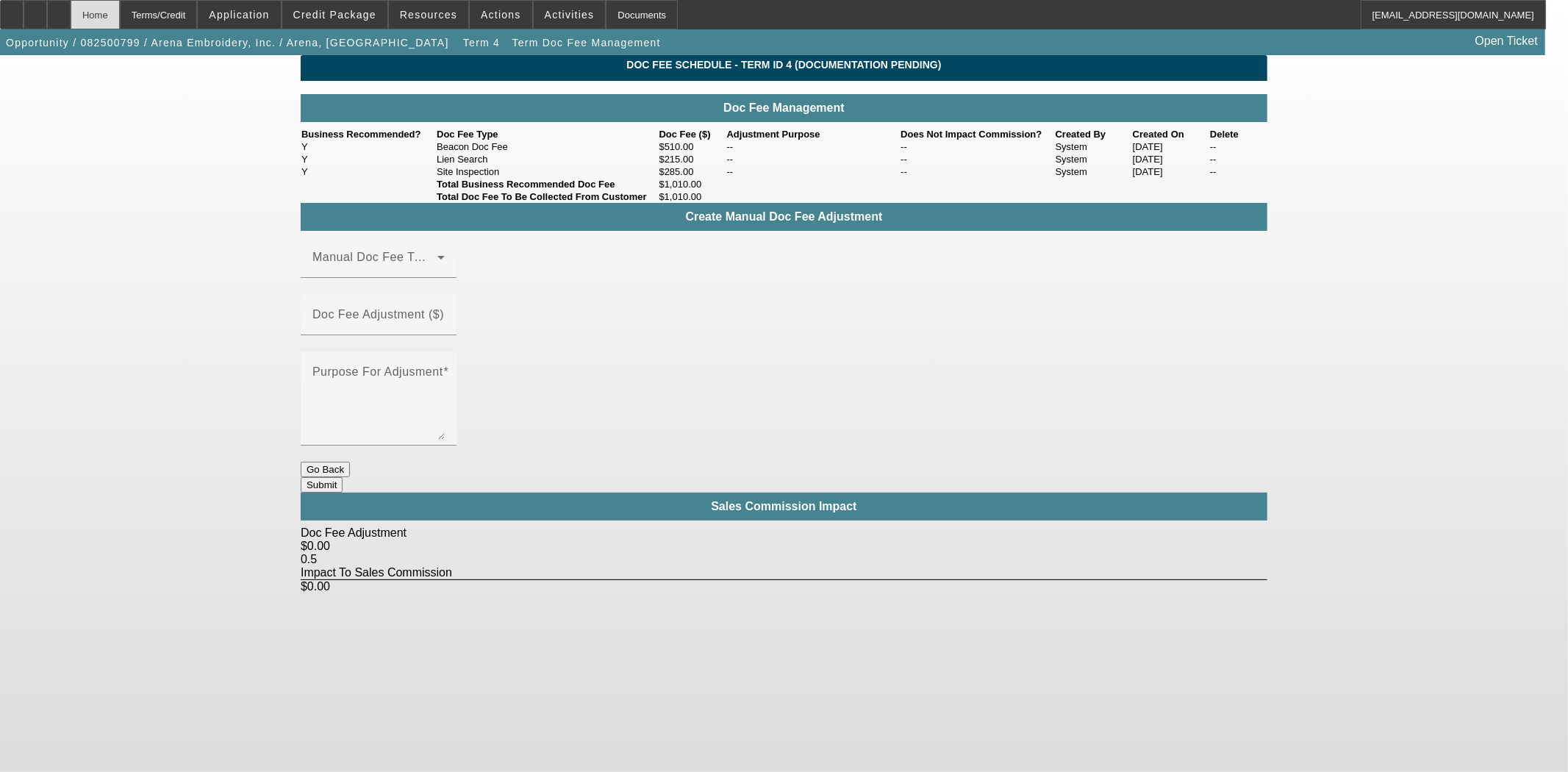
click at [119, 26] on div "Home" at bounding box center [95, 15] width 50 height 29
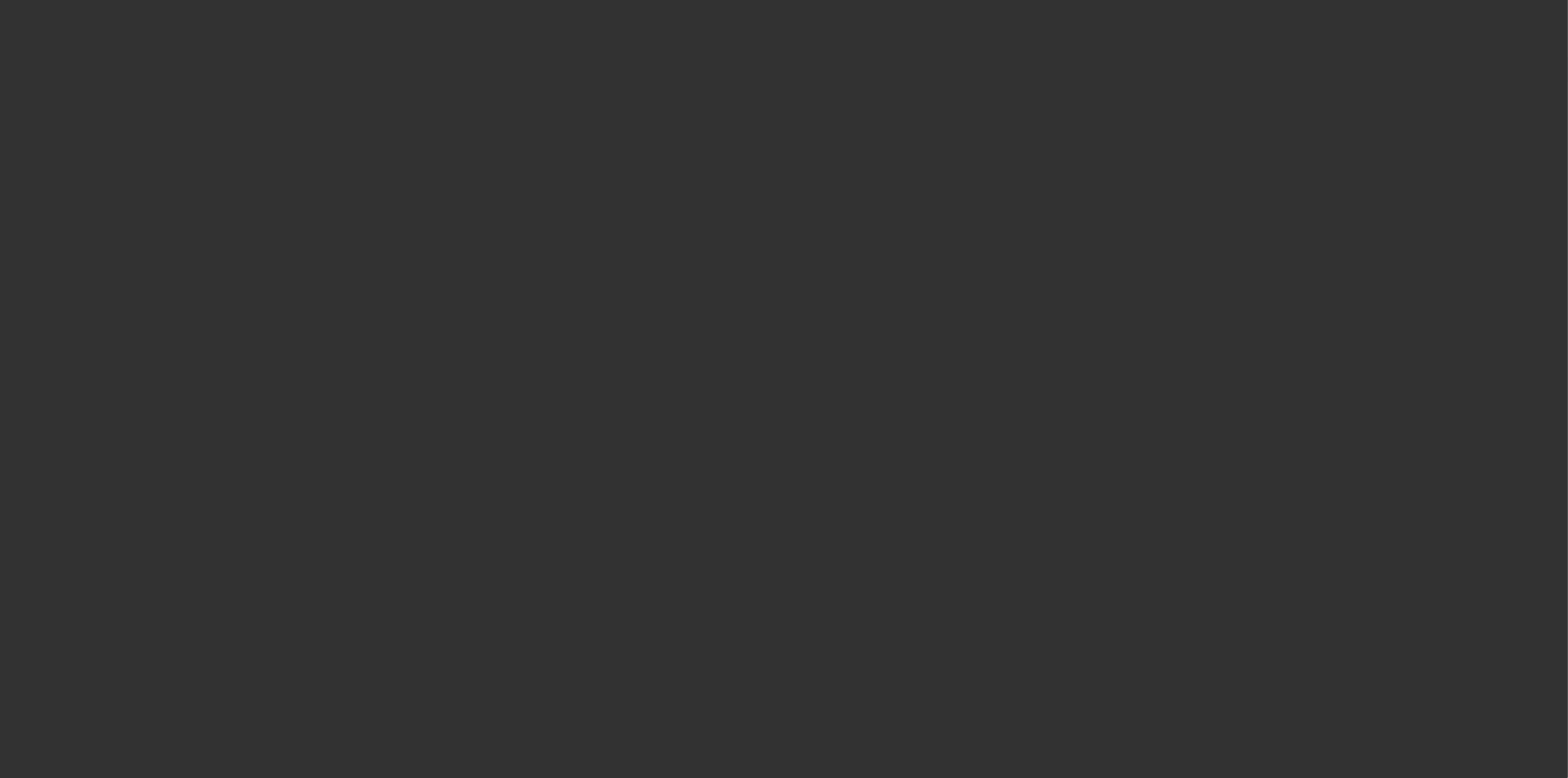
select select "3"
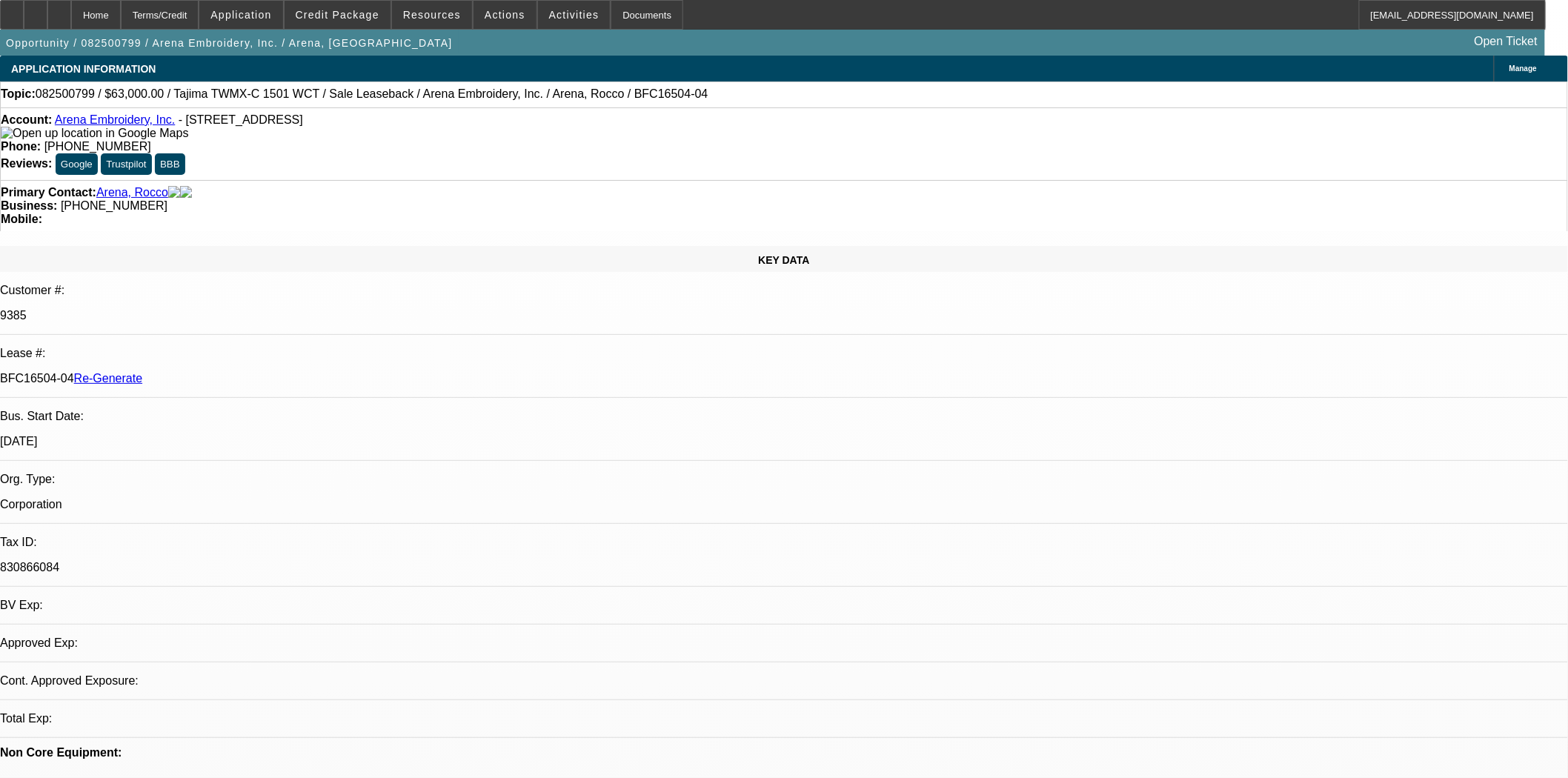
select select "0"
select select "2"
select select "0.1"
select select "4"
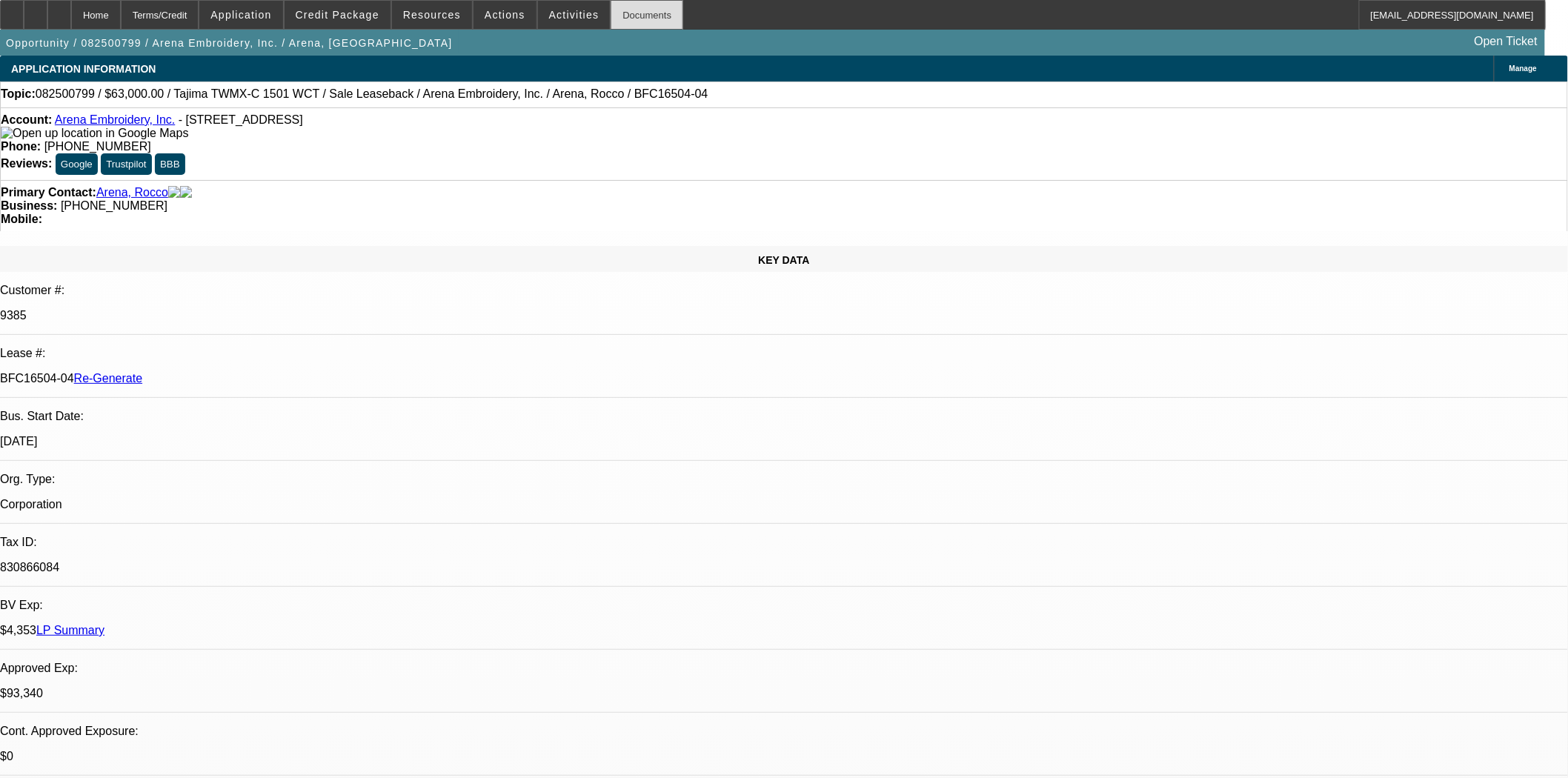
click at [621, 11] on div "Documents" at bounding box center [646, 15] width 73 height 29
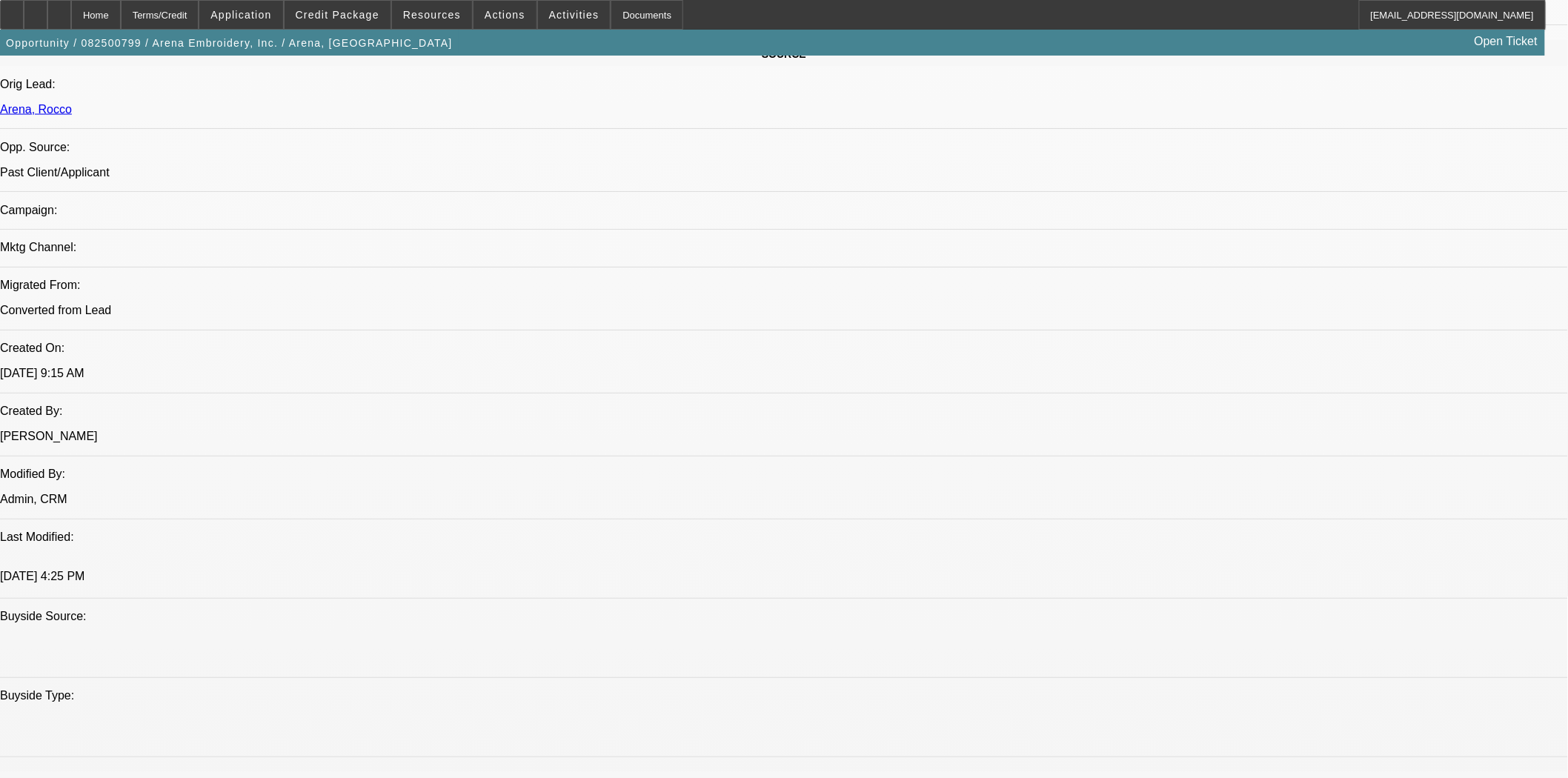
scroll to position [1070, 0]
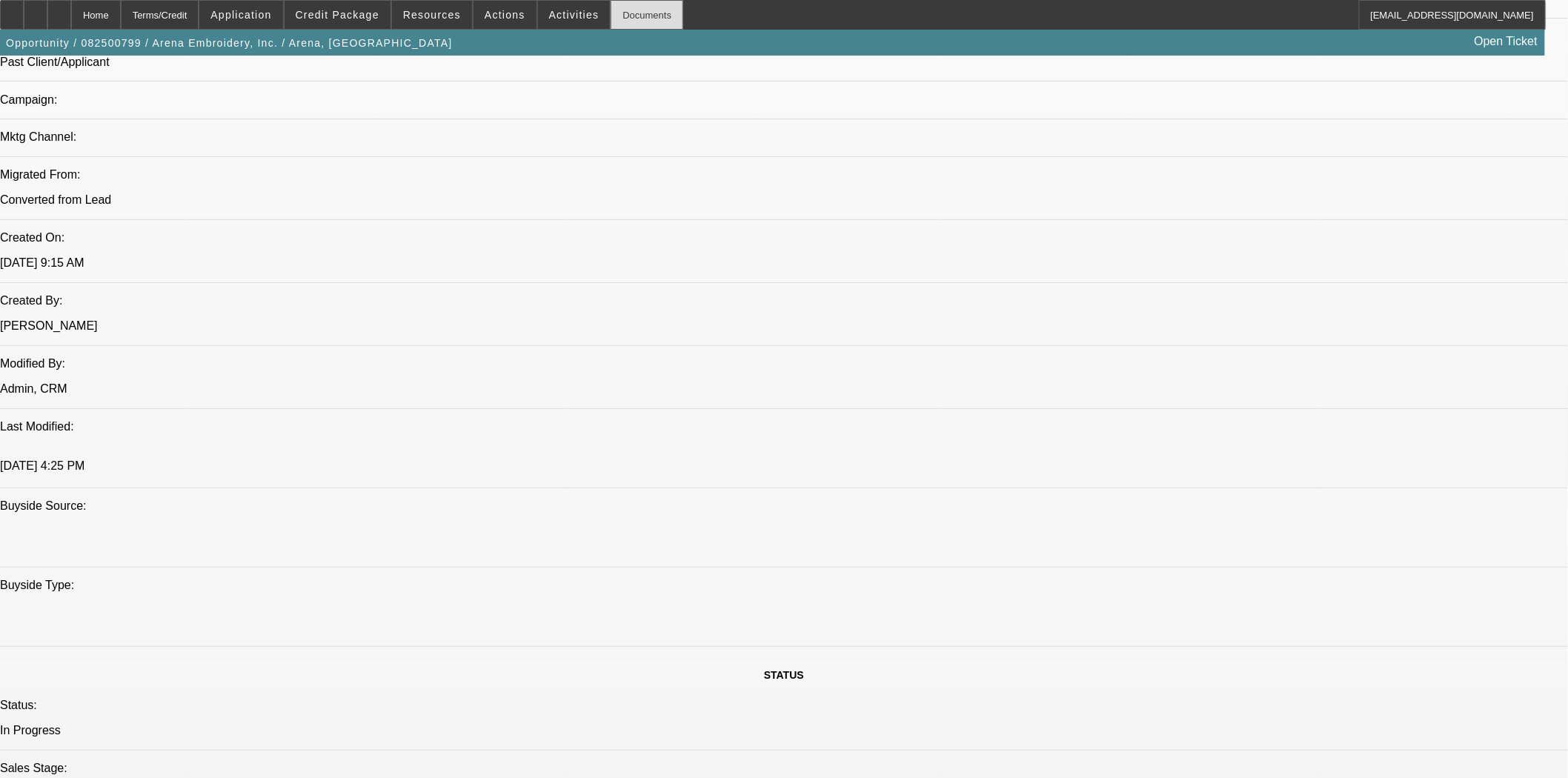
click at [632, 17] on div "Documents" at bounding box center [646, 15] width 73 height 29
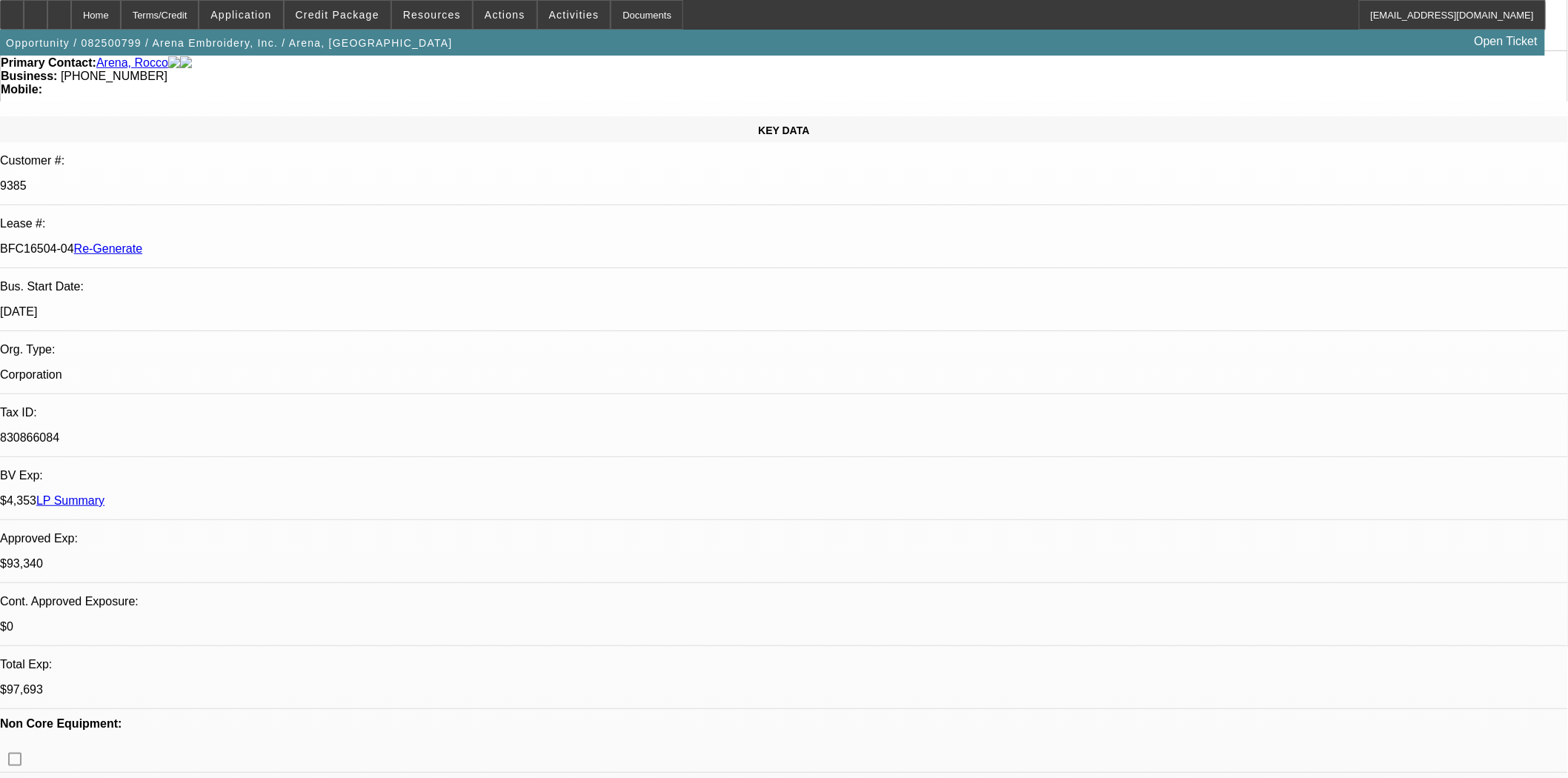
scroll to position [0, 0]
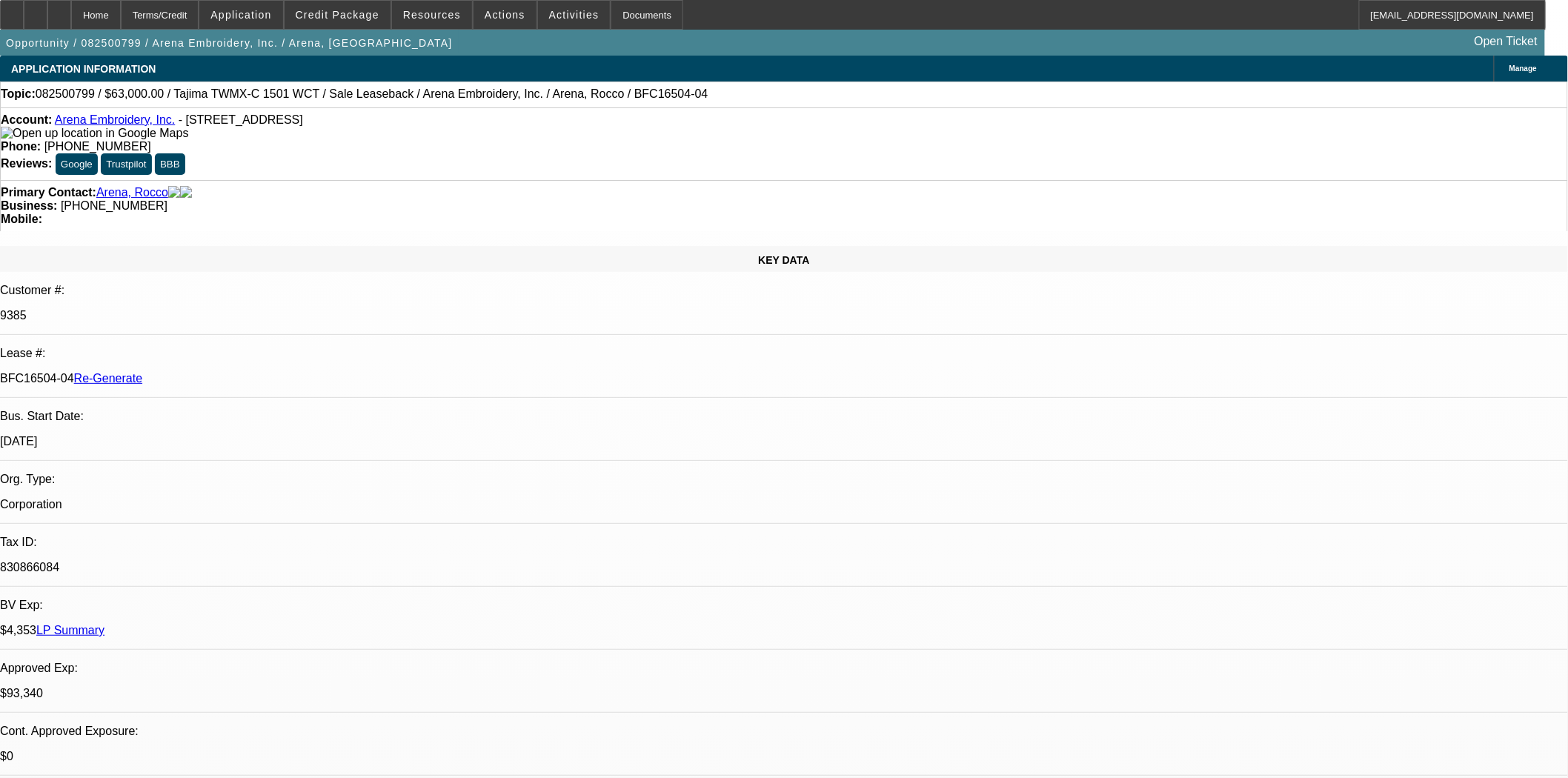
click at [135, 120] on link "Arena Embroidery, Inc." at bounding box center [115, 119] width 120 height 12
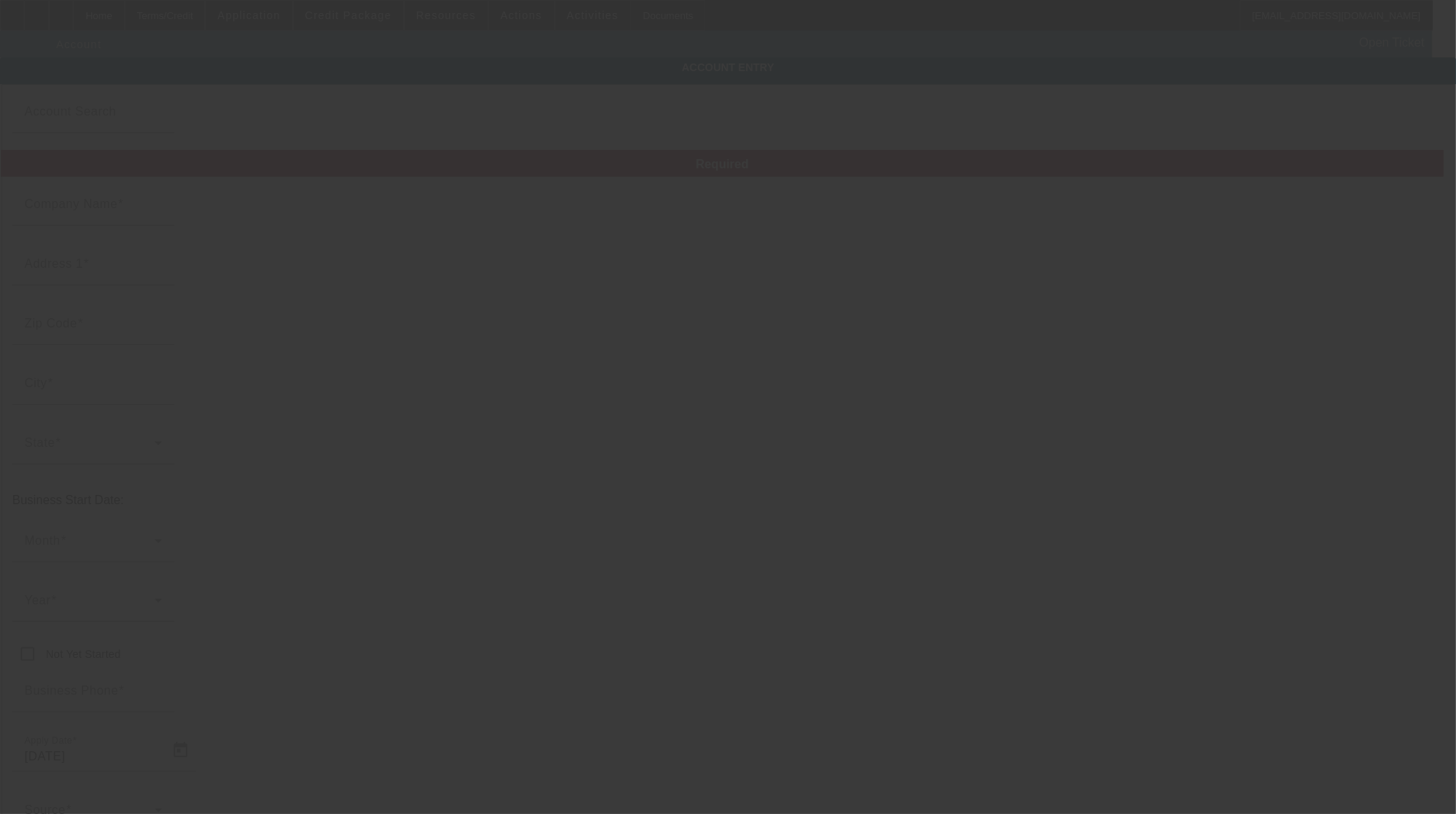
type input "Arena Embroidery, Inc."
type input "[STREET_ADDRESS]"
type input "11206"
type input "[GEOGRAPHIC_DATA]"
type input "[PHONE_NUMBER]"
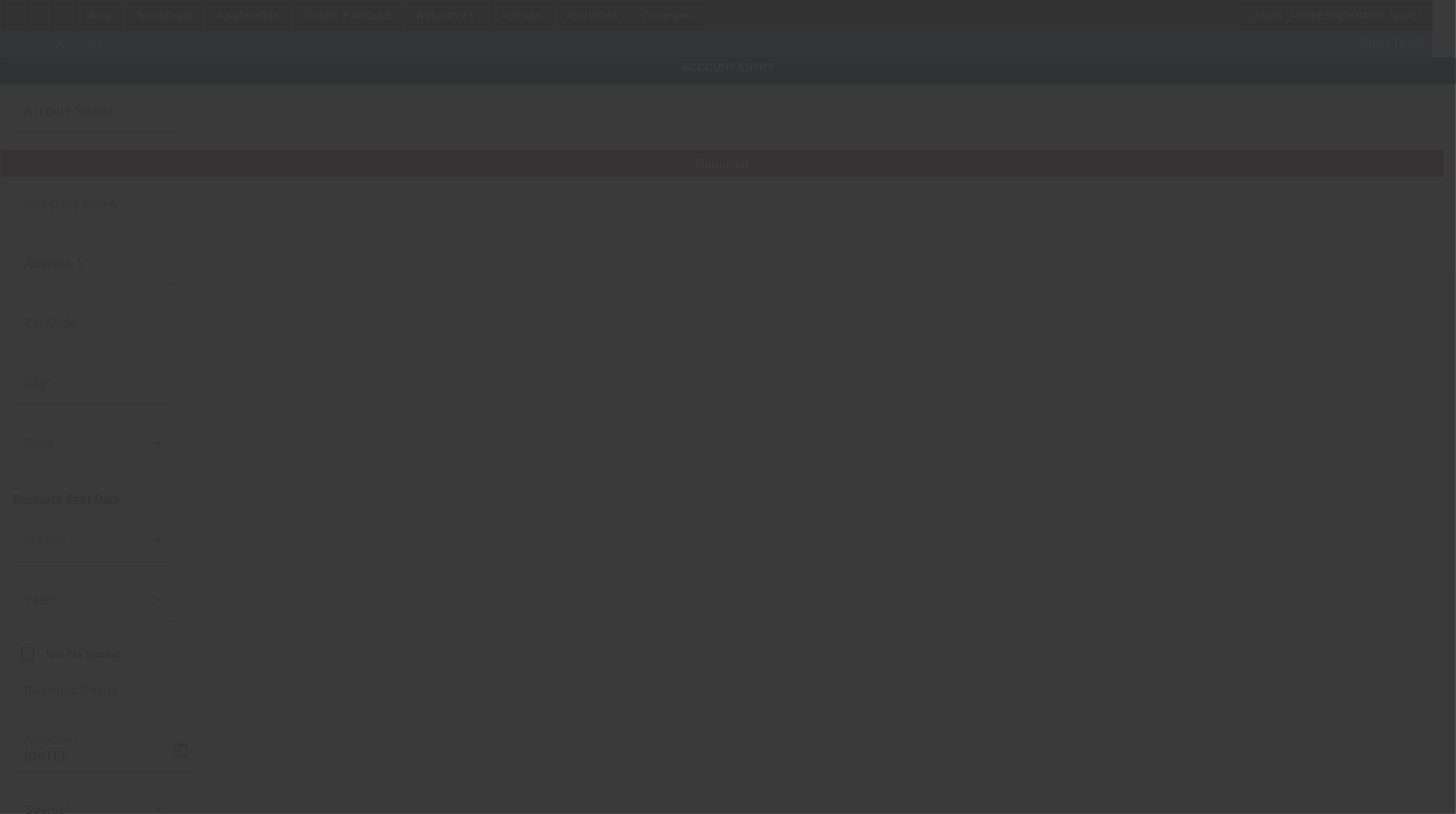
type input "rocco@arena.zone"
type input "Kings"
type input "830866084"
type input "Embroidery"
type input "https://www.arena.zone"
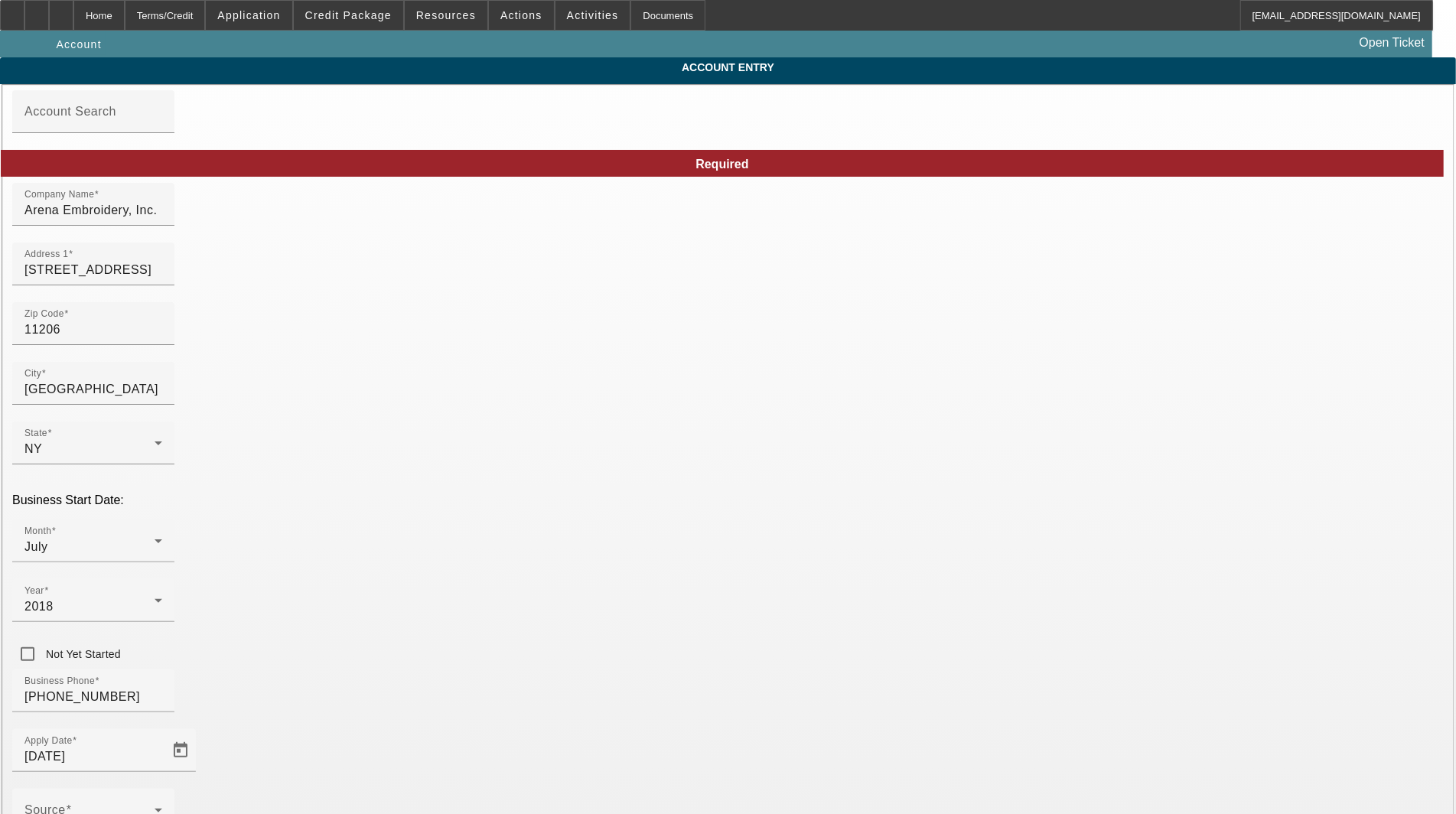
type input "8/30/2025"
click at [162, 285] on div "Address 1 80 Manhattan Ave" at bounding box center [93, 264] width 138 height 43
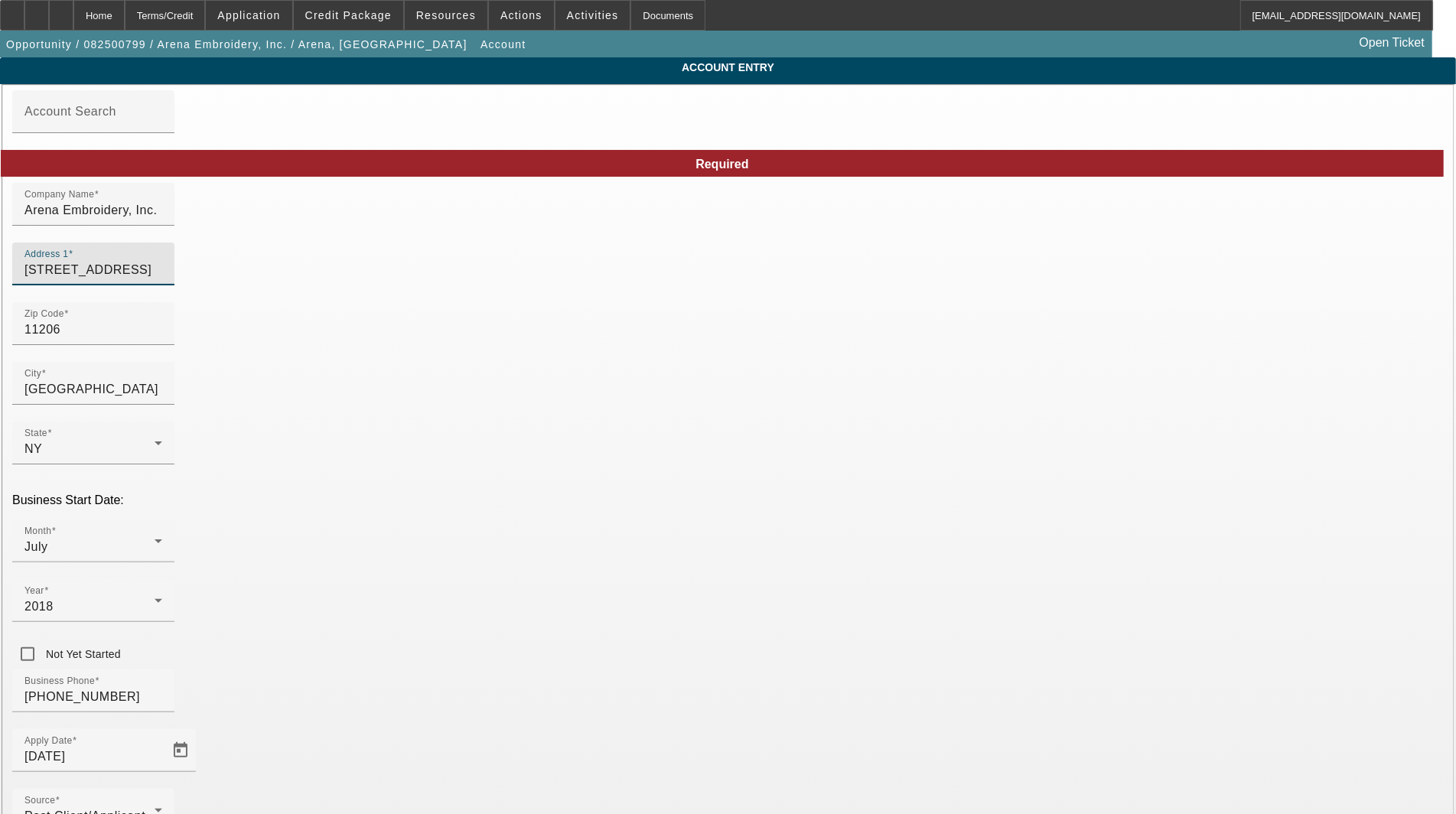
type input "[STREET_ADDRESS]"
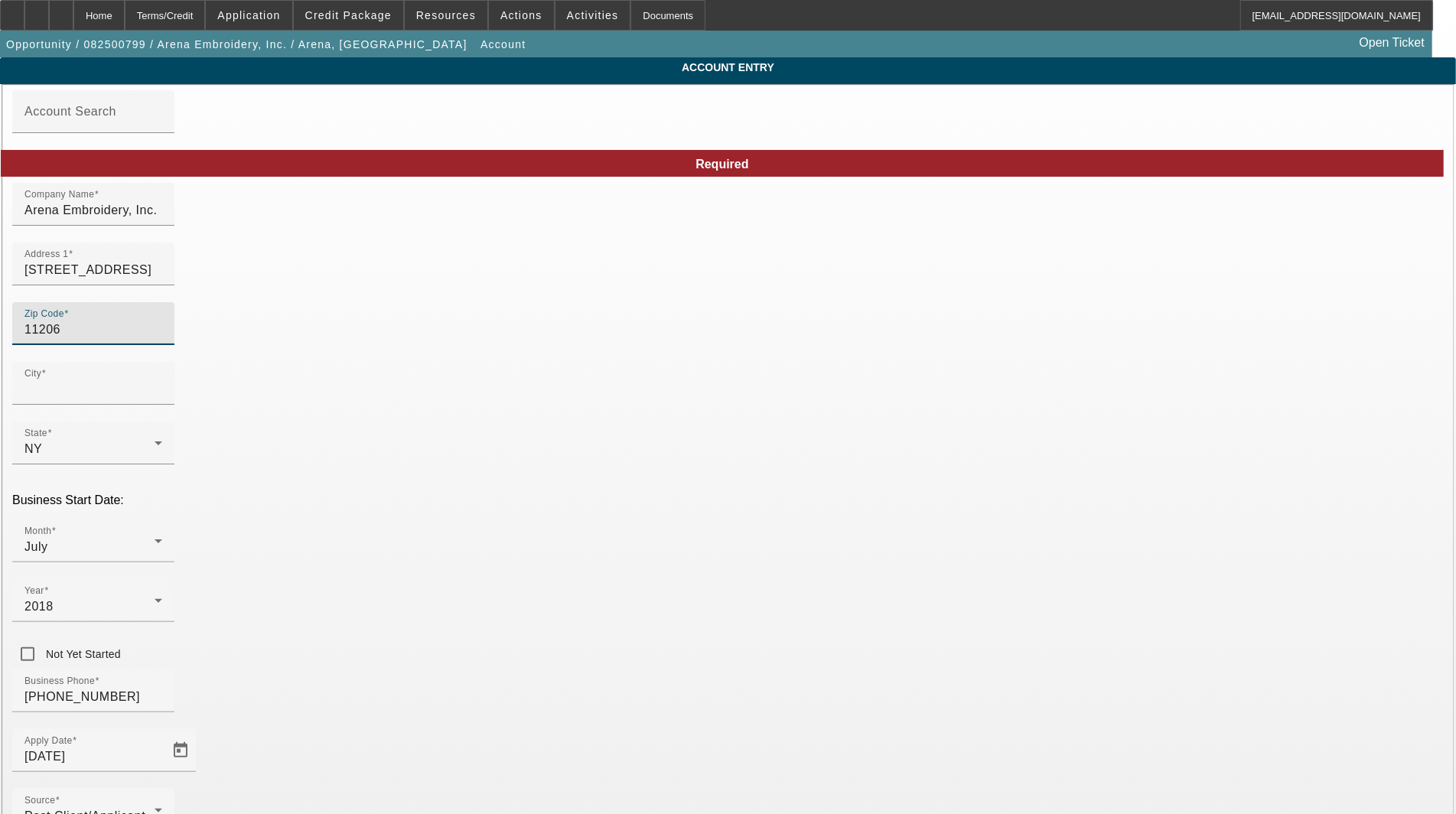
type input "[GEOGRAPHIC_DATA]"
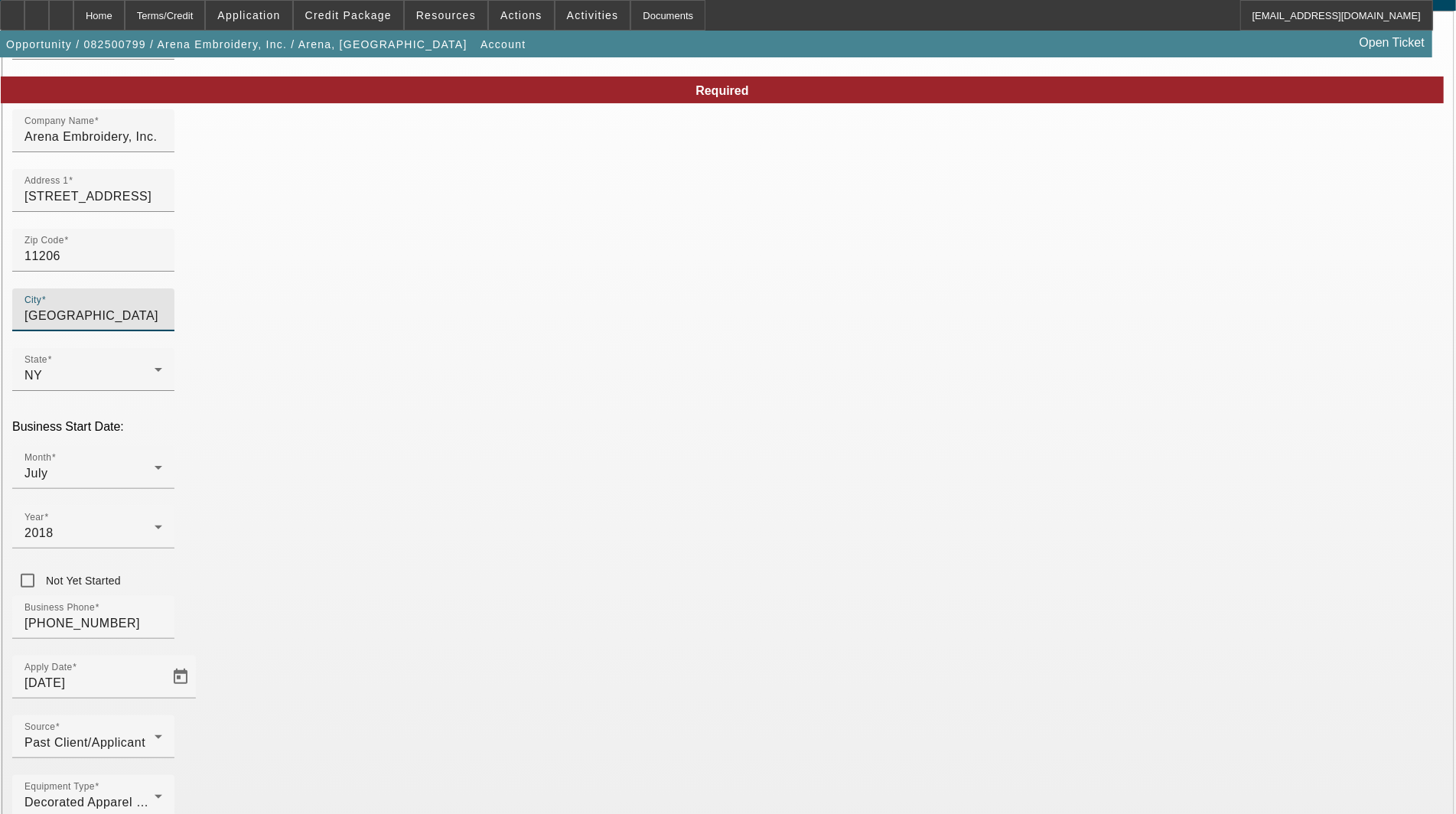
scroll to position [74, 0]
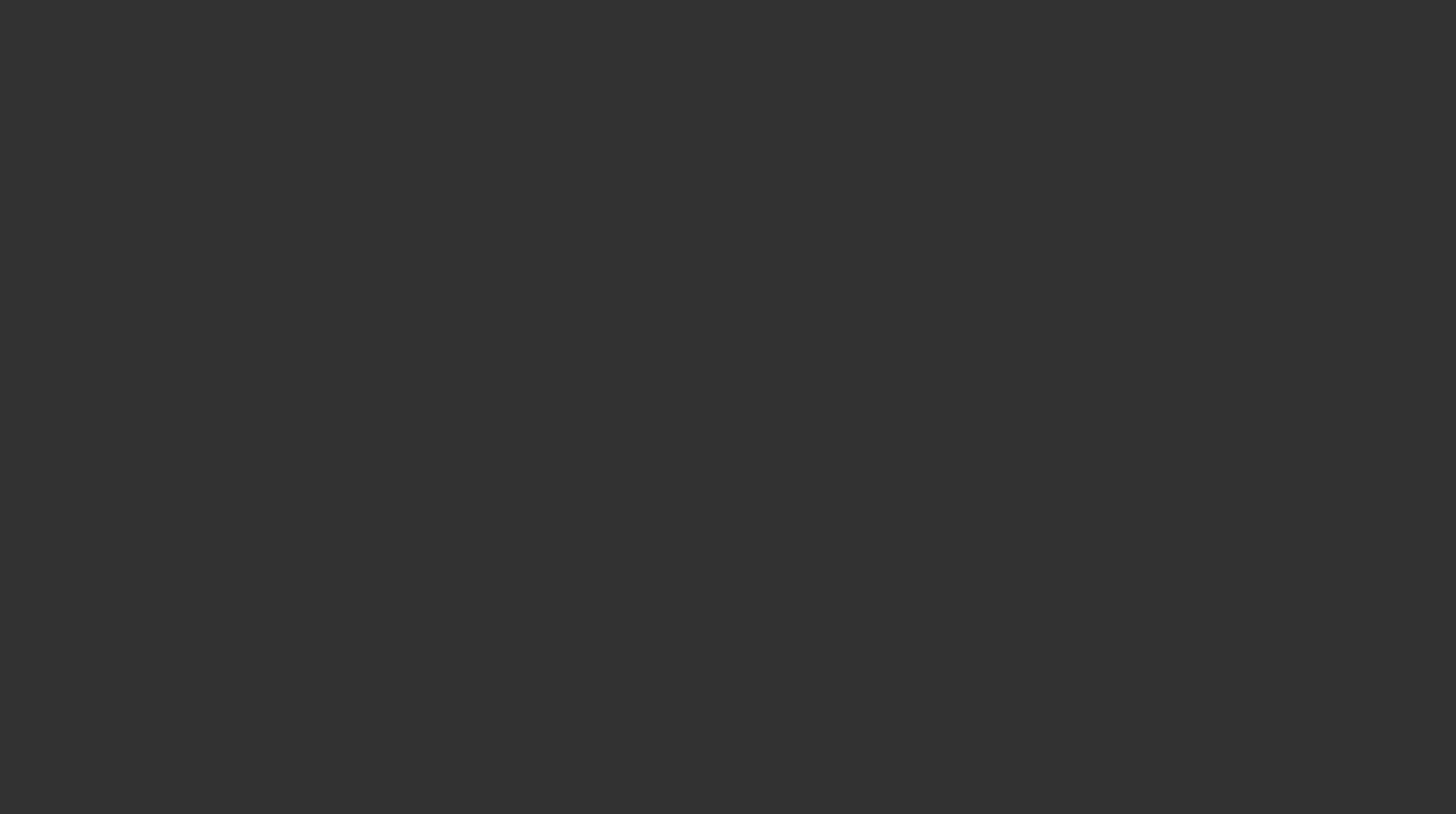
select select "3"
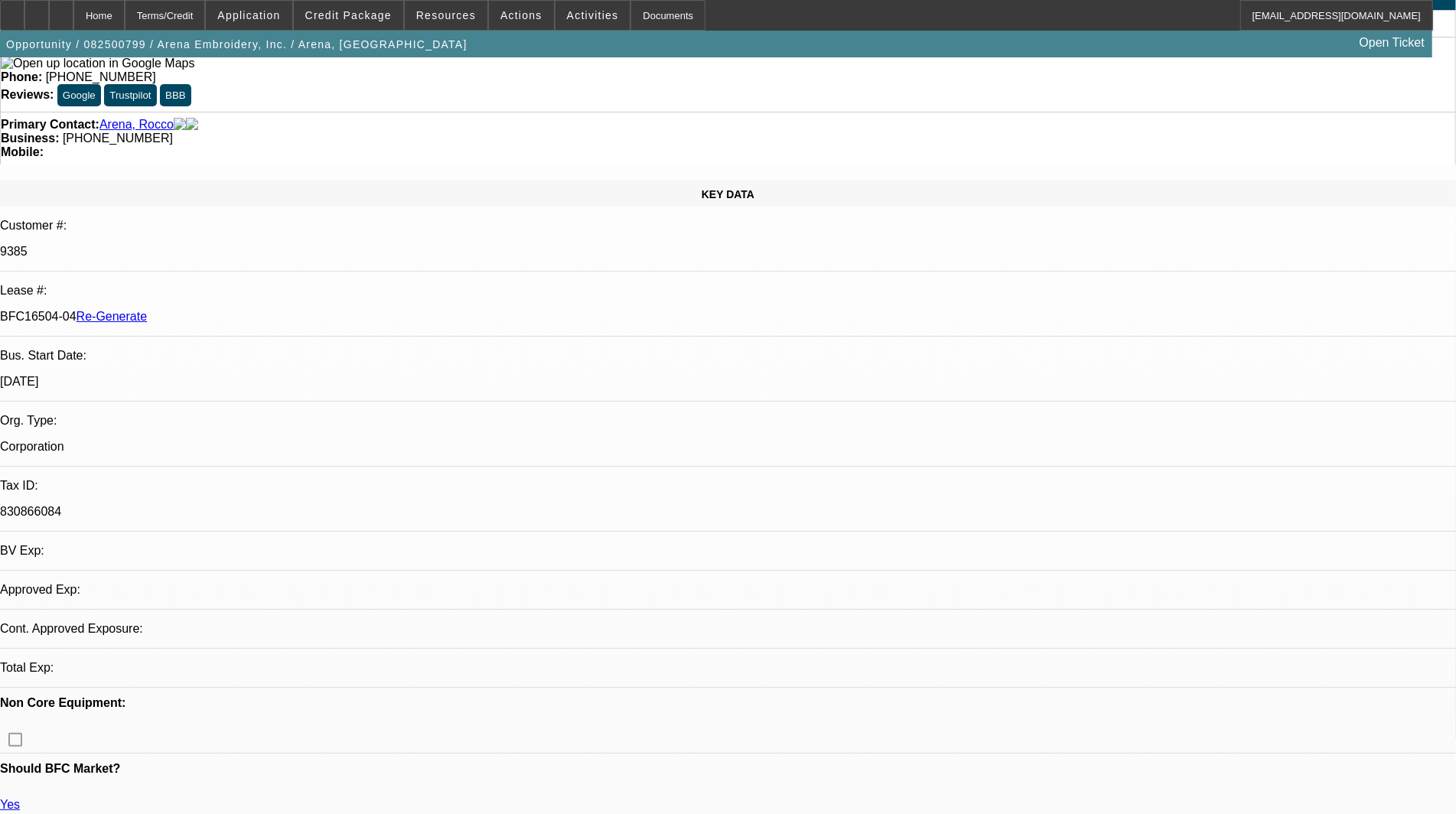
select select "0"
select select "2"
select select "0.1"
select select "4"
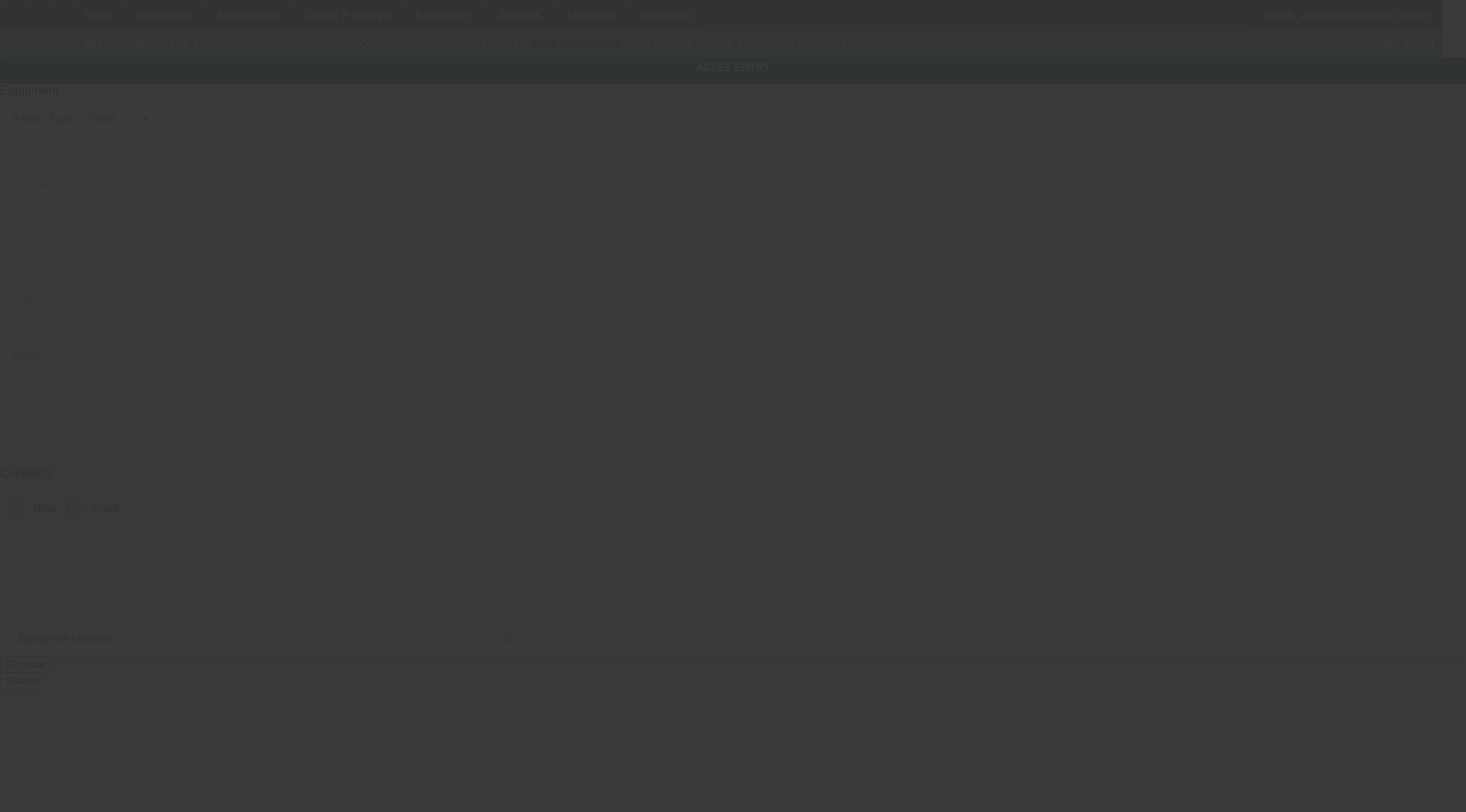
type input "Tajima"
type input "TWMX-C 1501 WCT"
radio input "true"
type textarea "single head machine"
type input "[STREET_ADDRESS]"
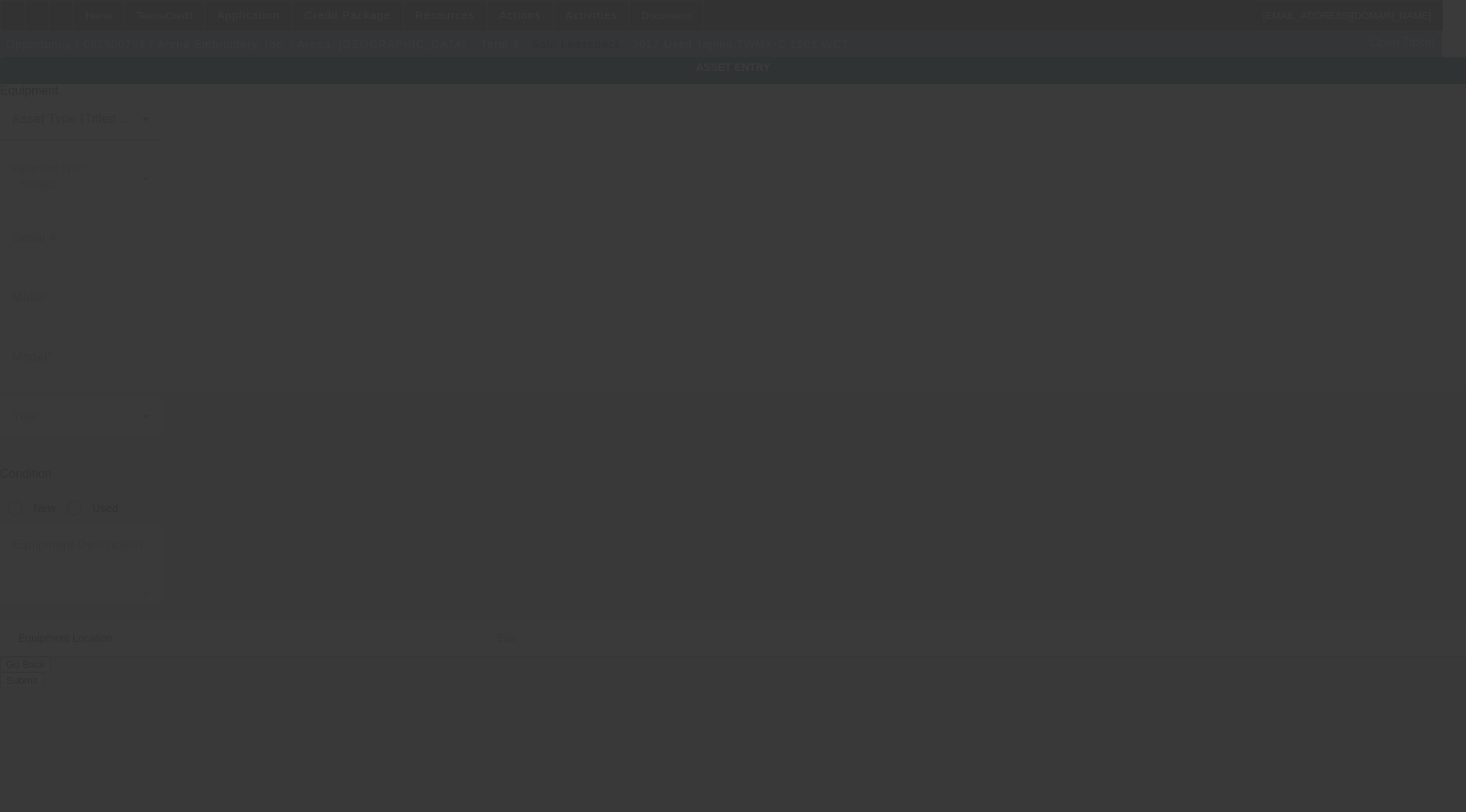
type input "[GEOGRAPHIC_DATA]"
type input "11206"
type input "Kings"
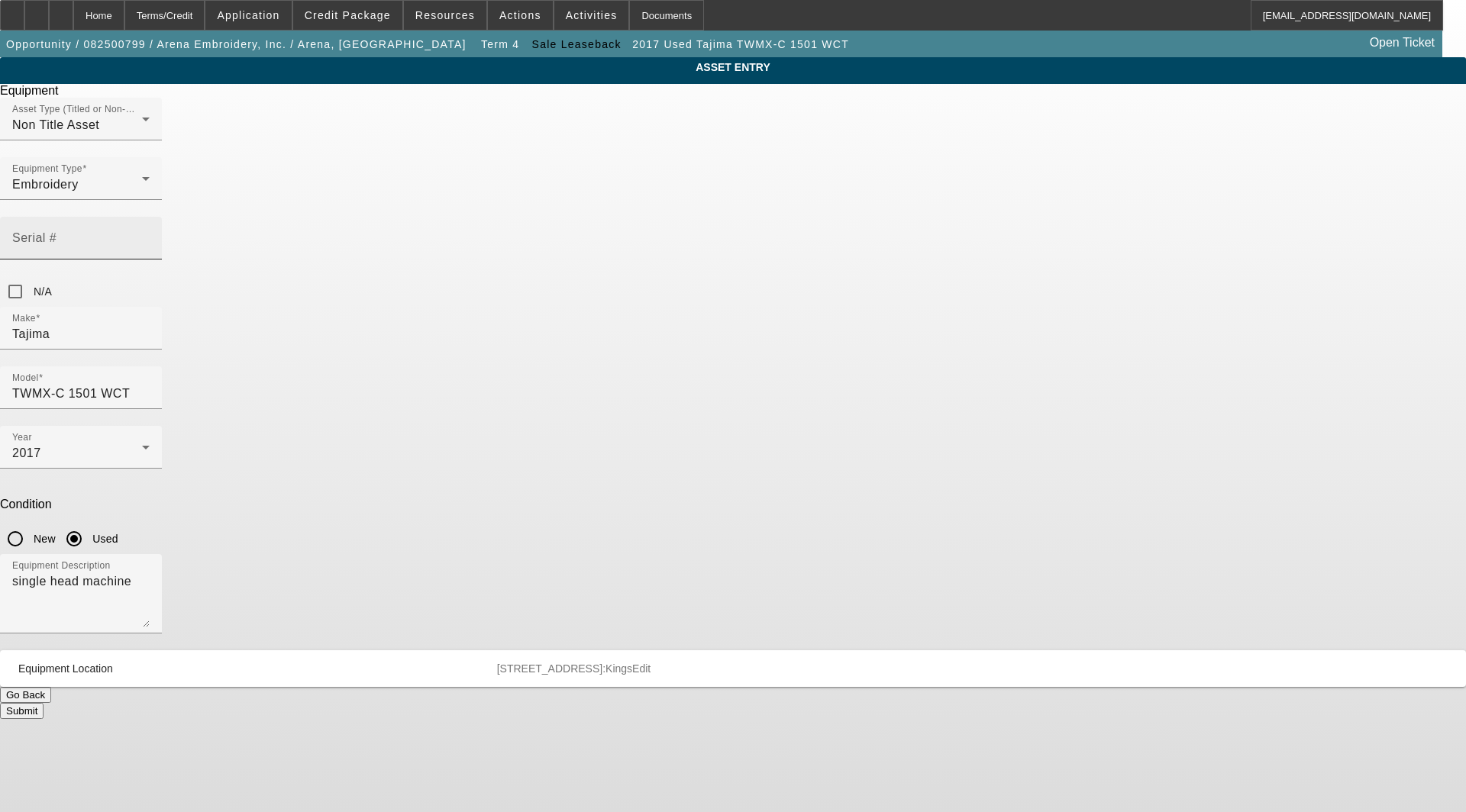
click at [57, 231] on mat-label "Serial #" at bounding box center [34, 237] width 44 height 13
click at [149, 235] on input "Serial #" at bounding box center [80, 245] width 138 height 19
type input "MWX01571"
drag, startPoint x: 689, startPoint y: 387, endPoint x: 376, endPoint y: 408, distance: 313.7
click at [376, 408] on div "ASSET ENTRY Delete asset Equipment Asset Type (Titled or Non-Titled) Non Title …" at bounding box center [733, 388] width 1466 height 662
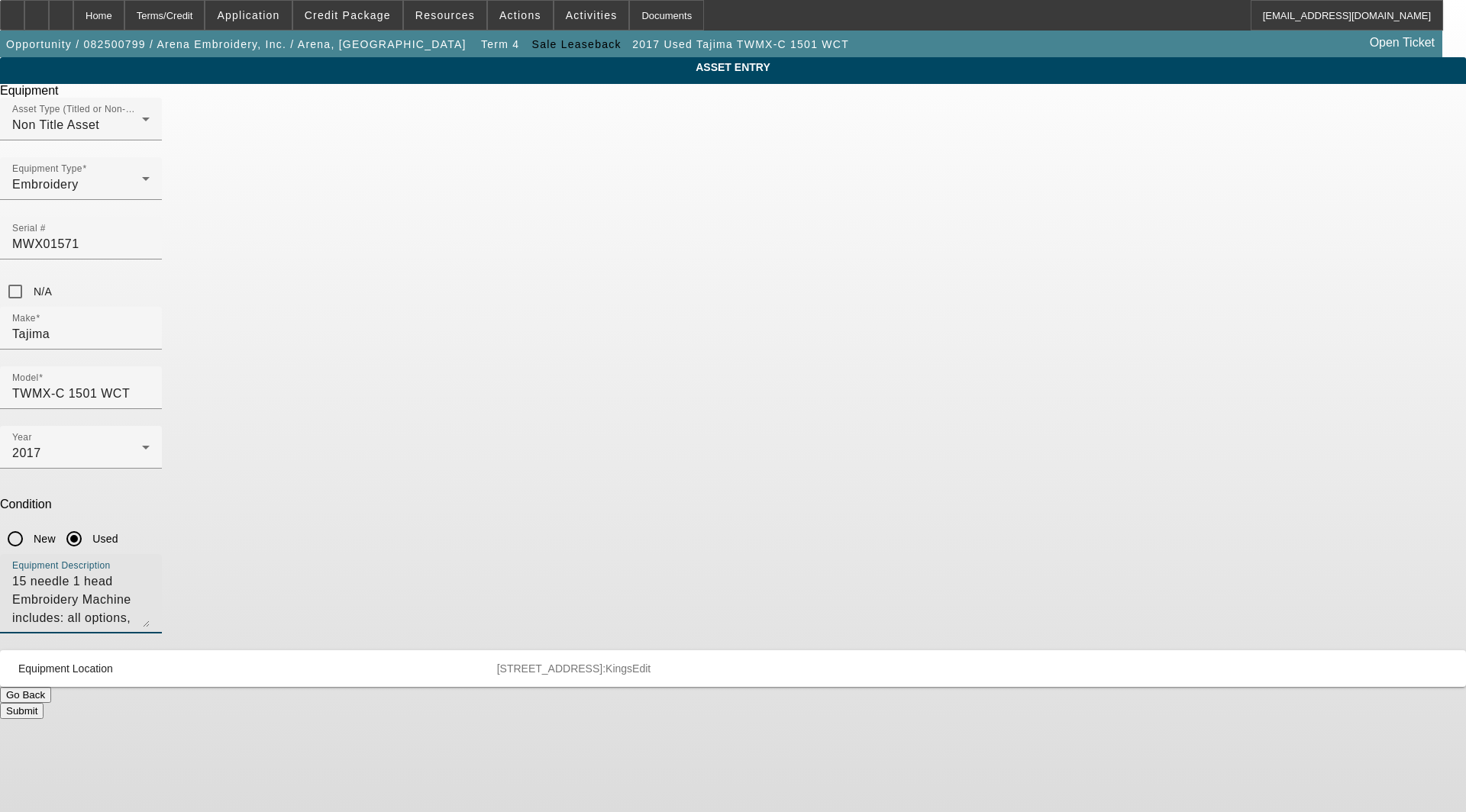
drag, startPoint x: 928, startPoint y: 392, endPoint x: 612, endPoint y: 392, distance: 316.0
click at [149, 572] on textarea "15 needle 1 head Embroidery Machine includes: all options, attachments and acce…" at bounding box center [80, 599] width 138 height 55
drag, startPoint x: 627, startPoint y: 390, endPoint x: 592, endPoint y: 434, distance: 56.2
click at [149, 572] on textarea "15 needle 1 head Embroidery Machine includes: all options, attachments and acce…" at bounding box center [80, 599] width 138 height 55
drag, startPoint x: 931, startPoint y: 389, endPoint x: 506, endPoint y: 402, distance: 425.2
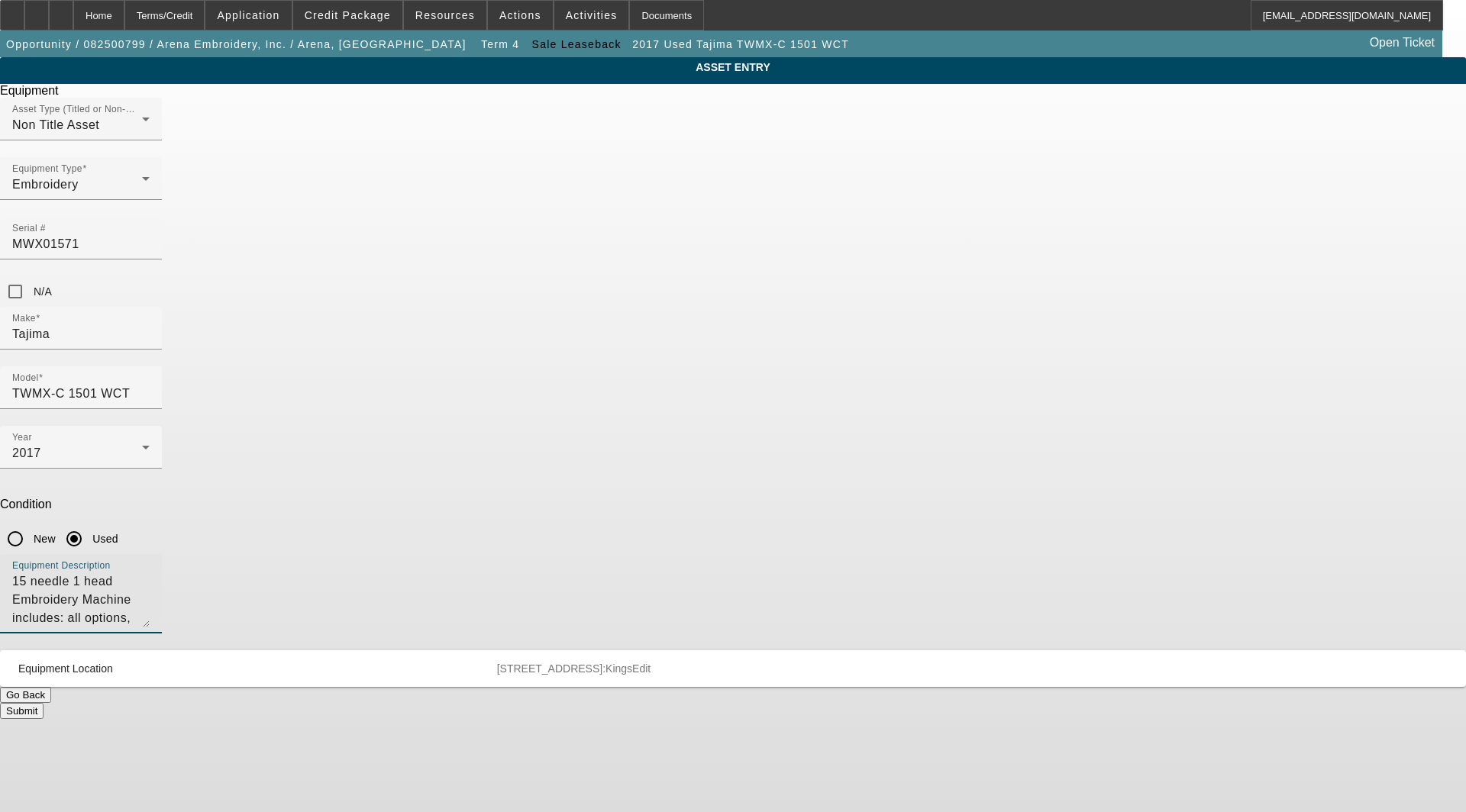
click at [506, 402] on div "ASSET ENTRY Delete asset Equipment Asset Type (Titled or Non-Titled) Non Title …" at bounding box center [733, 388] width 1466 height 662
type textarea "15 needle 1 head Embroidery Machine includes: all options, attachments and acce…"
click at [651, 663] on span "Edit" at bounding box center [642, 669] width 19 height 12
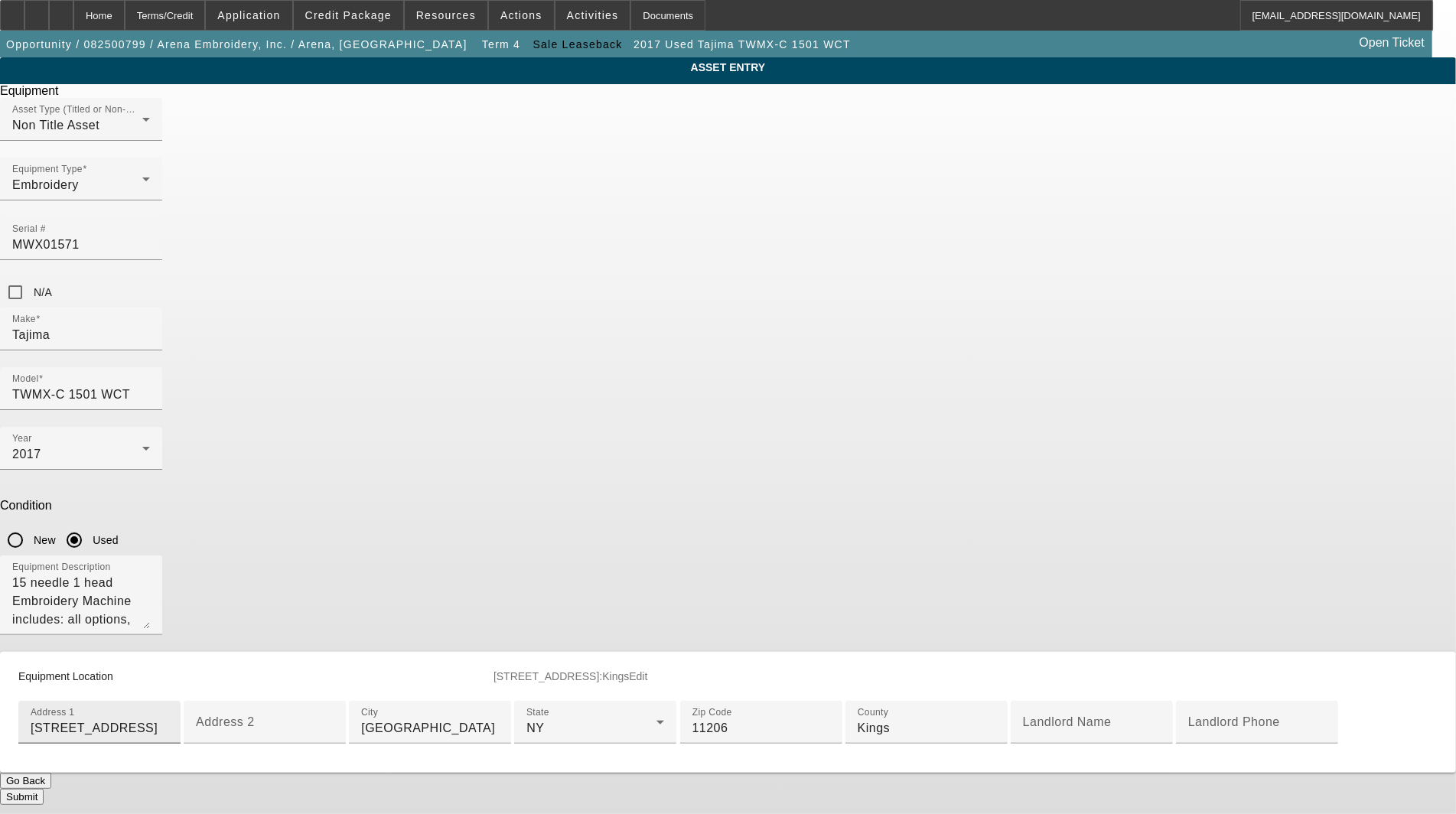
click at [168, 701] on div "Address 1 80 Manhattan Ave" at bounding box center [99, 722] width 138 height 43
type input "[STREET_ADDRESS]"
click at [44, 789] on button "Submit" at bounding box center [22, 796] width 44 height 16
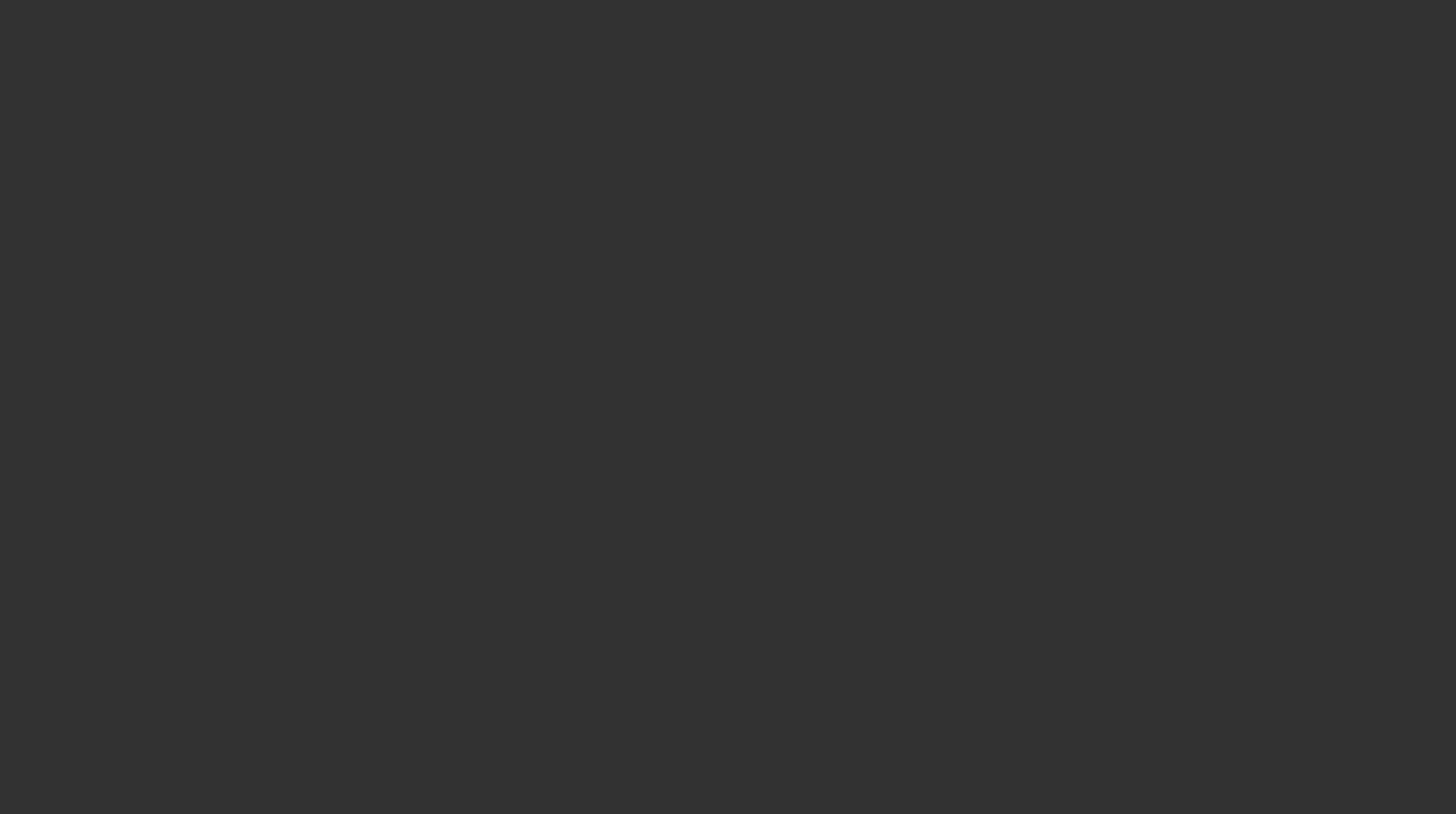
select select "3"
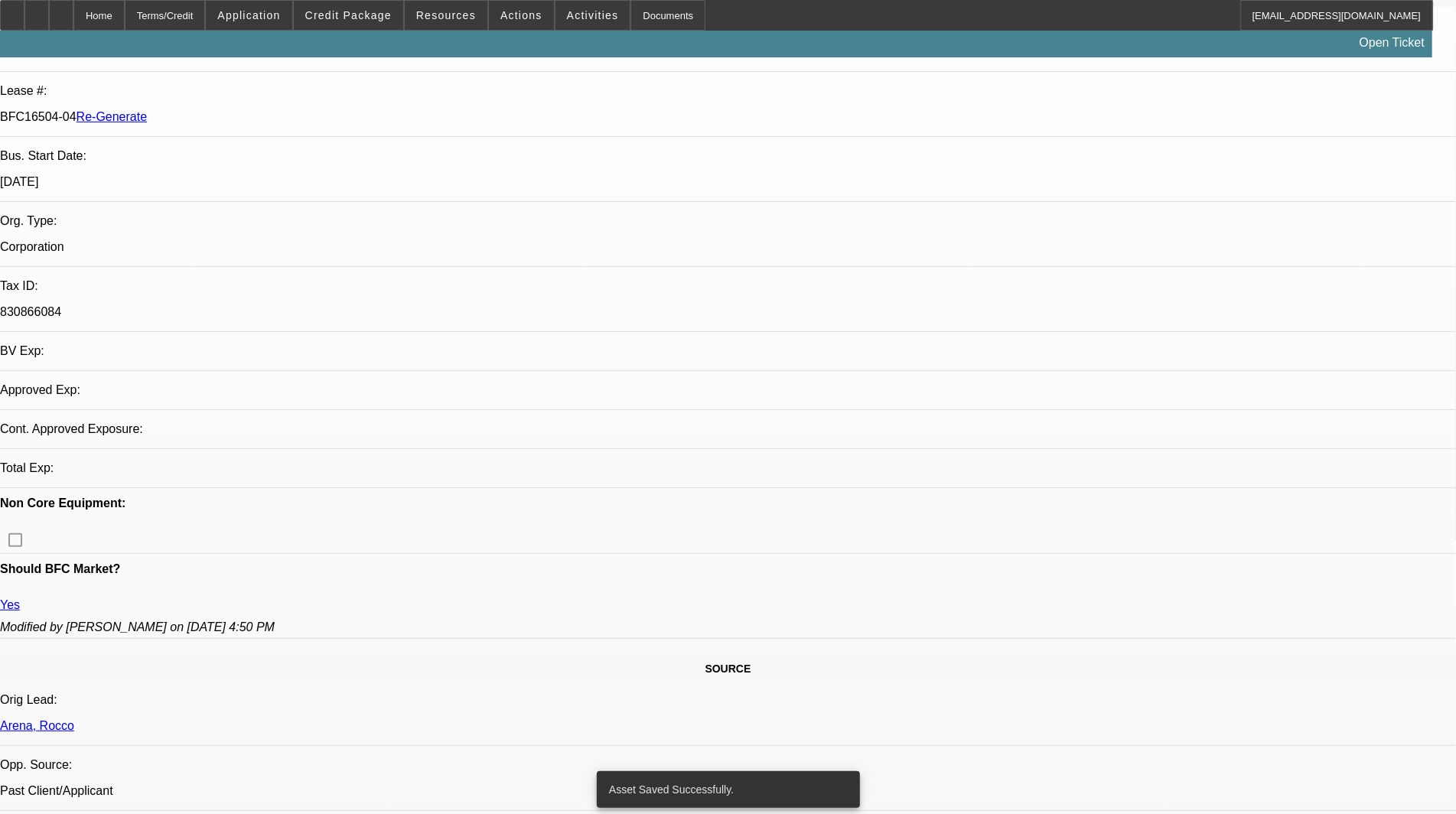
select select "0"
select select "2"
select select "0.1"
select select "4"
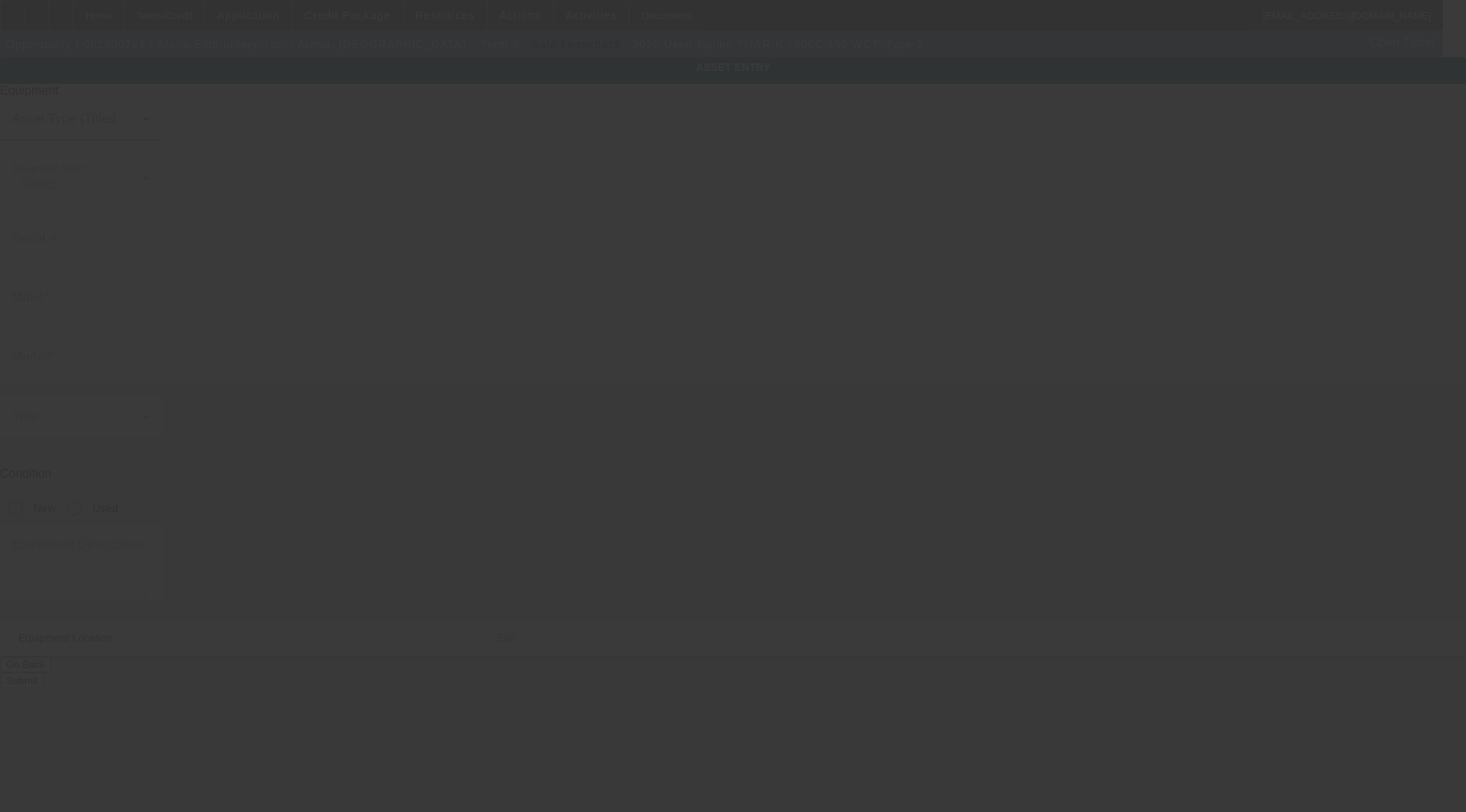
type input "Tajima"
type input "TMAR-K 1506C/450 WCT: Type 2"
radio input "true"
type textarea "6 head machine"
type input "[STREET_ADDRESS]"
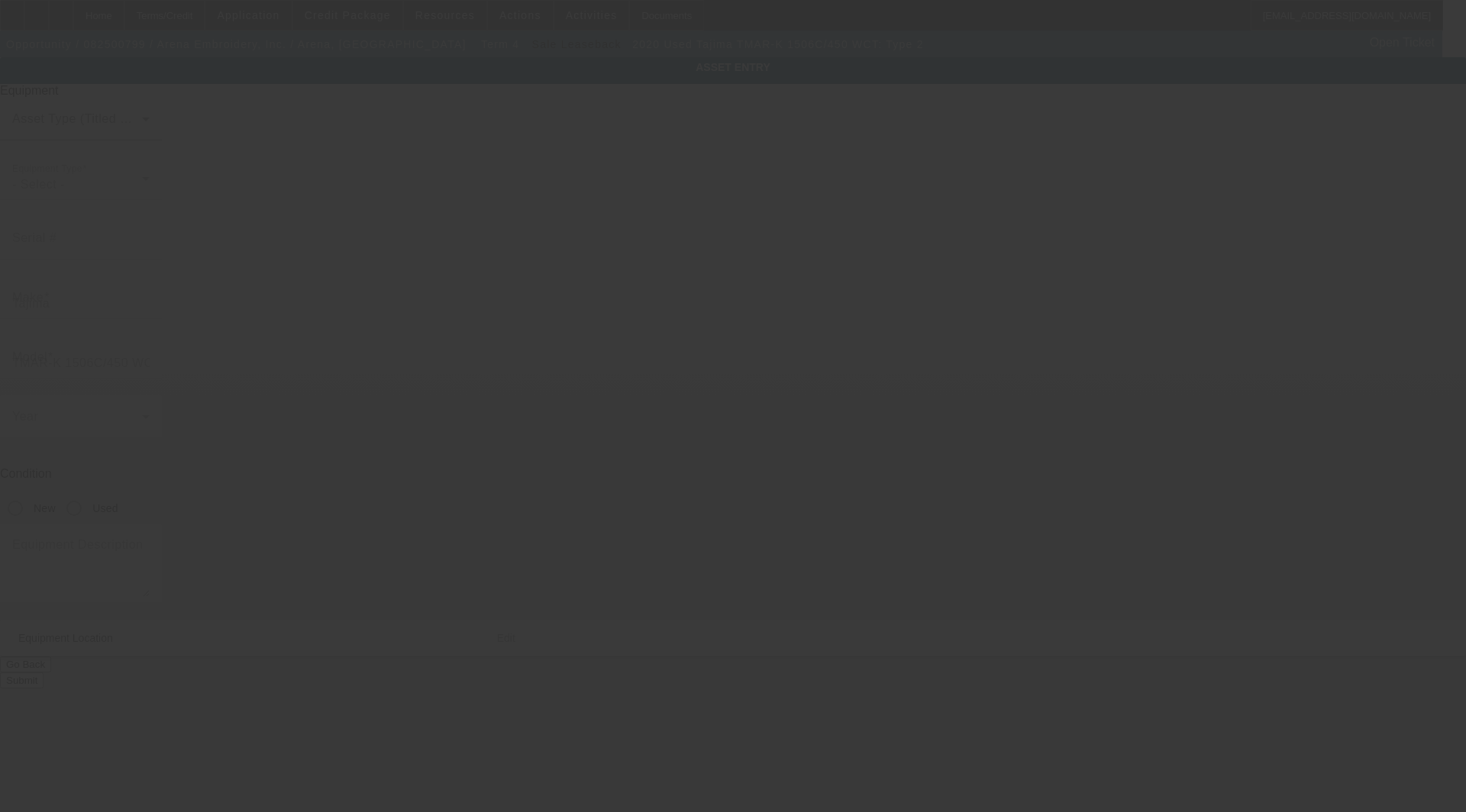
type input "[GEOGRAPHIC_DATA]"
type input "11206"
type input "Kings"
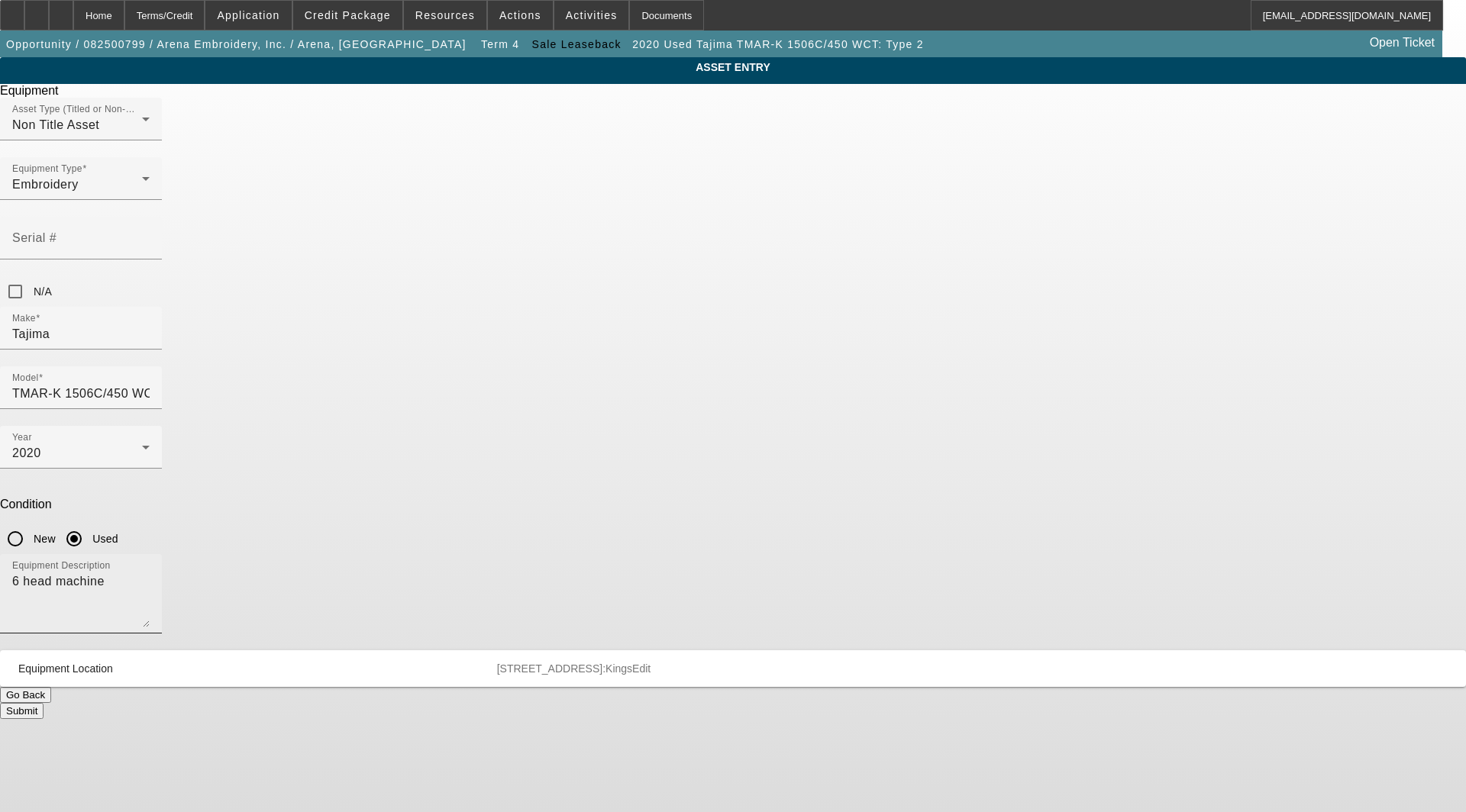
drag, startPoint x: 631, startPoint y: 379, endPoint x: 544, endPoint y: 387, distance: 87.4
click at [149, 555] on div "Equipment Description 6 head machine" at bounding box center [80, 594] width 138 height 79
click at [149, 572] on textarea "6 head machine" at bounding box center [80, 599] width 138 height 55
drag, startPoint x: 619, startPoint y: 395, endPoint x: 319, endPoint y: 399, distance: 300.0
click at [319, 399] on div "ASSET ENTRY Delete asset Equipment Asset Type (Titled or Non-Titled) Non Title …" at bounding box center [733, 388] width 1466 height 662
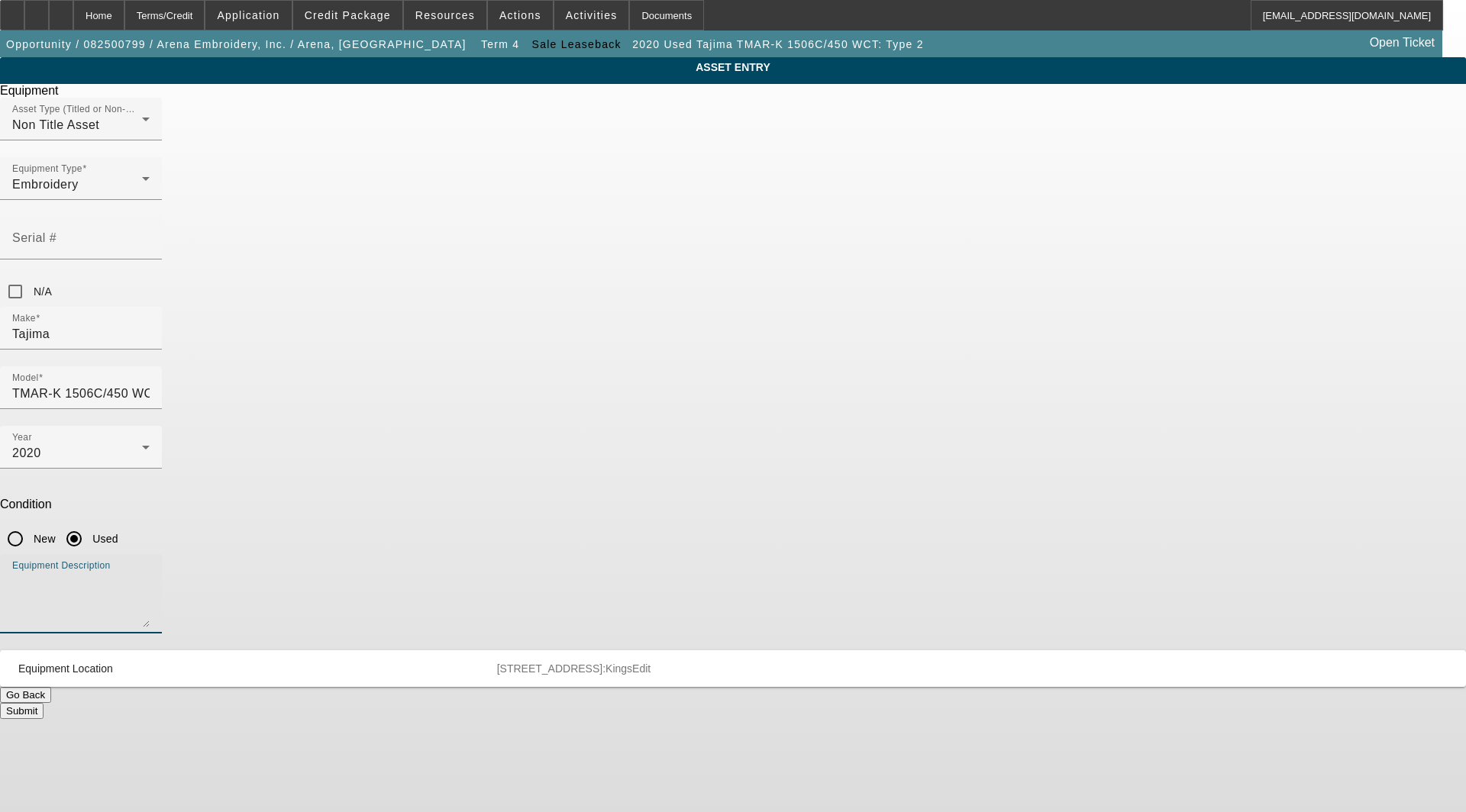
paste textarea "15 needle 1 head Embroidery Machine includes: all options, attachments and acce…"
click at [149, 572] on textarea "15 needle 1 head Embroidery Machine includes: all options, attachments and acce…" at bounding box center [80, 599] width 138 height 55
type textarea "15 needle 6 head Embroidery Machine includes: all options, attachments and acce…"
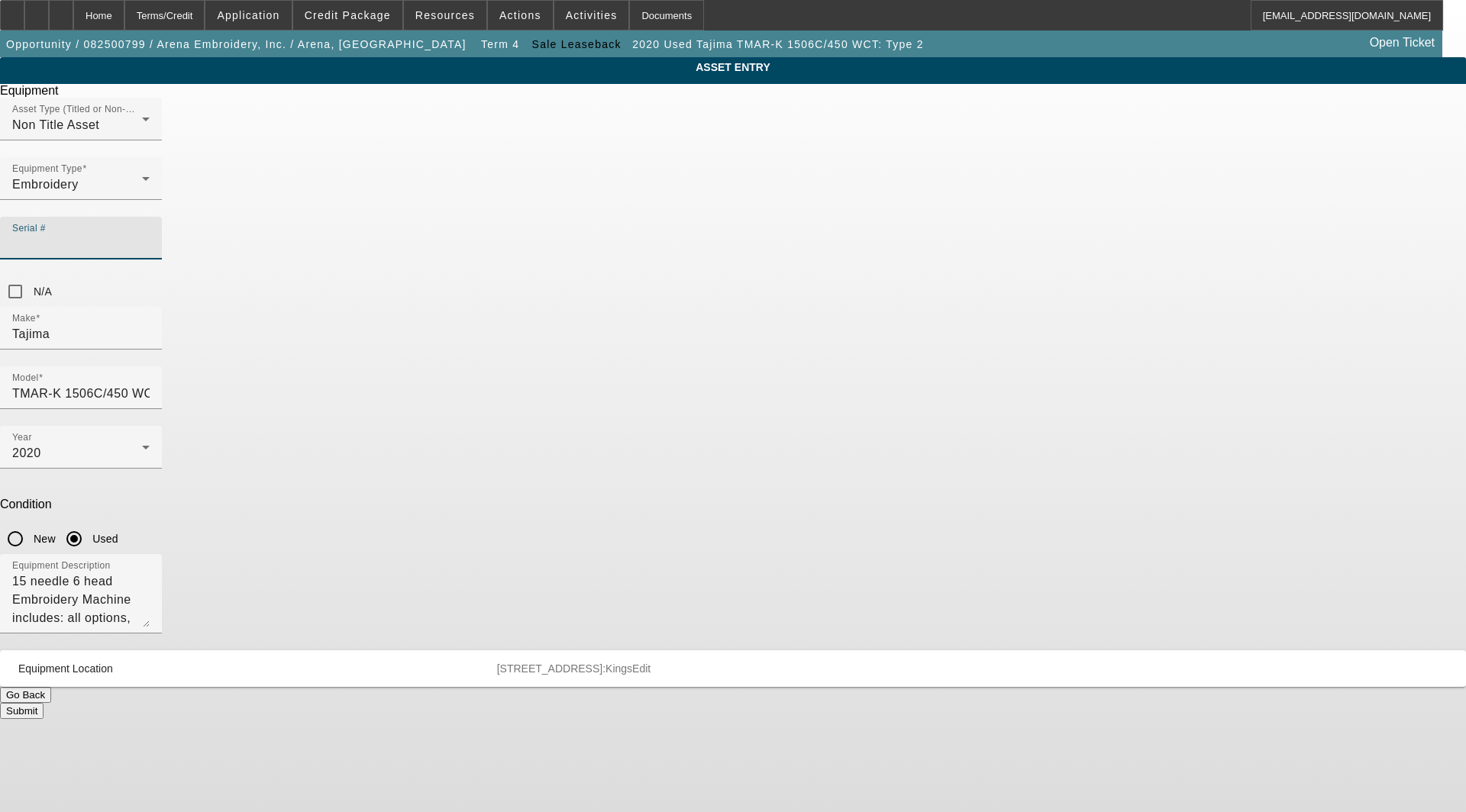
click at [149, 235] on input "Serial #" at bounding box center [80, 245] width 138 height 19
type input "A3F03418"
click at [651, 663] on span "Edit" at bounding box center [642, 669] width 19 height 12
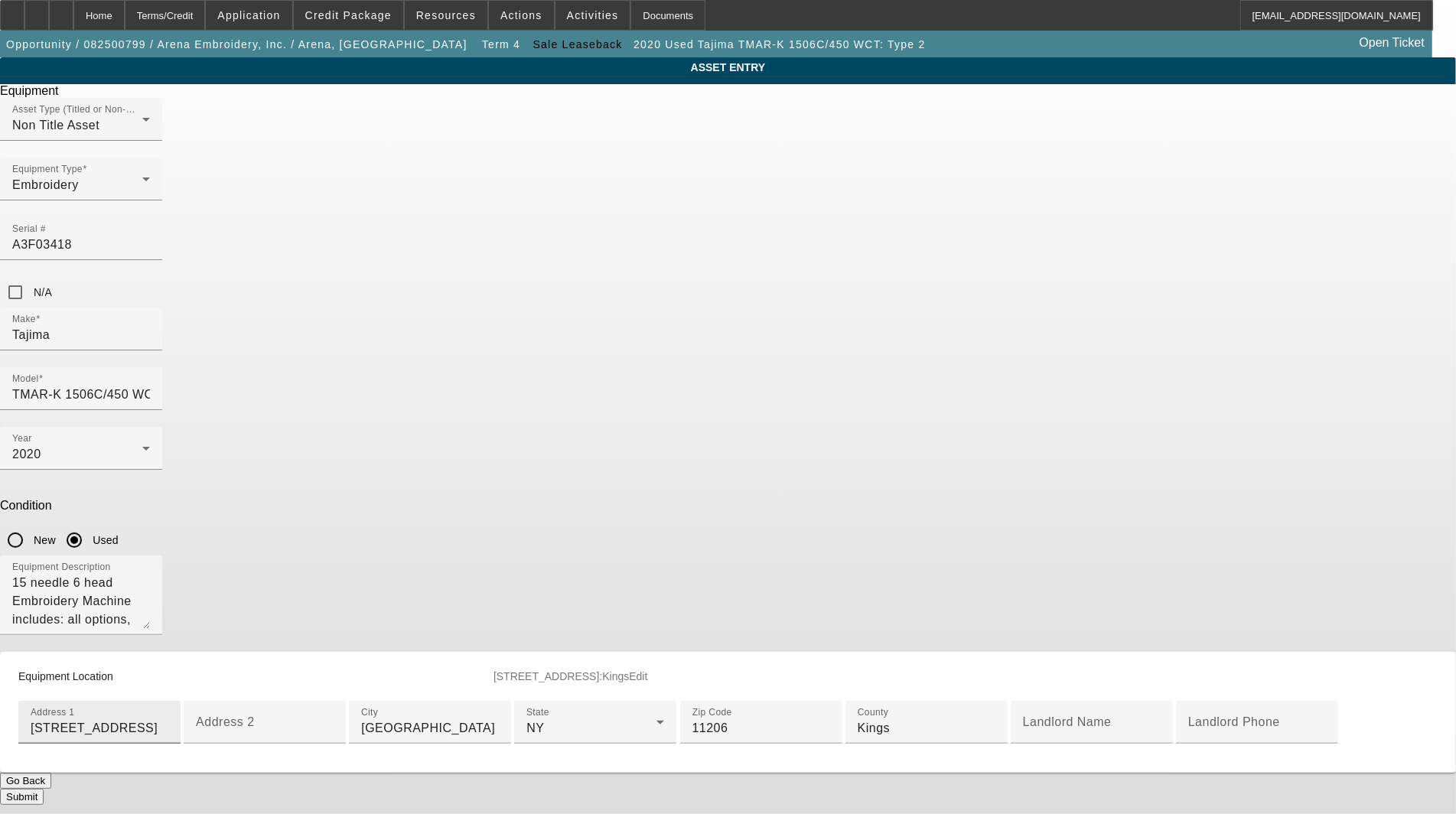
click at [168, 719] on input "[STREET_ADDRESS]" at bounding box center [99, 729] width 138 height 19
type input "[STREET_ADDRESS]"
click at [766, 789] on div "Submit" at bounding box center [728, 796] width 1456 height 16
click at [44, 789] on button "Submit" at bounding box center [22, 796] width 44 height 16
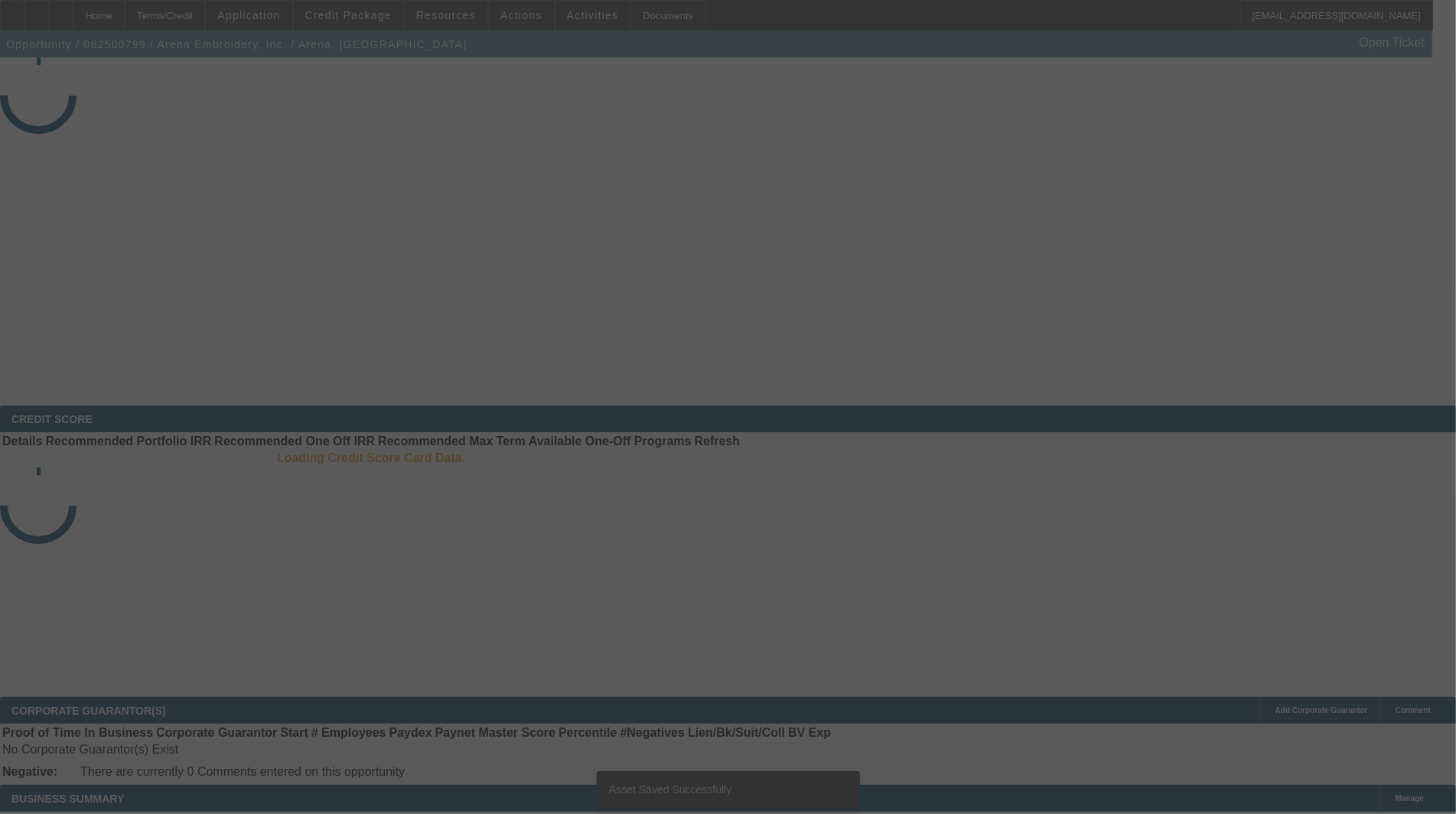
select select "3"
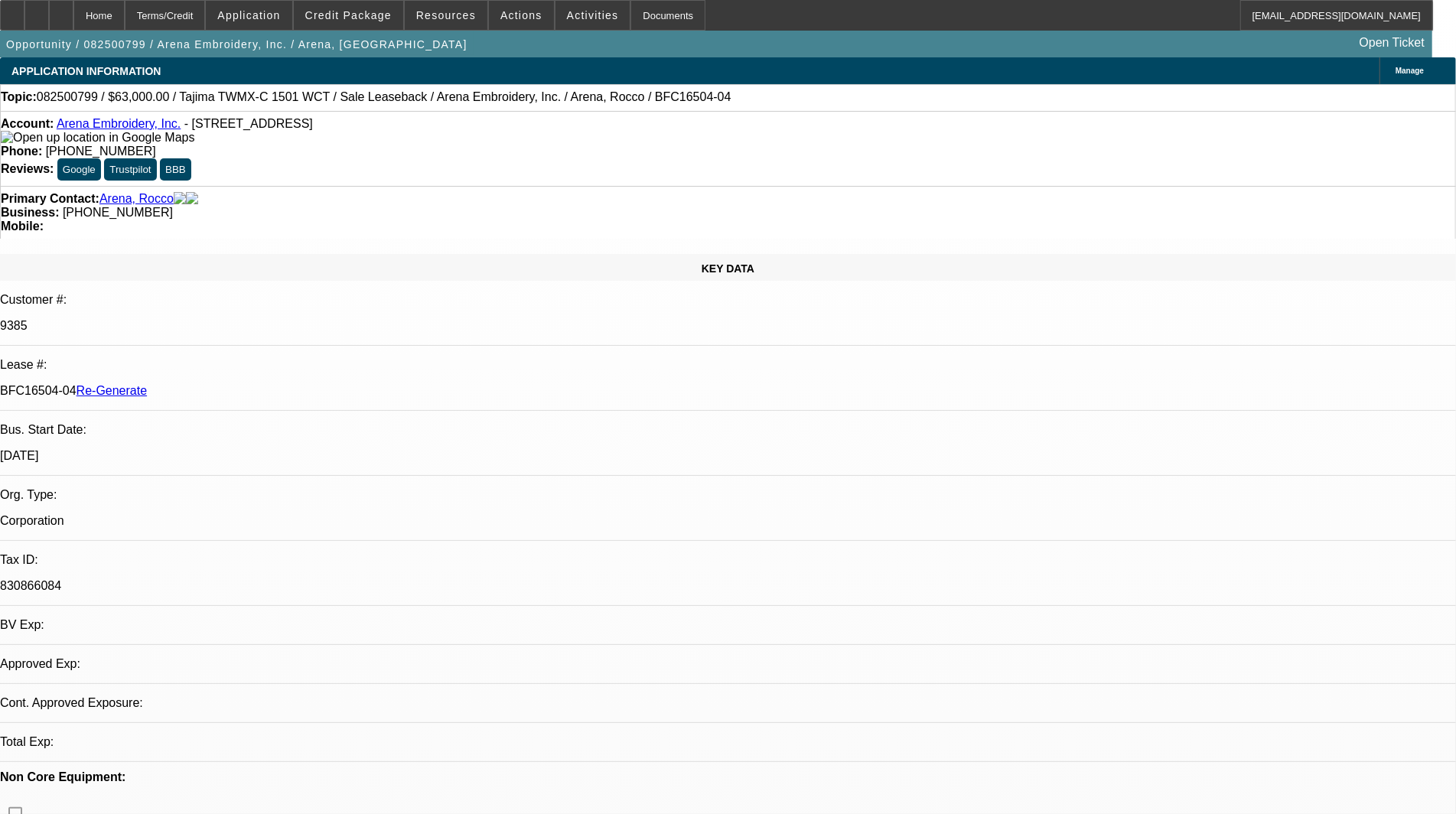
select select "0"
select select "2"
select select "0.1"
select select "4"
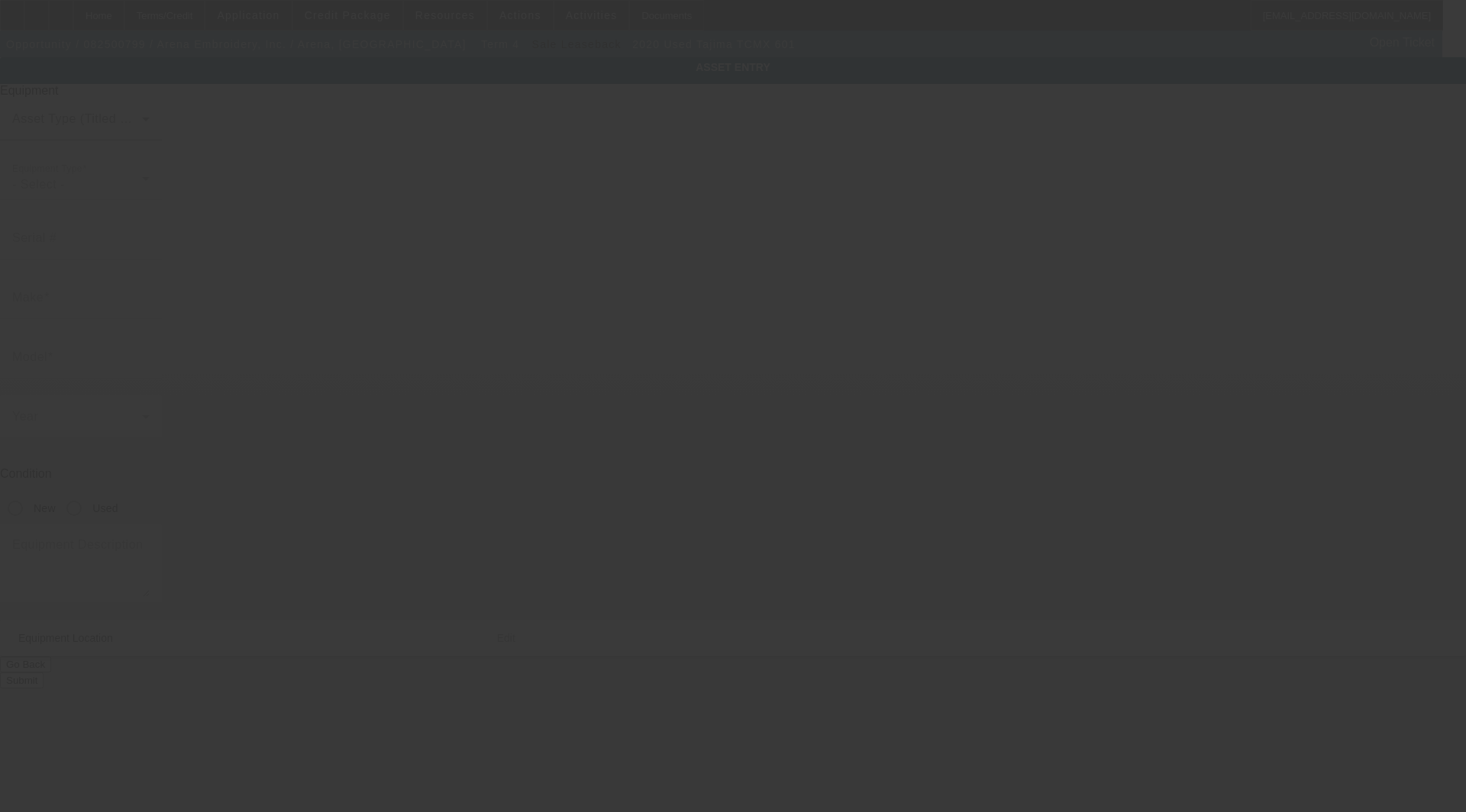
type input "Tajima"
type input "TCMX 601"
radio input "true"
type textarea "single head chenille machine"
type input "80 Manhattan Ave"
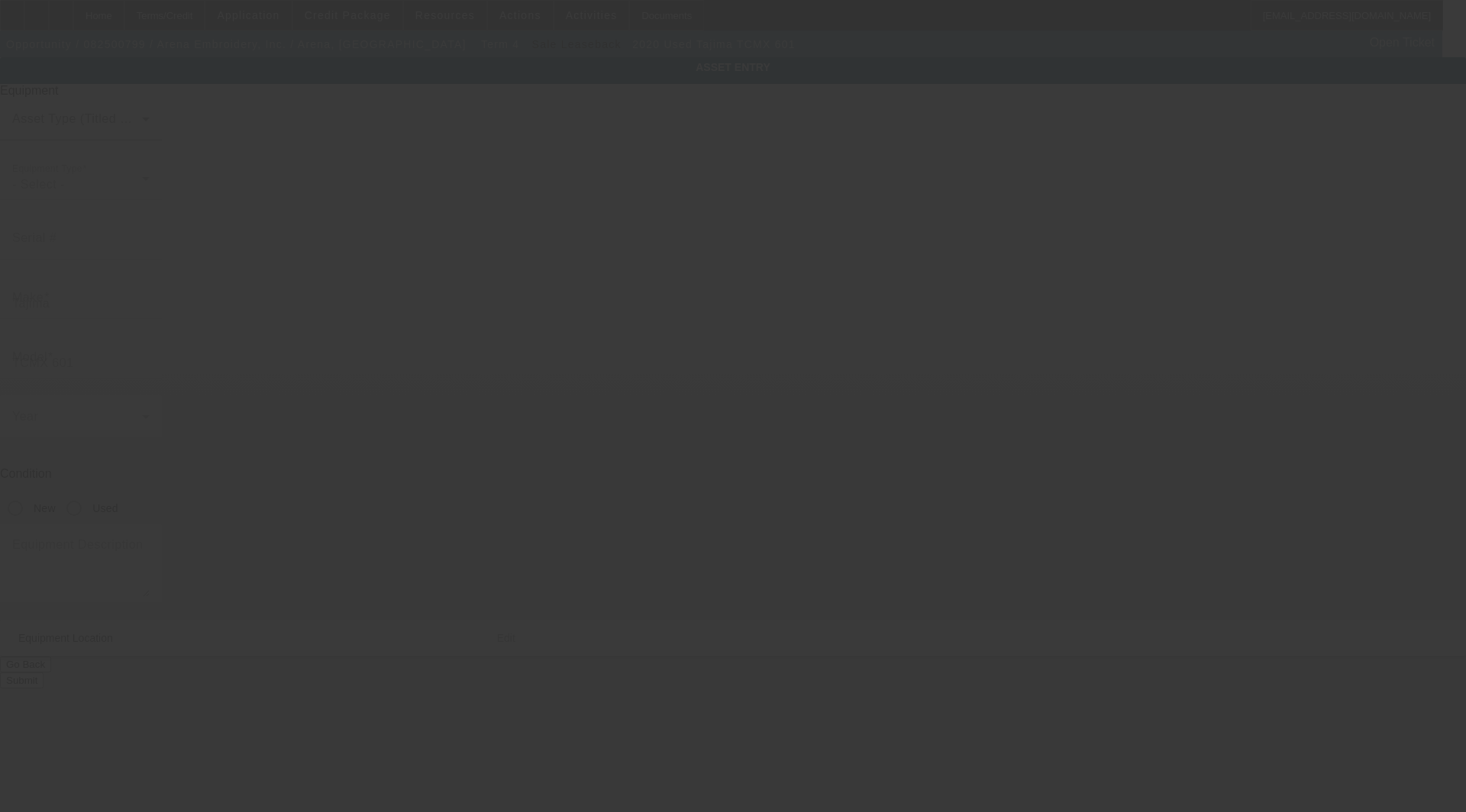
type input "Brooklyn"
type input "11206"
type input "Kings"
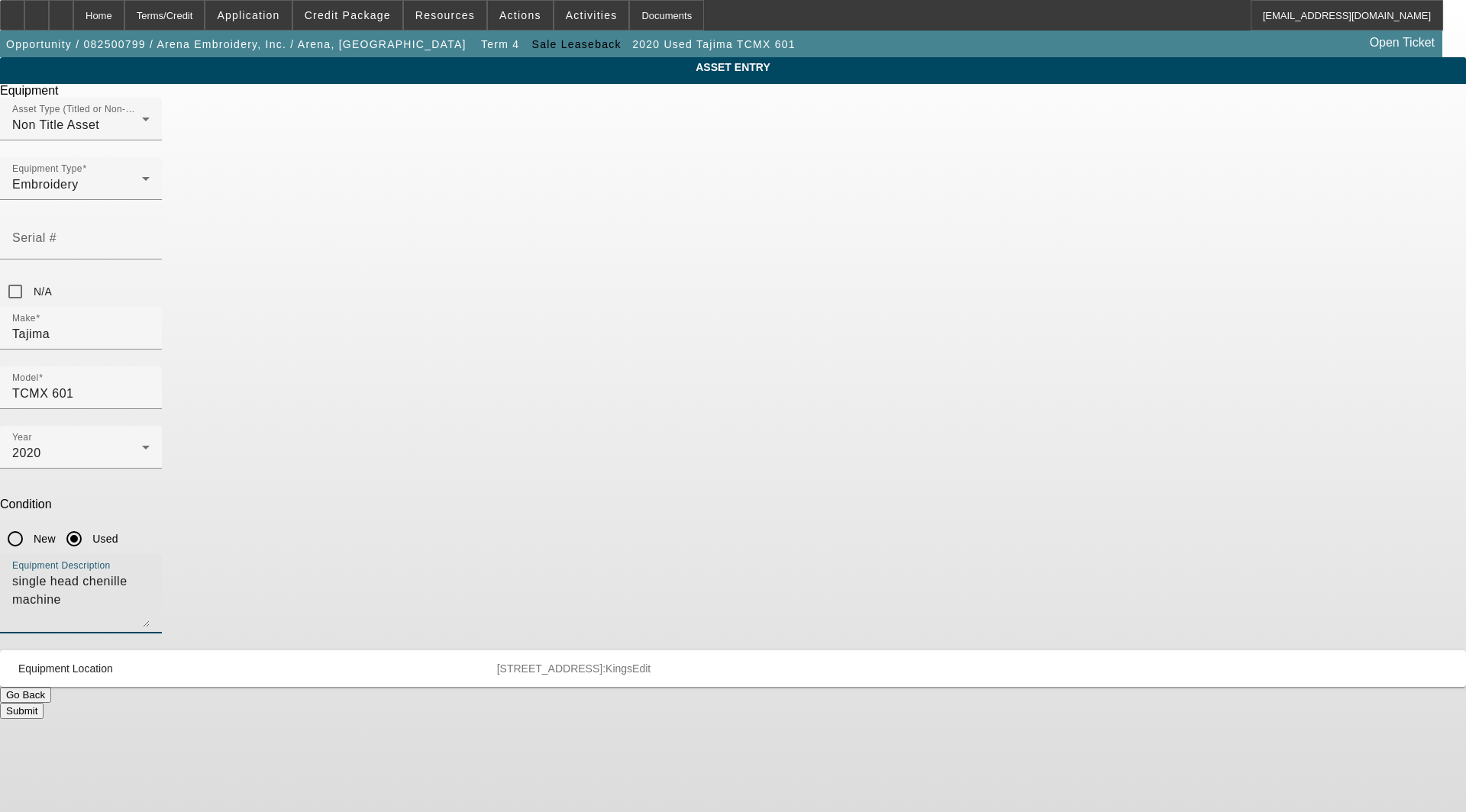
drag, startPoint x: 704, startPoint y: 402, endPoint x: 329, endPoint y: 374, distance: 376.0
click at [329, 374] on div "ASSET ENTRY Delete asset Equipment Asset Type (Titled or Non-Titled) Non Title …" at bounding box center [733, 388] width 1466 height 662
paste textarea "15 needle 1 head Embroidery Machine includes: all options, attachments and acce…"
drag, startPoint x: 581, startPoint y: 391, endPoint x: 508, endPoint y: 390, distance: 73.0
click at [508, 390] on div "ASSET ENTRY Delete asset Equipment Asset Type (Titled or Non-Titled) Non Title …" at bounding box center [733, 388] width 1466 height 662
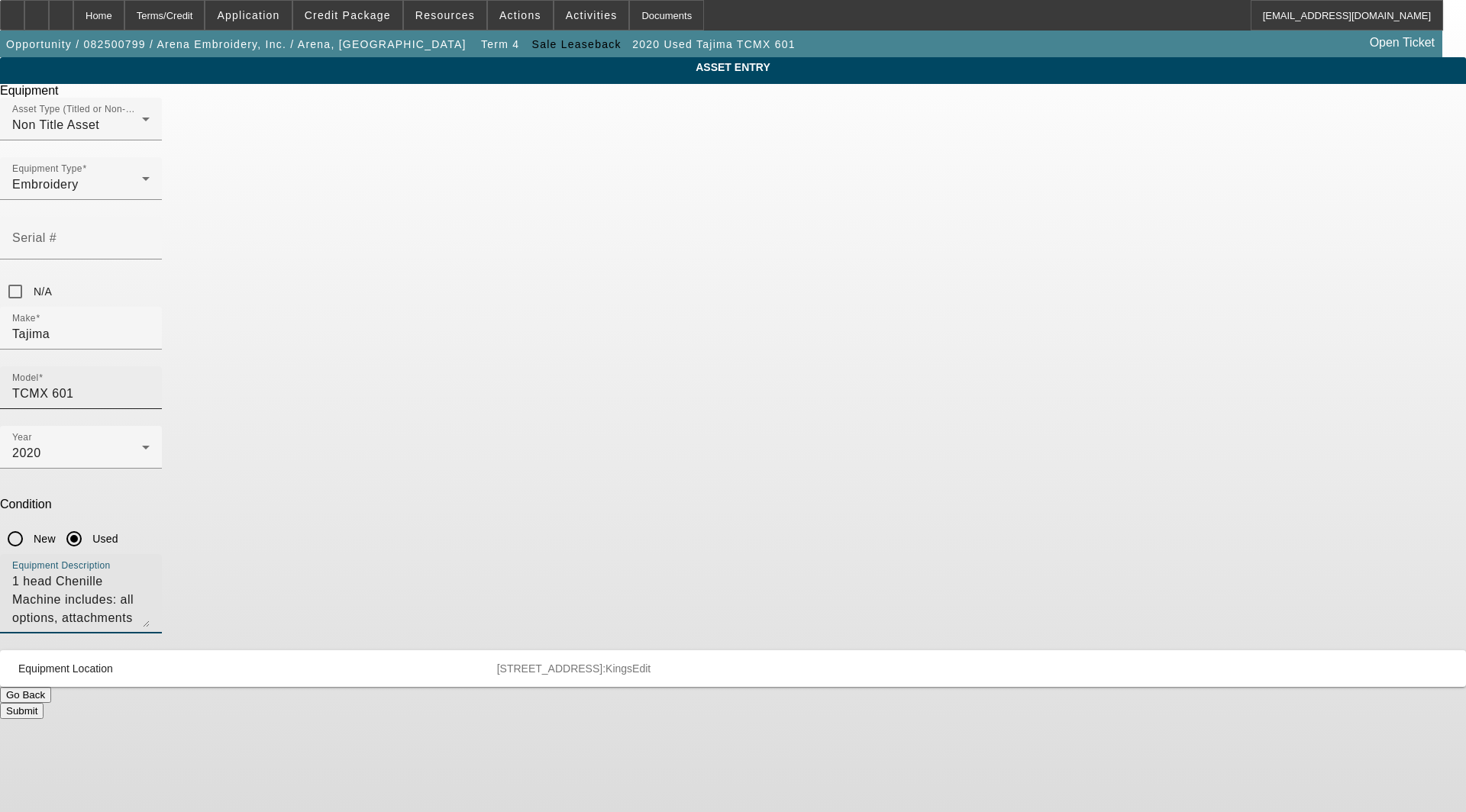
type textarea "1 head Chenille Machine includes: all options, attachments and accessories"
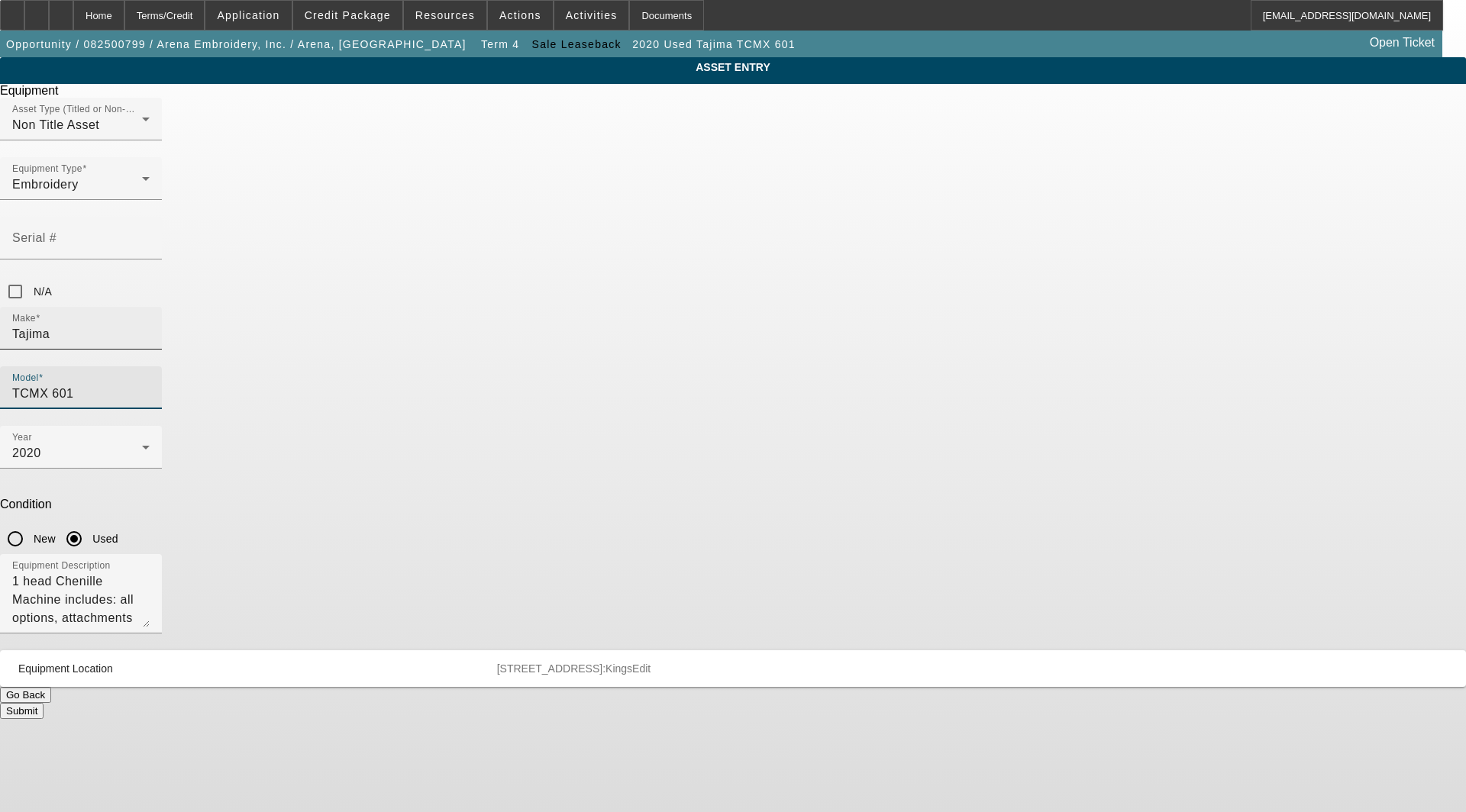
drag, startPoint x: 812, startPoint y: 273, endPoint x: 665, endPoint y: 273, distance: 147.0
click at [665, 307] on div "Make Tajima Model TCMX 601" at bounding box center [733, 366] width 1466 height 119
type input "TCM-601"
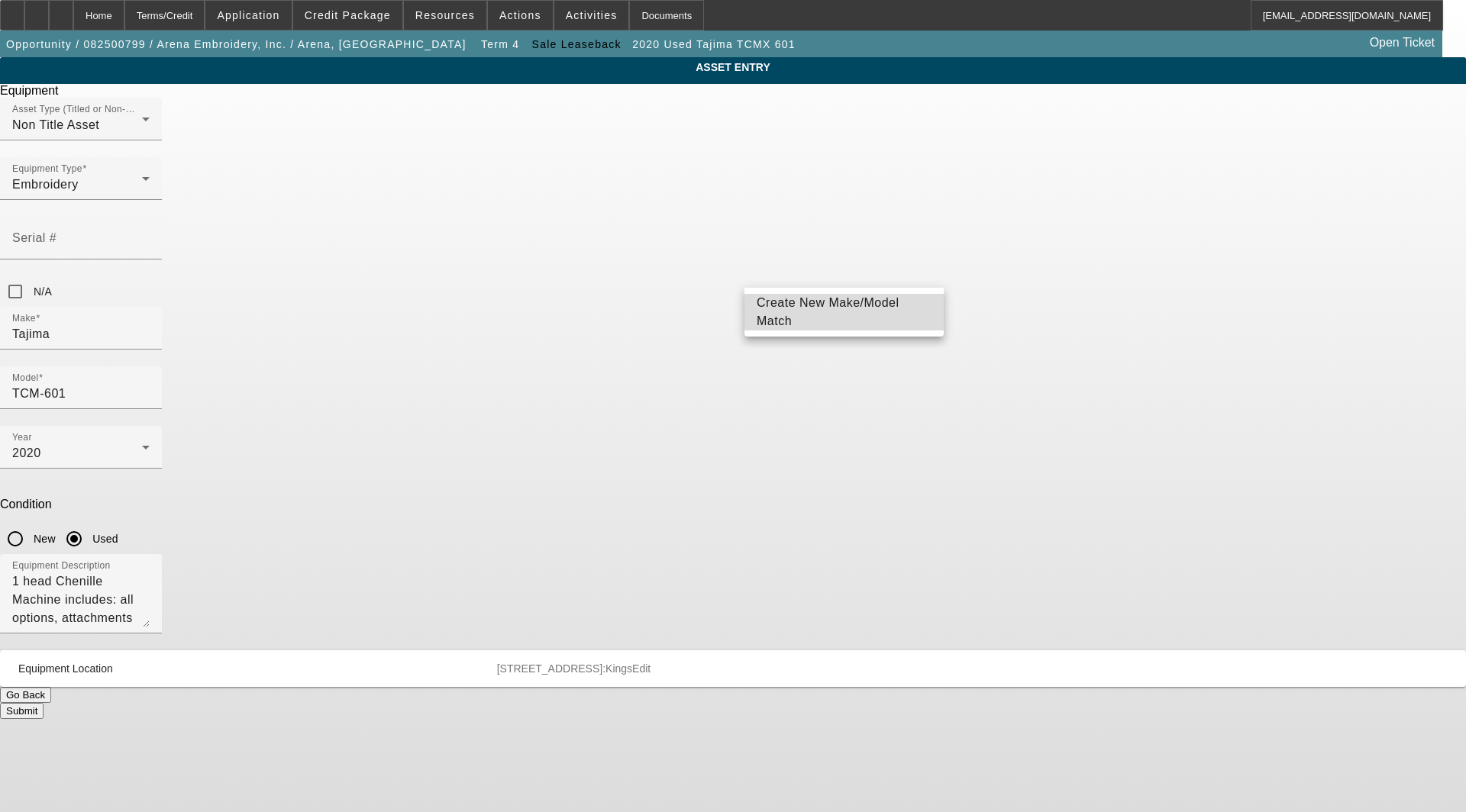
click at [768, 302] on span "Create New Make/Model Match" at bounding box center [844, 311] width 175 height 36
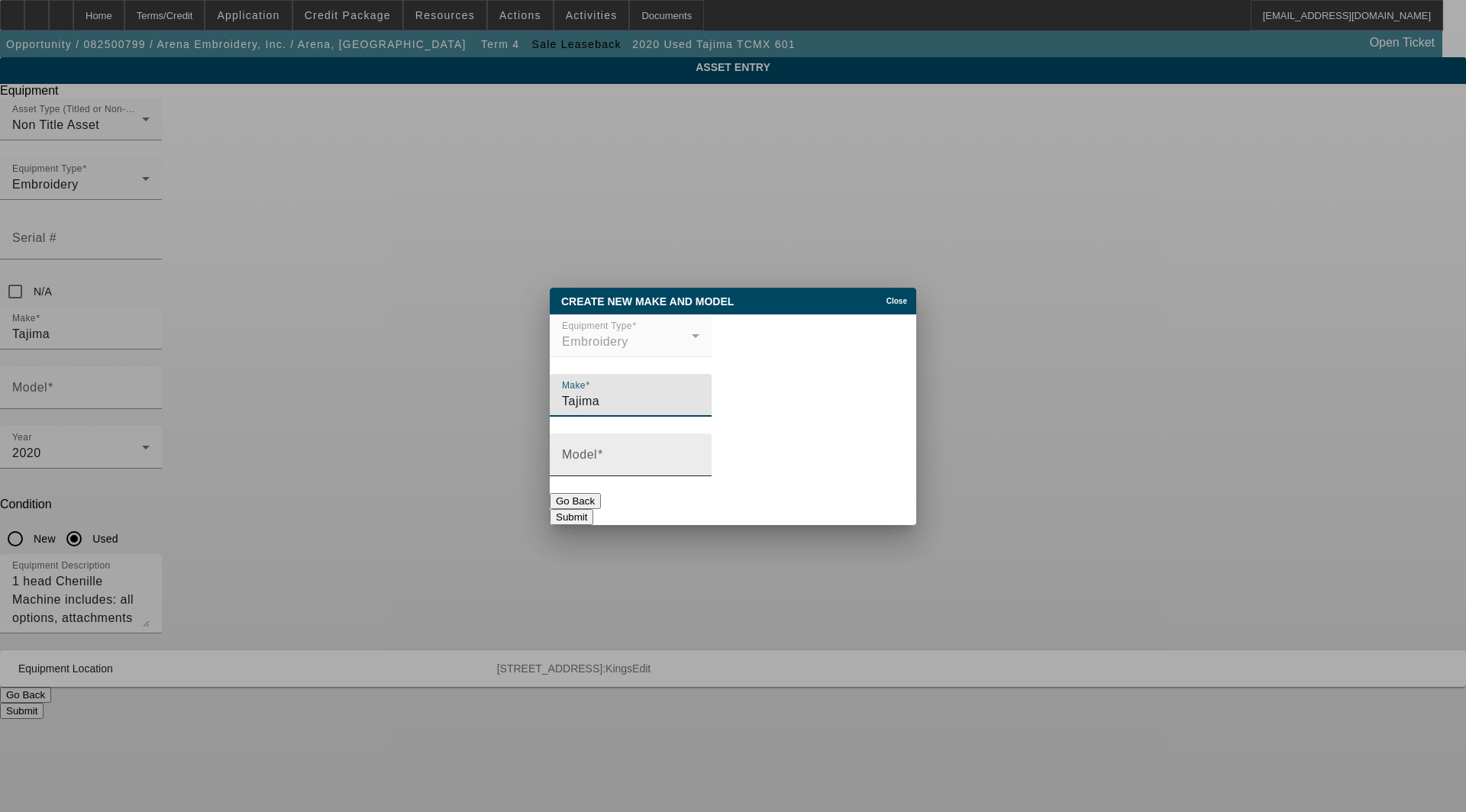
click at [638, 469] on input "Model" at bounding box center [631, 461] width 138 height 19
click at [593, 463] on input "TCM-601" at bounding box center [631, 461] width 138 height 19
type input "TCMX-601"
click at [594, 509] on button "Submit" at bounding box center [572, 517] width 44 height 16
type input "TCMX-601"
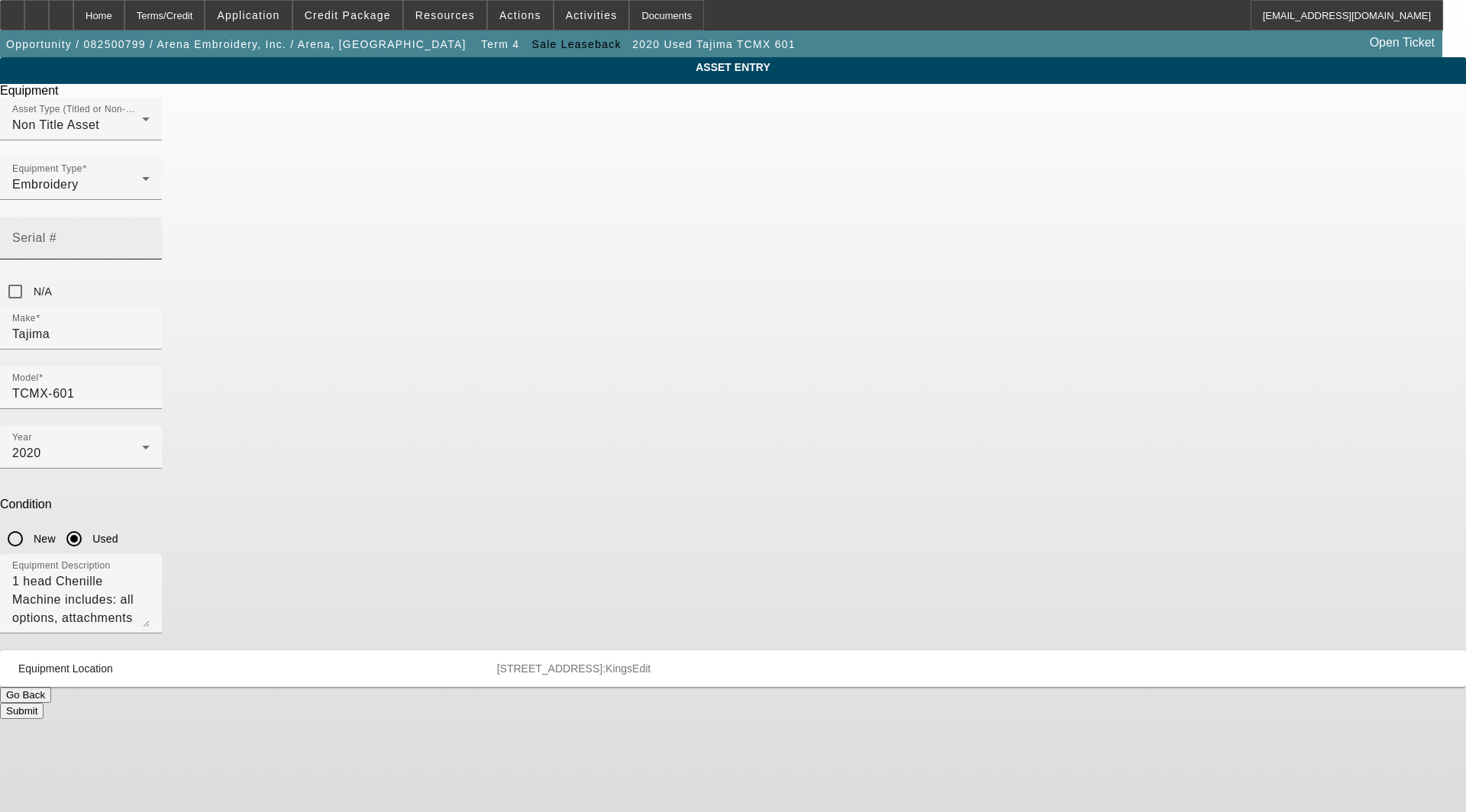
click at [57, 231] on mat-label "Serial #" at bounding box center [34, 237] width 44 height 13
click at [149, 235] on input "Serial #" at bounding box center [80, 245] width 138 height 19
type input "XL601189"
click at [651, 663] on span "Edit" at bounding box center [642, 669] width 19 height 12
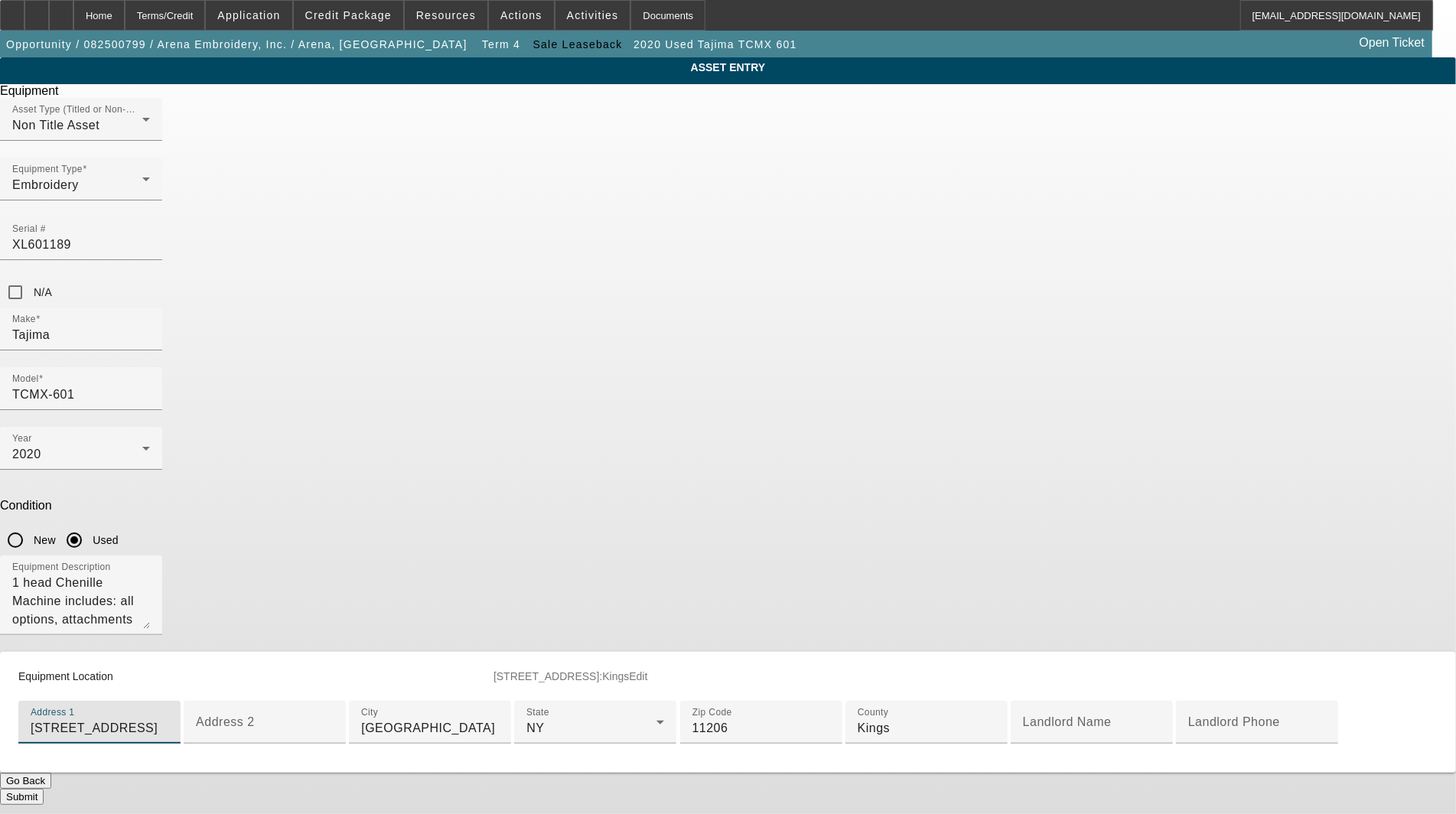
click at [168, 719] on input "80 Manhattan Ave" at bounding box center [99, 729] width 138 height 19
type input "80 Manhattan Avenue"
click at [44, 789] on button "Submit" at bounding box center [22, 796] width 44 height 16
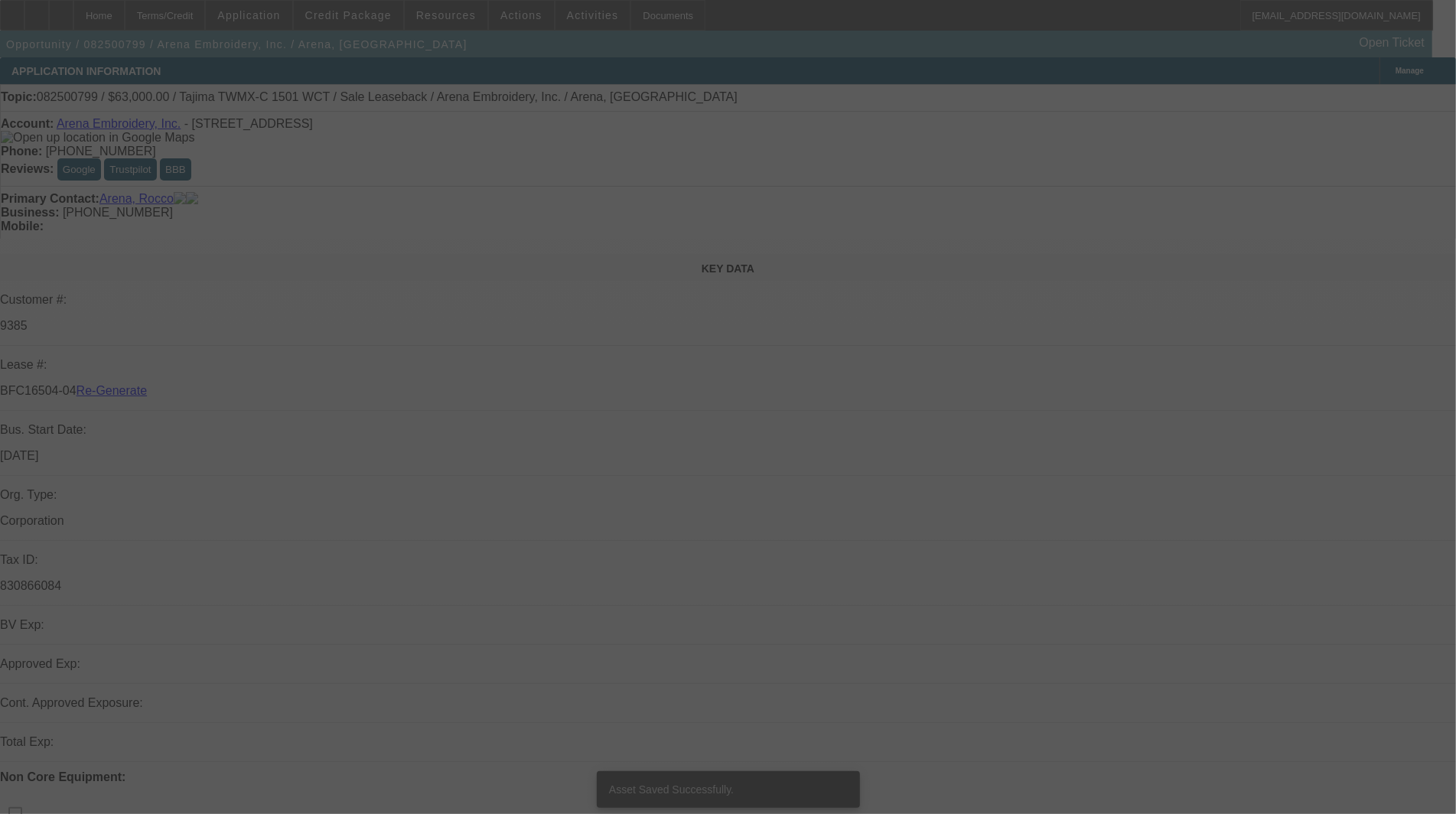
select select "3"
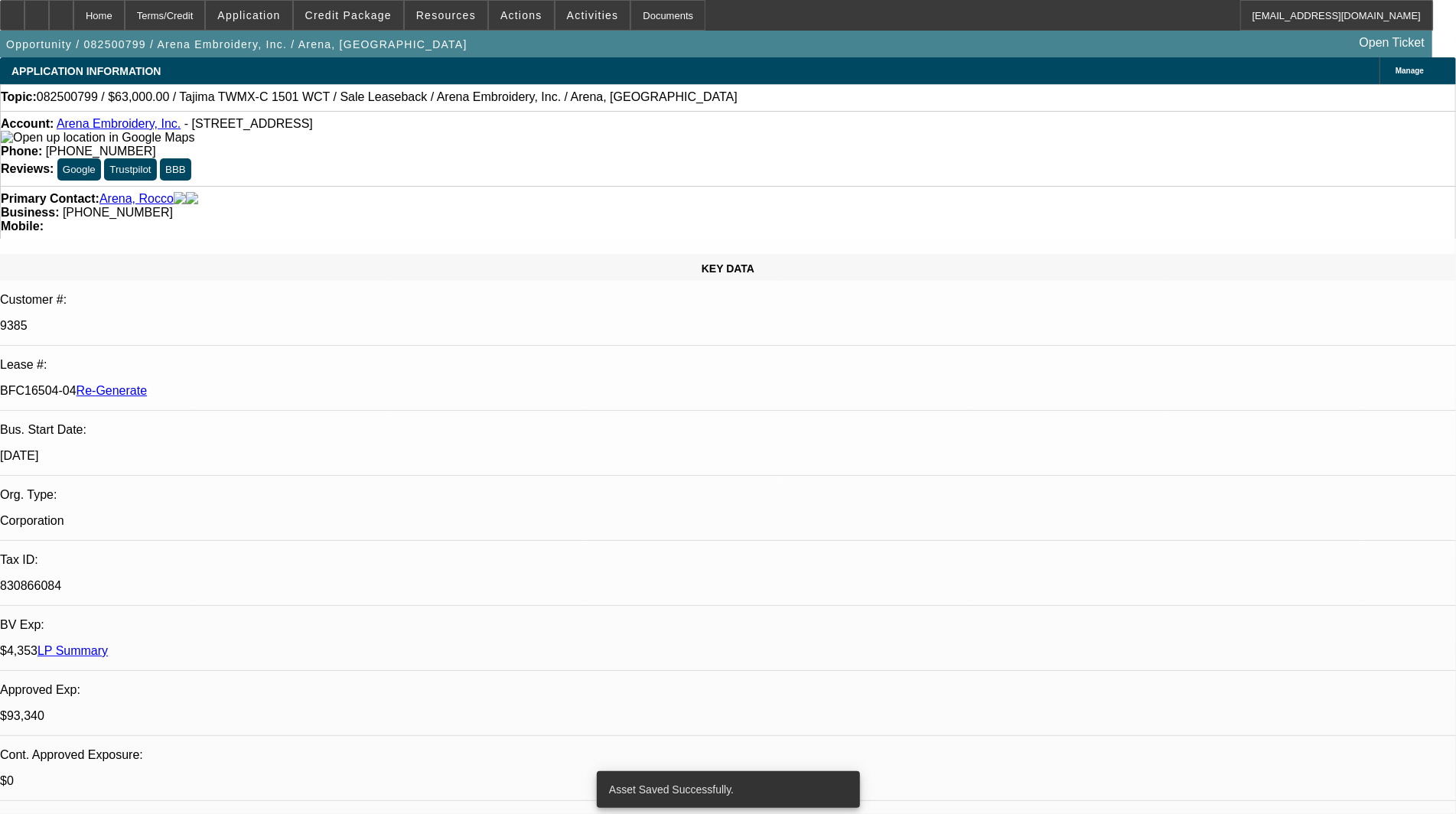
select select "0"
select select "2"
select select "0.1"
select select "4"
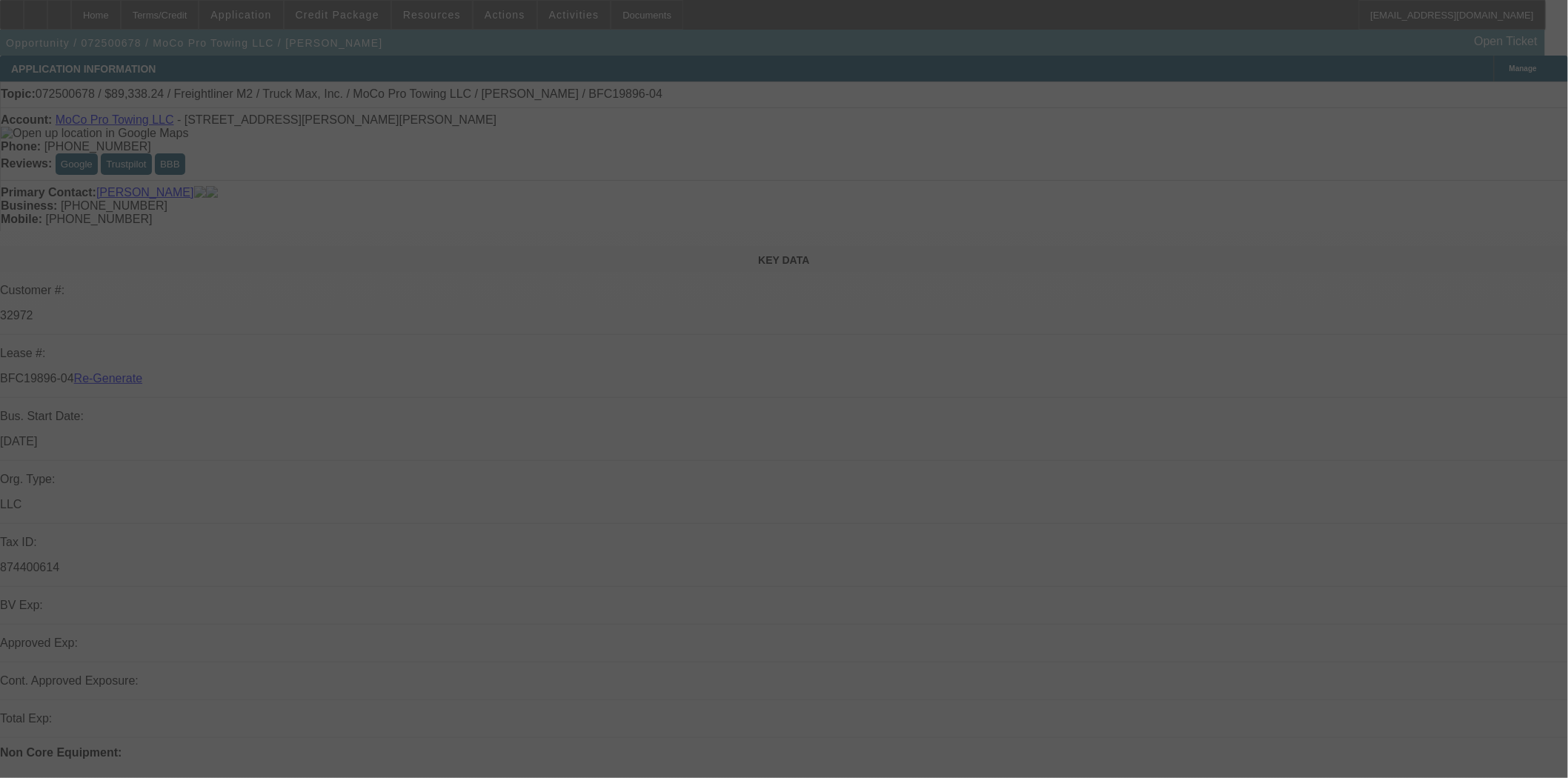
select select "3"
select select "0"
select select "6"
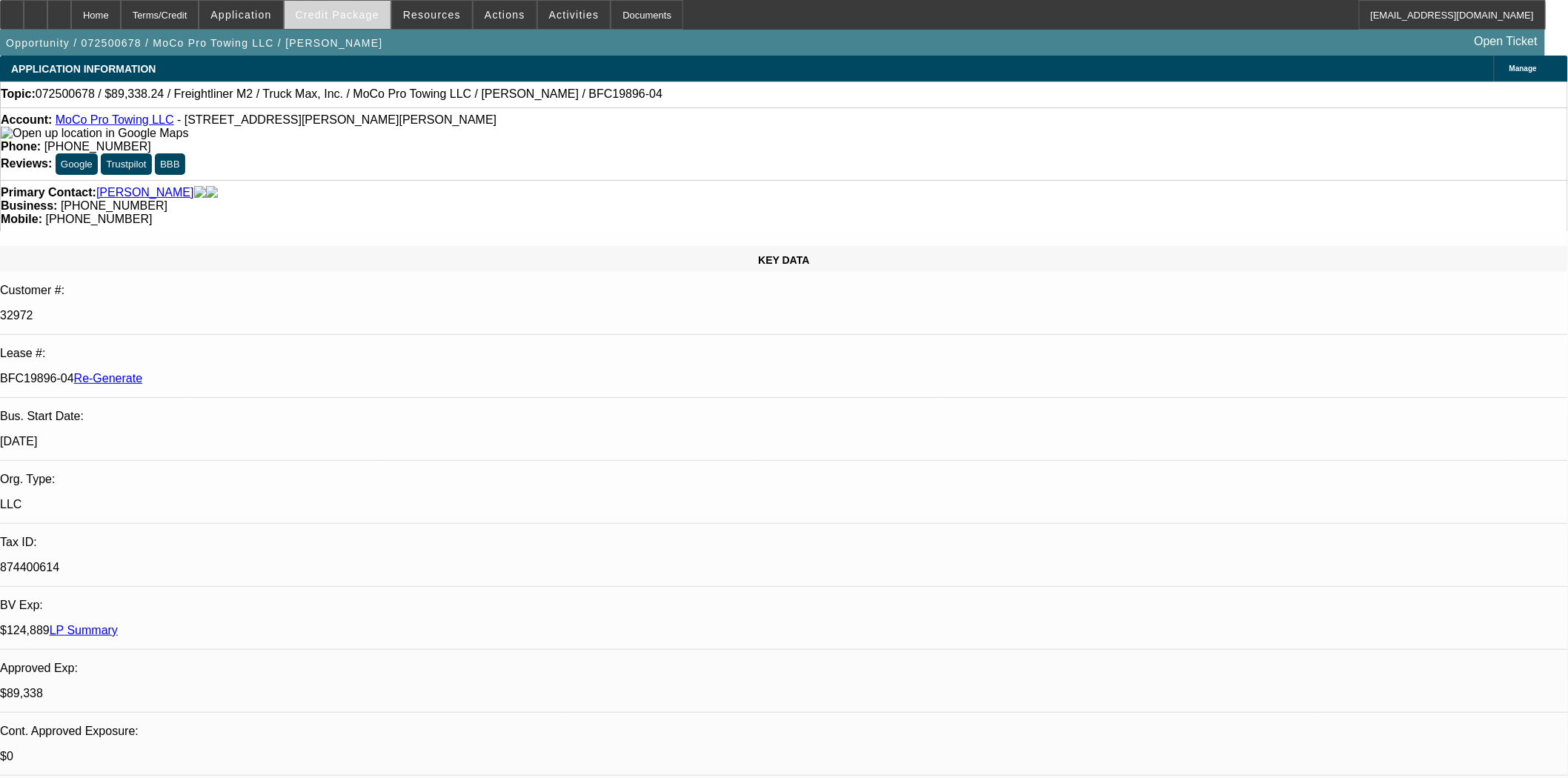
click at [375, 13] on span "Credit Package" at bounding box center [338, 15] width 84 height 11
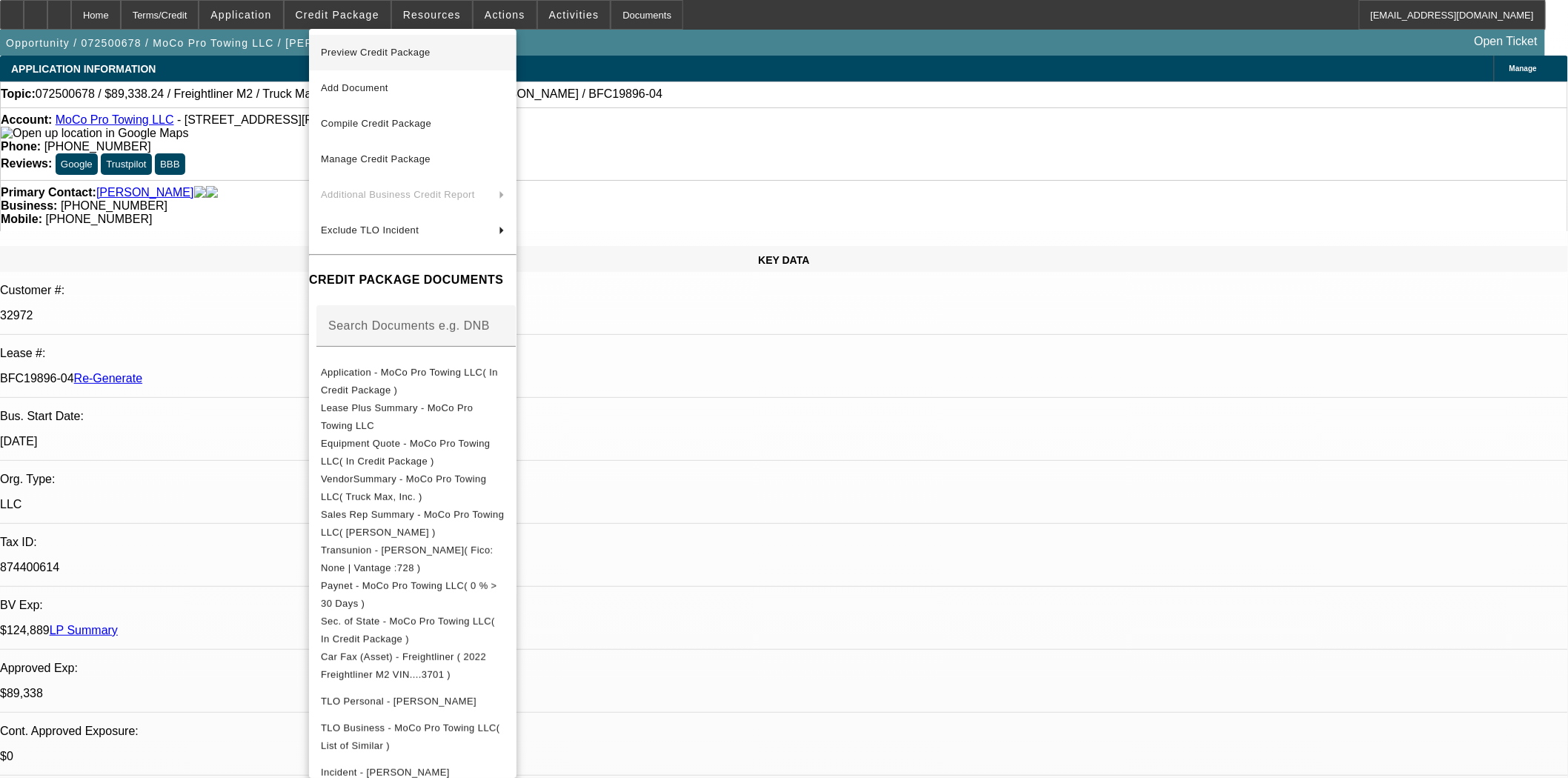
click at [410, 53] on span "Preview Credit Package" at bounding box center [376, 52] width 110 height 11
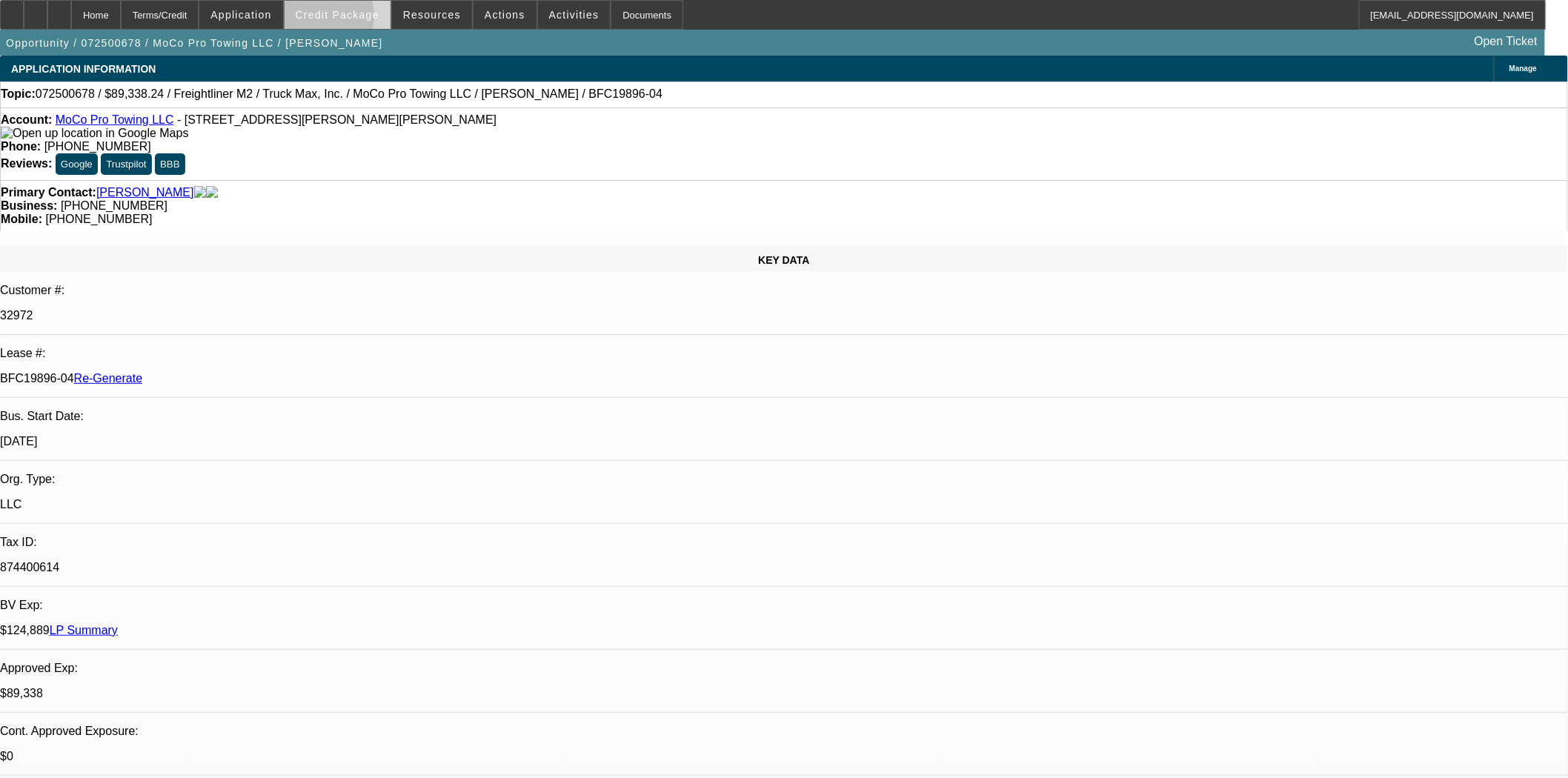
click at [341, 20] on span at bounding box center [337, 14] width 106 height 35
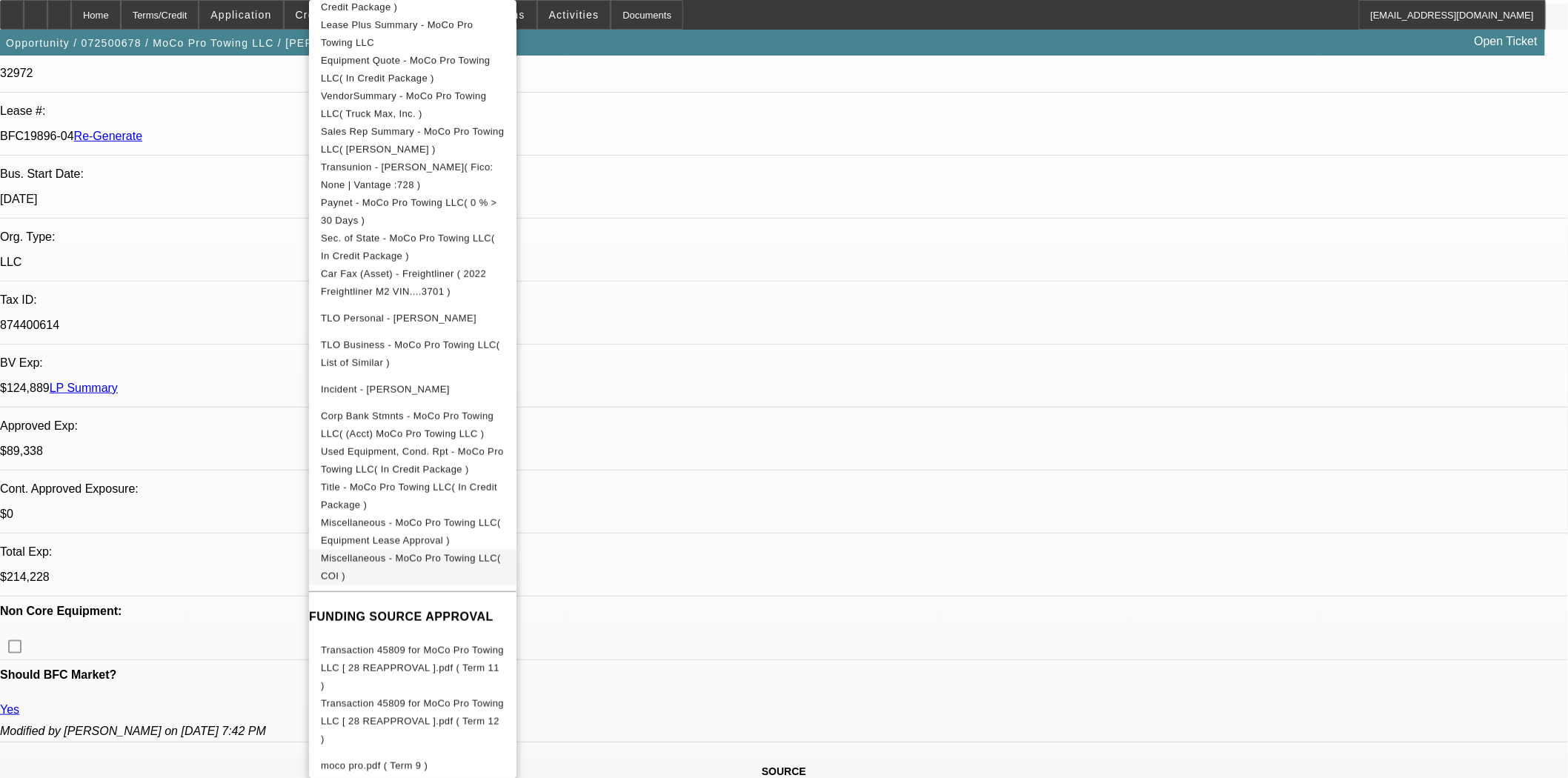
scroll to position [576, 0]
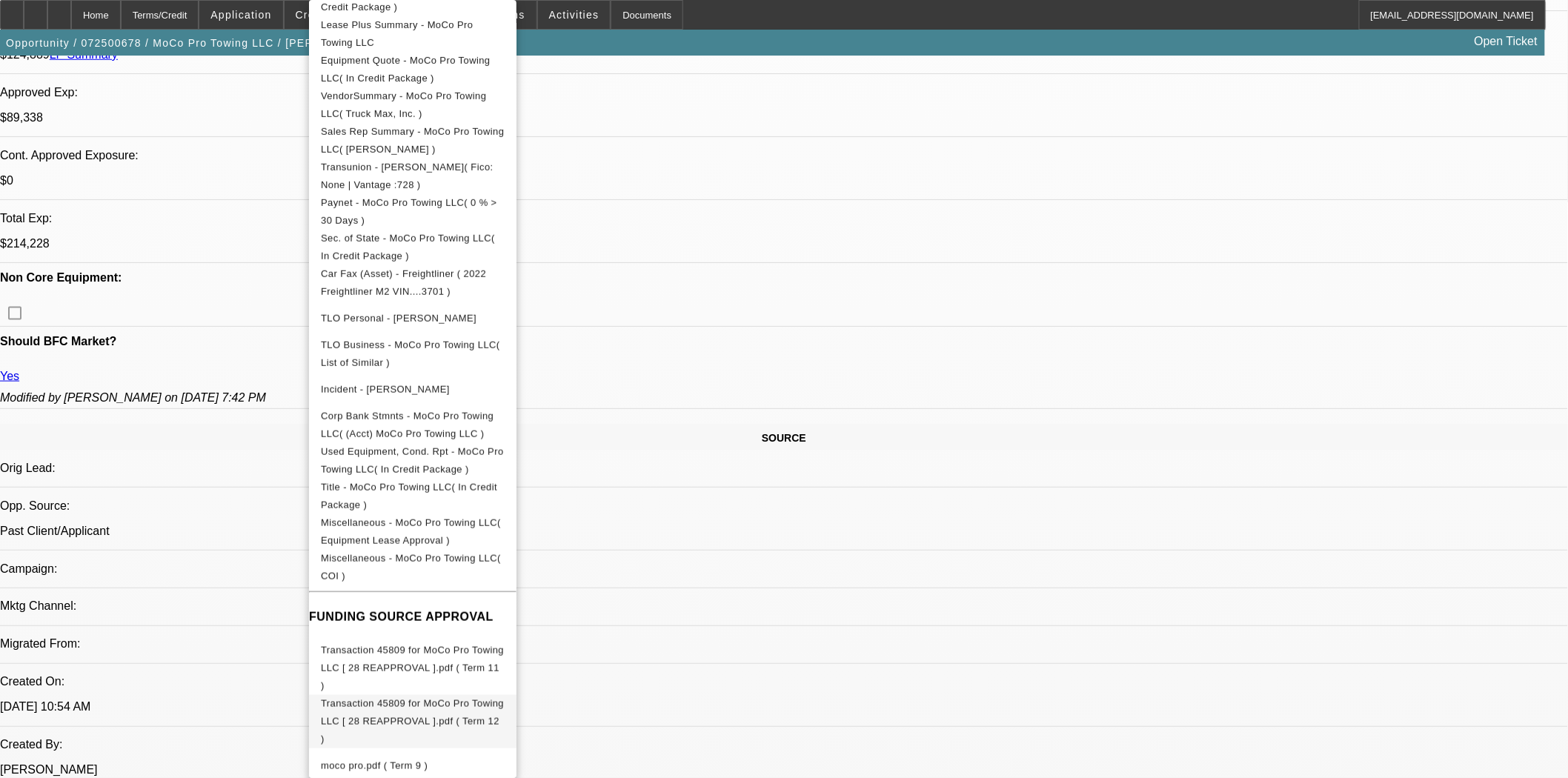
click at [504, 698] on span "Transaction 45809 for MoCo Pro Towing LLC [ 28 REAPPROVAL ].pdf ( Term 12 )" at bounding box center [412, 721] width 183 height 47
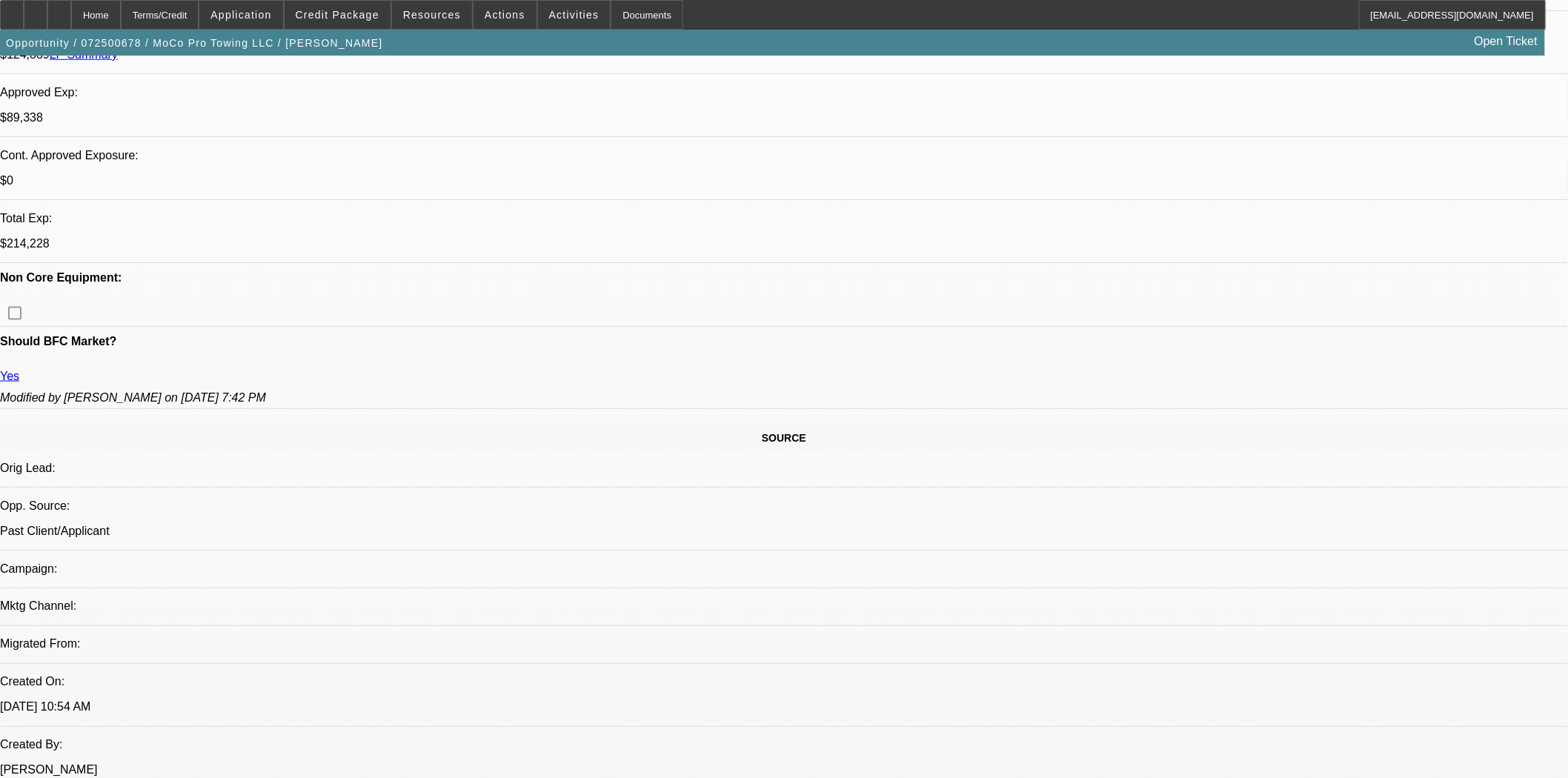
scroll to position [82, 0]
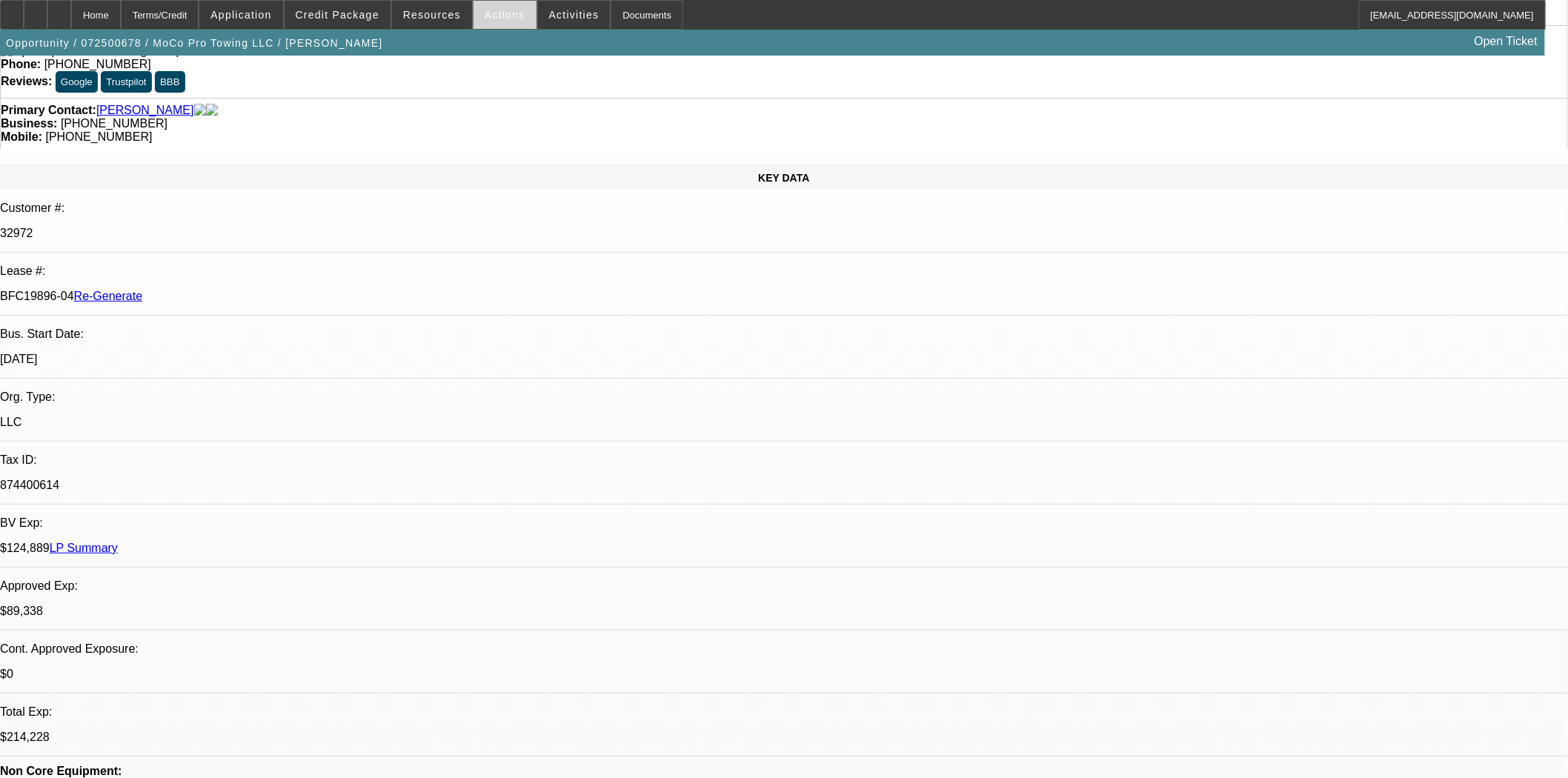
click at [494, 17] on span "Actions" at bounding box center [505, 15] width 41 height 11
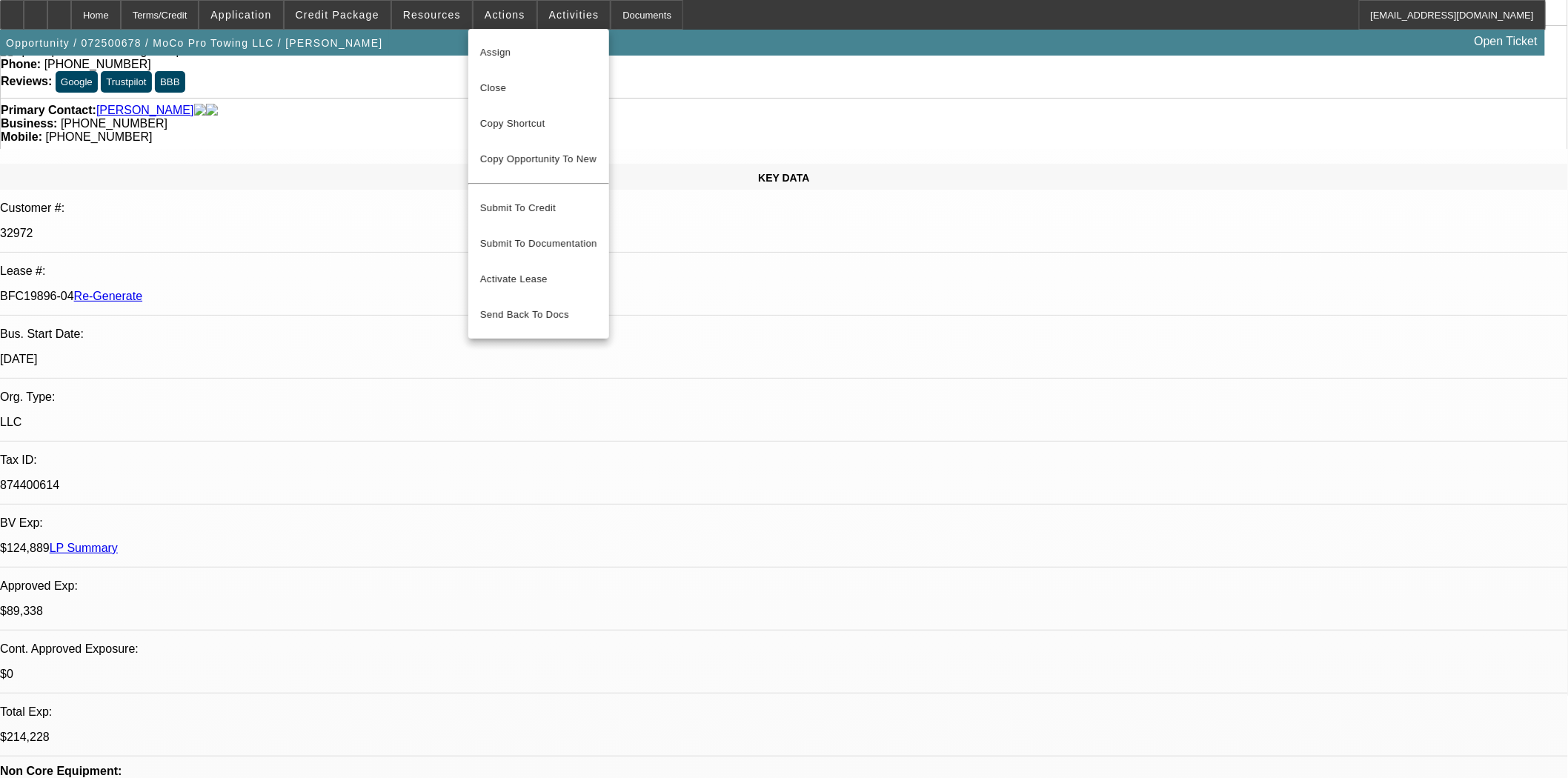
click at [521, 48] on span "Assign" at bounding box center [538, 52] width 117 height 18
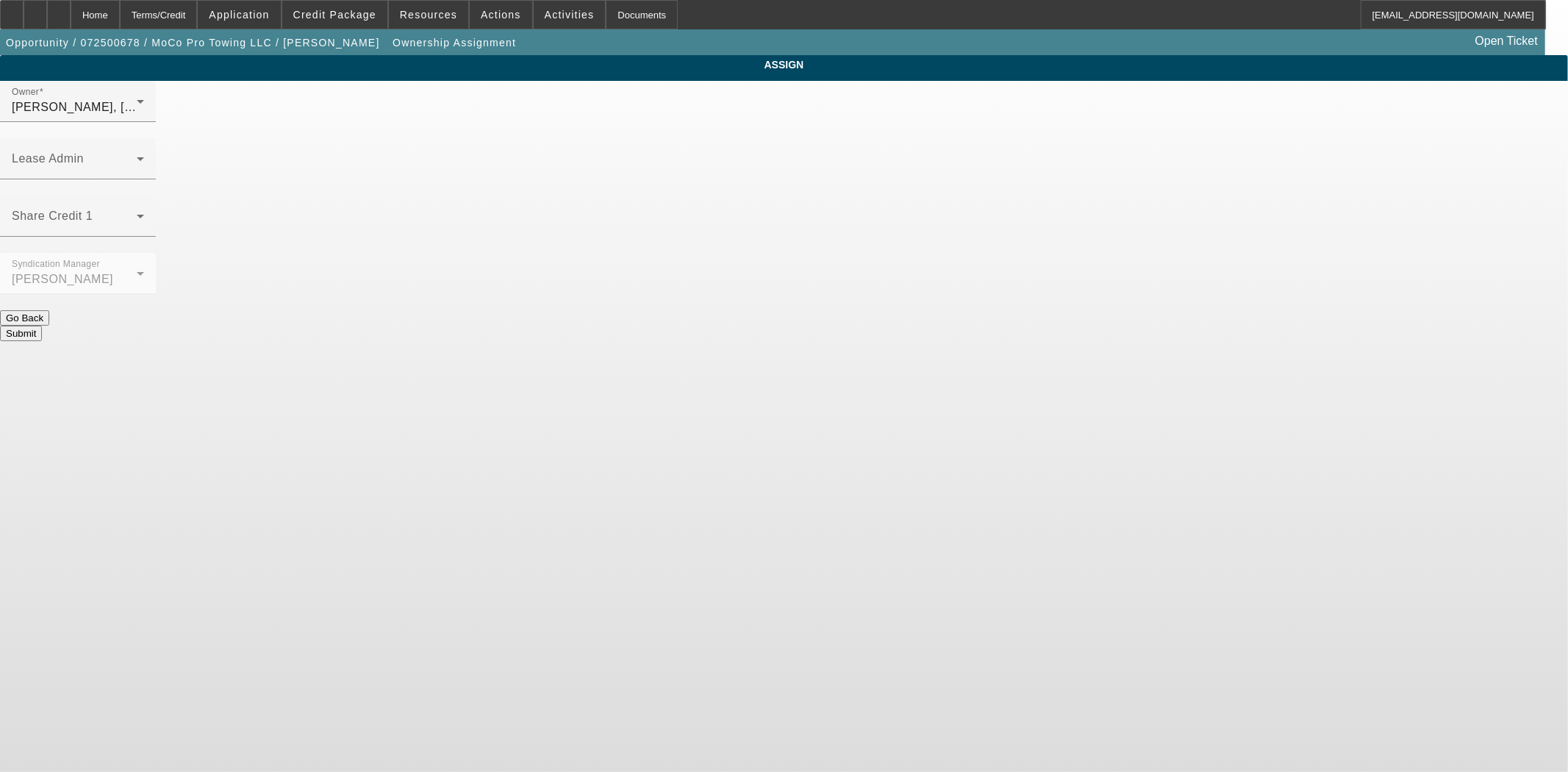
click at [1179, 83] on div "ASSIGN Owner [PERSON_NAME] (Lvl 6) Lease Admin Share Credit 1 Syndication Manag…" at bounding box center [784, 198] width 1568 height 286
click at [137, 156] on span at bounding box center [74, 165] width 125 height 18
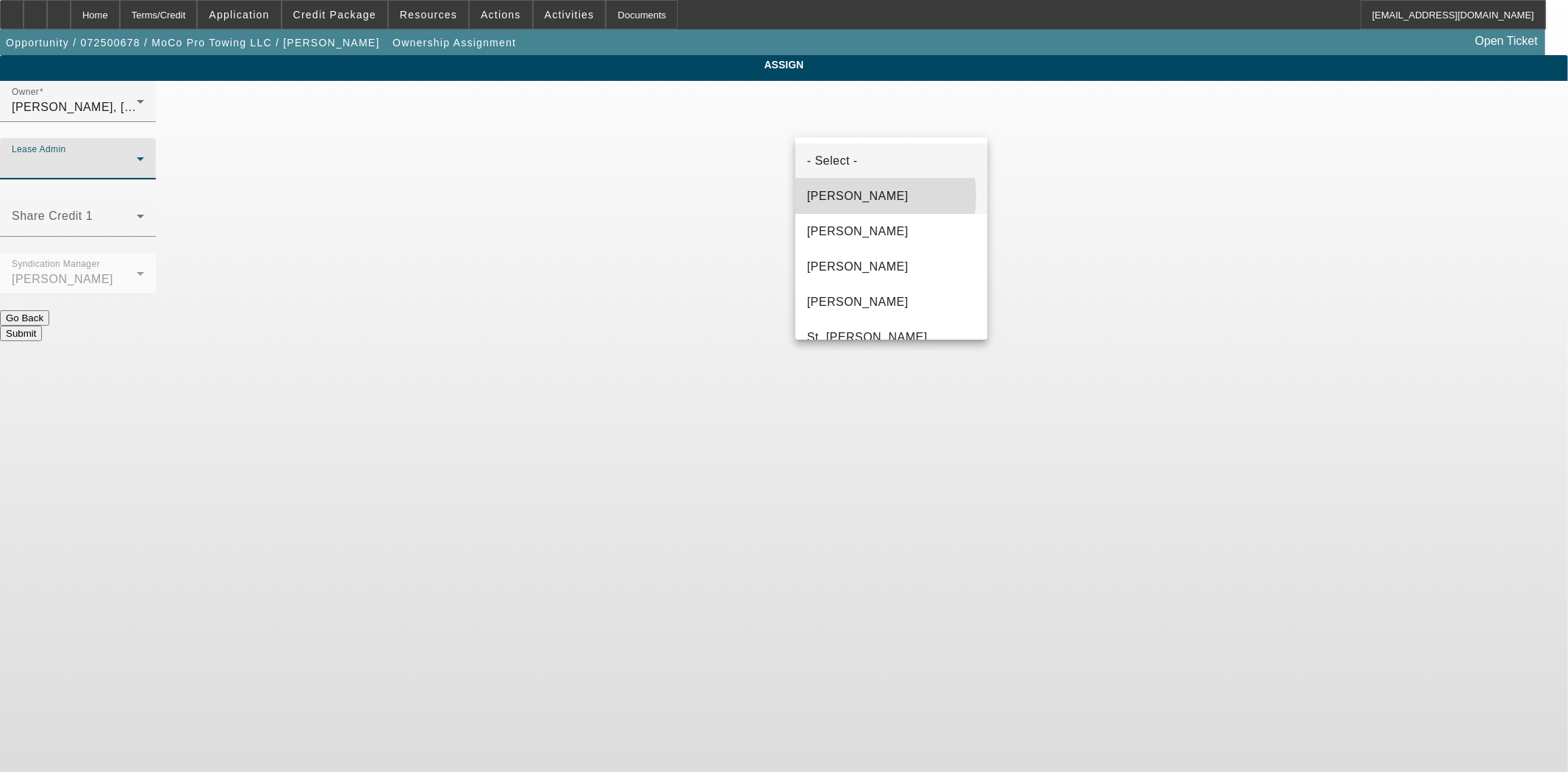
click at [857, 196] on span "Byrne, Mark" at bounding box center [858, 197] width 102 height 18
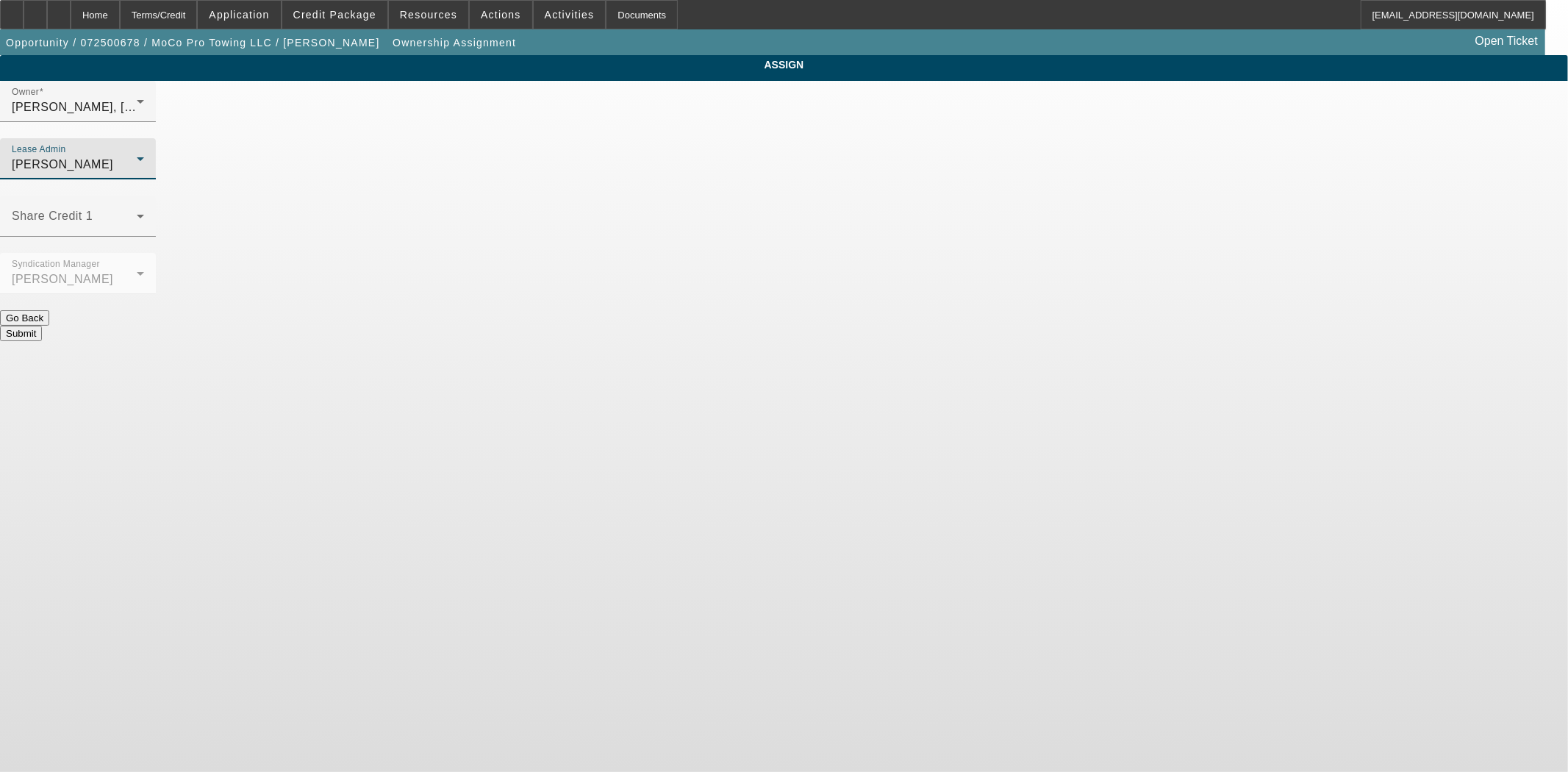
click at [42, 326] on button "Submit" at bounding box center [21, 333] width 42 height 15
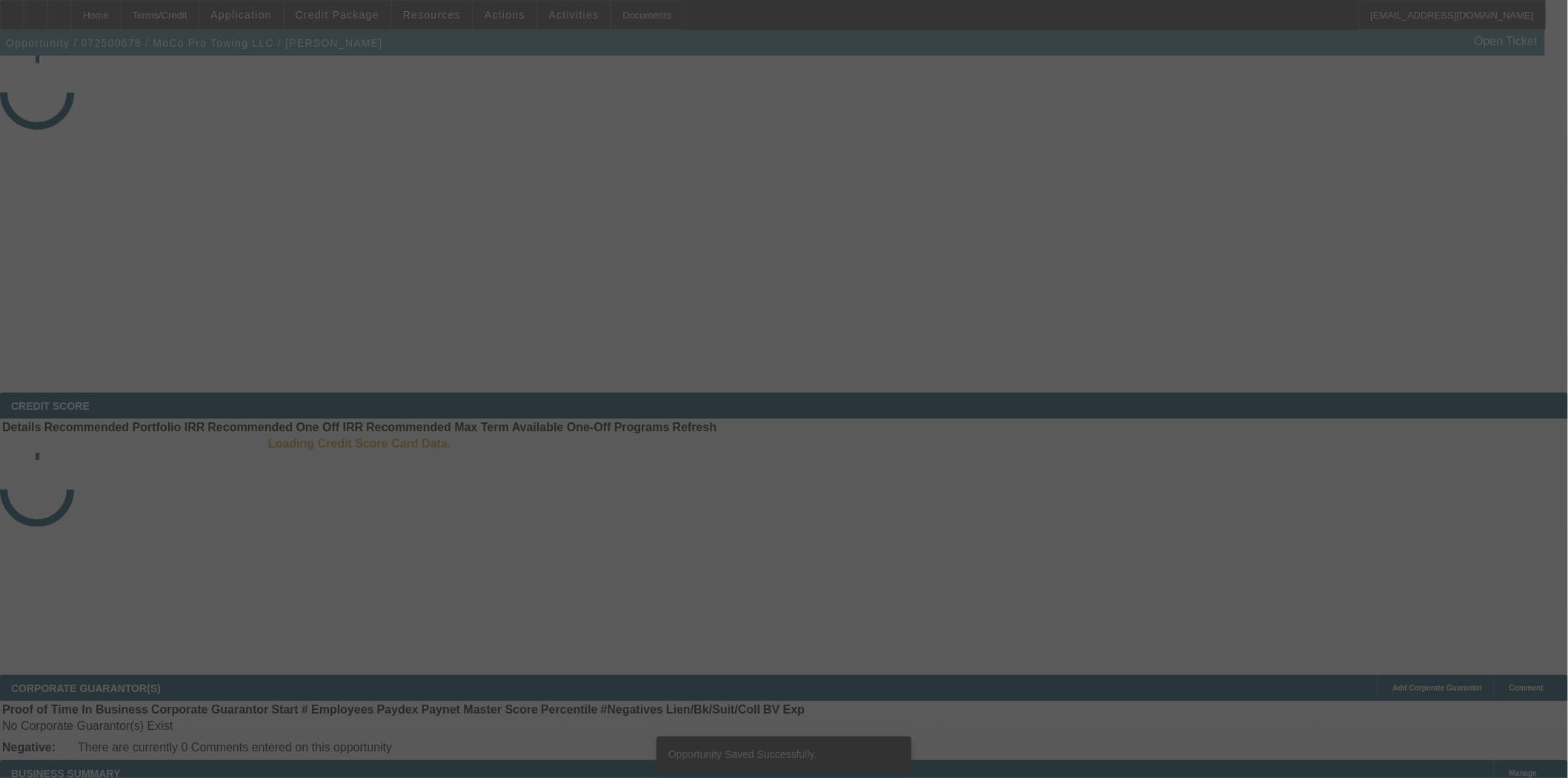
select select "3"
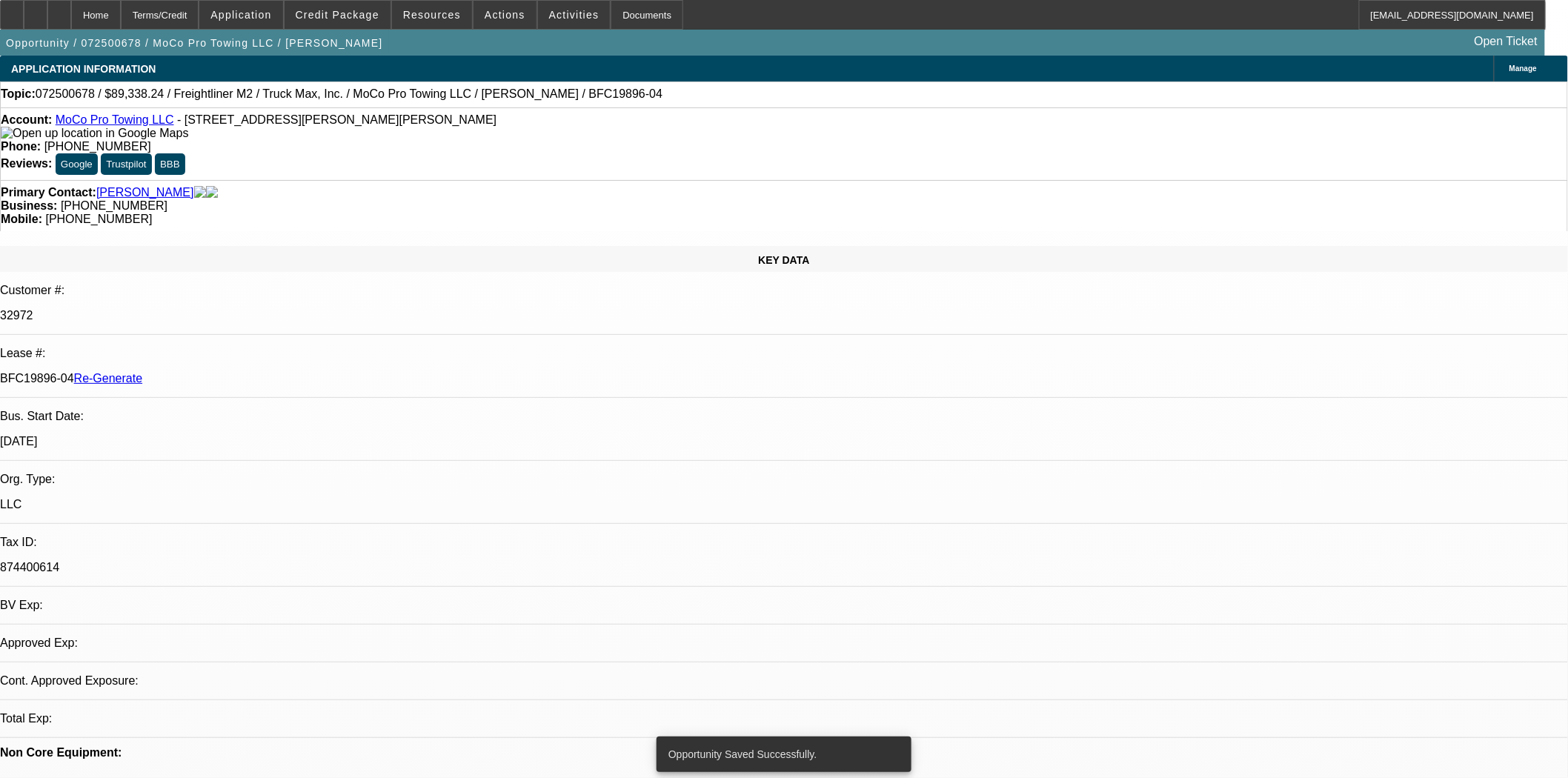
select select "0"
select select "6"
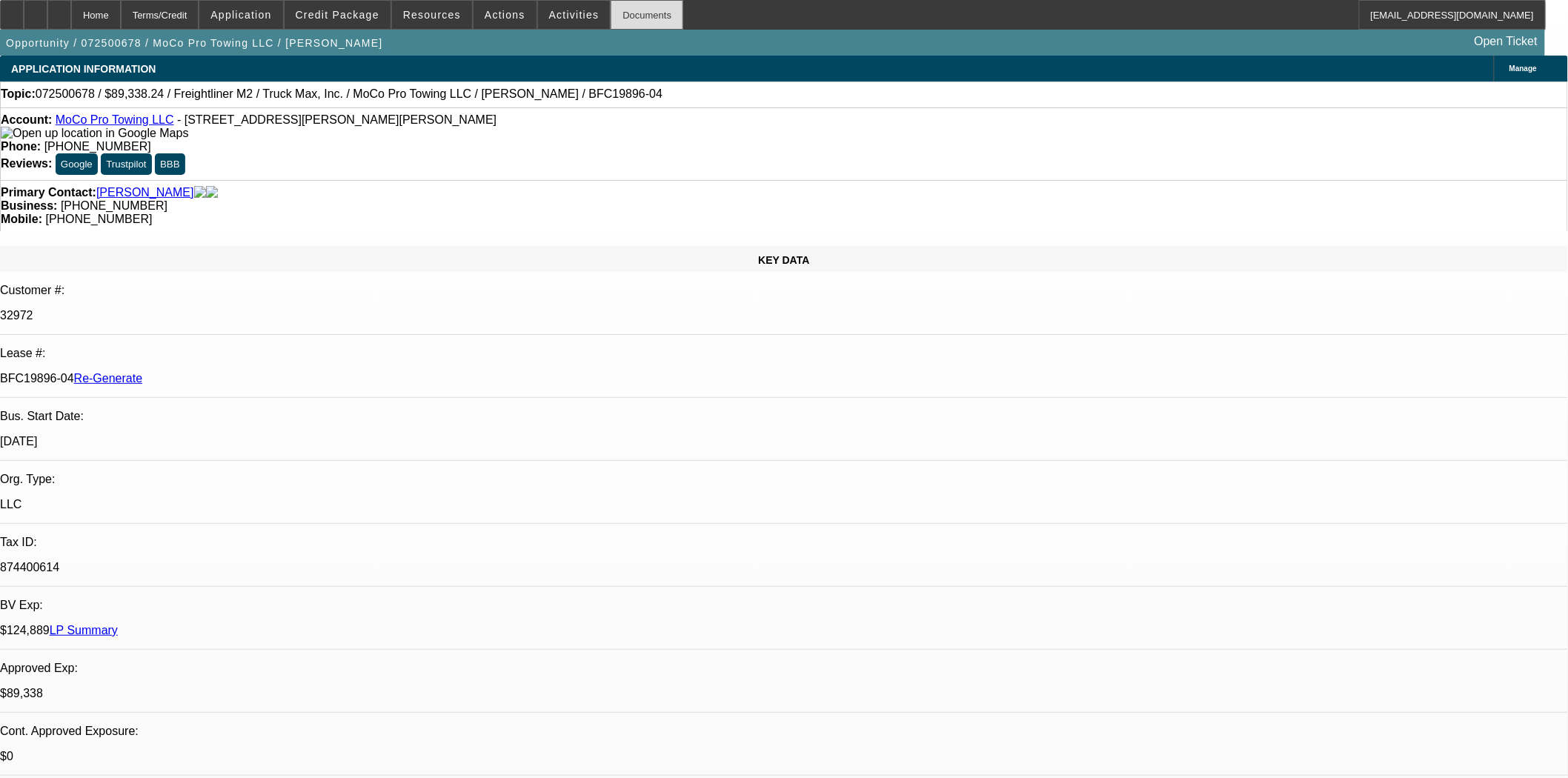
click at [635, 20] on div "Documents" at bounding box center [646, 15] width 73 height 29
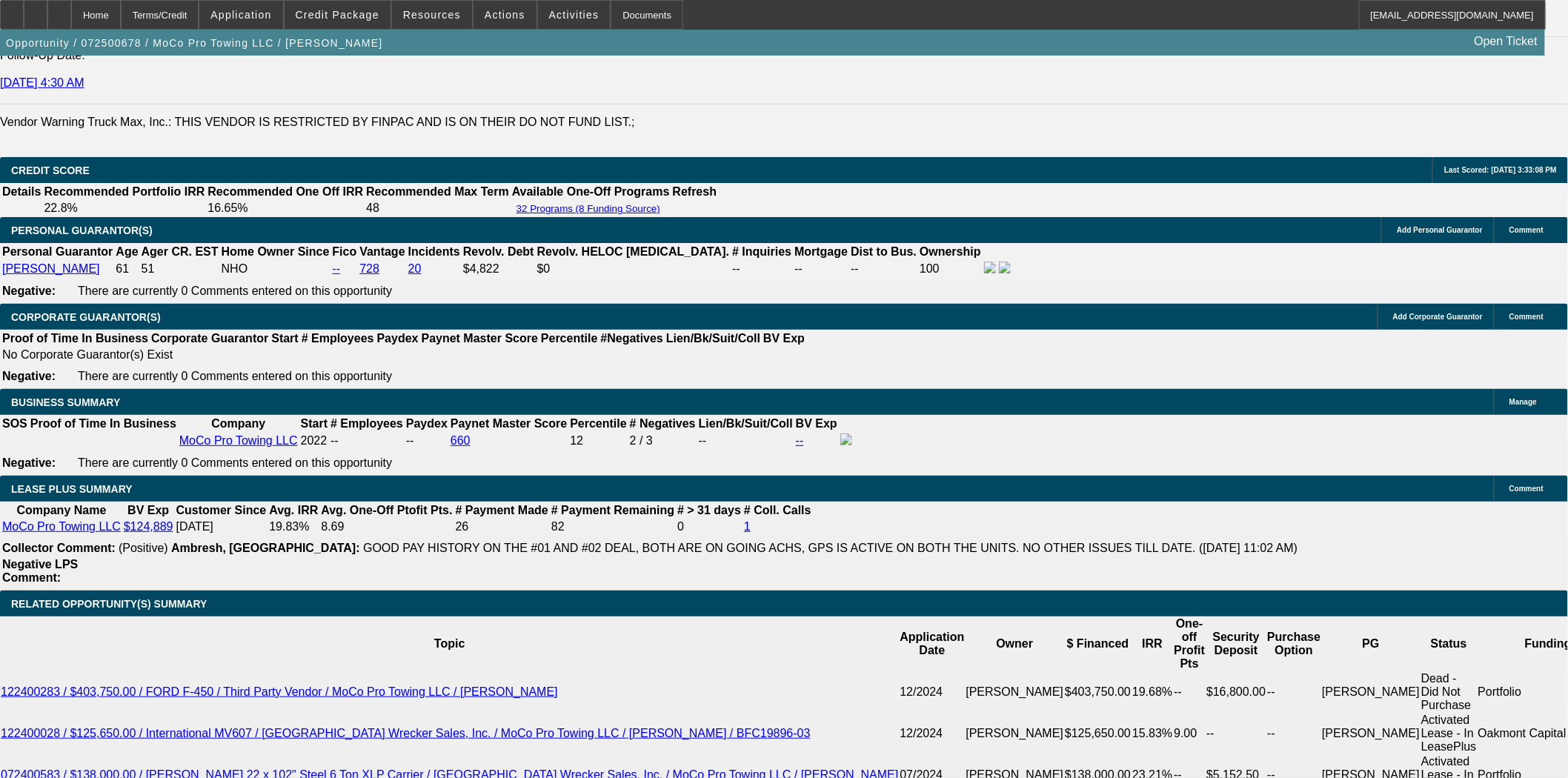
scroll to position [2468, 0]
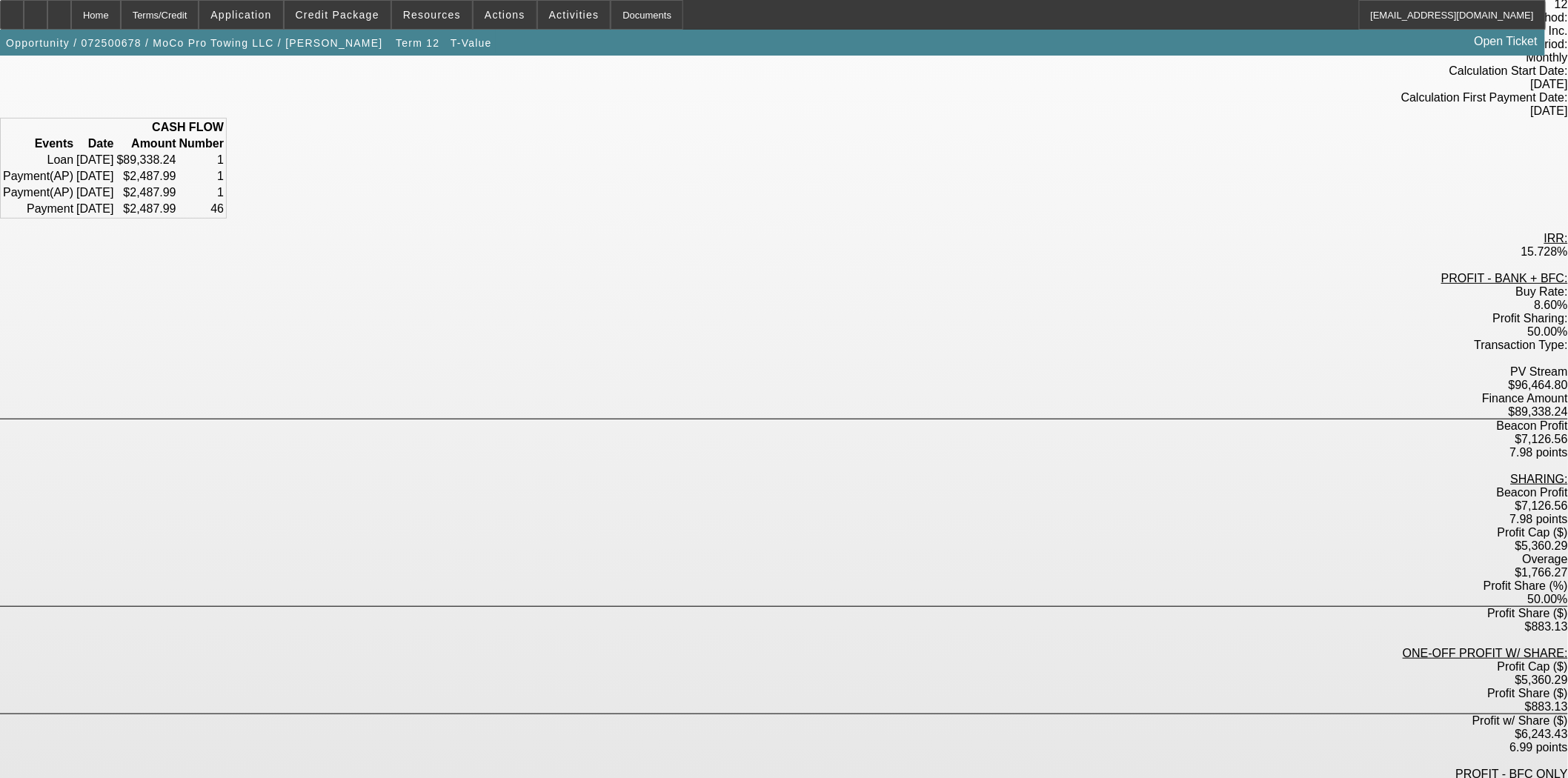
scroll to position [148, 0]
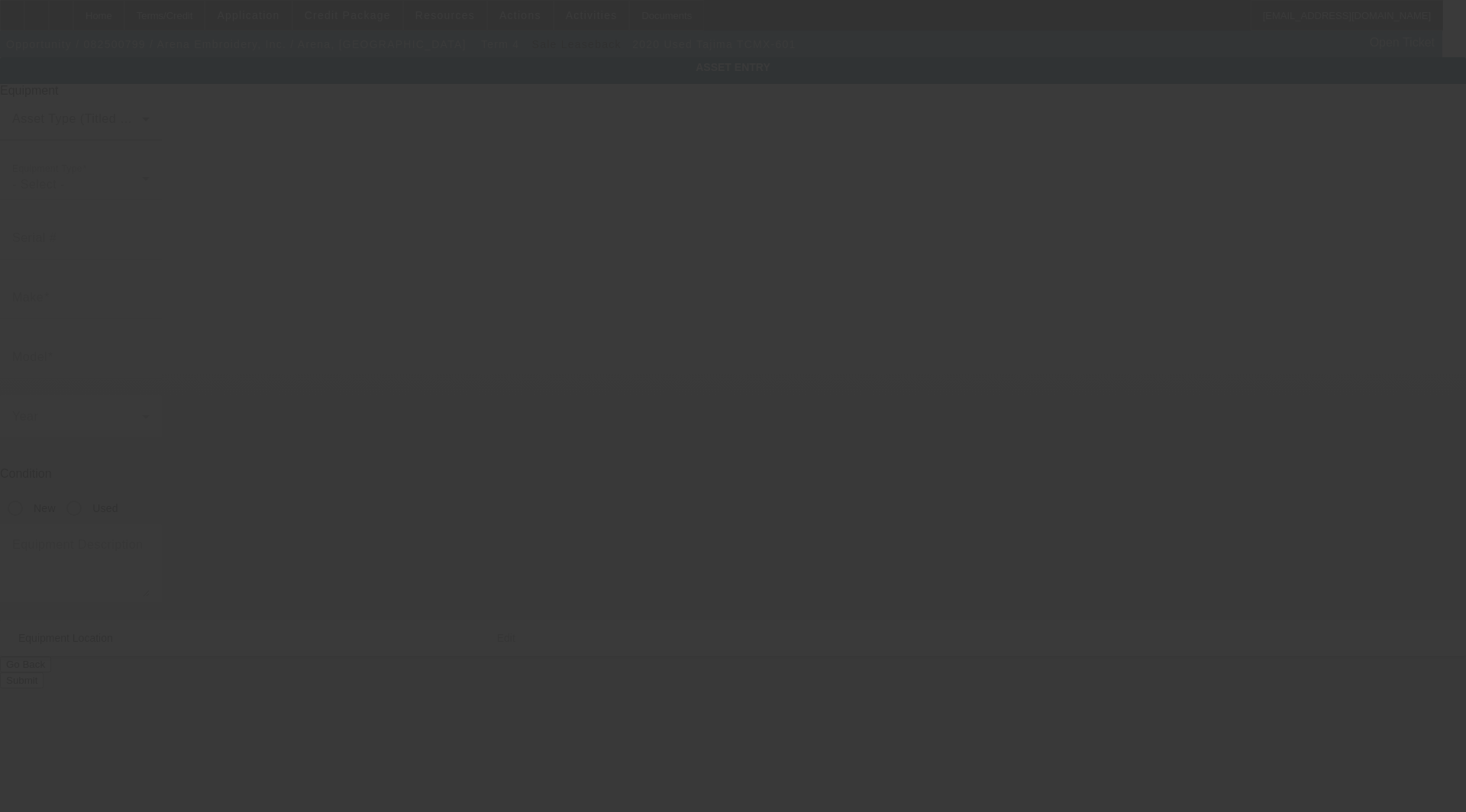
type input "XL601189"
type input "Tajima"
type input "TCMX-601"
radio input "true"
type textarea "1 head Chenille Machine includes: all options, attachments and accessories"
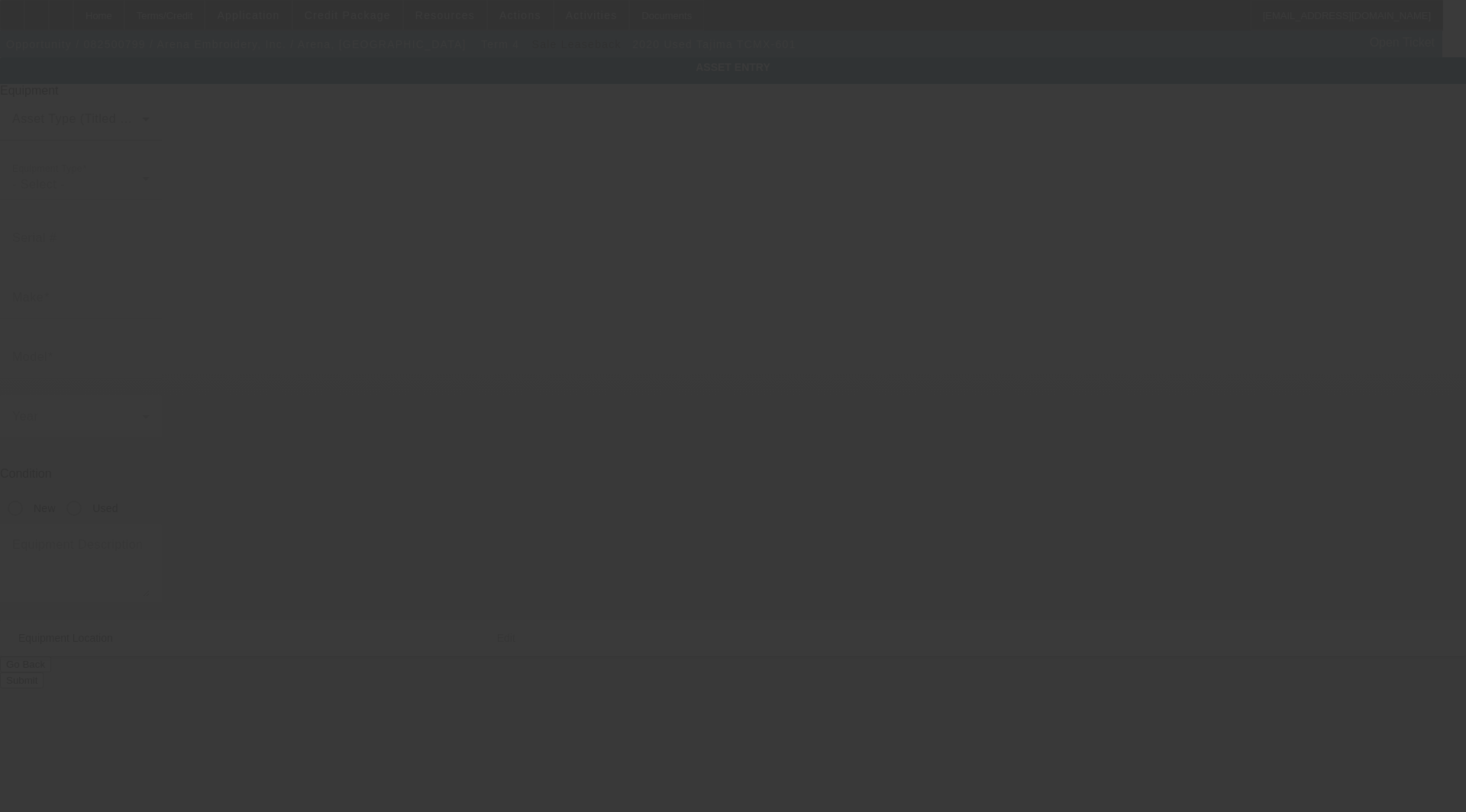
type input "[STREET_ADDRESS]"
type input "[GEOGRAPHIC_DATA]"
type input "11206"
type input "Kings"
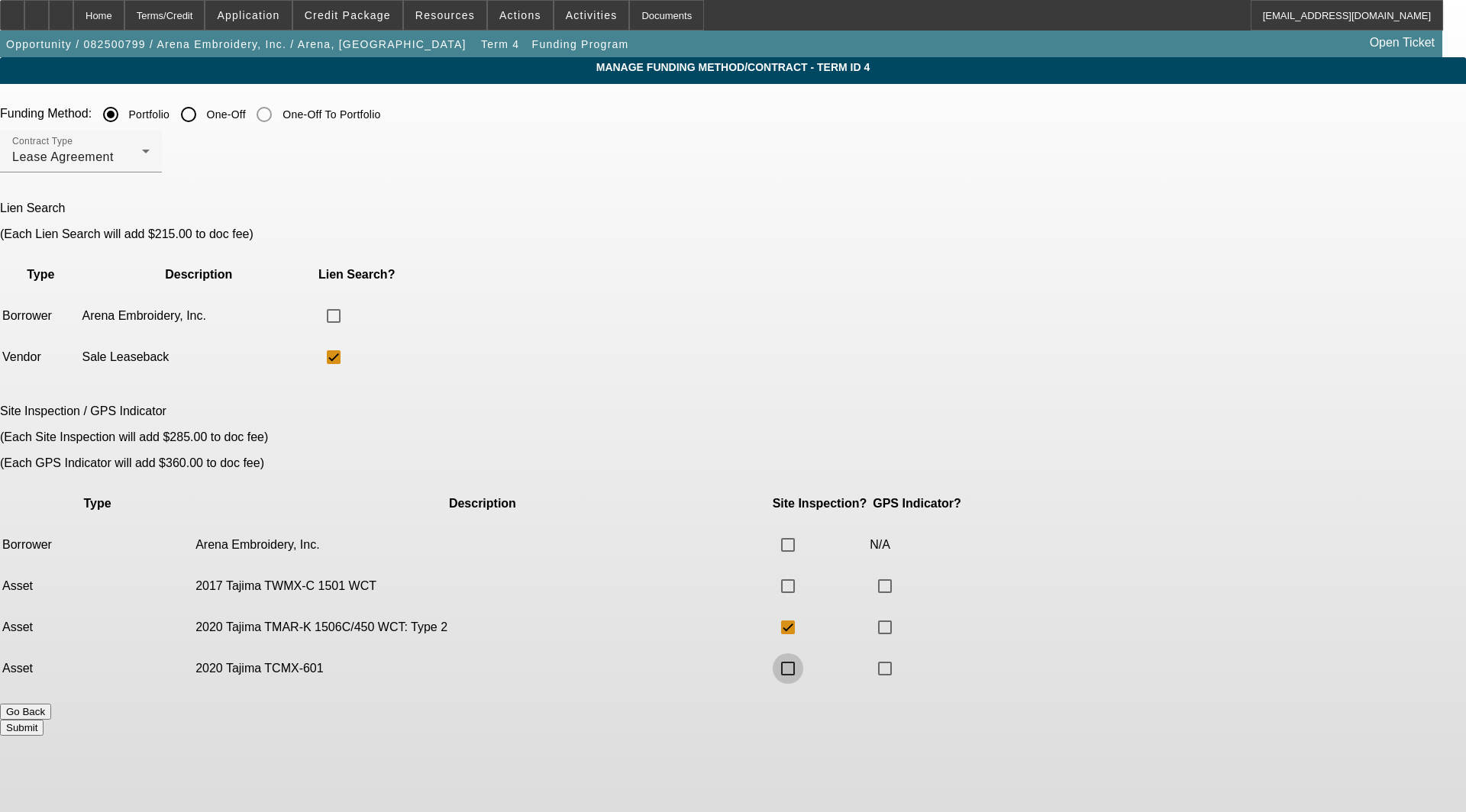
click at [803, 653] on input "checkbox" at bounding box center [788, 669] width 30 height 30
checkbox input "true"
click at [44, 720] on button "Submit" at bounding box center [22, 728] width 44 height 16
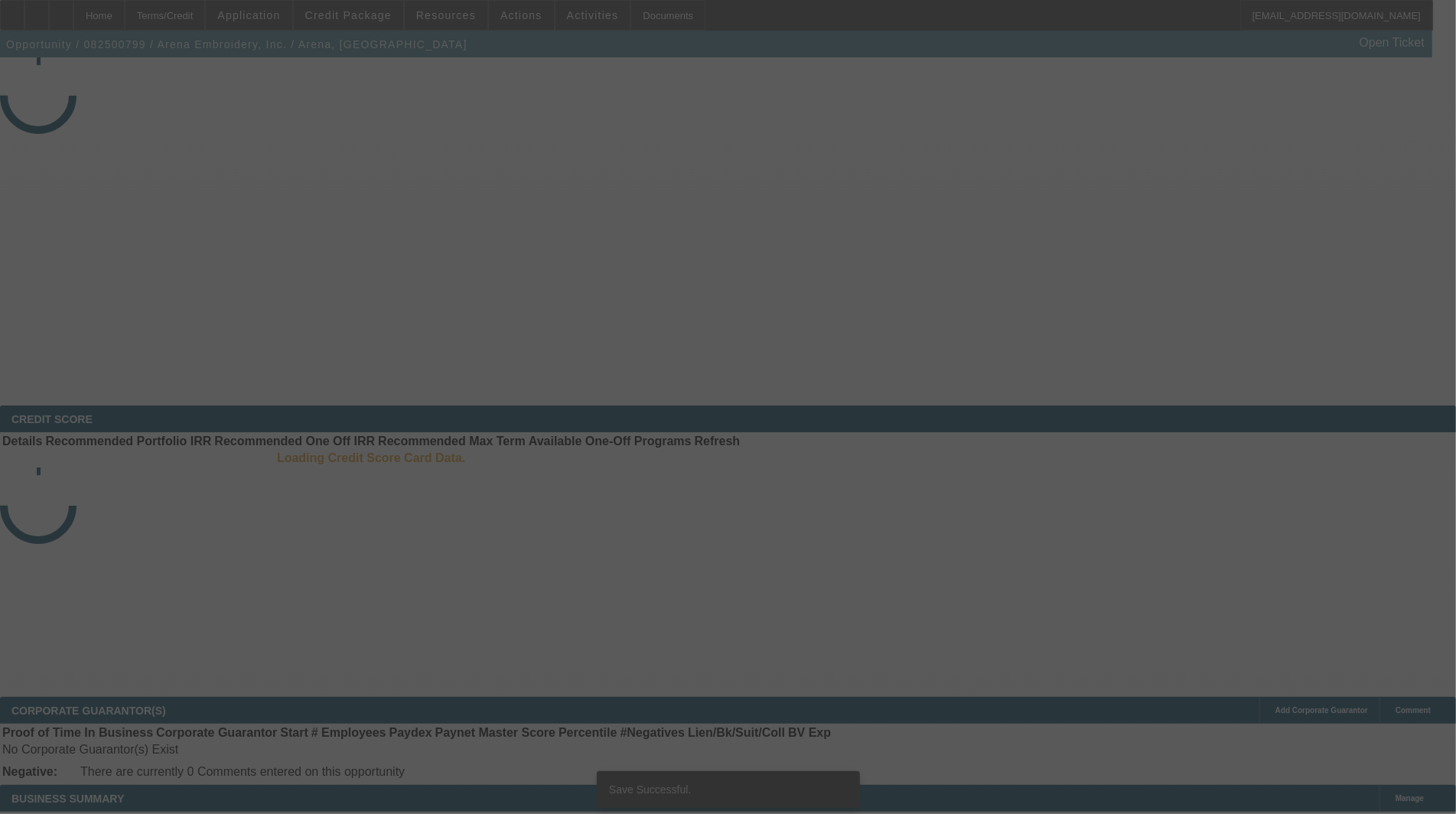
select select "3"
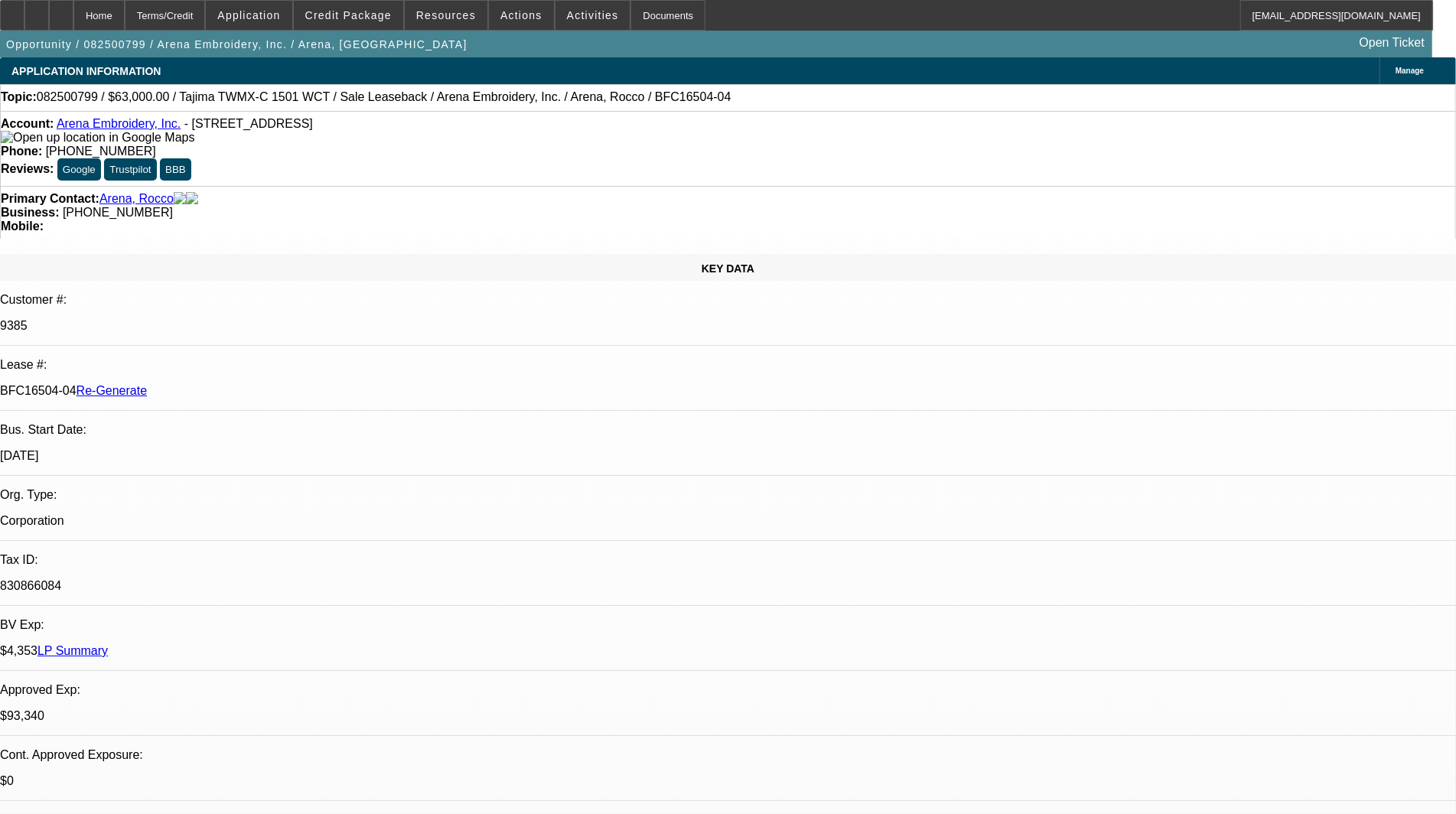
select select "0"
select select "2"
select select "0.1"
select select "4"
